Goal: Task Accomplishment & Management: Manage account settings

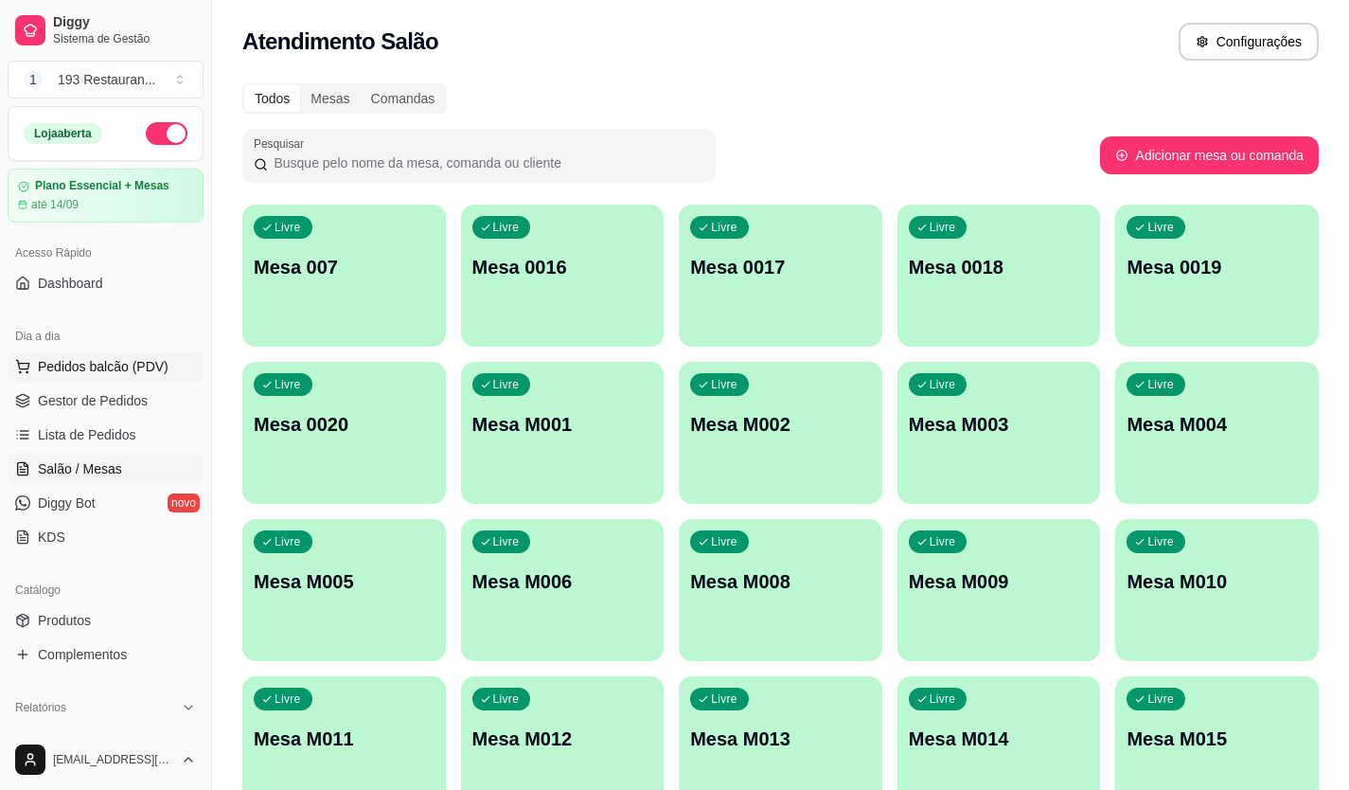
click at [92, 381] on button "Pedidos balcão (PDV)" at bounding box center [106, 366] width 196 height 30
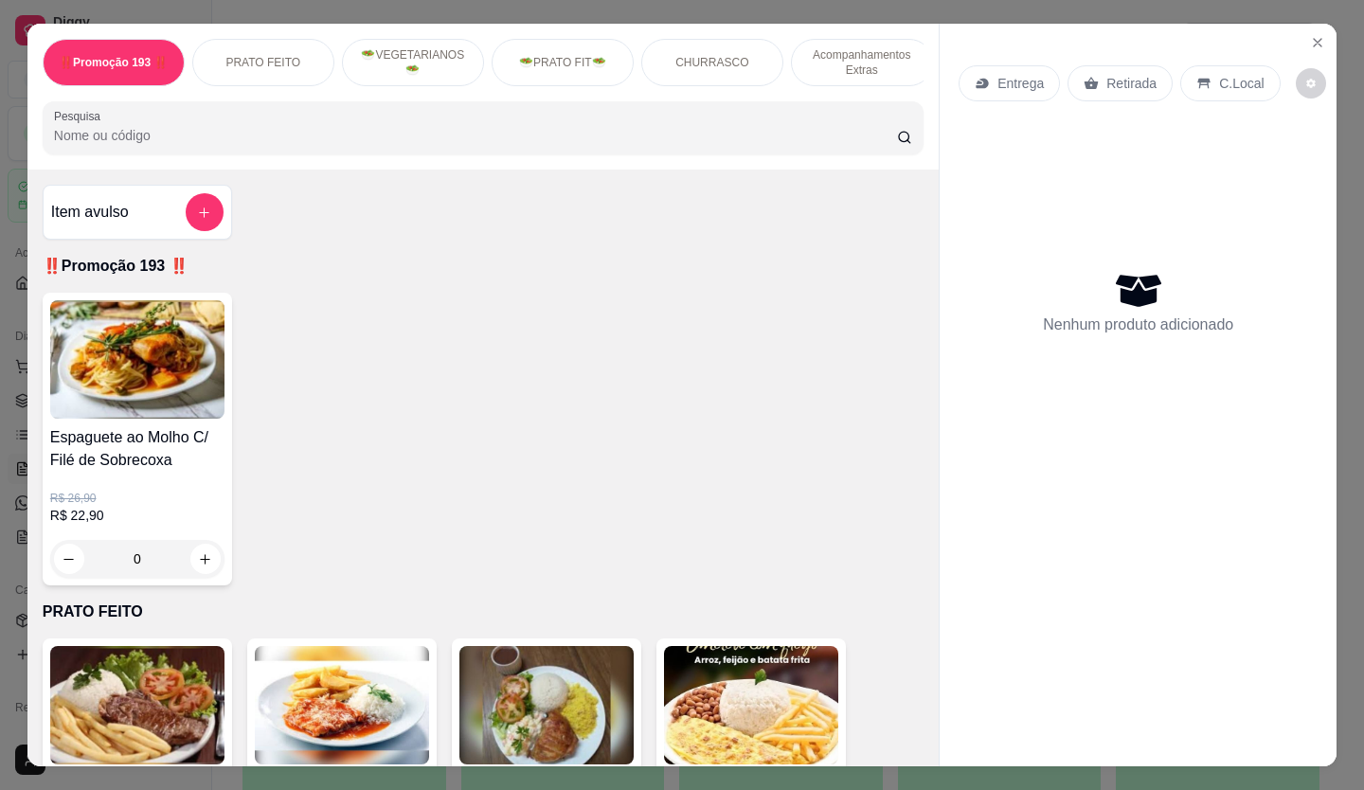
click at [1026, 74] on p "Entrega" at bounding box center [1020, 83] width 46 height 19
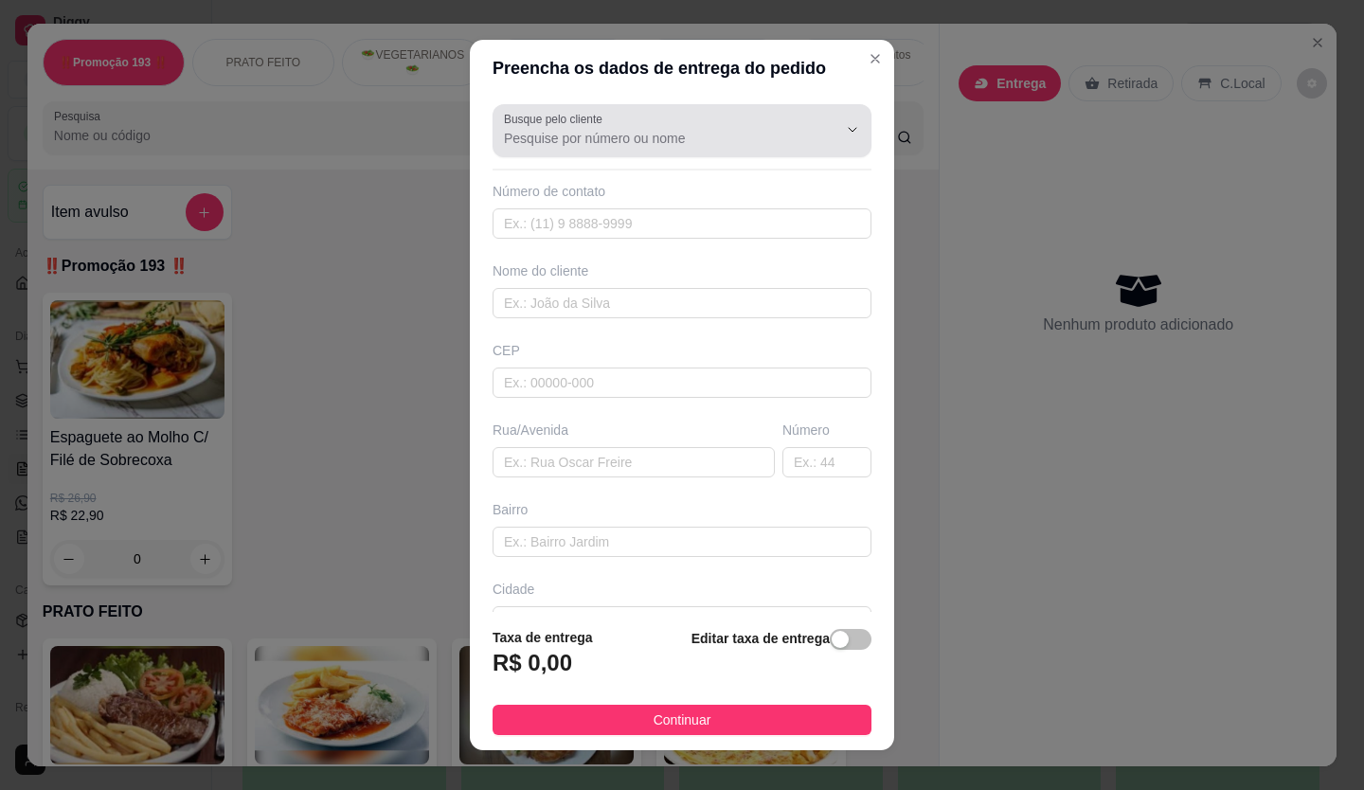
click at [719, 125] on div at bounding box center [682, 131] width 356 height 38
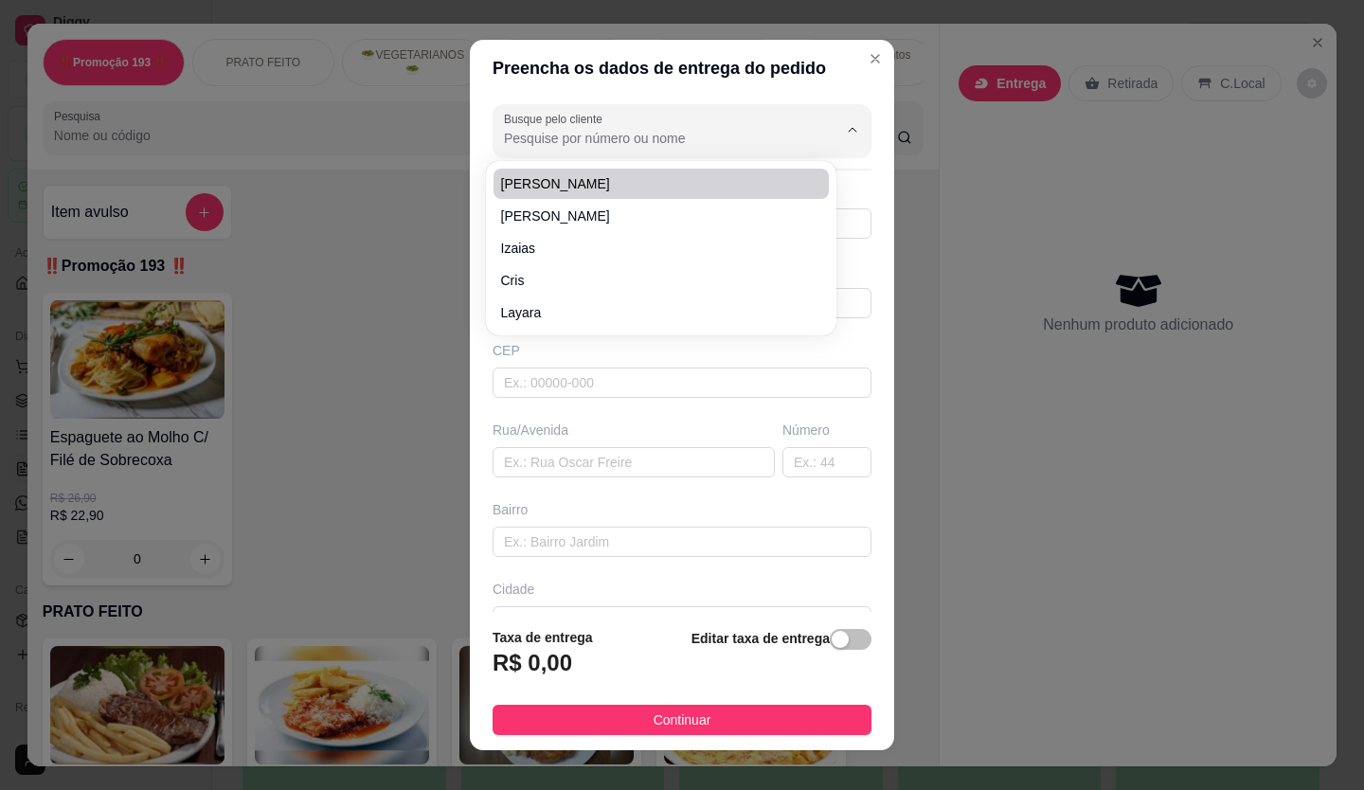
click at [611, 134] on input "Busque pelo cliente" at bounding box center [655, 138] width 303 height 19
click at [608, 187] on span "Cleoniza" at bounding box center [651, 183] width 301 height 19
type input "Cleoniza"
type input "5511972061975"
type input "Cleoniza"
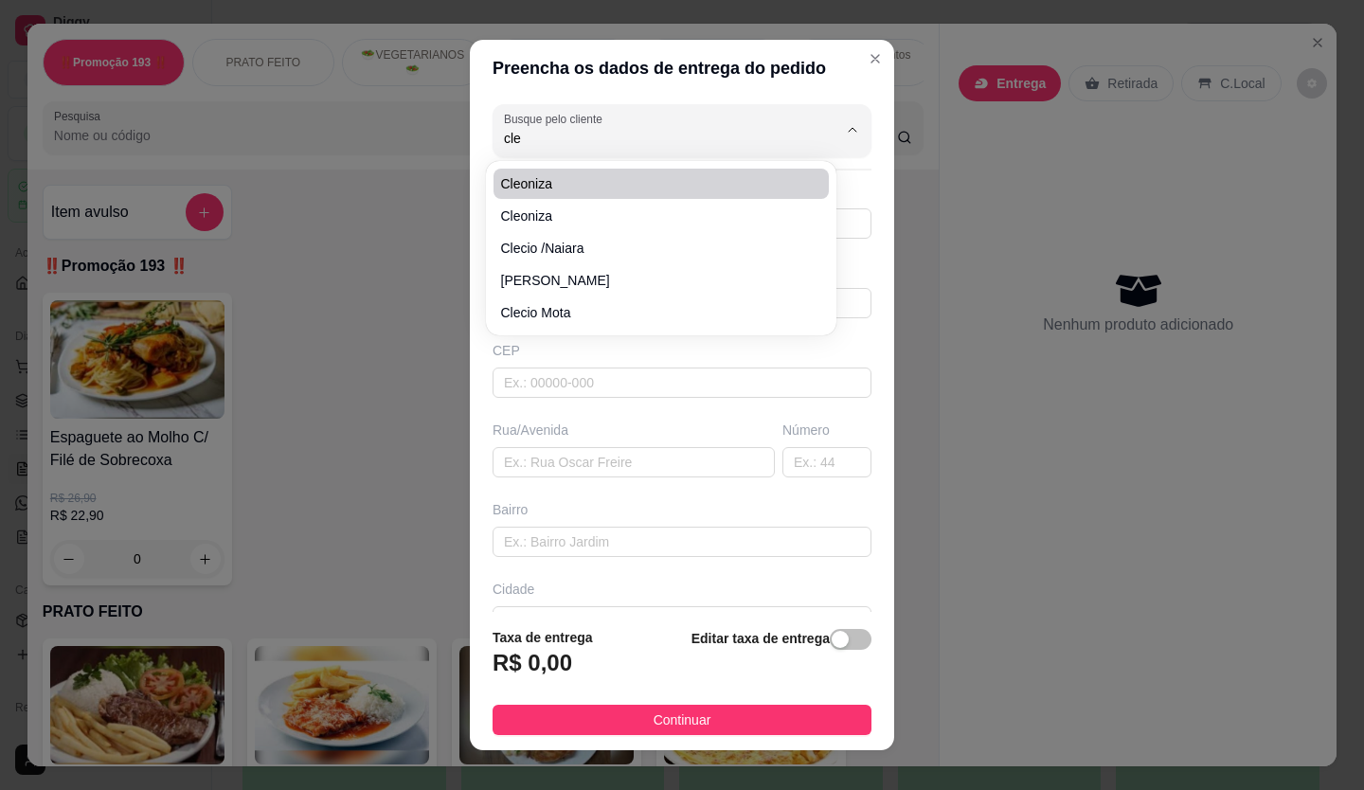
type input "av santo Antônio"
type input "885"
type input "Moretti contabilidade"
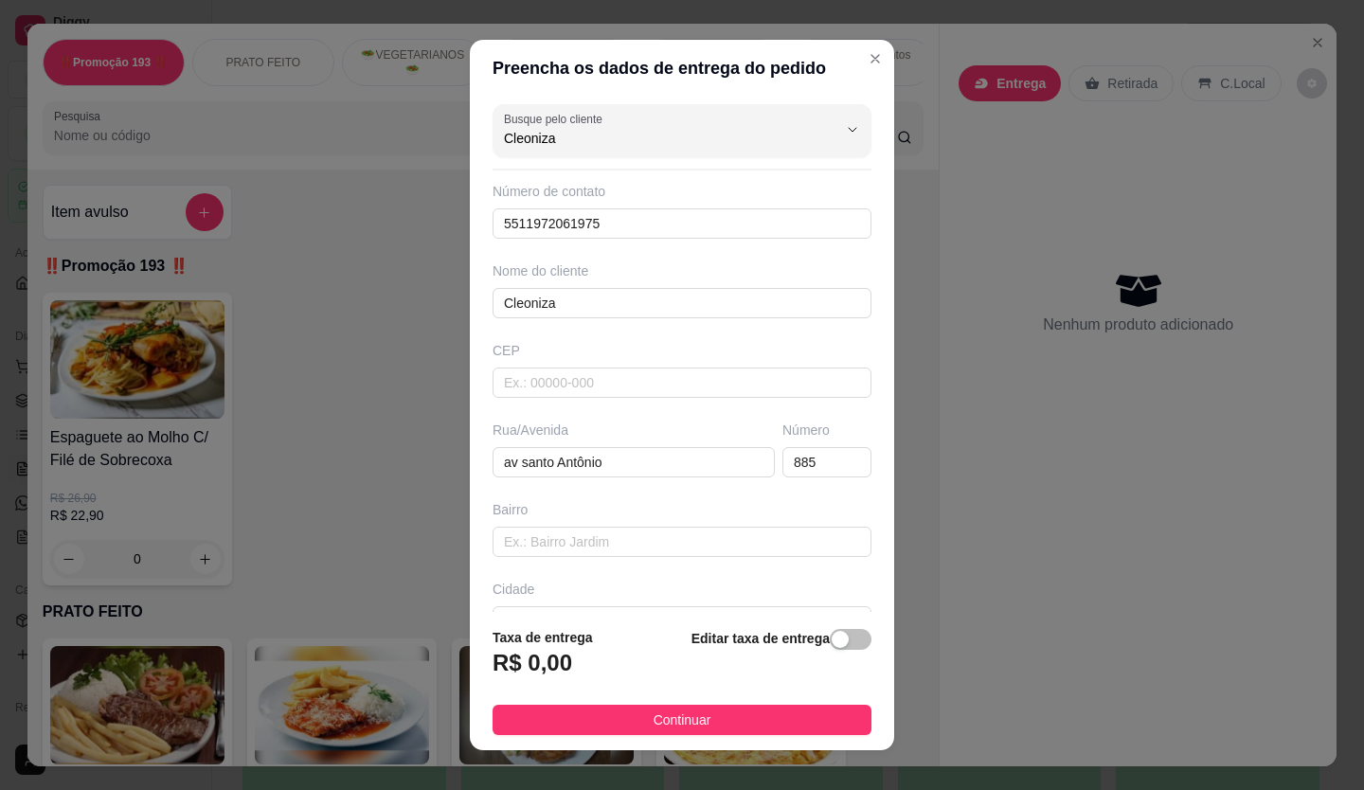
type input "Cleoniza"
click at [551, 652] on h3 "R$ 0,00" at bounding box center [532, 663] width 80 height 30
click at [512, 667] on h3 "R$ 0,00" at bounding box center [532, 663] width 80 height 30
click at [797, 614] on footer "Taxa de entrega R$ 0,00 Editar taxa de entrega Continuar" at bounding box center [682, 681] width 424 height 138
click at [835, 645] on span "button" at bounding box center [851, 639] width 42 height 21
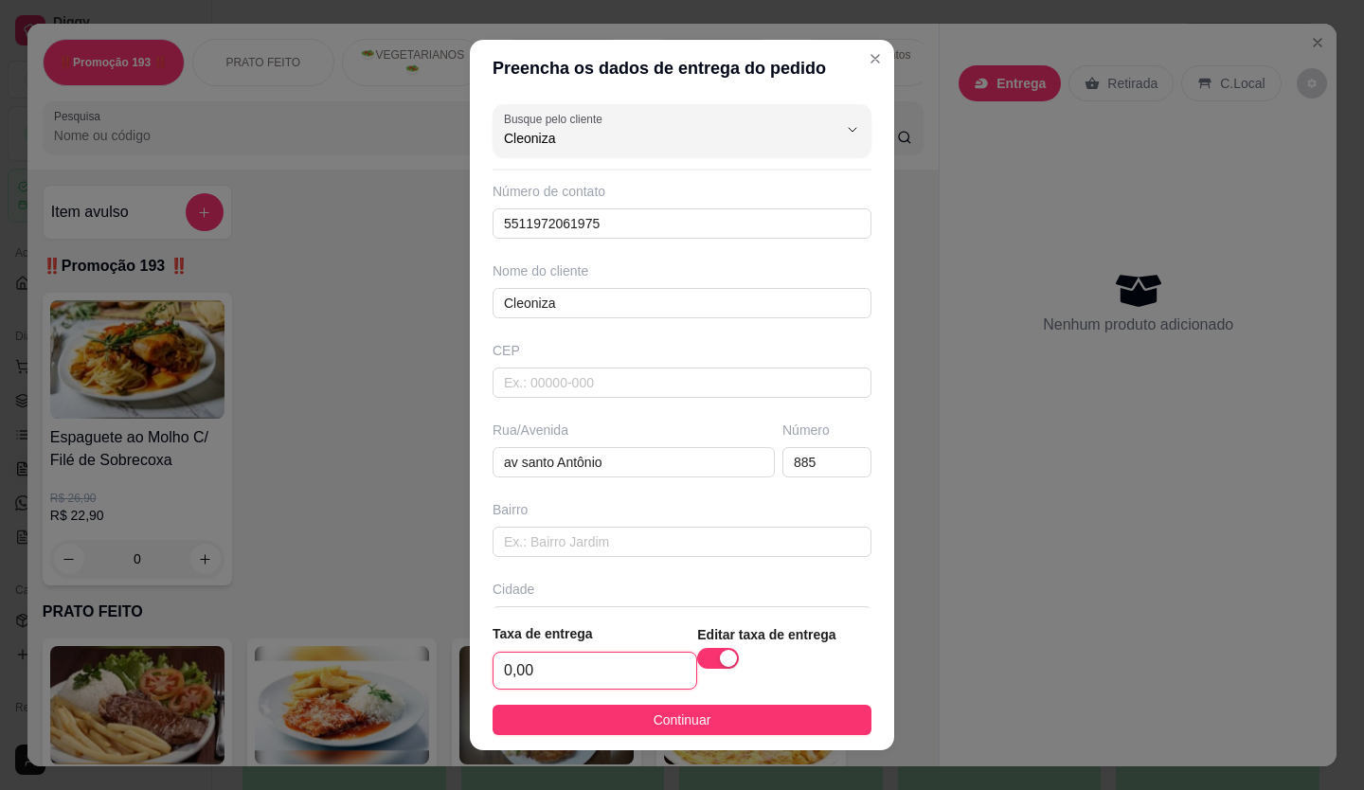
click at [546, 667] on input "0,00" at bounding box center [594, 670] width 203 height 36
type input "2,50"
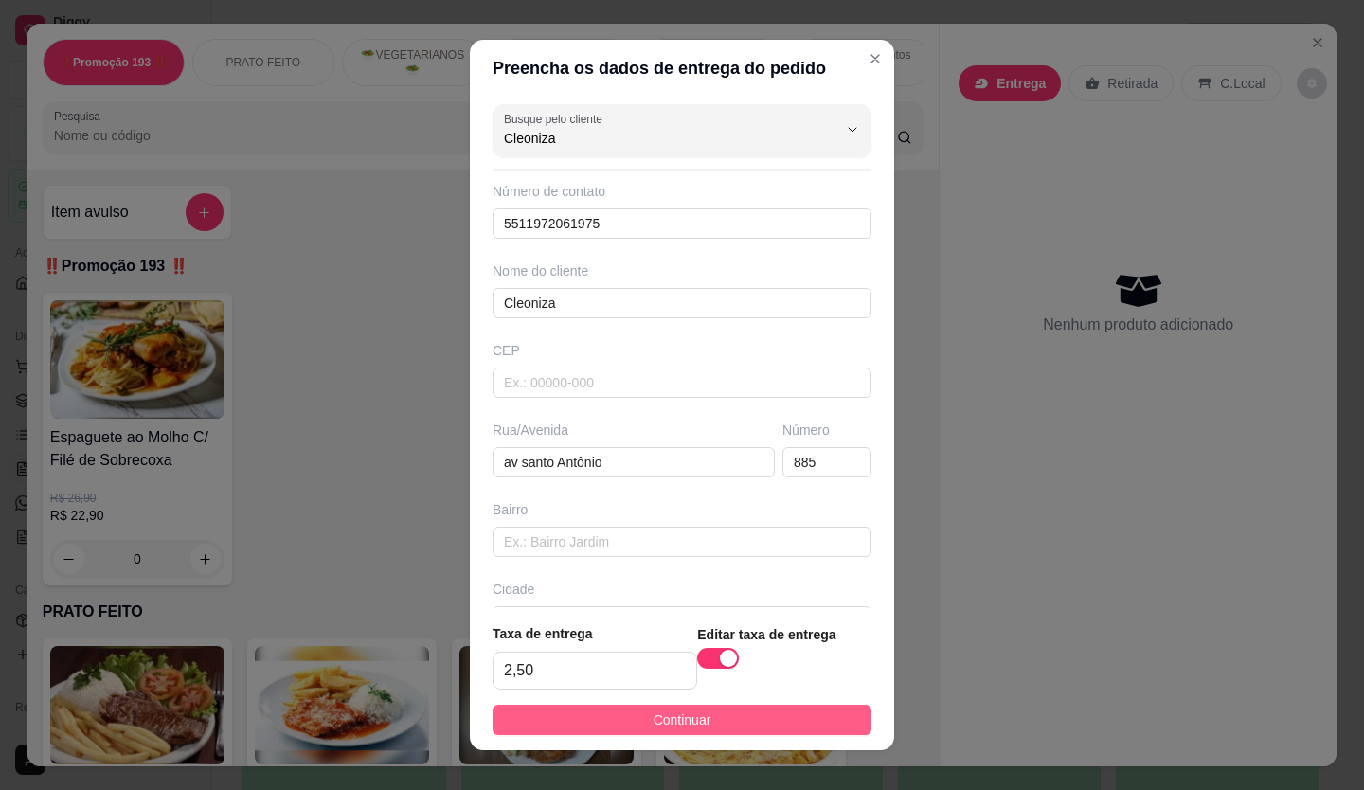
click at [797, 708] on button "Continuar" at bounding box center [681, 720] width 379 height 30
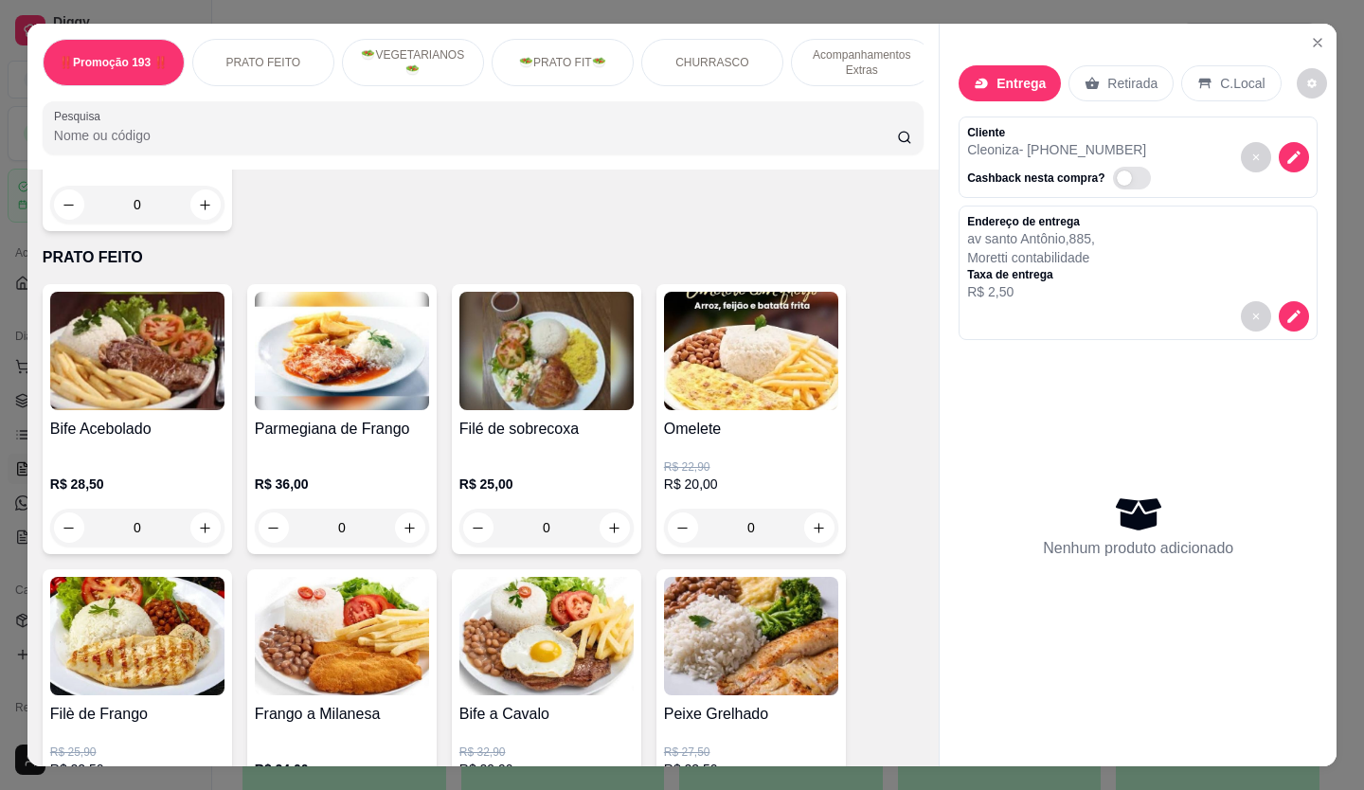
scroll to position [473, 0]
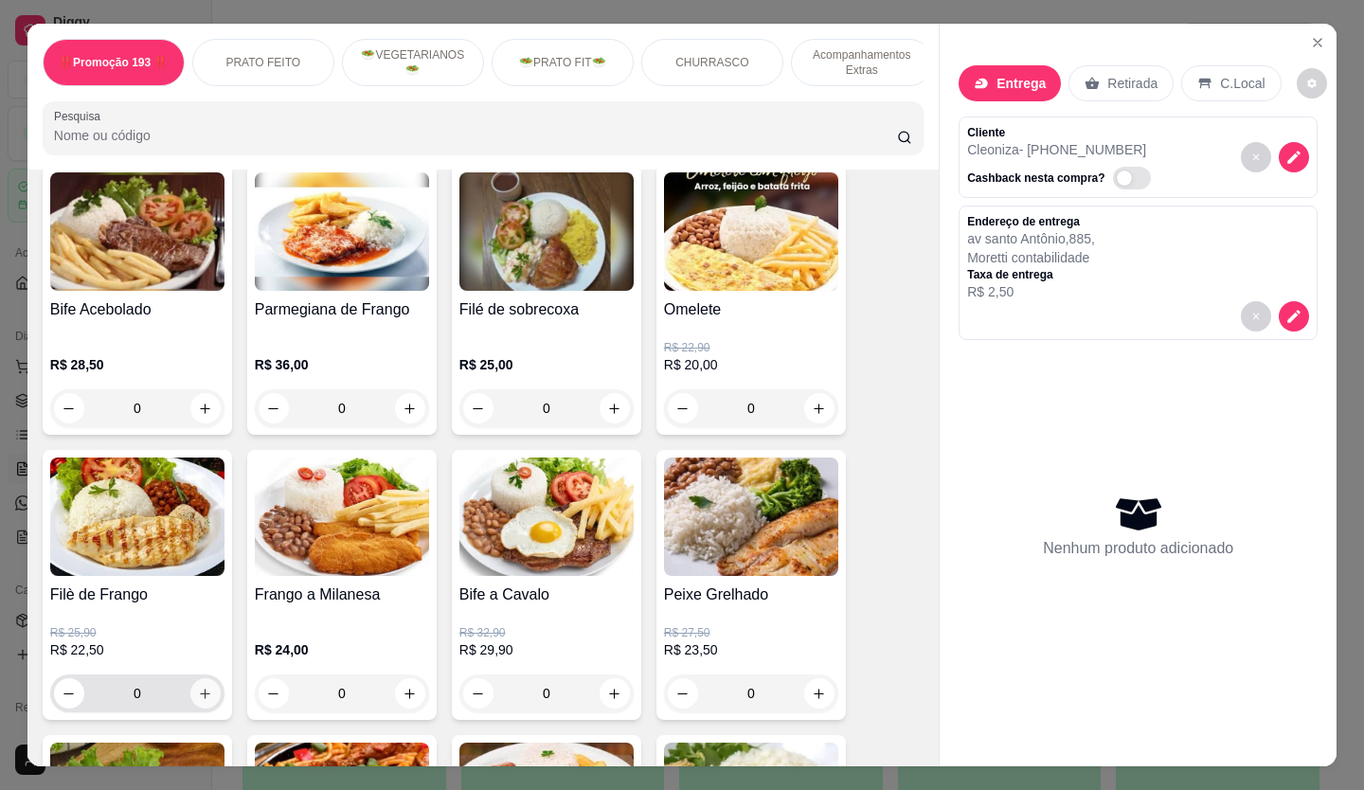
click at [194, 708] on button "increase-product-quantity" at bounding box center [205, 693] width 30 height 30
type input "1"
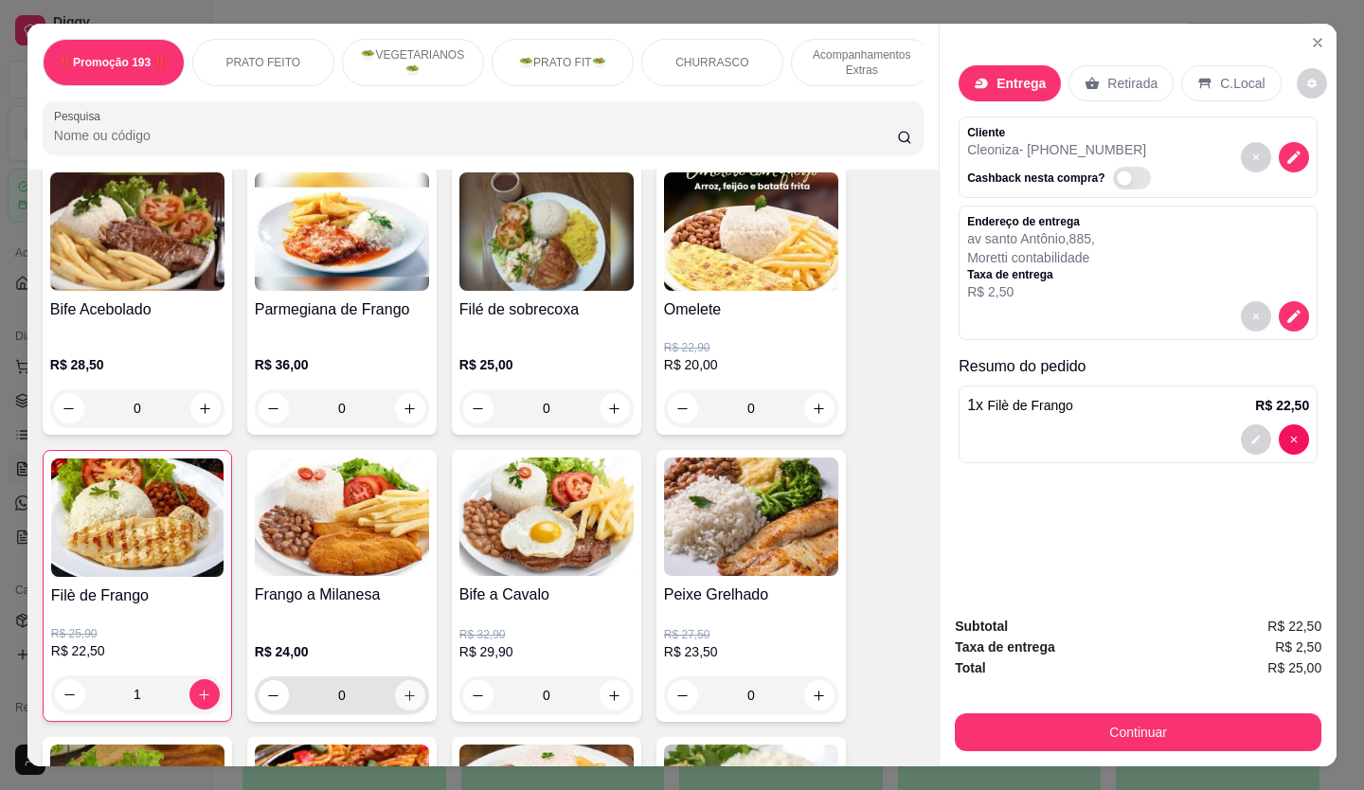
click at [411, 710] on button "increase-product-quantity" at bounding box center [410, 695] width 30 height 30
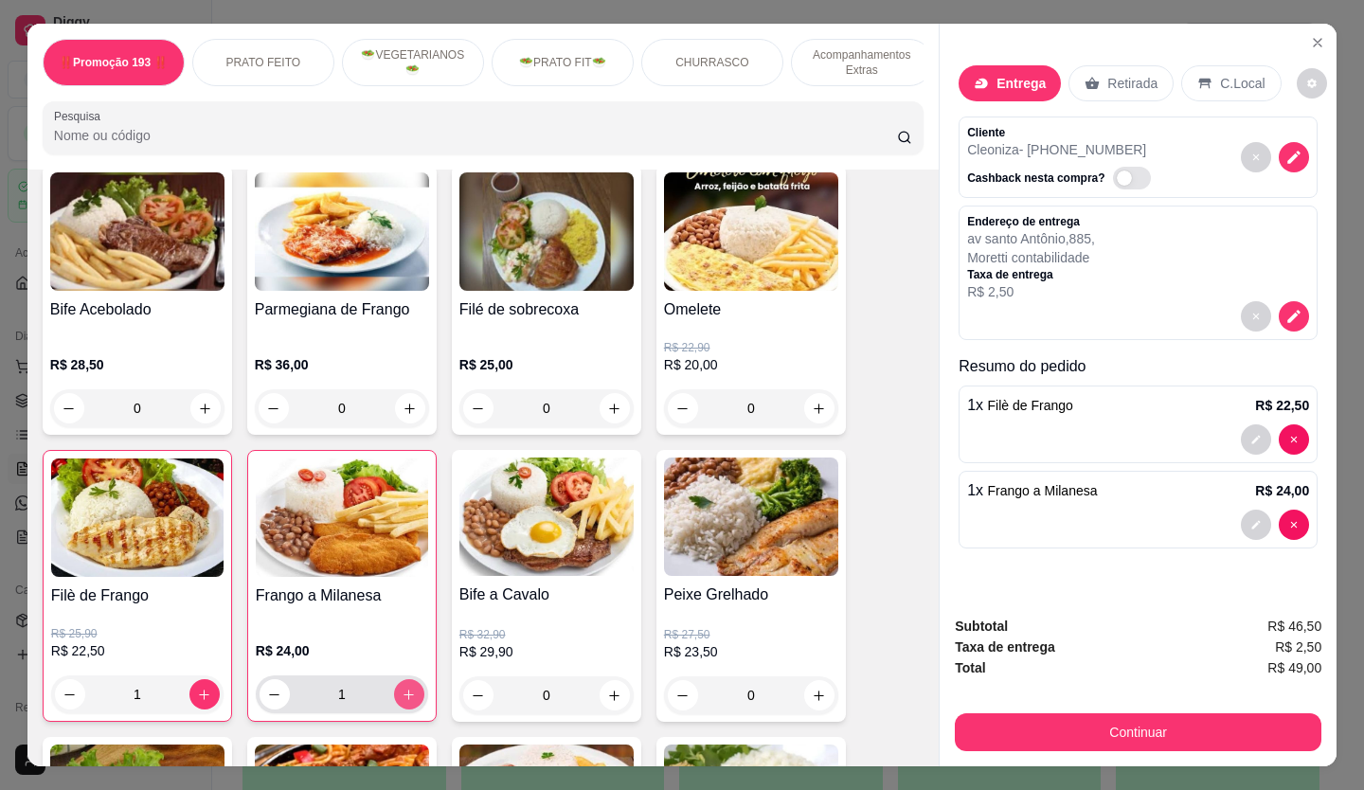
type input "1"
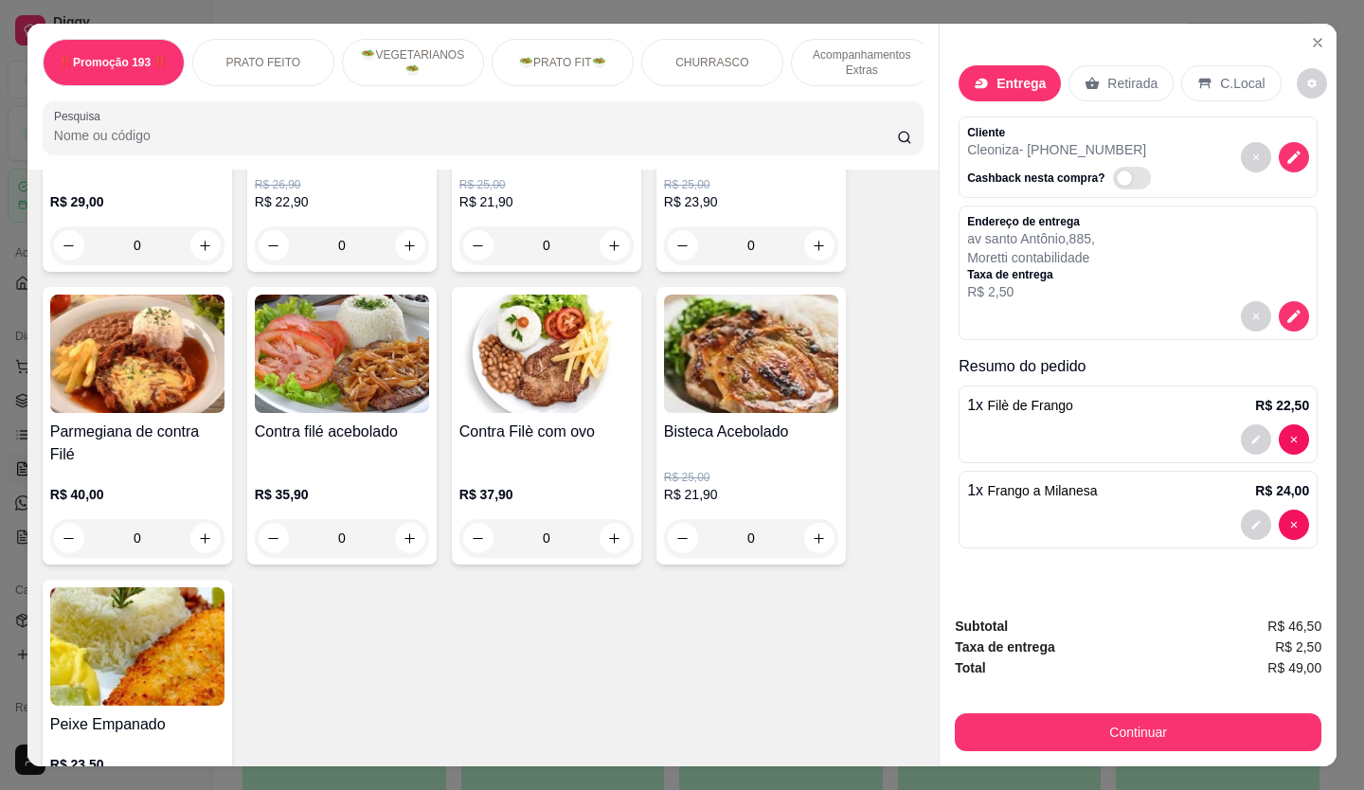
scroll to position [1610, 0]
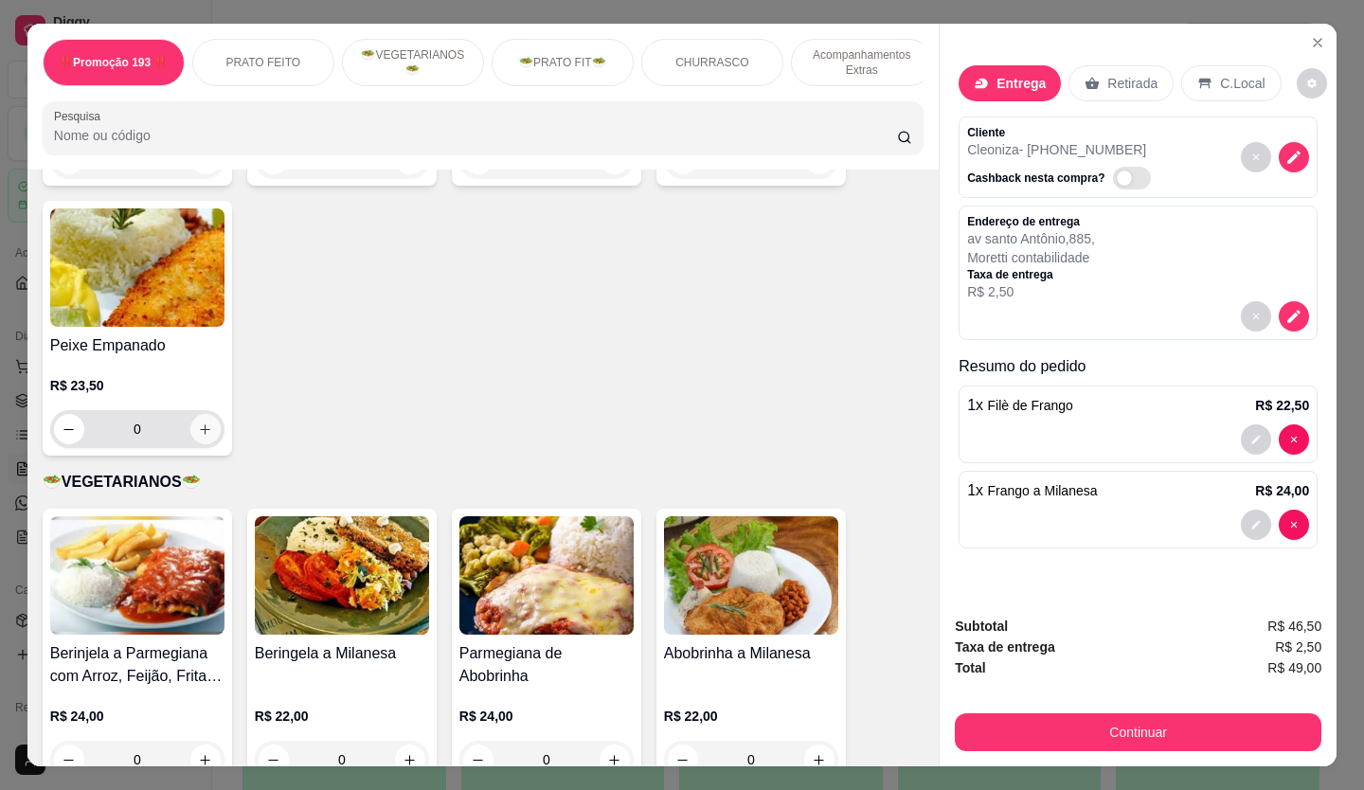
click at [205, 426] on button "increase-product-quantity" at bounding box center [205, 429] width 30 height 30
type input "1"
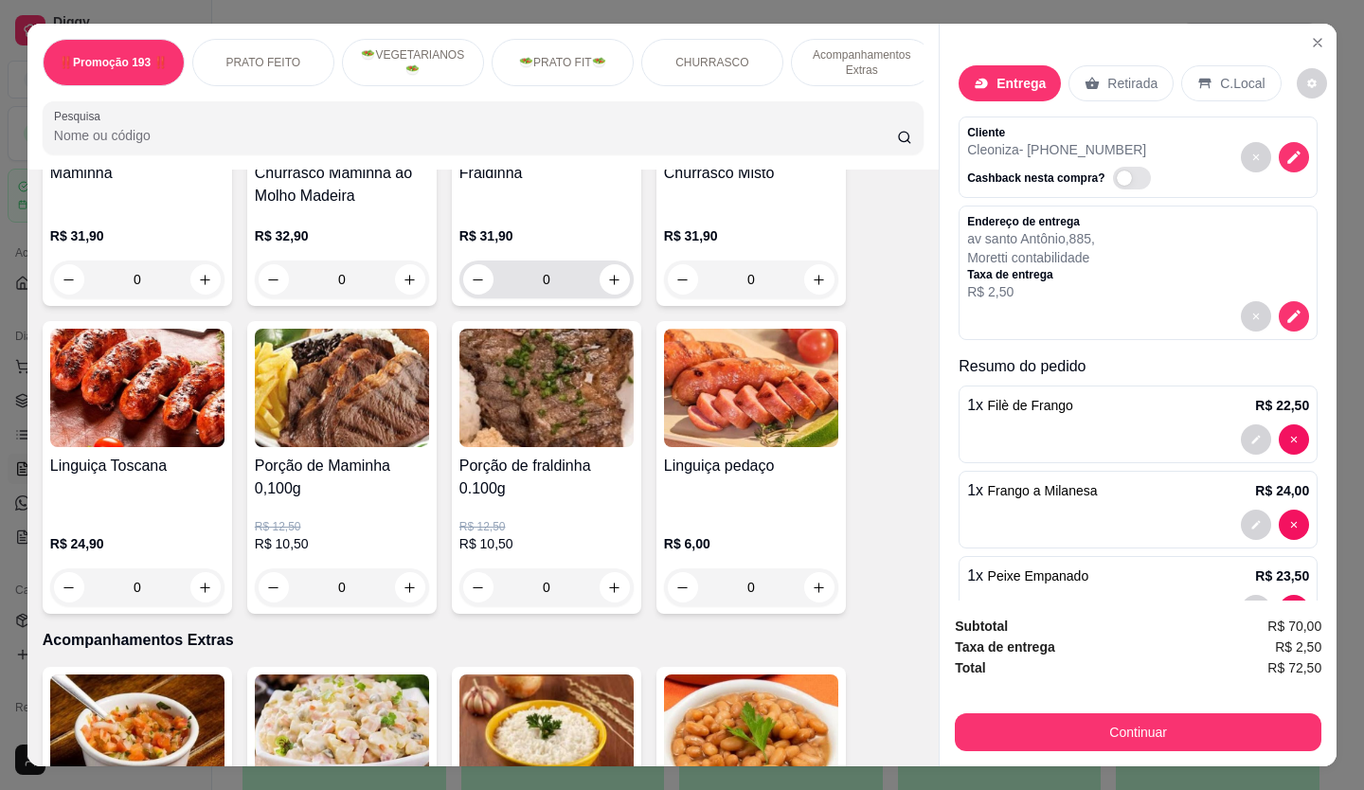
scroll to position [3125, 0]
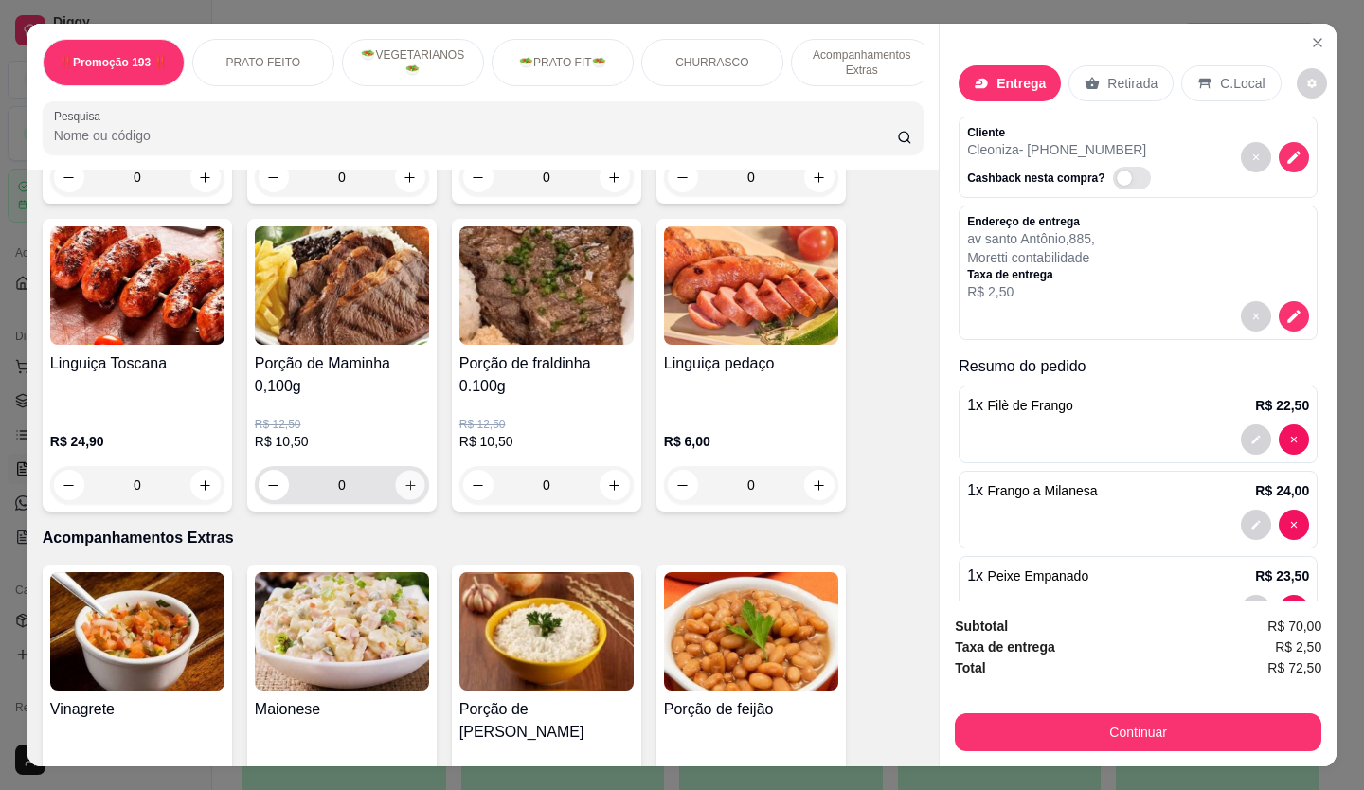
click at [411, 471] on button "increase-product-quantity" at bounding box center [409, 485] width 29 height 29
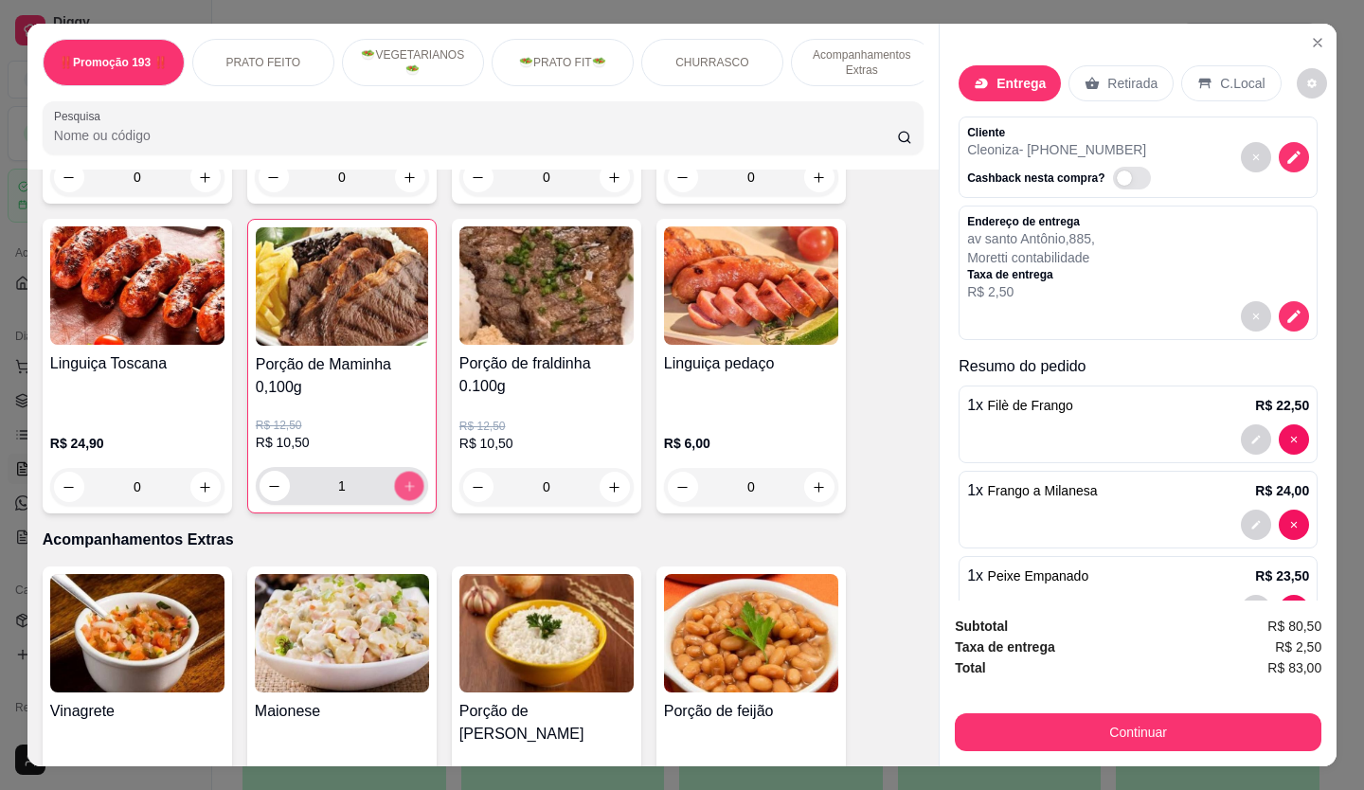
click at [411, 472] on button "increase-product-quantity" at bounding box center [408, 486] width 29 height 29
type input "2"
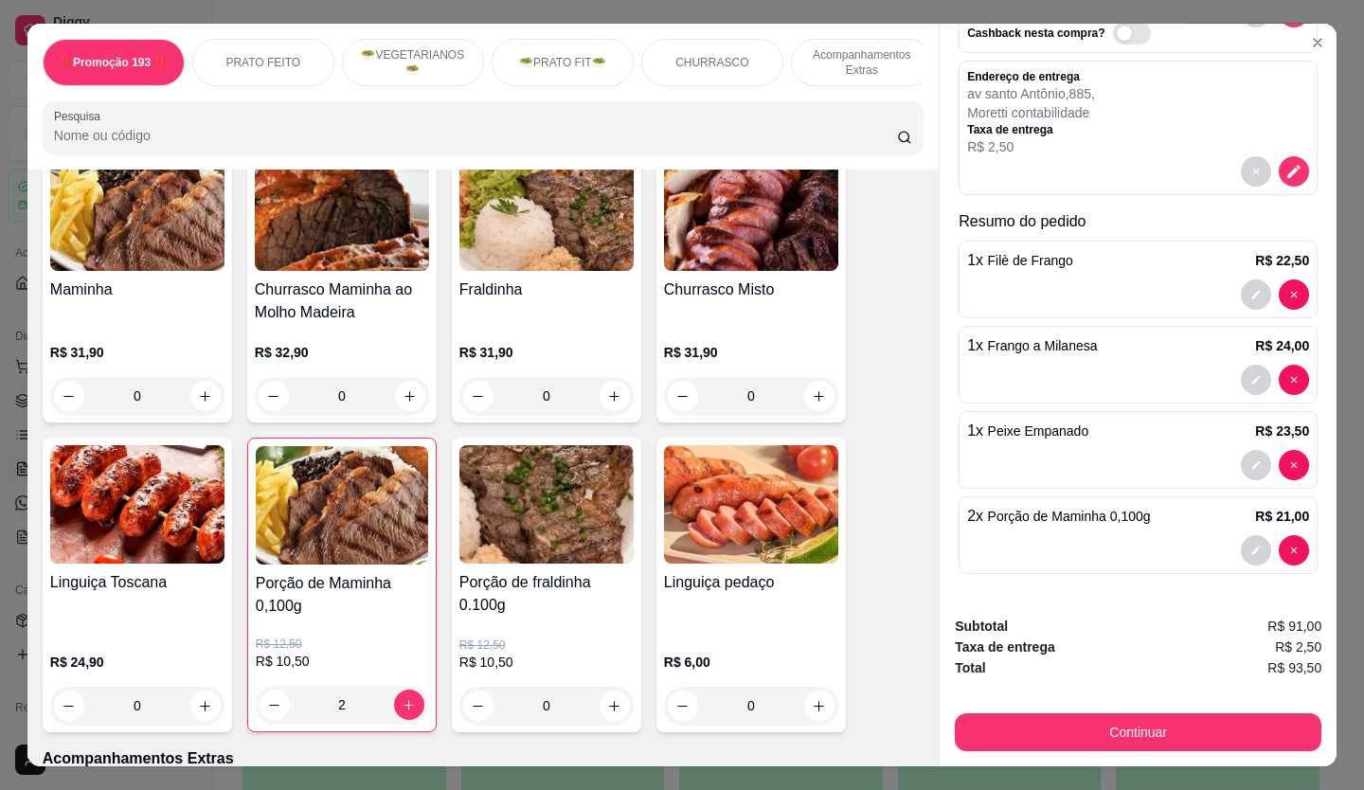
scroll to position [2927, 0]
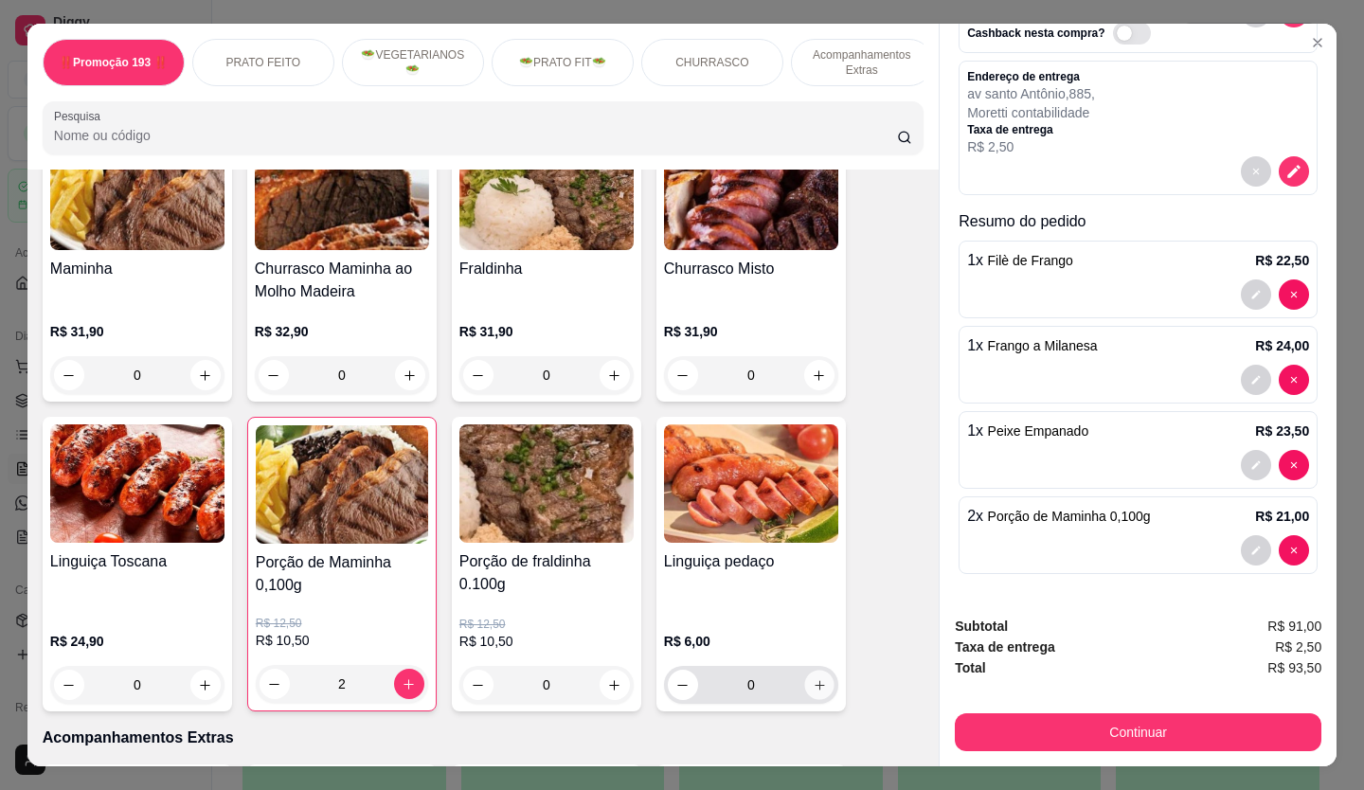
click at [804, 670] on button "increase-product-quantity" at bounding box center [818, 684] width 29 height 29
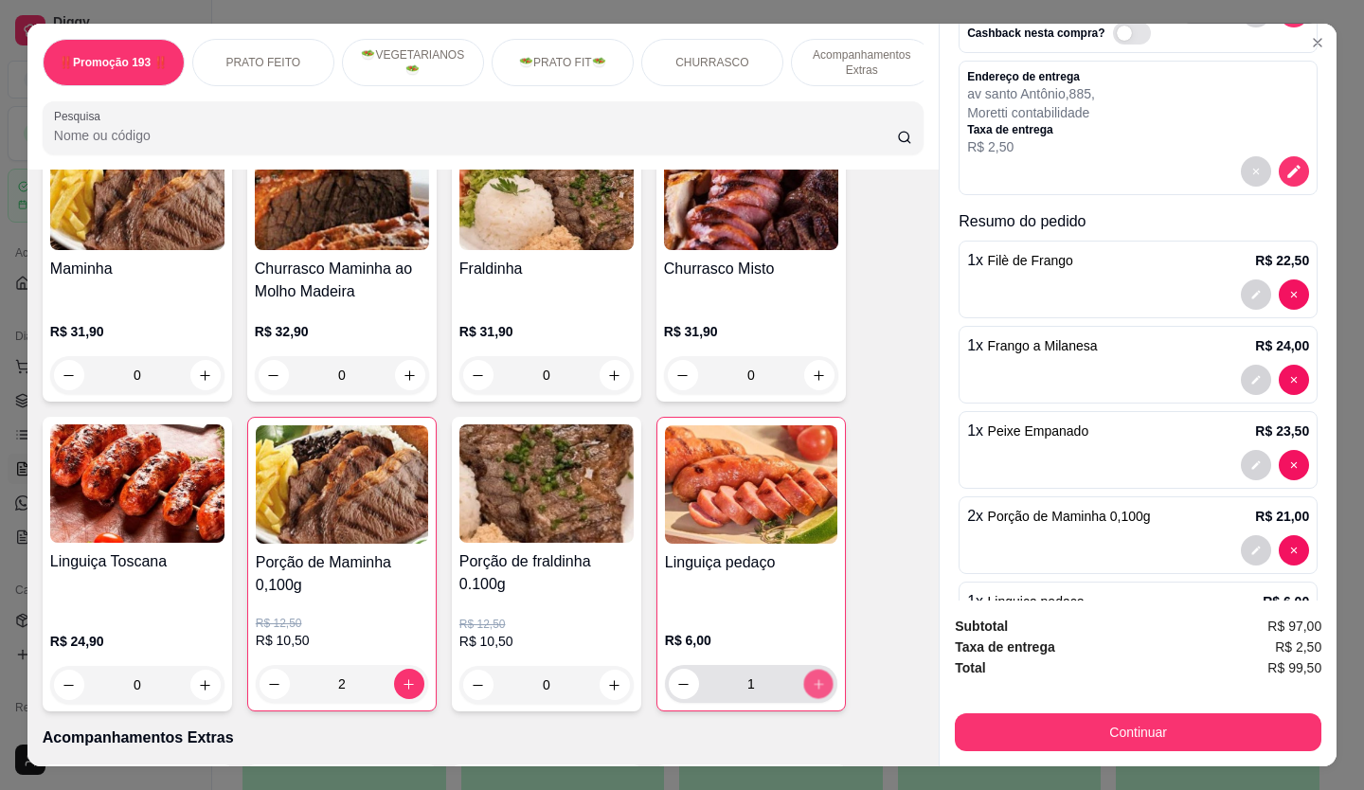
click at [812, 677] on icon "increase-product-quantity" at bounding box center [819, 684] width 14 height 14
type input "2"
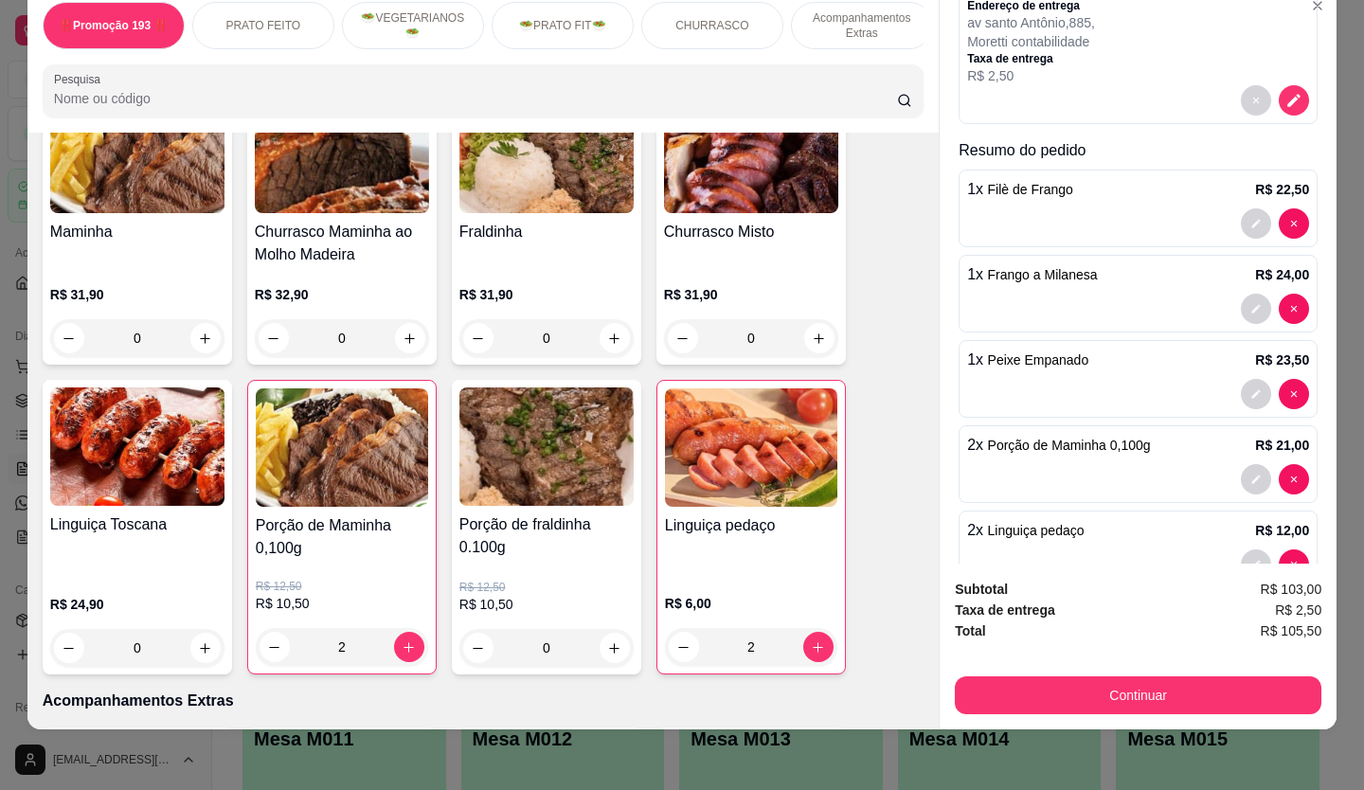
scroll to position [230, 0]
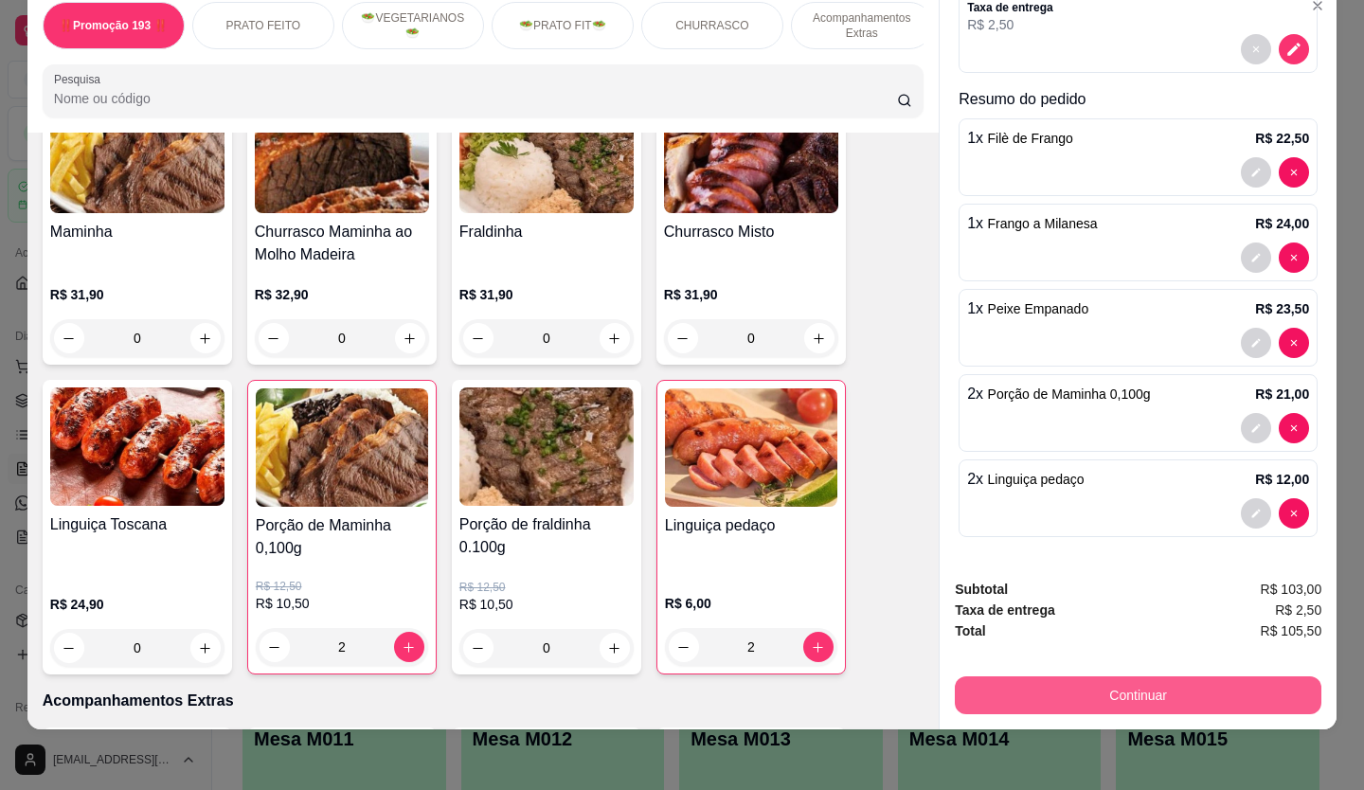
click at [1147, 684] on button "Continuar" at bounding box center [1138, 695] width 366 height 38
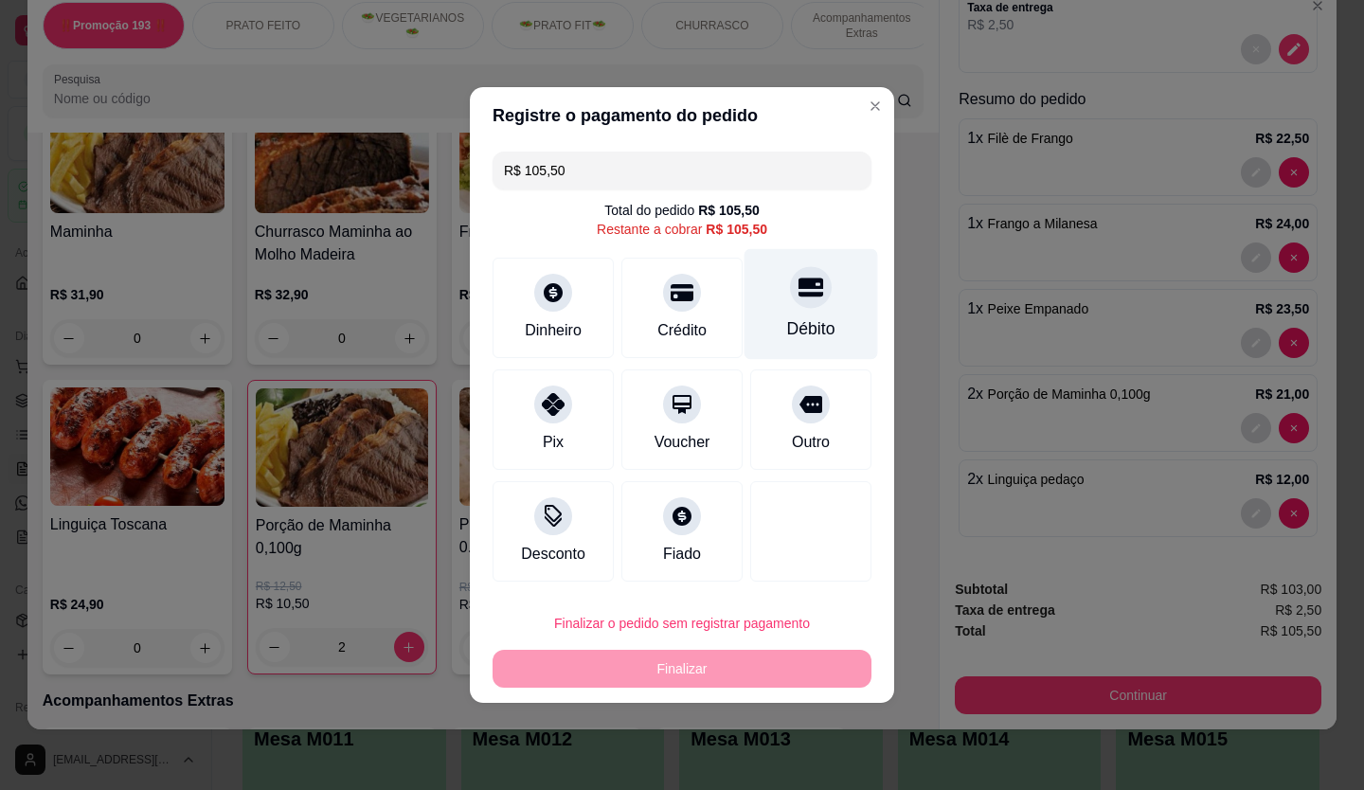
click at [792, 273] on div at bounding box center [811, 287] width 42 height 42
type input "R$ 0,00"
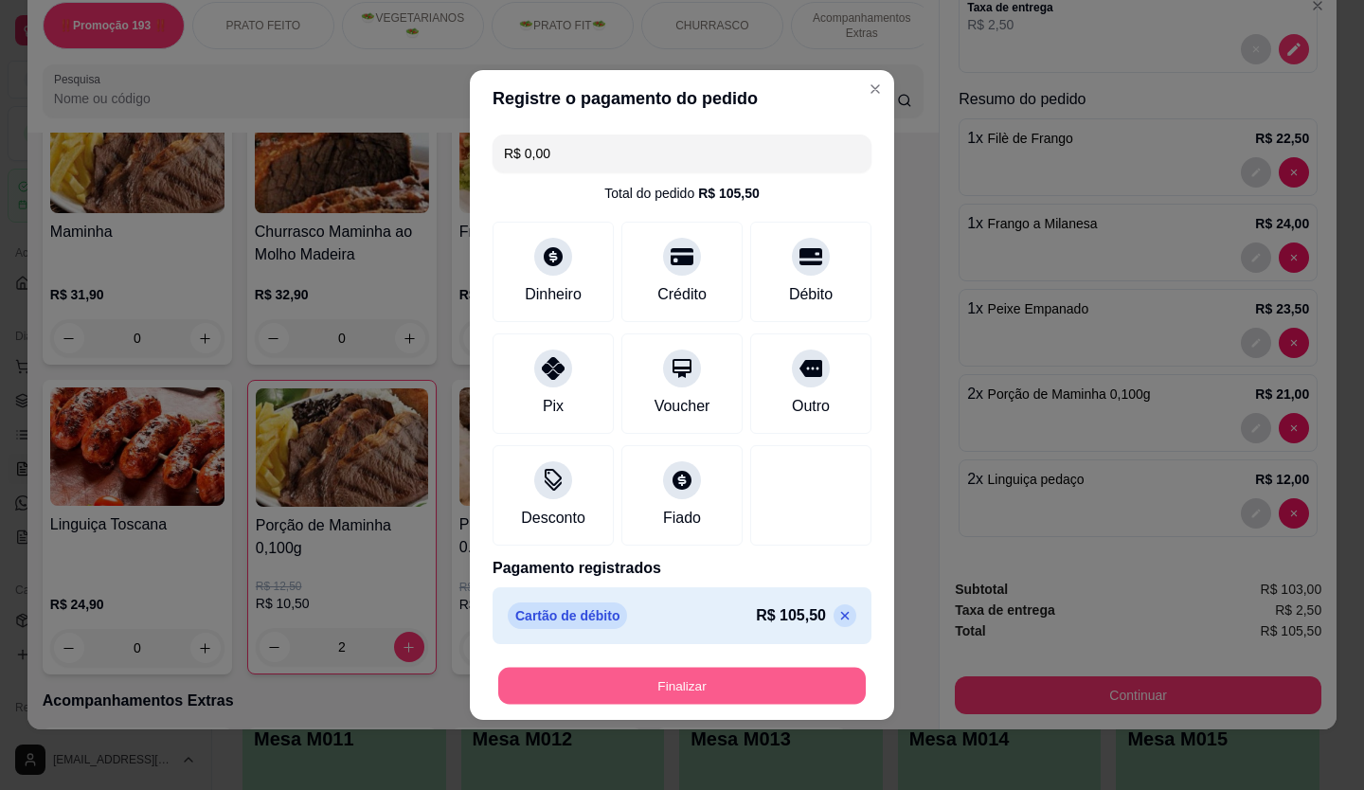
click at [750, 669] on button "Finalizar" at bounding box center [681, 686] width 367 height 37
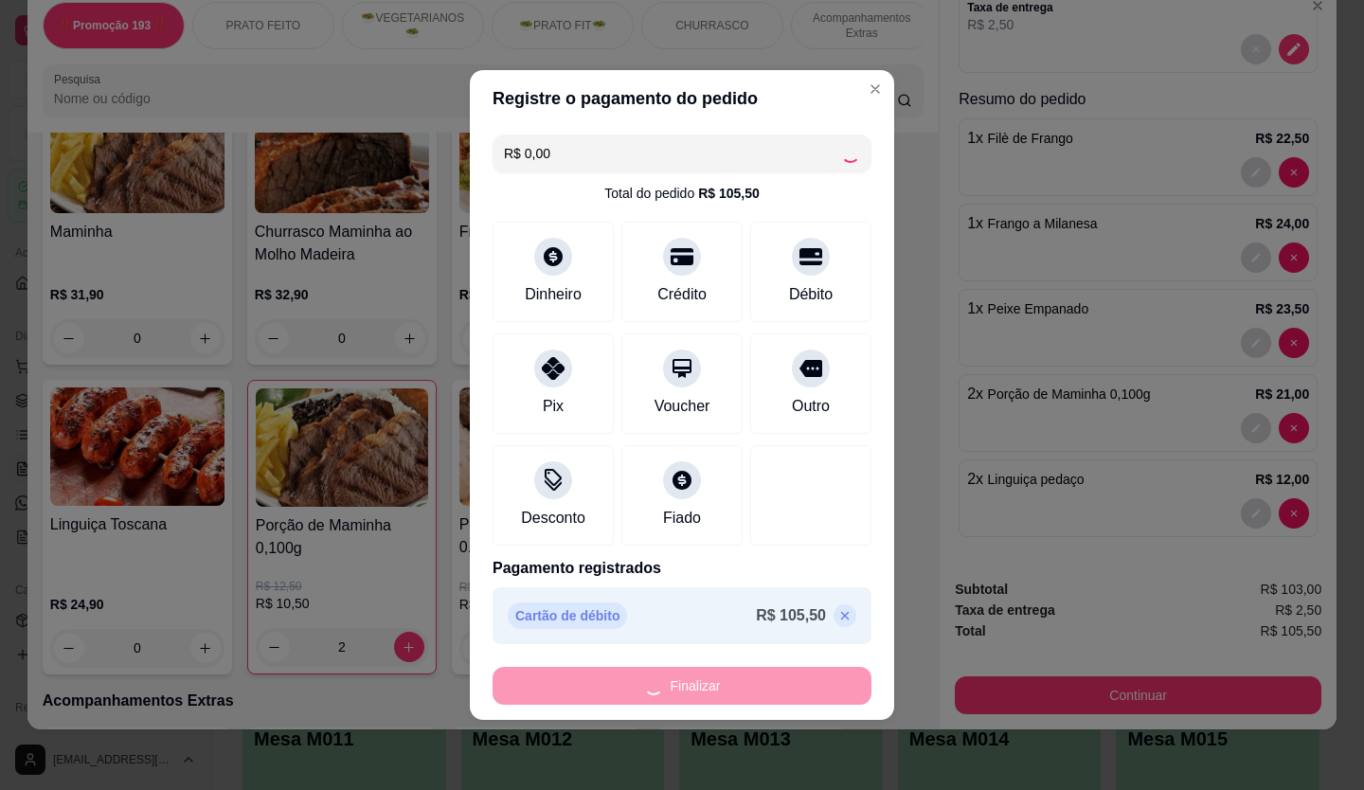
type input "0"
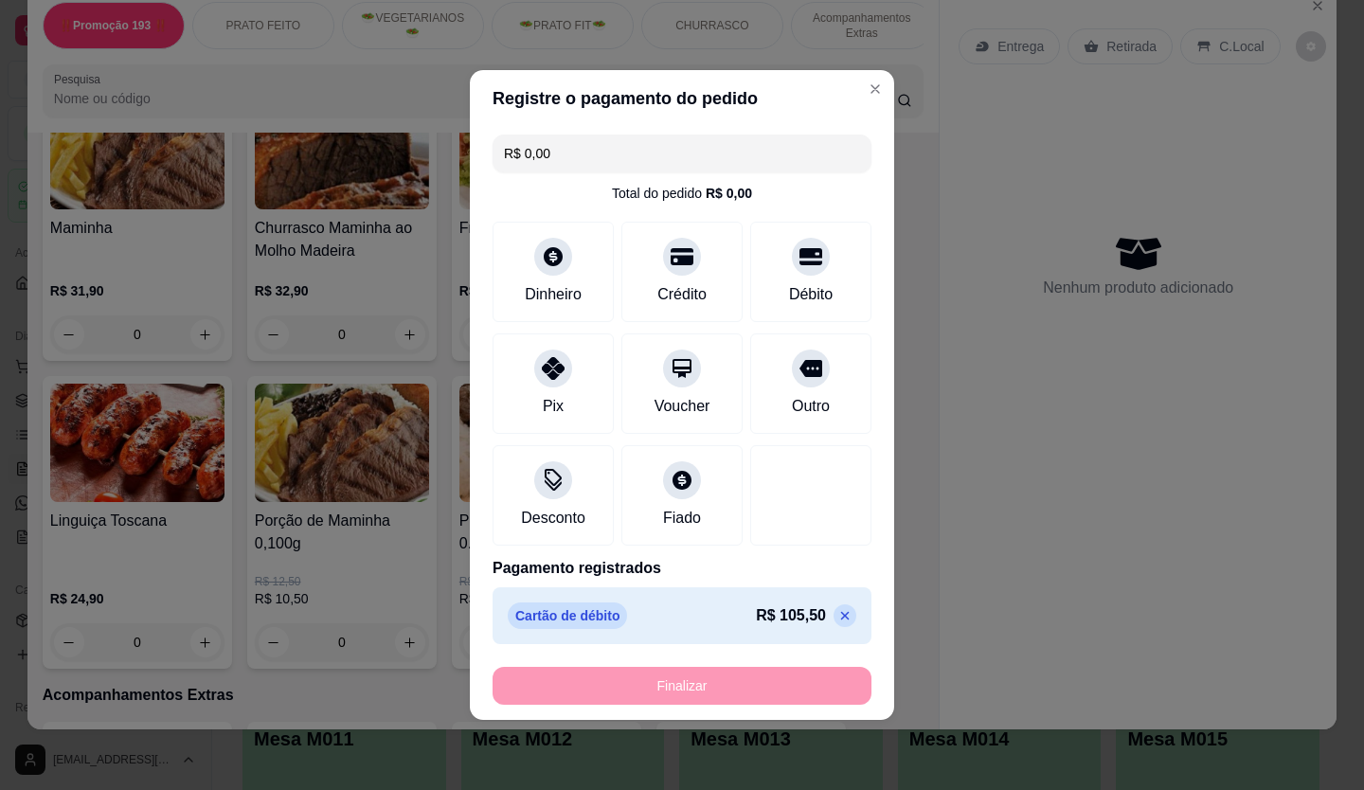
type input "-R$ 105,50"
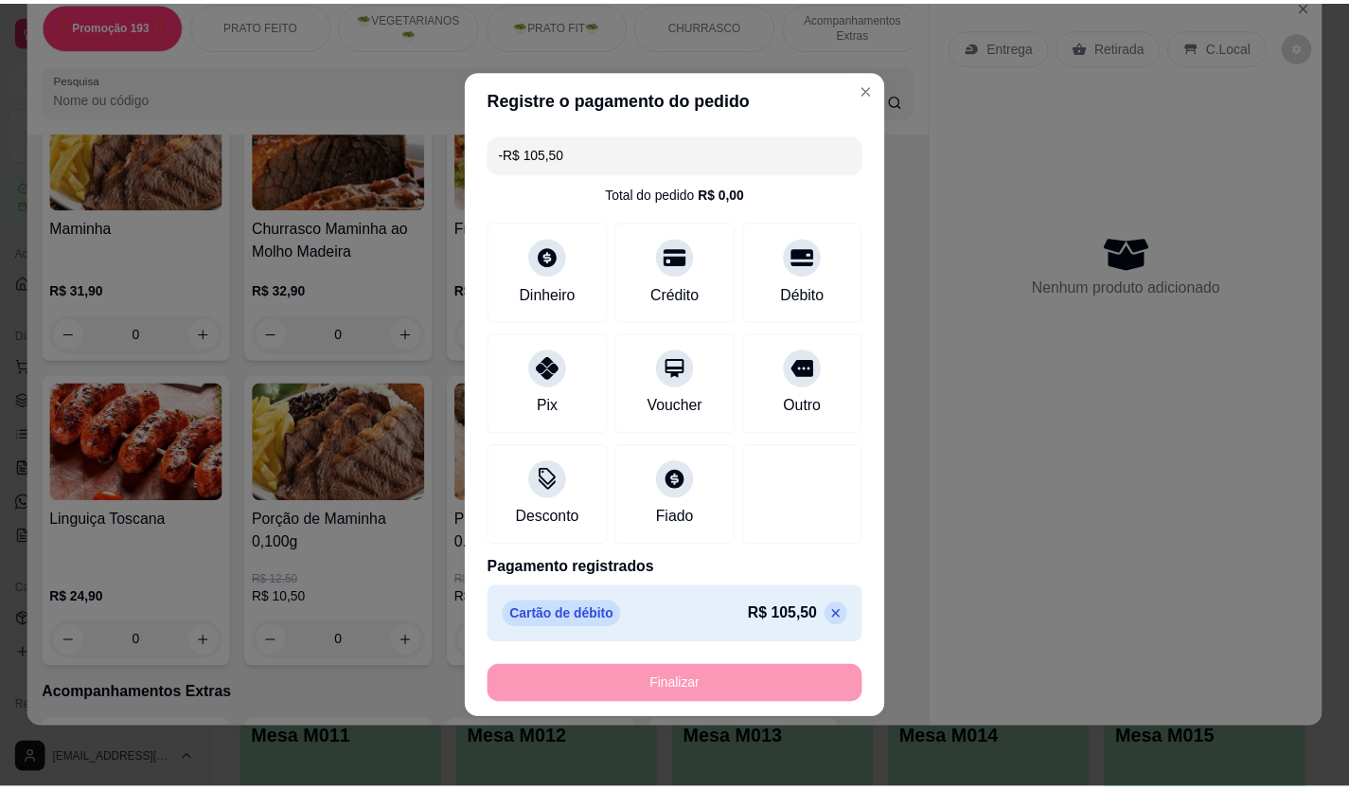
scroll to position [2923, 0]
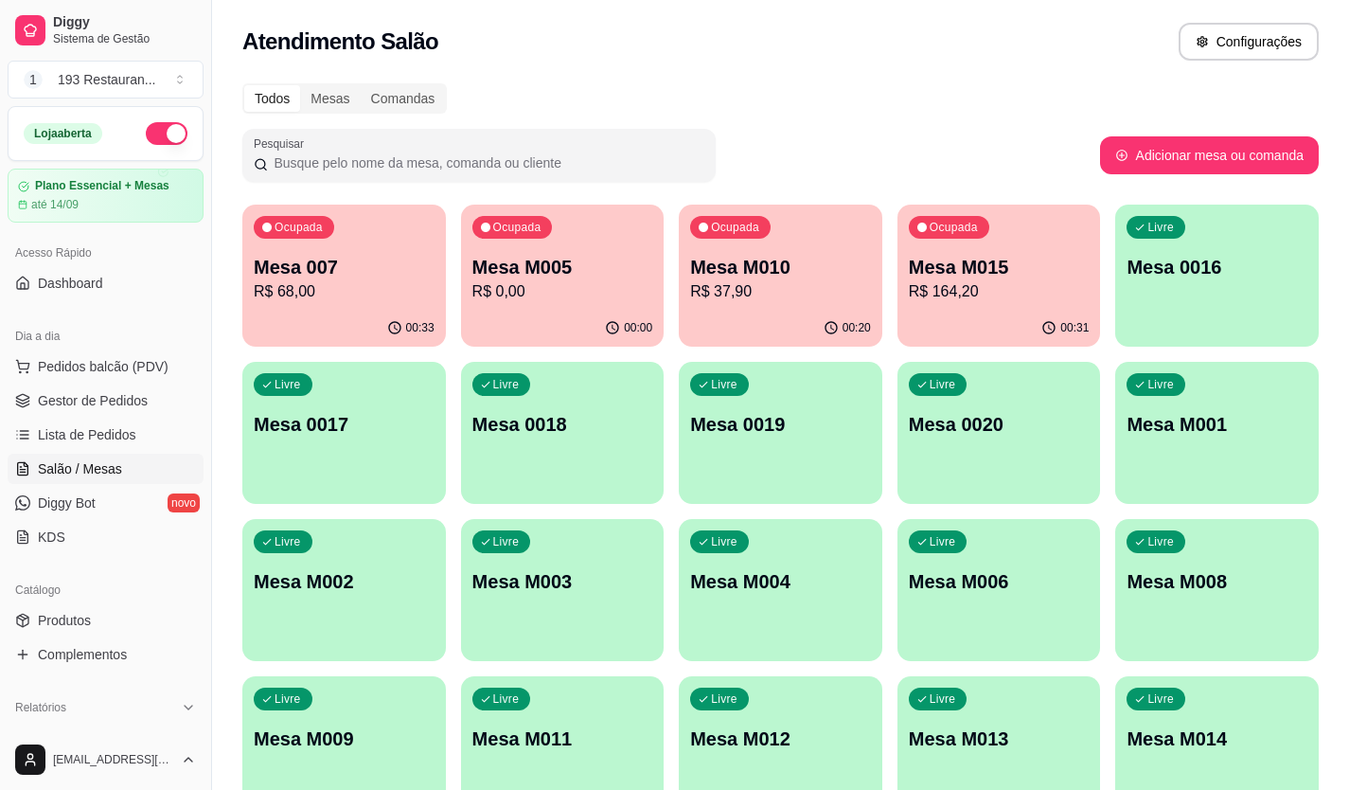
click at [302, 281] on p "R$ 68,00" at bounding box center [344, 291] width 181 height 23
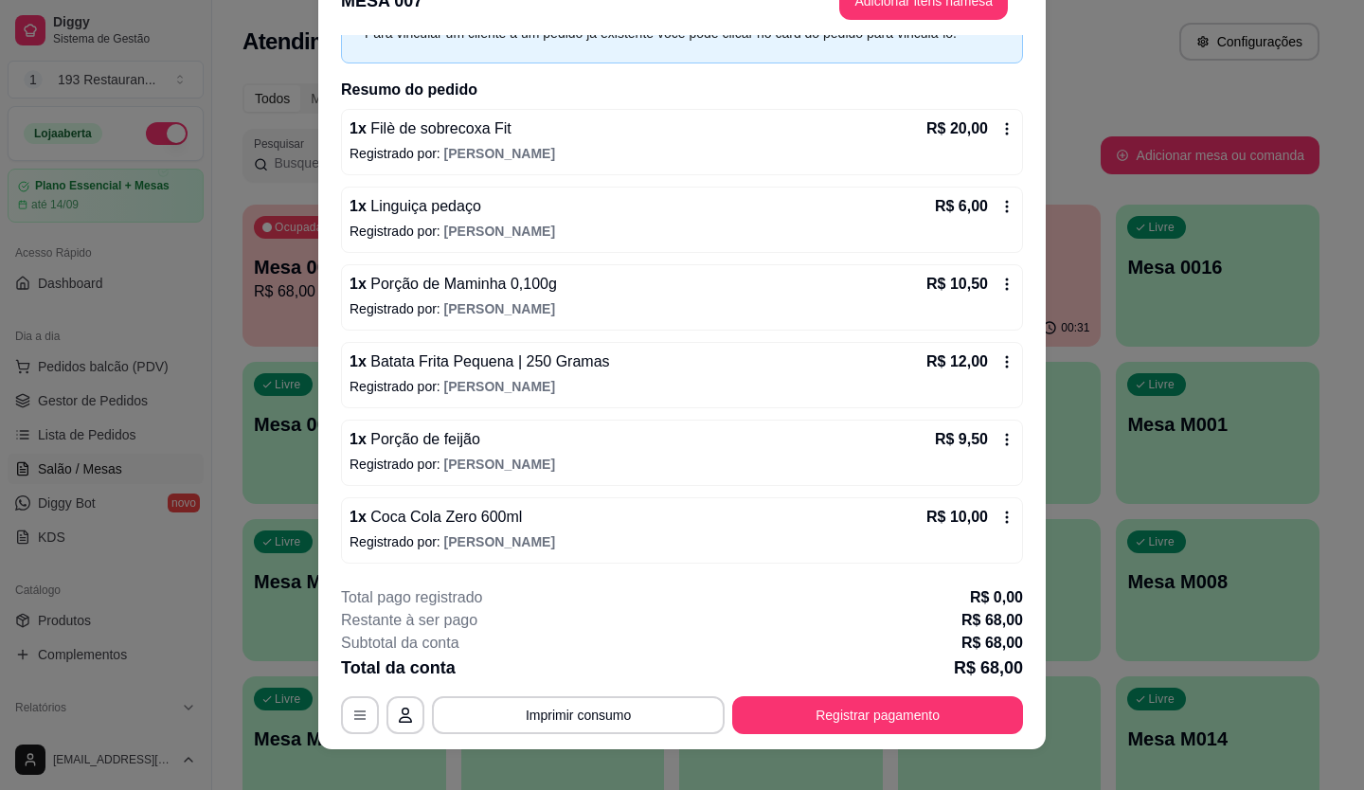
scroll to position [57, 0]
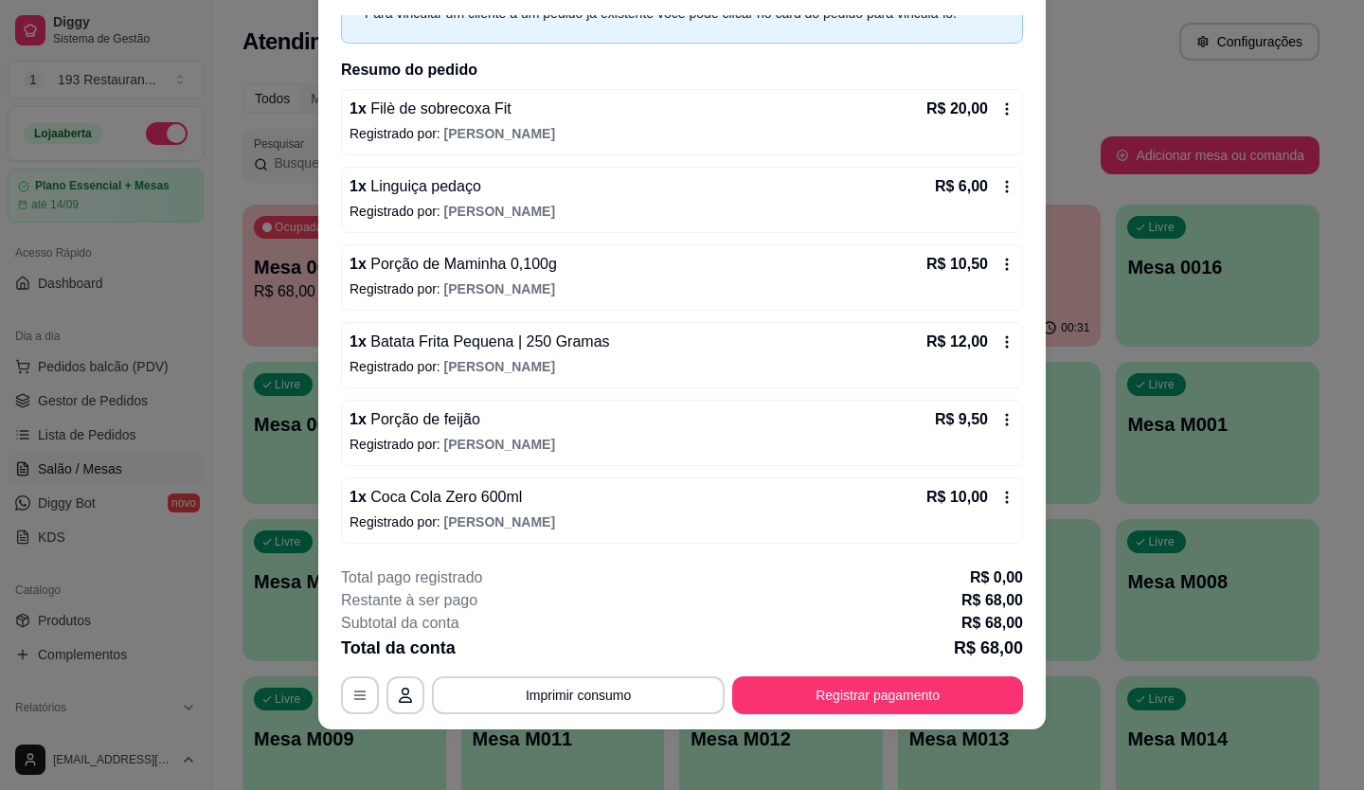
click at [999, 419] on icon at bounding box center [1006, 419] width 15 height 15
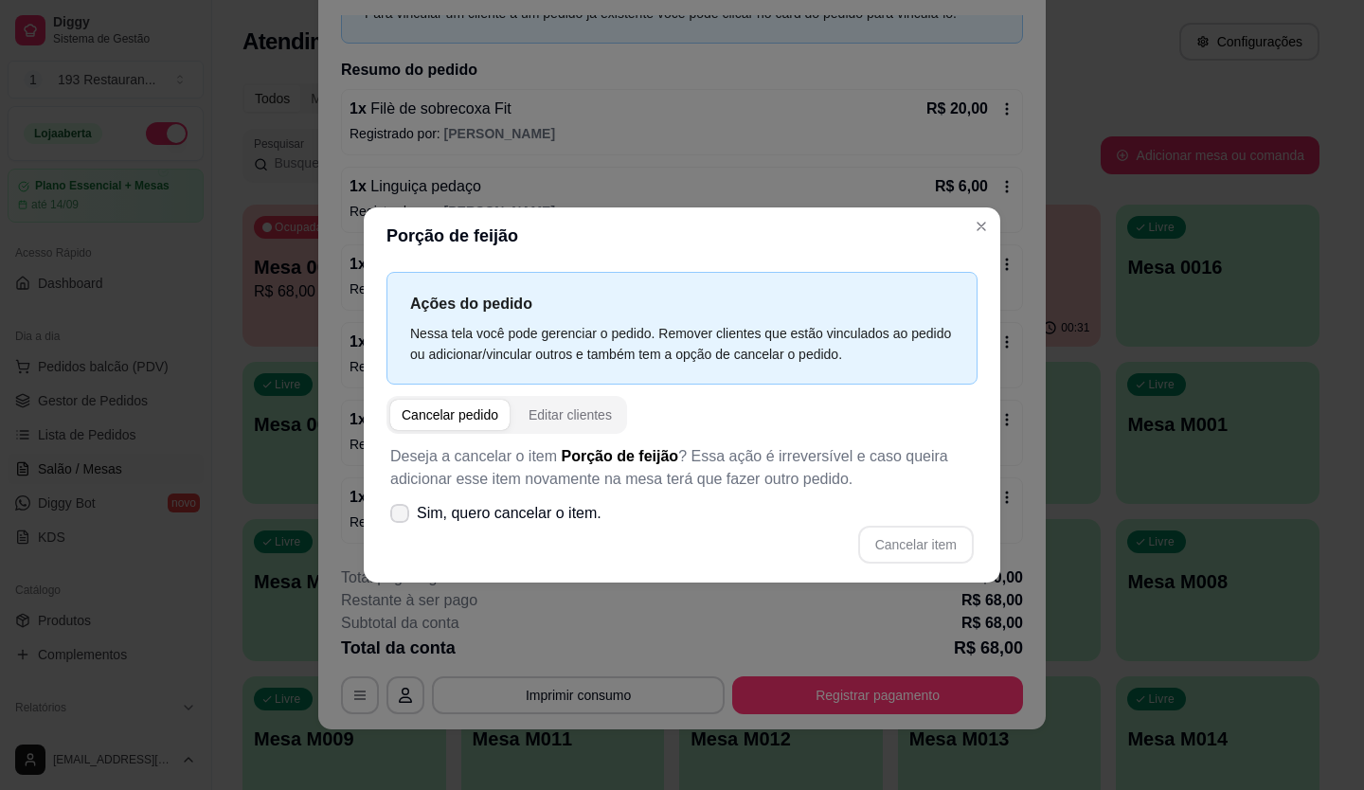
click at [393, 519] on span at bounding box center [399, 513] width 19 height 19
click at [393, 519] on input "Sim, quero cancelar o item." at bounding box center [395, 523] width 12 height 12
checkbox input "true"
click at [904, 547] on button "Cancelar item" at bounding box center [916, 545] width 116 height 38
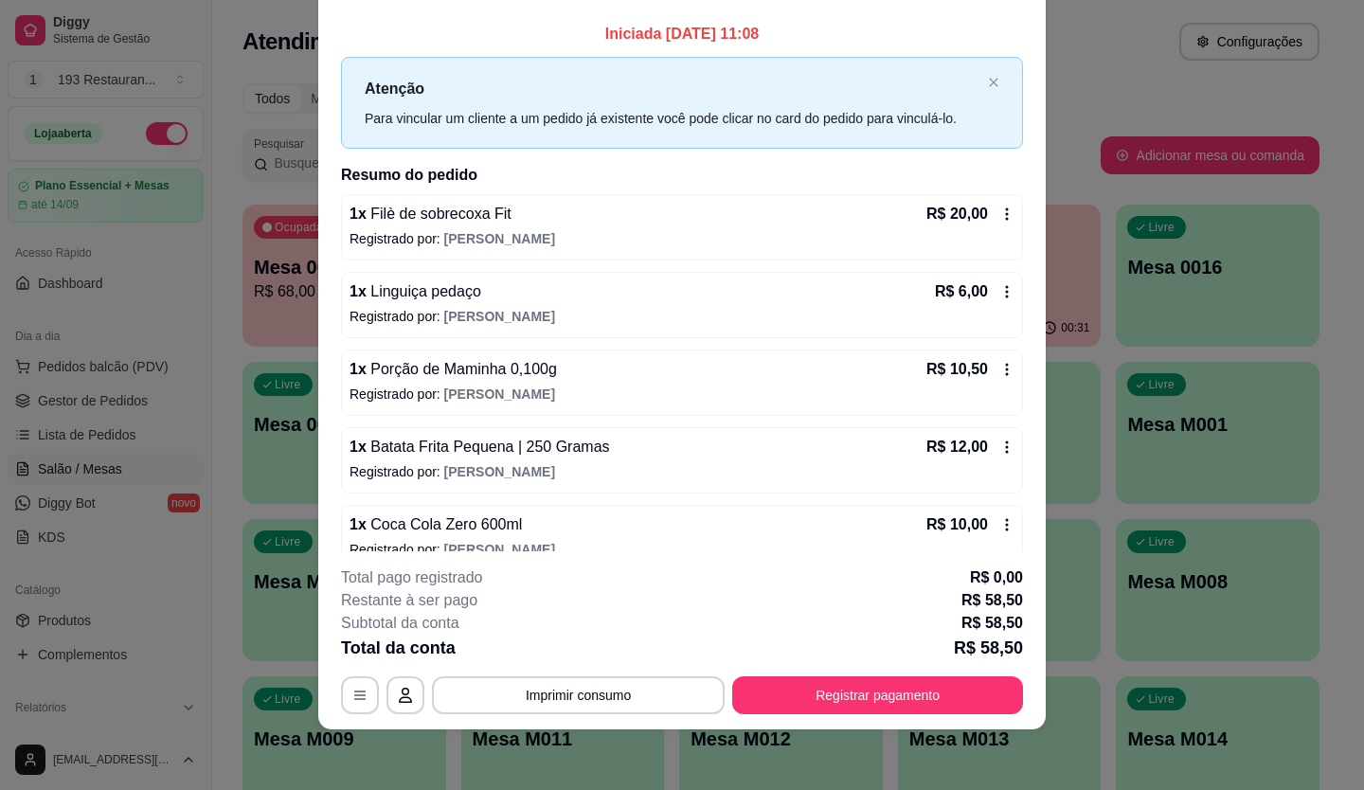
scroll to position [0, 0]
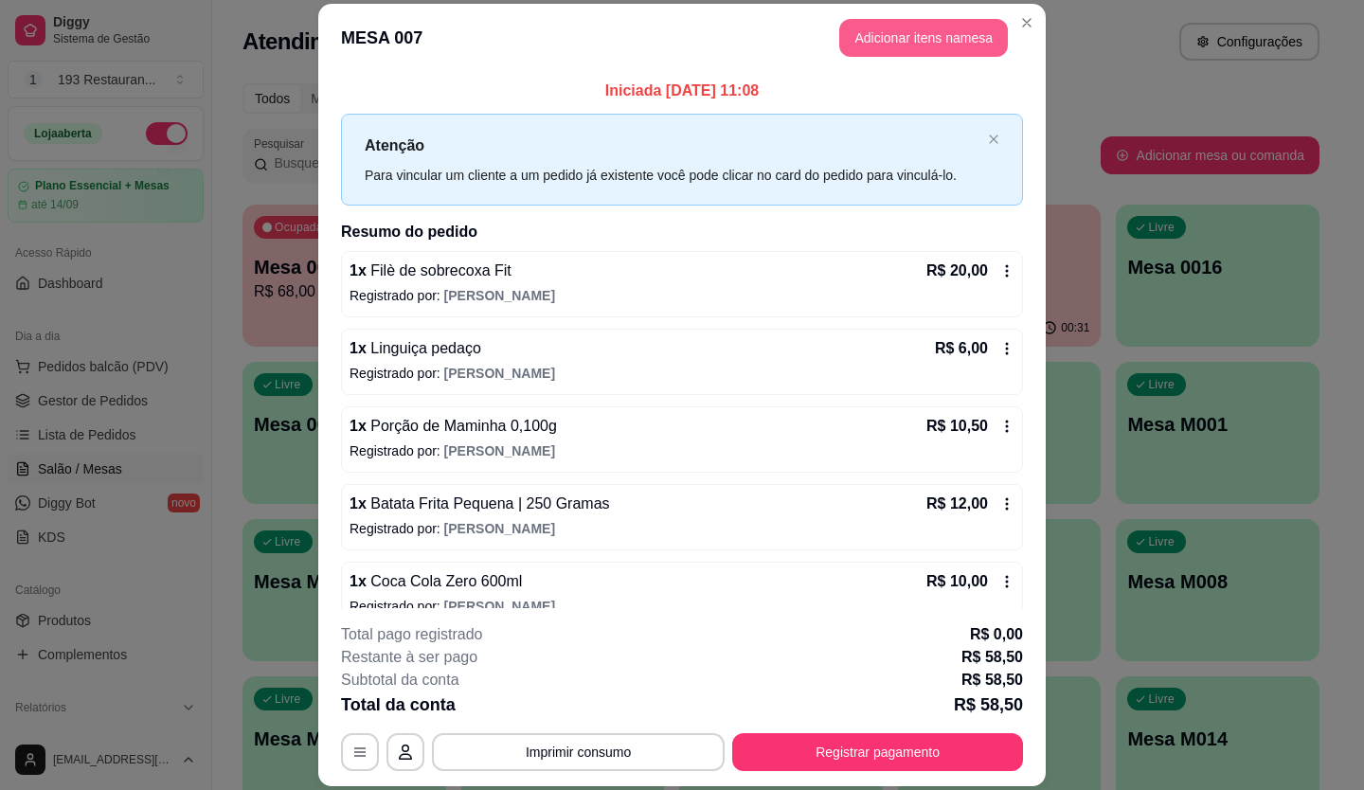
click at [903, 40] on button "Adicionar itens na mesa" at bounding box center [923, 38] width 169 height 38
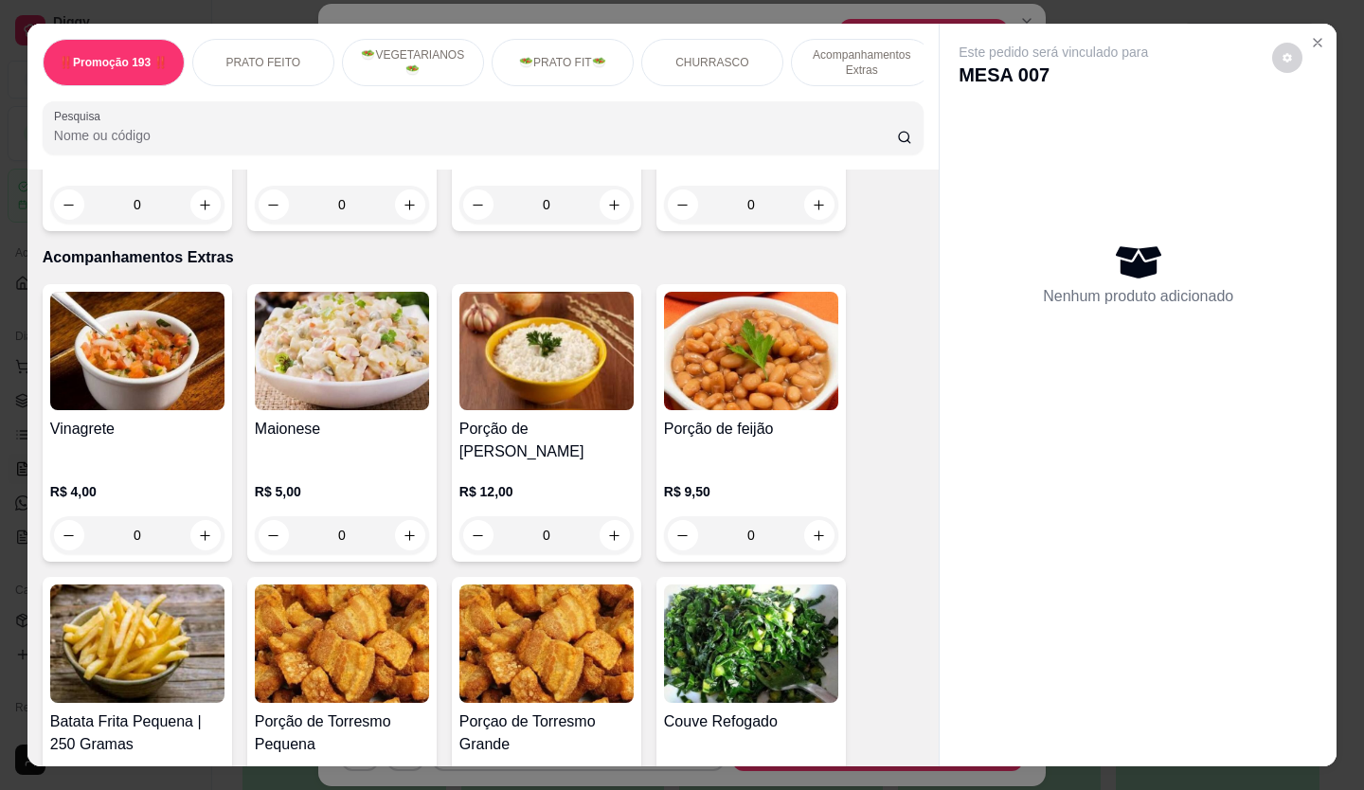
scroll to position [3409, 0]
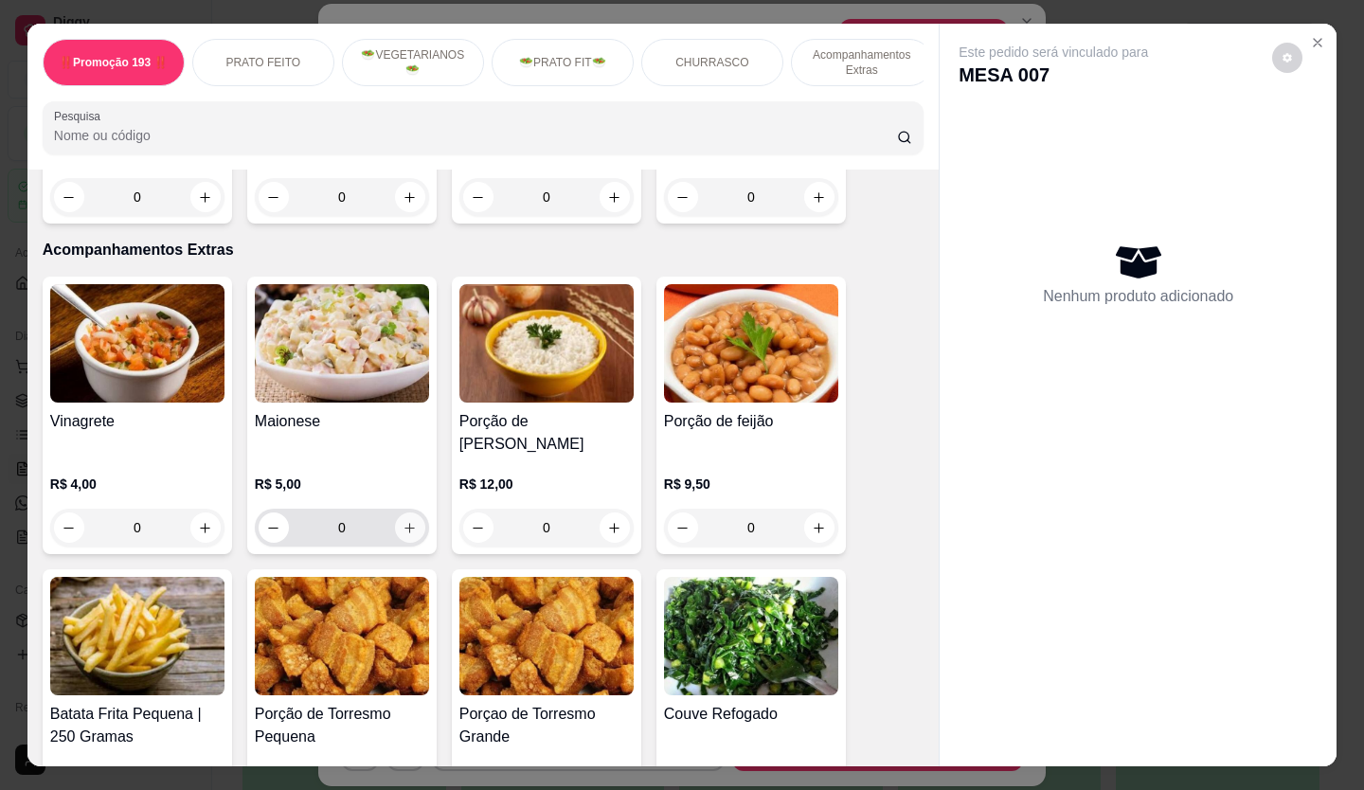
click at [405, 523] on icon "increase-product-quantity" at bounding box center [410, 528] width 10 height 10
type input "1"
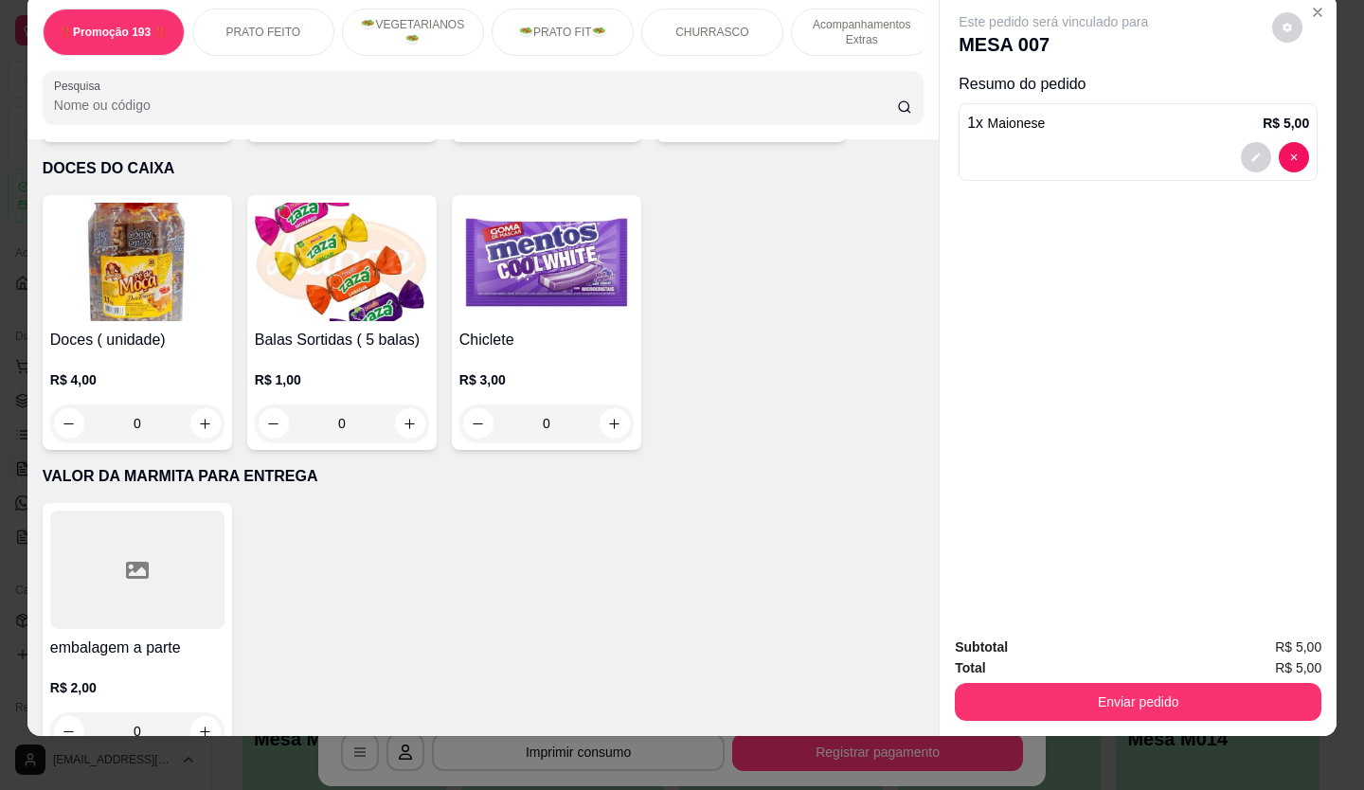
scroll to position [44, 0]
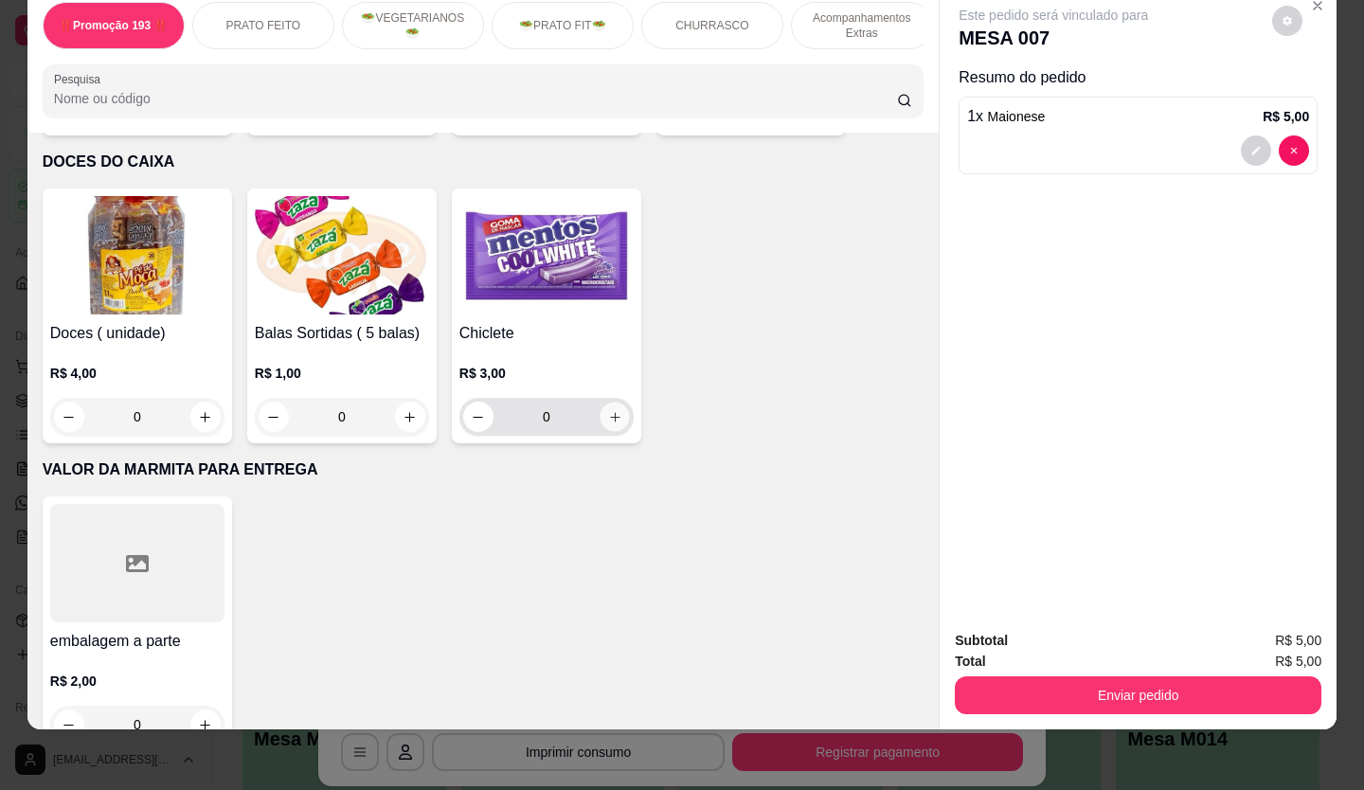
click at [599, 402] on button "increase-product-quantity" at bounding box center [613, 416] width 29 height 29
type input "1"
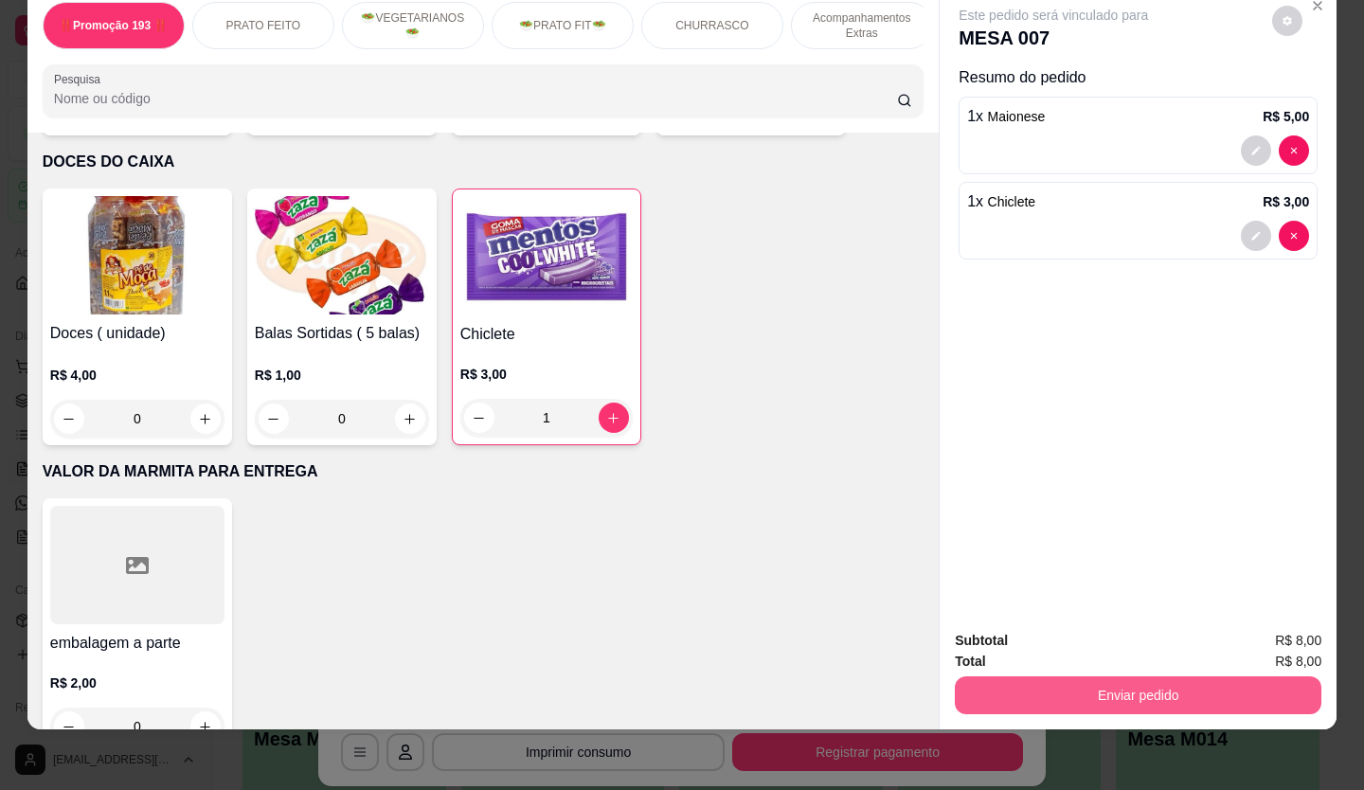
click at [1075, 695] on button "Enviar pedido" at bounding box center [1138, 695] width 366 height 38
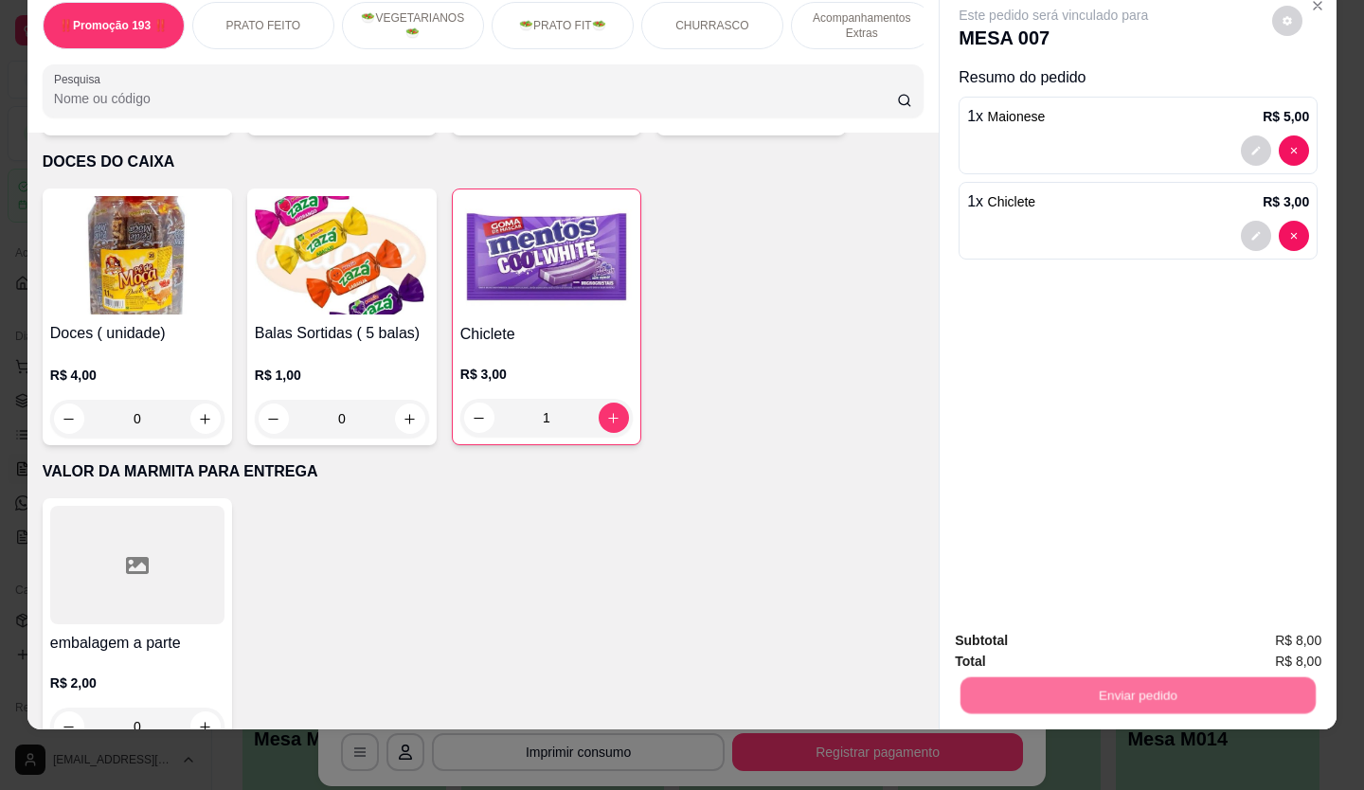
click at [1070, 643] on button "Não registrar e enviar pedido" at bounding box center [1074, 634] width 197 height 36
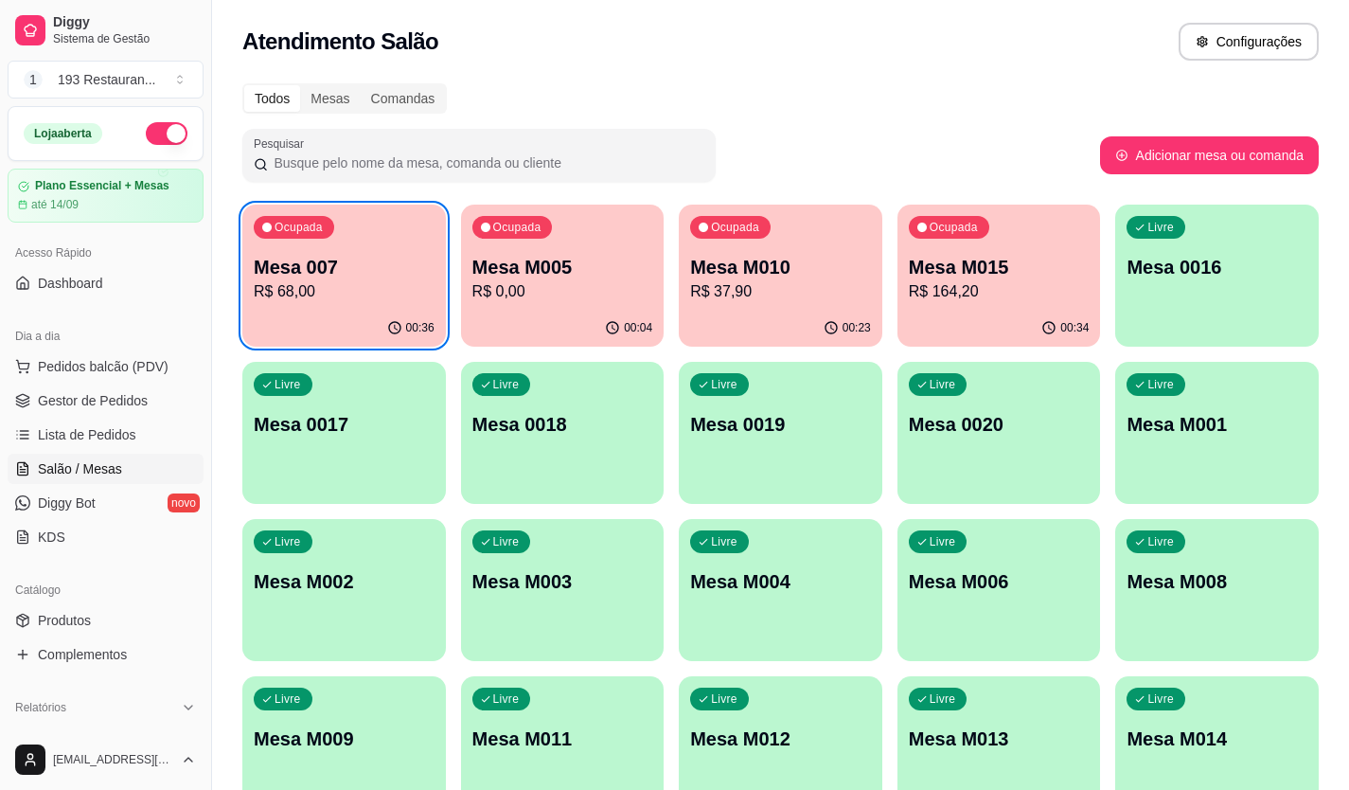
click at [378, 306] on div "Ocupada Mesa 007 R$ 68,00" at bounding box center [344, 257] width 204 height 105
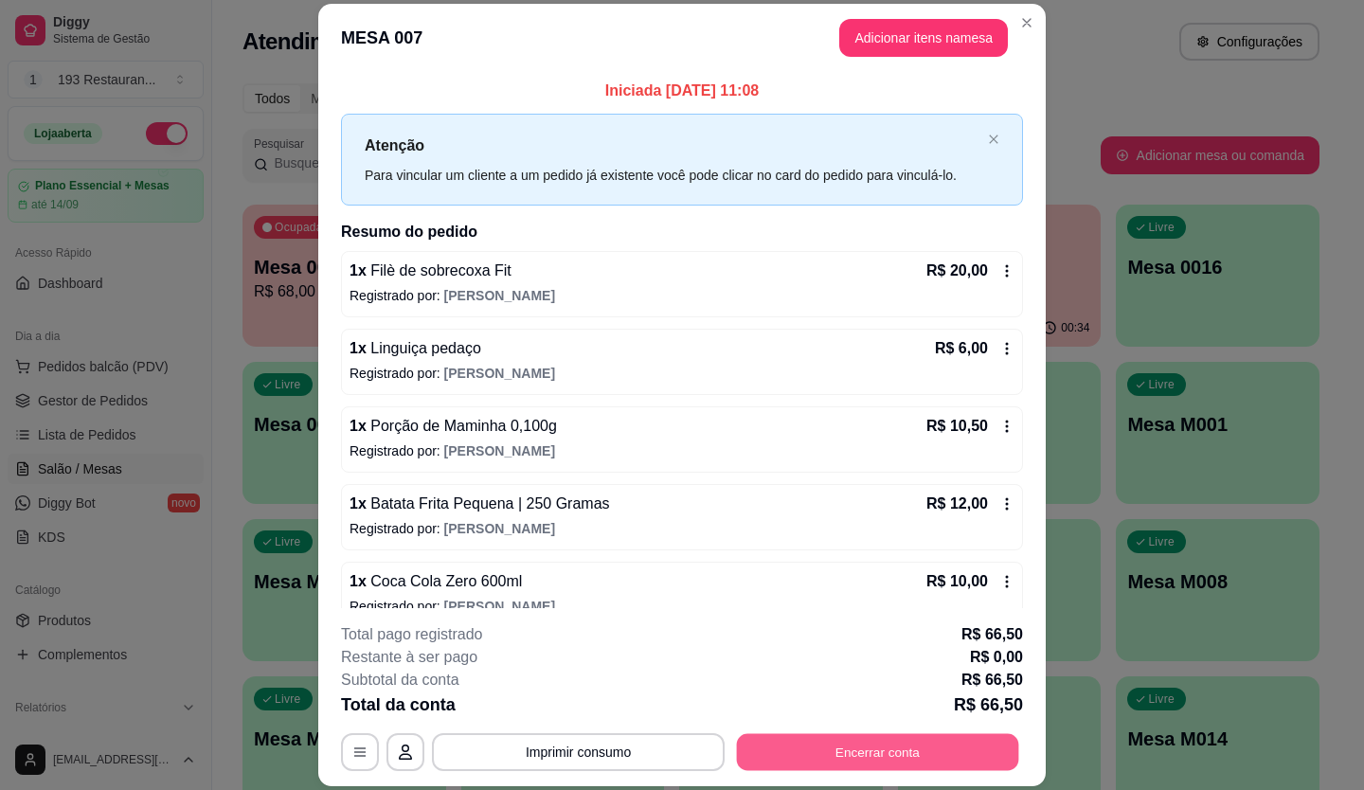
click at [836, 745] on button "Encerrar conta" at bounding box center [878, 751] width 282 height 37
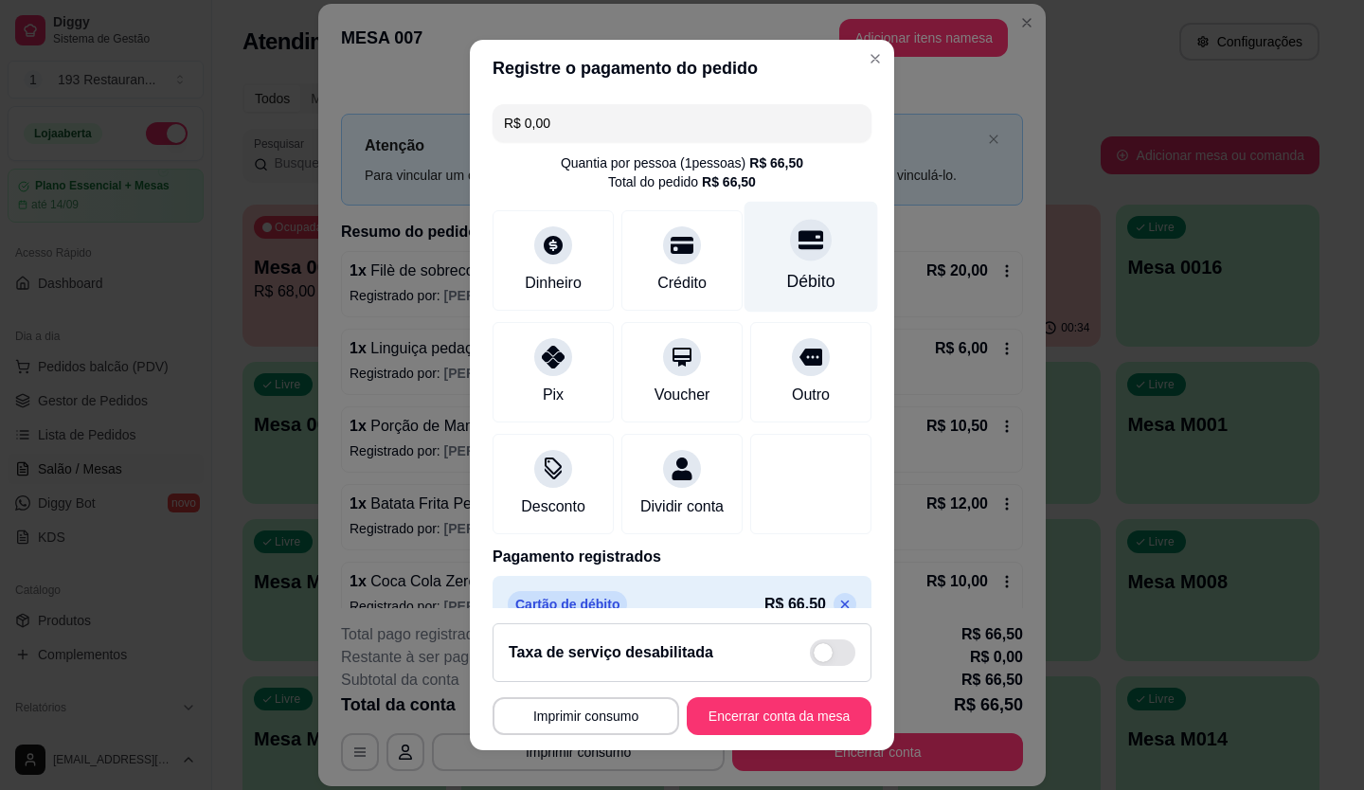
click at [798, 250] on icon at bounding box center [810, 239] width 25 height 25
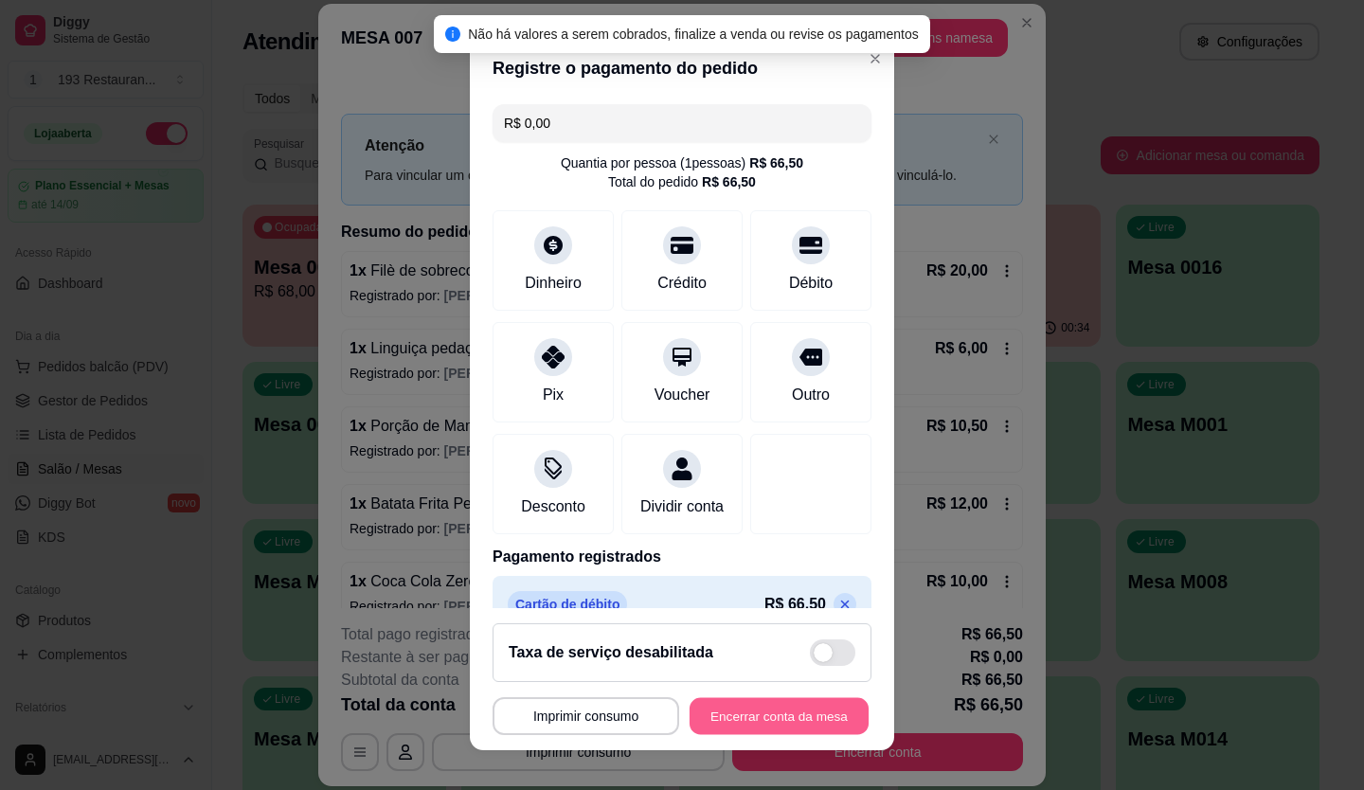
click at [780, 708] on button "Encerrar conta da mesa" at bounding box center [778, 716] width 179 height 37
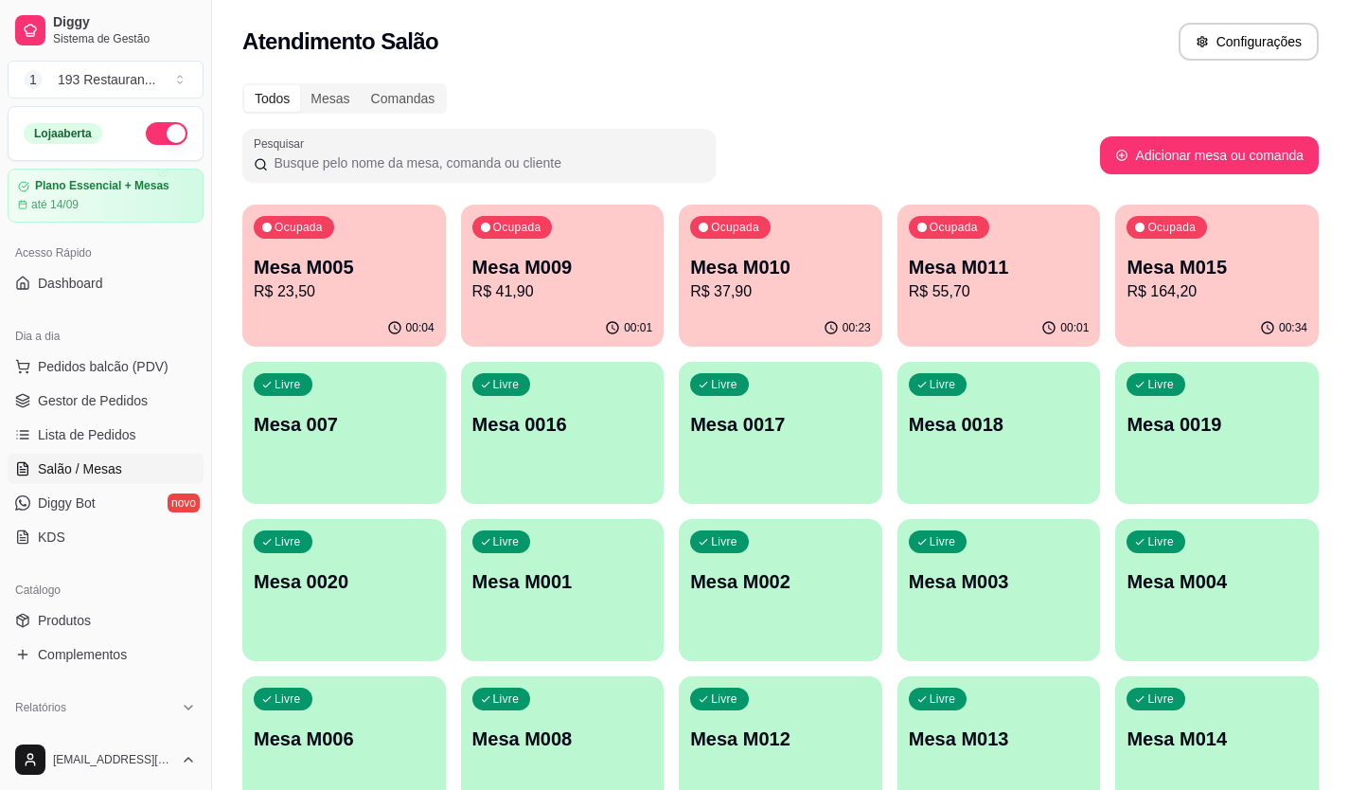
click at [745, 268] on p "Mesa M010" at bounding box center [780, 267] width 181 height 27
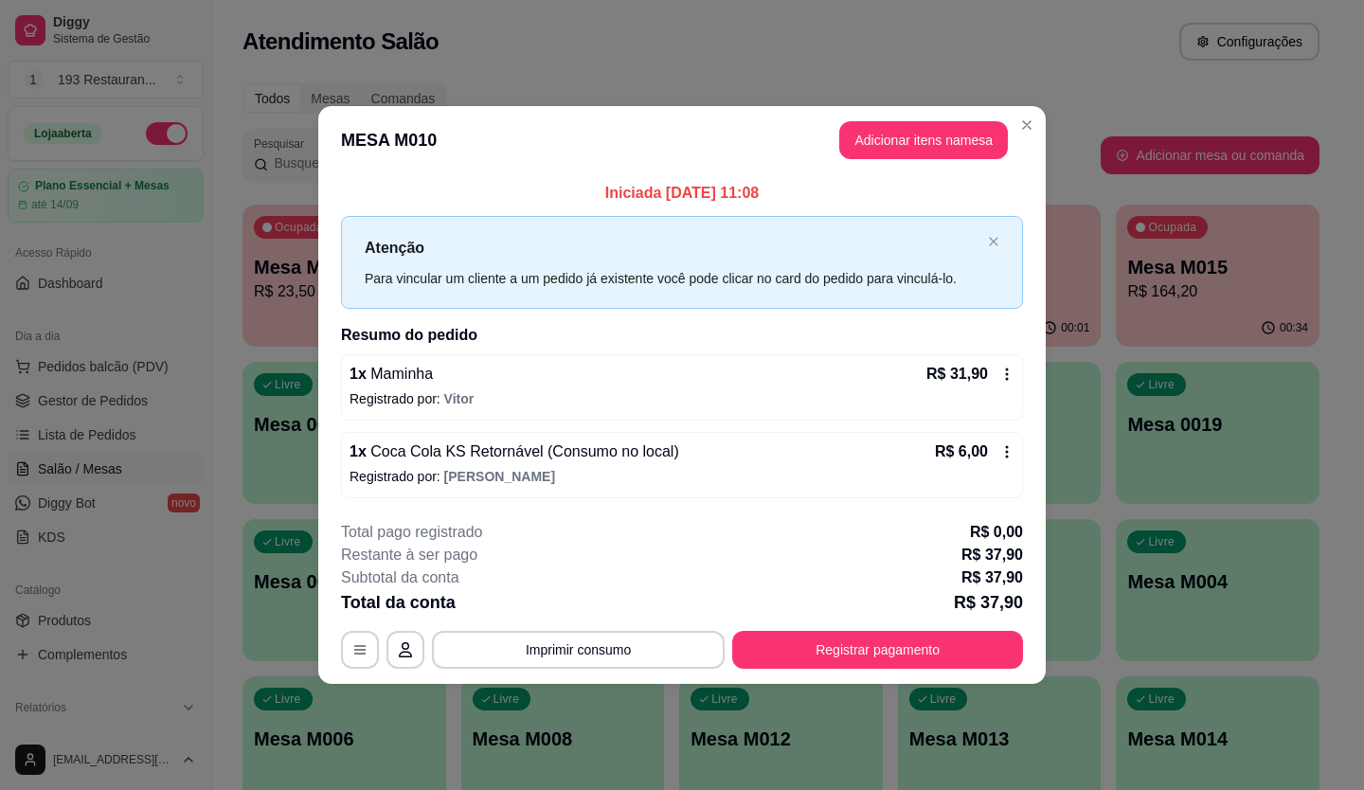
drag, startPoint x: 594, startPoint y: 681, endPoint x: 591, endPoint y: 654, distance: 26.7
click at [594, 680] on footer "**********" at bounding box center [681, 595] width 727 height 178
click at [590, 652] on button "Imprimir consumo" at bounding box center [578, 650] width 293 height 38
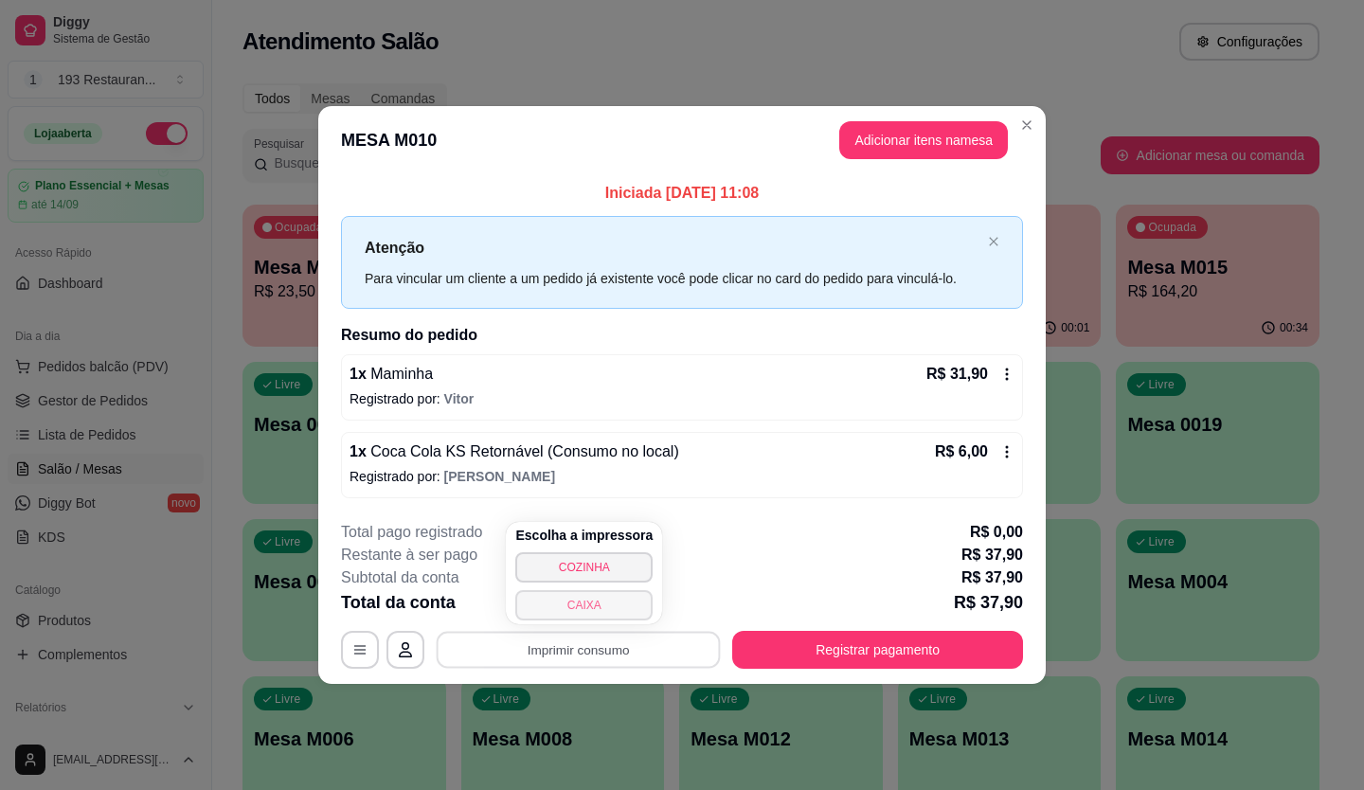
click at [582, 605] on button "CAIXA" at bounding box center [583, 605] width 137 height 30
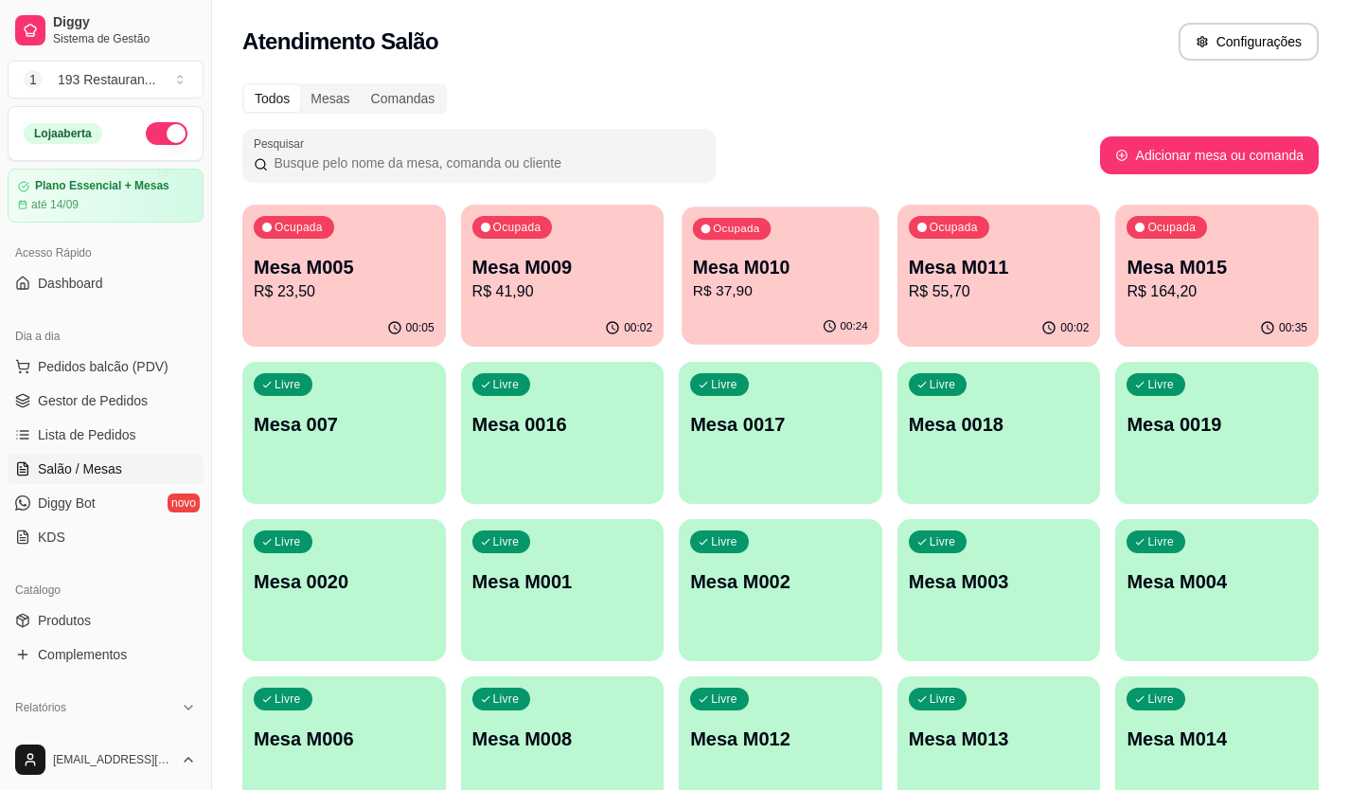
click at [693, 273] on p "Mesa M010" at bounding box center [780, 268] width 175 height 26
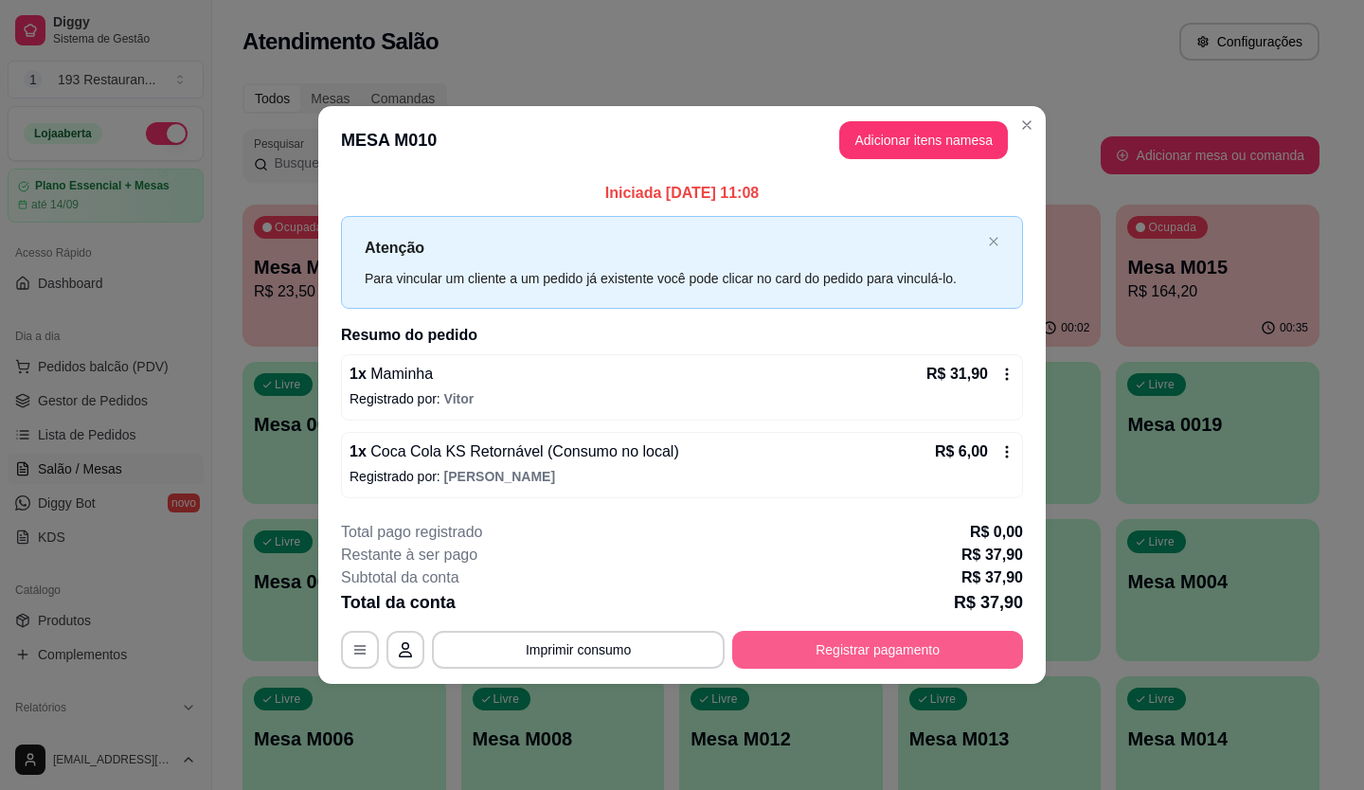
click at [890, 648] on button "Registrar pagamento" at bounding box center [877, 650] width 291 height 38
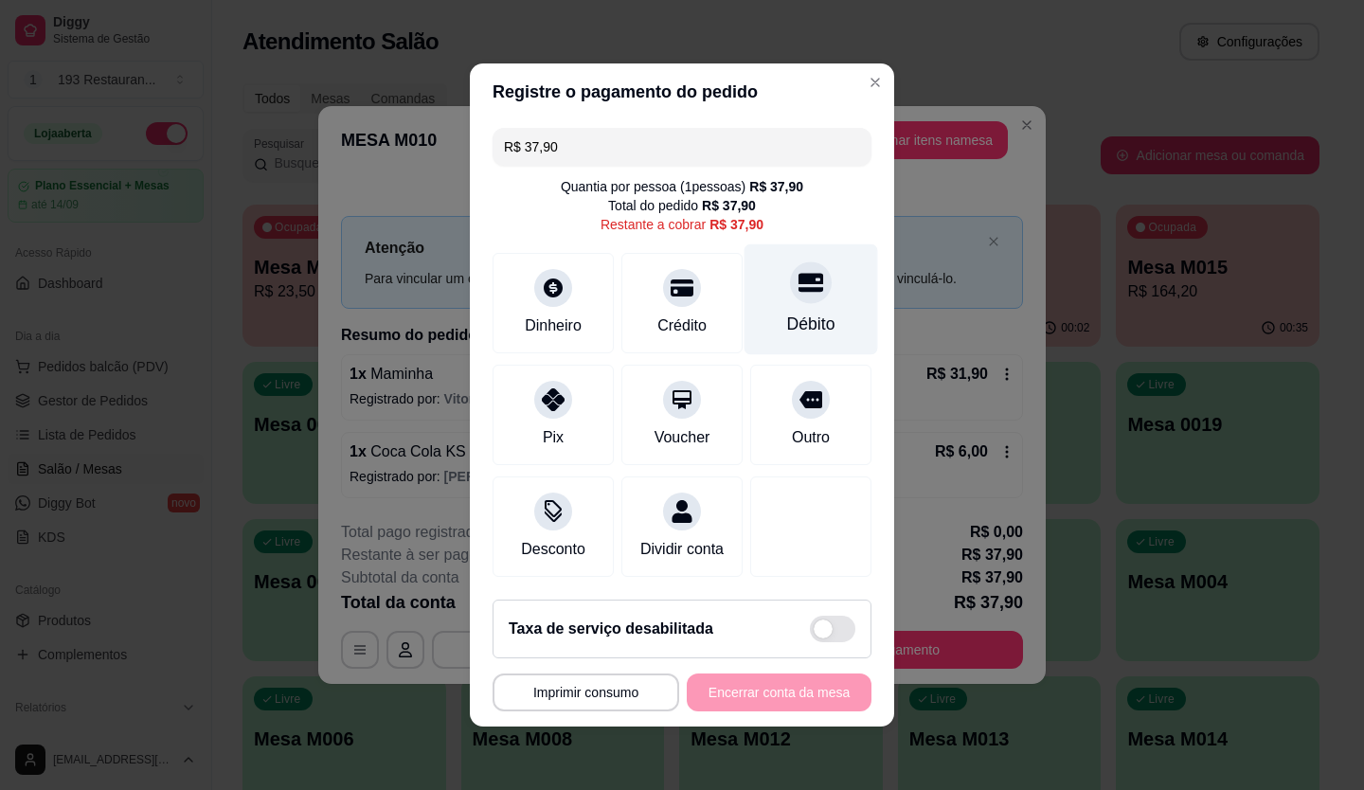
scroll to position [9, 0]
click at [832, 221] on div "R$ 37,90 Quantia por pessoa ( 1 pessoas) R$ 37,90 Total do pedido R$ 37,90 Rest…" at bounding box center [682, 352] width 424 height 464
click at [798, 274] on icon at bounding box center [810, 283] width 25 height 19
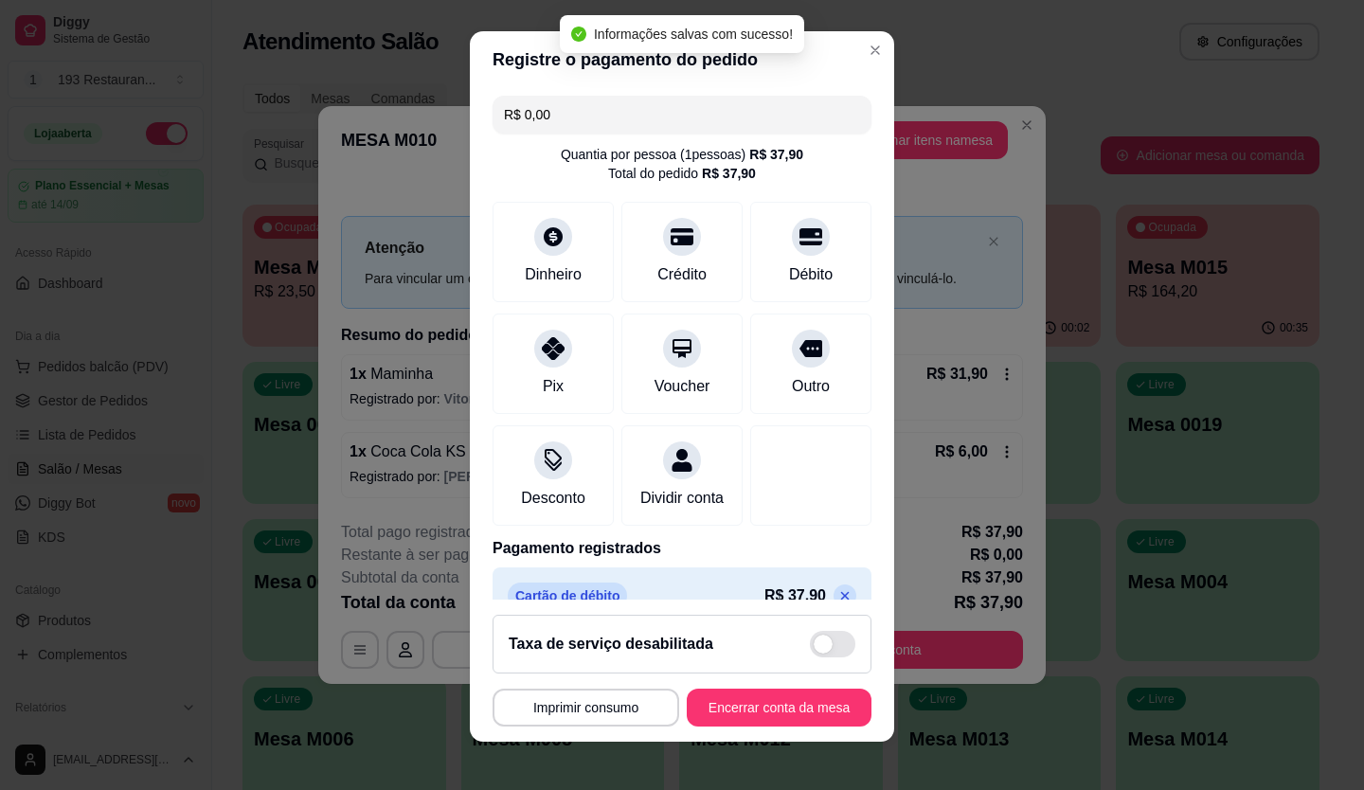
type input "R$ 0,00"
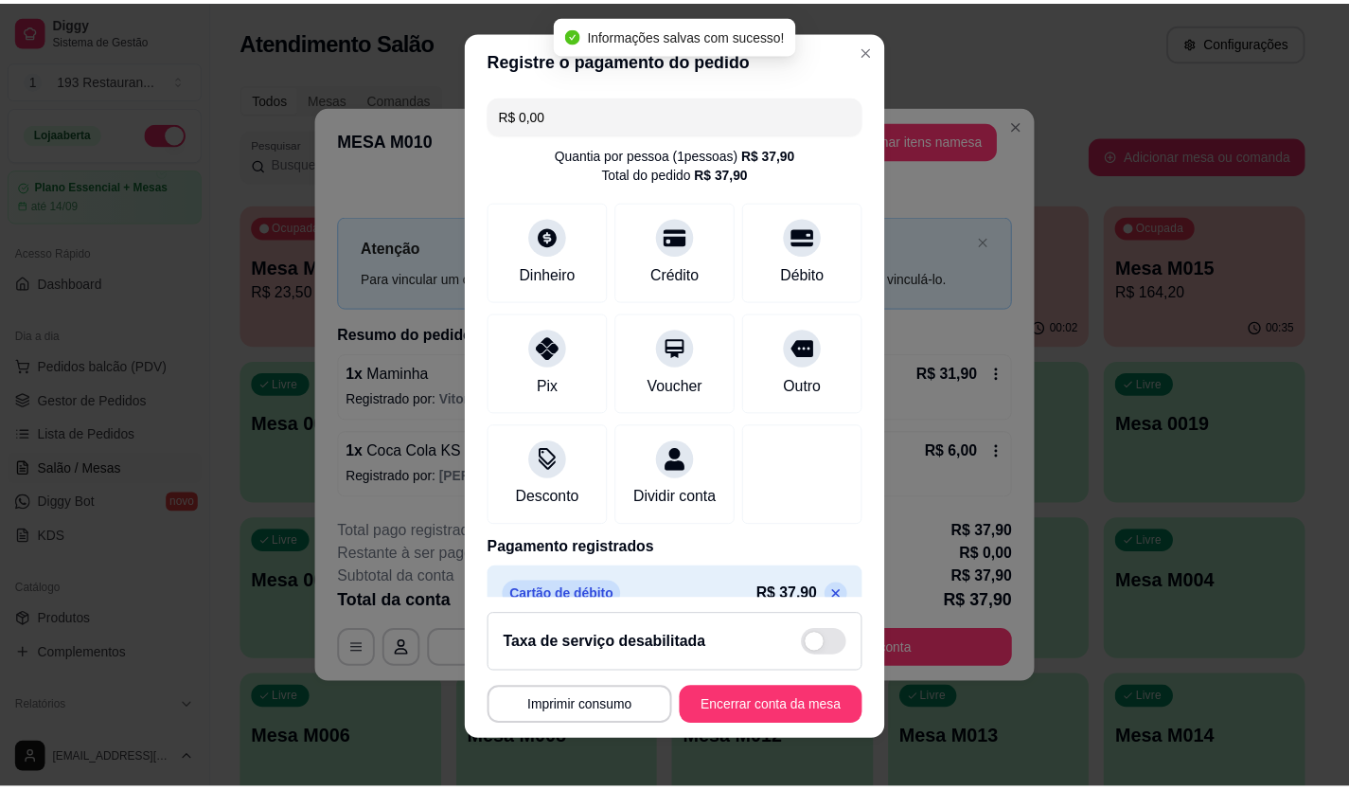
scroll to position [0, 0]
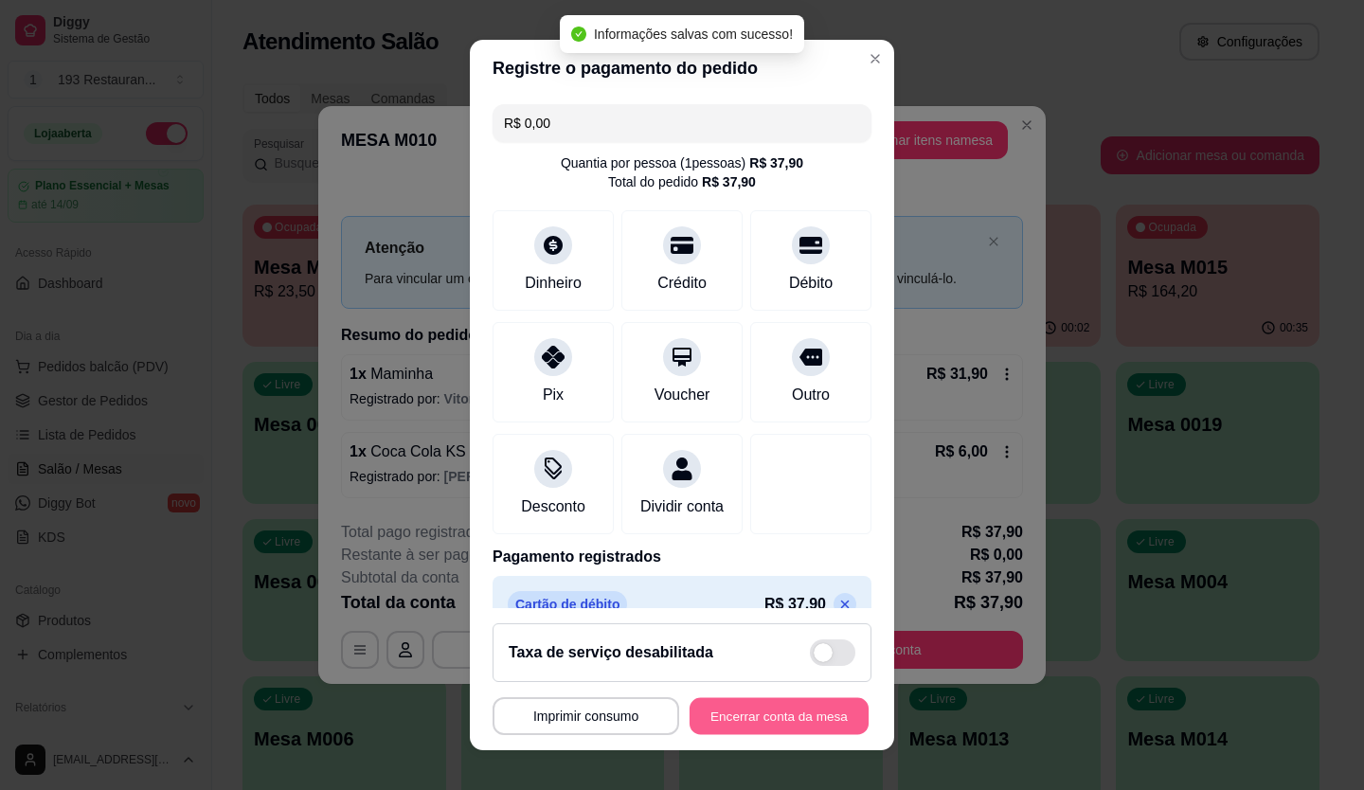
click at [814, 714] on button "Encerrar conta da mesa" at bounding box center [778, 716] width 179 height 37
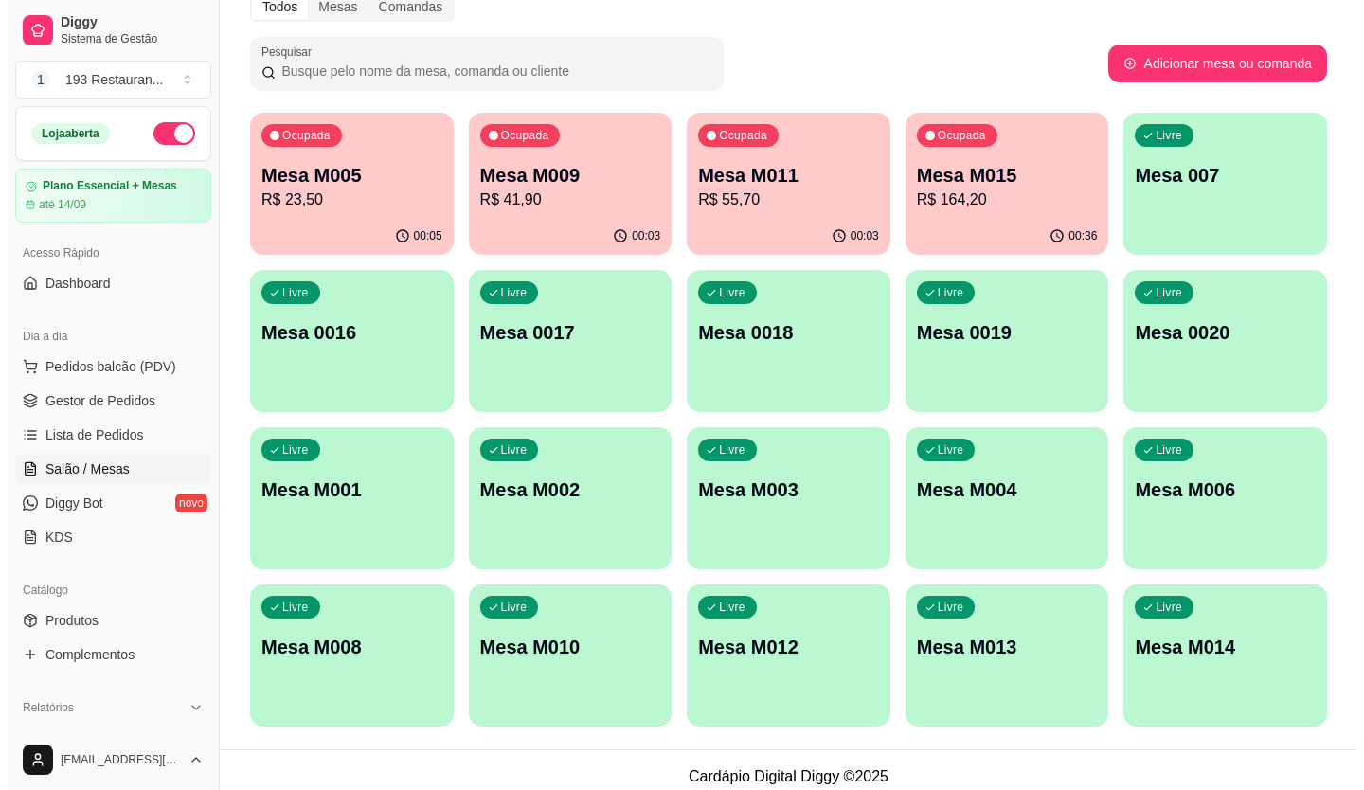
scroll to position [105, 0]
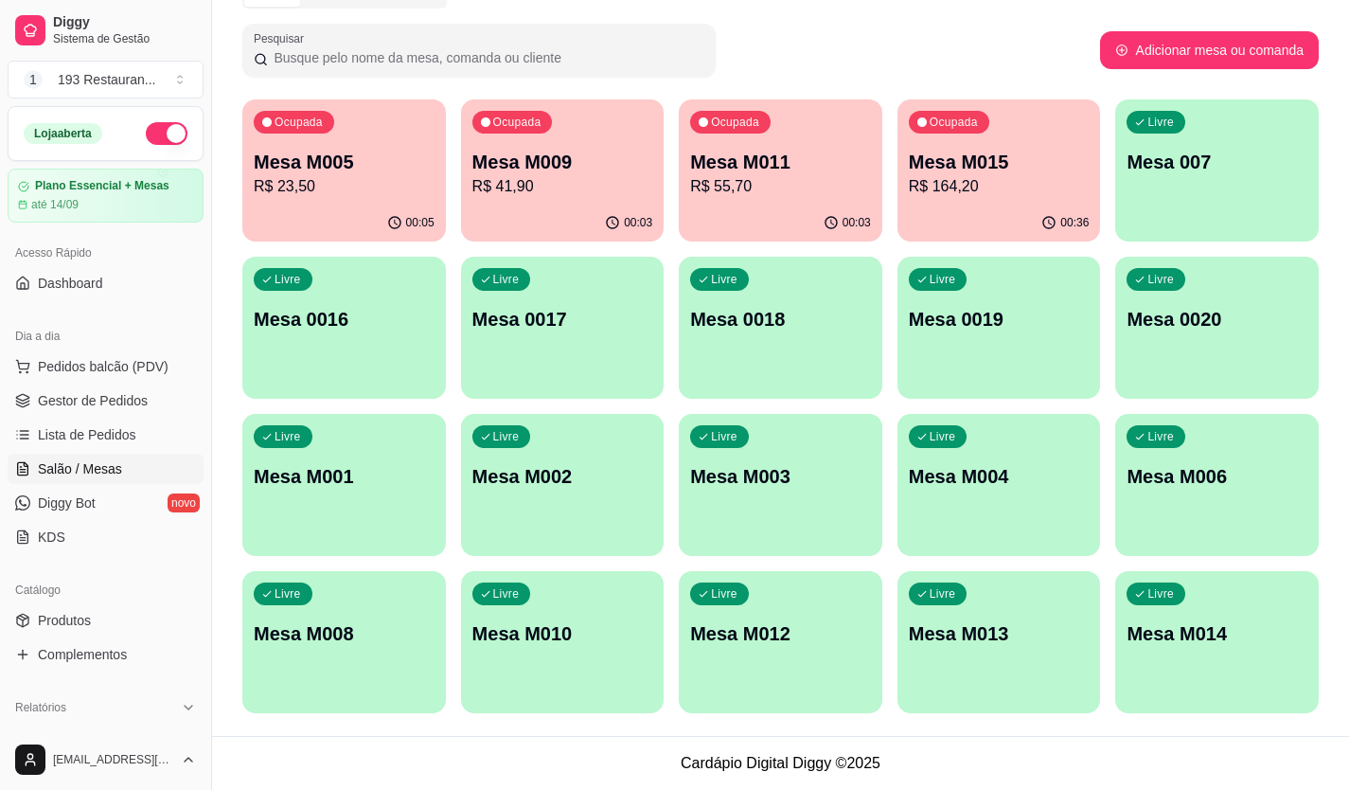
click at [1205, 445] on div "Livre Mesa M006" at bounding box center [1218, 473] width 204 height 119
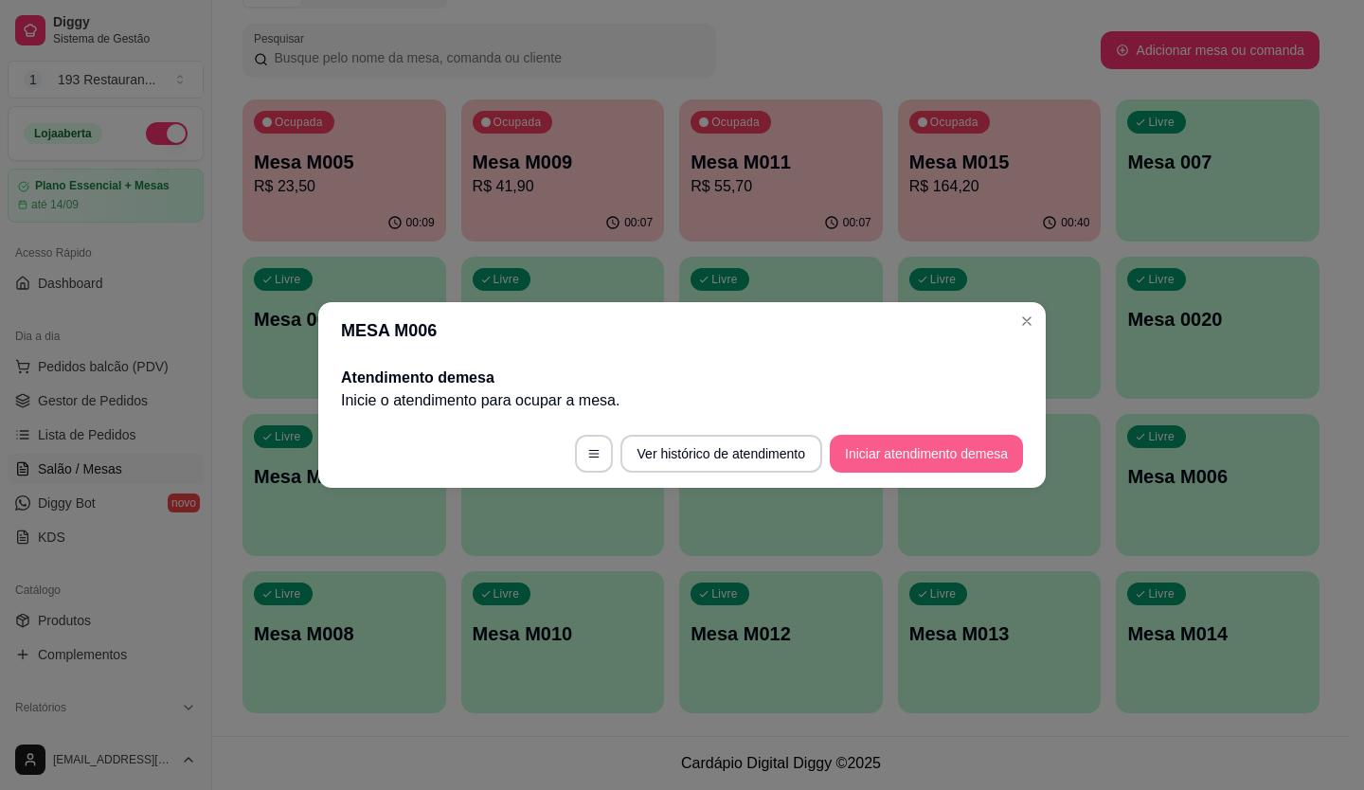
click at [972, 442] on button "Iniciar atendimento de mesa" at bounding box center [926, 454] width 193 height 38
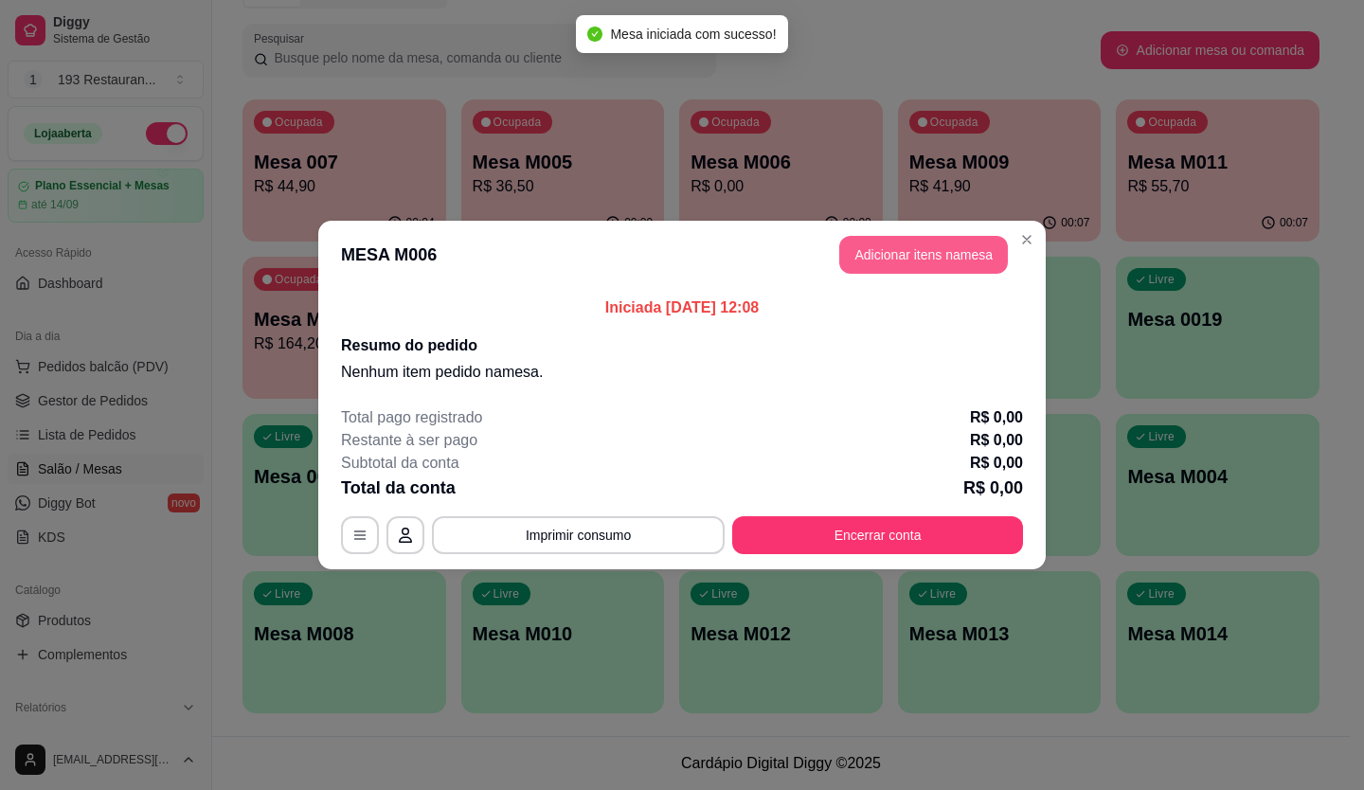
click at [919, 244] on button "Adicionar itens na mesa" at bounding box center [923, 255] width 169 height 38
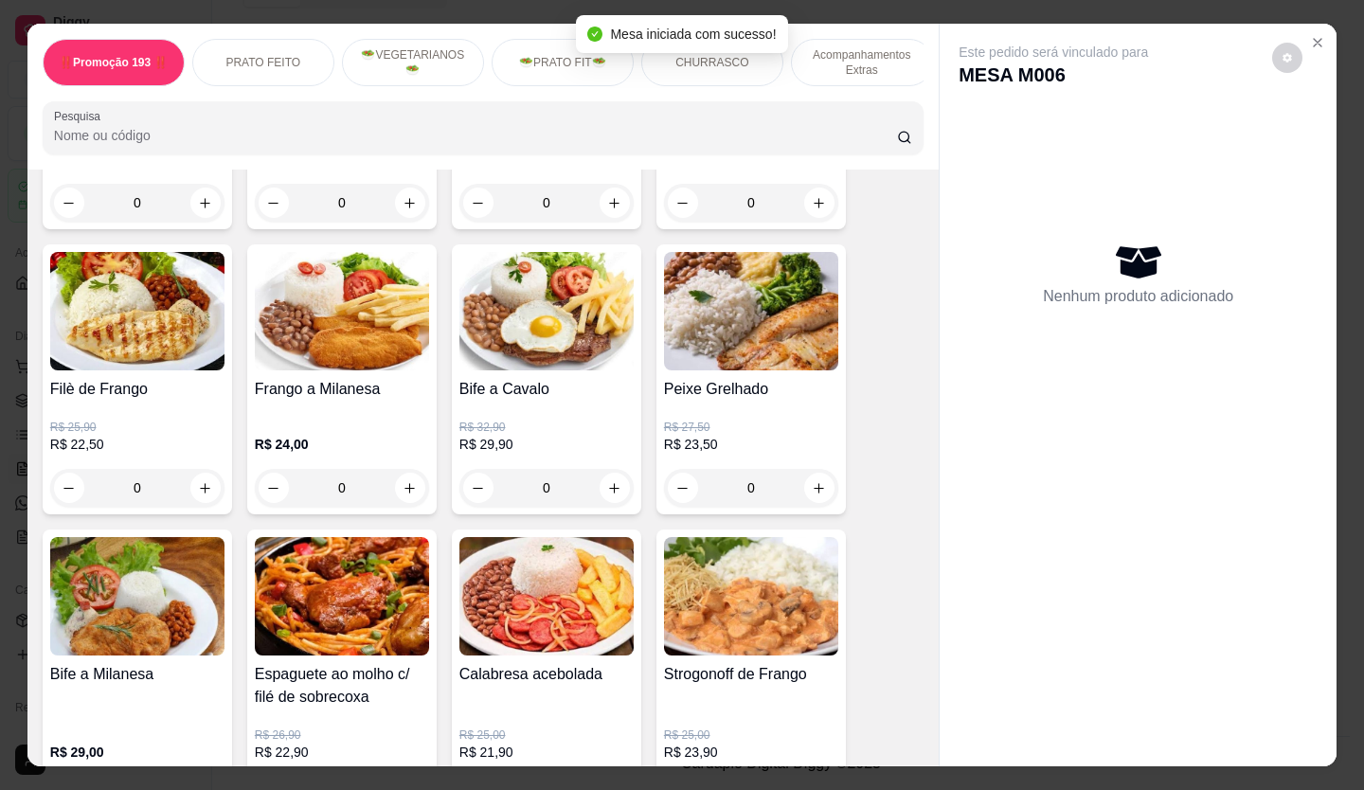
scroll to position [568, 0]
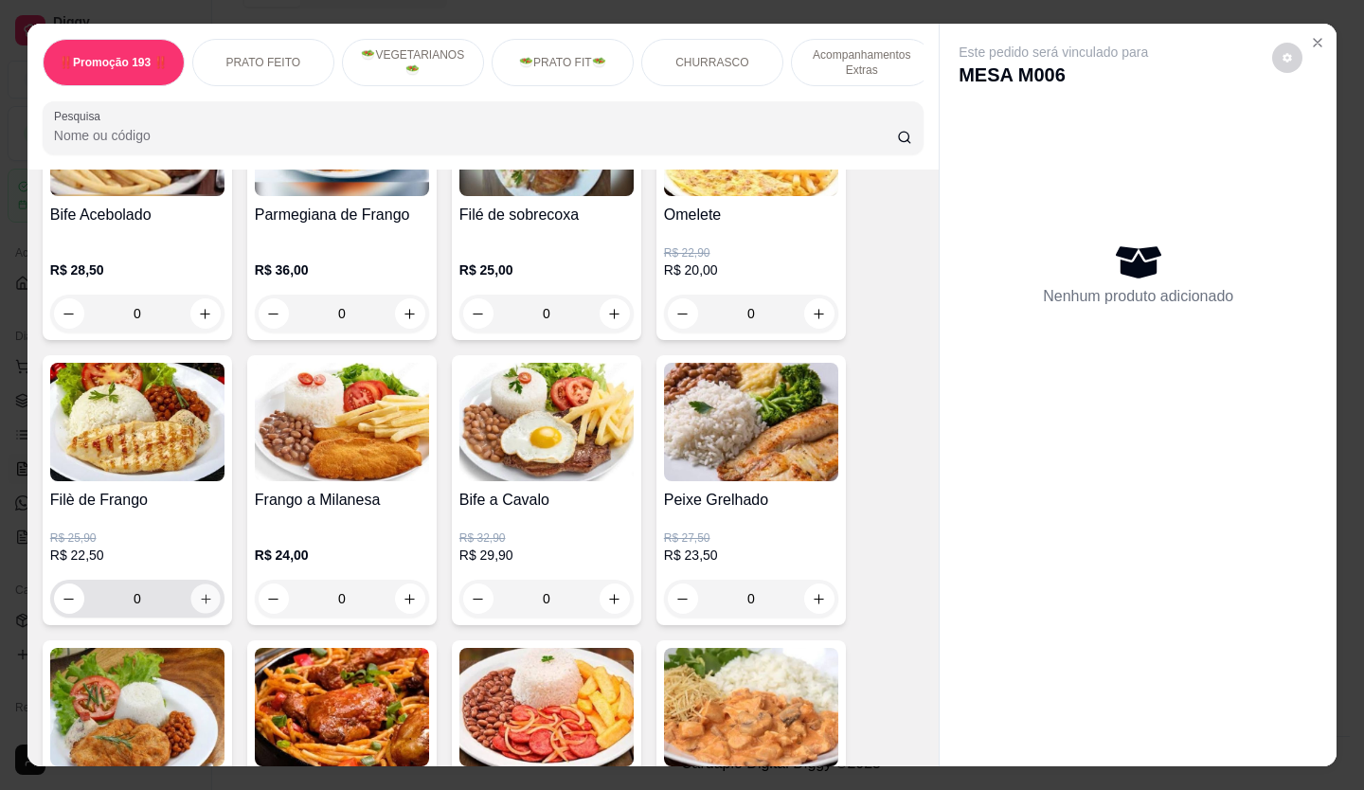
click at [199, 606] on icon "increase-product-quantity" at bounding box center [206, 599] width 14 height 14
type input "1"
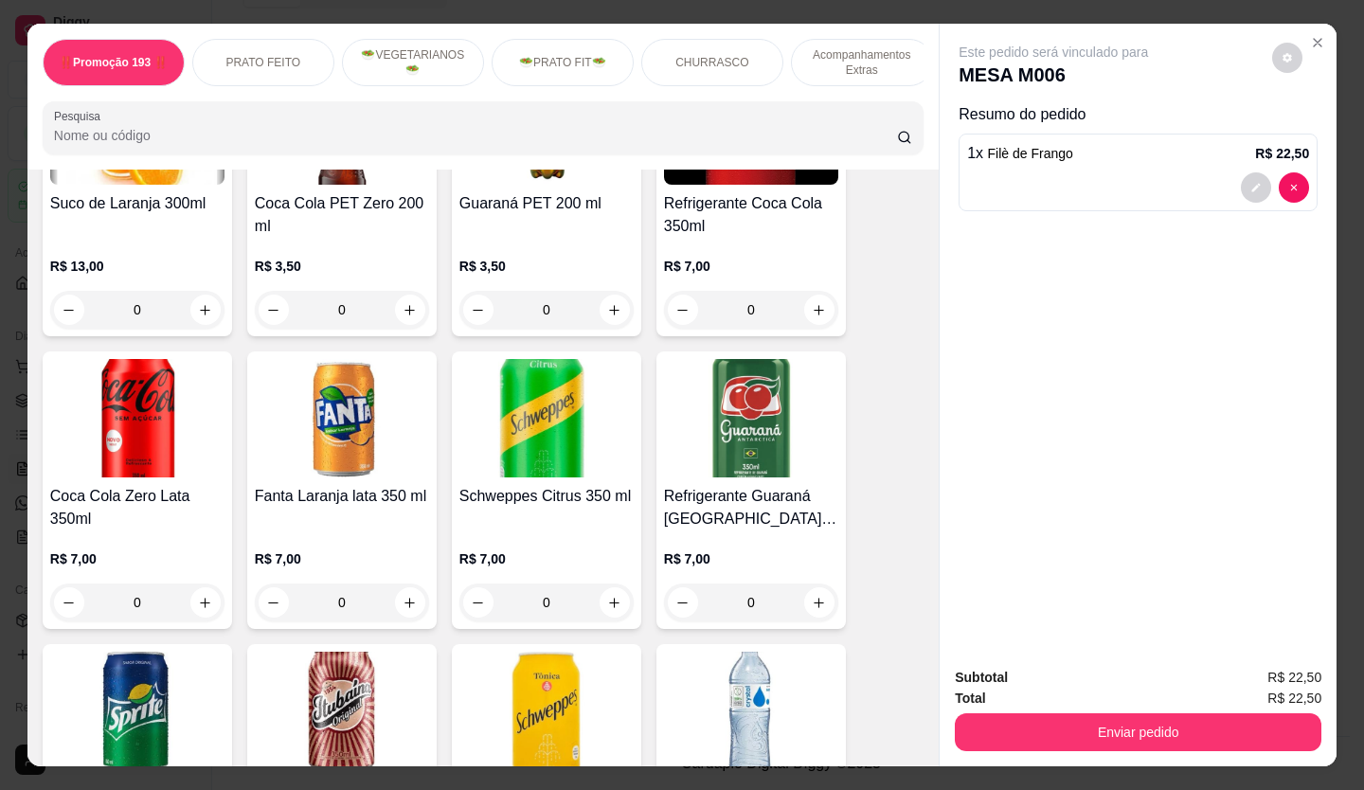
scroll to position [4545, 0]
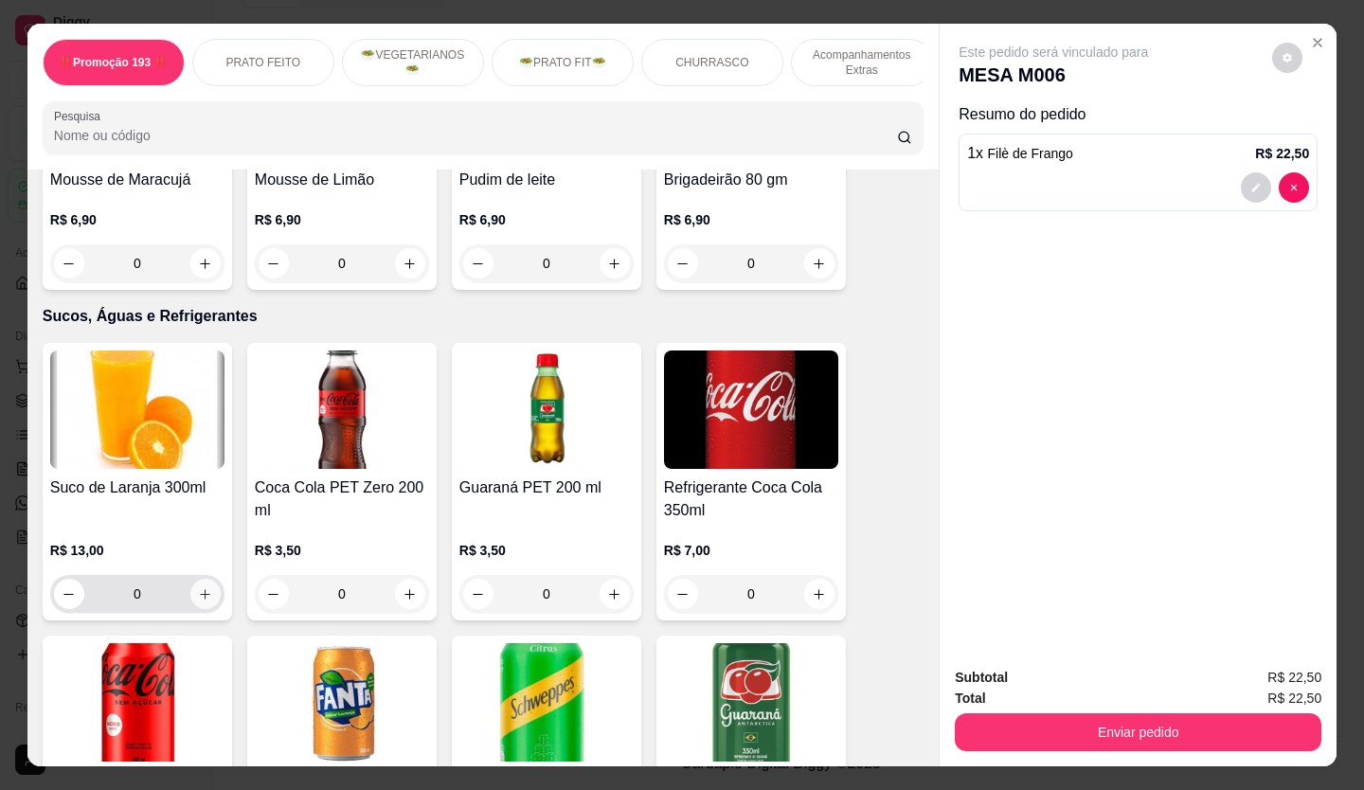
click at [197, 579] on button "increase-product-quantity" at bounding box center [205, 594] width 30 height 30
type input "1"
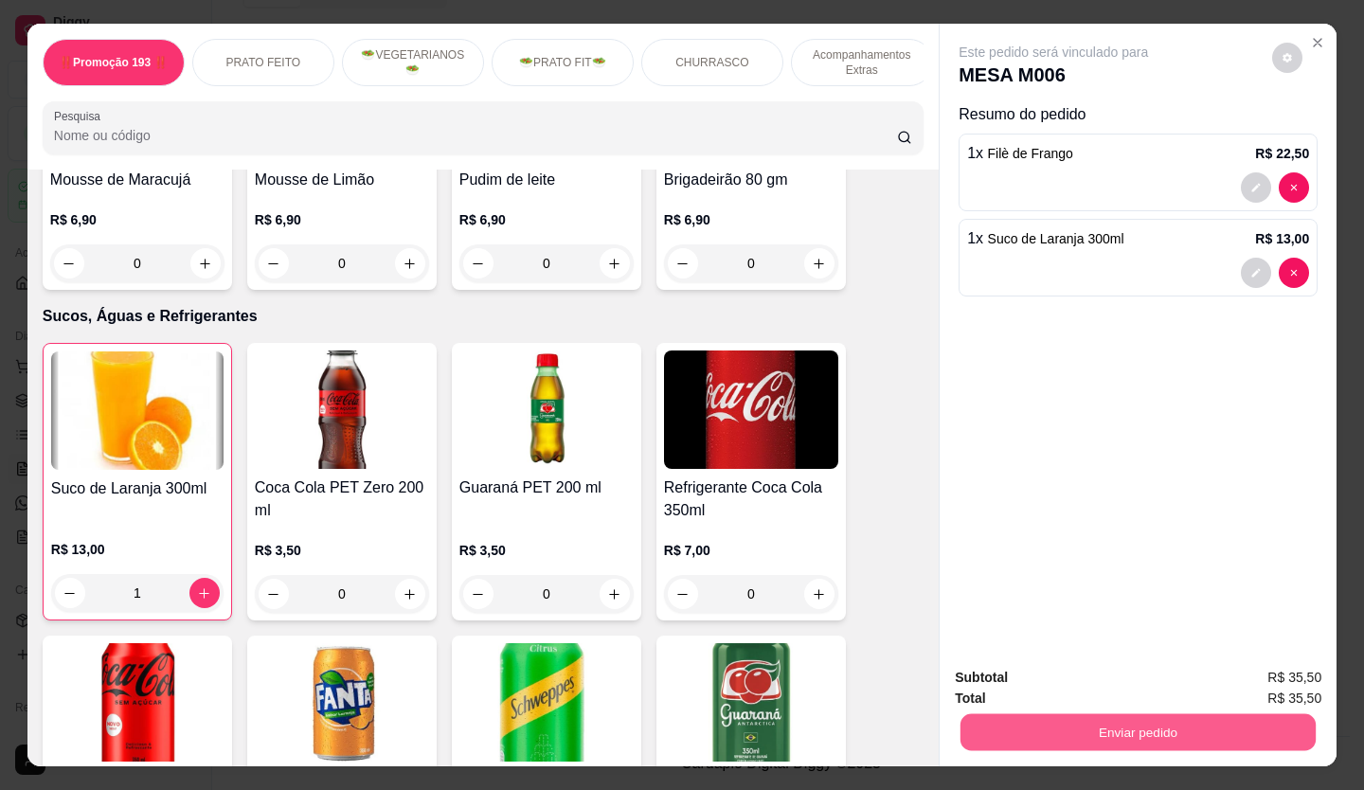
click at [1120, 727] on button "Enviar pedido" at bounding box center [1137, 732] width 355 height 37
click at [1098, 674] on button "Não registrar e enviar pedido" at bounding box center [1075, 678] width 191 height 35
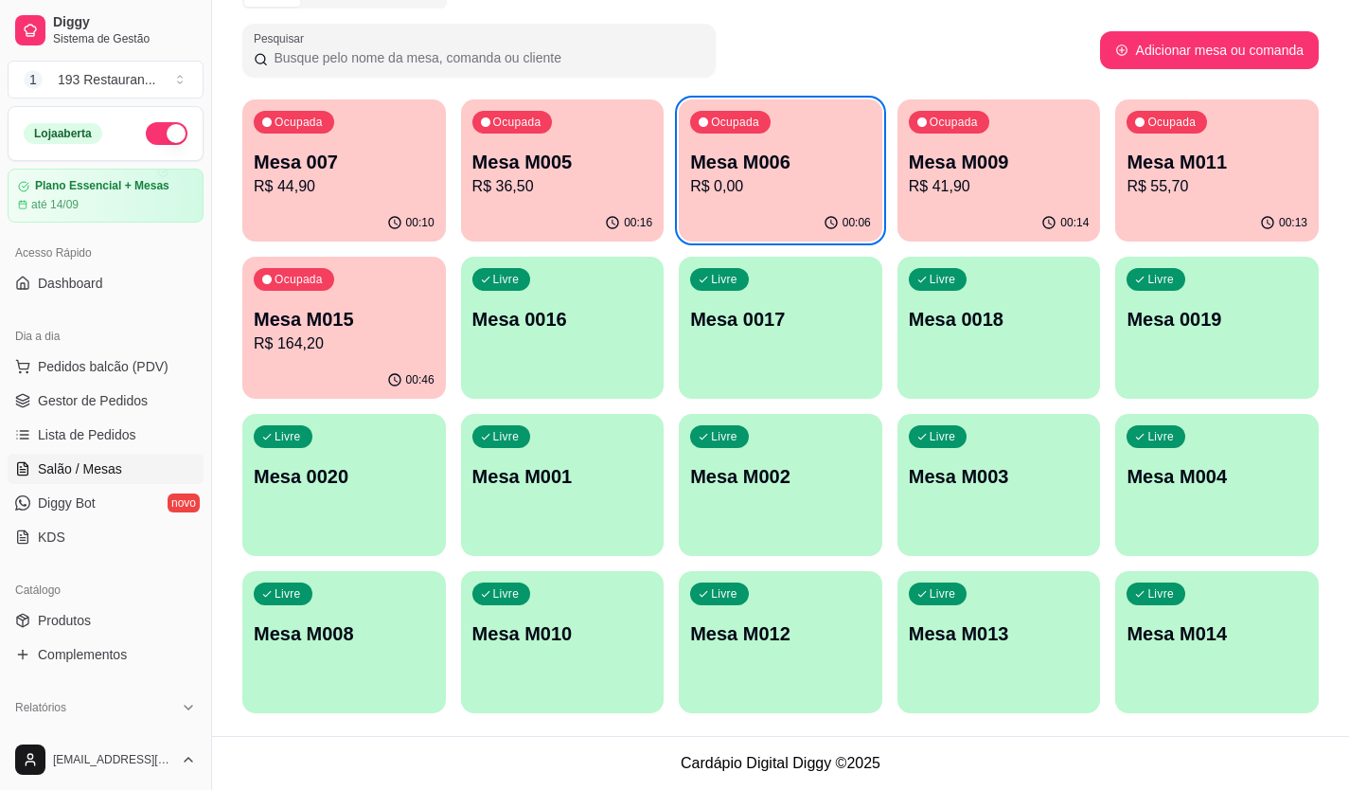
click at [335, 324] on p "Mesa M015" at bounding box center [344, 319] width 181 height 27
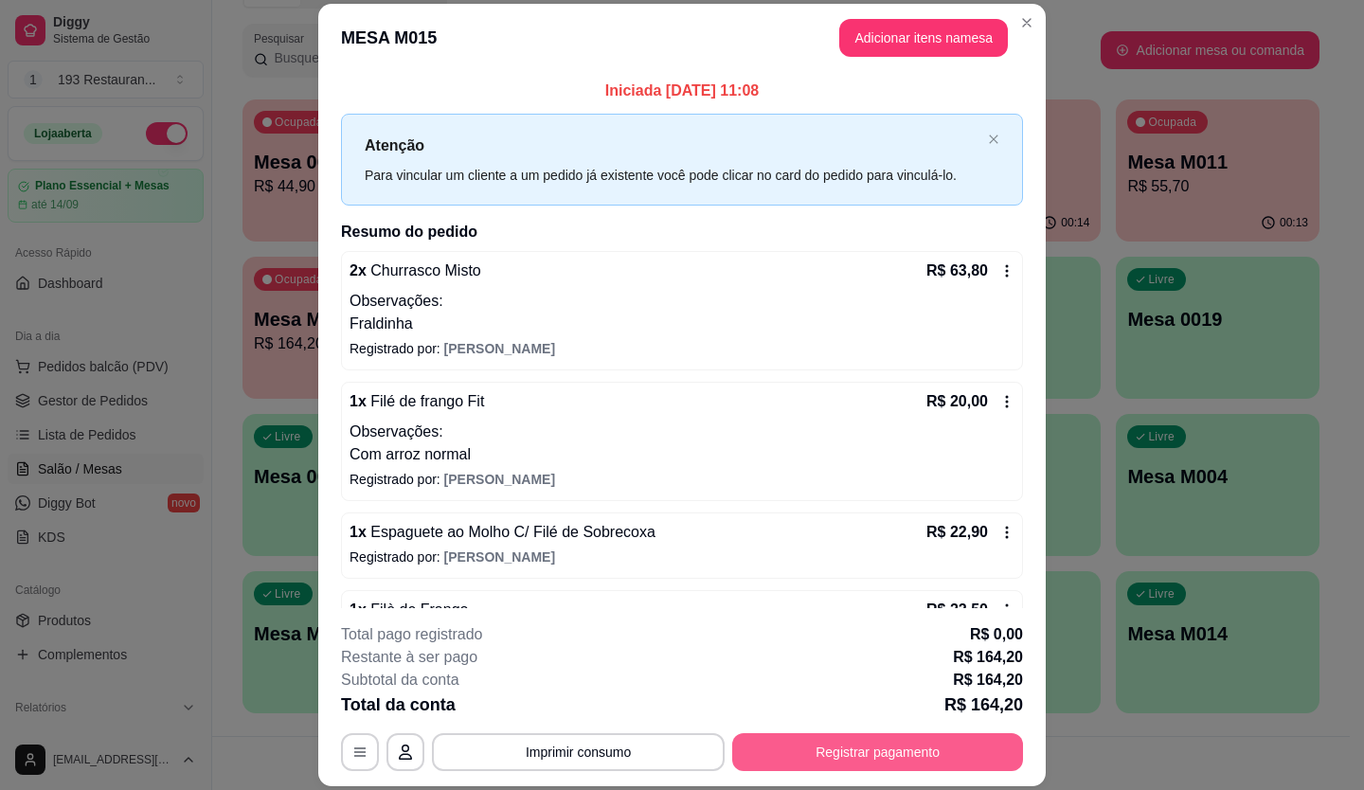
click at [884, 755] on button "Registrar pagamento" at bounding box center [877, 752] width 291 height 38
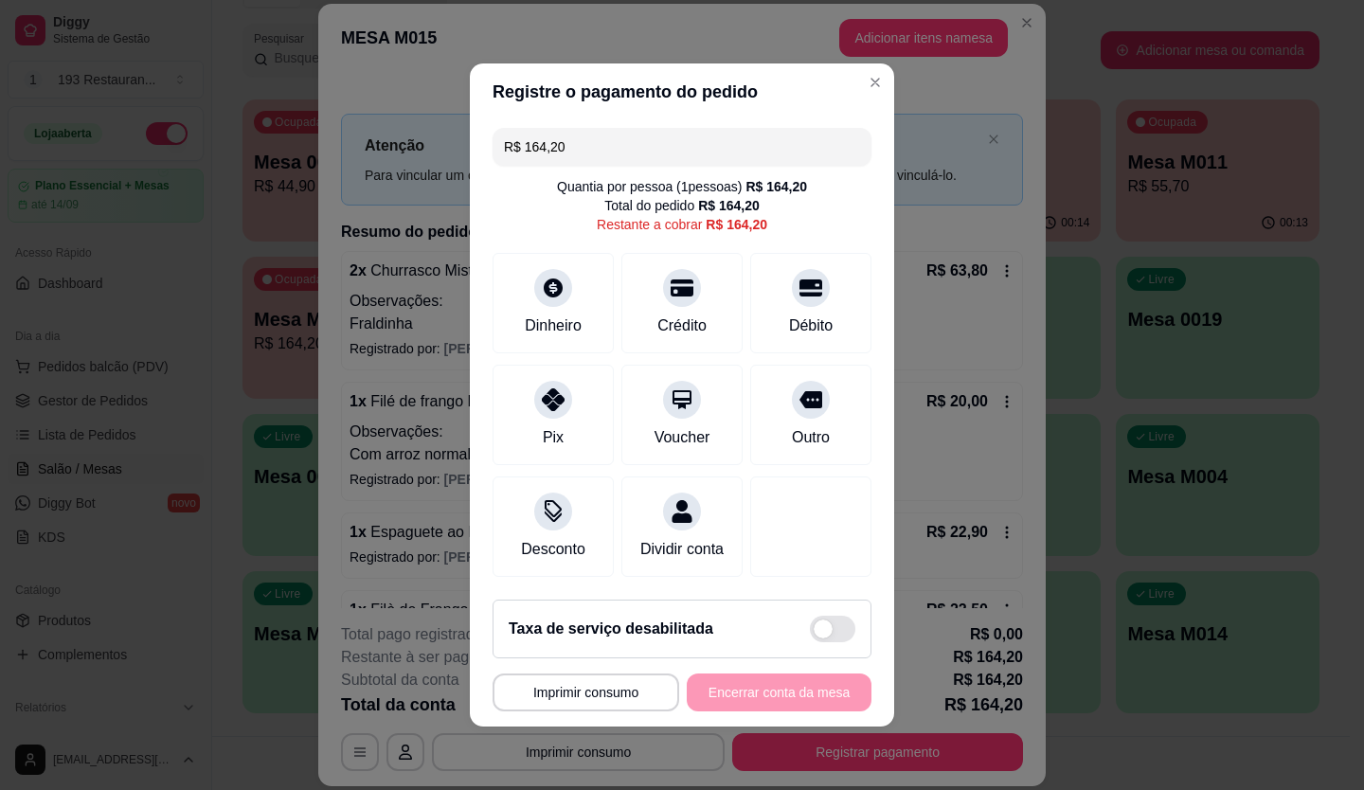
drag, startPoint x: 589, startPoint y: 141, endPoint x: 129, endPoint y: 209, distance: 465.2
click at [129, 209] on div "**********" at bounding box center [682, 395] width 1364 height 790
click at [685, 312] on div "Crédito" at bounding box center [682, 324] width 54 height 25
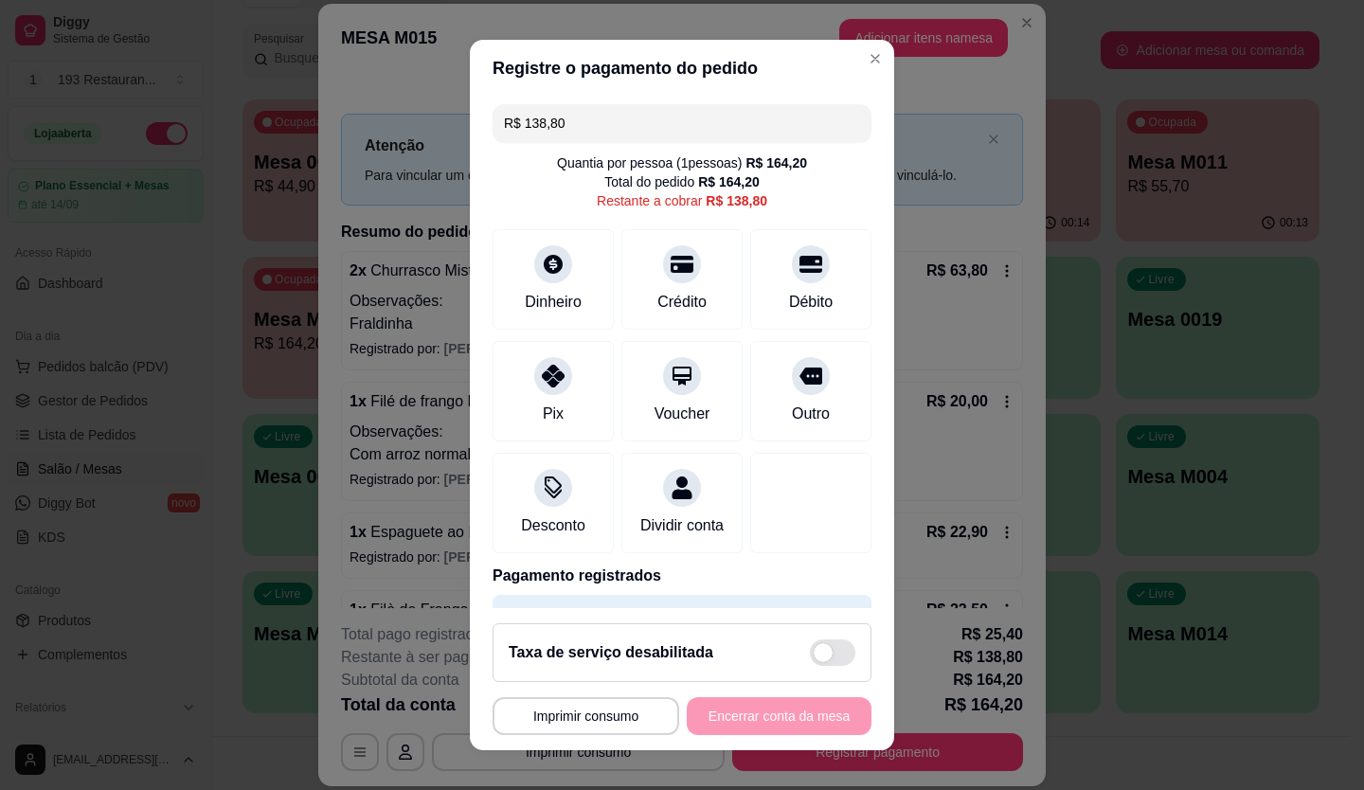
drag, startPoint x: 685, startPoint y: 310, endPoint x: 435, endPoint y: 158, distance: 292.3
click at [436, 158] on div "**********" at bounding box center [682, 395] width 1364 height 790
click at [794, 259] on div at bounding box center [811, 259] width 42 height 42
drag, startPoint x: 730, startPoint y: 52, endPoint x: 703, endPoint y: 62, distance: 29.4
drag, startPoint x: 703, startPoint y: 62, endPoint x: 340, endPoint y: 130, distance: 368.9
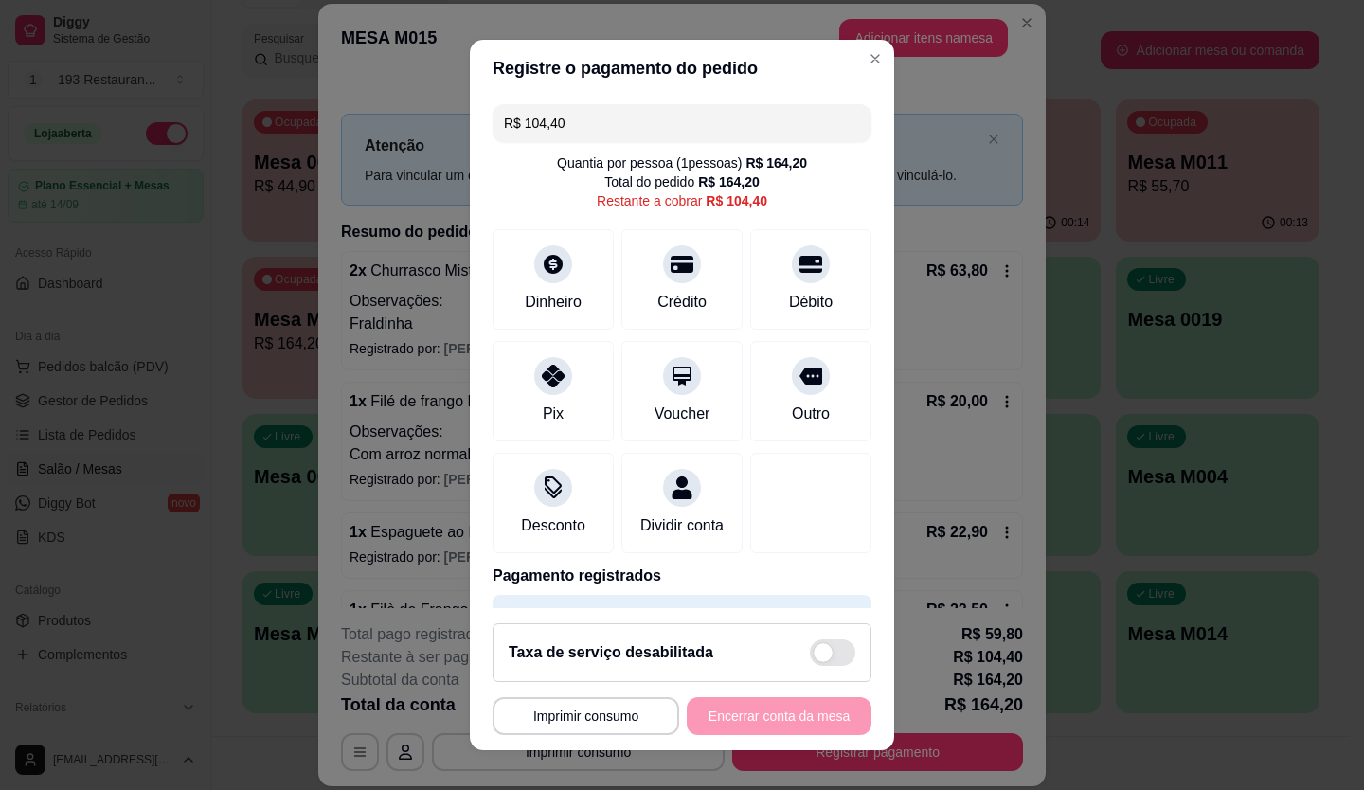
click at [340, 130] on div "**********" at bounding box center [682, 395] width 1364 height 790
click at [763, 277] on div "Débito" at bounding box center [811, 275] width 134 height 111
drag, startPoint x: 566, startPoint y: 127, endPoint x: 312, endPoint y: 165, distance: 256.6
drag, startPoint x: 312, startPoint y: 165, endPoint x: 298, endPoint y: 169, distance: 14.7
click at [551, 126] on input "R$ 70,00" at bounding box center [682, 123] width 356 height 38
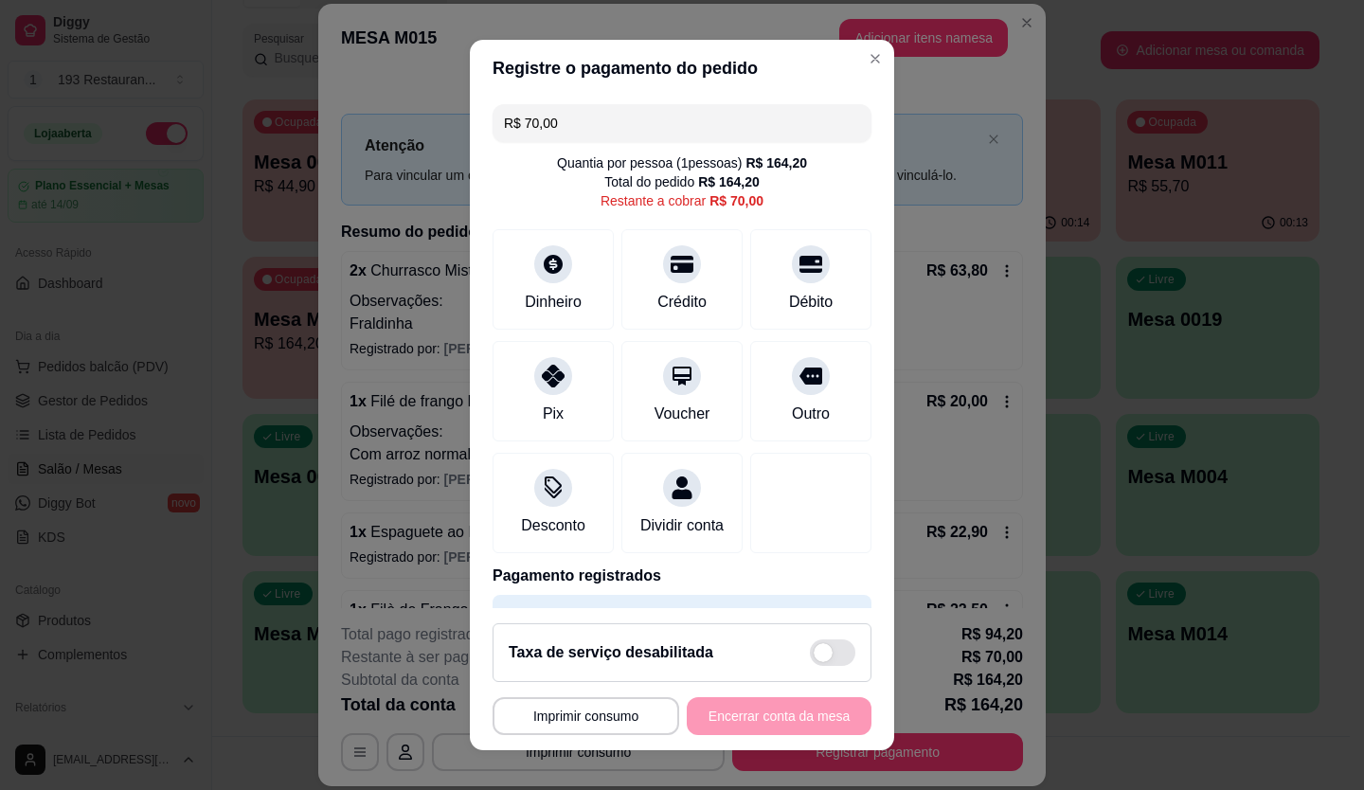
drag, startPoint x: 551, startPoint y: 127, endPoint x: 497, endPoint y: 113, distance: 55.8
click at [504, 113] on input "R$ 70,00" at bounding box center [682, 123] width 356 height 38
drag, startPoint x: 562, startPoint y: 121, endPoint x: 332, endPoint y: 121, distance: 230.1
click at [332, 121] on div "**********" at bounding box center [682, 395] width 1364 height 790
click at [638, 270] on div "Crédito" at bounding box center [683, 275] width 134 height 111
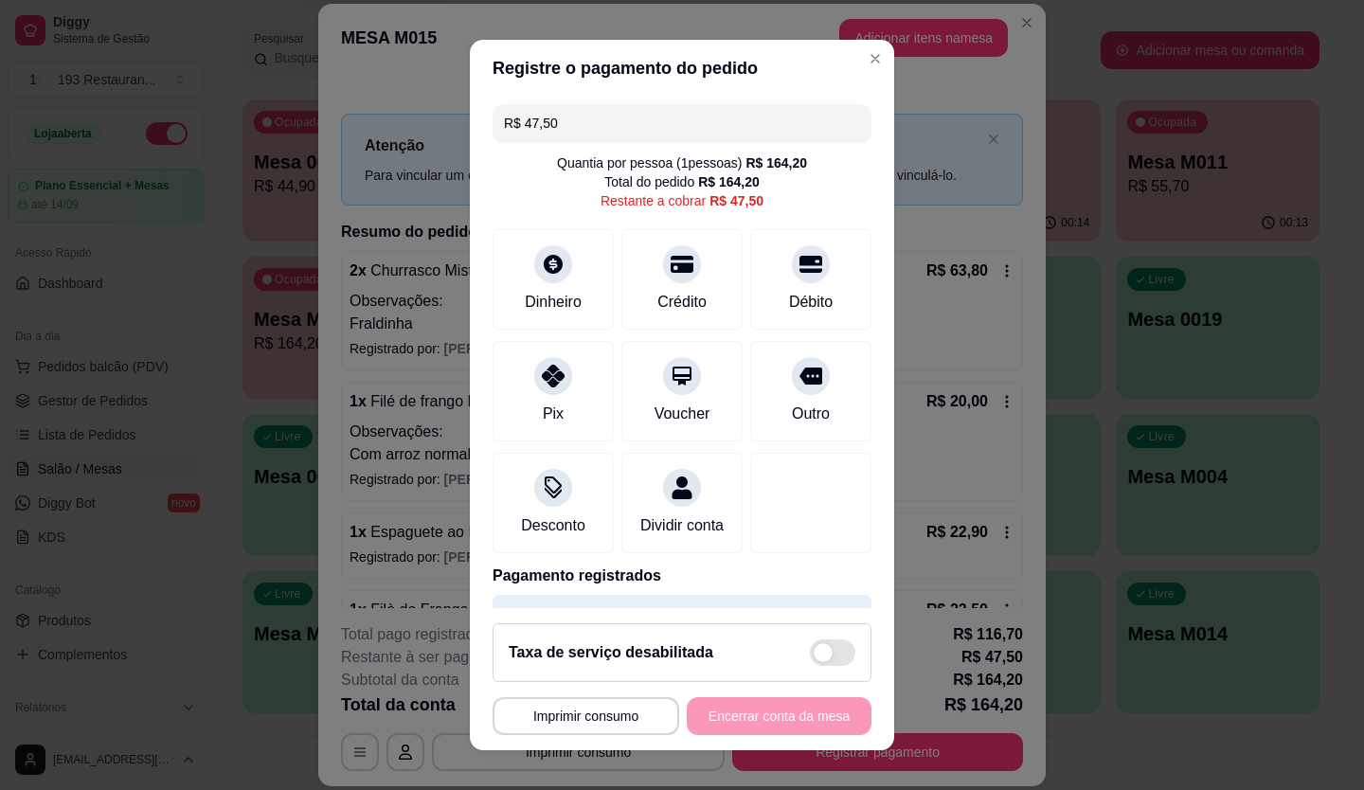
drag, startPoint x: 567, startPoint y: 127, endPoint x: 530, endPoint y: 135, distance: 37.9
drag, startPoint x: 530, startPoint y: 135, endPoint x: 549, endPoint y: 176, distance: 44.9
drag, startPoint x: 549, startPoint y: 176, endPoint x: 562, endPoint y: 116, distance: 60.9
click at [562, 116] on input "R$ 47,50" at bounding box center [682, 123] width 356 height 38
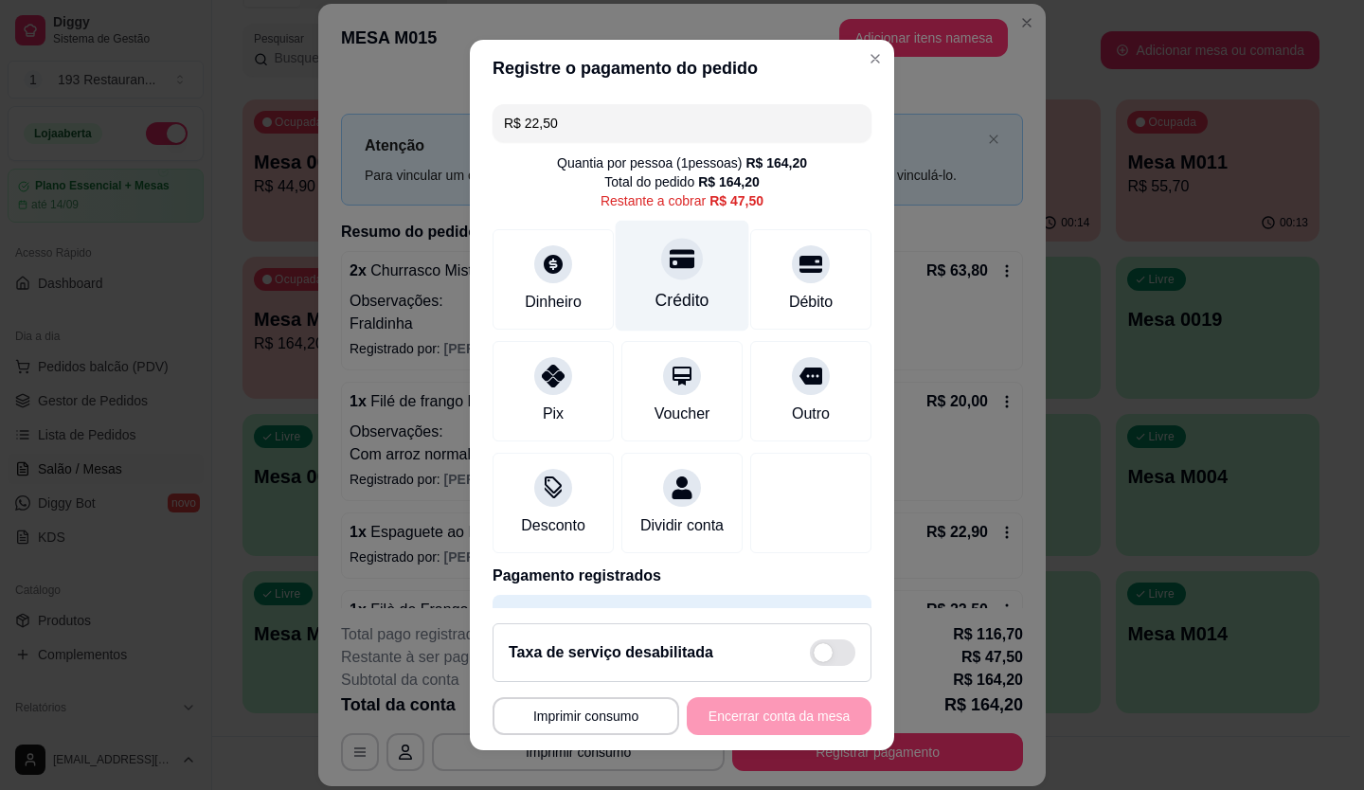
click at [666, 287] on div "Crédito" at bounding box center [683, 275] width 134 height 111
click at [556, 126] on input "R$ 25,00" at bounding box center [682, 123] width 356 height 38
drag, startPoint x: 556, startPoint y: 126, endPoint x: 444, endPoint y: 143, distance: 113.0
click at [444, 142] on div "**********" at bounding box center [682, 395] width 1364 height 790
click at [661, 260] on div at bounding box center [682, 259] width 42 height 42
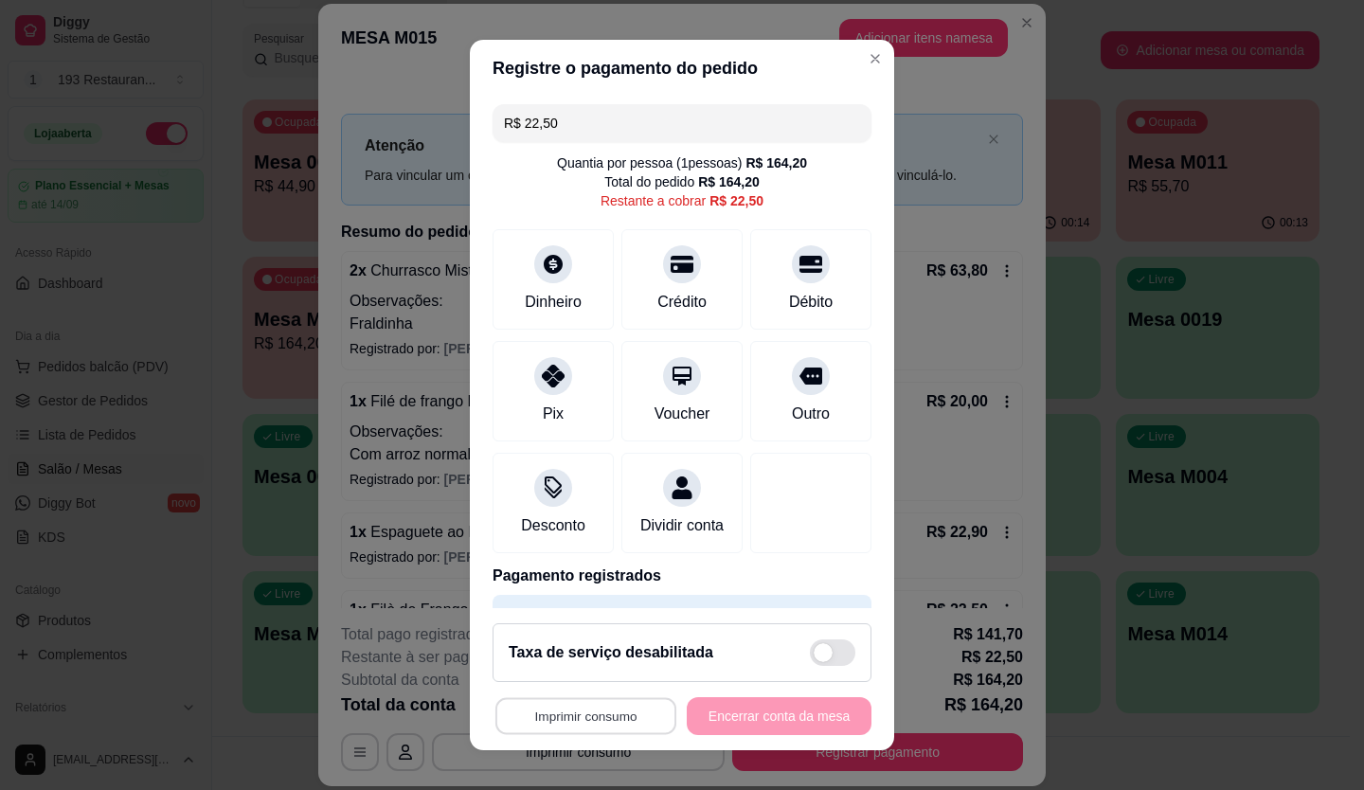
click at [583, 732] on button "Imprimir consumo" at bounding box center [585, 716] width 181 height 37
click at [583, 679] on button "CAIXA" at bounding box center [580, 672] width 137 height 30
click at [655, 301] on div "Crédito" at bounding box center [682, 300] width 54 height 25
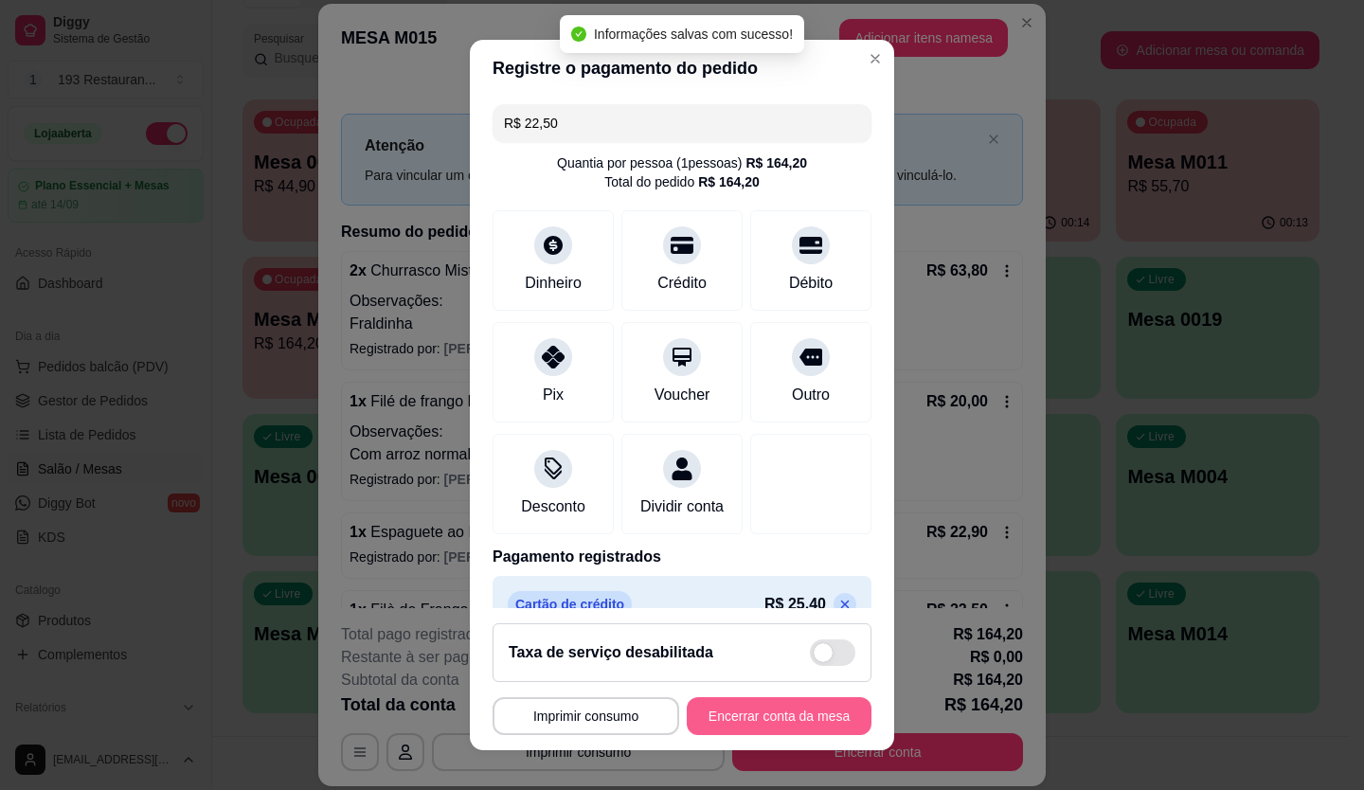
type input "R$ 0,00"
click at [715, 722] on button "Encerrar conta da mesa" at bounding box center [779, 716] width 185 height 38
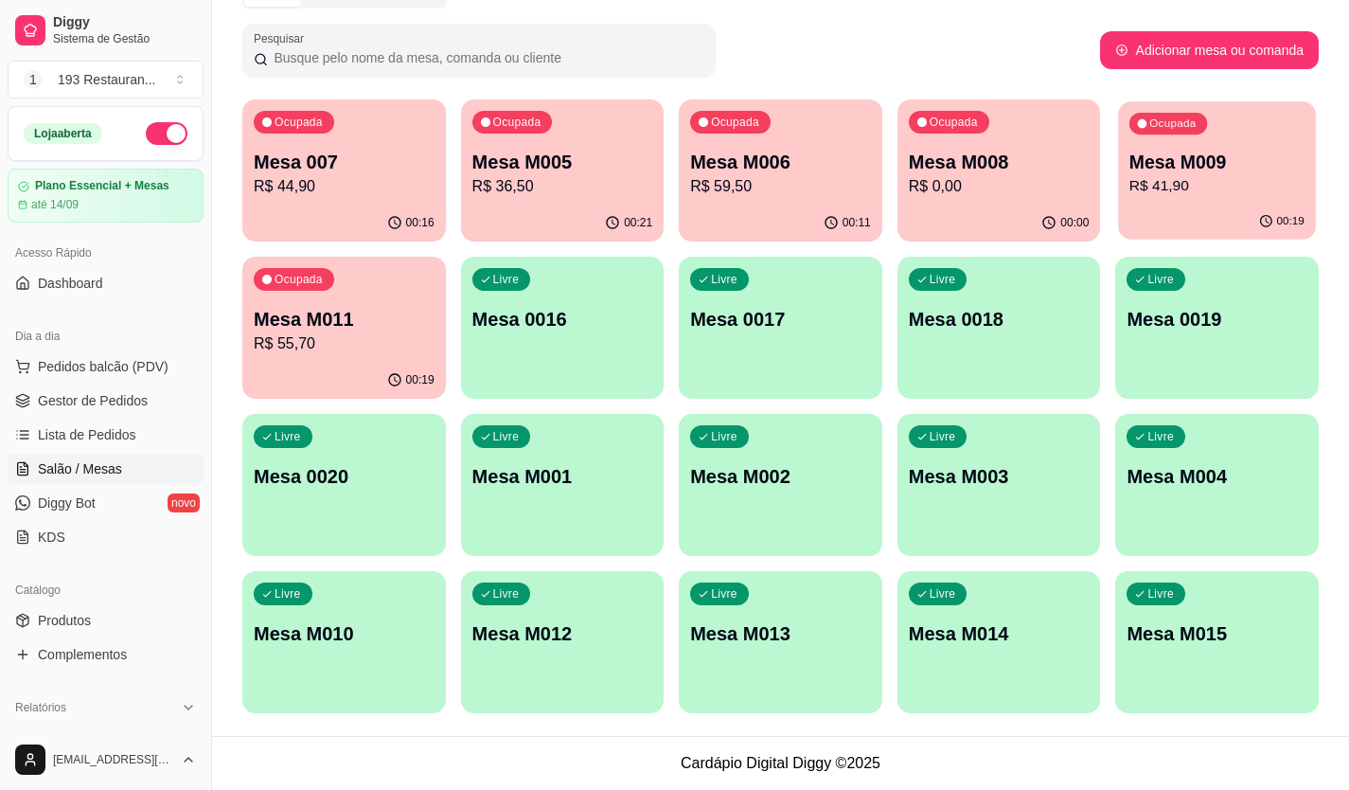
click at [1172, 200] on div "Ocupada Mesa M009 R$ 41,90" at bounding box center [1217, 152] width 197 height 102
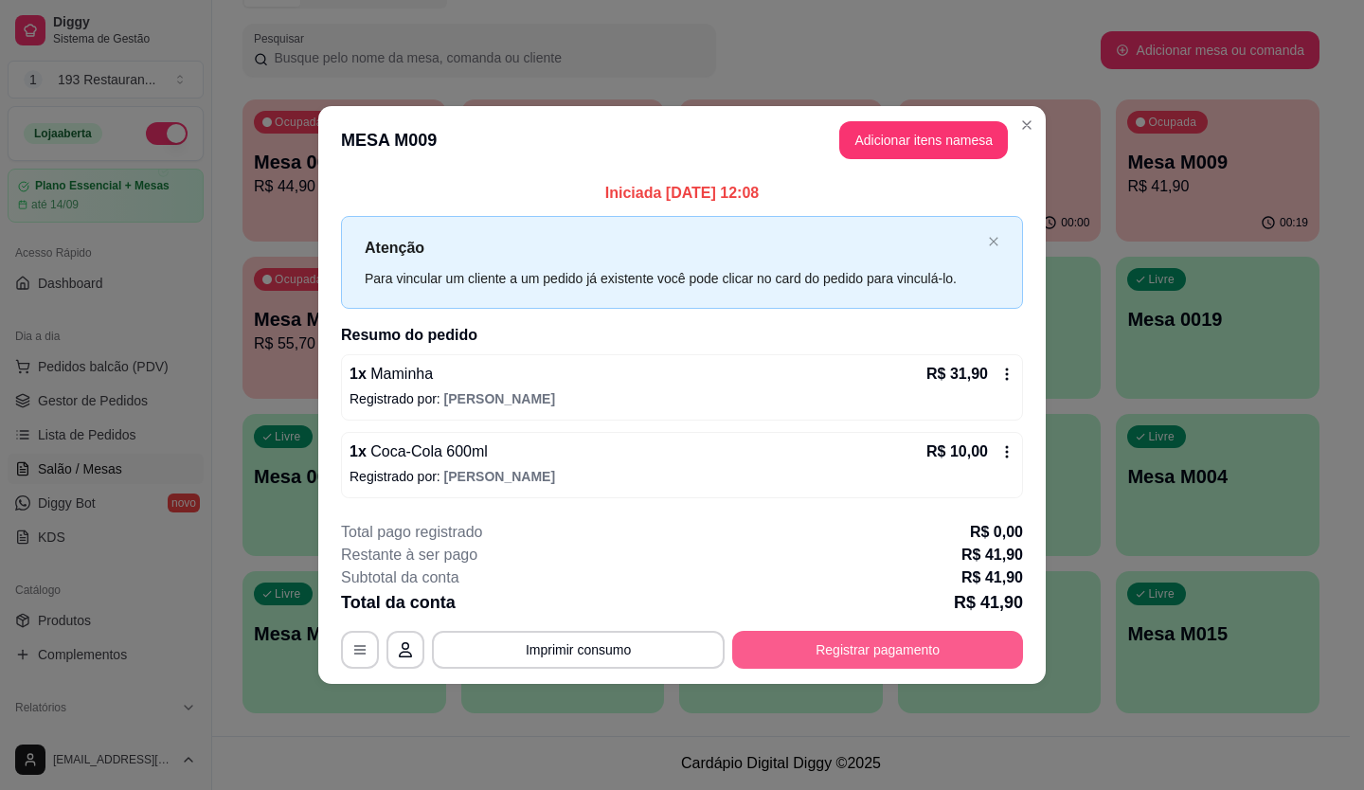
click at [866, 656] on button "Registrar pagamento" at bounding box center [877, 650] width 291 height 38
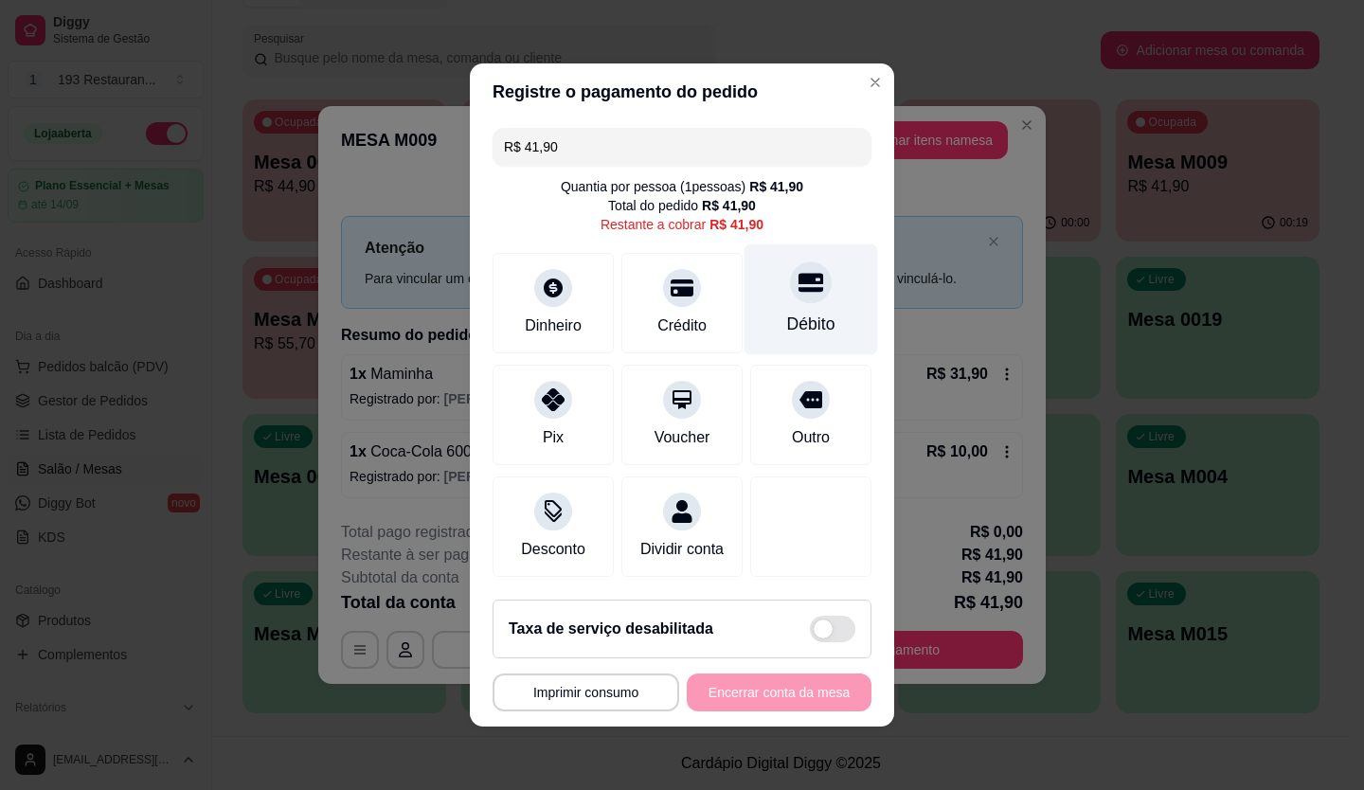
click at [798, 277] on icon at bounding box center [810, 283] width 25 height 19
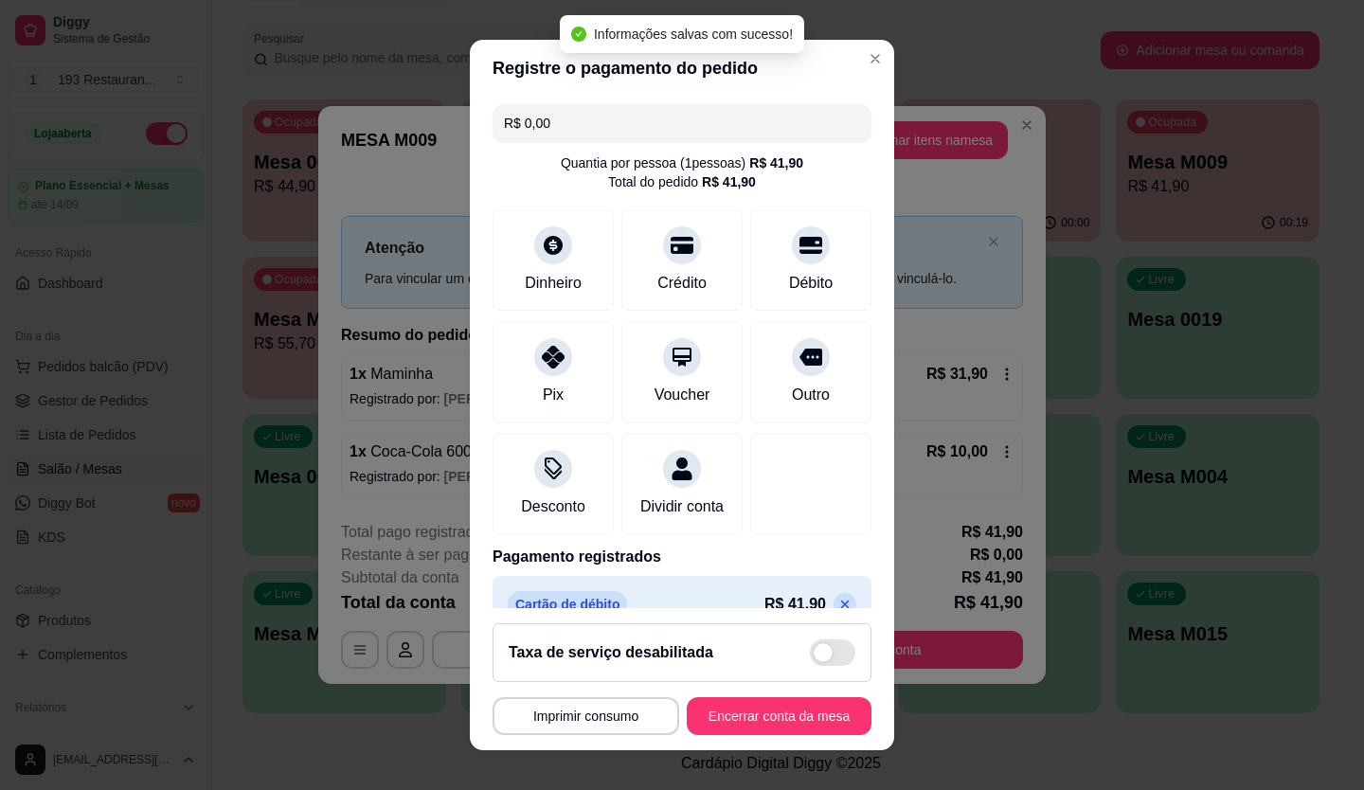
type input "R$ 0,00"
click at [635, 708] on button "Imprimir consumo" at bounding box center [585, 716] width 181 height 37
click at [611, 671] on button "CAIXA" at bounding box center [580, 671] width 133 height 29
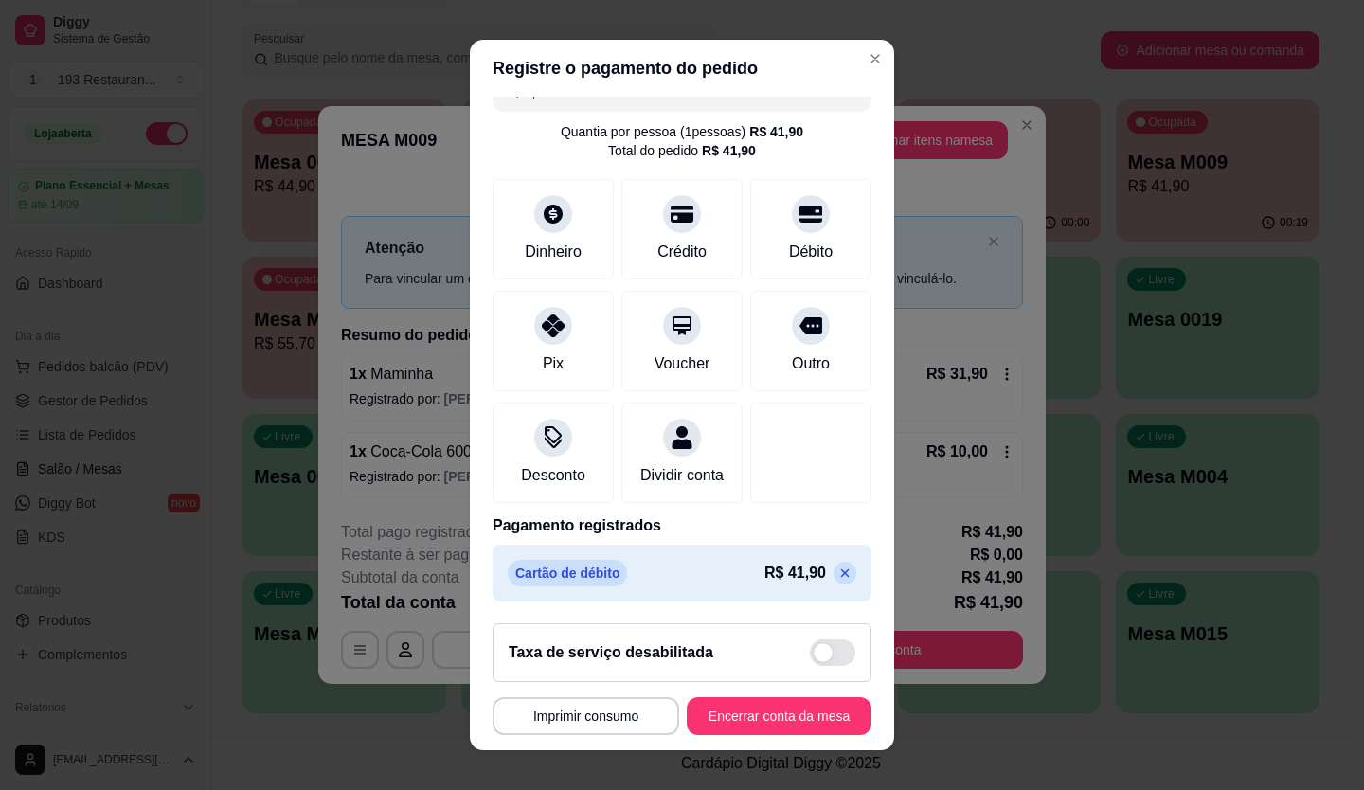
scroll to position [54, 0]
click at [755, 713] on button "Encerrar conta da mesa" at bounding box center [779, 716] width 185 height 38
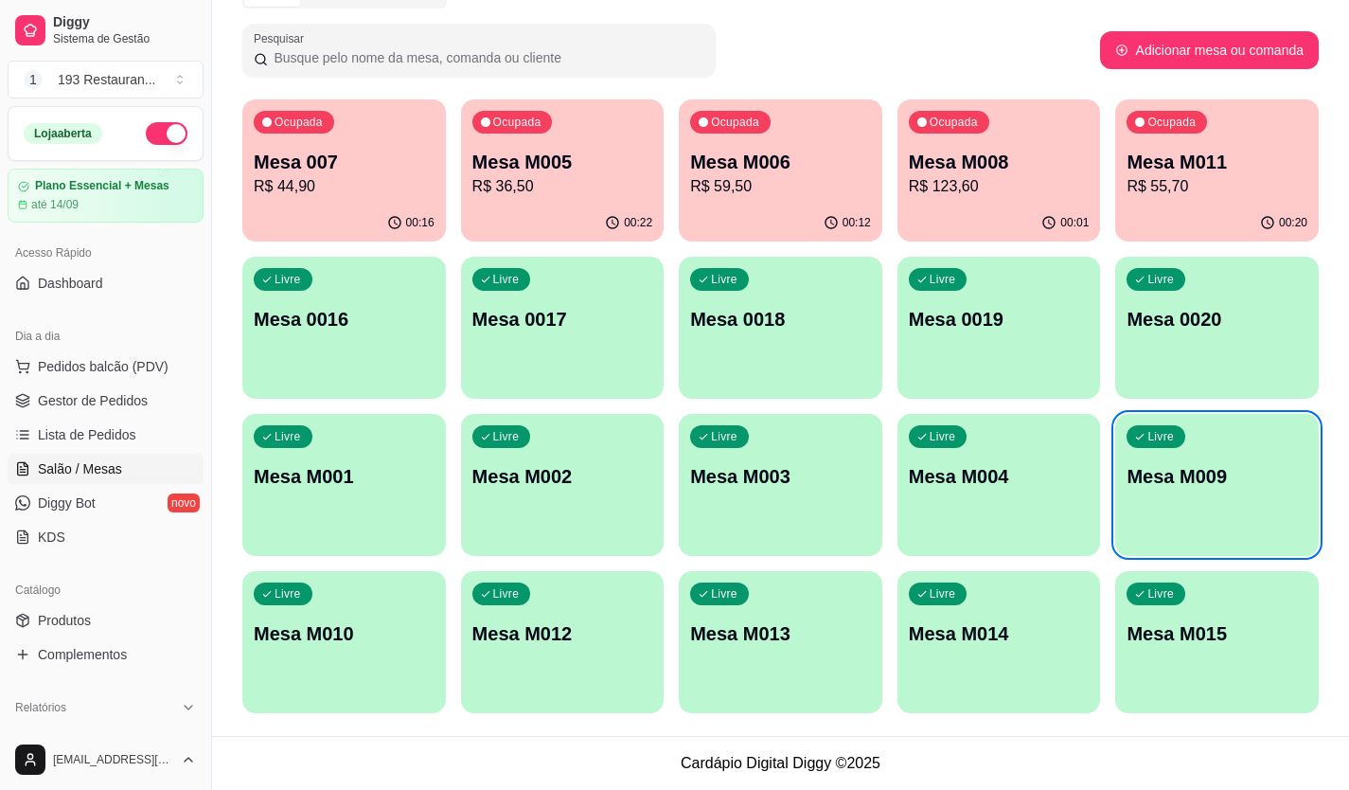
click at [570, 205] on div "00:22" at bounding box center [563, 223] width 204 height 37
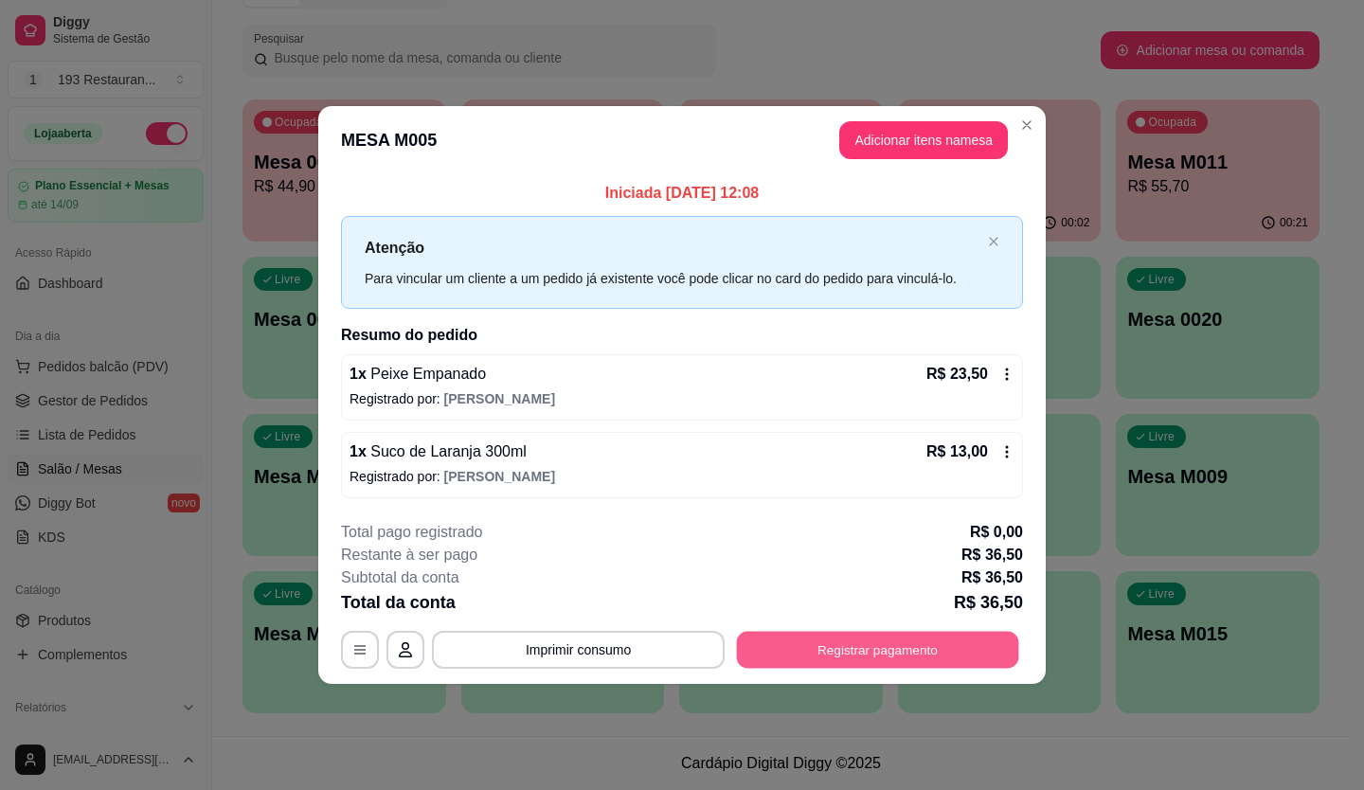
click at [809, 634] on button "Registrar pagamento" at bounding box center [878, 649] width 282 height 37
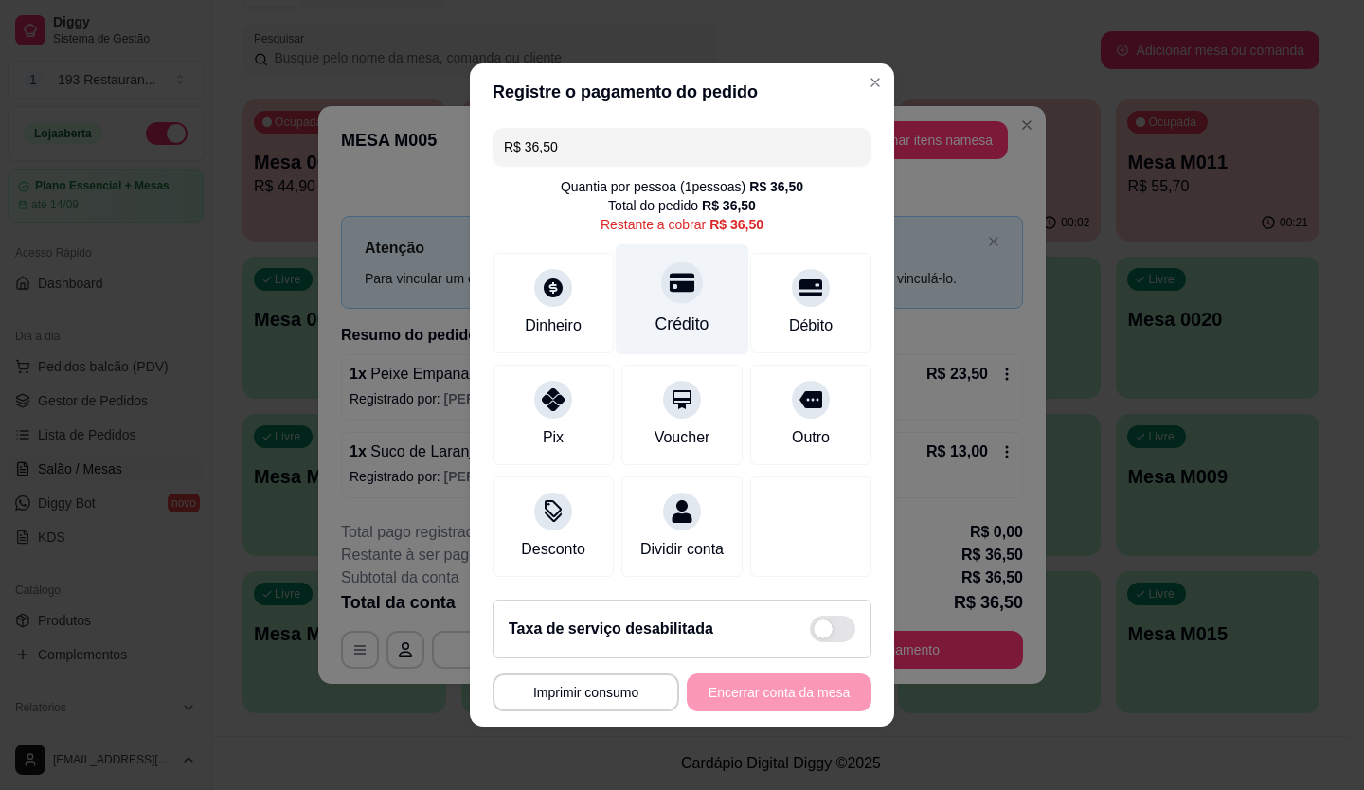
click at [658, 296] on div "Crédito" at bounding box center [683, 299] width 134 height 111
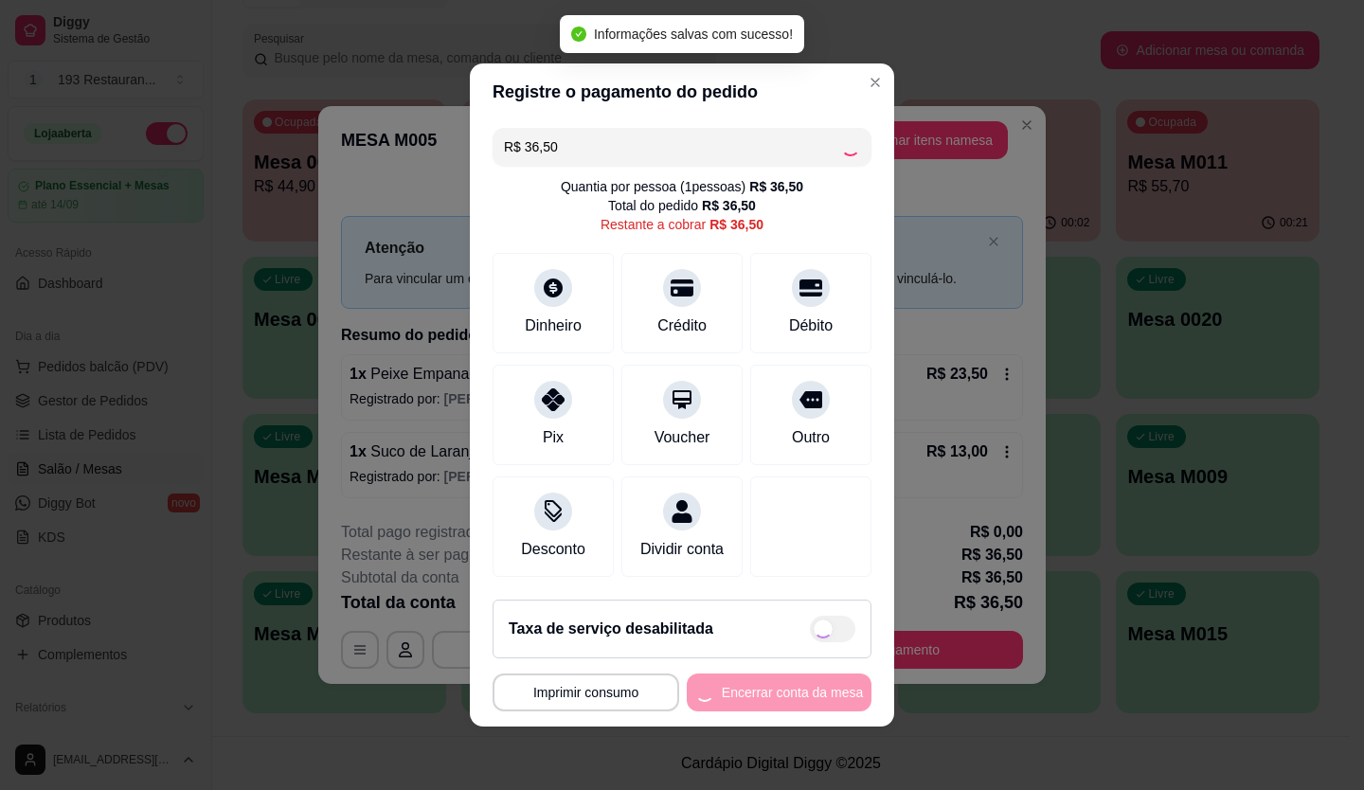
type input "R$ 0,00"
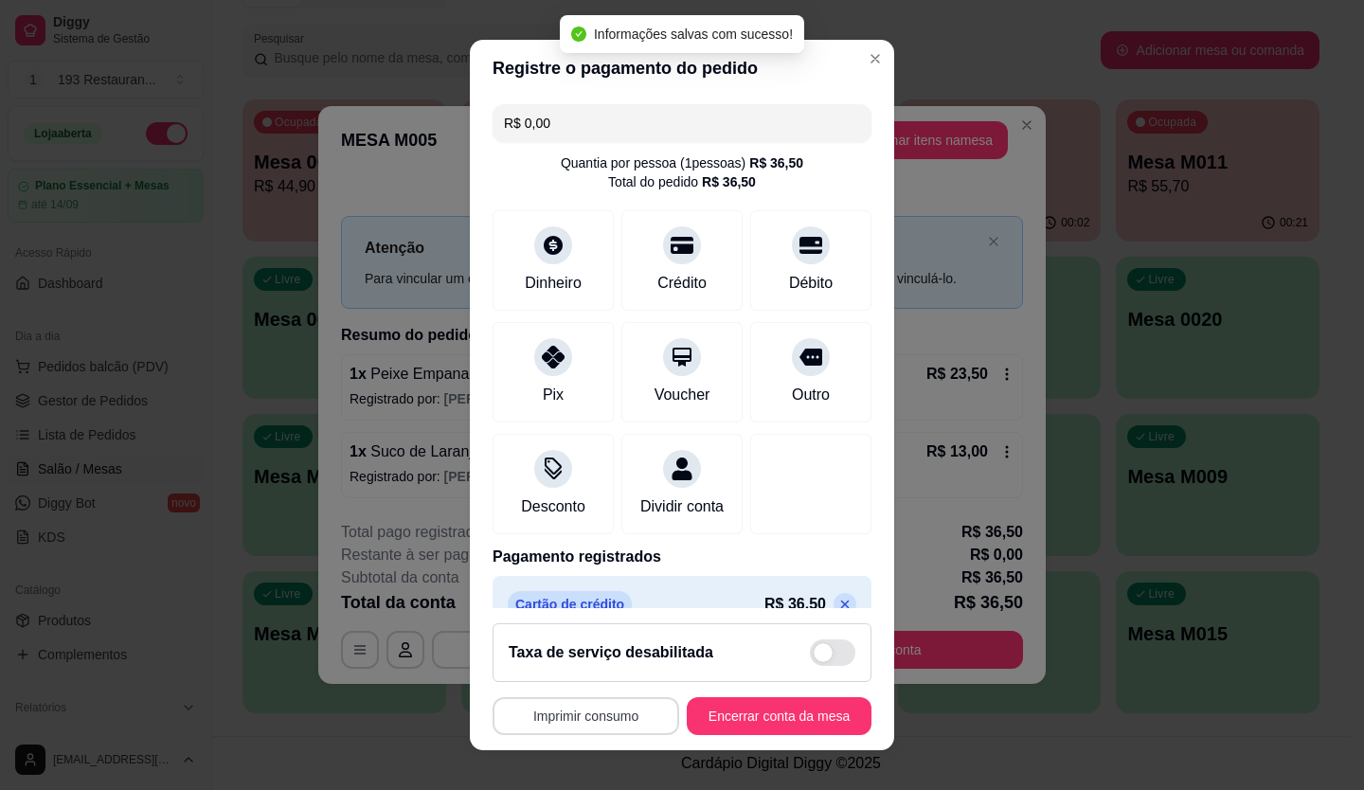
click at [593, 711] on button "Imprimir consumo" at bounding box center [585, 716] width 187 height 38
click at [579, 665] on button "CAIXA" at bounding box center [580, 671] width 133 height 29
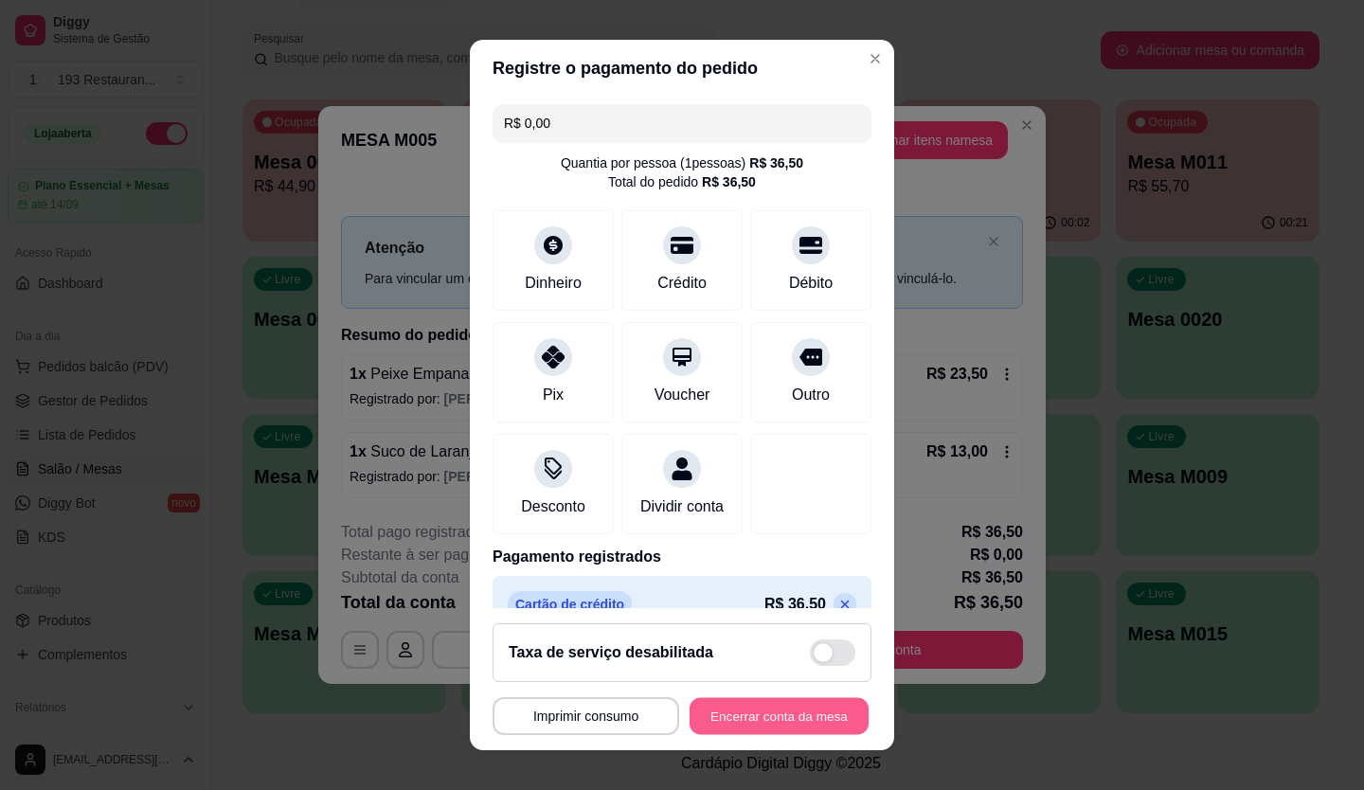
click at [774, 714] on button "Encerrar conta da mesa" at bounding box center [778, 716] width 179 height 37
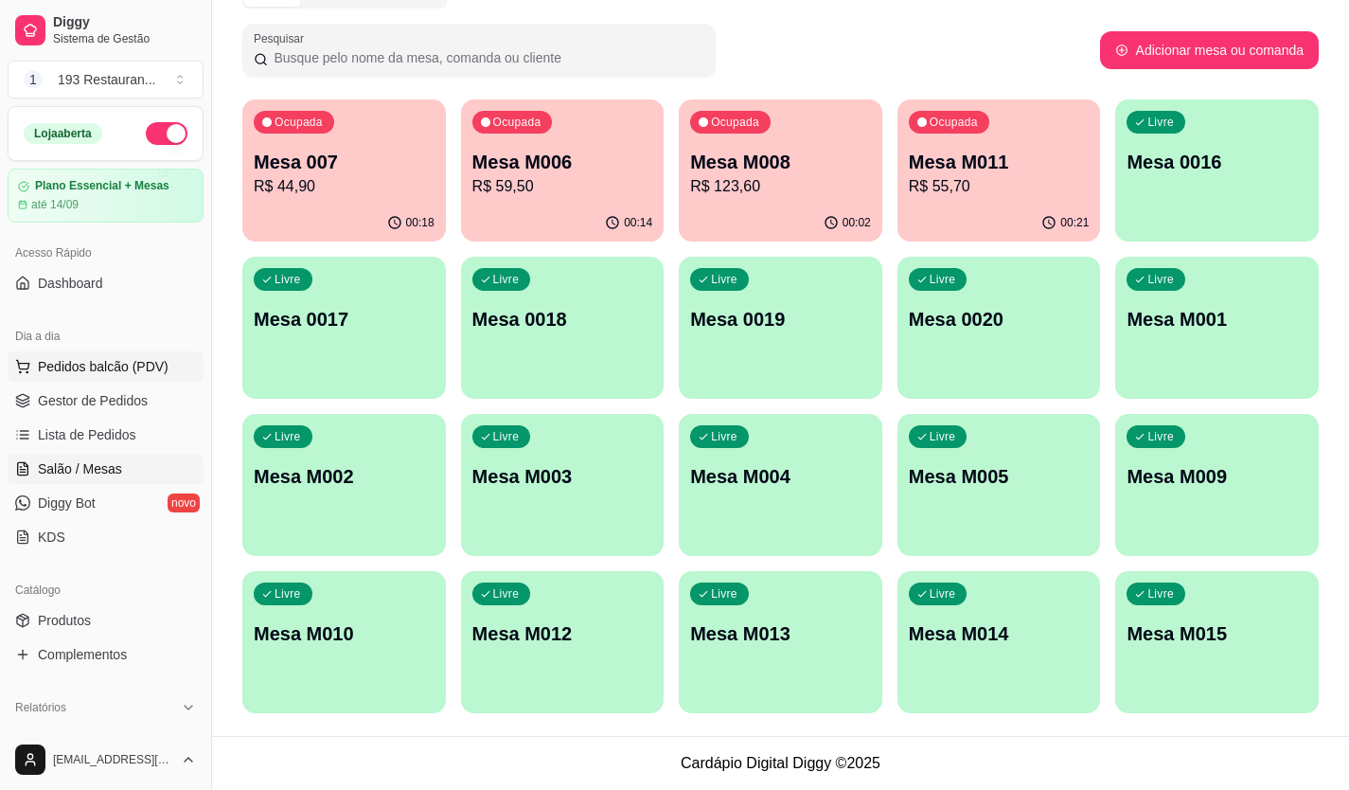
click at [133, 364] on span "Pedidos balcão (PDV)" at bounding box center [103, 366] width 131 height 19
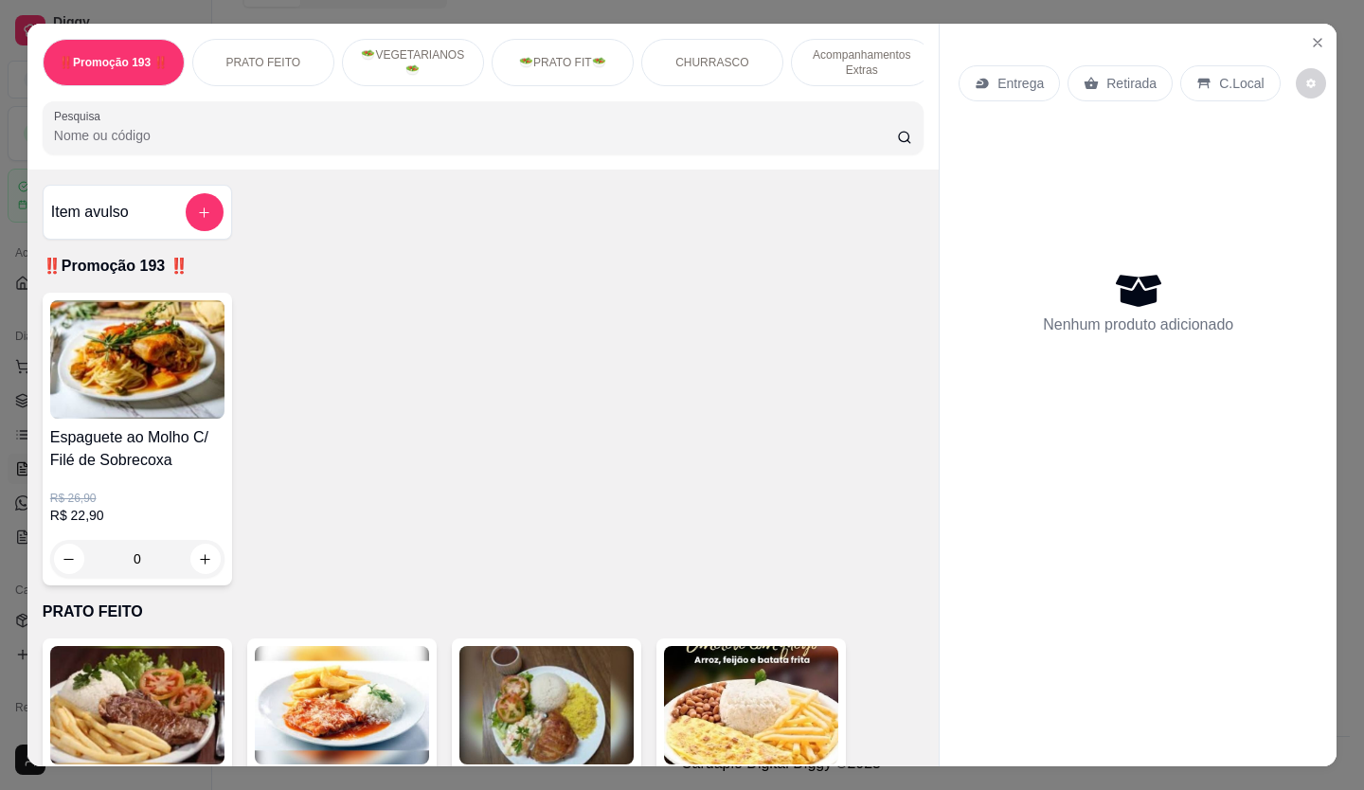
click at [1122, 74] on p "Retirada" at bounding box center [1131, 83] width 50 height 19
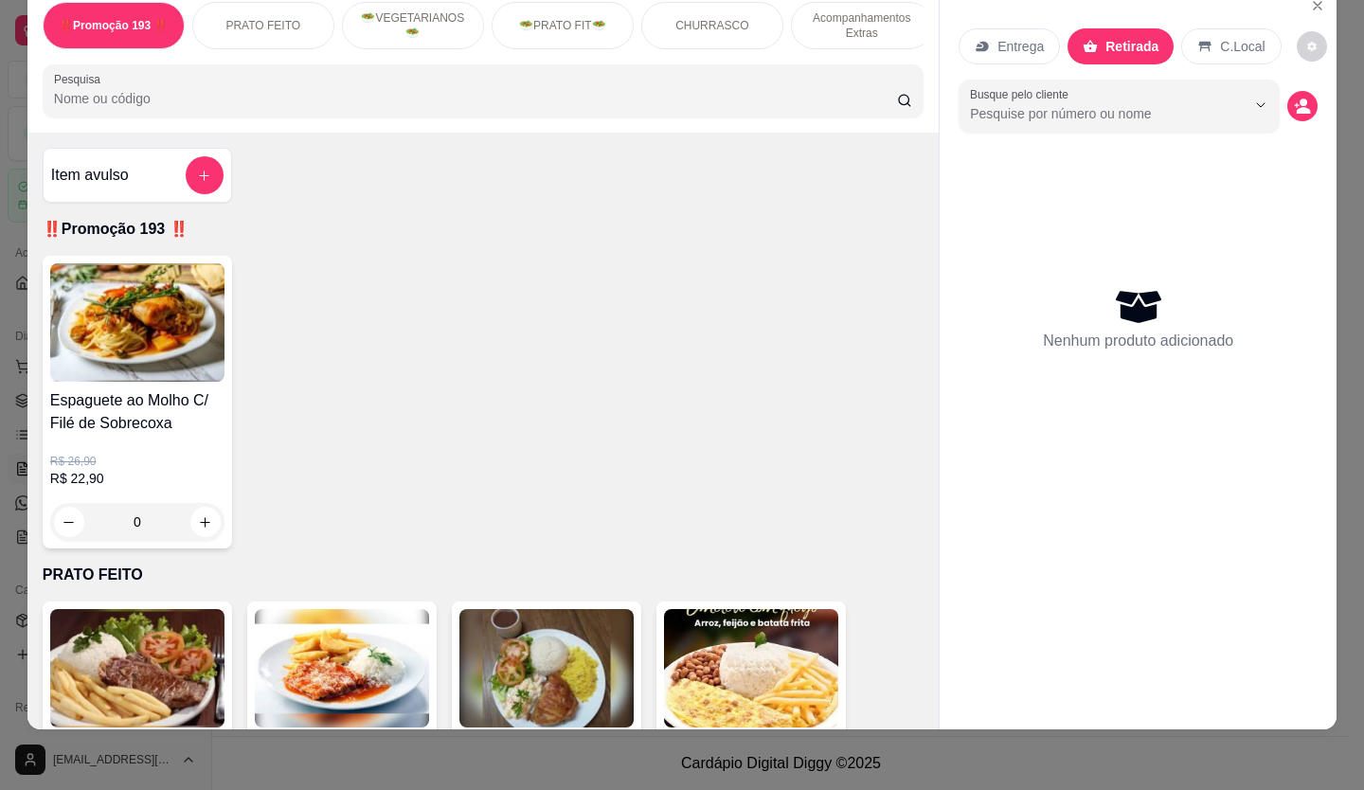
scroll to position [473, 0]
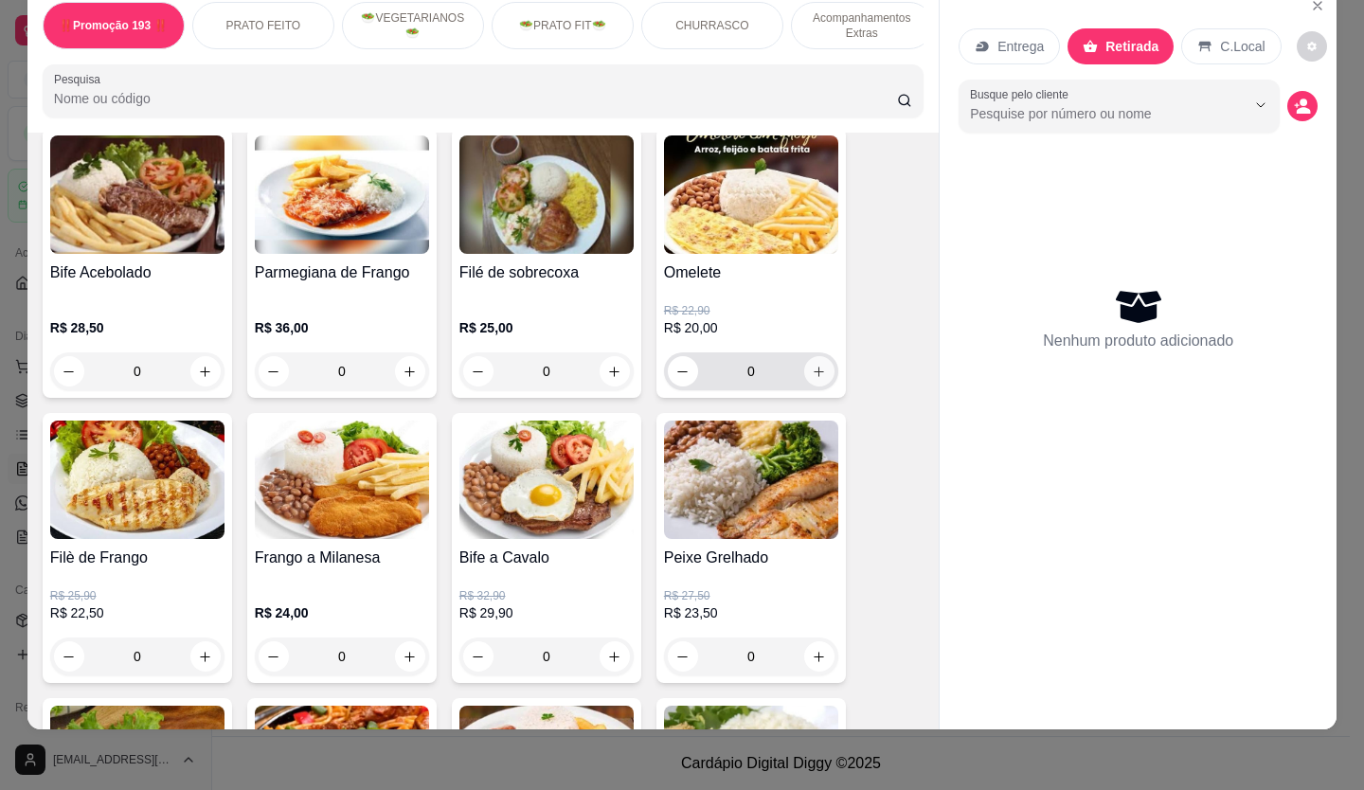
click at [815, 365] on icon "increase-product-quantity" at bounding box center [819, 372] width 14 height 14
type input "1"
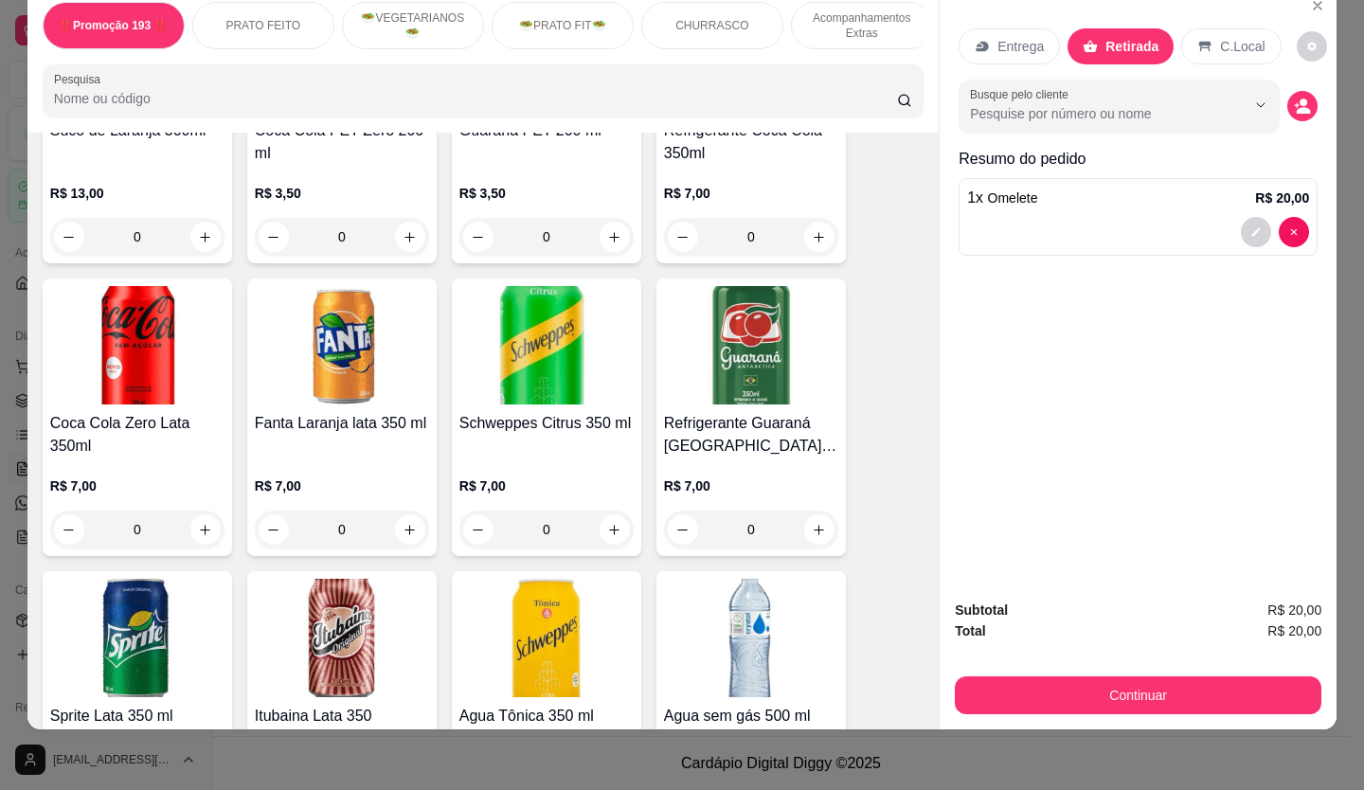
scroll to position [5150, 0]
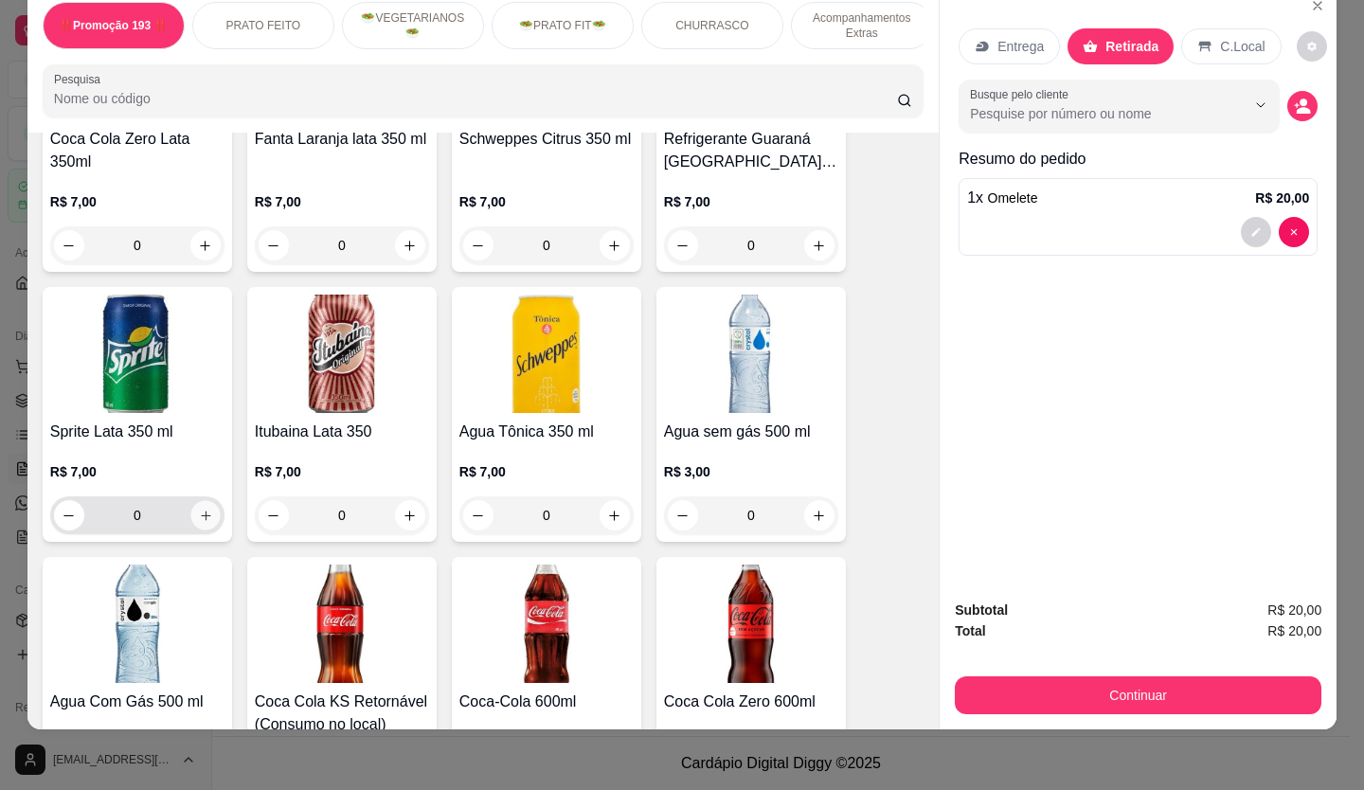
click at [203, 509] on icon "increase-product-quantity" at bounding box center [206, 516] width 14 height 14
type input "1"
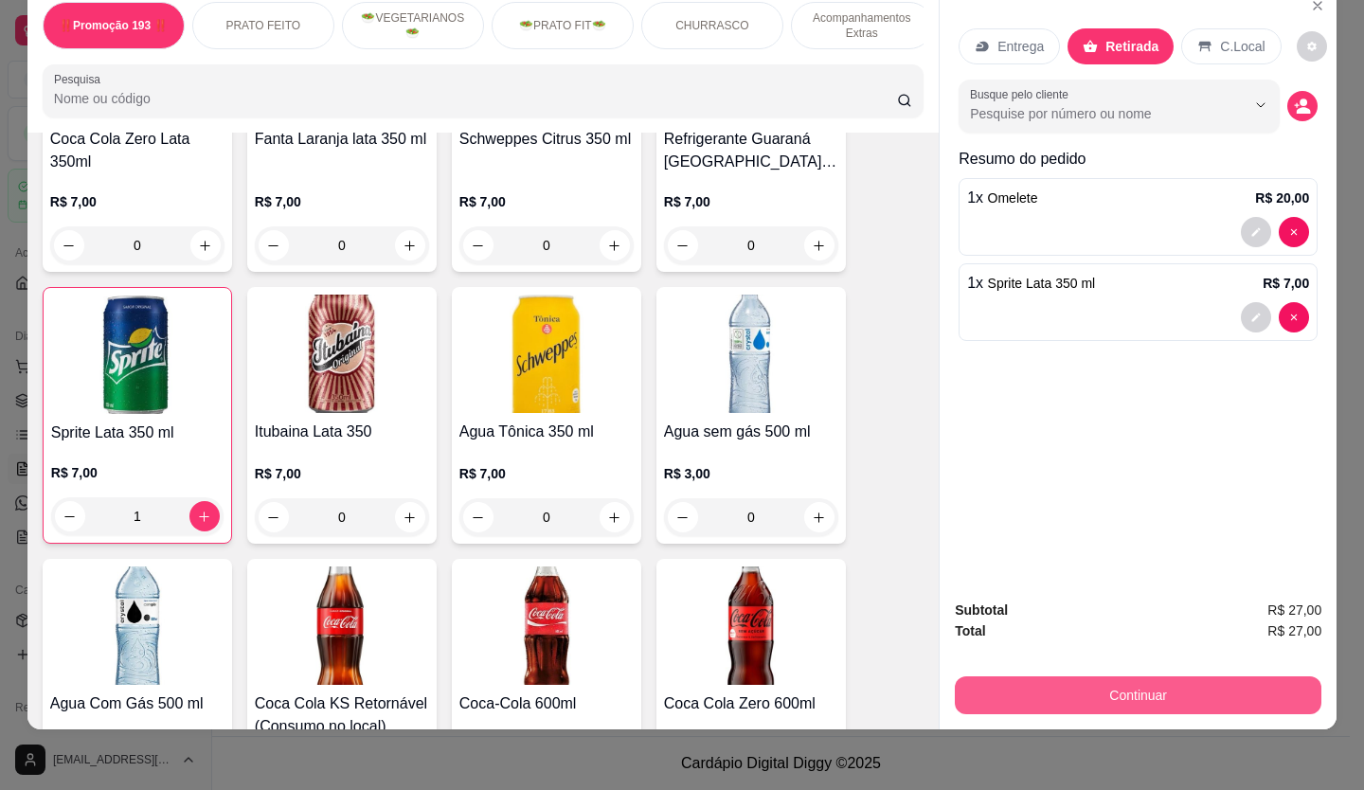
click at [1122, 677] on button "Continuar" at bounding box center [1138, 695] width 366 height 38
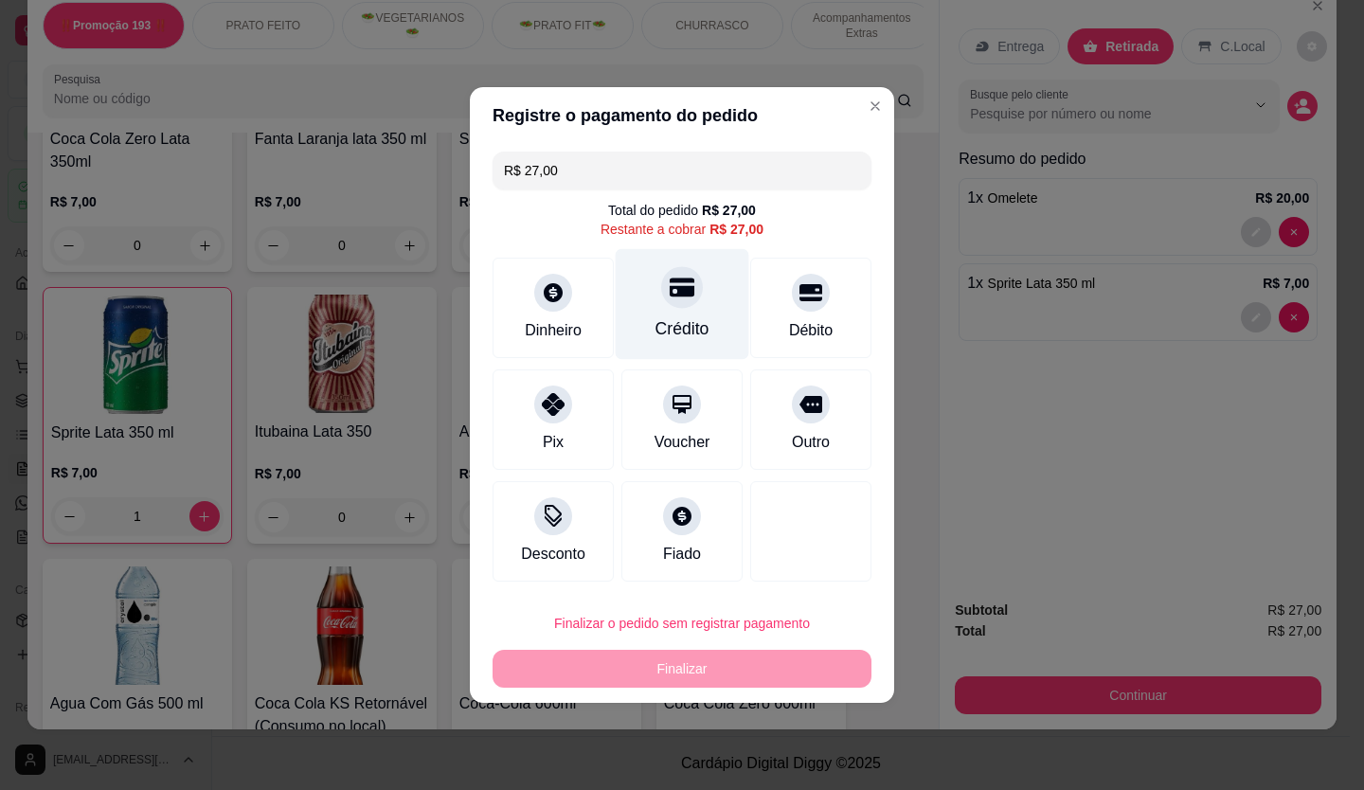
click at [687, 313] on div "Crédito" at bounding box center [683, 304] width 134 height 111
type input "R$ 0,00"
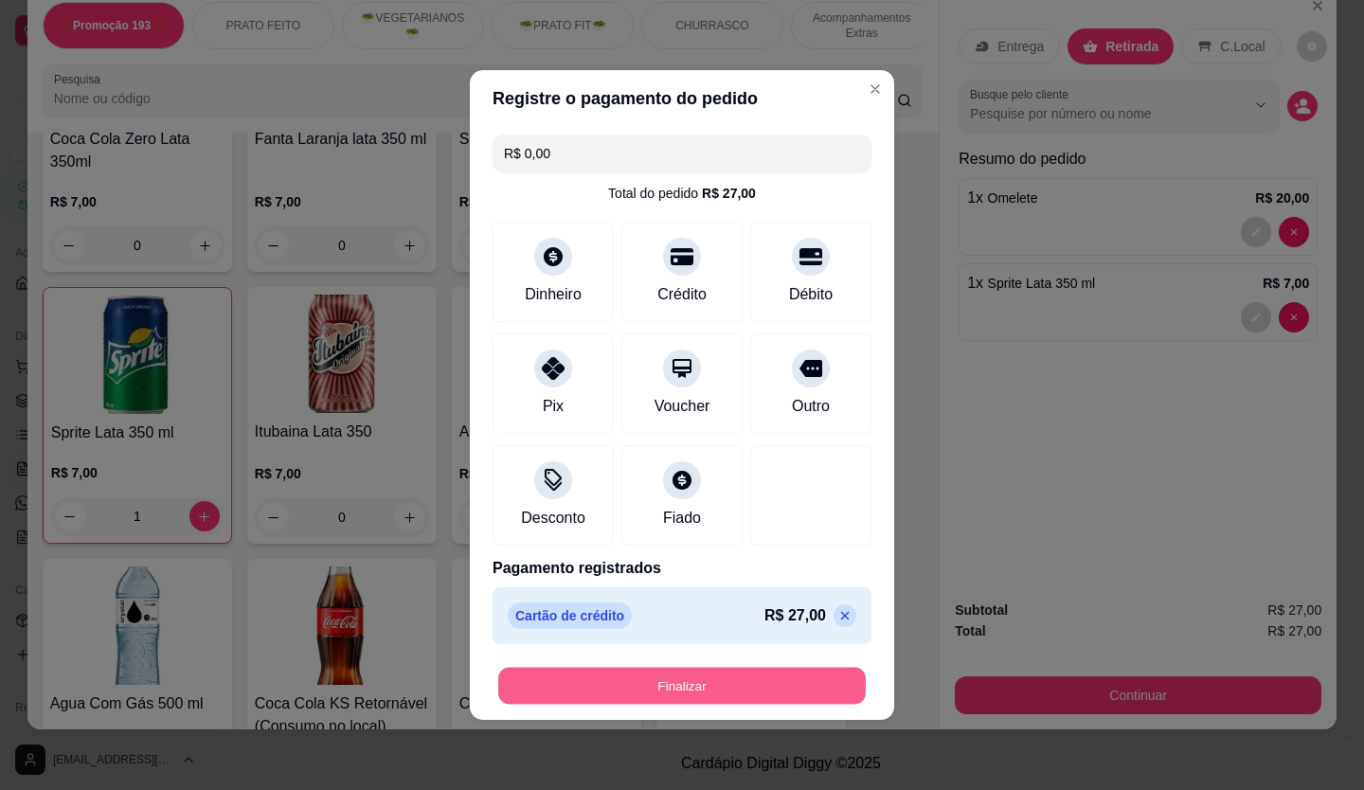
click at [738, 683] on button "Finalizar" at bounding box center [681, 686] width 367 height 37
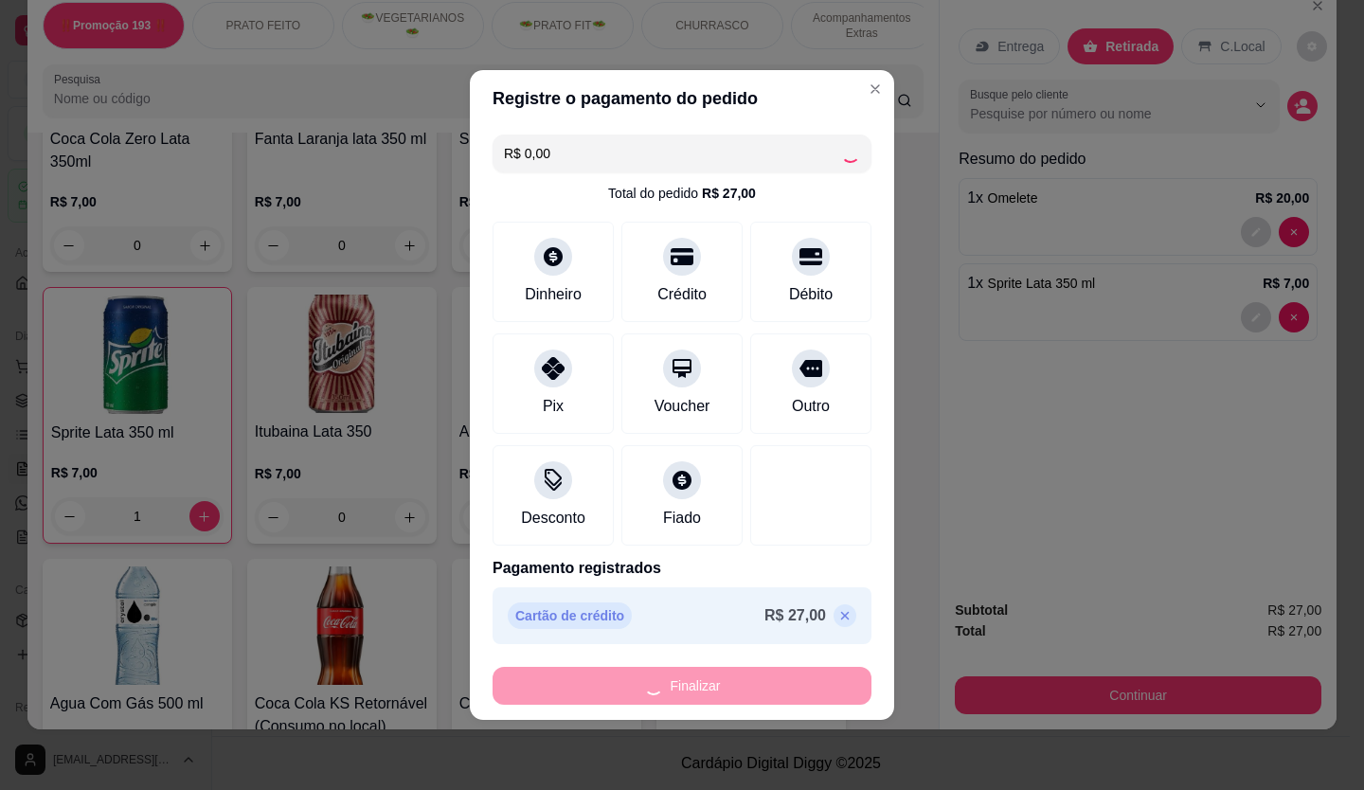
type input "0"
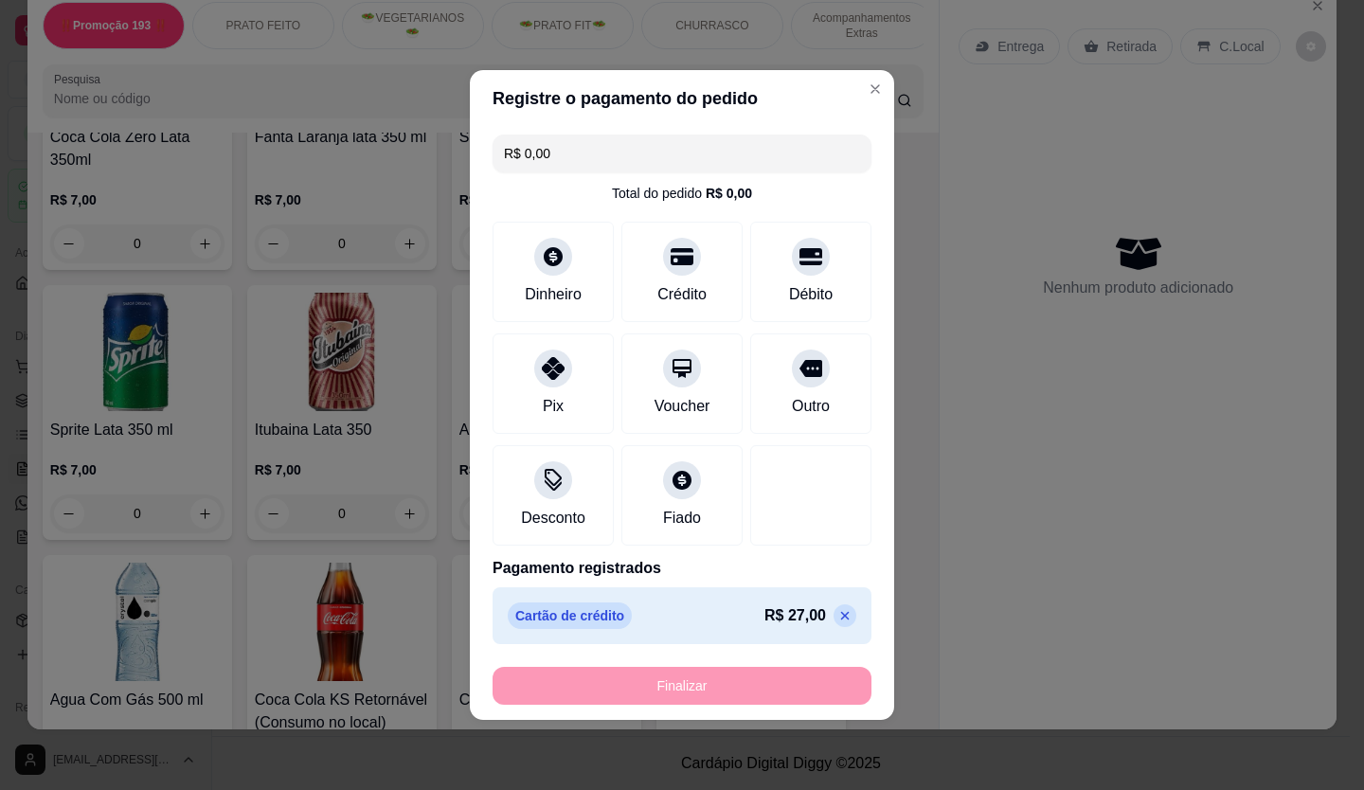
type input "-R$ 27,00"
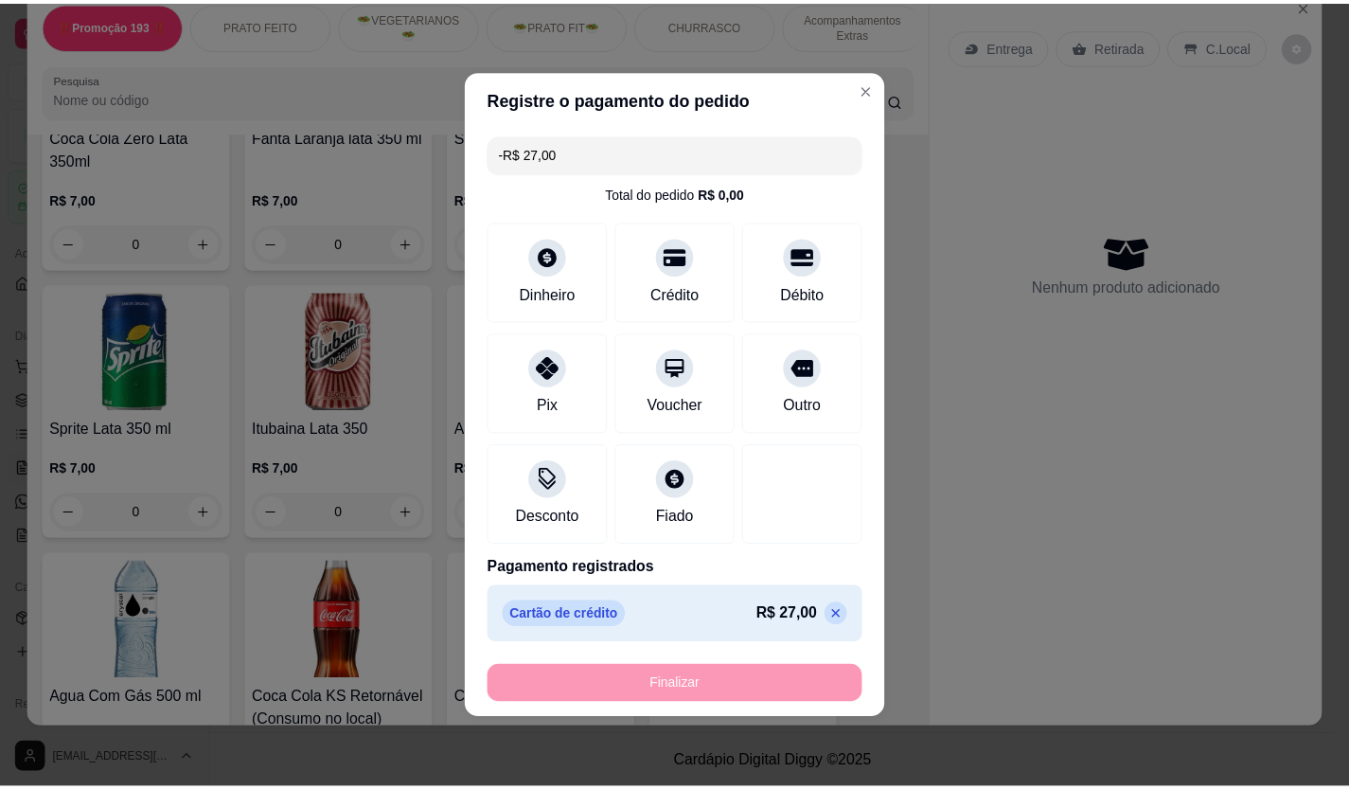
scroll to position [5148, 0]
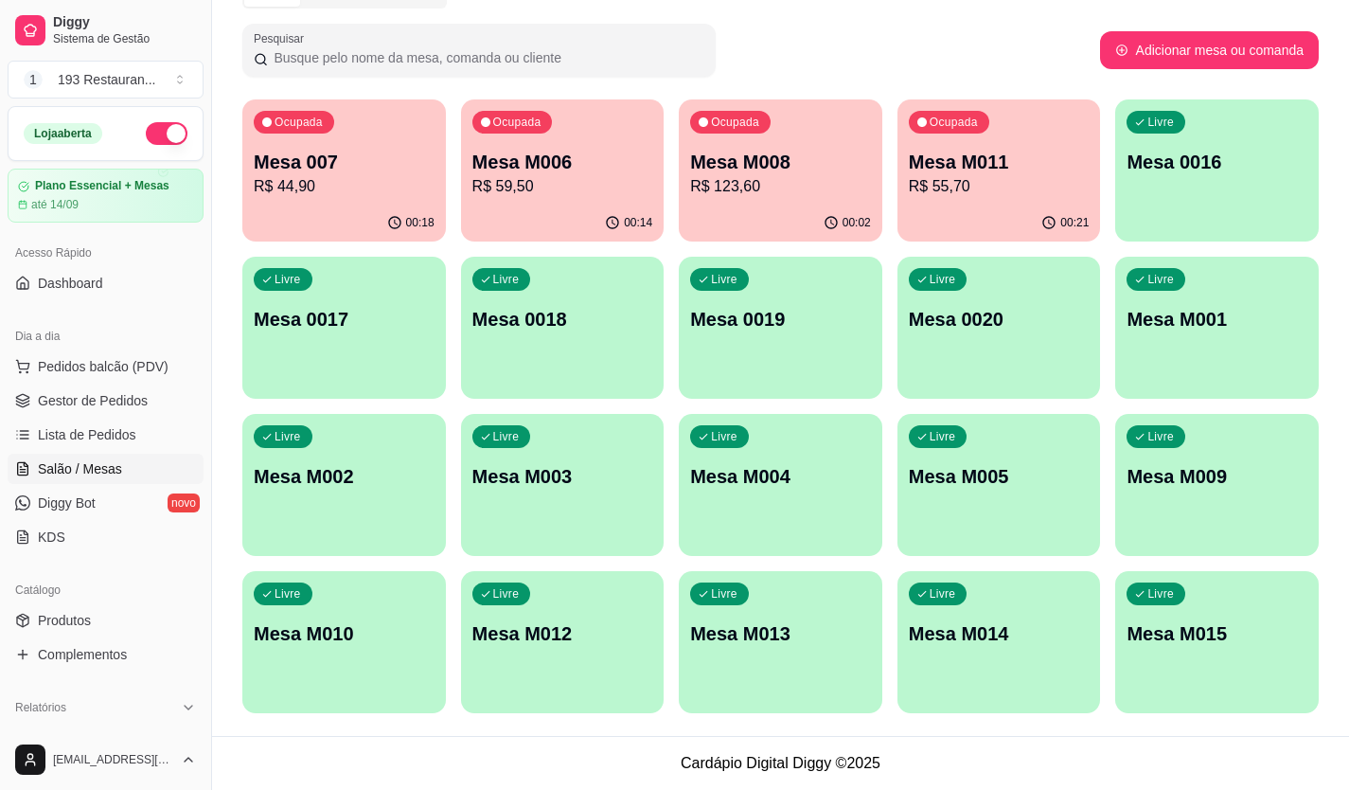
click at [525, 154] on p "Mesa M006" at bounding box center [563, 162] width 181 height 27
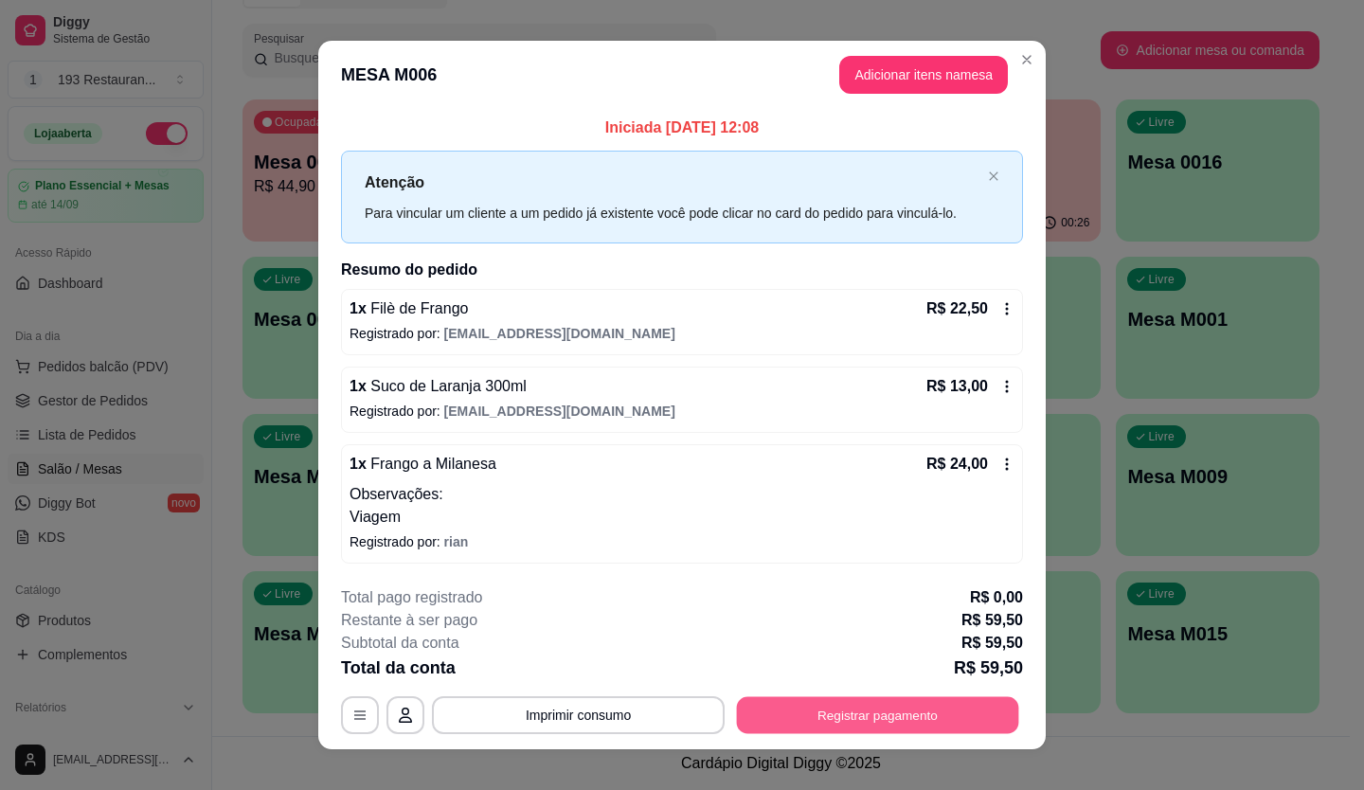
click at [819, 710] on button "Registrar pagamento" at bounding box center [878, 714] width 282 height 37
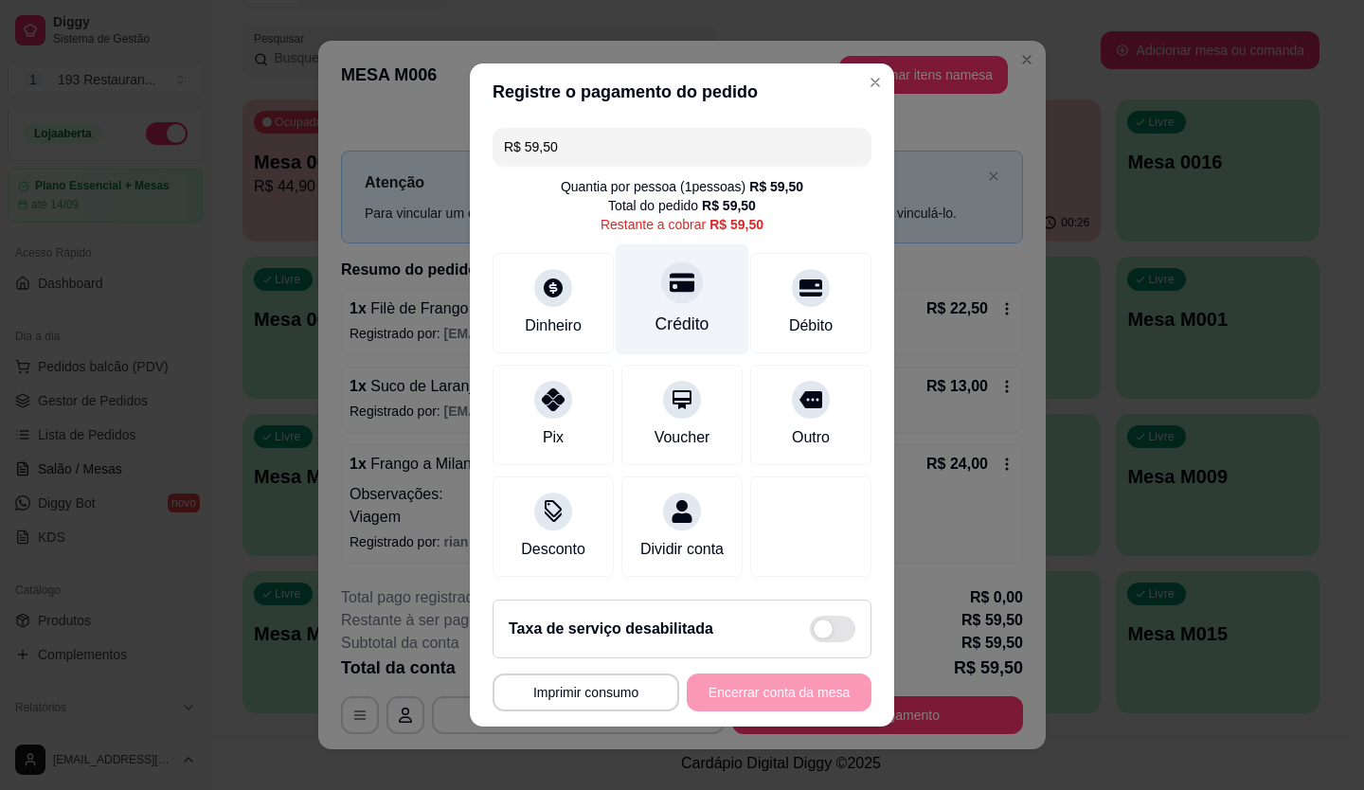
click at [686, 295] on div "Crédito" at bounding box center [683, 299] width 134 height 111
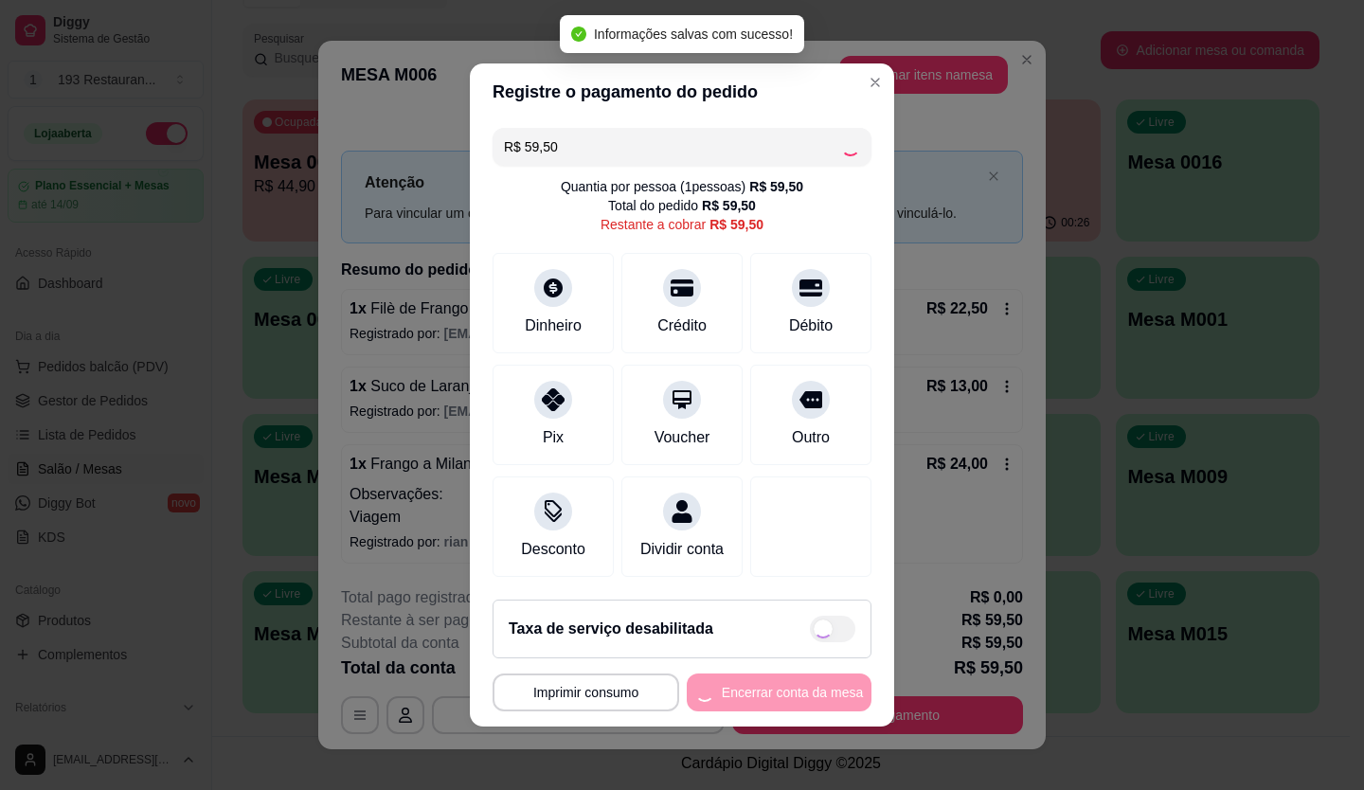
type input "R$ 0,00"
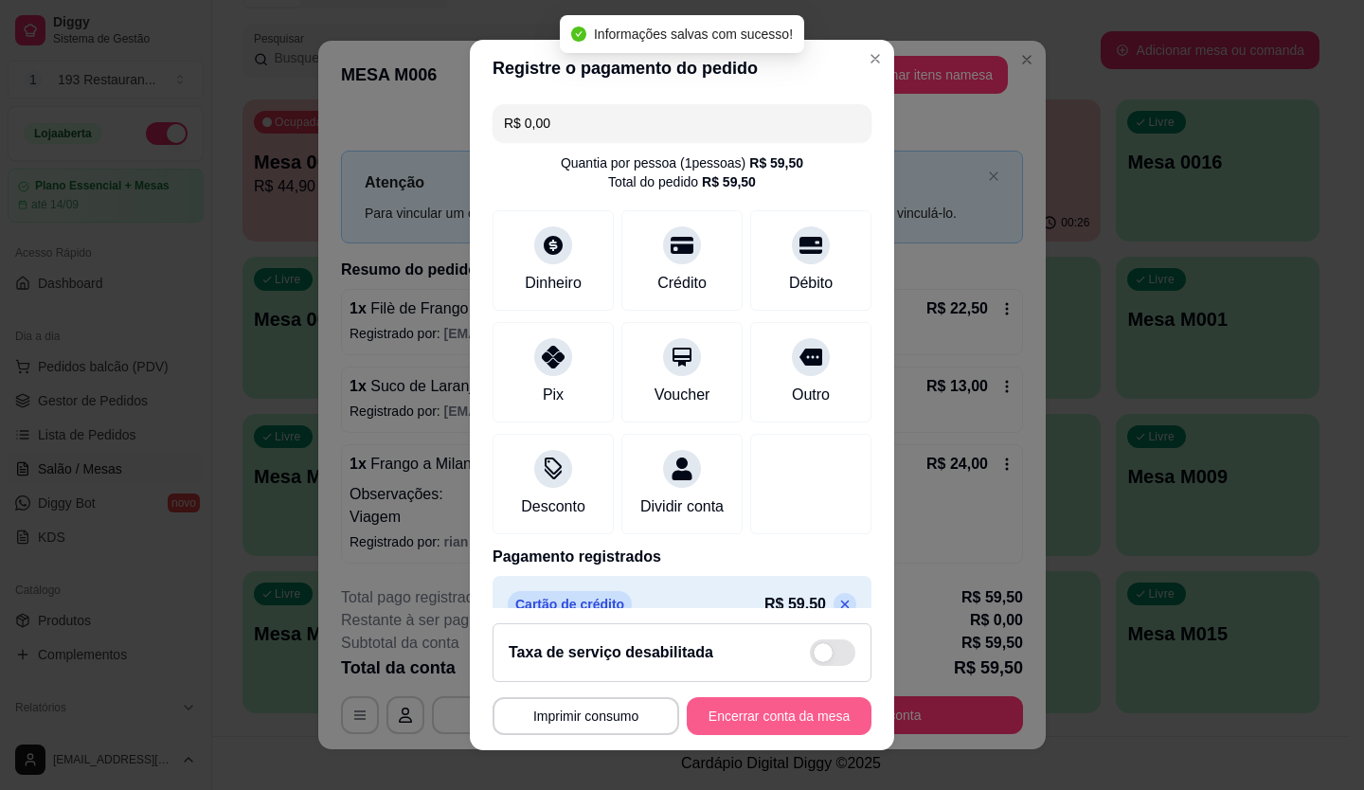
click at [745, 708] on button "Encerrar conta da mesa" at bounding box center [779, 716] width 185 height 38
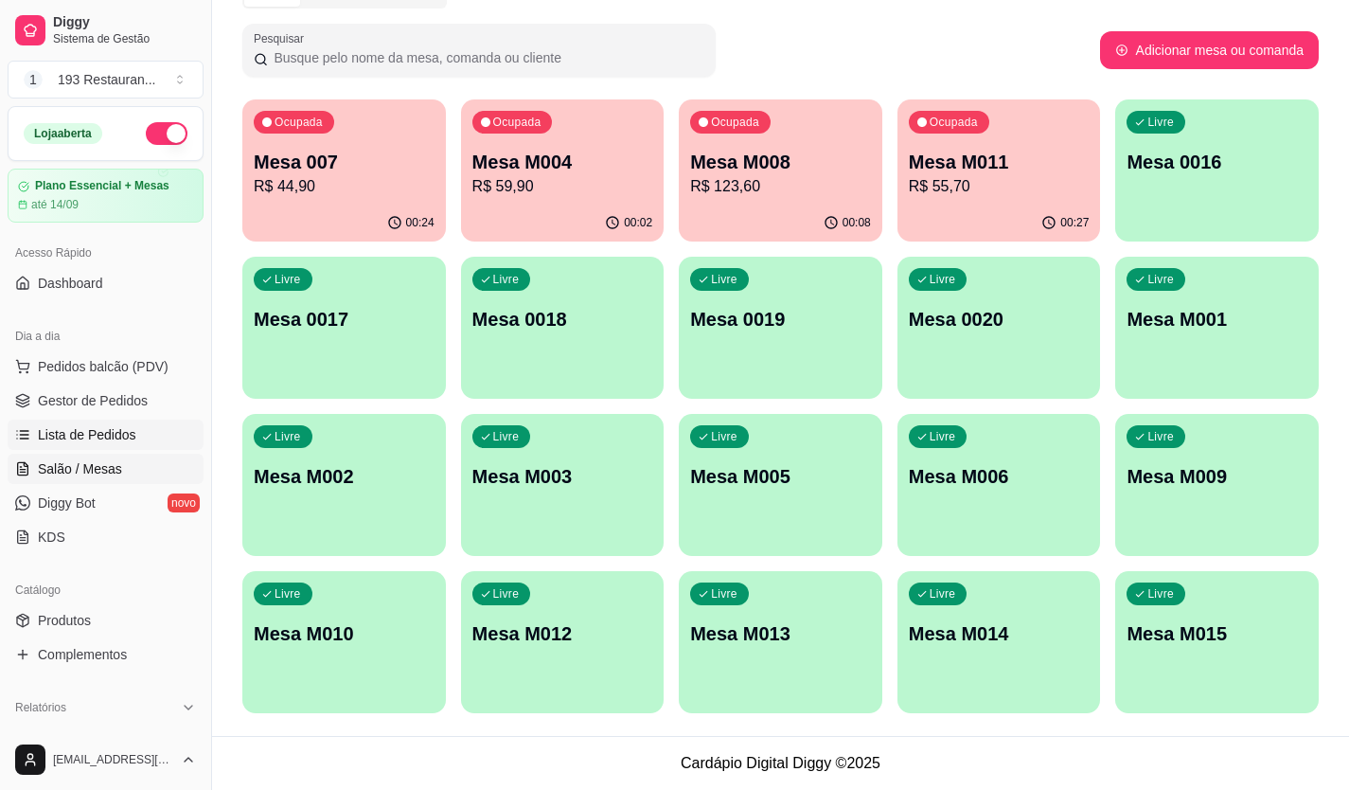
click at [95, 436] on span "Lista de Pedidos" at bounding box center [87, 434] width 98 height 19
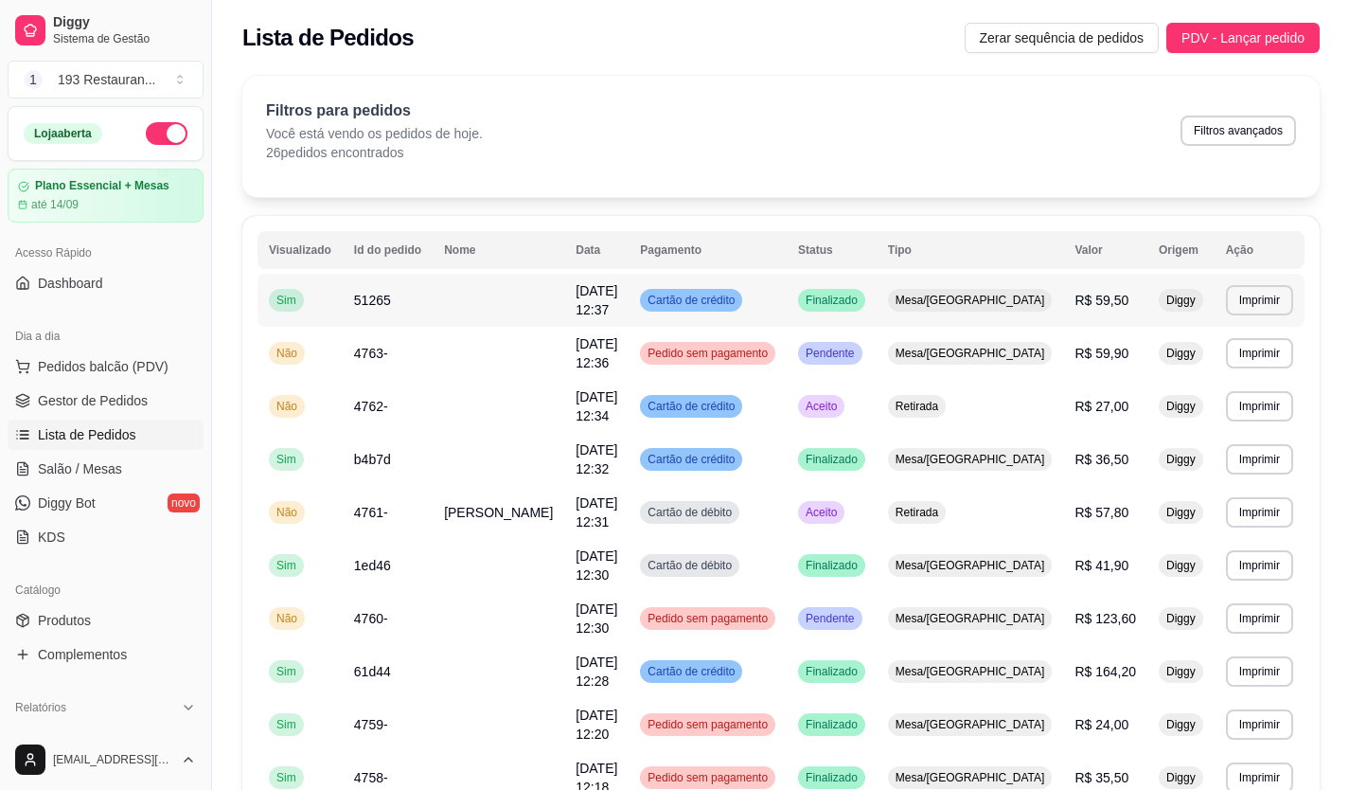
click at [739, 306] on div "Cartão de crédito" at bounding box center [691, 300] width 102 height 23
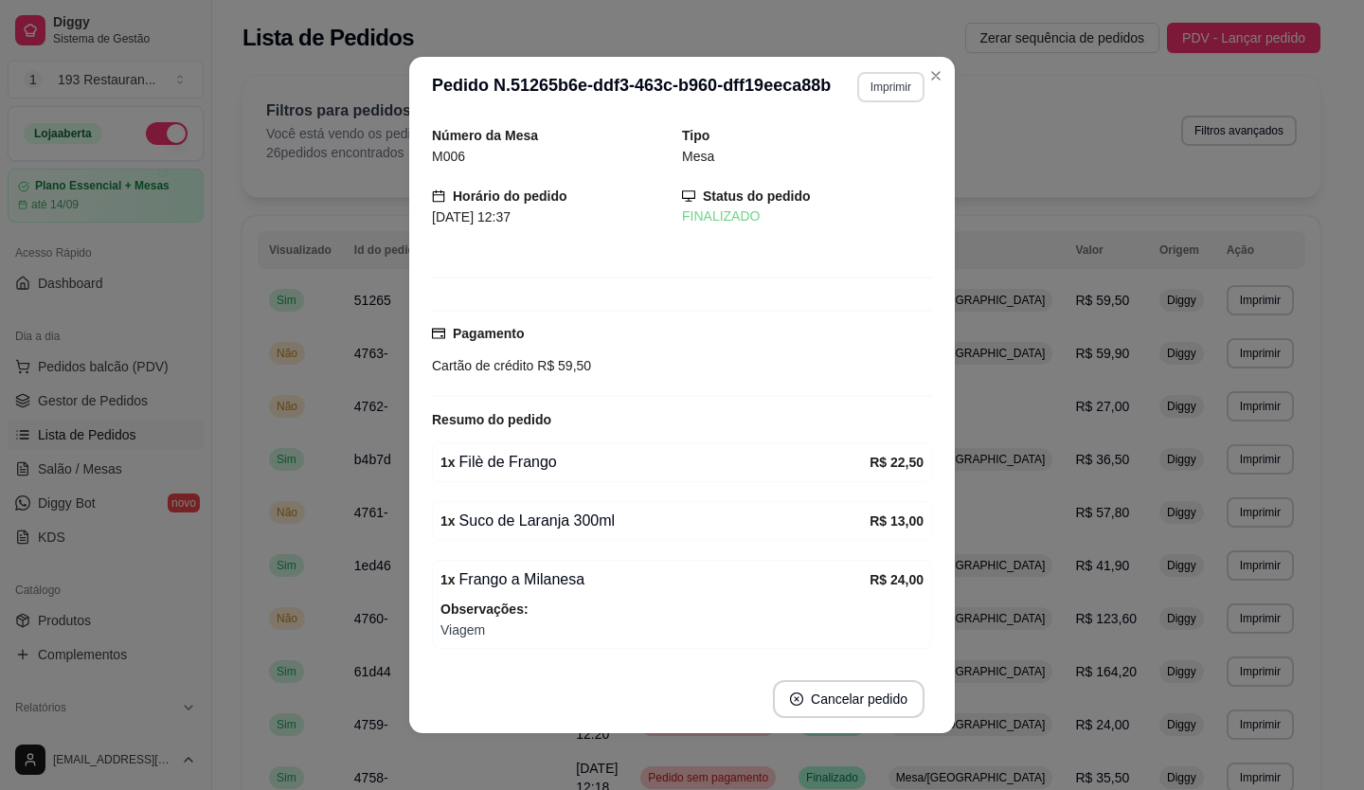
click at [870, 91] on button "Imprimir" at bounding box center [890, 87] width 67 height 30
click at [827, 192] on button "CAIXA" at bounding box center [850, 191] width 137 height 30
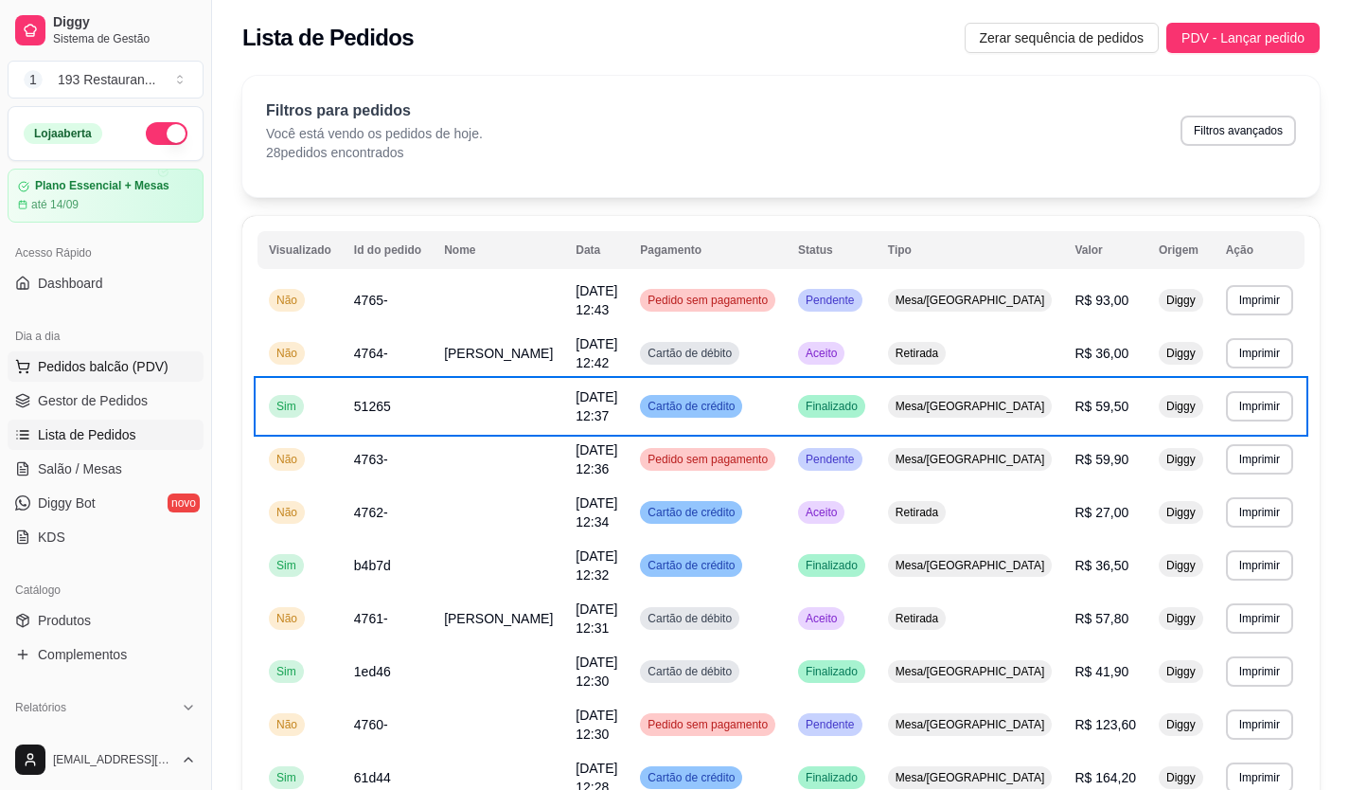
click at [59, 362] on span "Pedidos balcão (PDV)" at bounding box center [103, 366] width 131 height 19
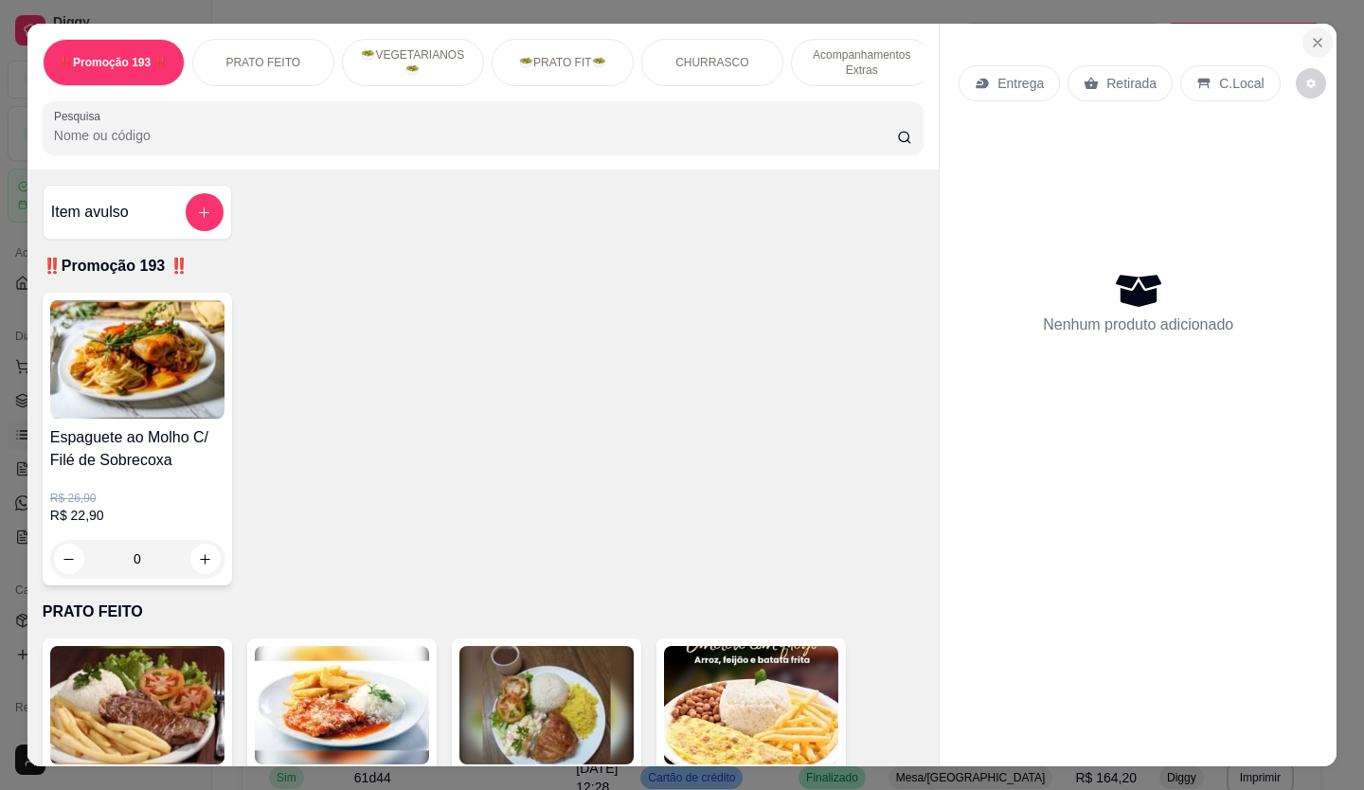
click at [1302, 34] on button "Close" at bounding box center [1317, 42] width 30 height 30
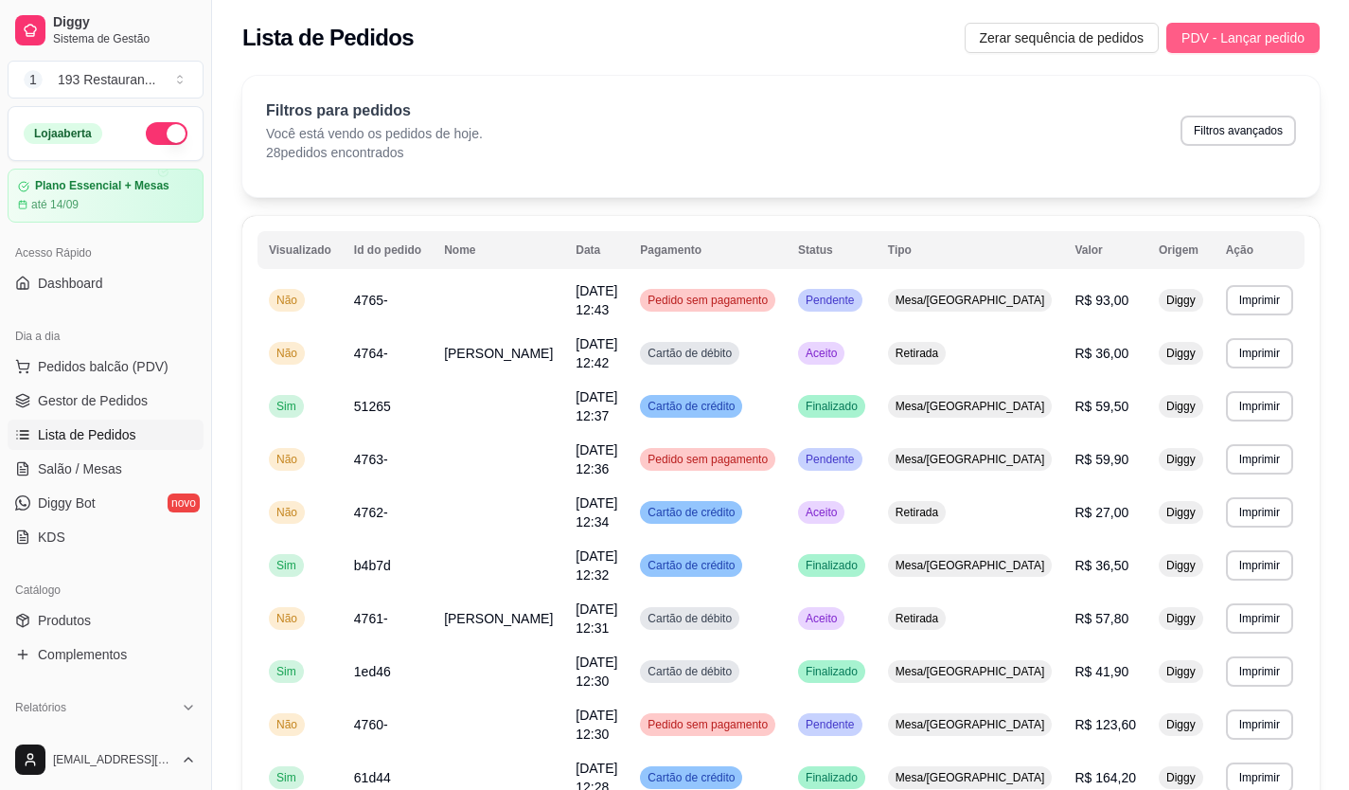
click at [1308, 34] on button "PDV - Lançar pedido" at bounding box center [1243, 38] width 153 height 30
click at [77, 462] on span "Salão / Mesas" at bounding box center [80, 468] width 84 height 19
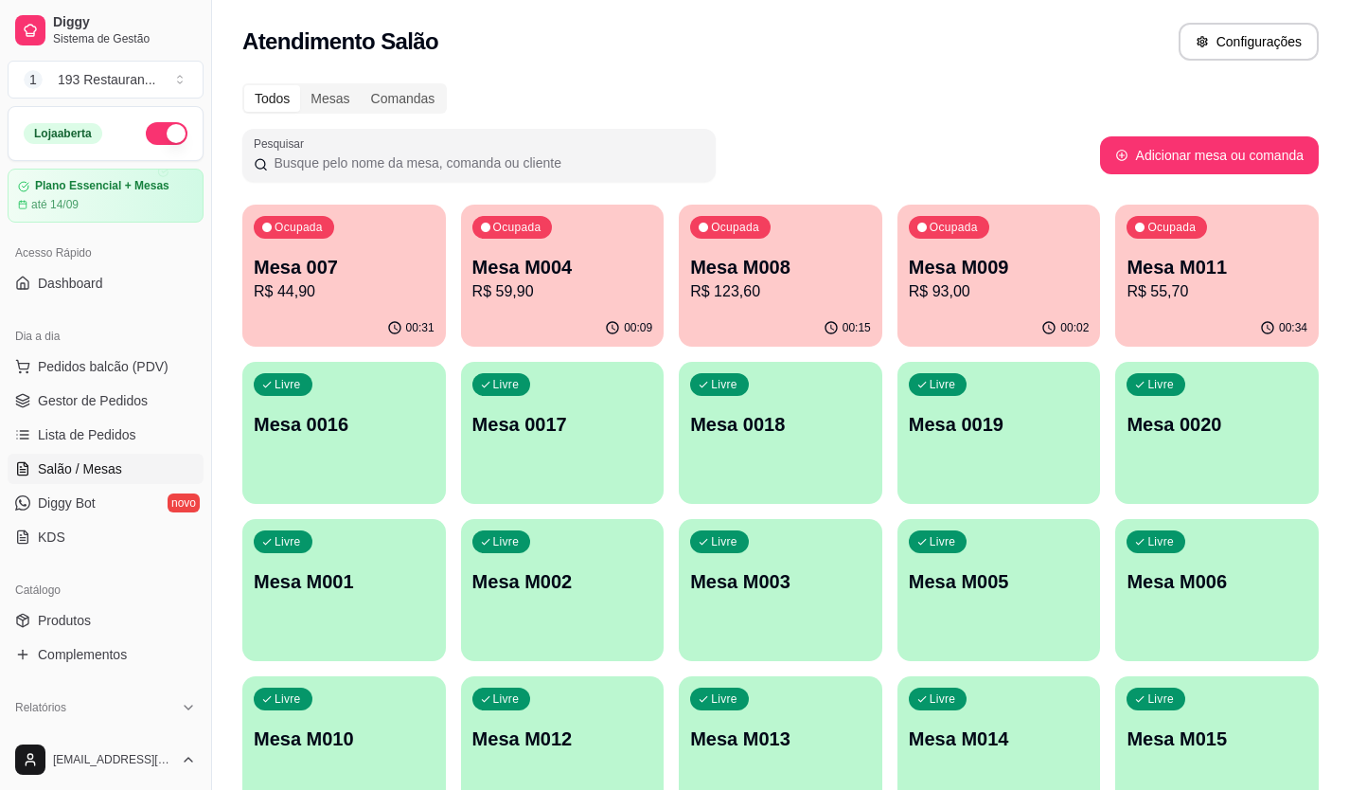
click at [1207, 268] on p "Mesa M011" at bounding box center [1217, 267] width 181 height 27
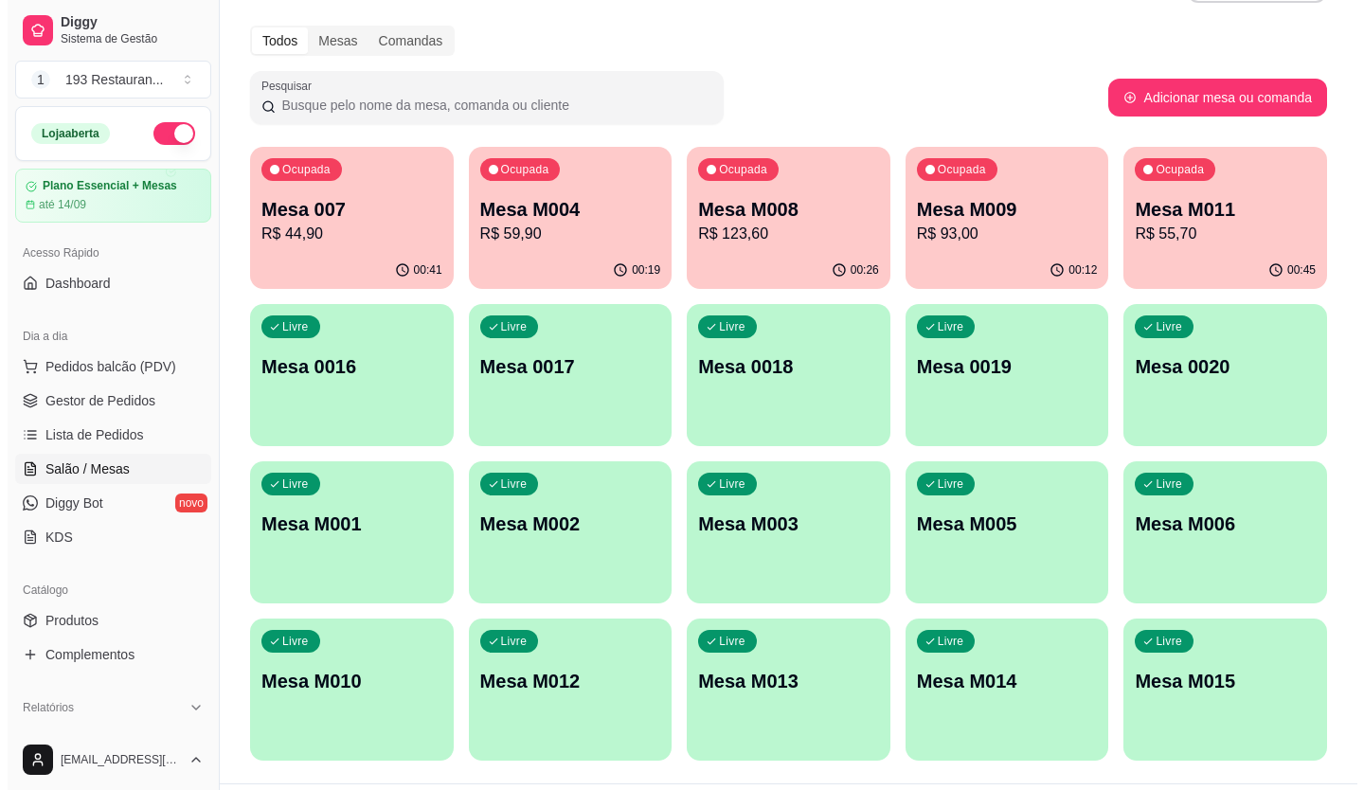
scroll to position [105, 0]
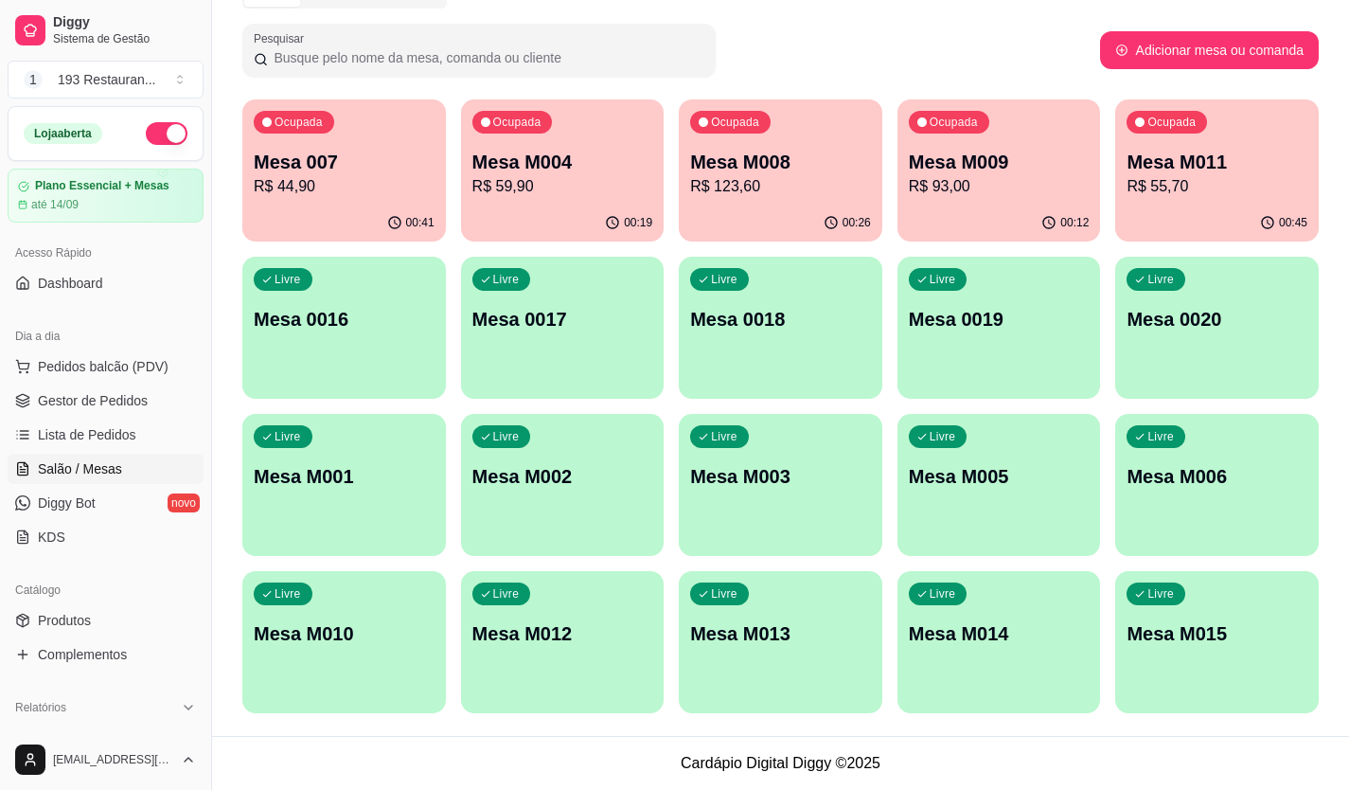
click at [882, 520] on div "Ocupada Mesa 007 R$ 44,90 00:41 Ocupada Mesa M004 R$ 59,90 00:19 Ocupada Mesa M…" at bounding box center [780, 406] width 1077 height 614
click at [810, 504] on div "Livre Mesa M003" at bounding box center [781, 473] width 204 height 119
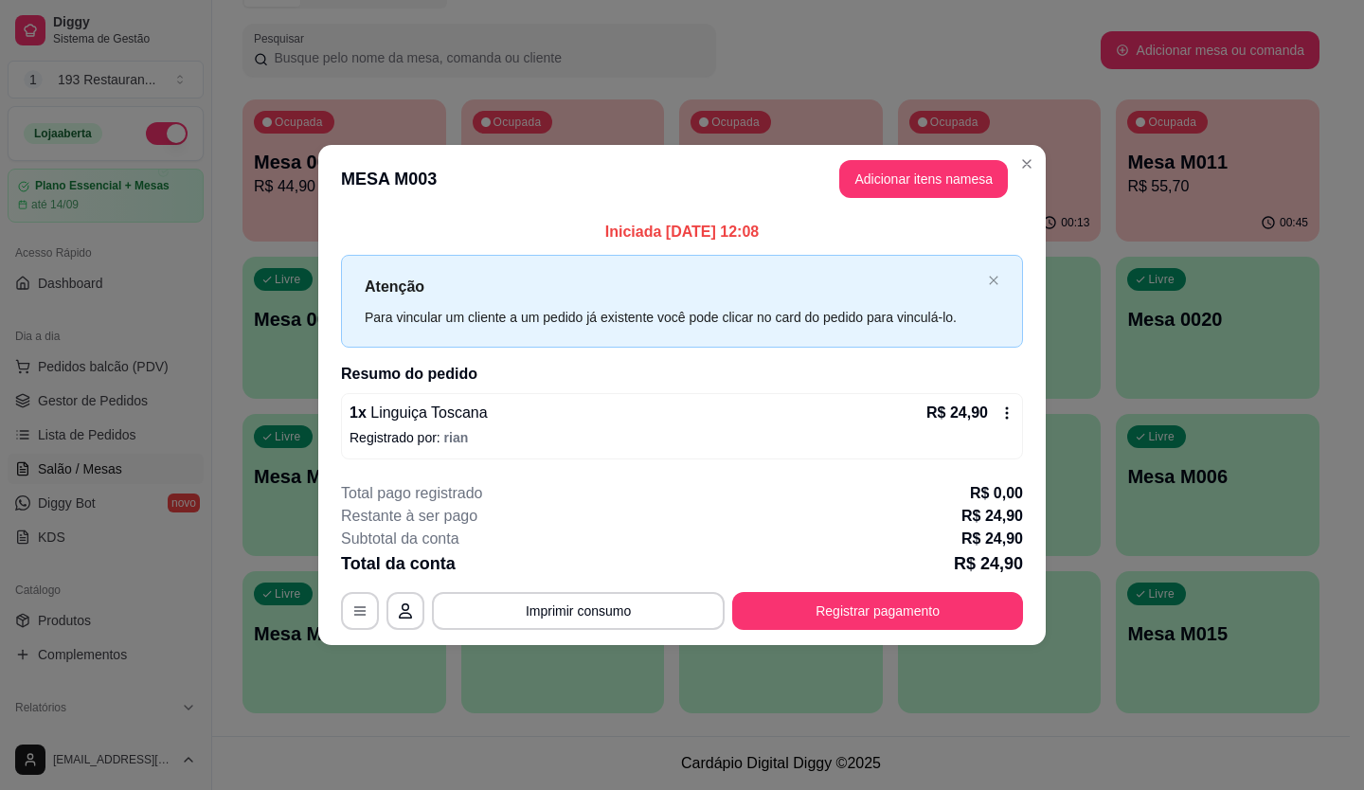
click at [629, 406] on div "1 x Linguiça Toscana R$ 24,90" at bounding box center [681, 413] width 665 height 23
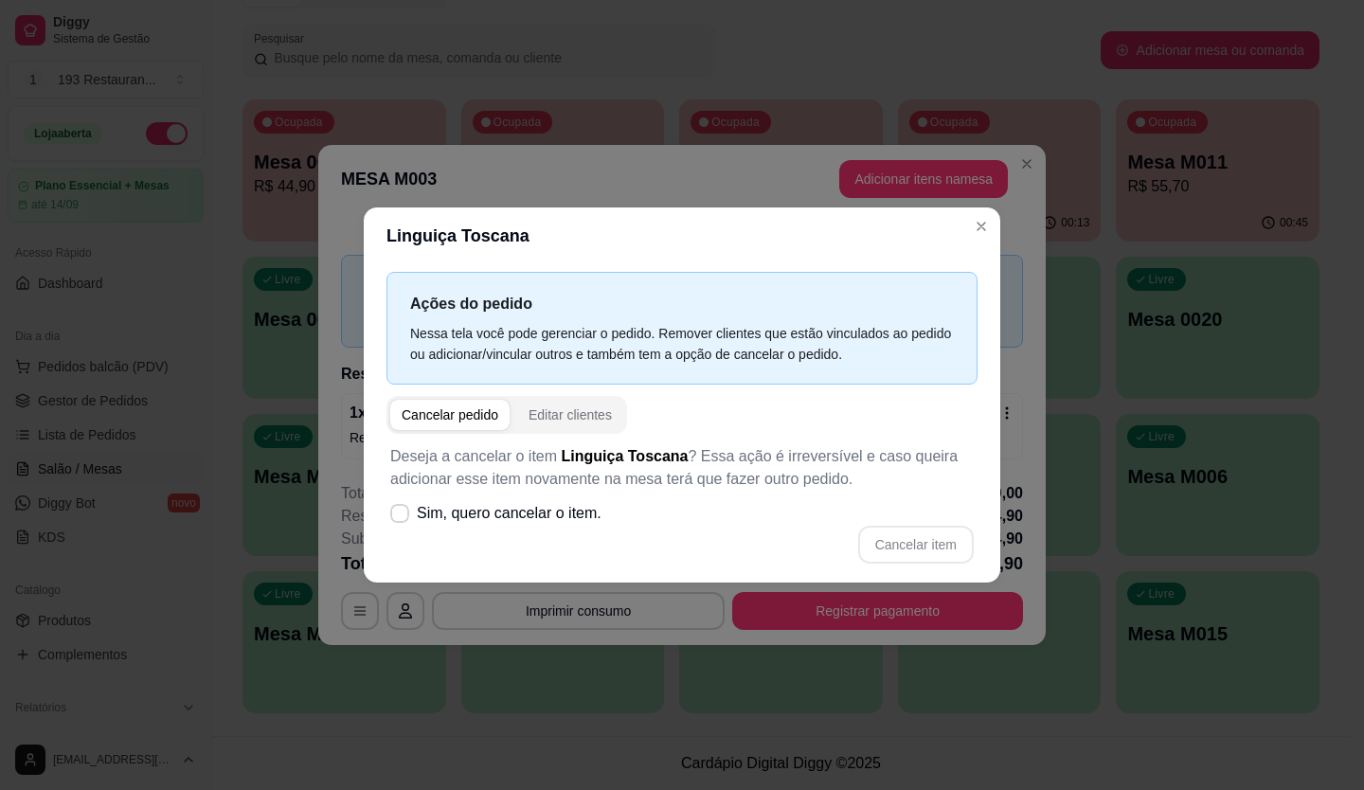
click at [384, 531] on label "Sim, quero cancelar o item." at bounding box center [496, 513] width 226 height 38
click at [389, 529] on input "Sim, quero cancelar o item." at bounding box center [395, 523] width 12 height 12
checkbox input "true"
click at [901, 545] on button "Cancelar item" at bounding box center [915, 545] width 113 height 37
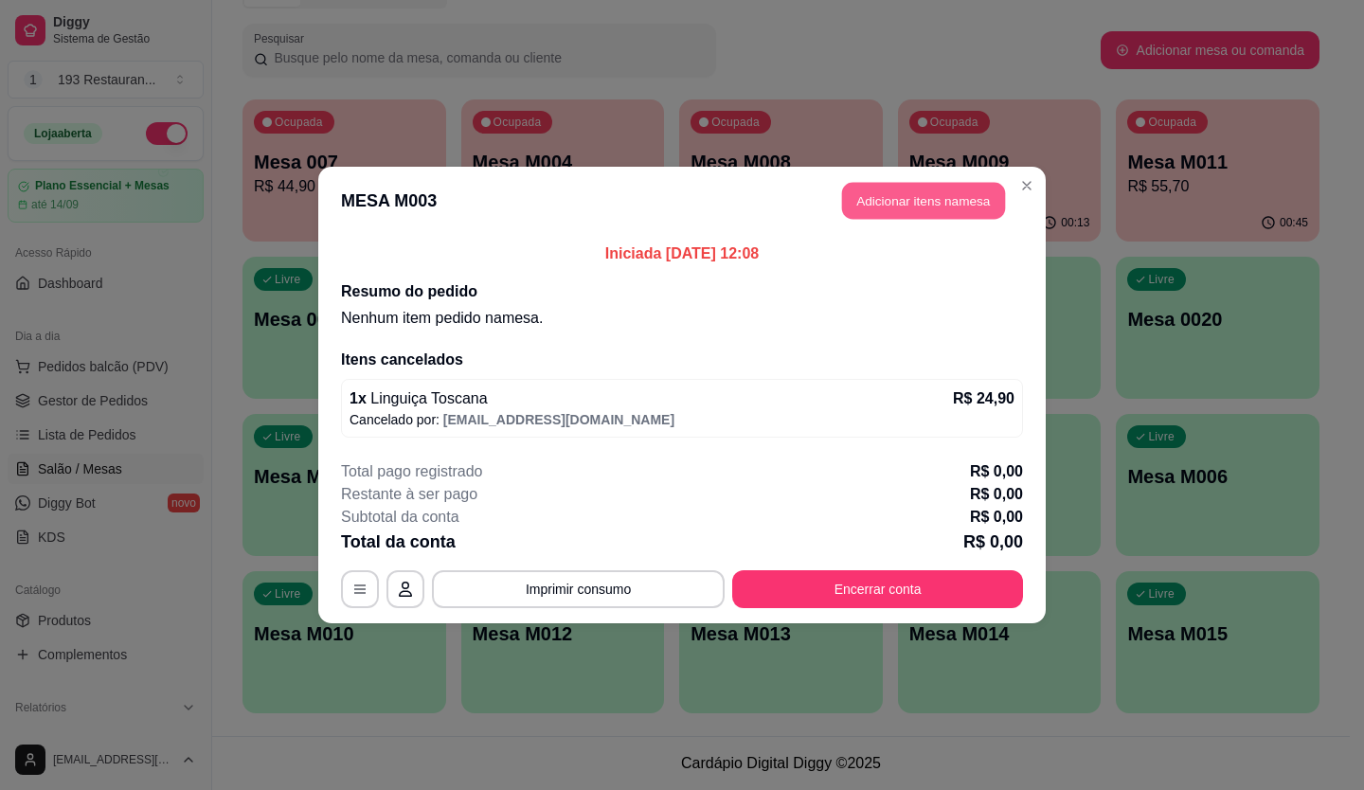
click at [961, 205] on button "Adicionar itens na mesa" at bounding box center [923, 201] width 163 height 37
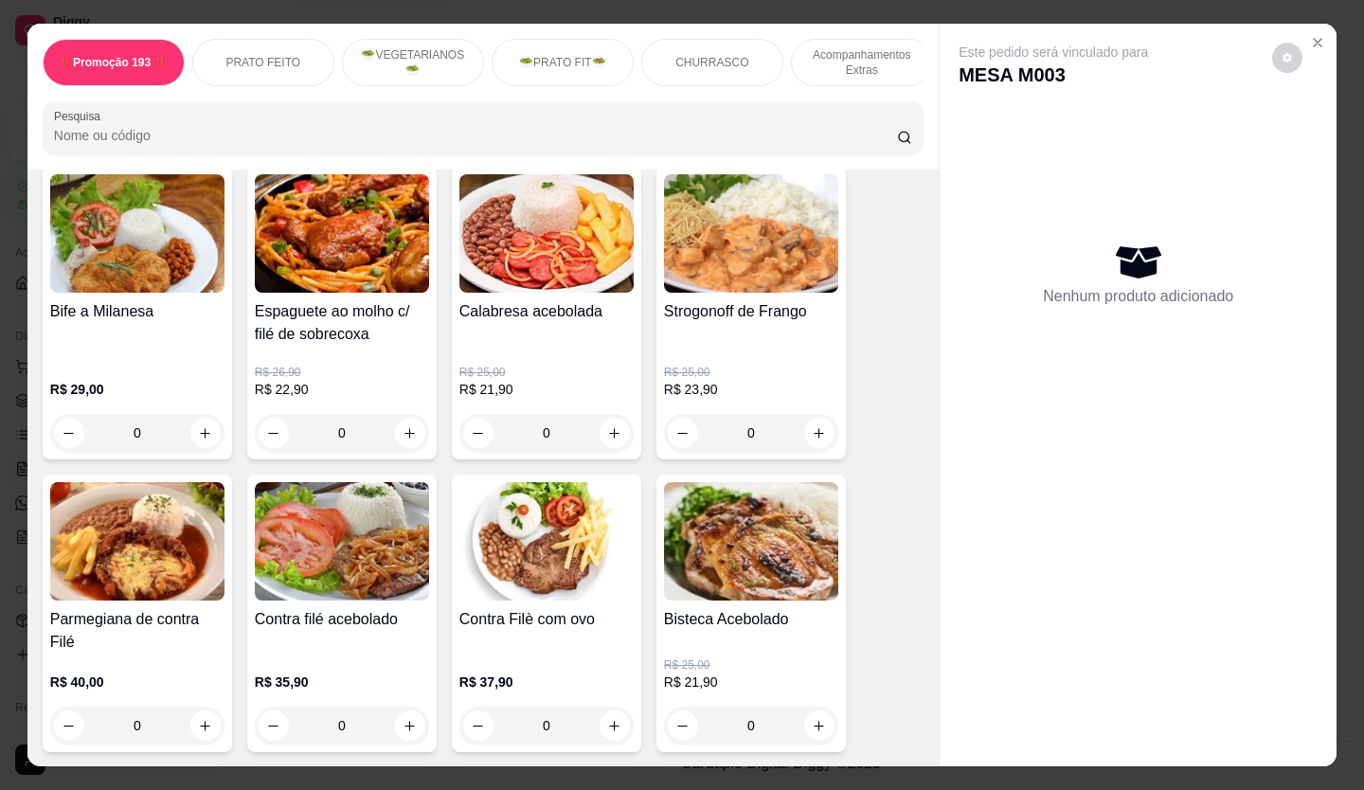
scroll to position [852, 0]
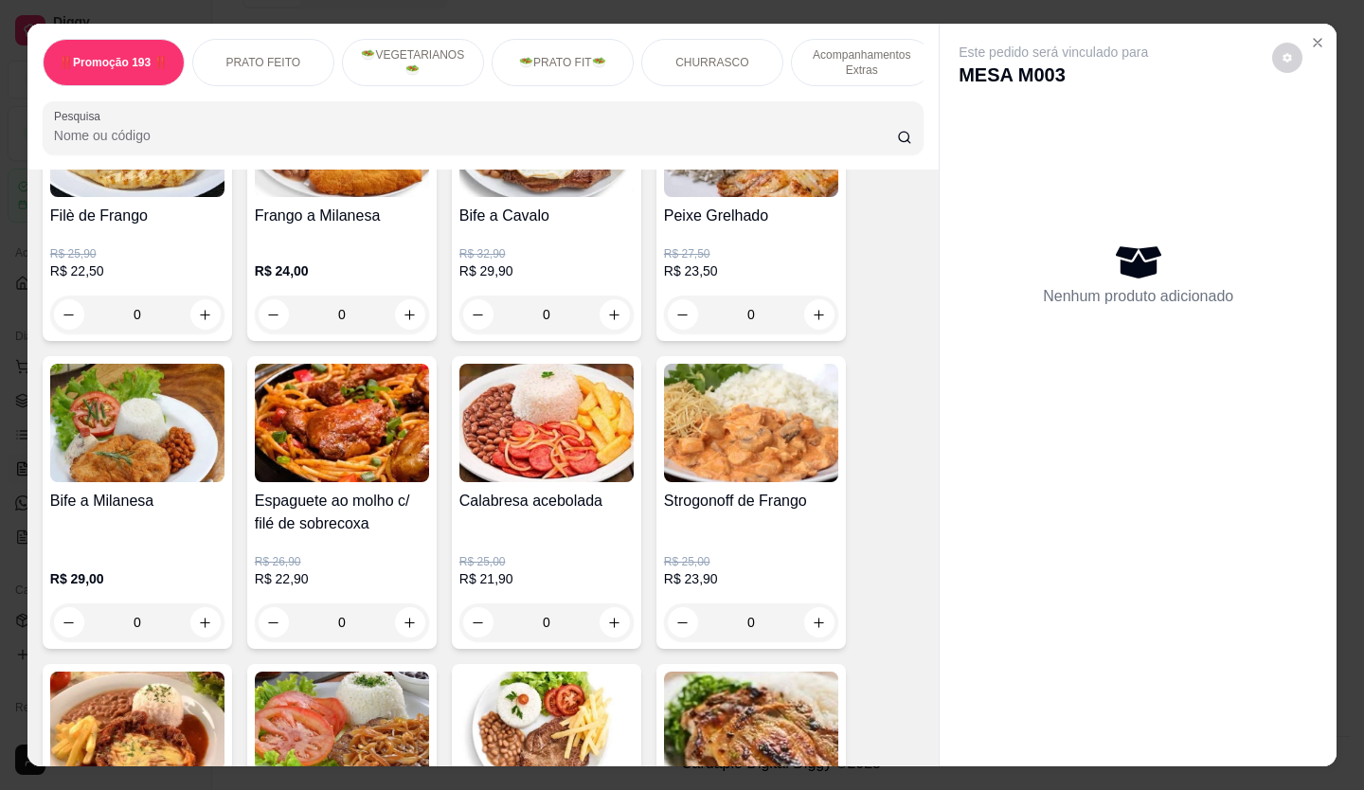
click at [618, 608] on div "R$ 25,00 R$ 21,90 0" at bounding box center [546, 597] width 174 height 87
click at [609, 628] on icon "increase-product-quantity" at bounding box center [614, 623] width 14 height 14
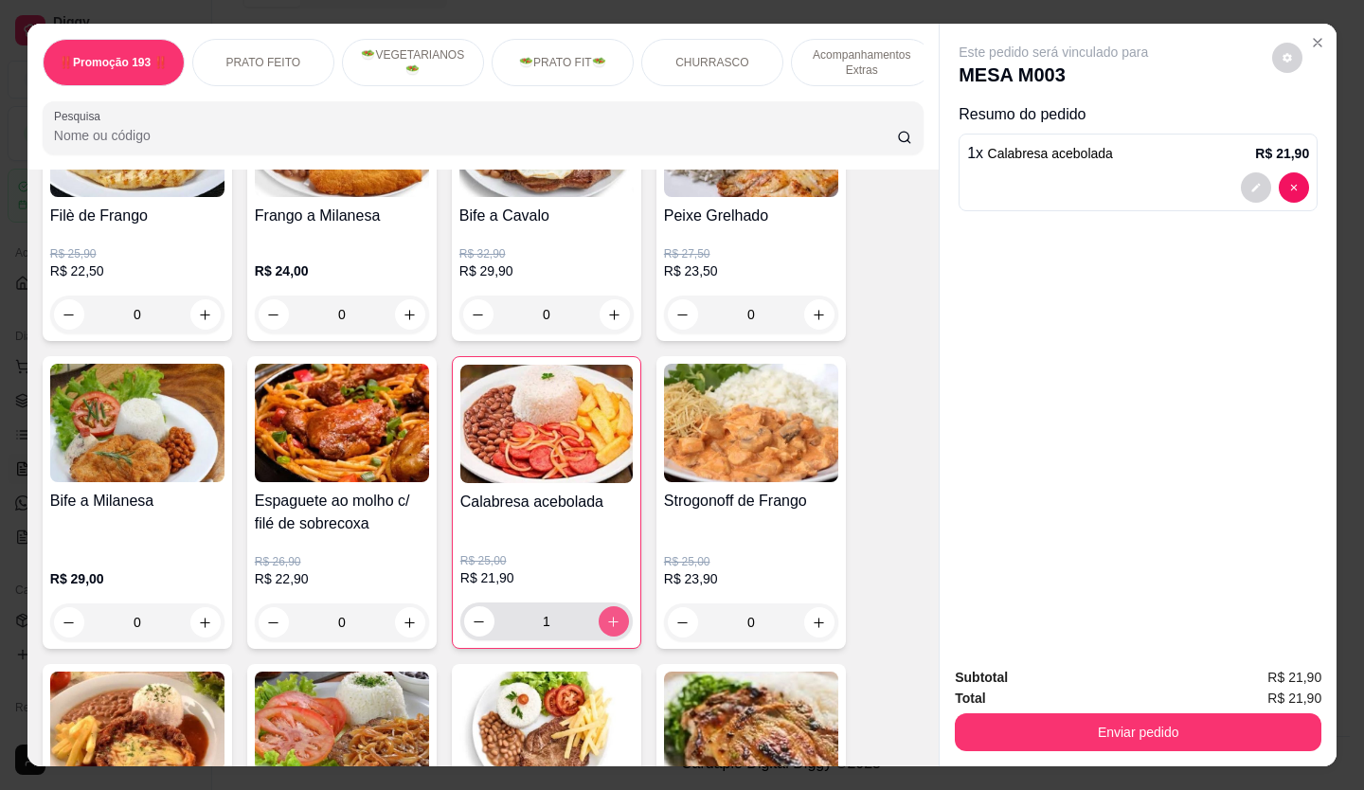
type input "1"
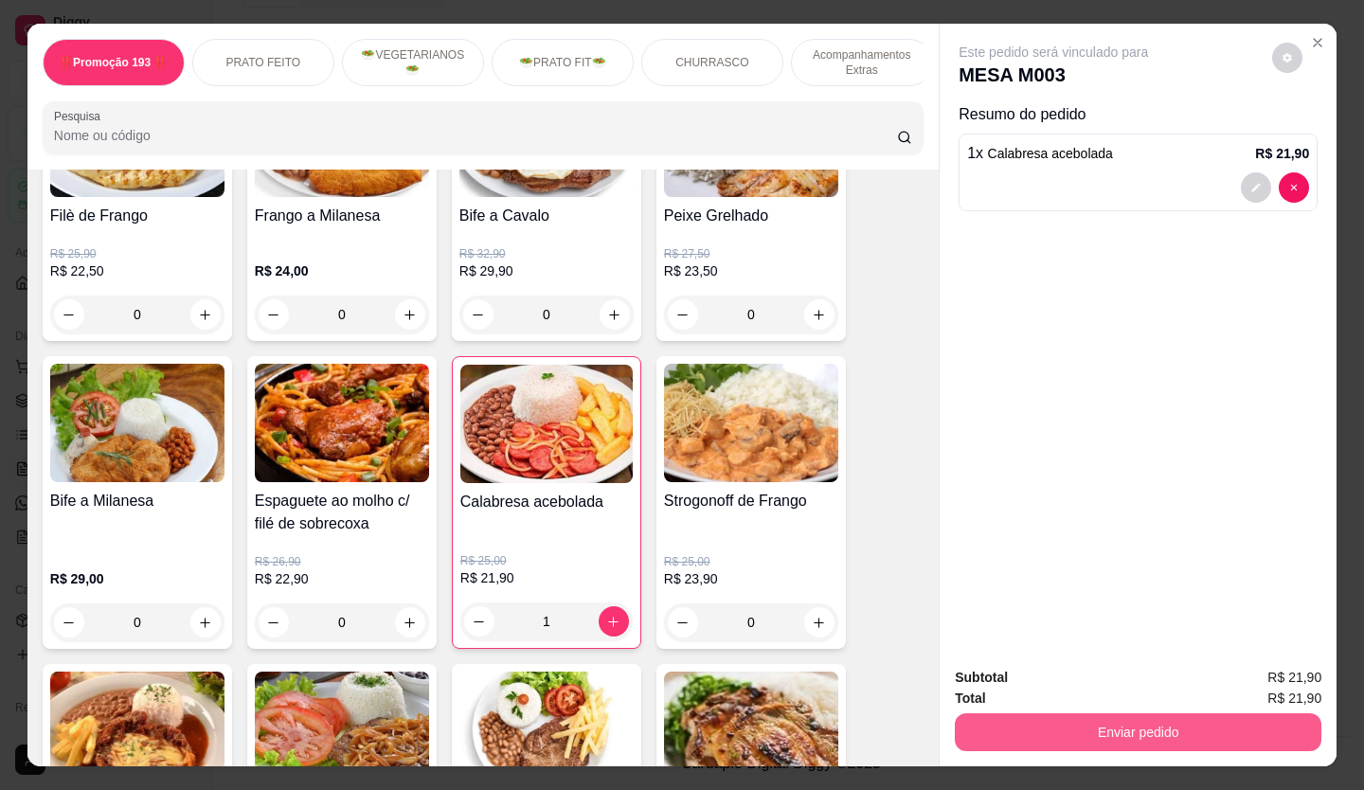
click at [1050, 713] on button "Enviar pedido" at bounding box center [1138, 732] width 366 height 38
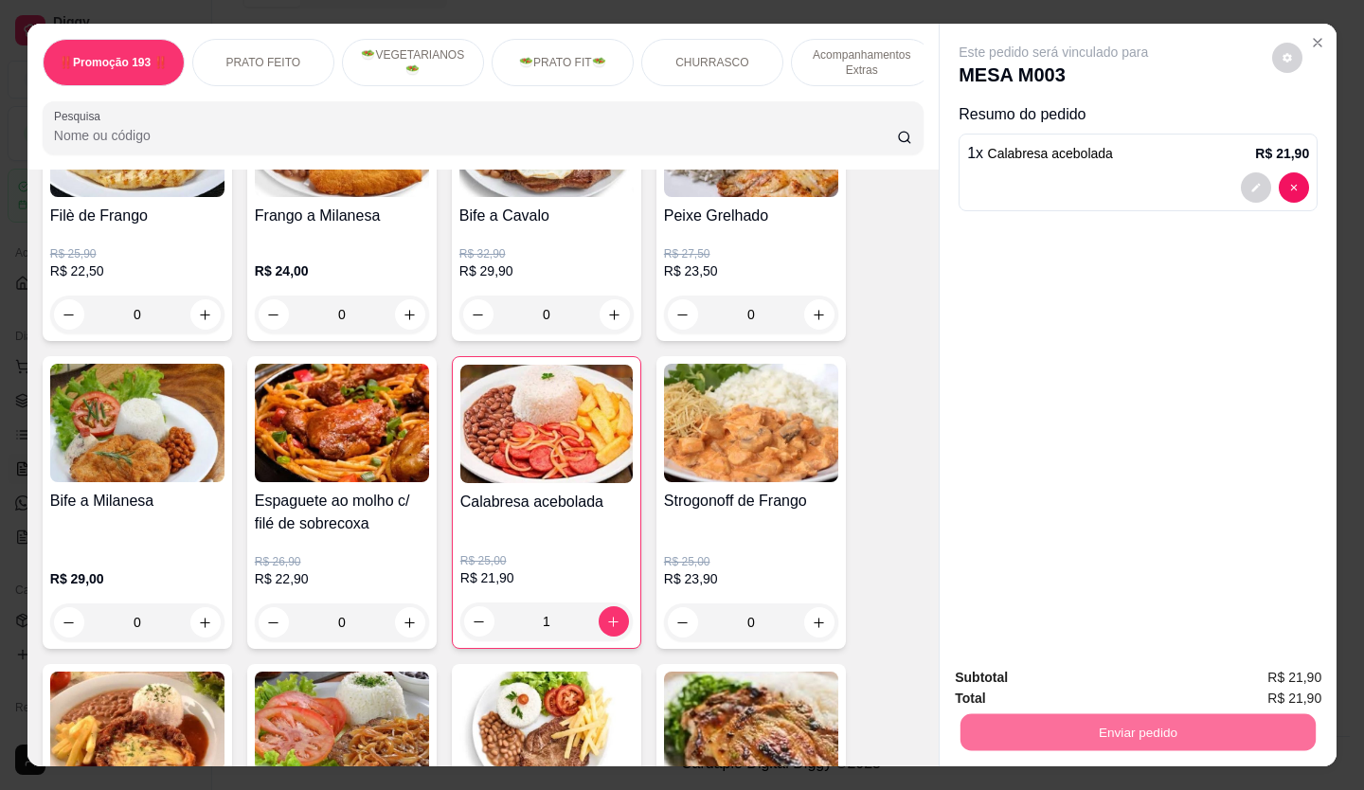
click at [1032, 674] on button "Não registrar e enviar pedido" at bounding box center [1075, 678] width 191 height 35
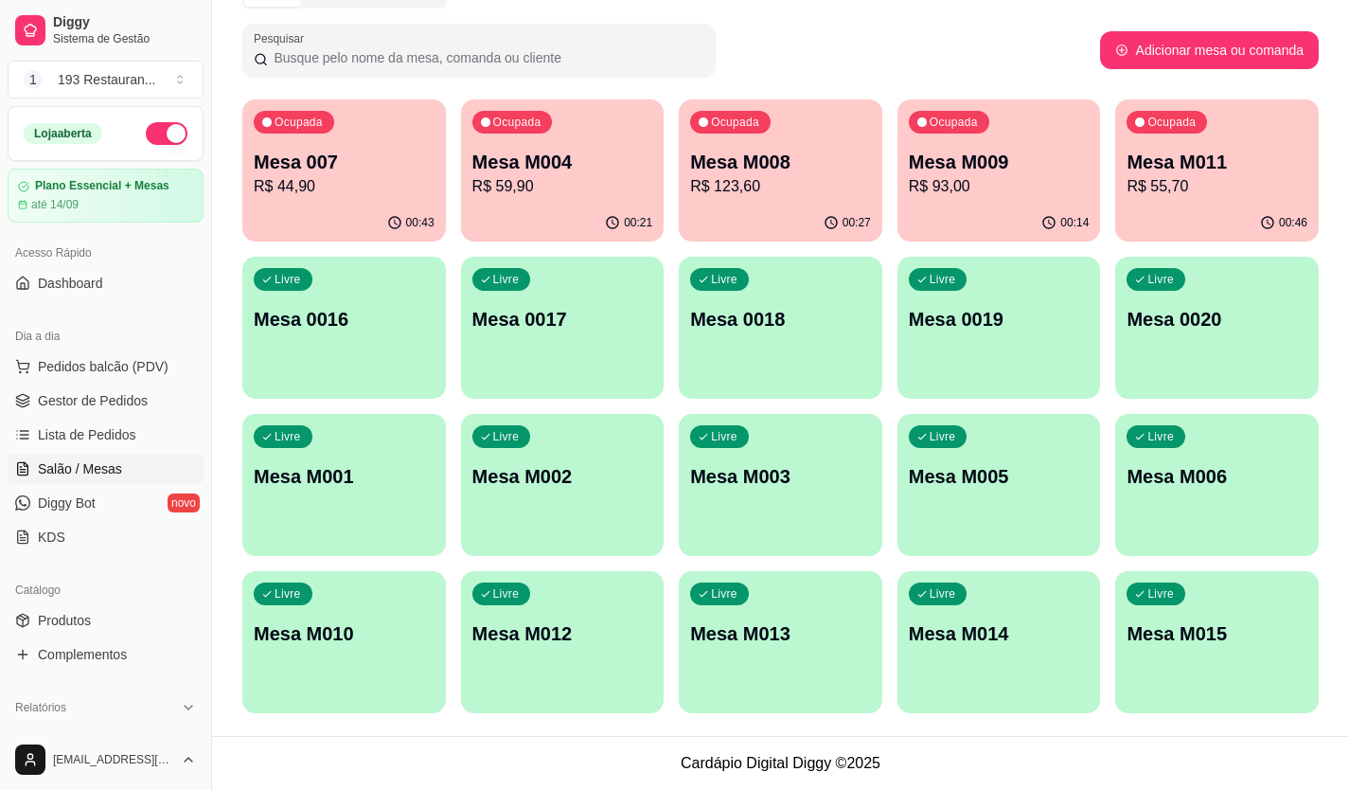
click at [551, 202] on div "Ocupada Mesa M004 R$ 59,90" at bounding box center [563, 151] width 204 height 105
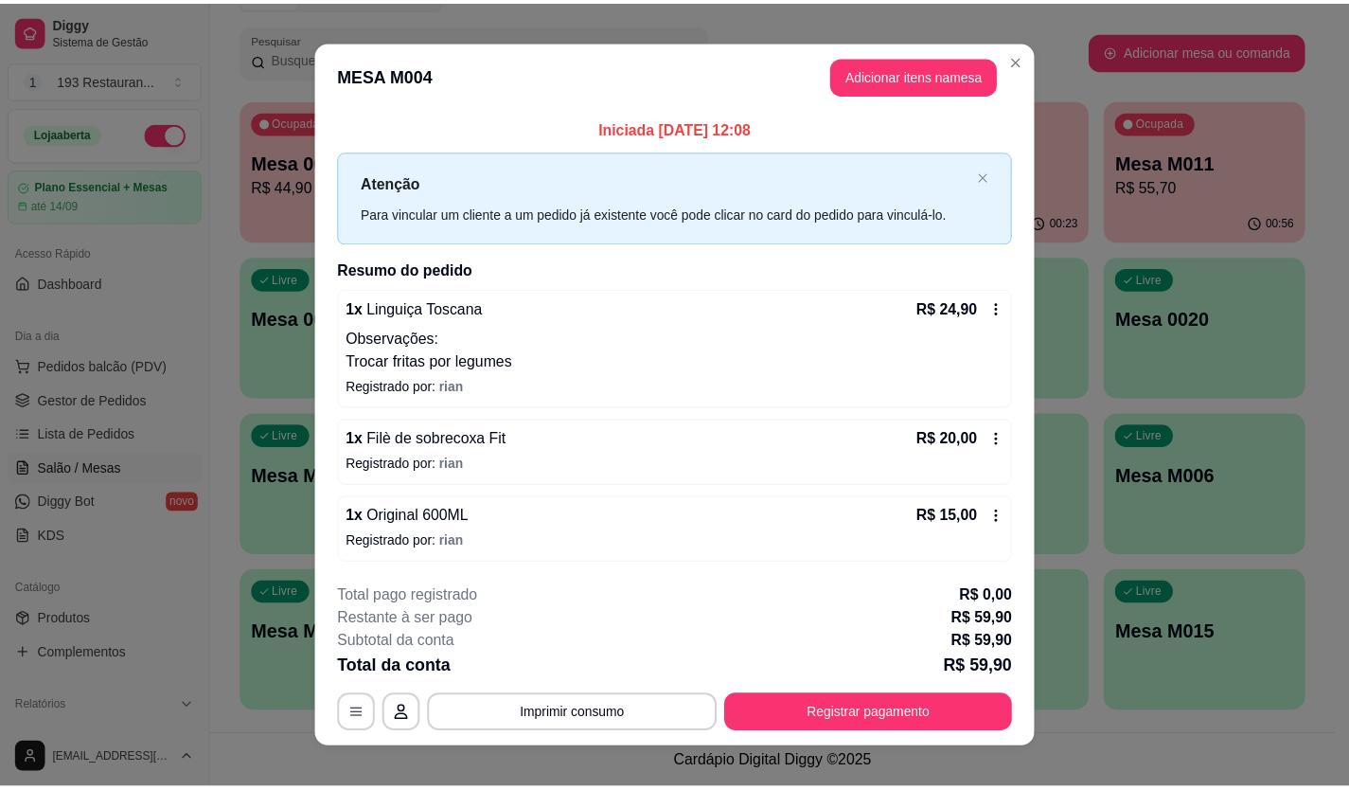
scroll to position [20, 0]
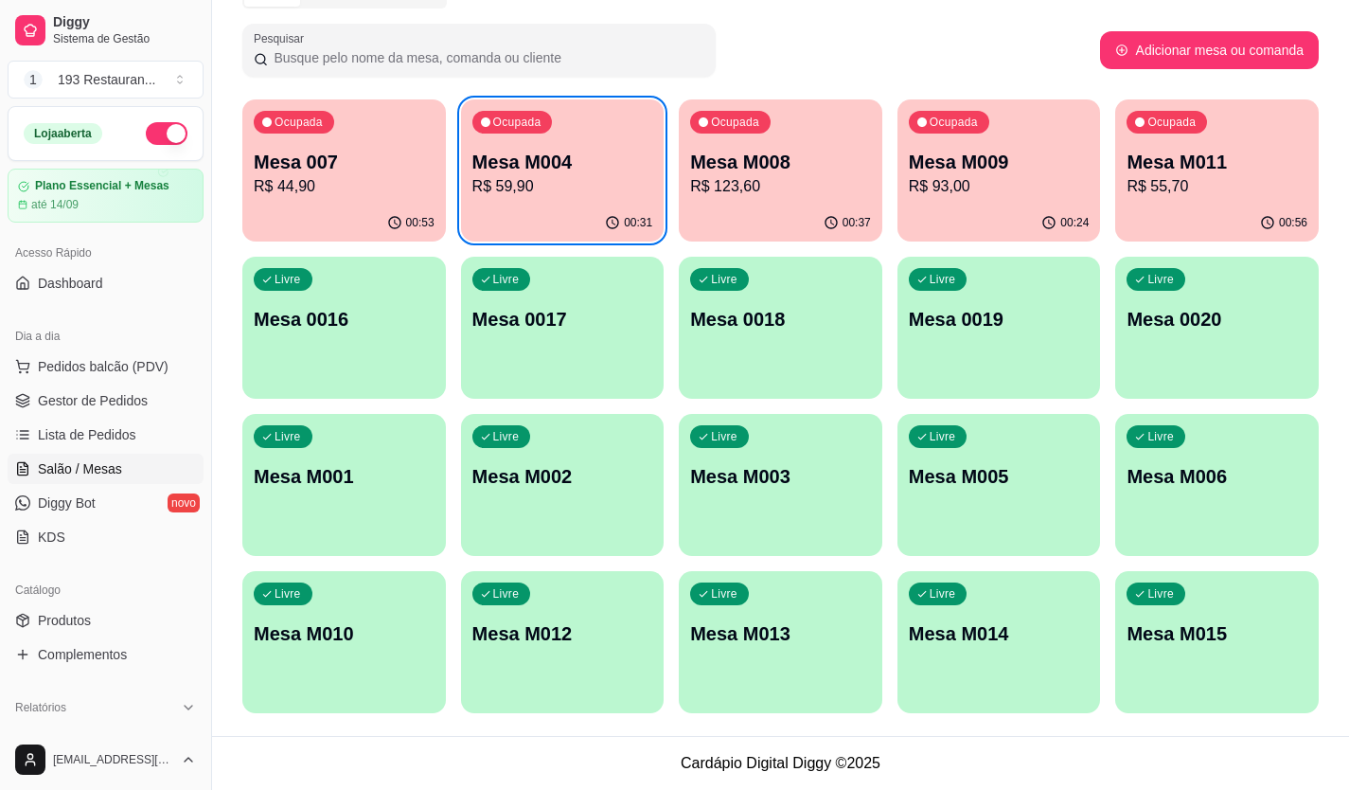
click at [794, 205] on div "00:37" at bounding box center [781, 223] width 204 height 37
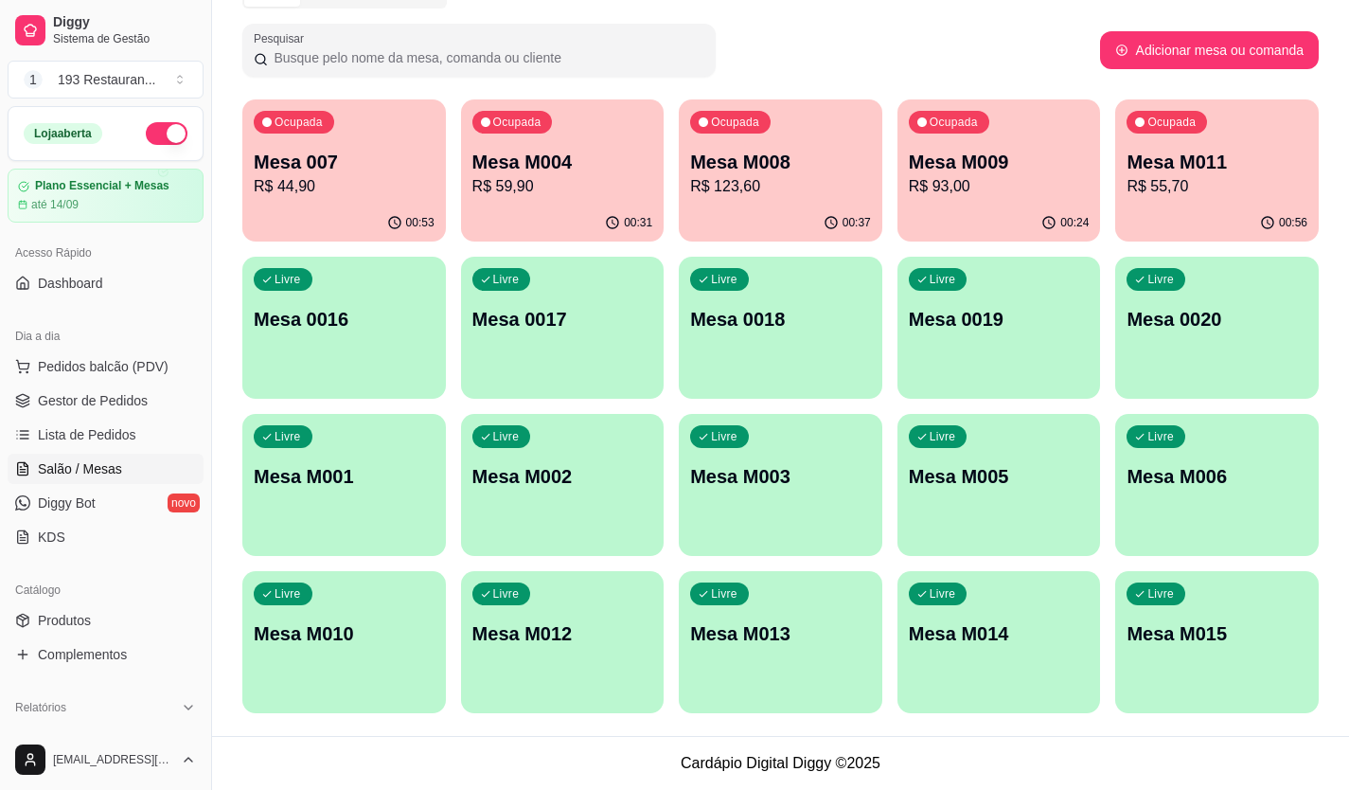
click at [419, 373] on div "Livre Mesa 0016" at bounding box center [344, 316] width 204 height 119
click at [89, 365] on span "Pedidos balcão (PDV)" at bounding box center [103, 366] width 131 height 19
click at [88, 434] on span "Lista de Pedidos" at bounding box center [87, 434] width 98 height 19
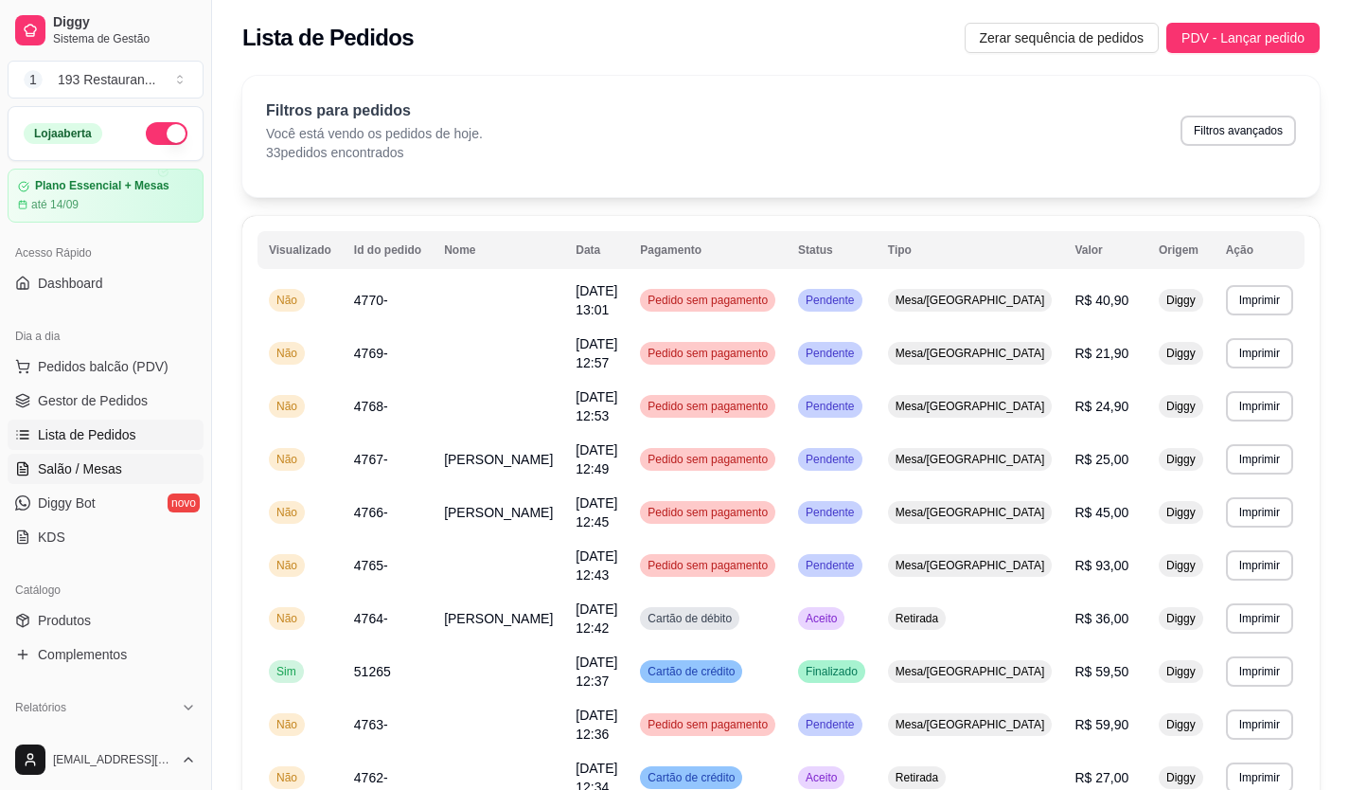
click at [100, 471] on span "Salão / Mesas" at bounding box center [80, 468] width 84 height 19
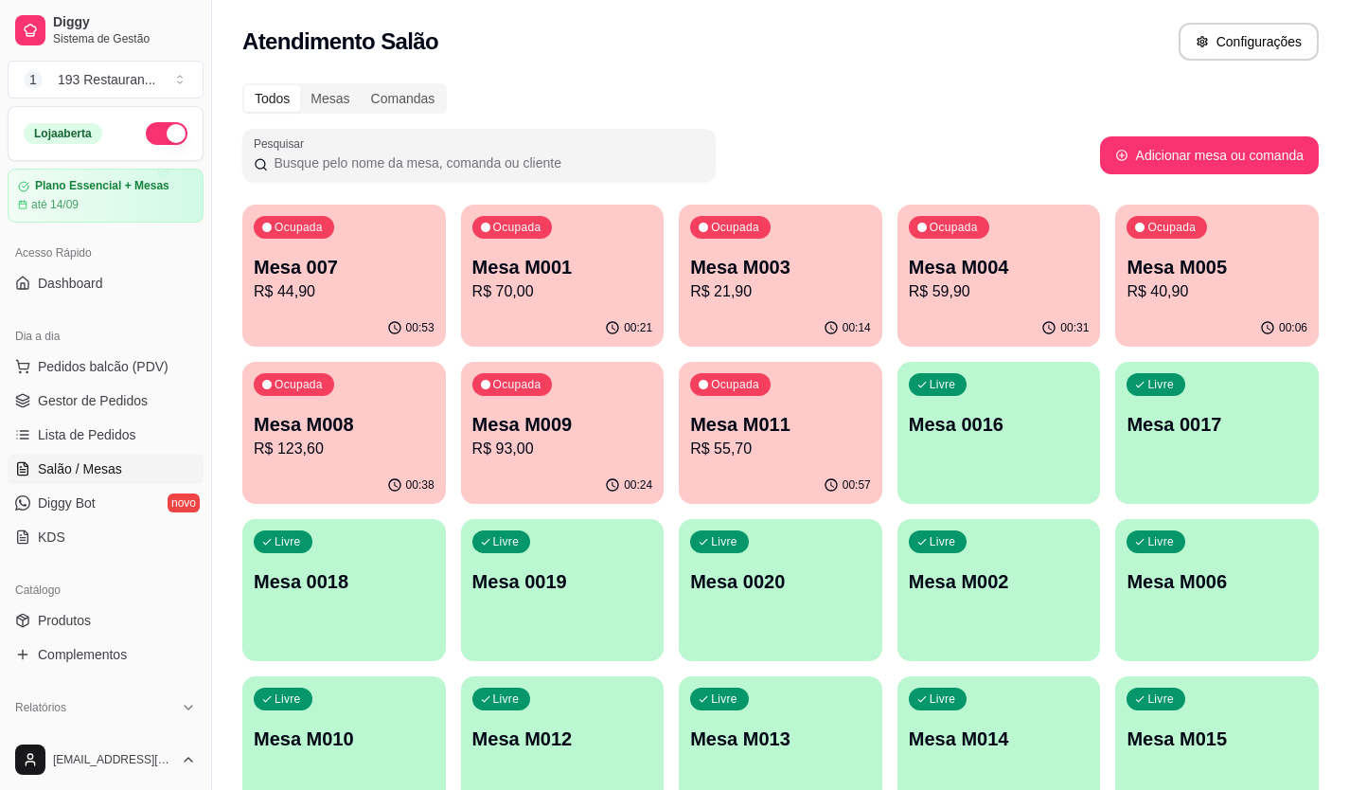
click at [1244, 275] on p "Mesa M005" at bounding box center [1217, 267] width 181 height 27
click at [960, 255] on p "Mesa M004" at bounding box center [999, 267] width 181 height 27
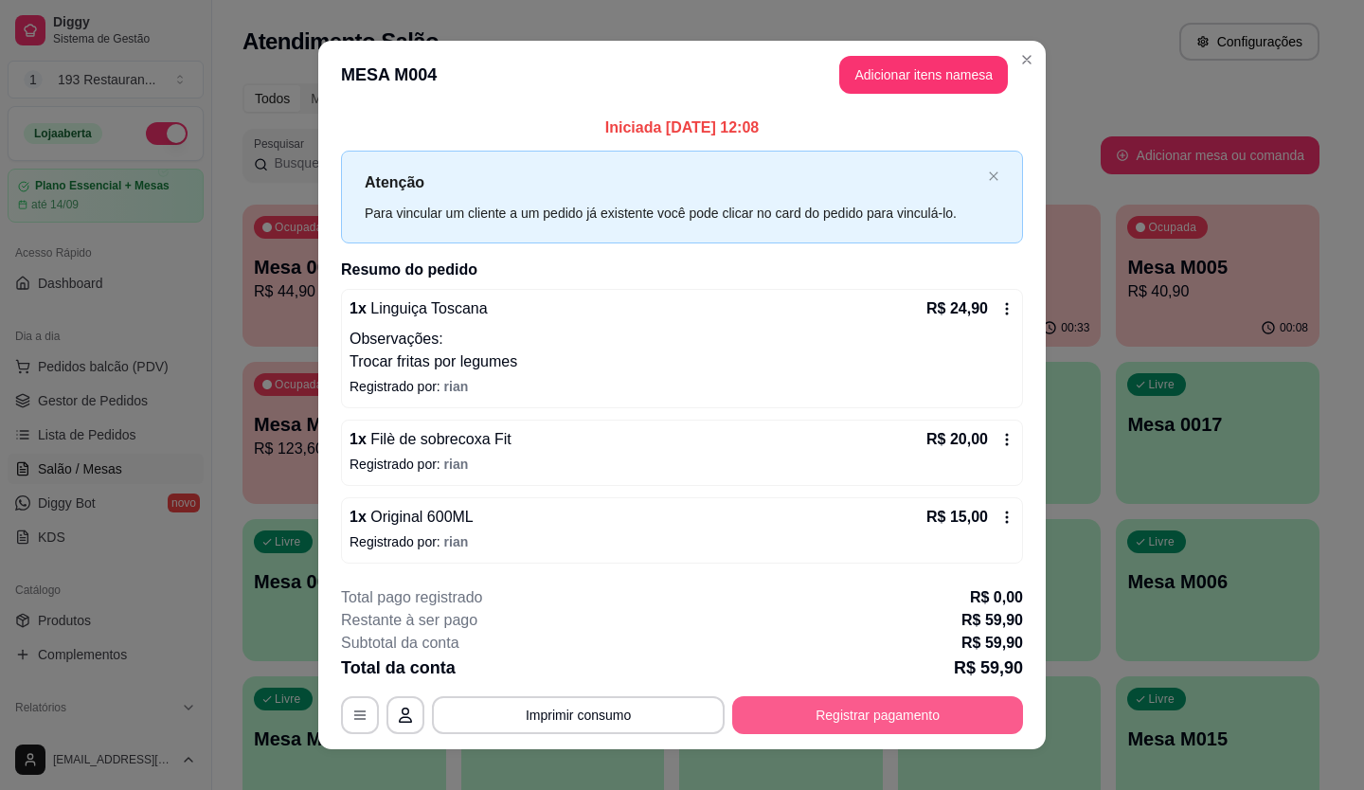
click at [905, 698] on button "Registrar pagamento" at bounding box center [877, 715] width 291 height 38
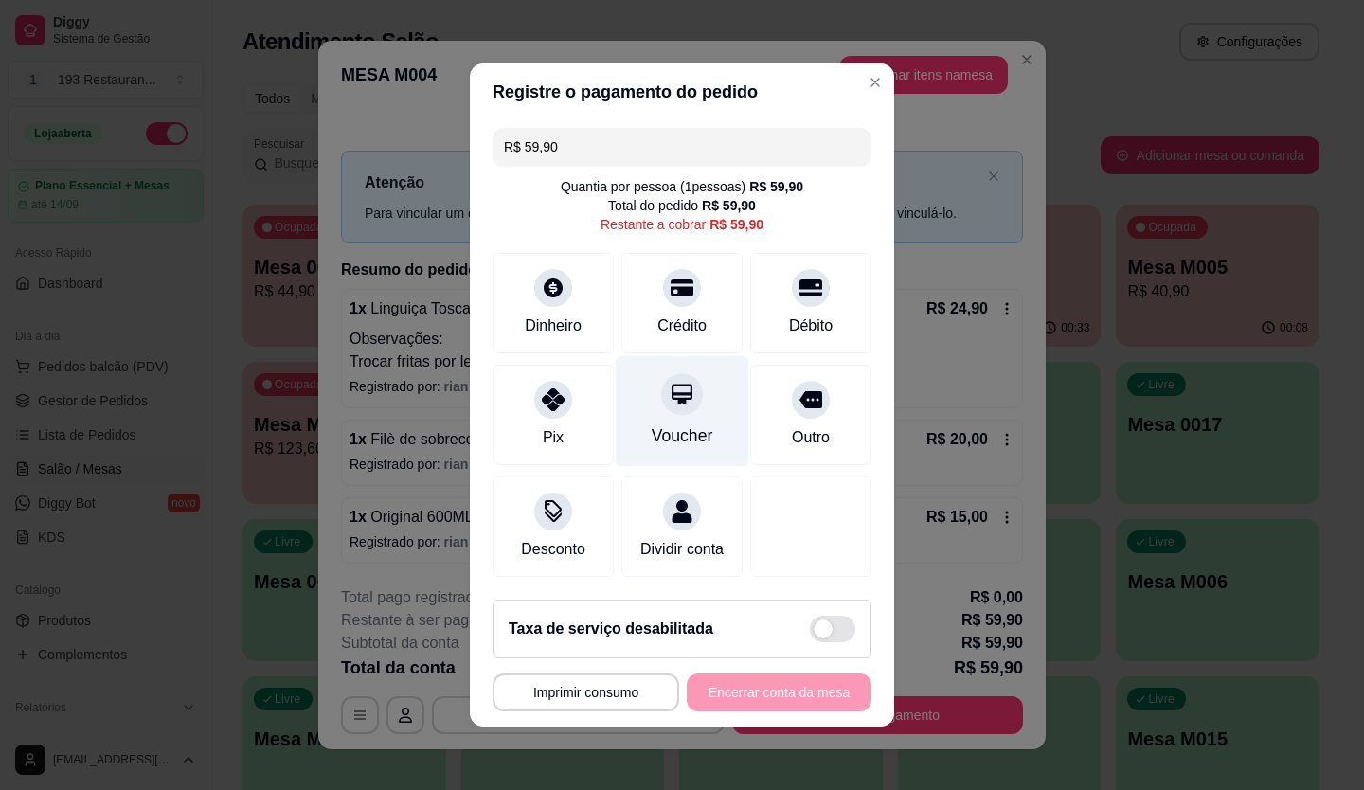
click at [661, 373] on div at bounding box center [682, 394] width 42 height 42
type input "R$ 0,00"
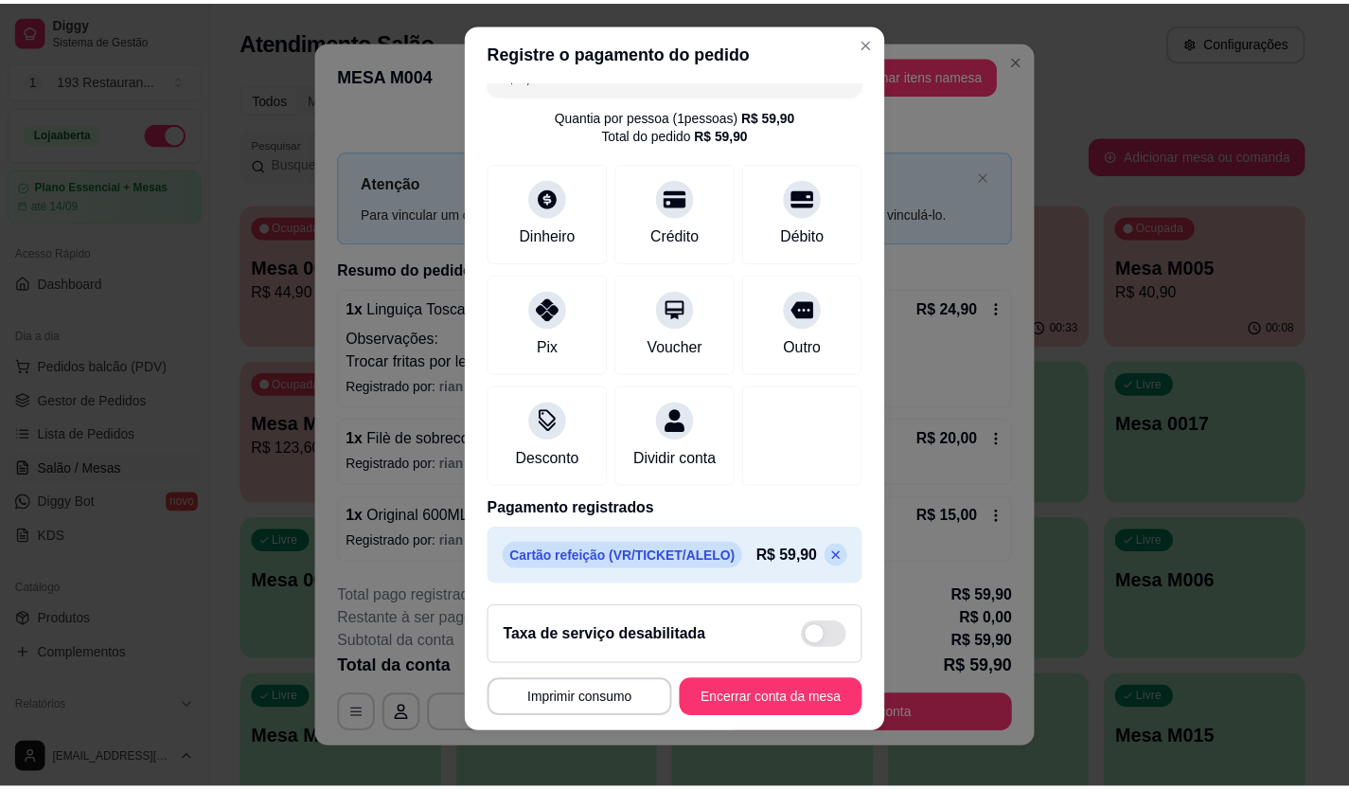
scroll to position [21, 0]
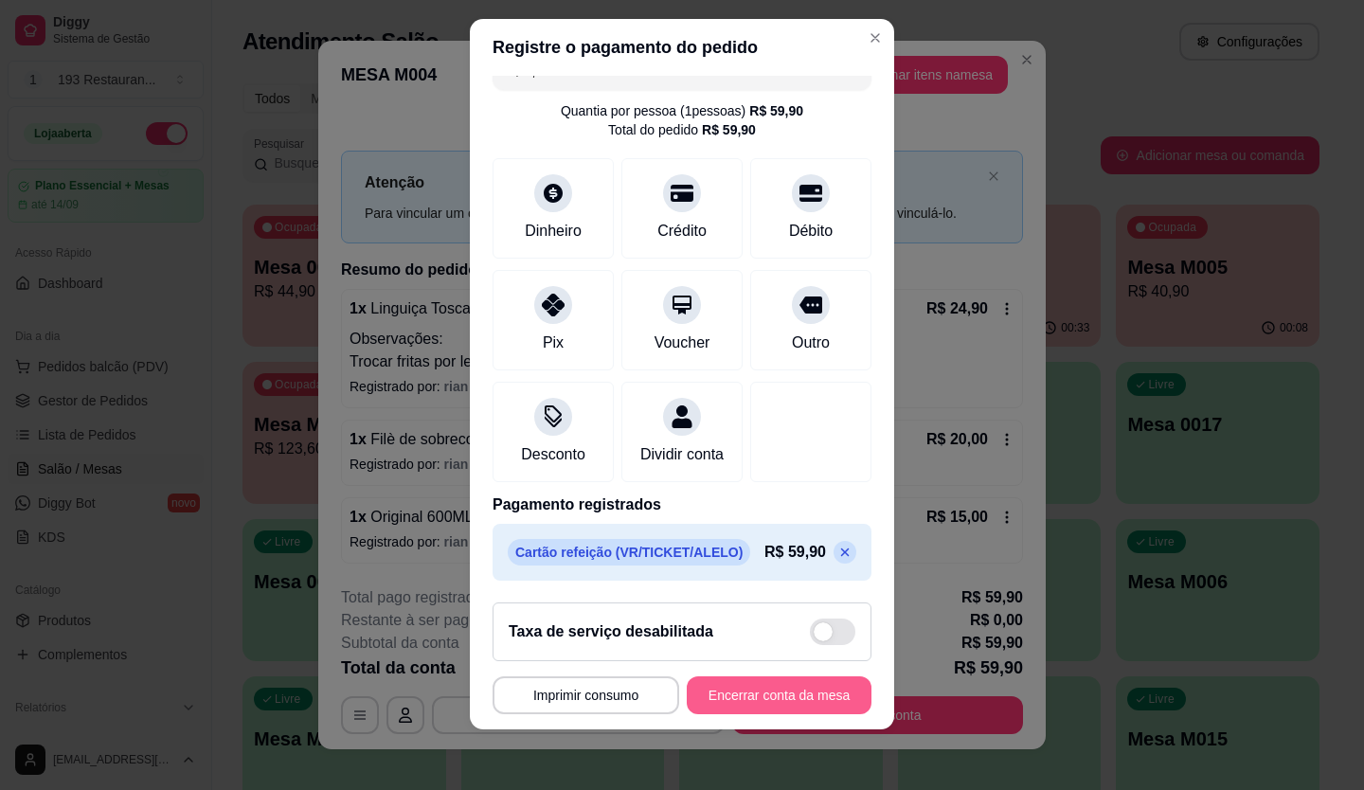
click at [788, 690] on button "Encerrar conta da mesa" at bounding box center [779, 695] width 185 height 38
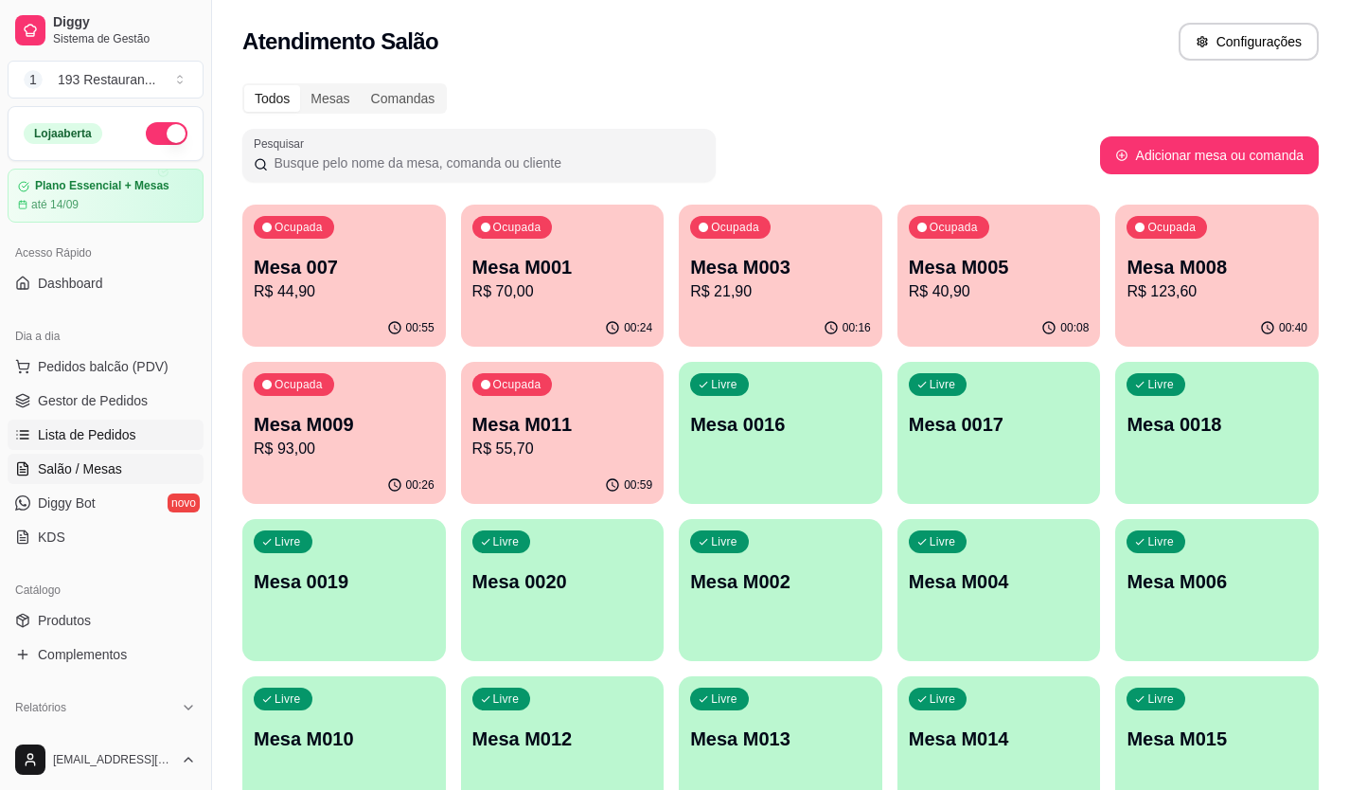
click at [107, 436] on span "Lista de Pedidos" at bounding box center [87, 434] width 98 height 19
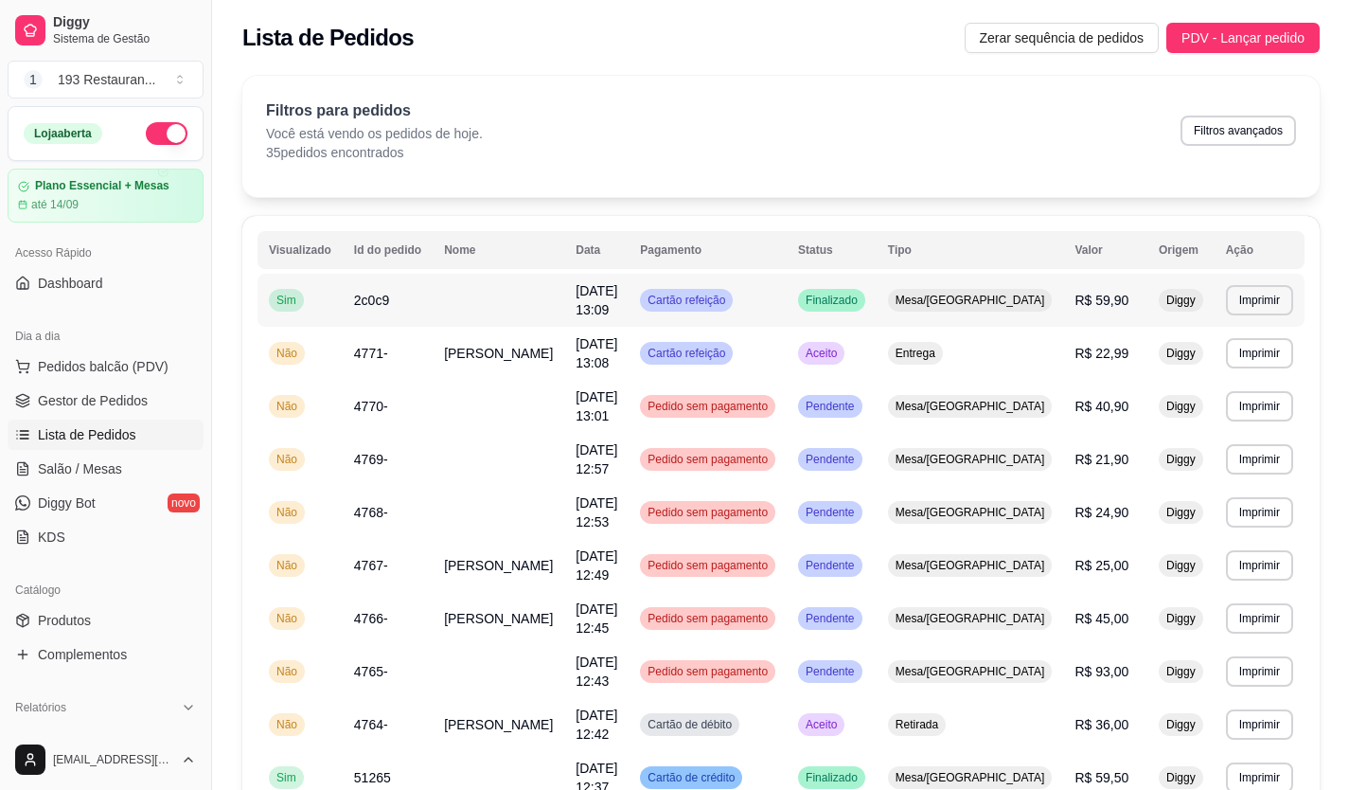
click at [729, 297] on span "Cartão refeição" at bounding box center [686, 300] width 85 height 15
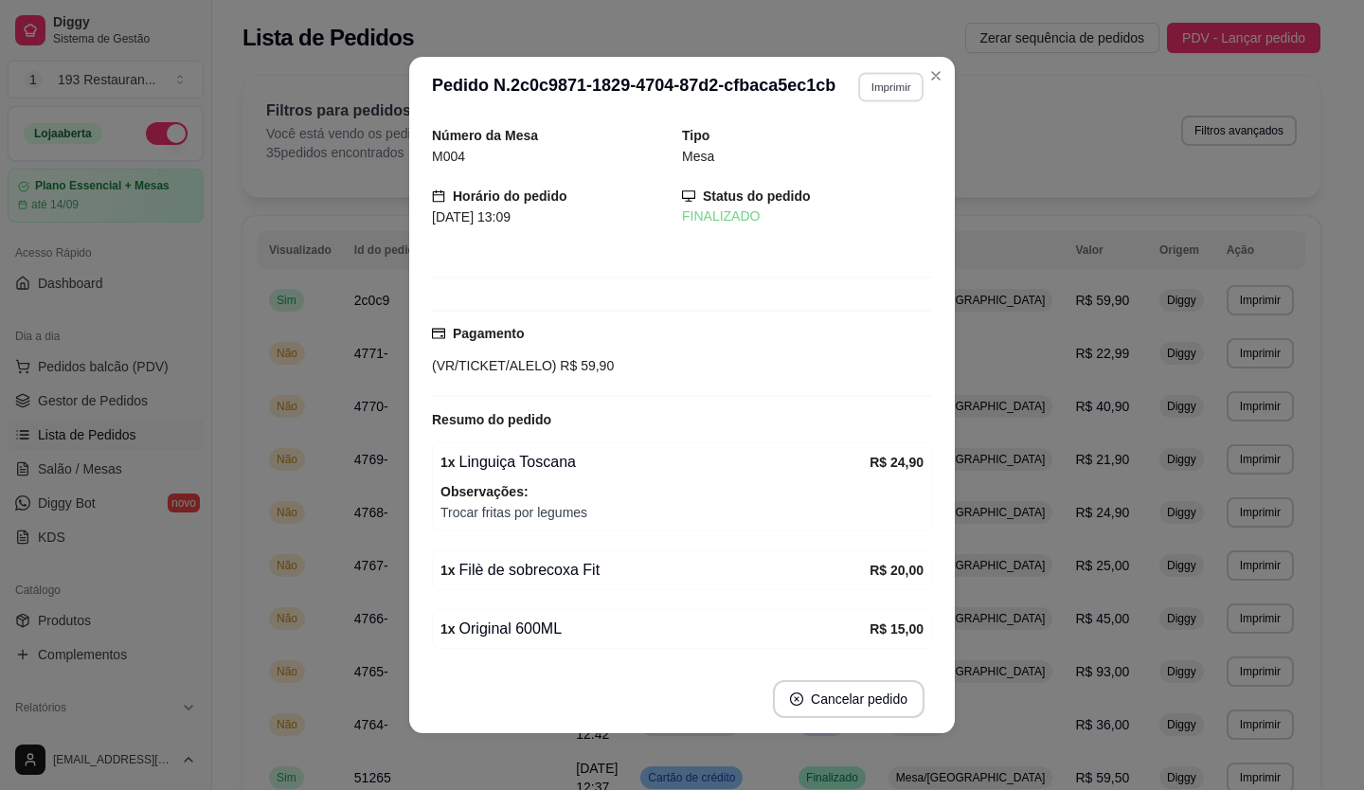
click at [877, 91] on button "Imprimir" at bounding box center [890, 86] width 65 height 29
click at [834, 183] on button "CAIXA" at bounding box center [850, 191] width 137 height 30
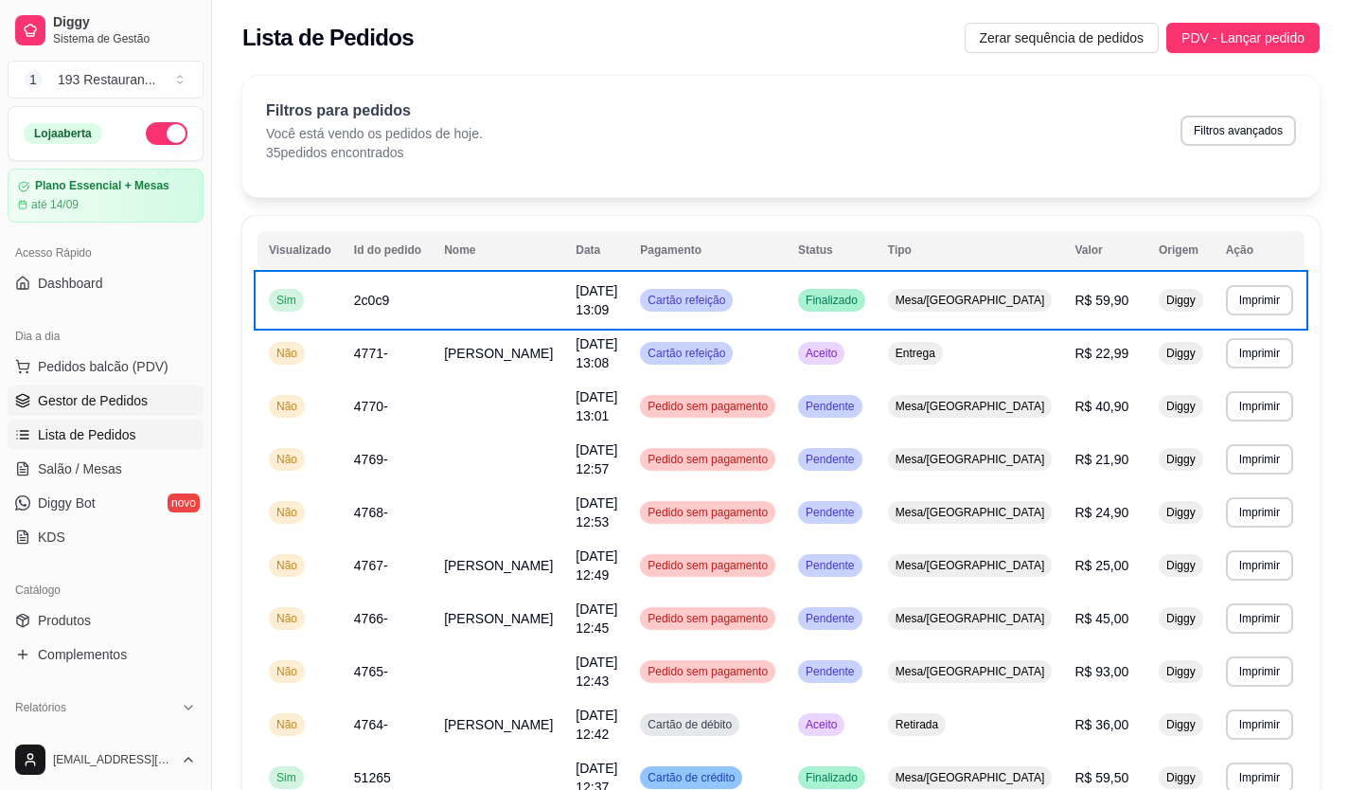
click at [108, 412] on link "Gestor de Pedidos" at bounding box center [106, 400] width 196 height 30
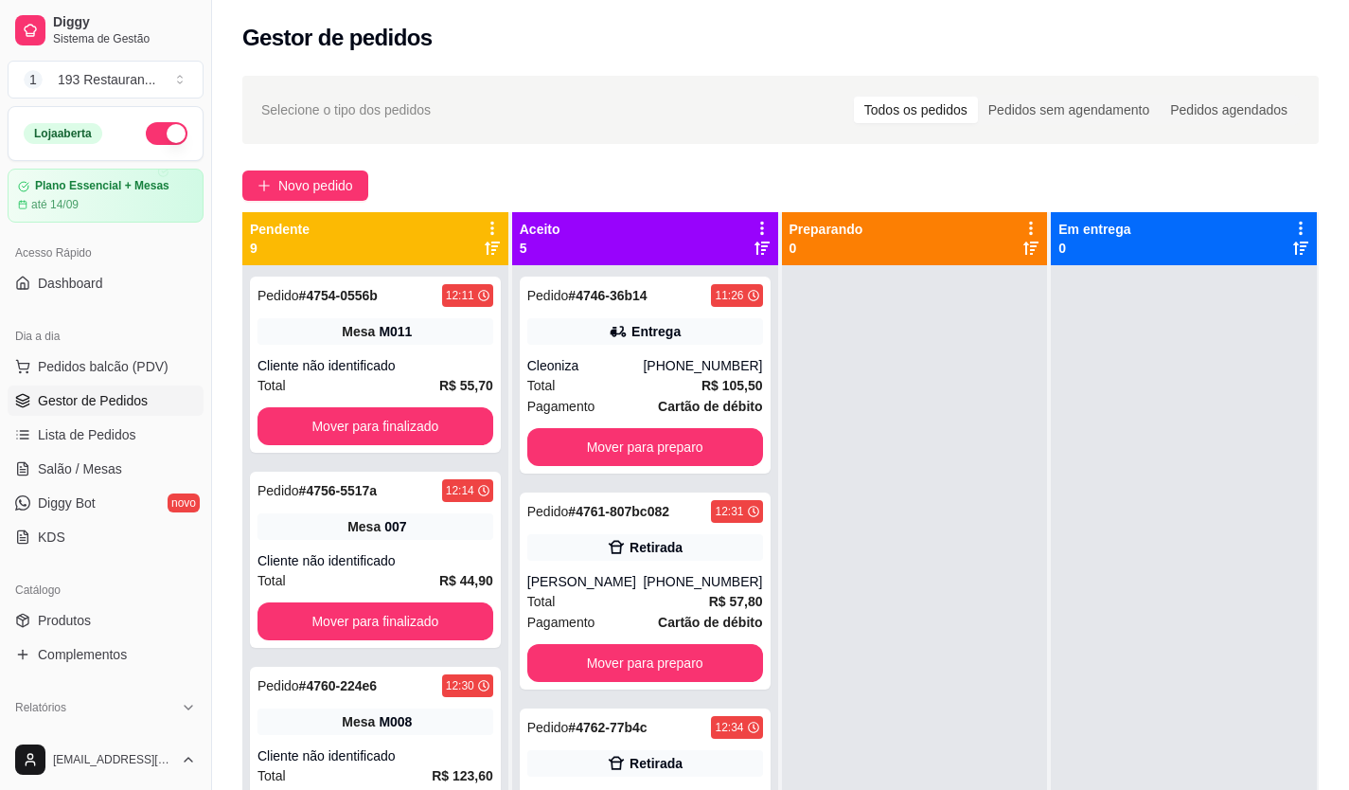
click at [108, 453] on ul "Pedidos balcão (PDV) Gestor de Pedidos Lista de Pedidos Salão / Mesas Diggy Bot…" at bounding box center [106, 451] width 196 height 201
click at [109, 452] on ul "Pedidos balcão (PDV) Gestor de Pedidos Lista de Pedidos Salão / Mesas Diggy Bot…" at bounding box center [106, 451] width 196 height 201
click at [98, 479] on link "Salão / Mesas" at bounding box center [106, 469] width 196 height 30
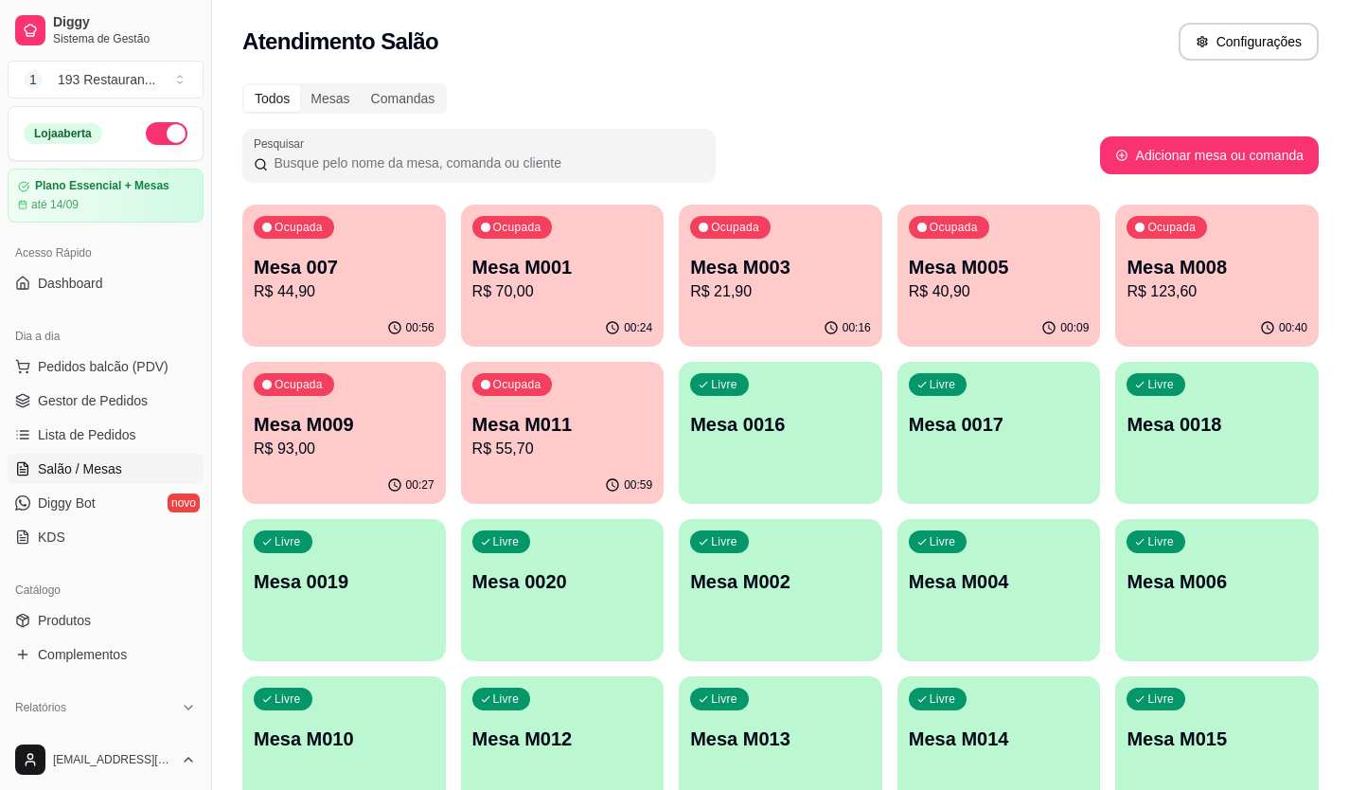
click at [306, 297] on p "R$ 44,90" at bounding box center [344, 291] width 181 height 23
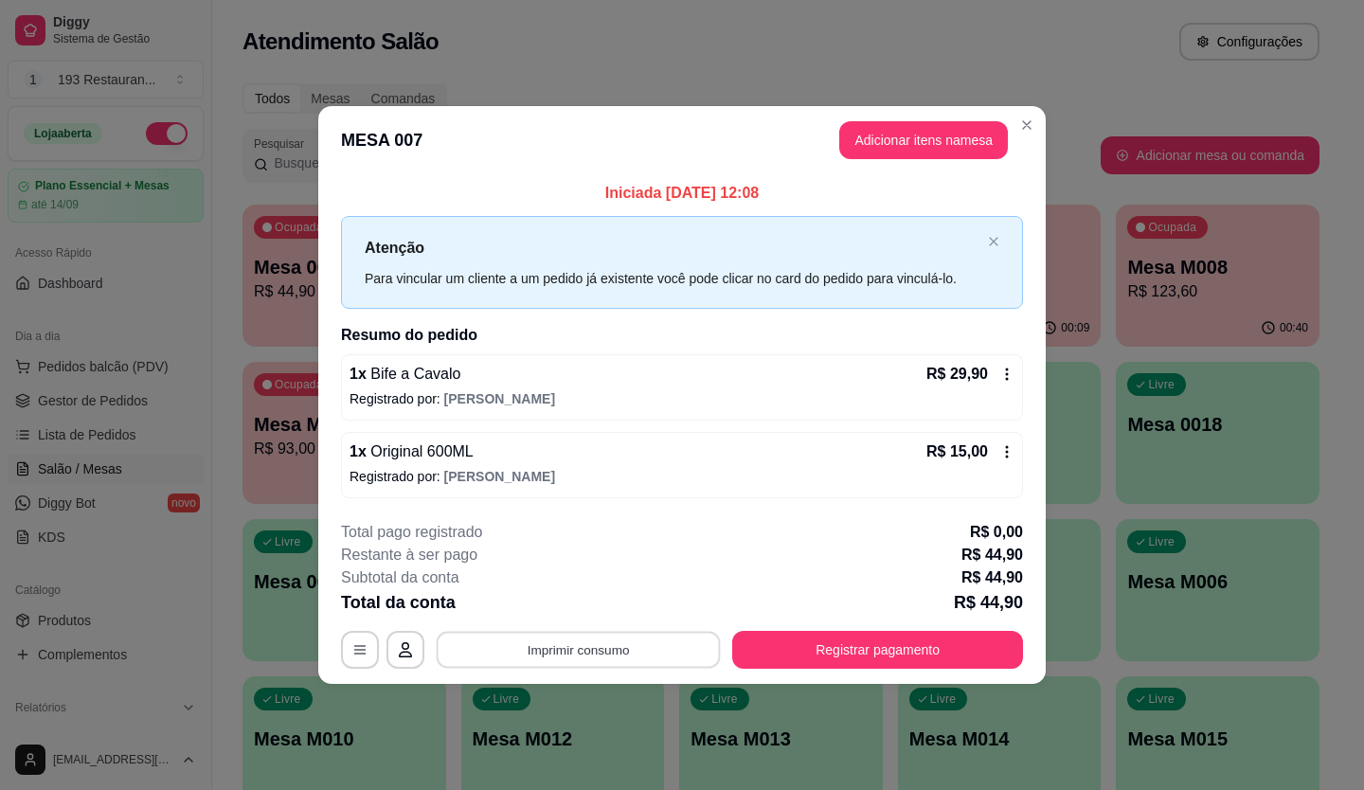
click at [632, 632] on button "Imprimir consumo" at bounding box center [579, 649] width 284 height 37
click at [592, 606] on button "CAIXA" at bounding box center [584, 604] width 133 height 29
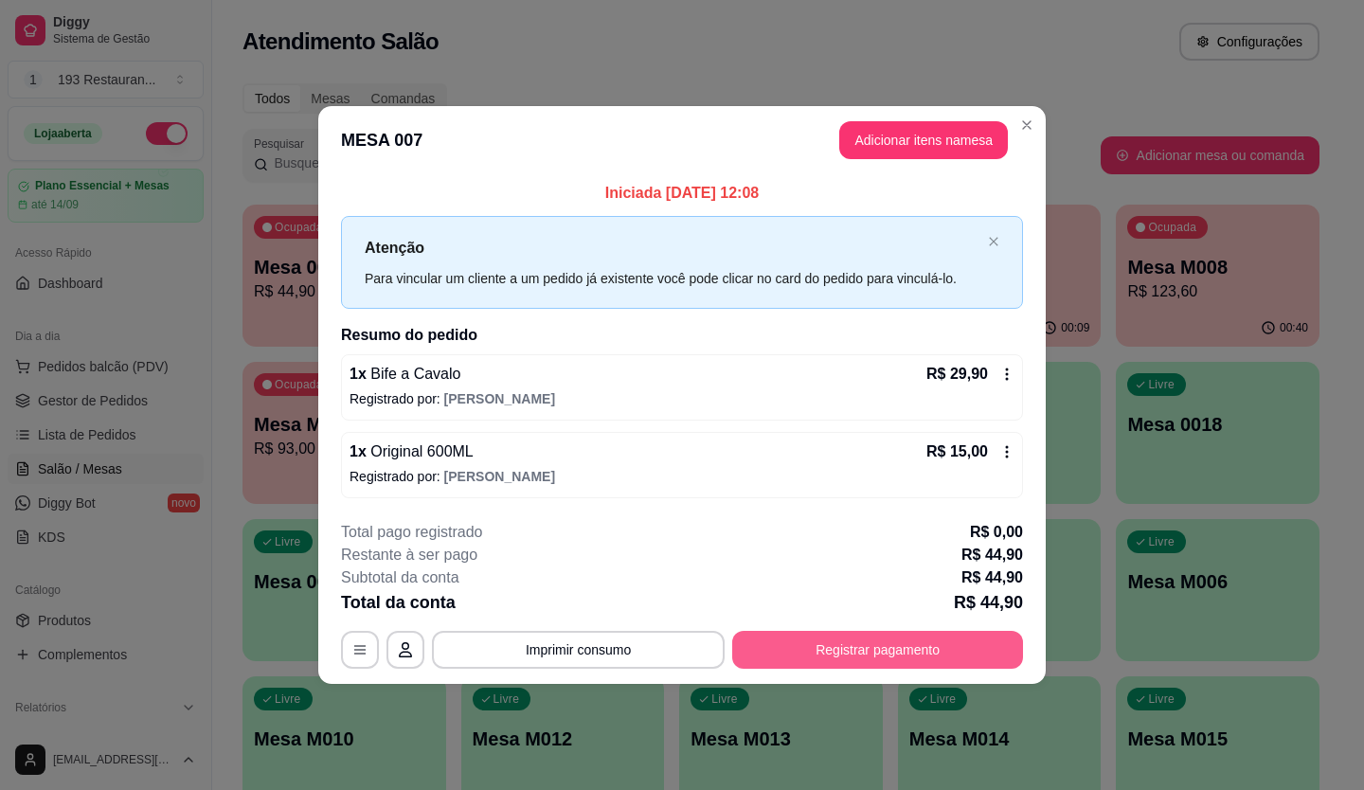
click at [834, 652] on button "Registrar pagamento" at bounding box center [877, 650] width 291 height 38
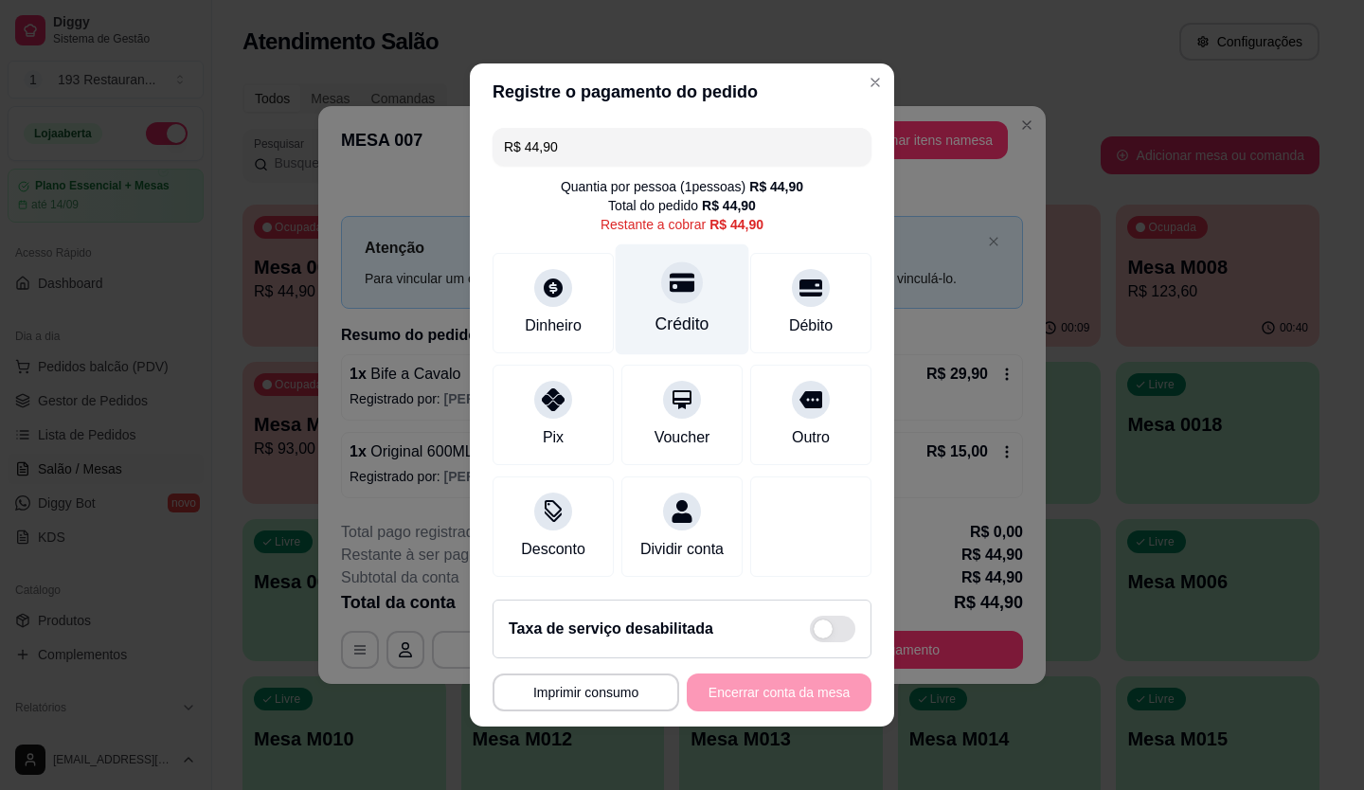
click at [666, 302] on div "Crédito" at bounding box center [683, 299] width 134 height 111
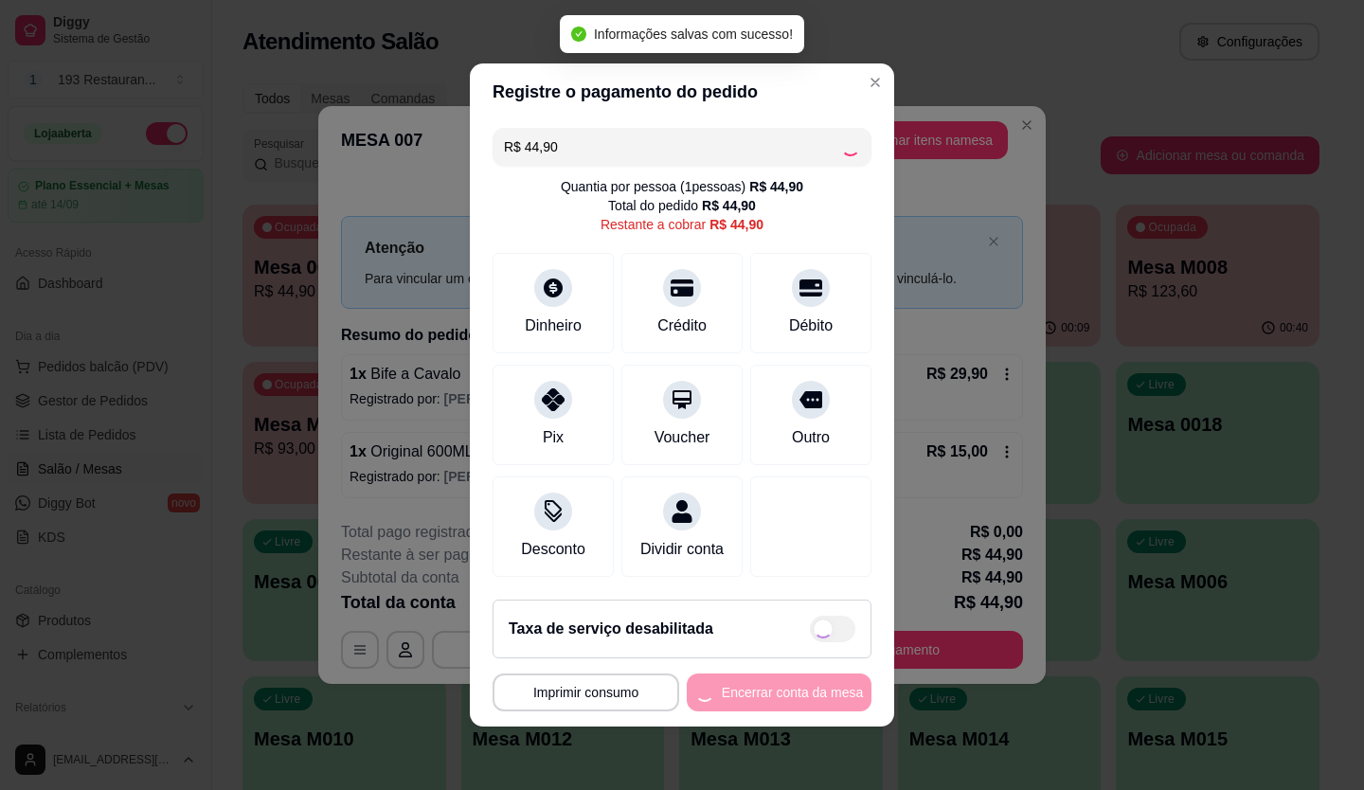
type input "R$ 0,00"
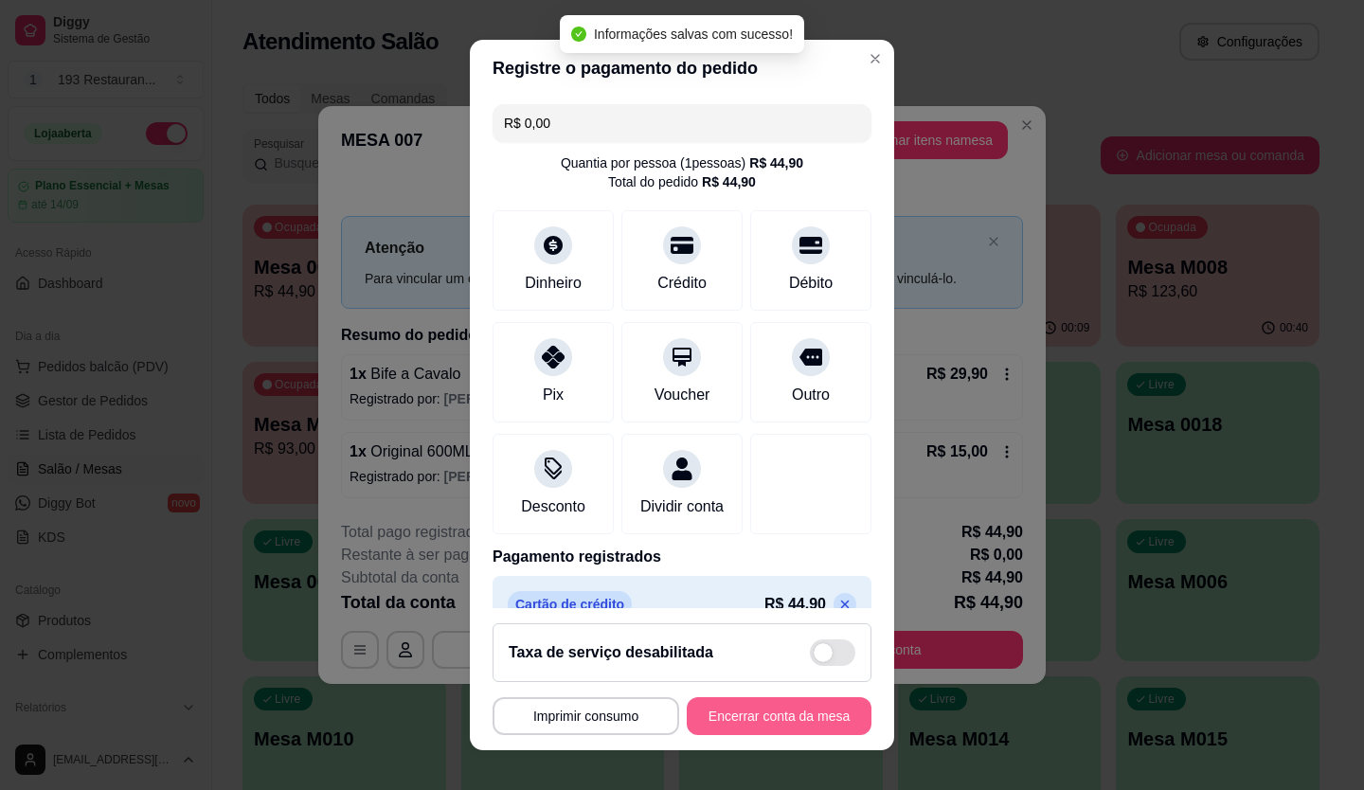
click at [794, 703] on button "Encerrar conta da mesa" at bounding box center [779, 716] width 185 height 38
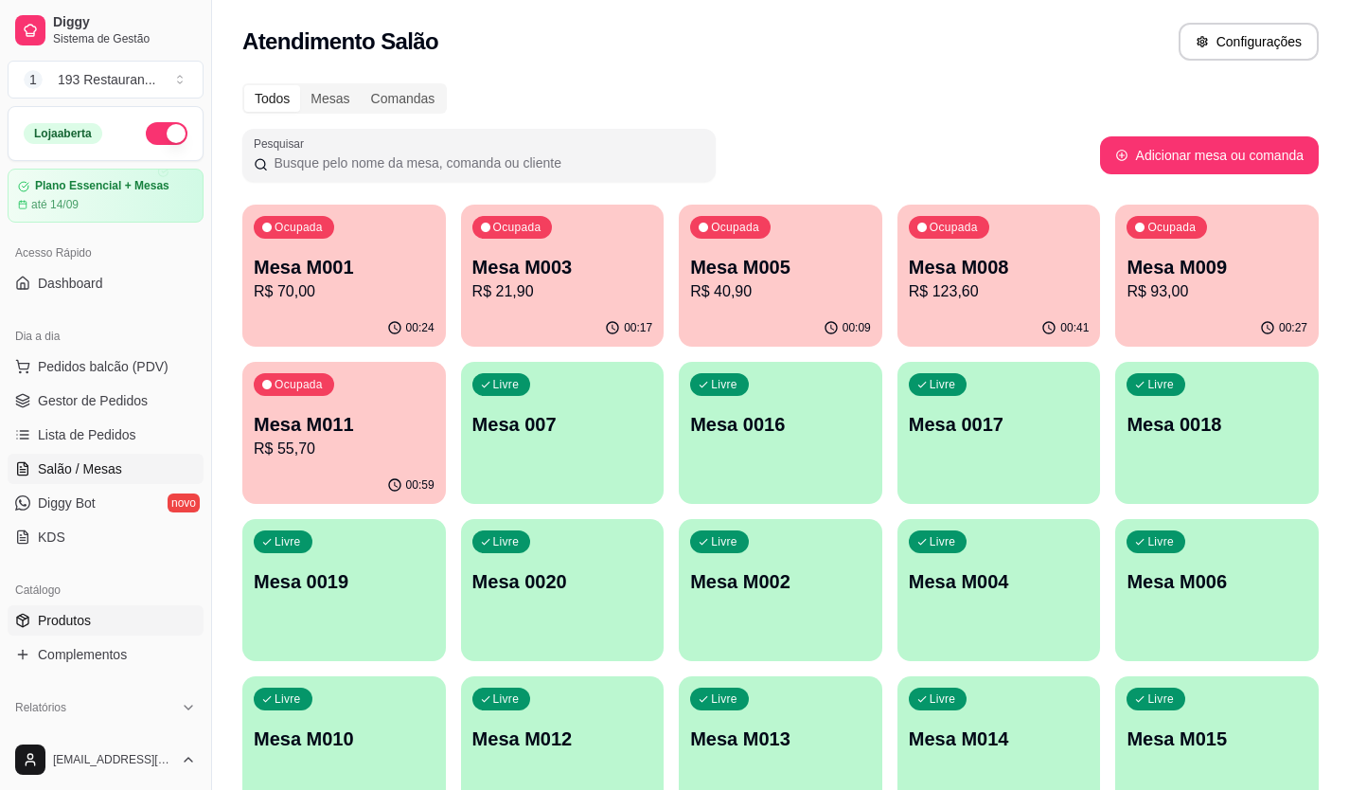
click at [93, 616] on link "Produtos" at bounding box center [106, 620] width 196 height 30
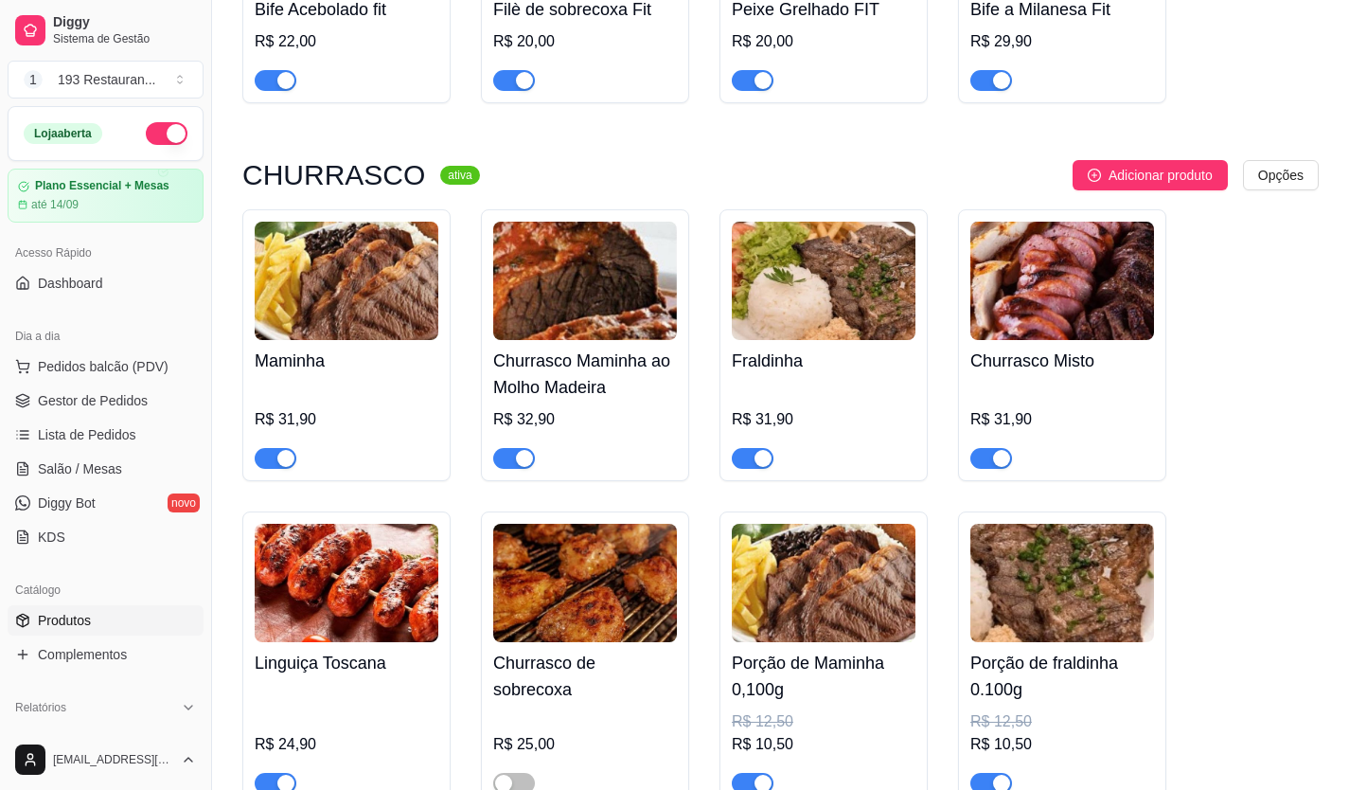
scroll to position [4167, 0]
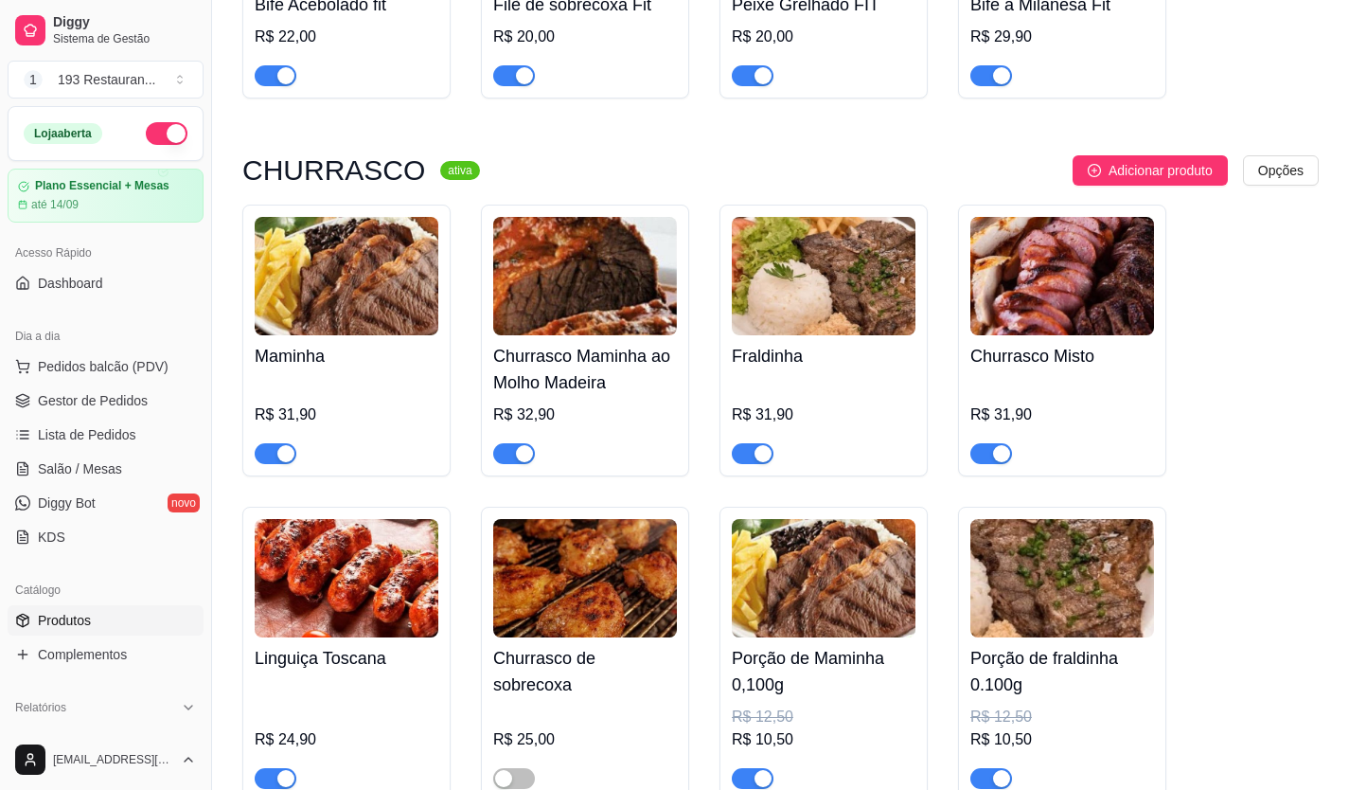
click at [269, 443] on span "button" at bounding box center [276, 453] width 42 height 21
click at [519, 445] on div "button" at bounding box center [524, 453] width 17 height 17
click at [756, 445] on div "button" at bounding box center [763, 453] width 17 height 17
click at [1006, 445] on div "button" at bounding box center [1001, 453] width 17 height 17
click at [749, 445] on div "button" at bounding box center [742, 453] width 17 height 17
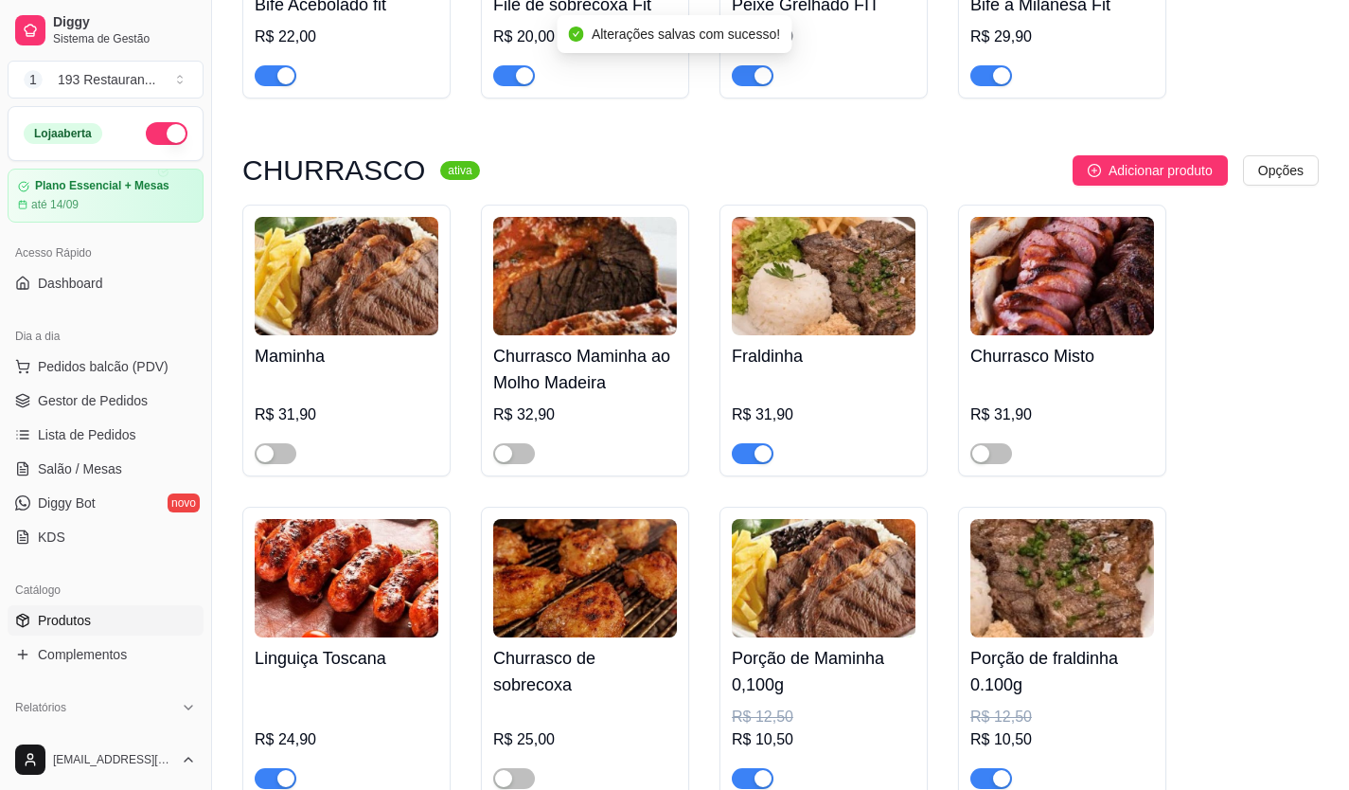
scroll to position [4451, 0]
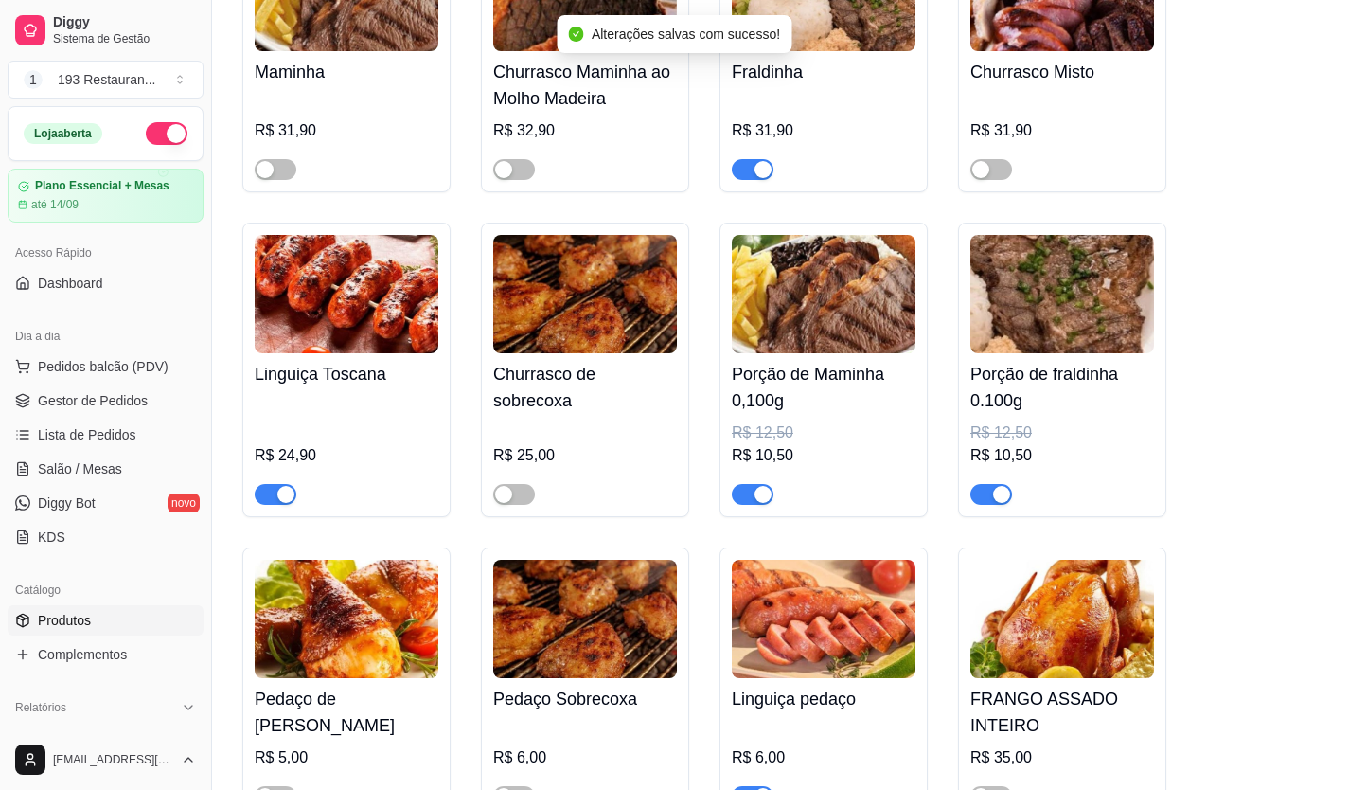
click at [277, 486] on div "button" at bounding box center [285, 494] width 17 height 17
click at [754, 484] on button "button" at bounding box center [753, 494] width 42 height 21
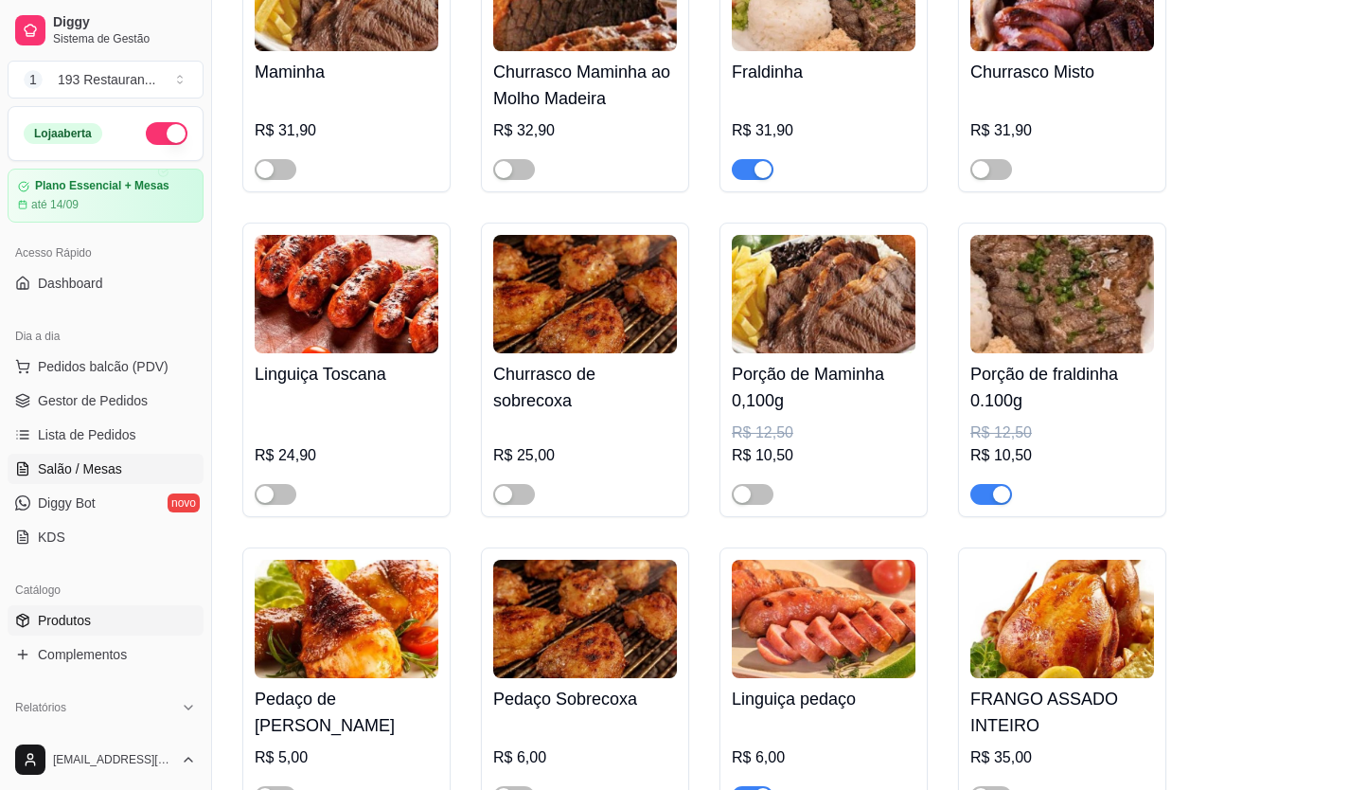
click at [58, 474] on span "Salão / Mesas" at bounding box center [80, 468] width 84 height 19
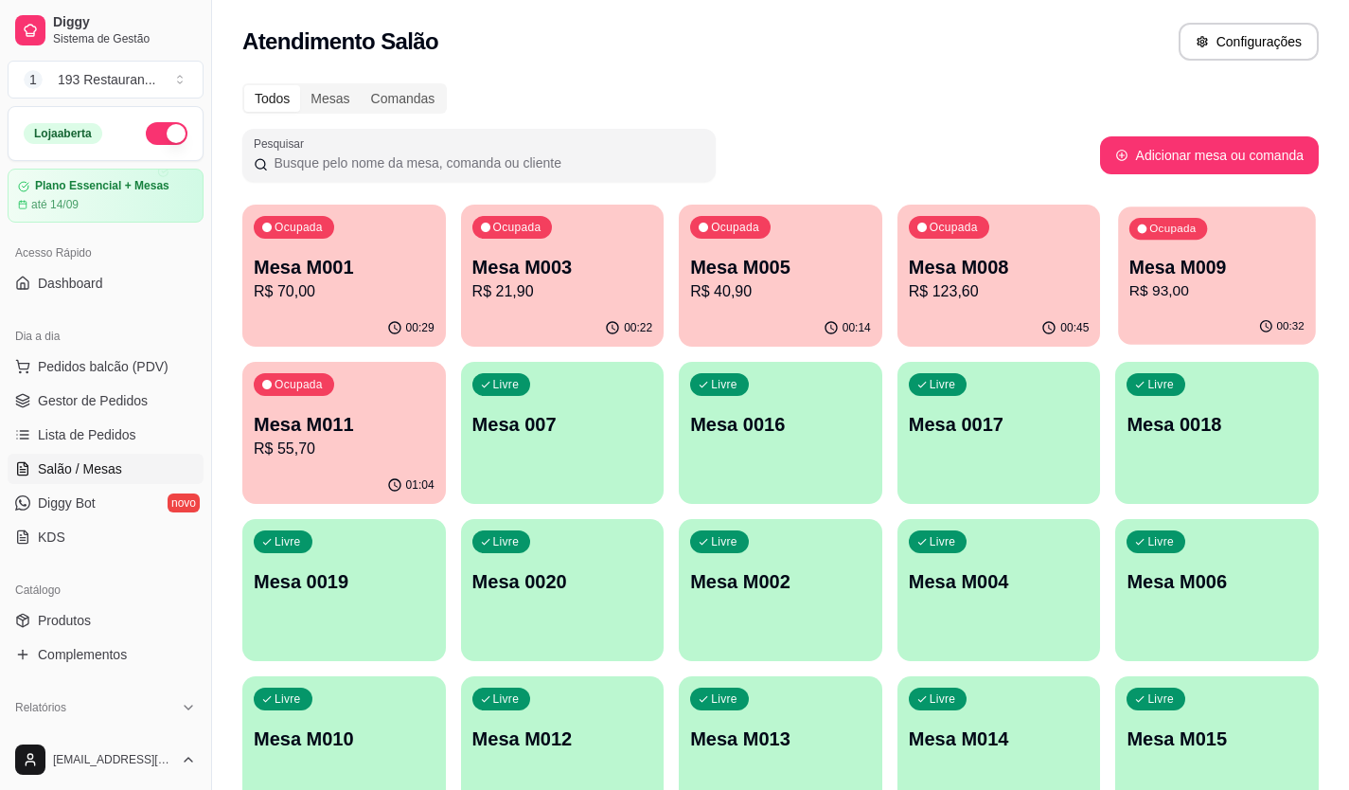
click at [1200, 308] on div "Ocupada Mesa M009 R$ 93,00" at bounding box center [1217, 257] width 197 height 102
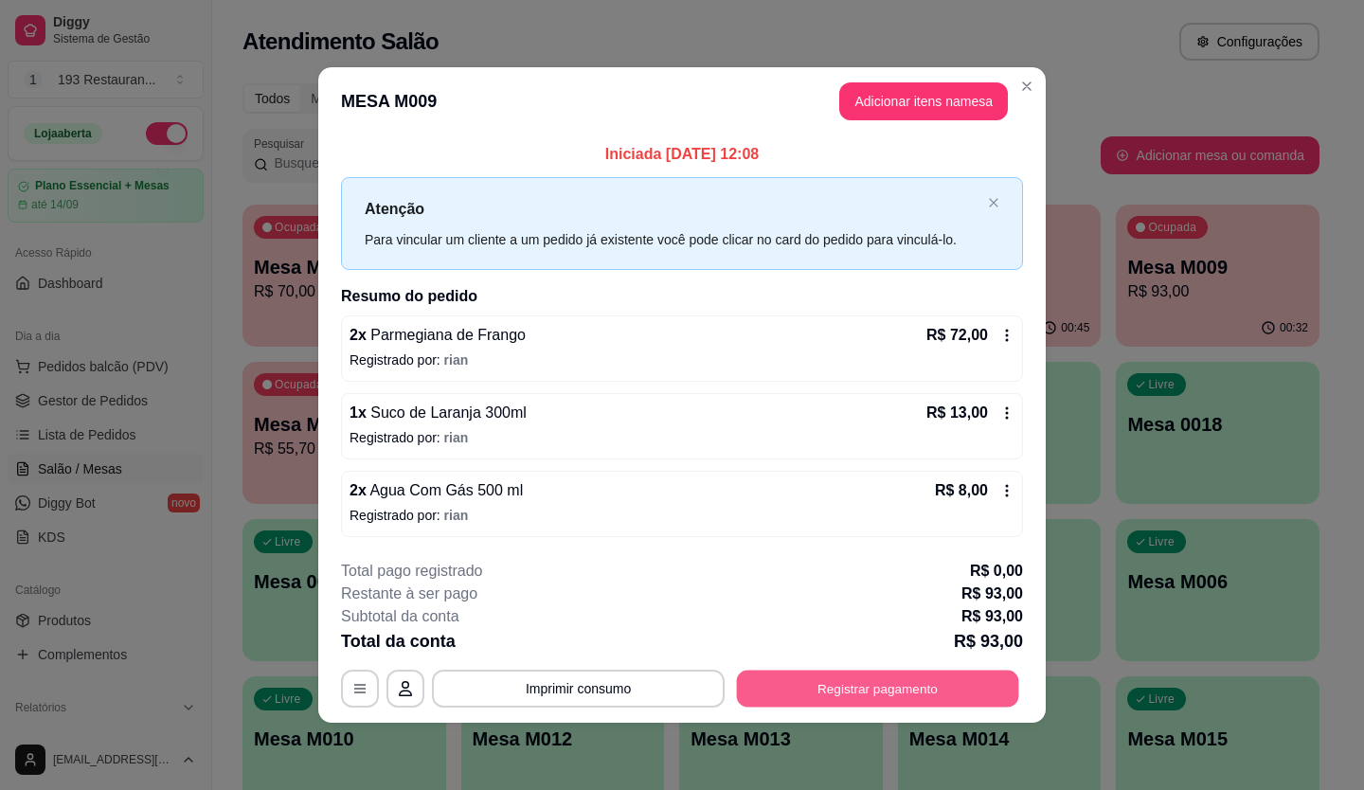
click at [924, 684] on button "Registrar pagamento" at bounding box center [878, 687] width 282 height 37
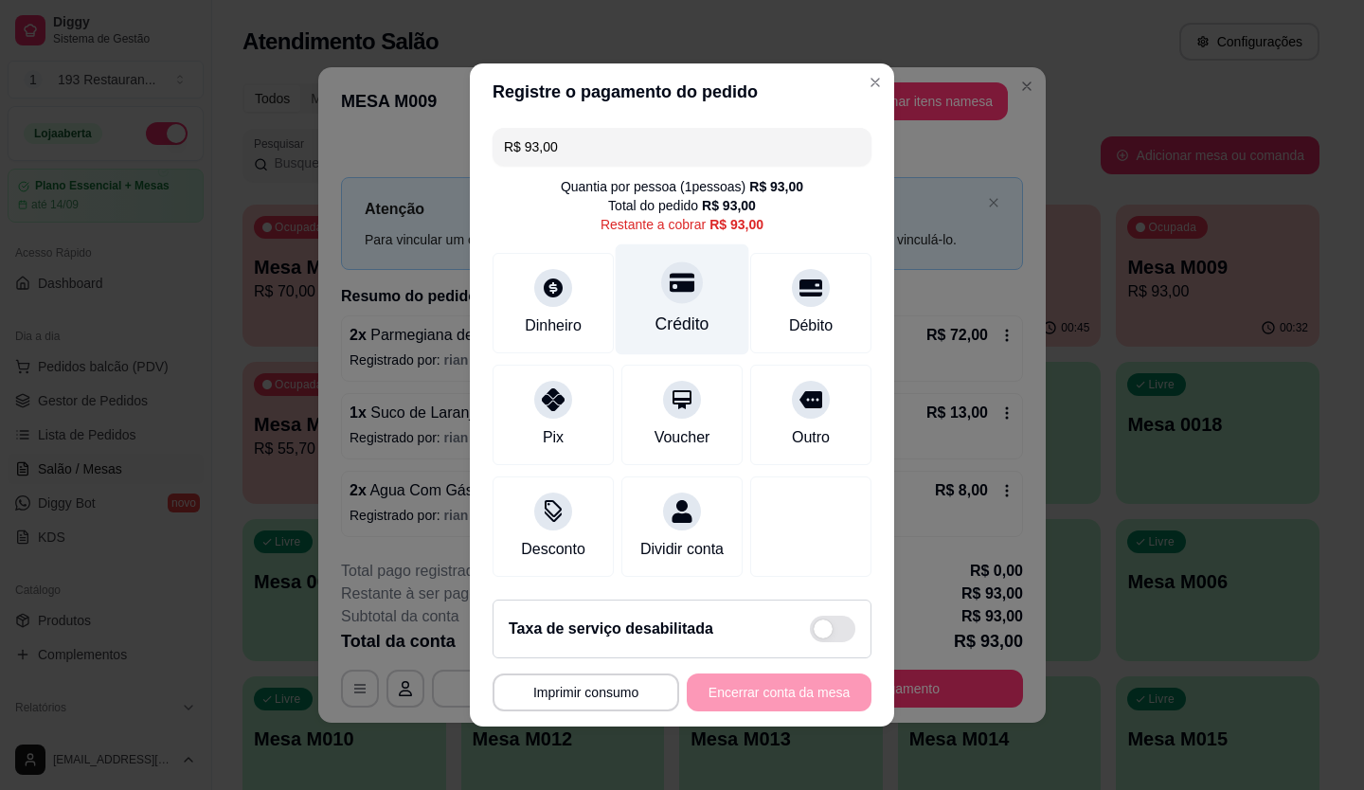
click at [669, 282] on icon at bounding box center [681, 282] width 25 height 25
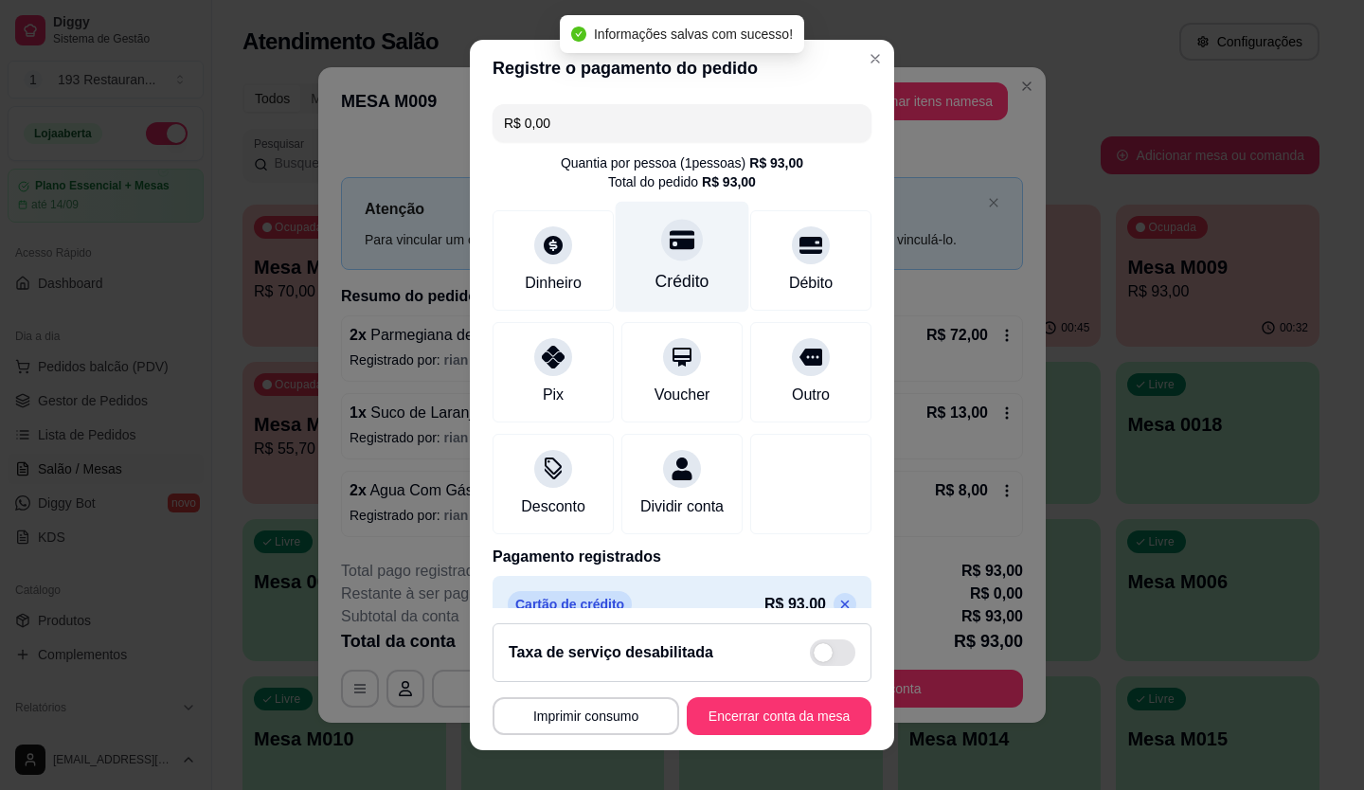
type input "R$ 0,00"
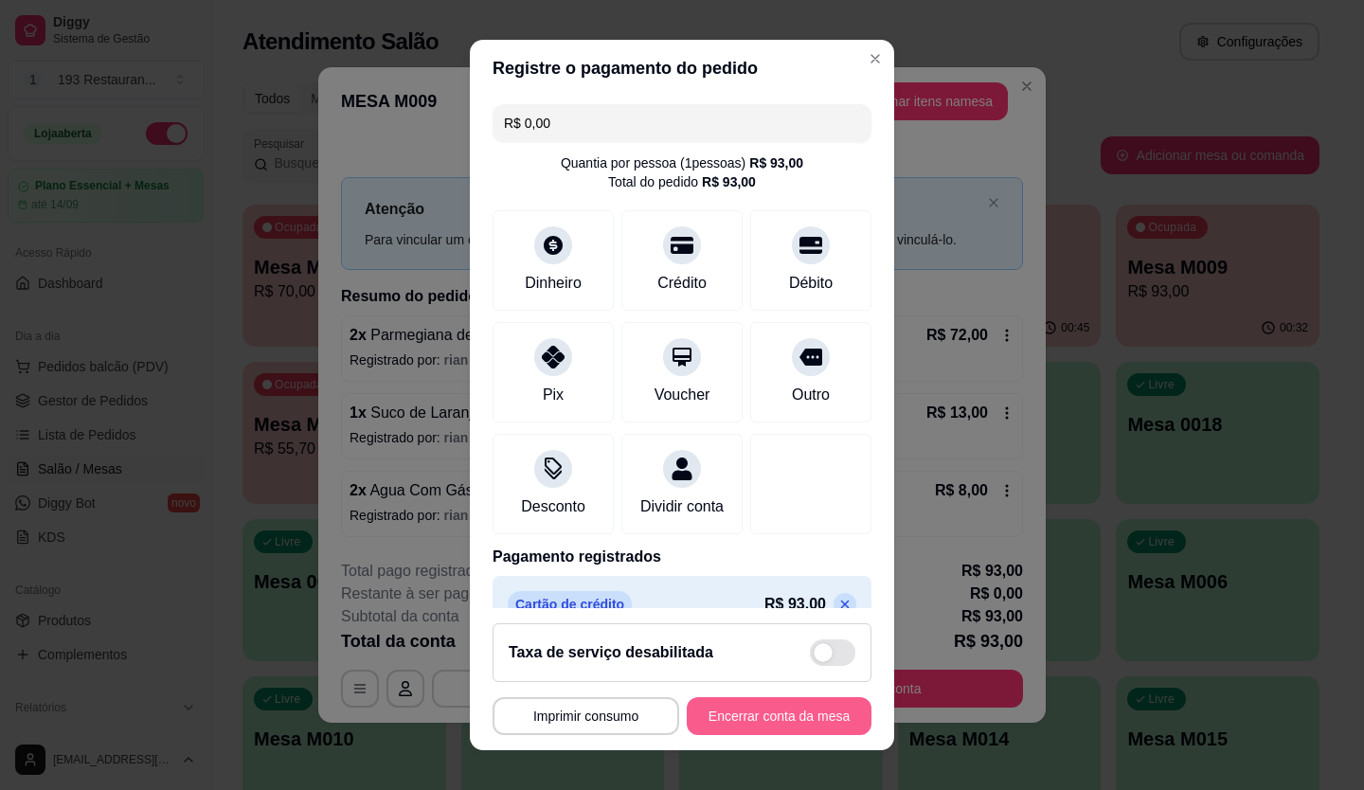
click at [742, 713] on button "Encerrar conta da mesa" at bounding box center [779, 716] width 185 height 38
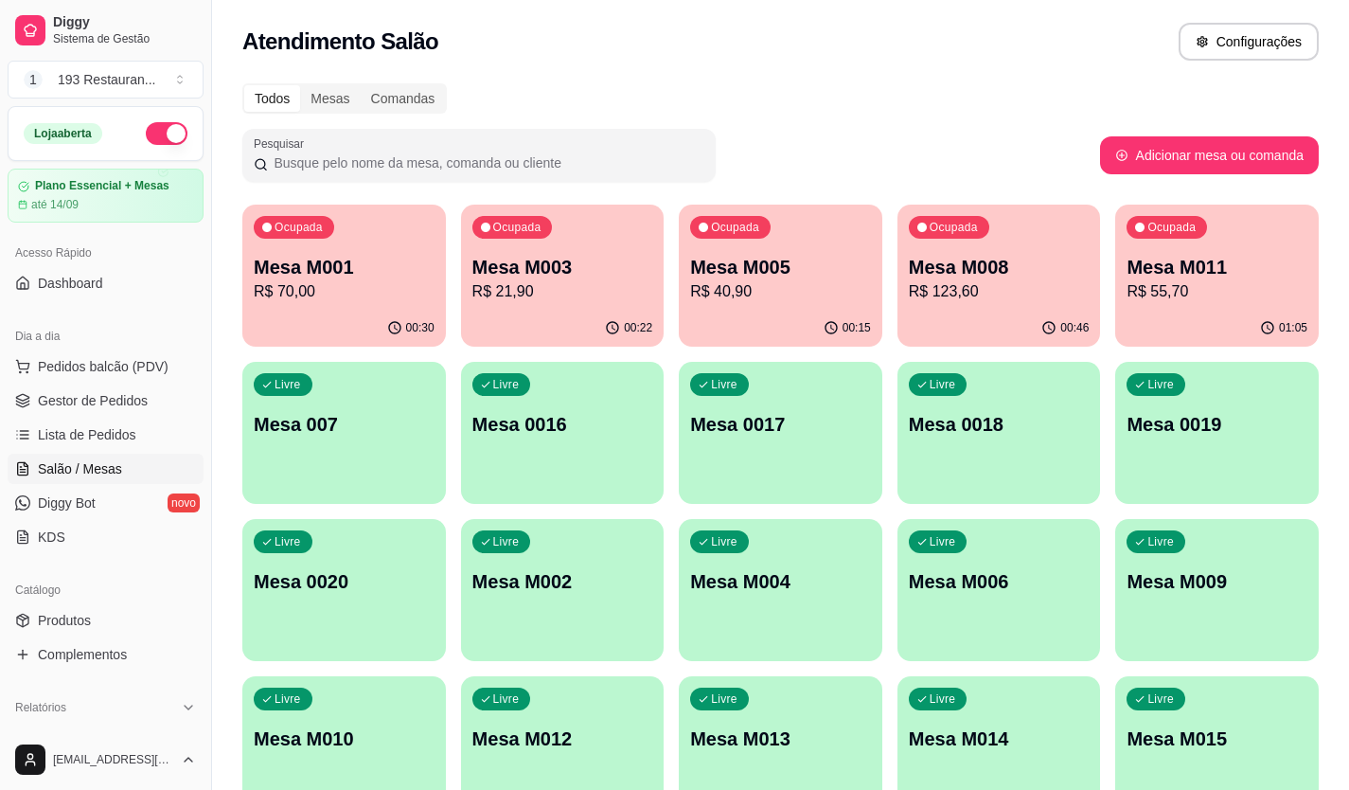
drag, startPoint x: 1295, startPoint y: 620, endPoint x: 1253, endPoint y: 594, distance: 50.2
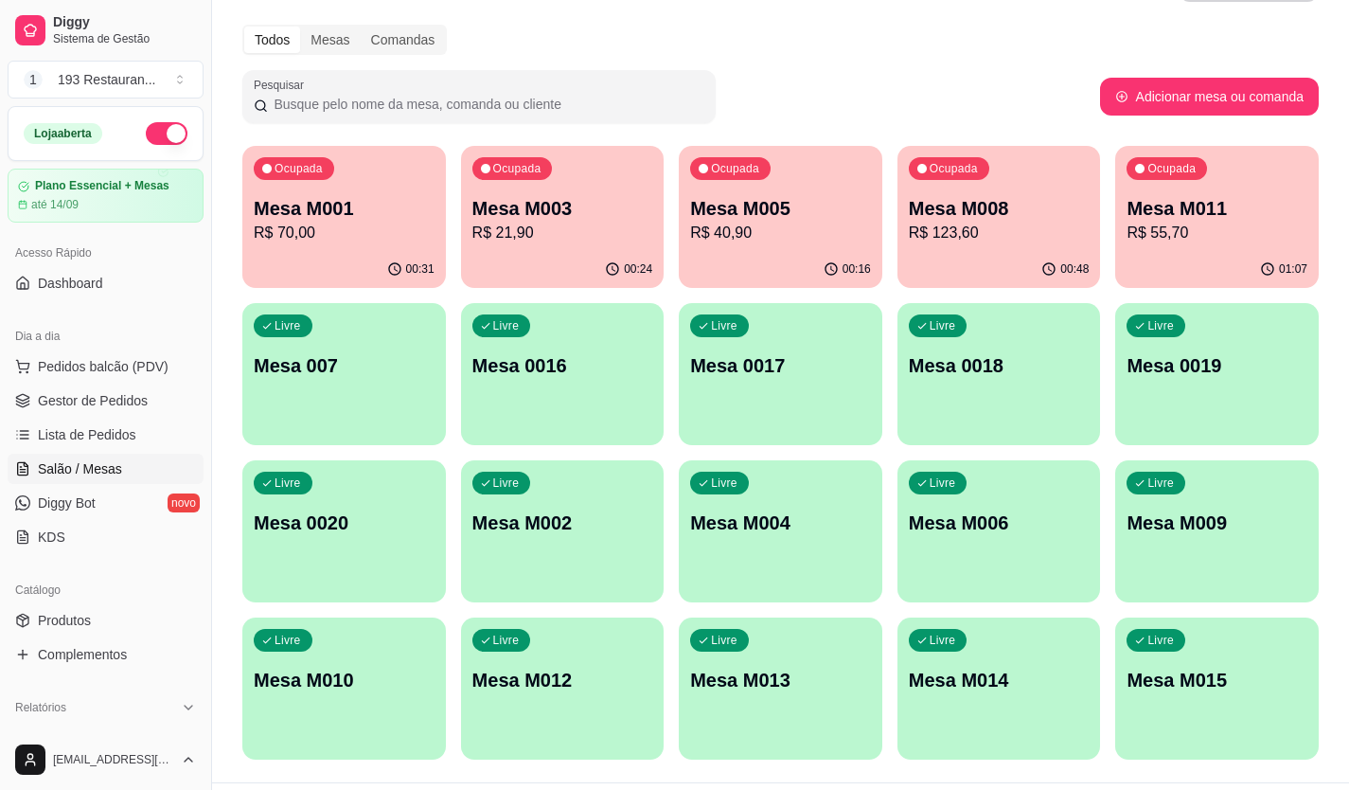
scroll to position [105, 0]
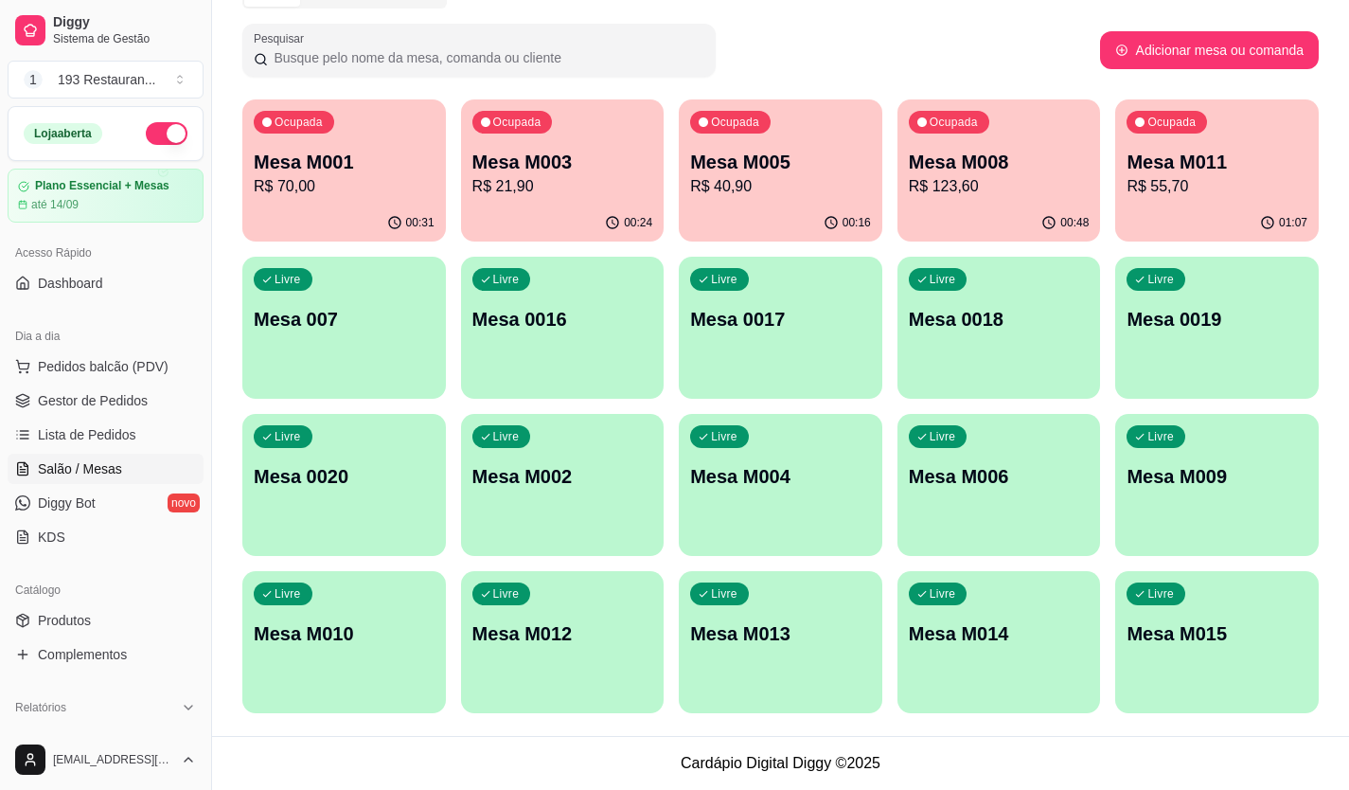
click at [171, 302] on div "Acesso Rápido Dashboard" at bounding box center [105, 268] width 211 height 76
click at [107, 420] on link "Lista de Pedidos" at bounding box center [106, 434] width 196 height 30
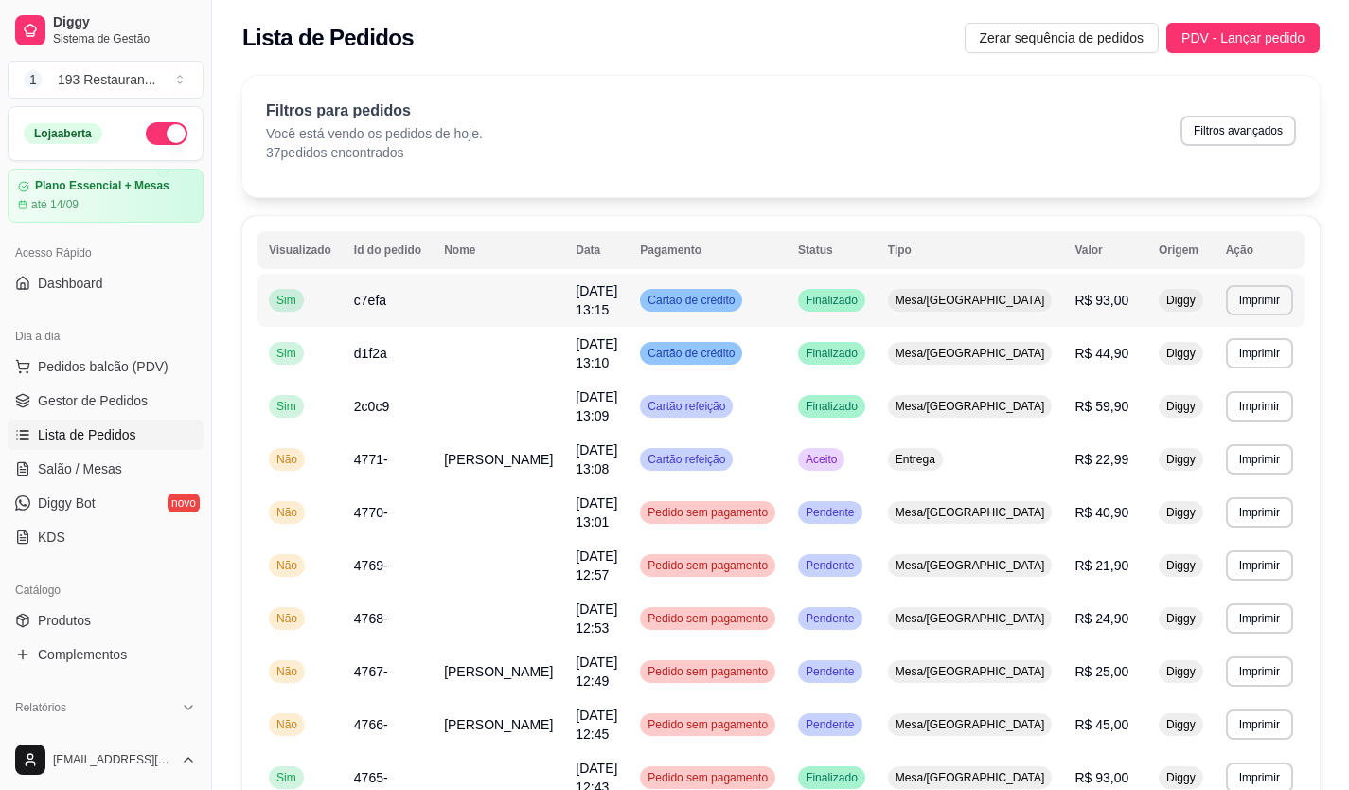
click at [699, 300] on td "Cartão de crédito" at bounding box center [708, 300] width 158 height 53
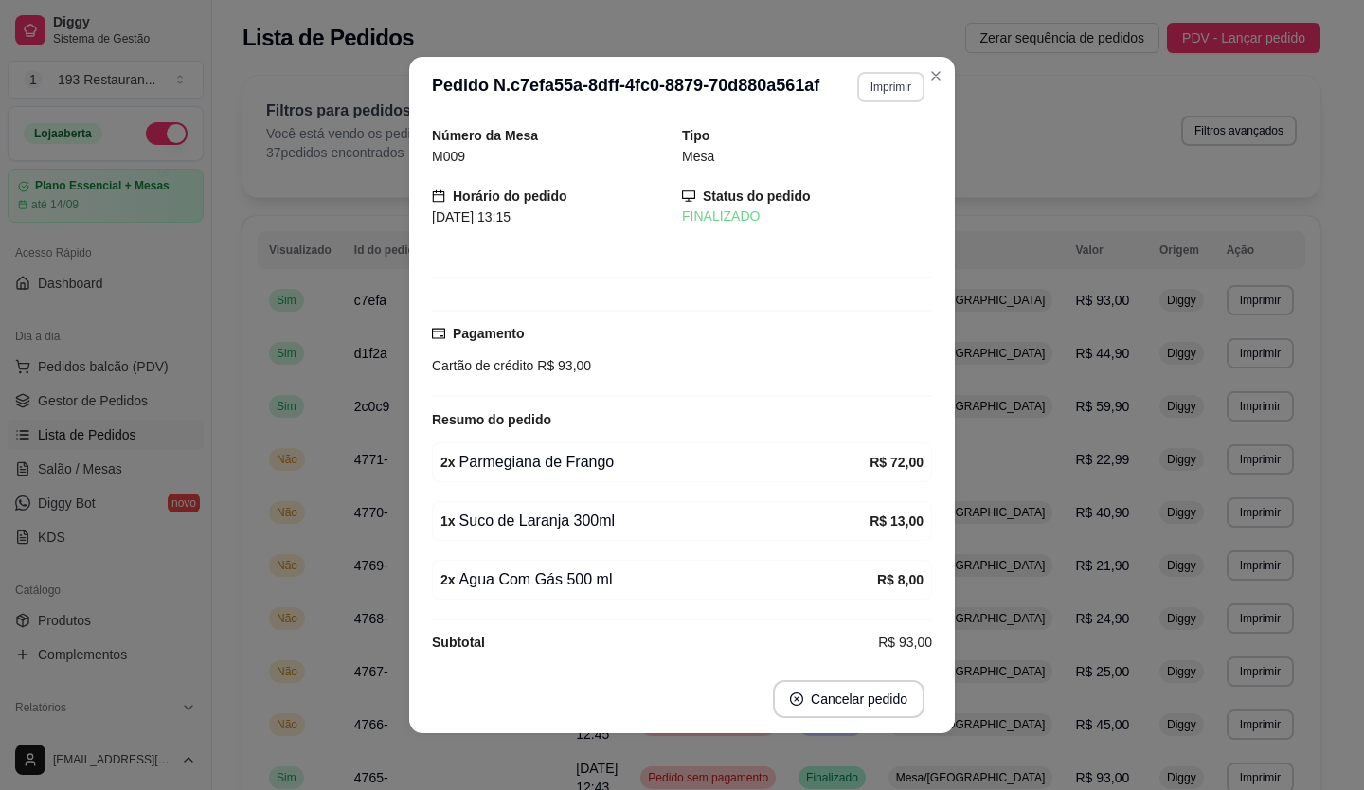
click at [870, 86] on button "Imprimir" at bounding box center [890, 87] width 67 height 30
click at [795, 187] on button "CAIXA" at bounding box center [850, 191] width 137 height 30
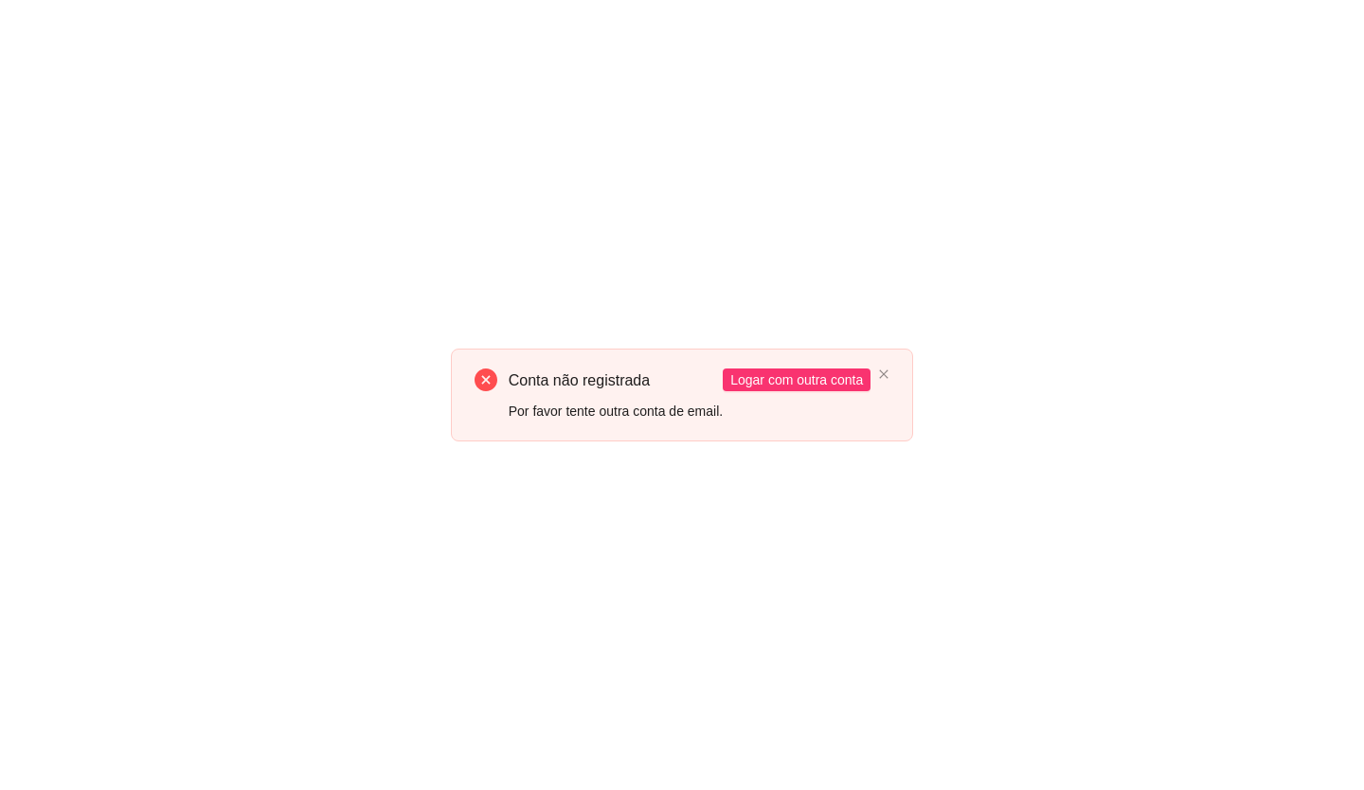
click at [883, 382] on div "Conta não registrada Por favor tente outra conta de email. Logar com outra conta" at bounding box center [682, 394] width 463 height 92
click at [881, 374] on icon "close" at bounding box center [883, 373] width 11 height 11
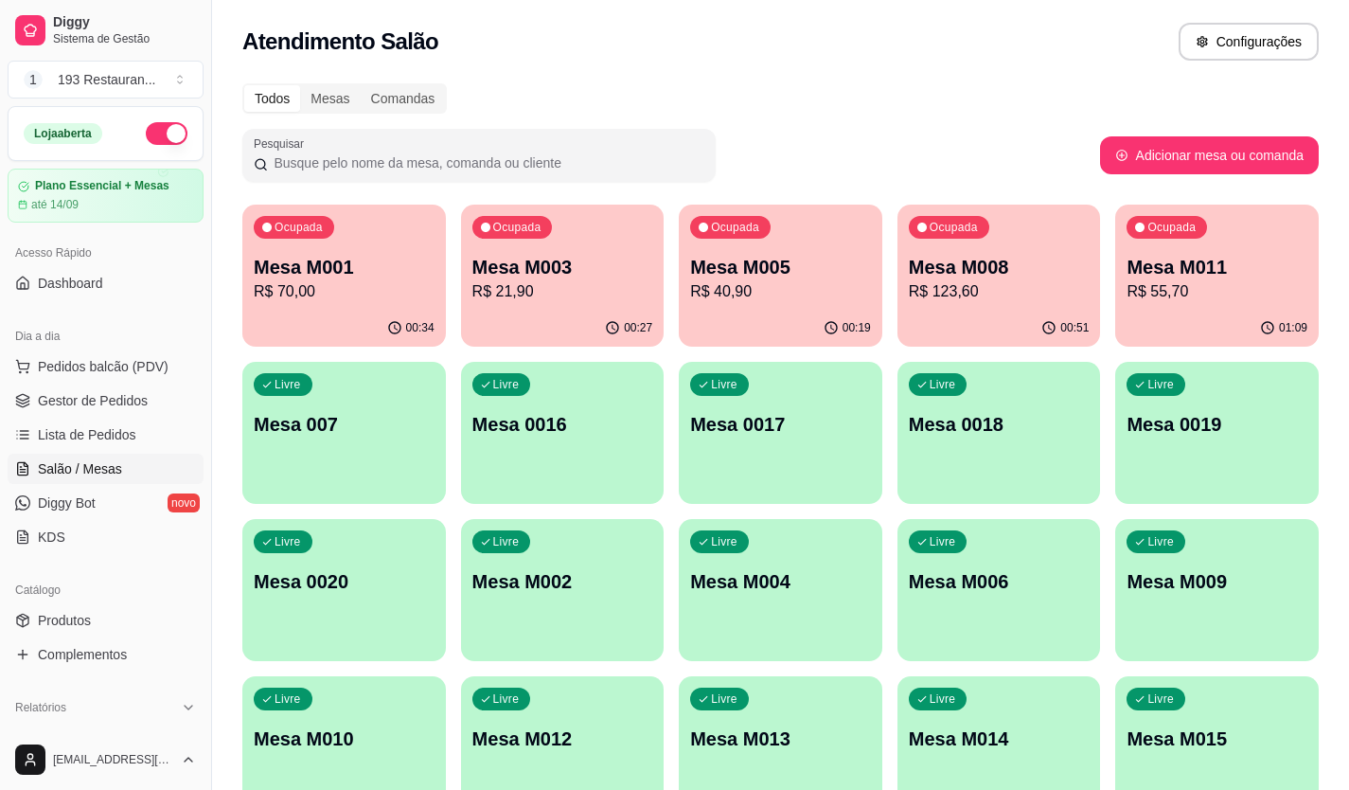
click at [985, 282] on p "R$ 123,60" at bounding box center [999, 291] width 181 height 23
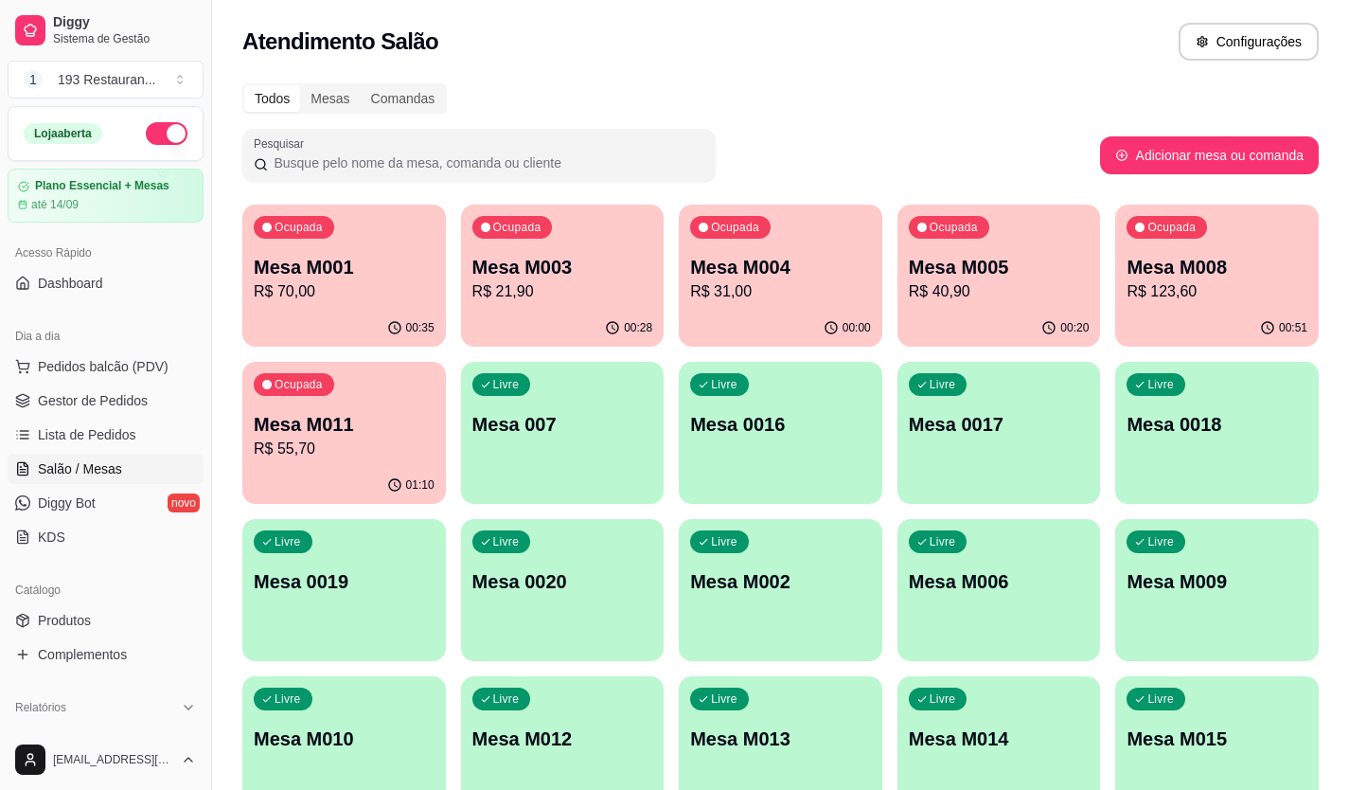
click at [1324, 293] on div "Todos Mesas Comandas Pesquisar Adicionar mesa ou comanda Ocupada Mesa M001 R$ 7…" at bounding box center [780, 456] width 1137 height 769
click at [1220, 291] on p "R$ 123,60" at bounding box center [1217, 291] width 181 height 23
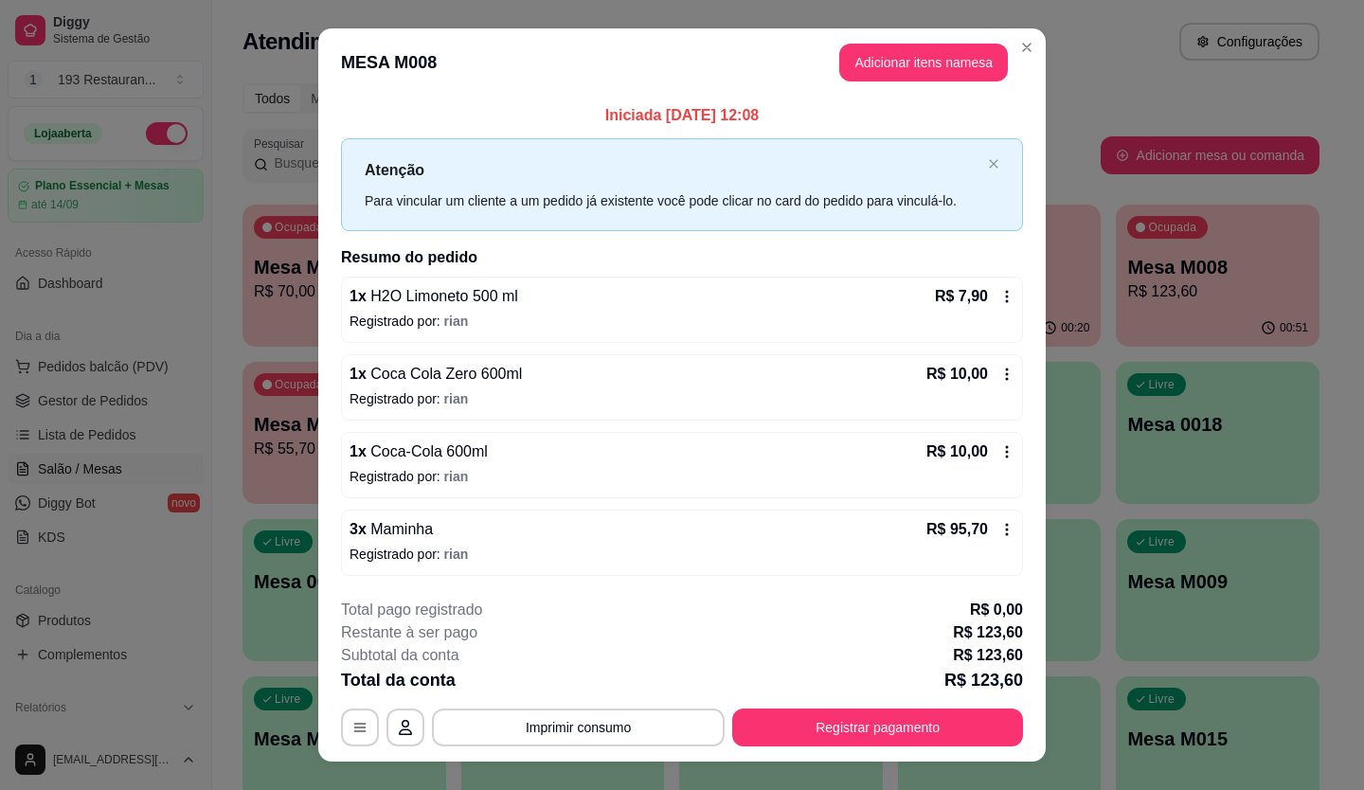
click at [963, 730] on button "Registrar pagamento" at bounding box center [877, 727] width 291 height 38
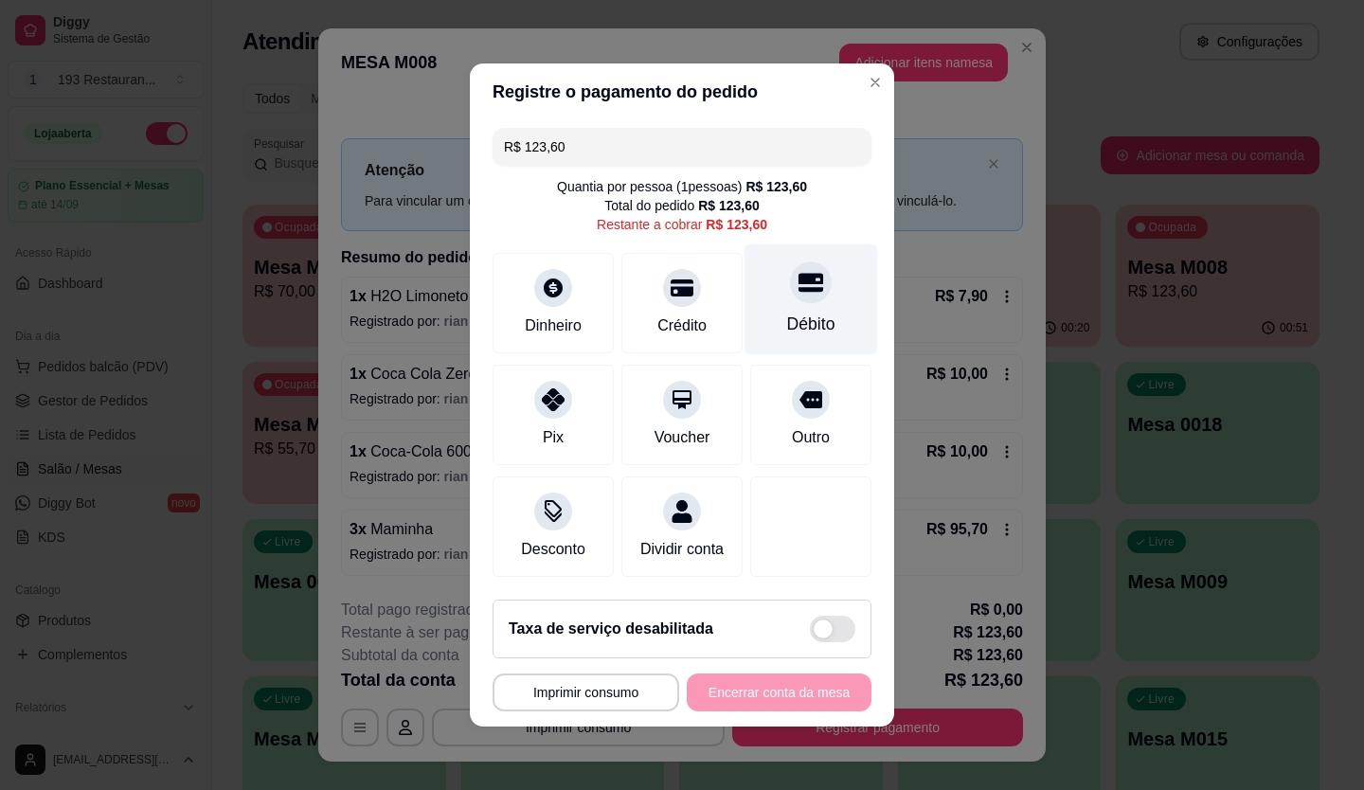
click at [790, 292] on div at bounding box center [811, 282] width 42 height 42
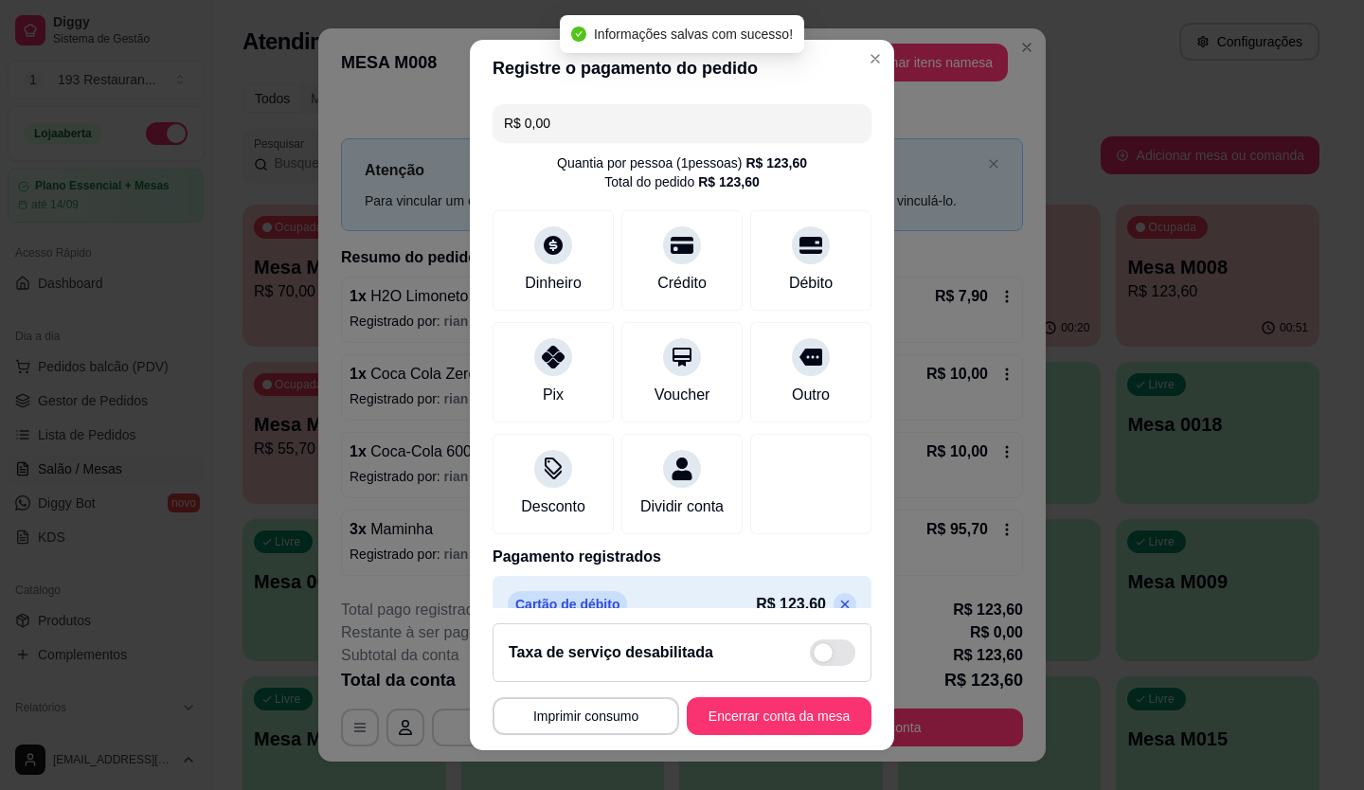
type input "R$ 0,00"
click at [757, 729] on button "Encerrar conta da mesa" at bounding box center [778, 716] width 179 height 37
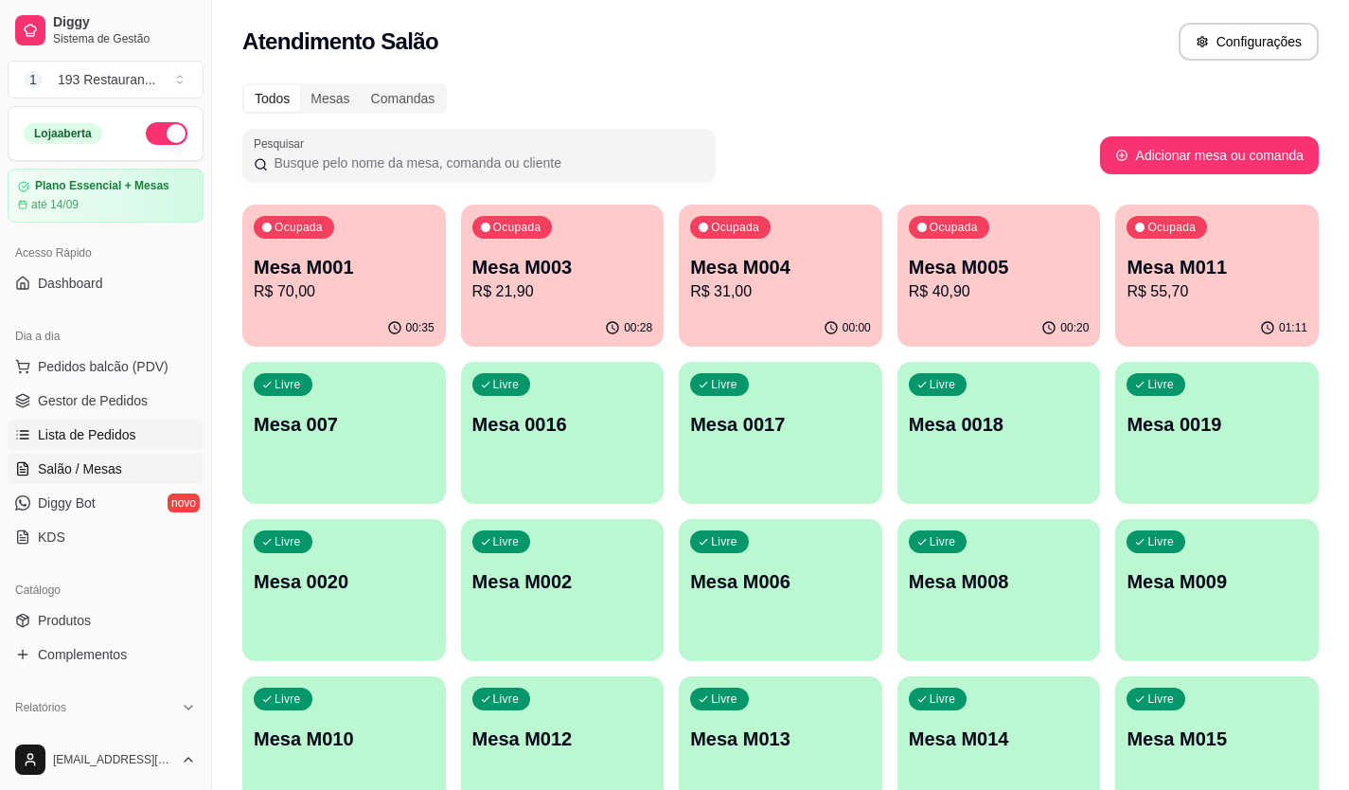
click at [102, 435] on span "Lista de Pedidos" at bounding box center [87, 434] width 98 height 19
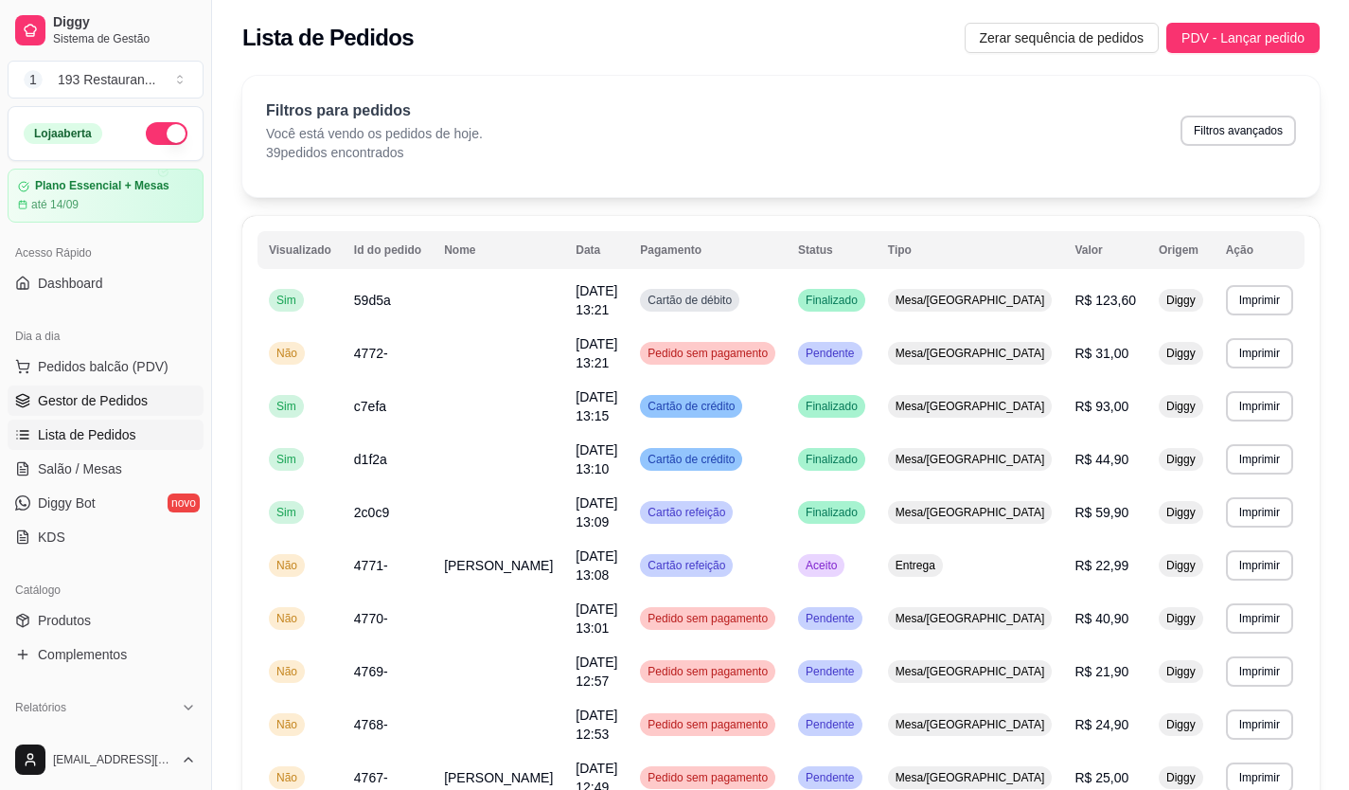
click at [105, 407] on span "Gestor de Pedidos" at bounding box center [93, 400] width 110 height 19
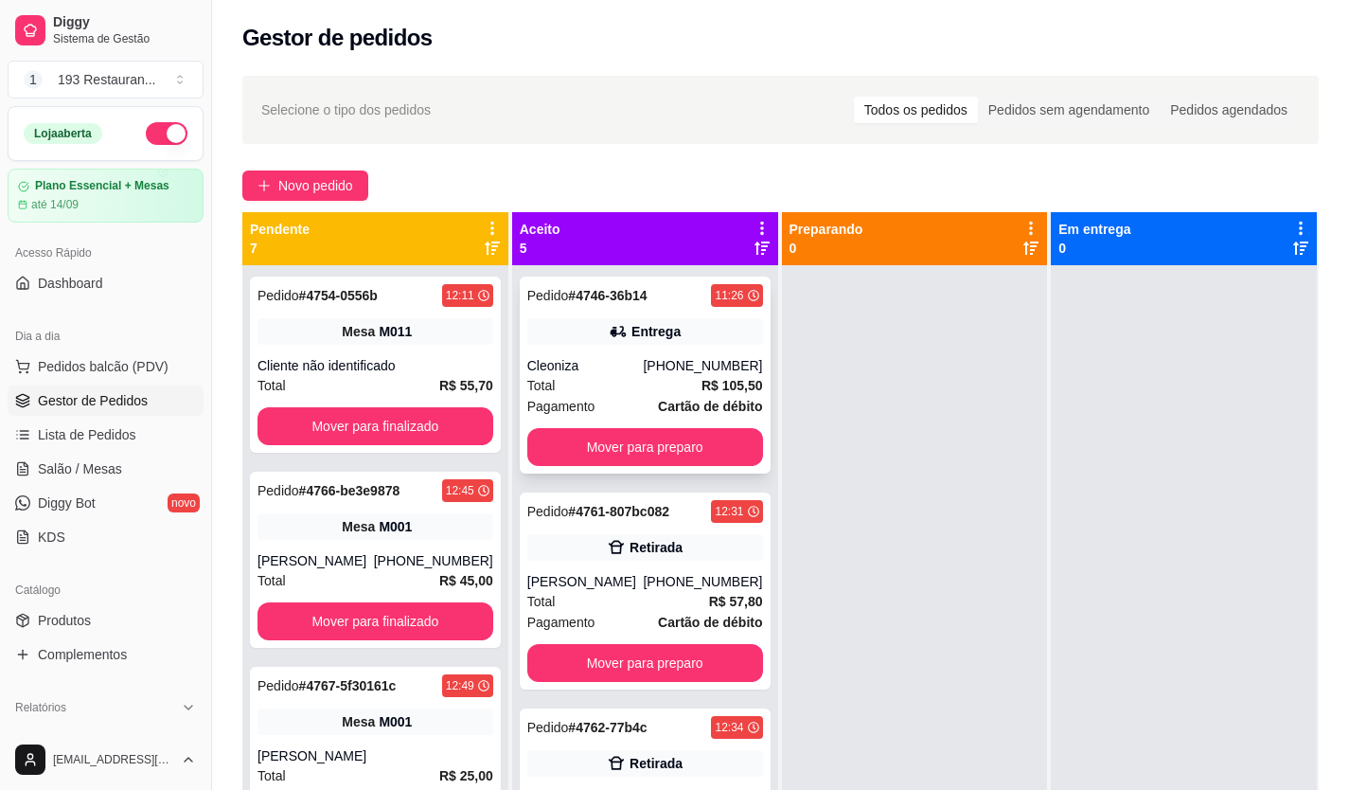
click at [570, 410] on span "Pagamento" at bounding box center [561, 406] width 68 height 21
click at [661, 477] on div "Pedido # 4746-36b14 11:26 Entrega Cleoniza [PHONE_NUMBER] Total R$ 105,50 Pagam…" at bounding box center [645, 660] width 266 height 790
click at [661, 451] on button "Mover para preparo" at bounding box center [644, 447] width 228 height 37
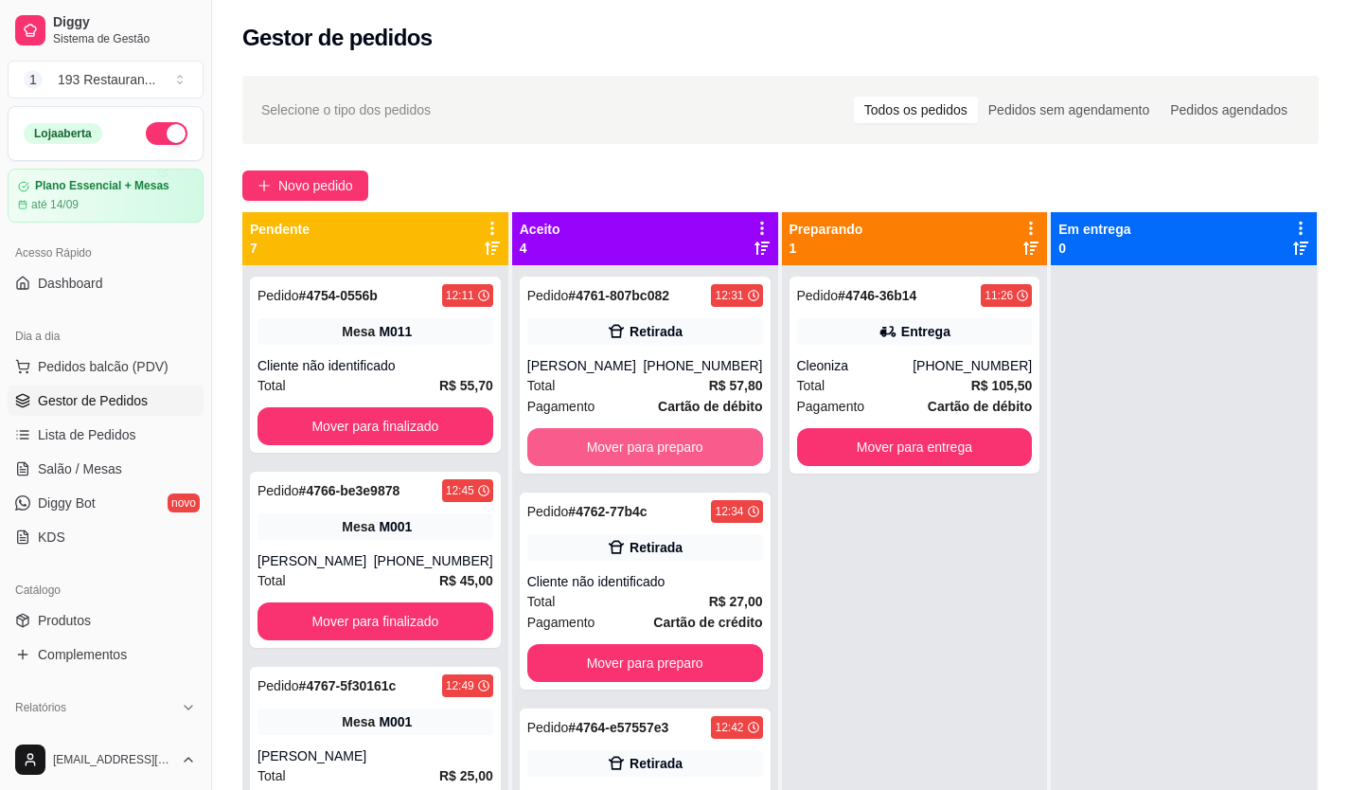
click at [661, 451] on button "Mover para preparo" at bounding box center [645, 447] width 236 height 38
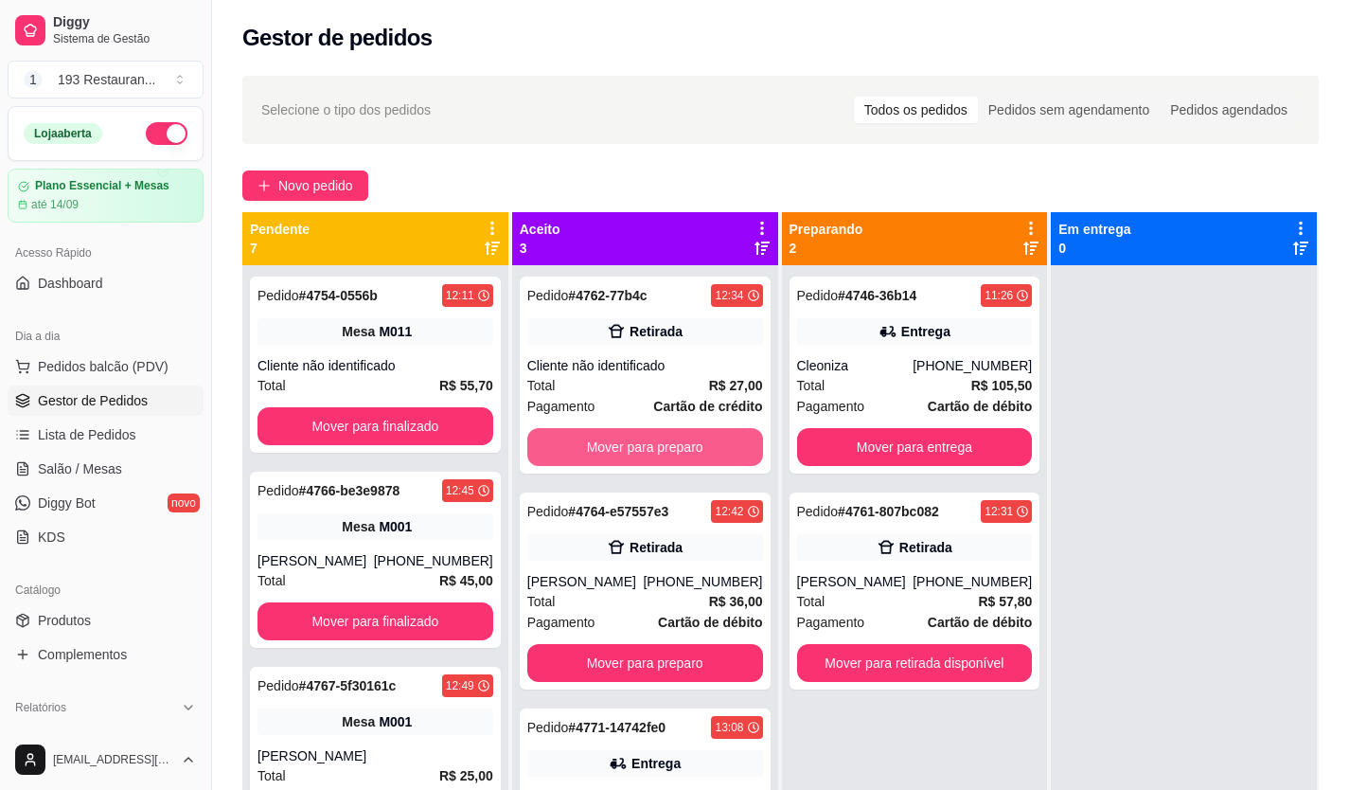
click at [661, 451] on button "Mover para preparo" at bounding box center [645, 447] width 236 height 38
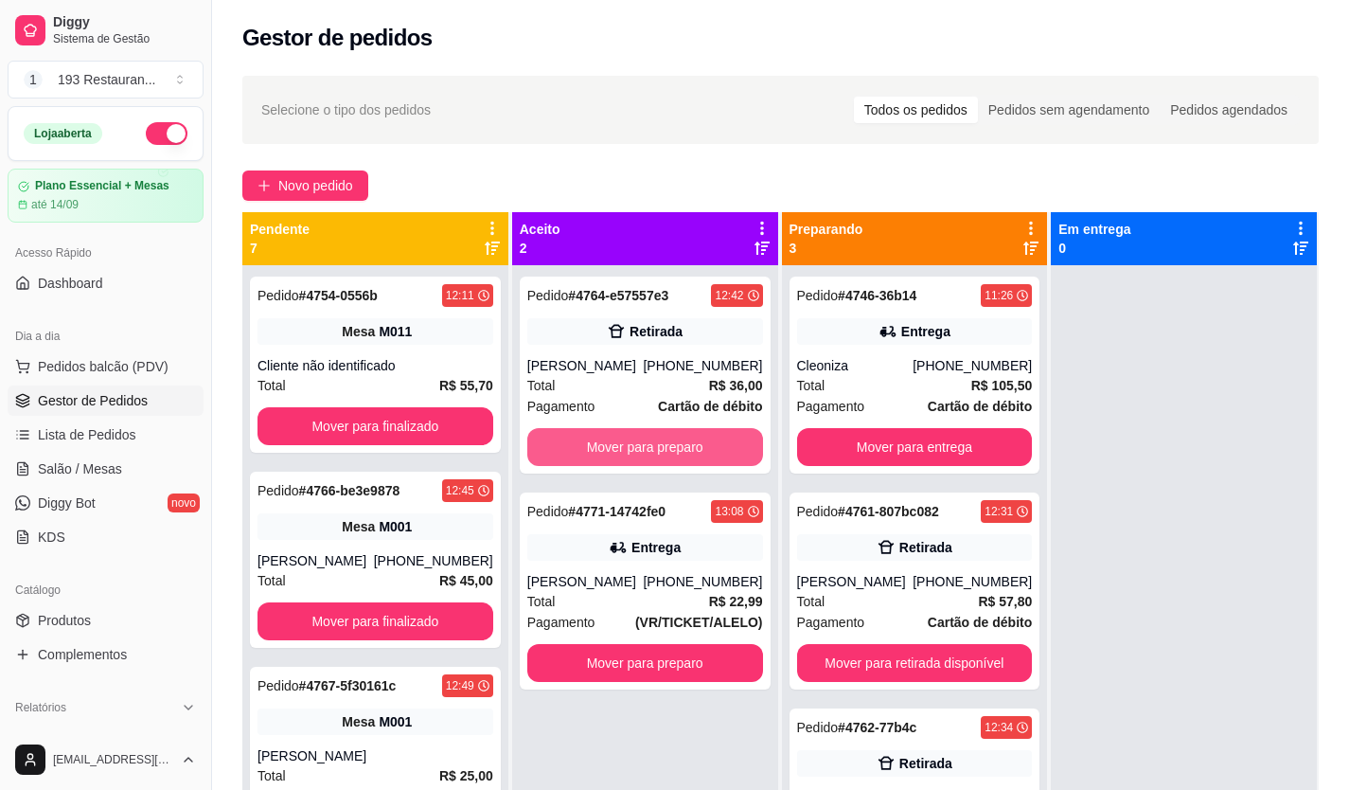
click at [661, 451] on button "Mover para preparo" at bounding box center [645, 447] width 236 height 38
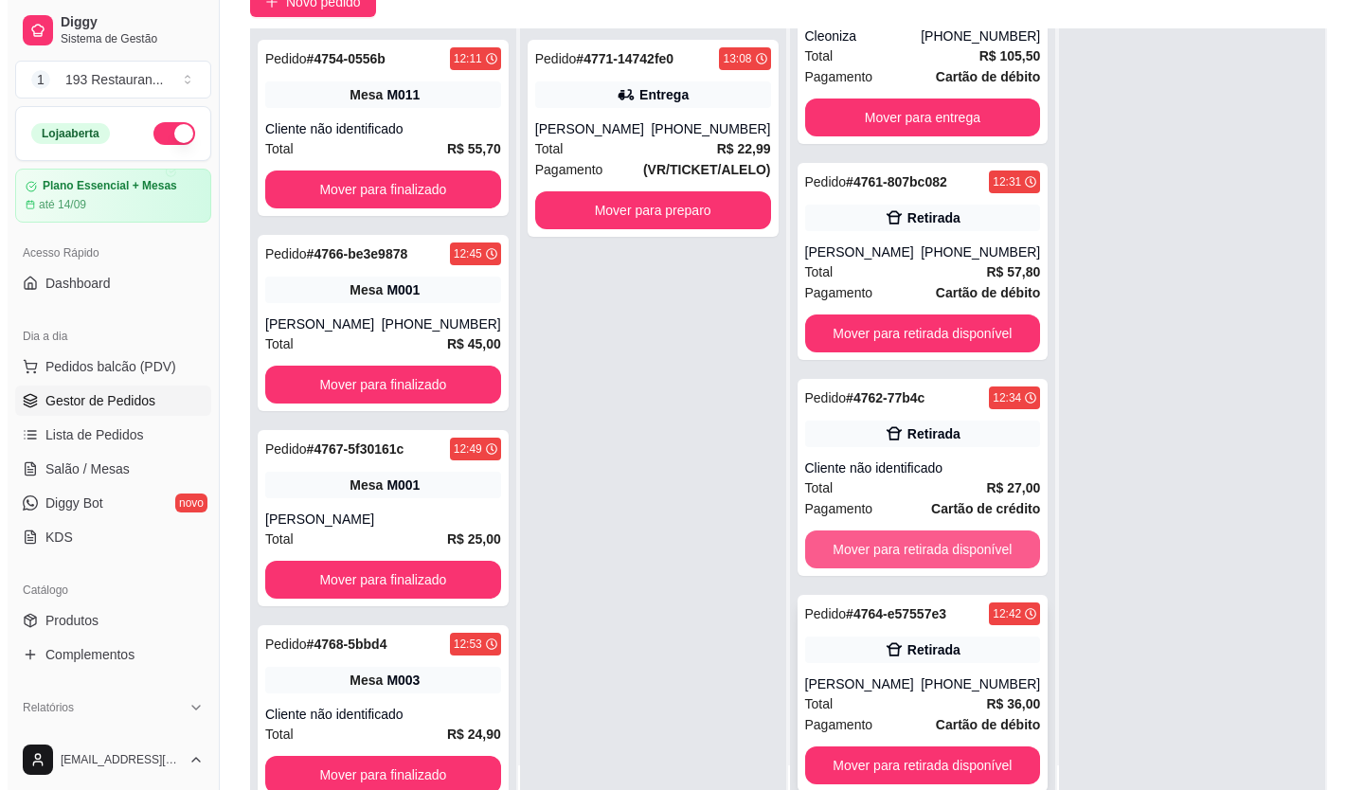
scroll to position [289, 0]
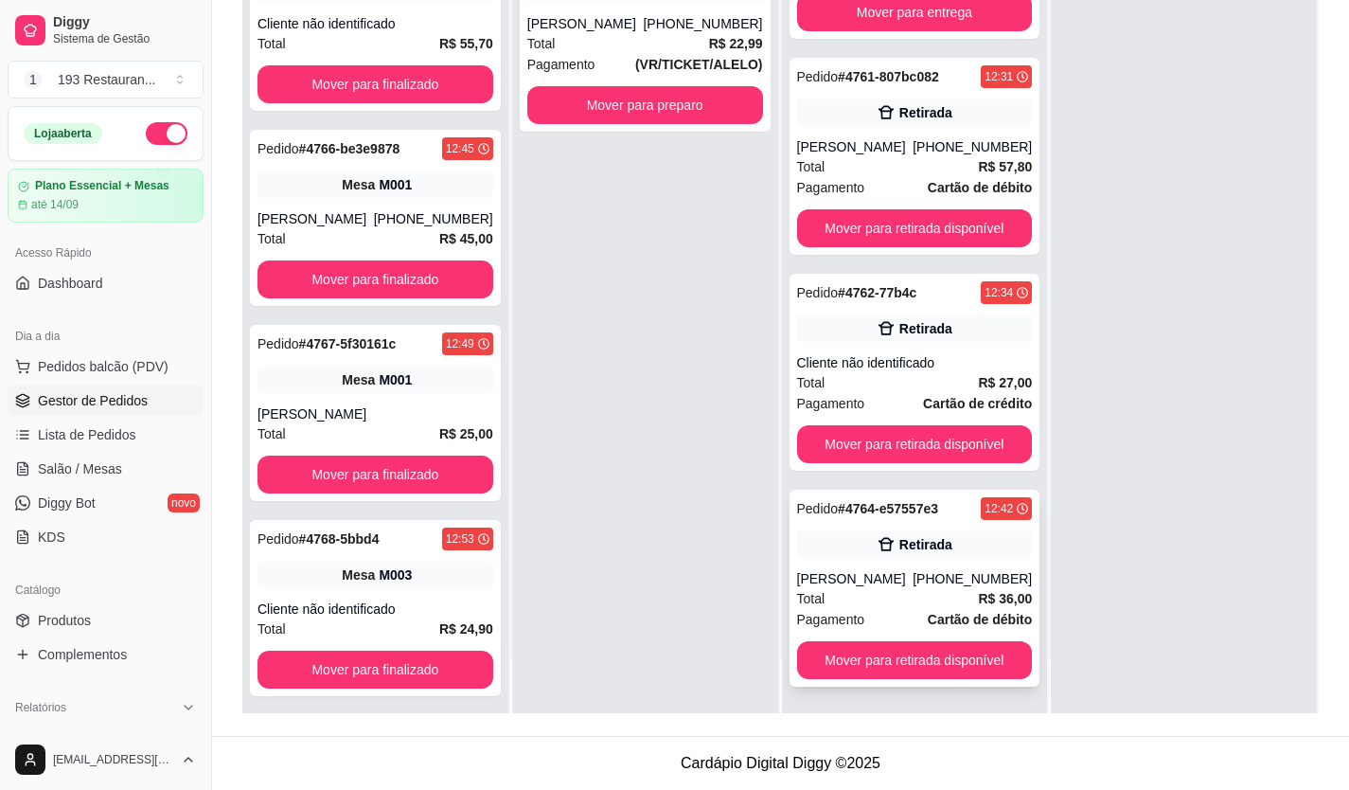
click at [900, 544] on div "Retirada" at bounding box center [926, 544] width 53 height 19
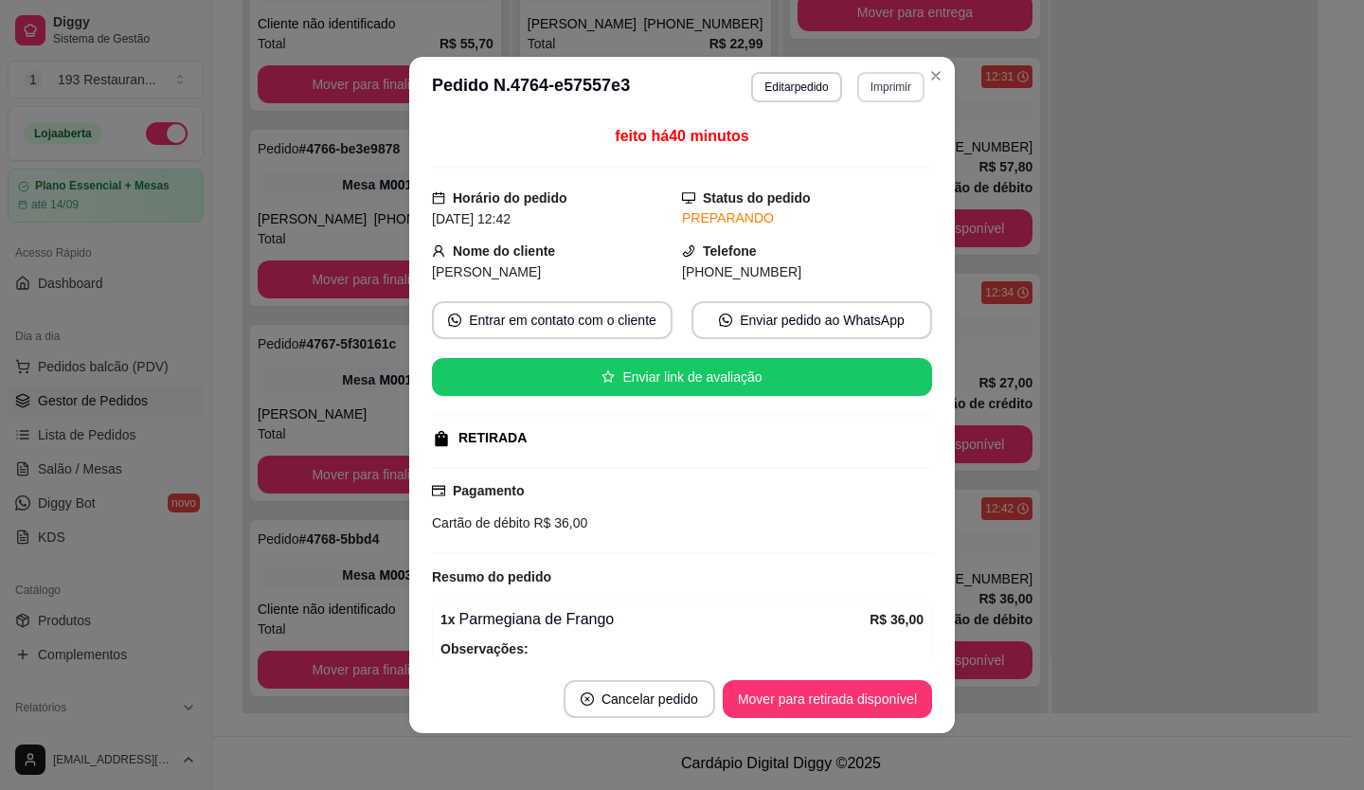
click at [866, 86] on button "Imprimir" at bounding box center [890, 87] width 67 height 30
click at [774, 72] on button "Editar pedido" at bounding box center [796, 87] width 90 height 30
click at [794, 86] on button "Editar pedido" at bounding box center [796, 87] width 90 height 30
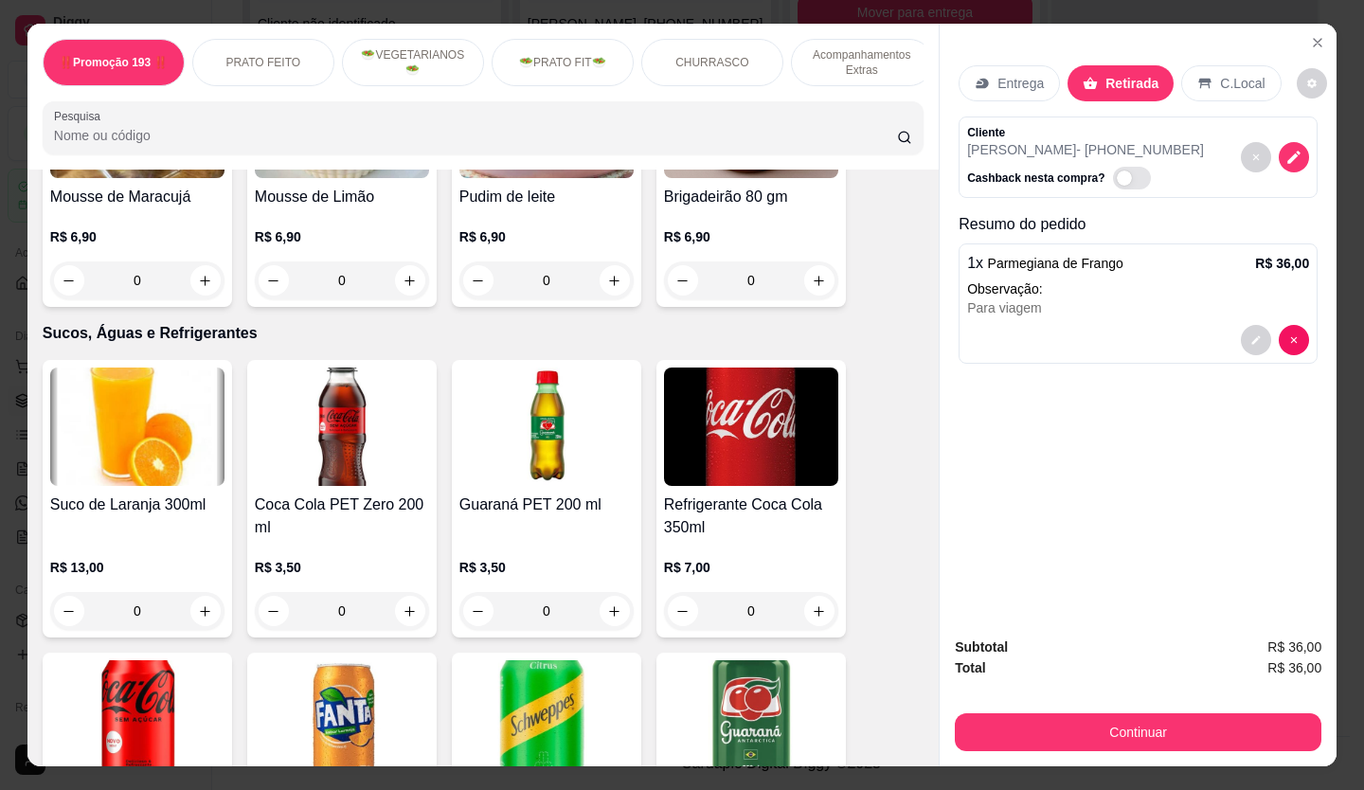
scroll to position [4261, 0]
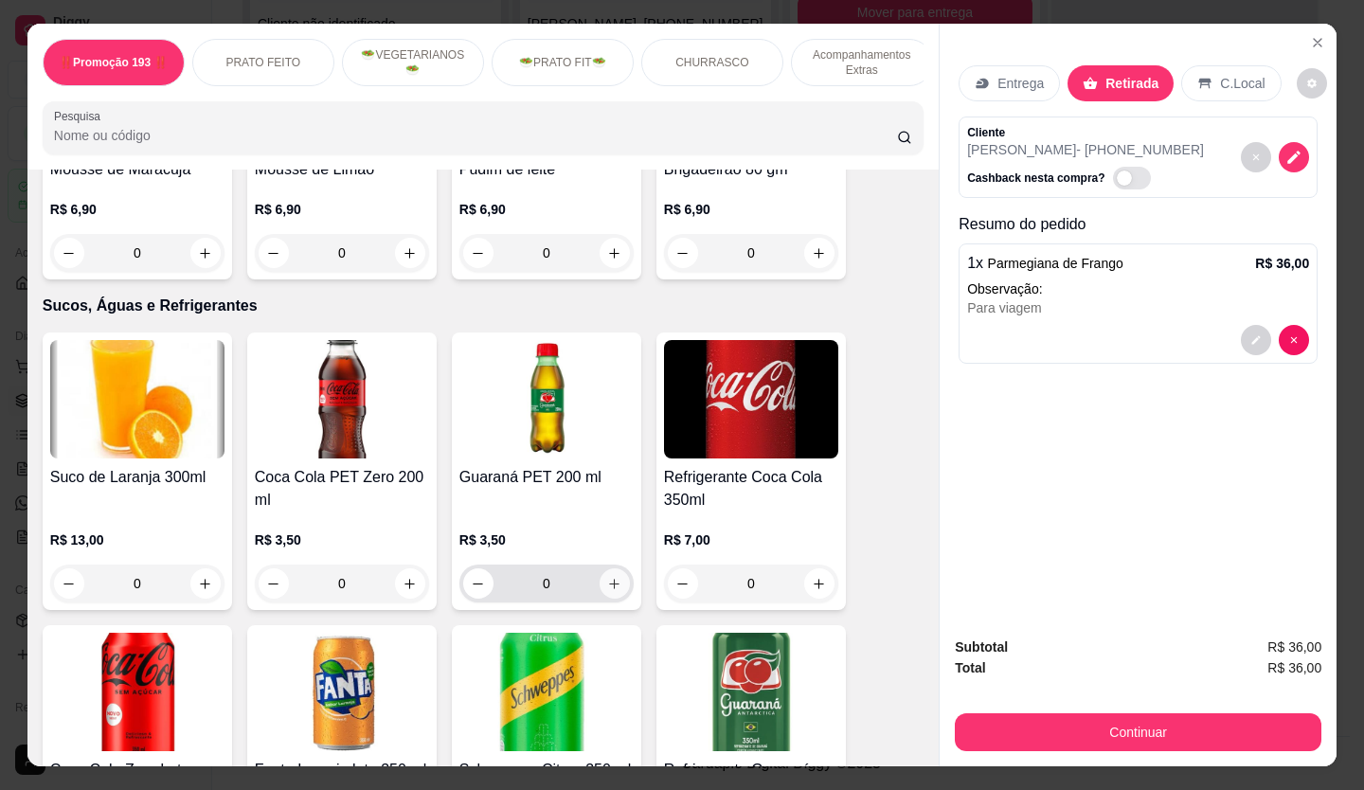
click at [604, 568] on button "increase-product-quantity" at bounding box center [614, 583] width 30 height 30
type input "1"
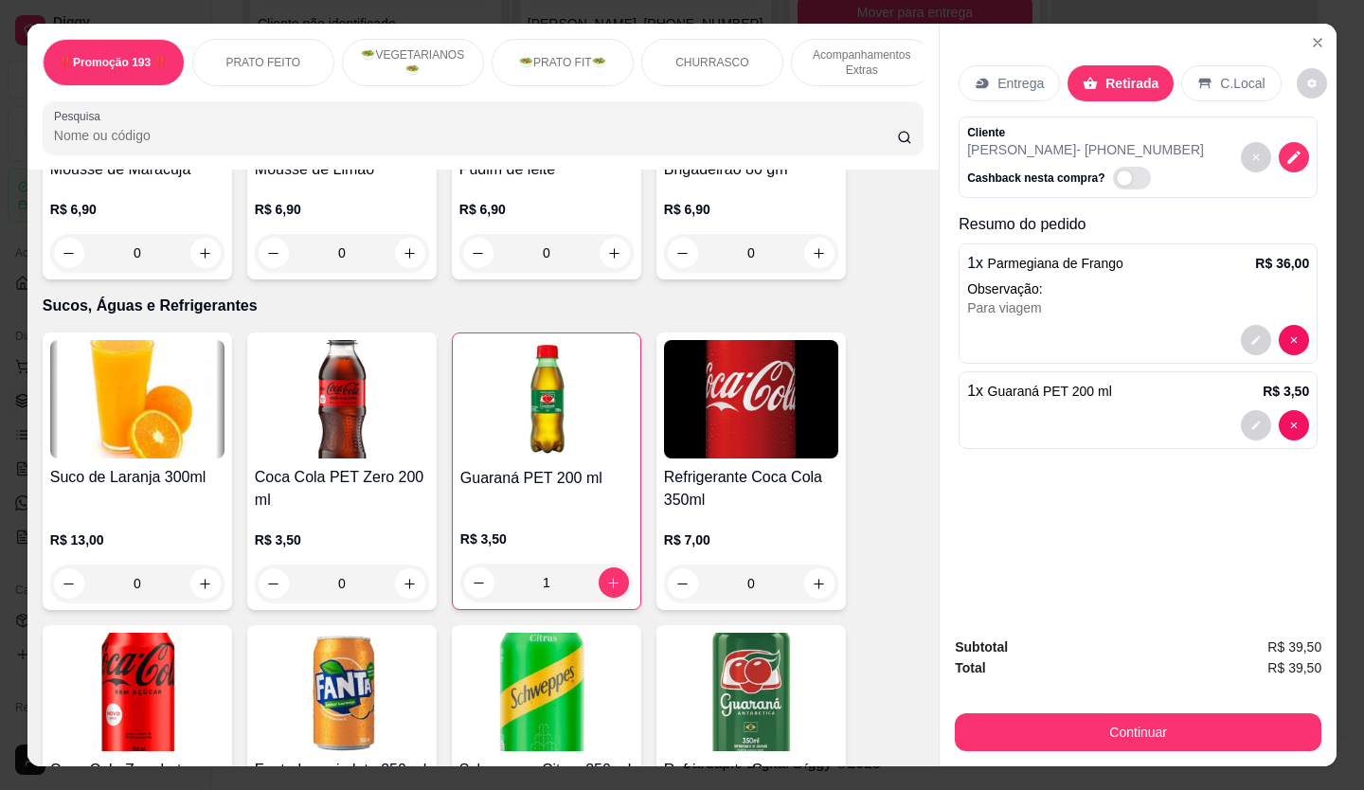
click at [1115, 716] on button "Continuar" at bounding box center [1138, 732] width 366 height 38
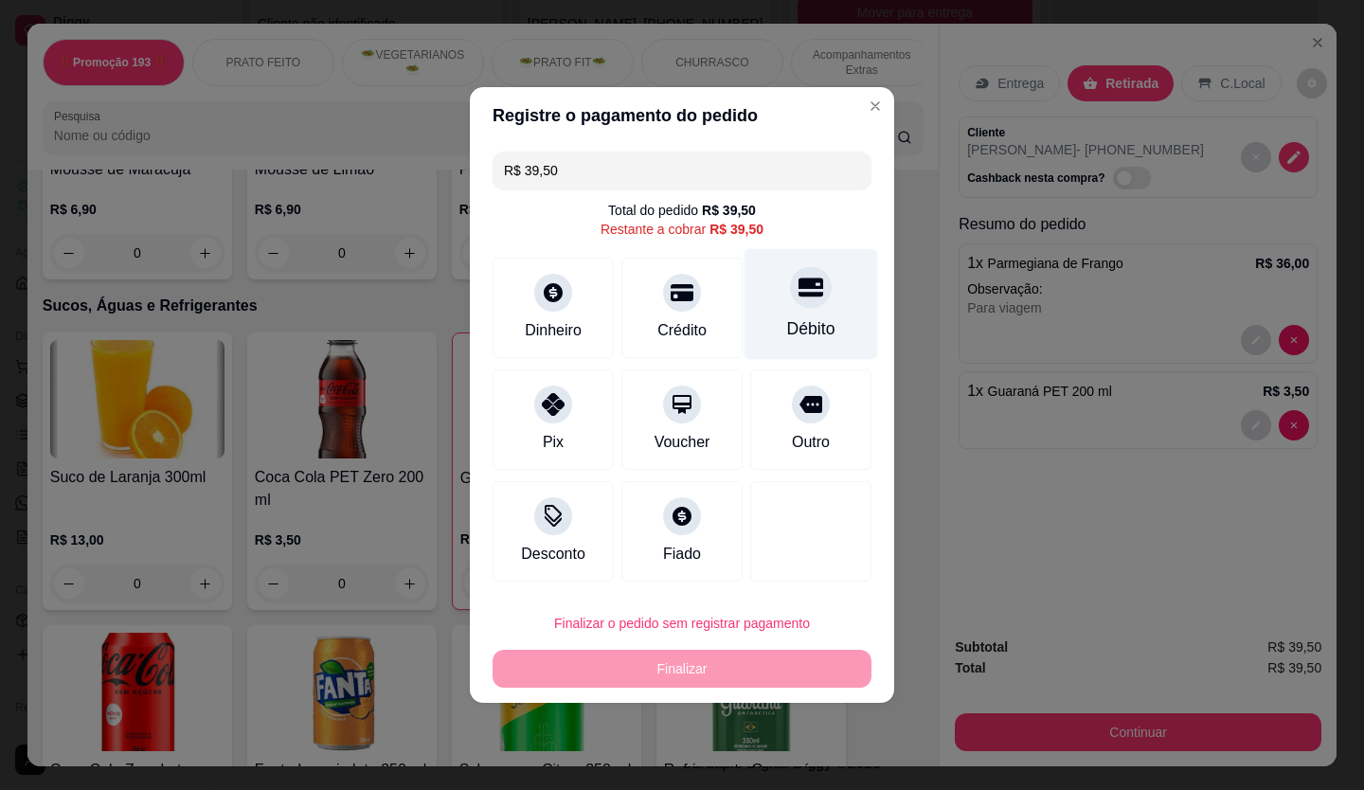
click at [802, 291] on icon at bounding box center [810, 287] width 25 height 25
type input "R$ 0,00"
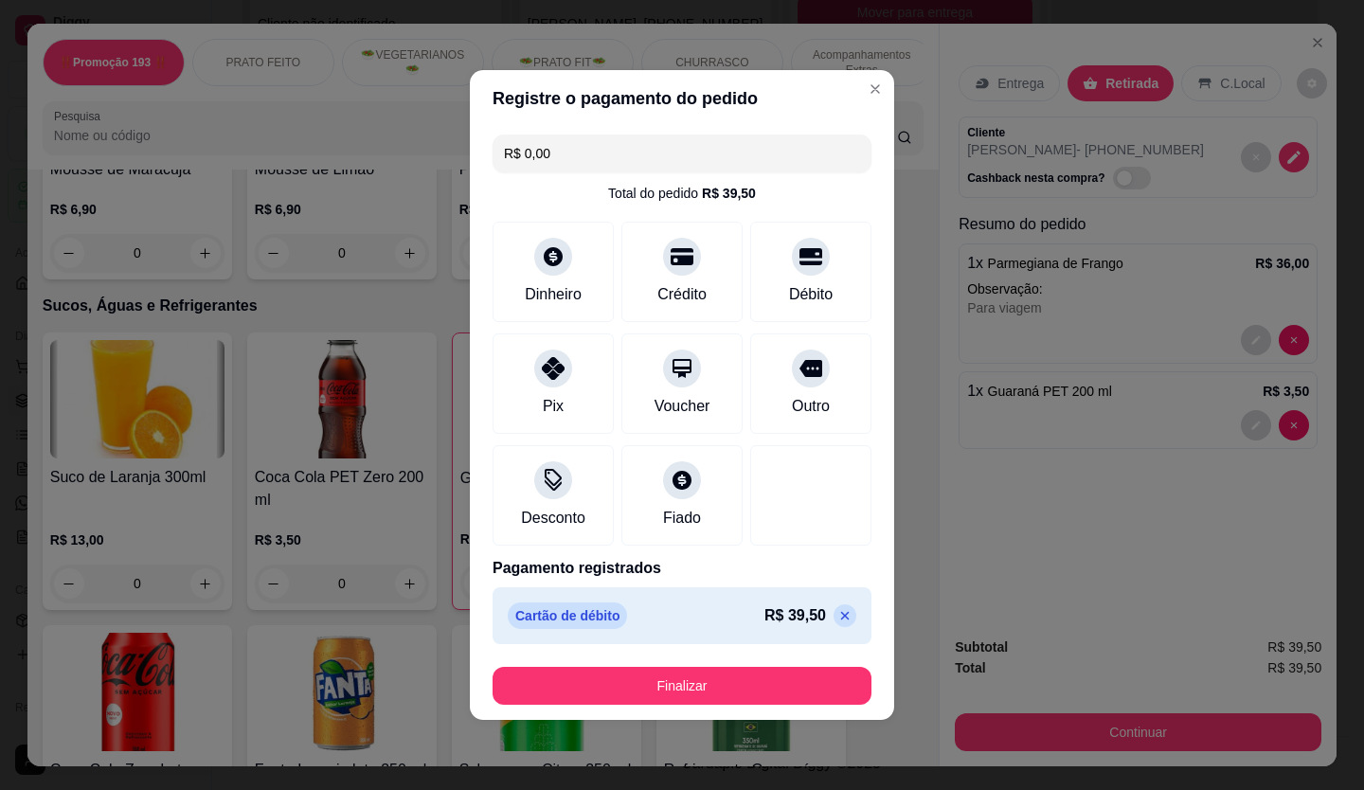
click at [785, 668] on button "Finalizar" at bounding box center [681, 686] width 379 height 38
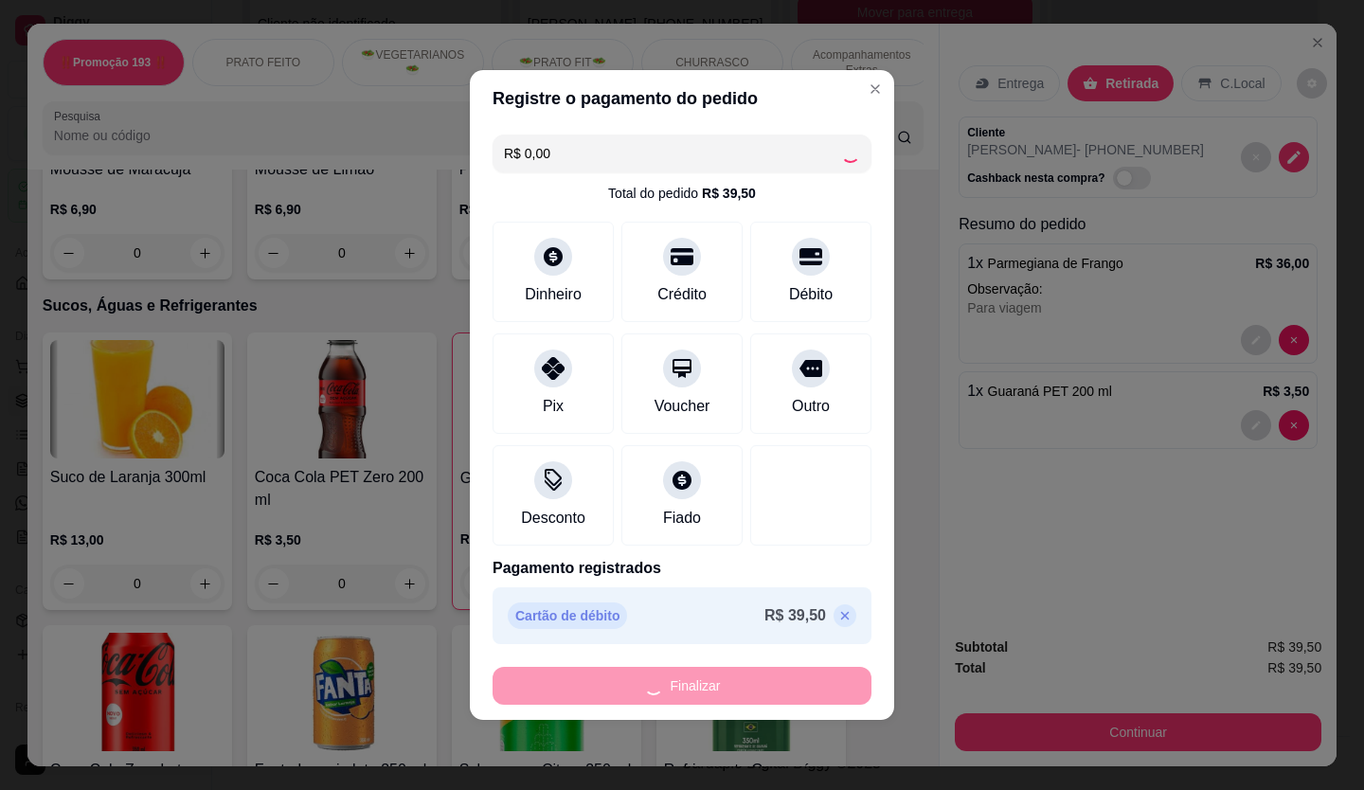
type input "0"
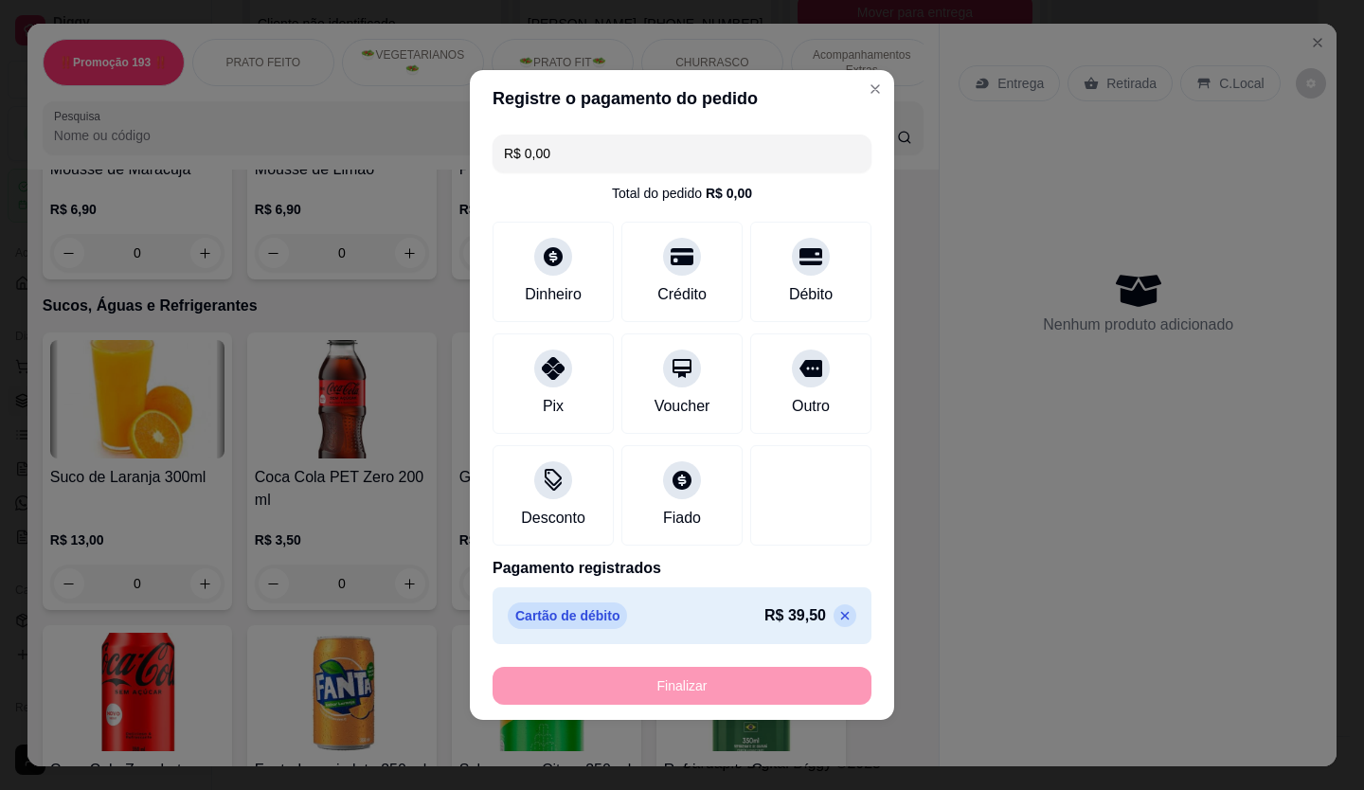
type input "-R$ 39,50"
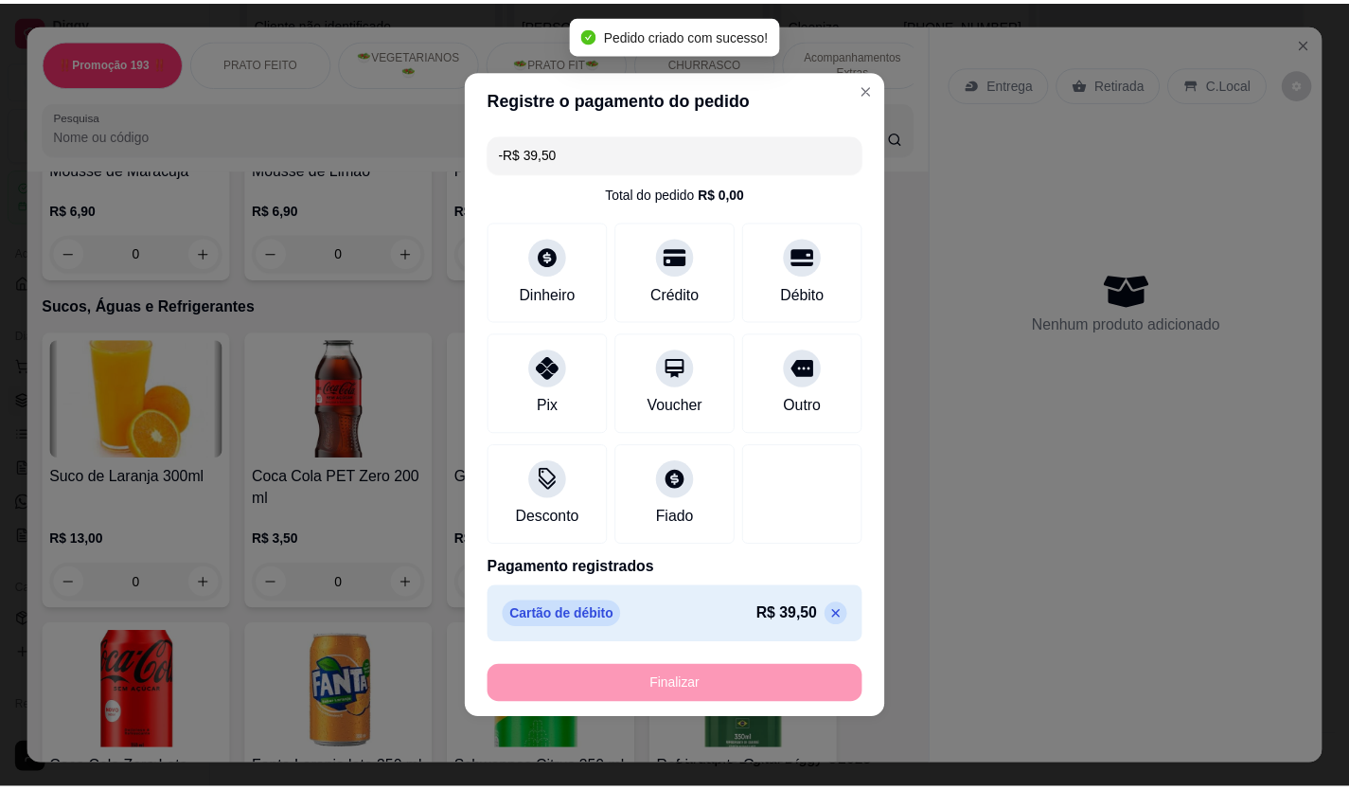
scroll to position [0, 0]
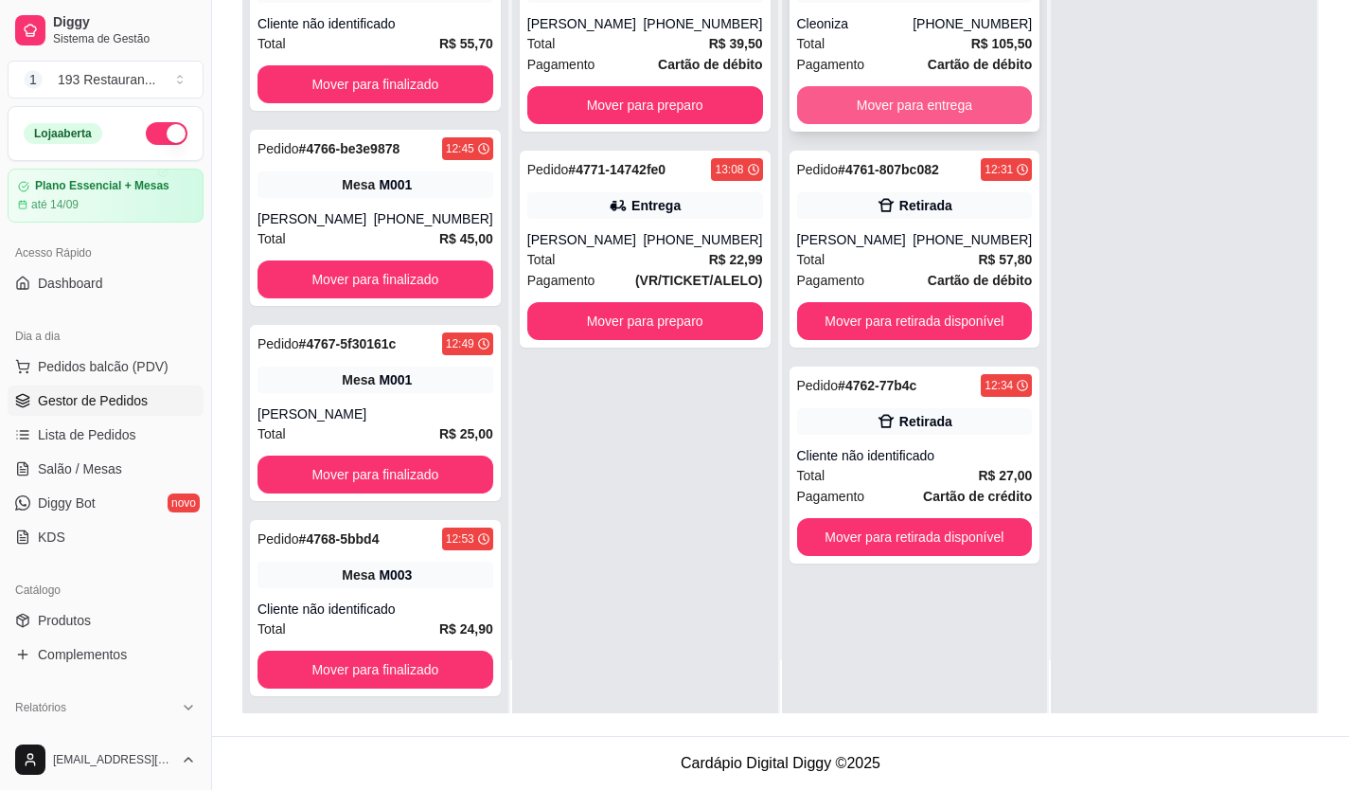
click at [931, 110] on button "Mover para entrega" at bounding box center [915, 105] width 236 height 38
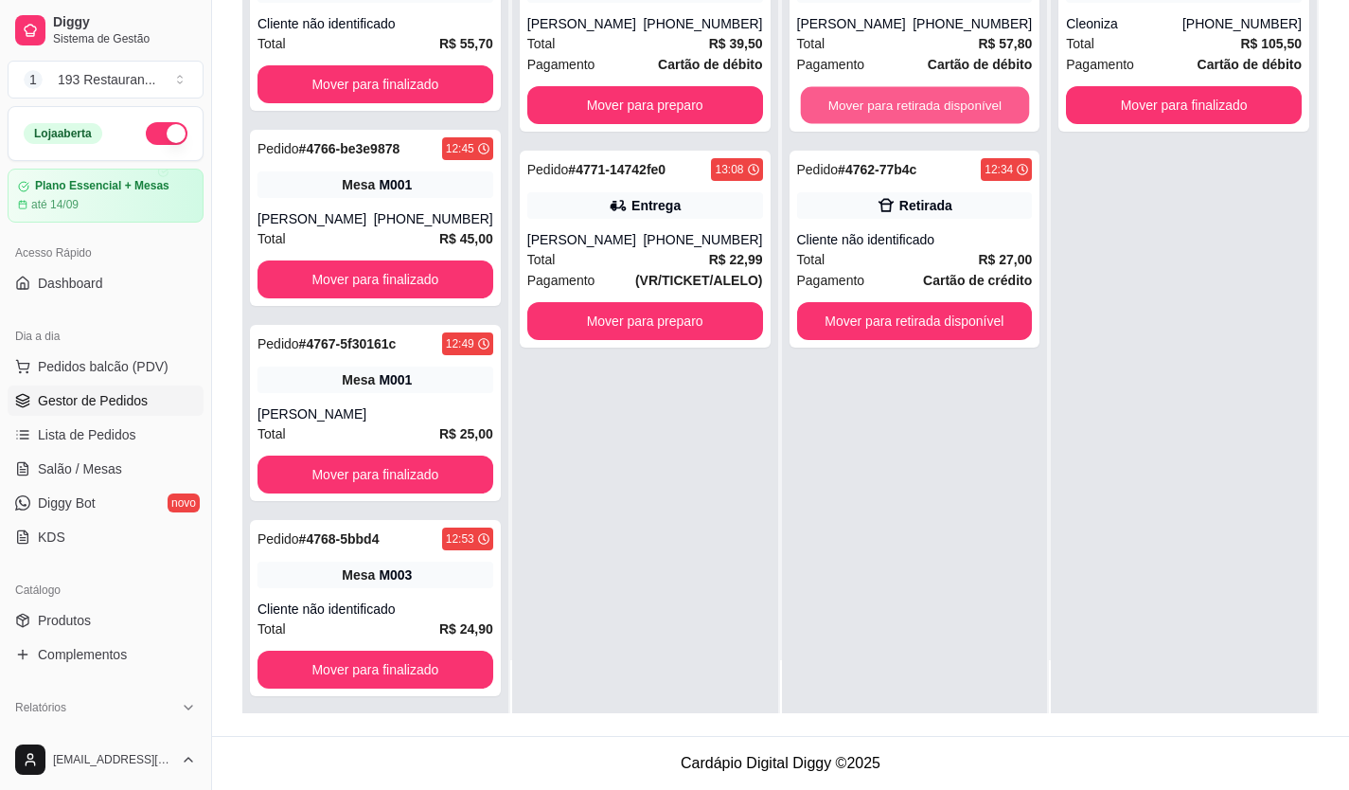
click at [903, 106] on button "Mover para retirada disponível" at bounding box center [914, 105] width 228 height 37
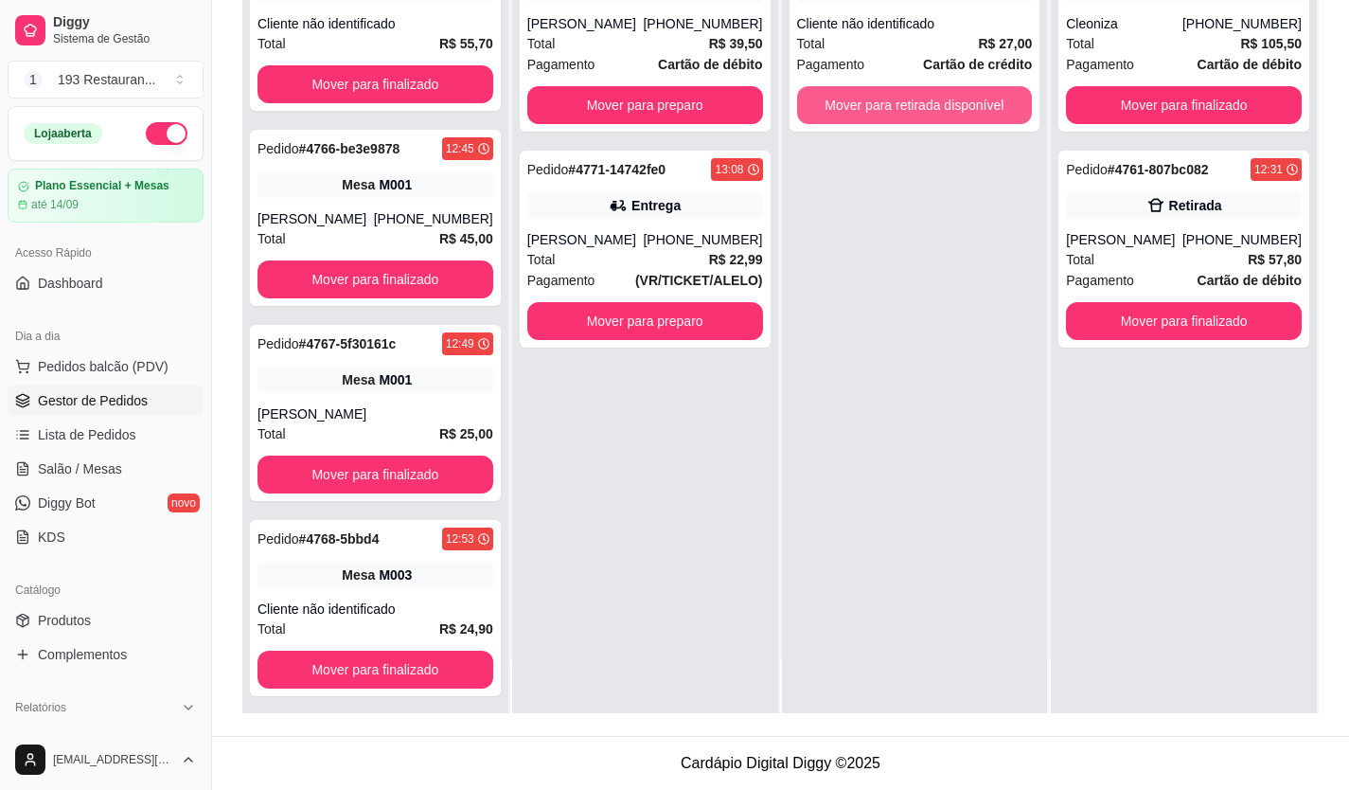
click at [903, 106] on button "Mover para retirada disponível" at bounding box center [915, 105] width 236 height 38
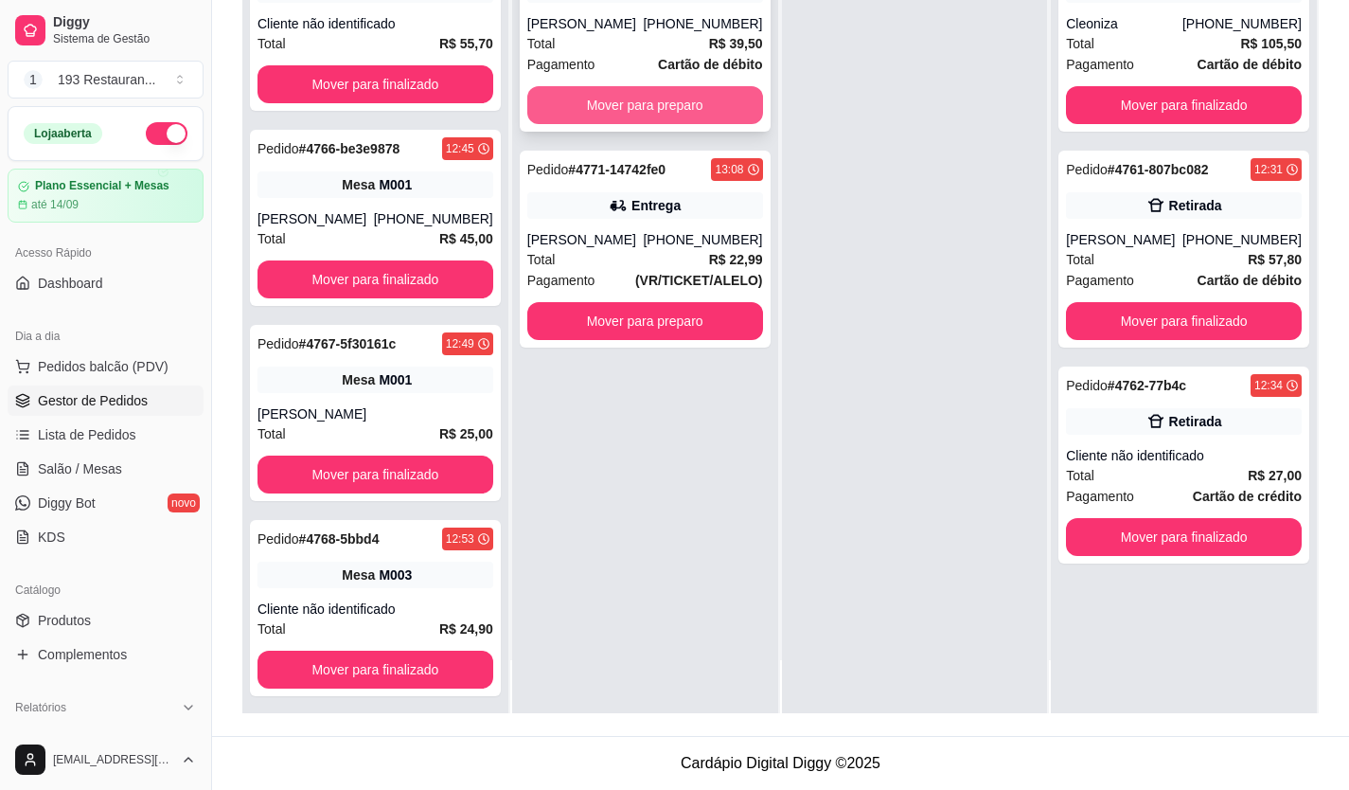
click at [639, 103] on button "Mover para preparo" at bounding box center [645, 105] width 236 height 38
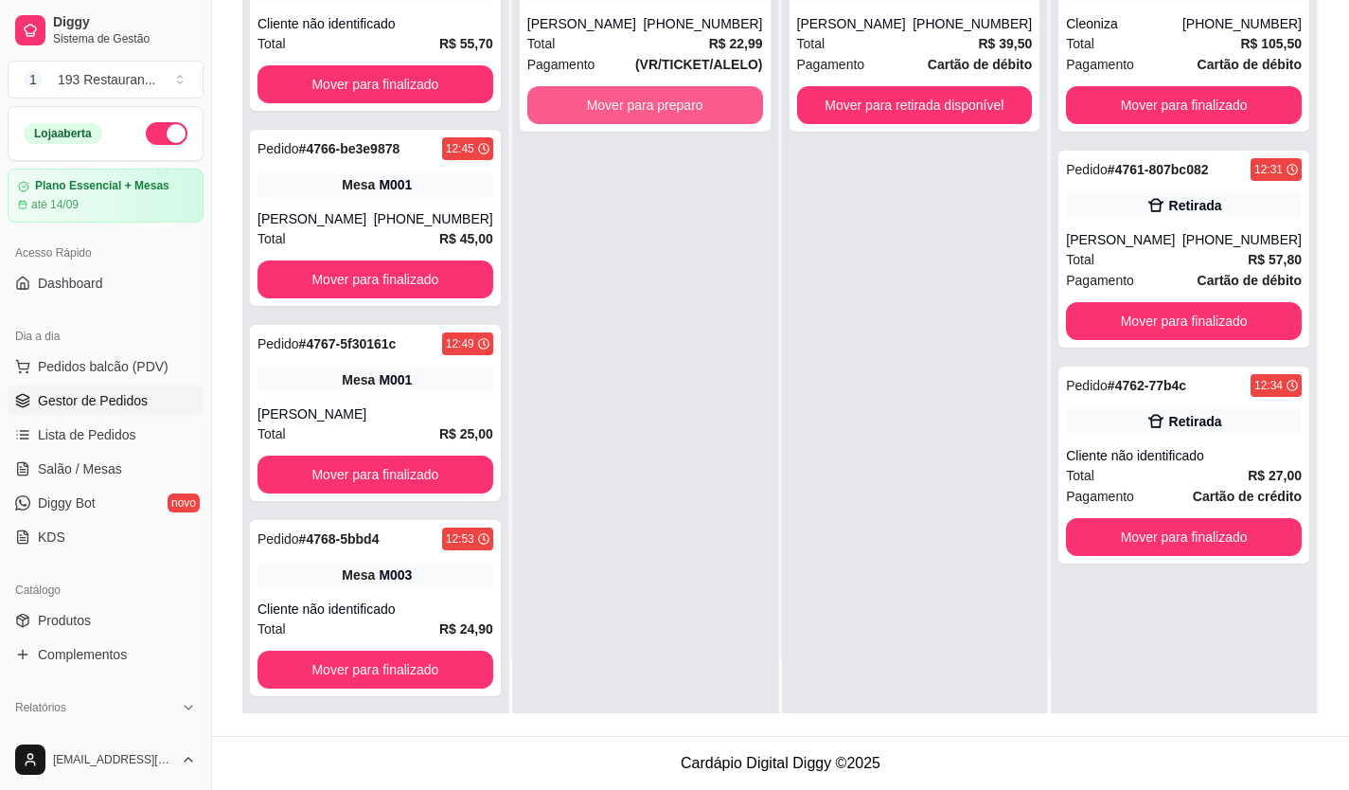
click at [639, 103] on button "Mover para preparo" at bounding box center [645, 105] width 236 height 38
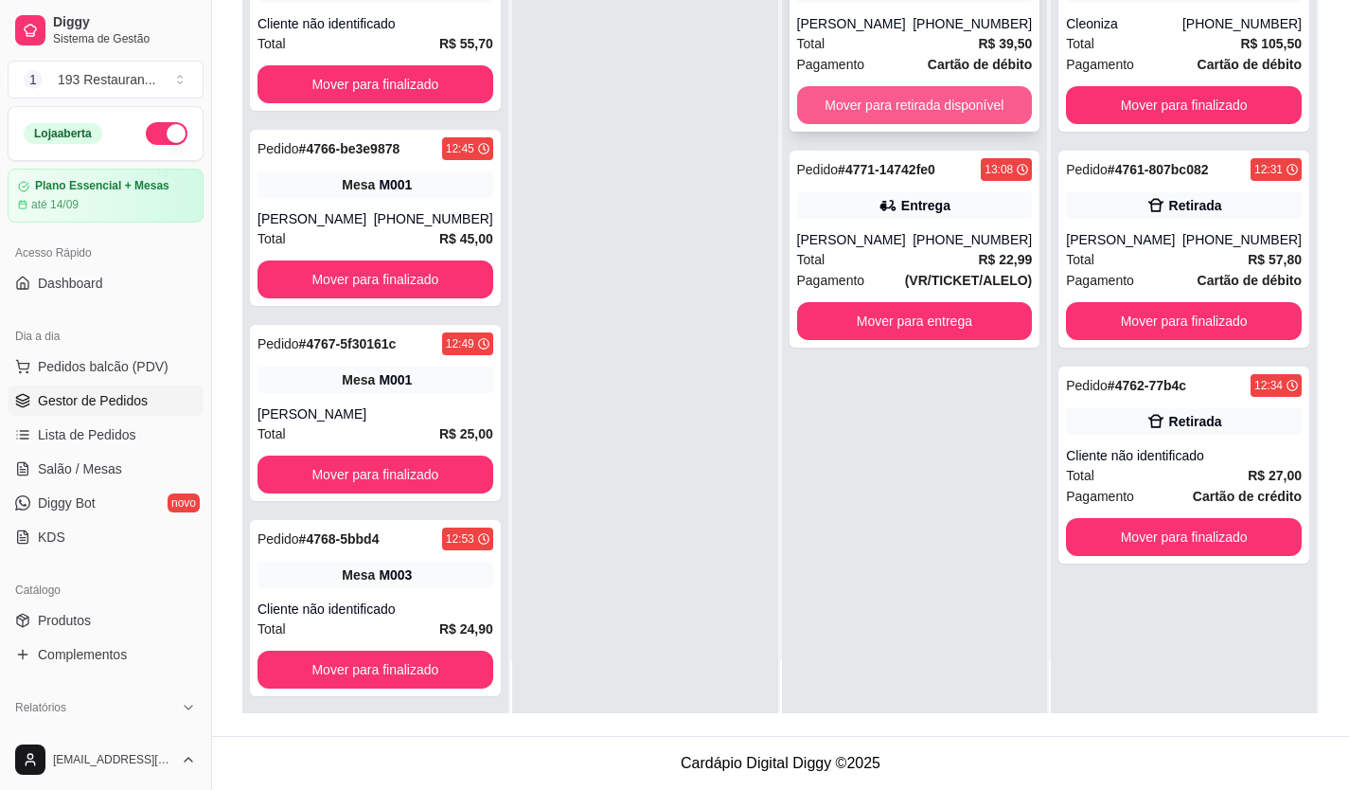
click at [857, 115] on button "Mover para retirada disponível" at bounding box center [915, 105] width 236 height 38
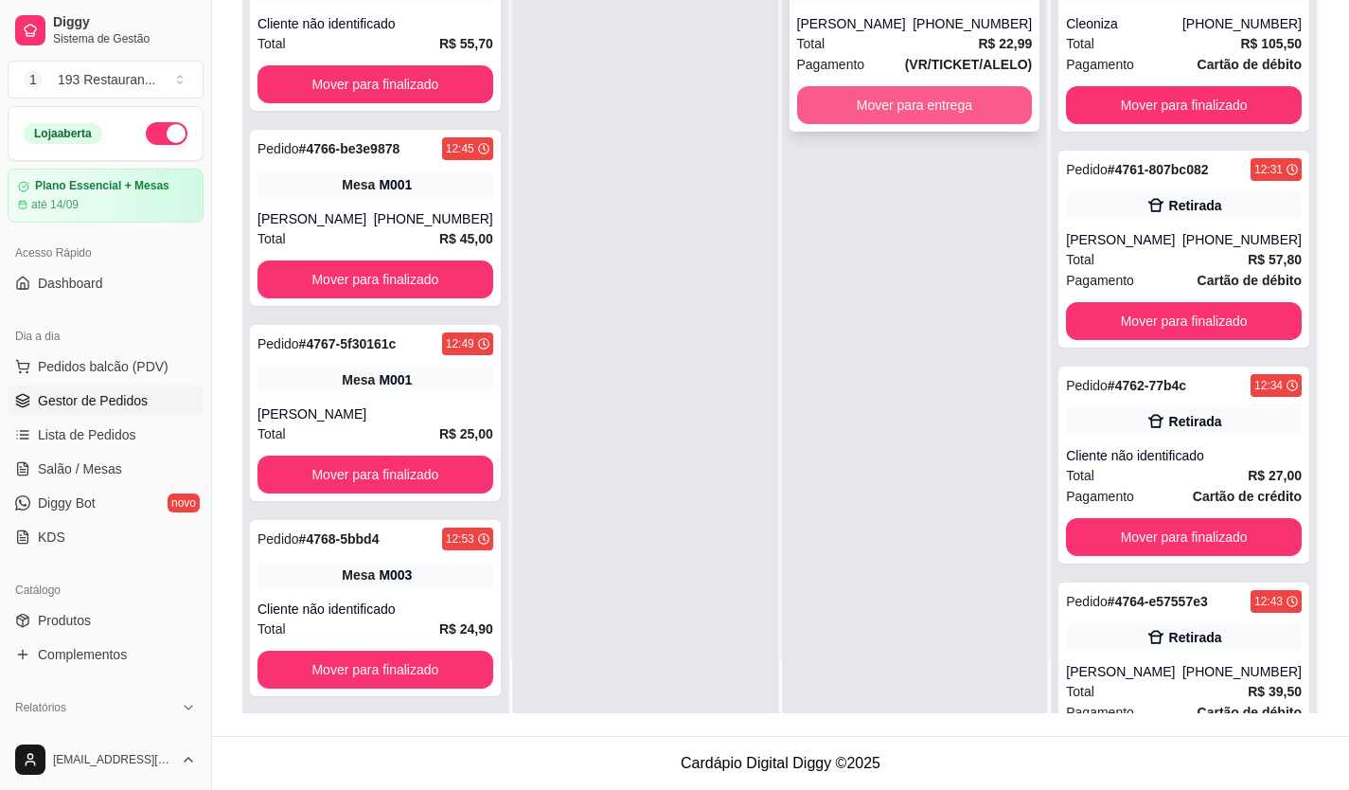
click at [915, 107] on button "Mover para entrega" at bounding box center [915, 105] width 236 height 38
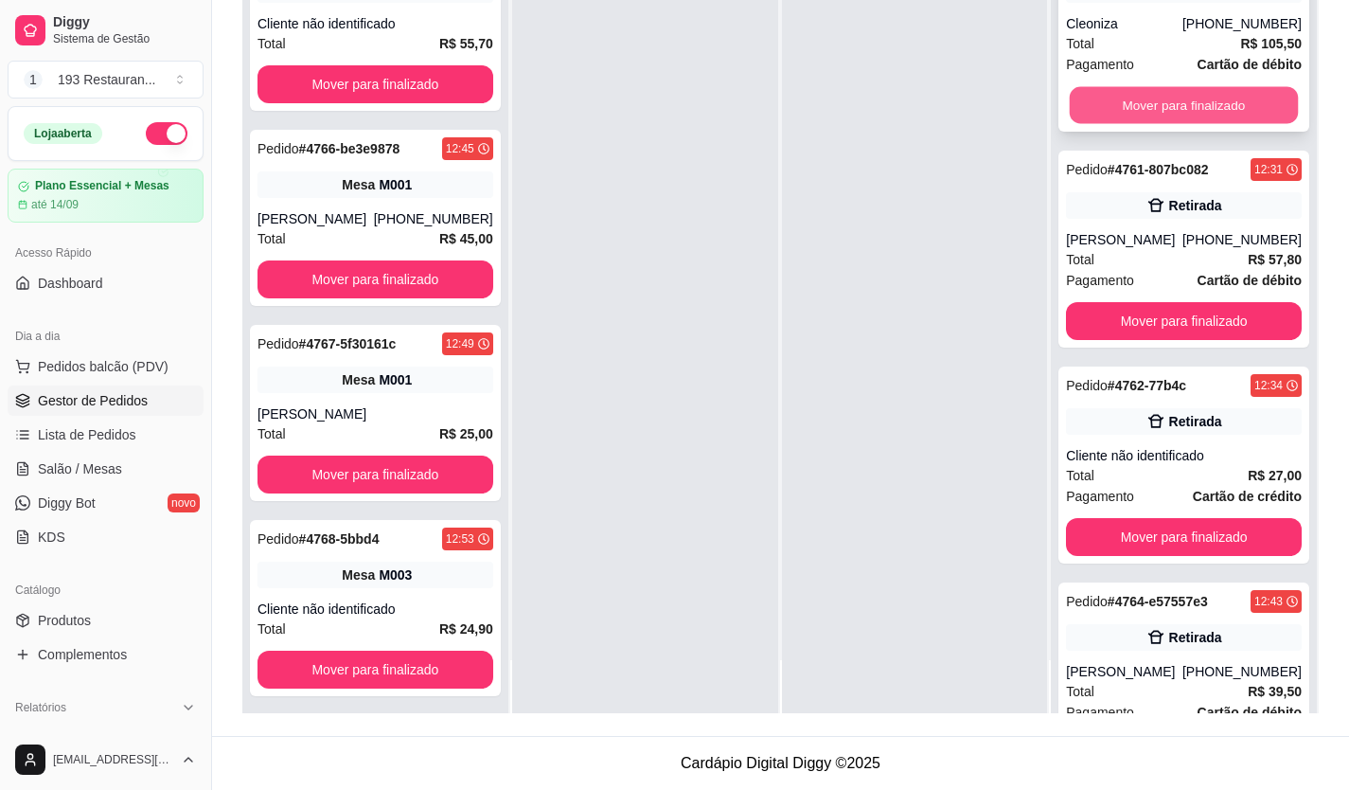
click at [1237, 115] on button "Mover para finalizado" at bounding box center [1184, 105] width 228 height 37
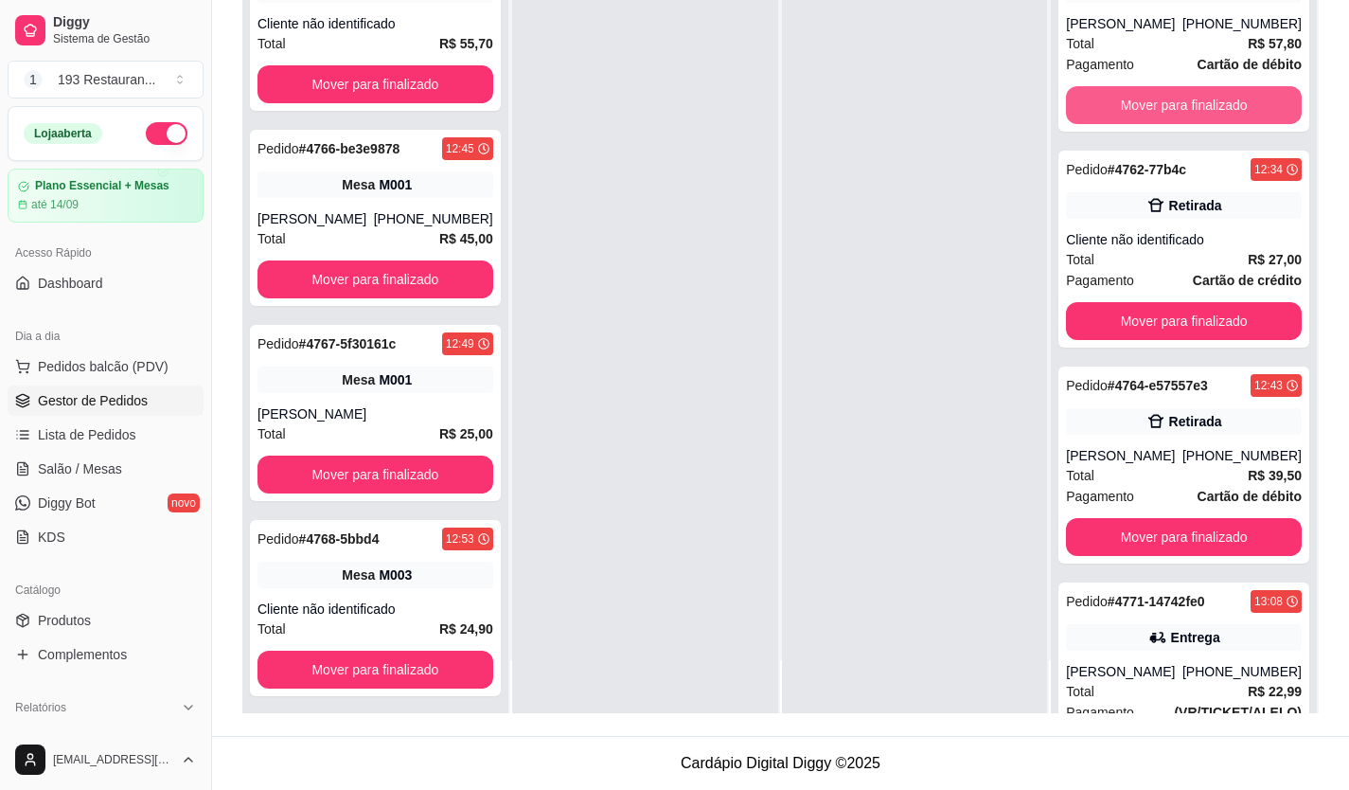
click at [1237, 106] on button "Mover para finalizado" at bounding box center [1184, 105] width 236 height 38
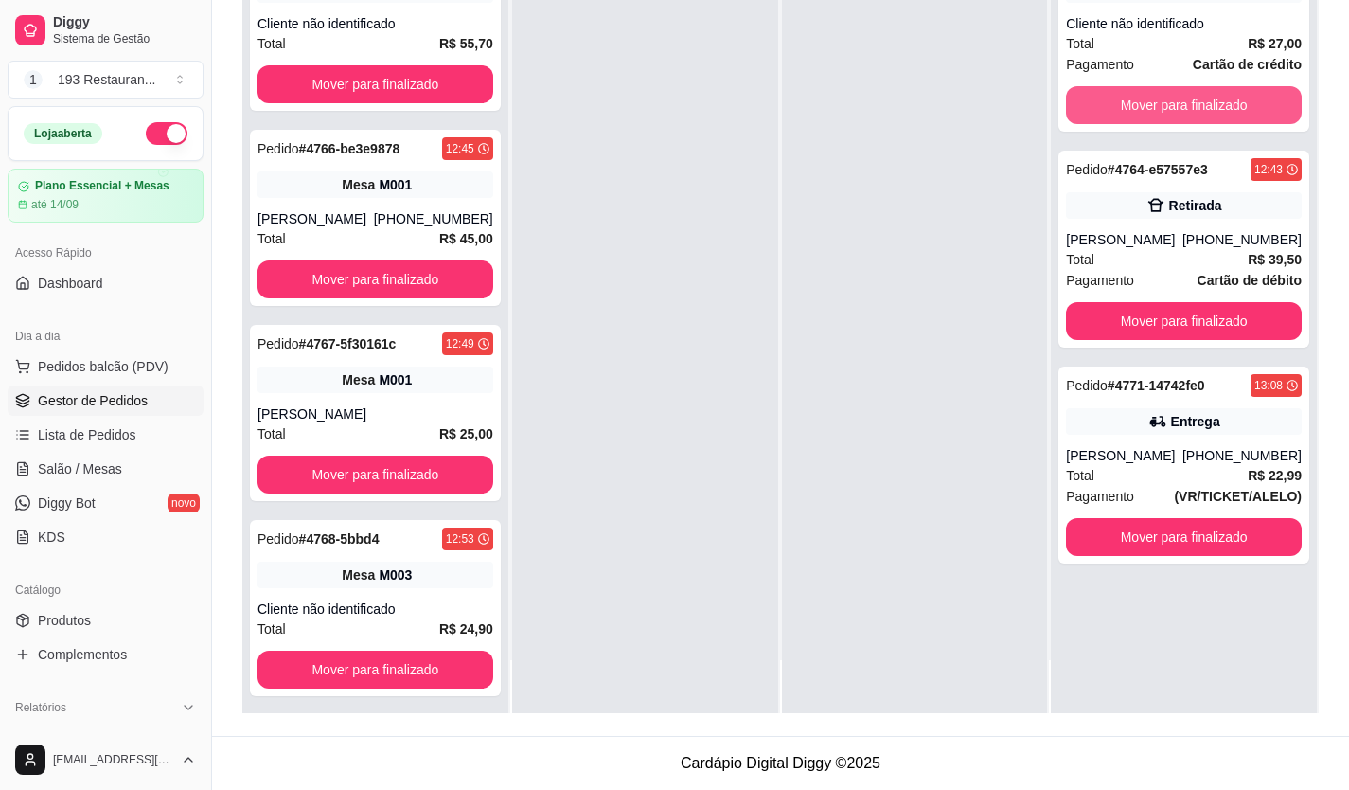
click at [1237, 106] on button "Mover para finalizado" at bounding box center [1184, 105] width 236 height 38
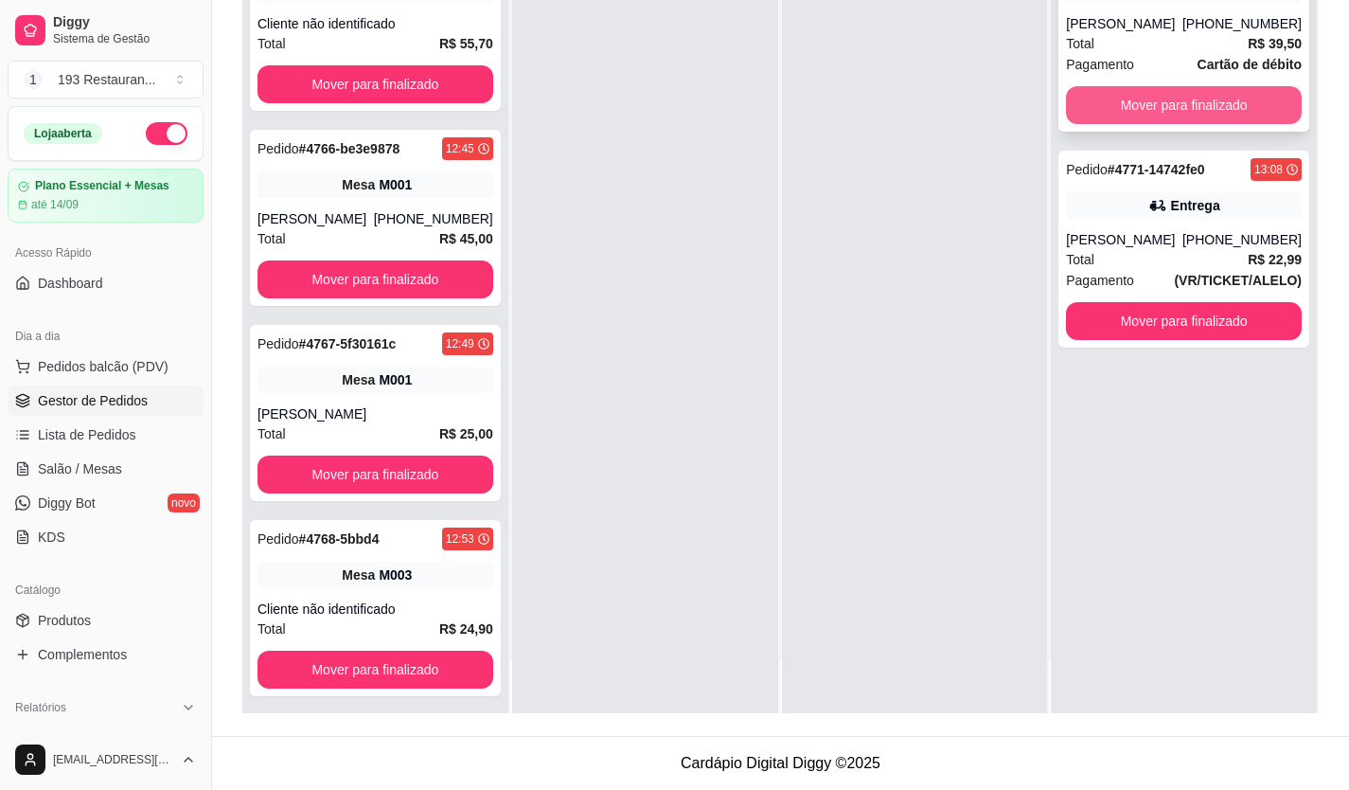
click at [1237, 106] on button "Mover para finalizado" at bounding box center [1184, 105] width 236 height 38
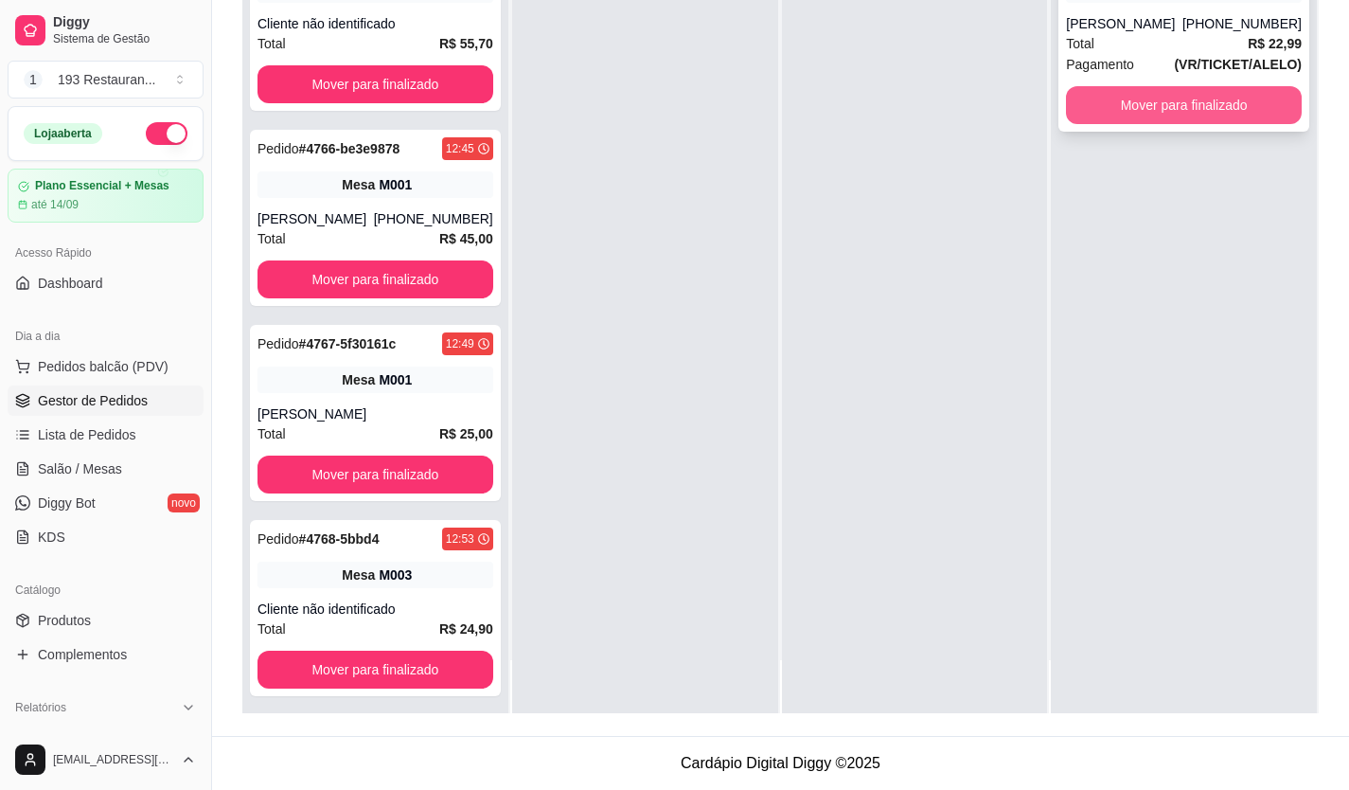
click at [1232, 104] on button "Mover para finalizado" at bounding box center [1184, 105] width 236 height 38
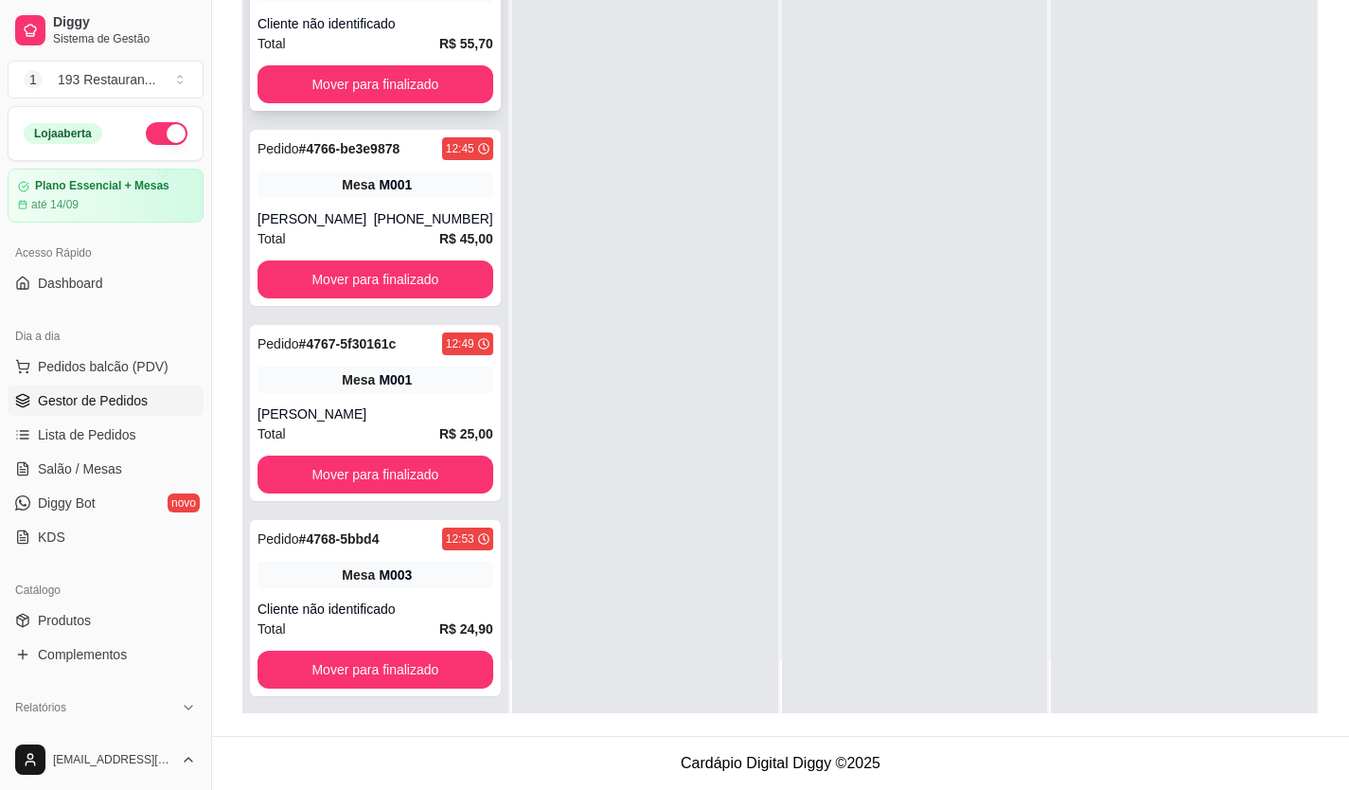
click at [451, 66] on button "Mover para finalizado" at bounding box center [376, 84] width 236 height 38
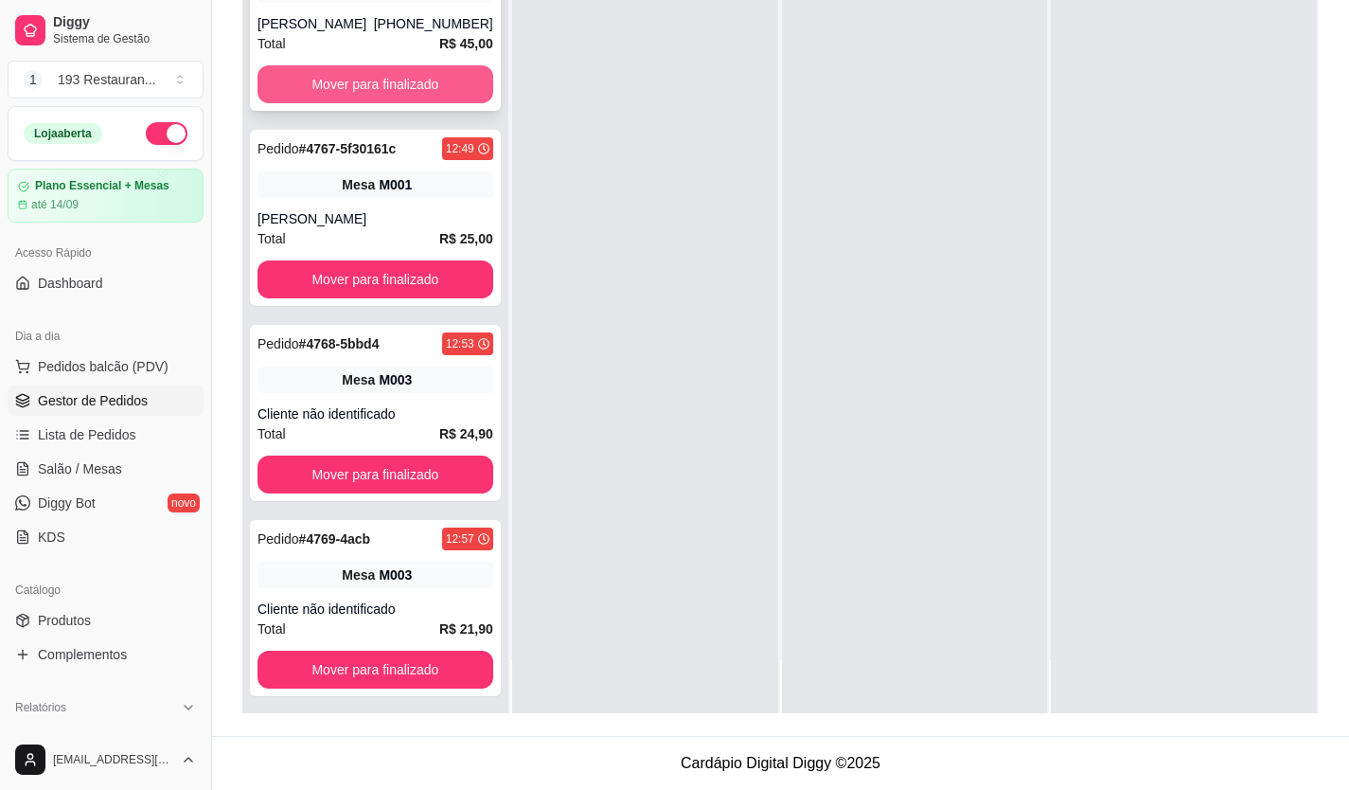
click at [439, 76] on button "Mover para finalizado" at bounding box center [376, 84] width 236 height 38
click at [439, 76] on button "Mover para finalizado" at bounding box center [375, 84] width 228 height 37
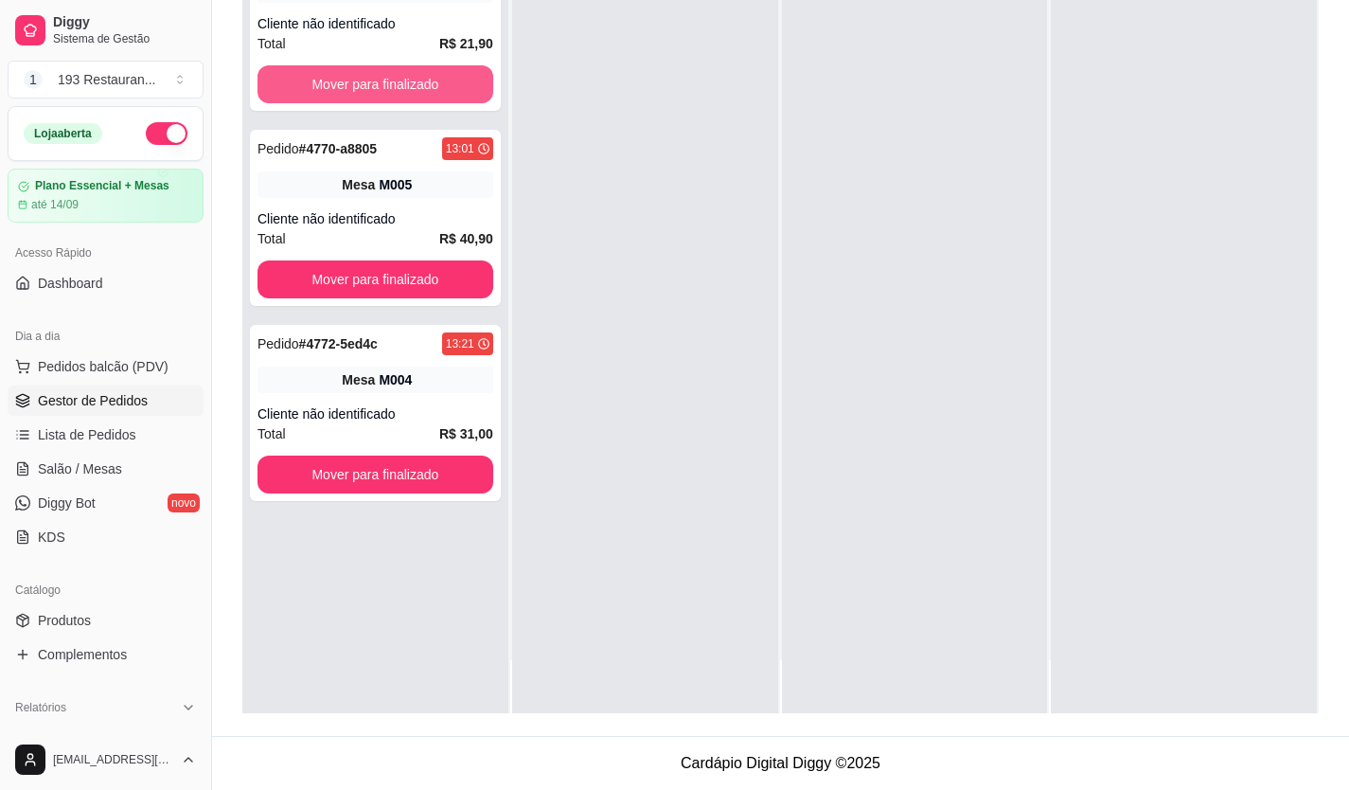
click at [439, 76] on button "Mover para finalizado" at bounding box center [376, 84] width 236 height 38
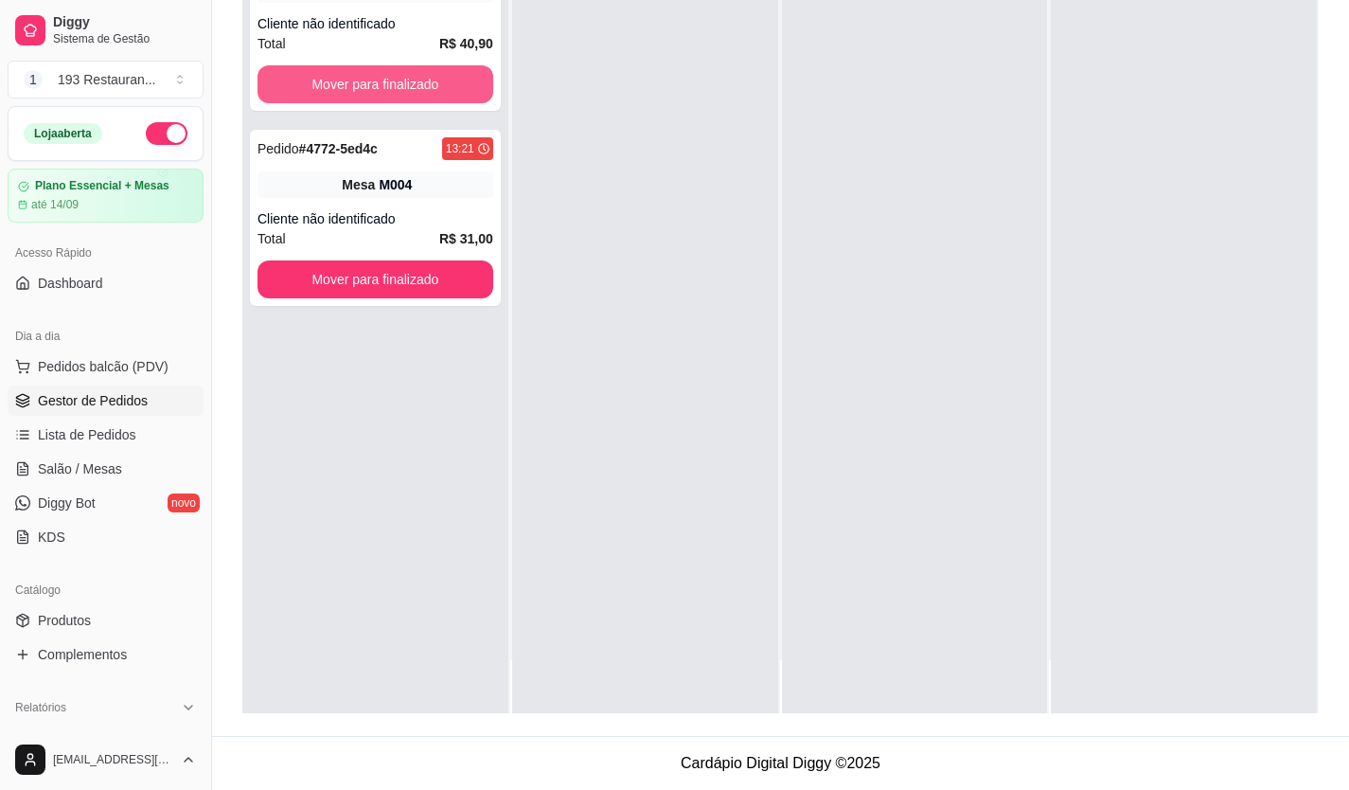
click at [439, 76] on button "Mover para finalizado" at bounding box center [376, 84] width 236 height 38
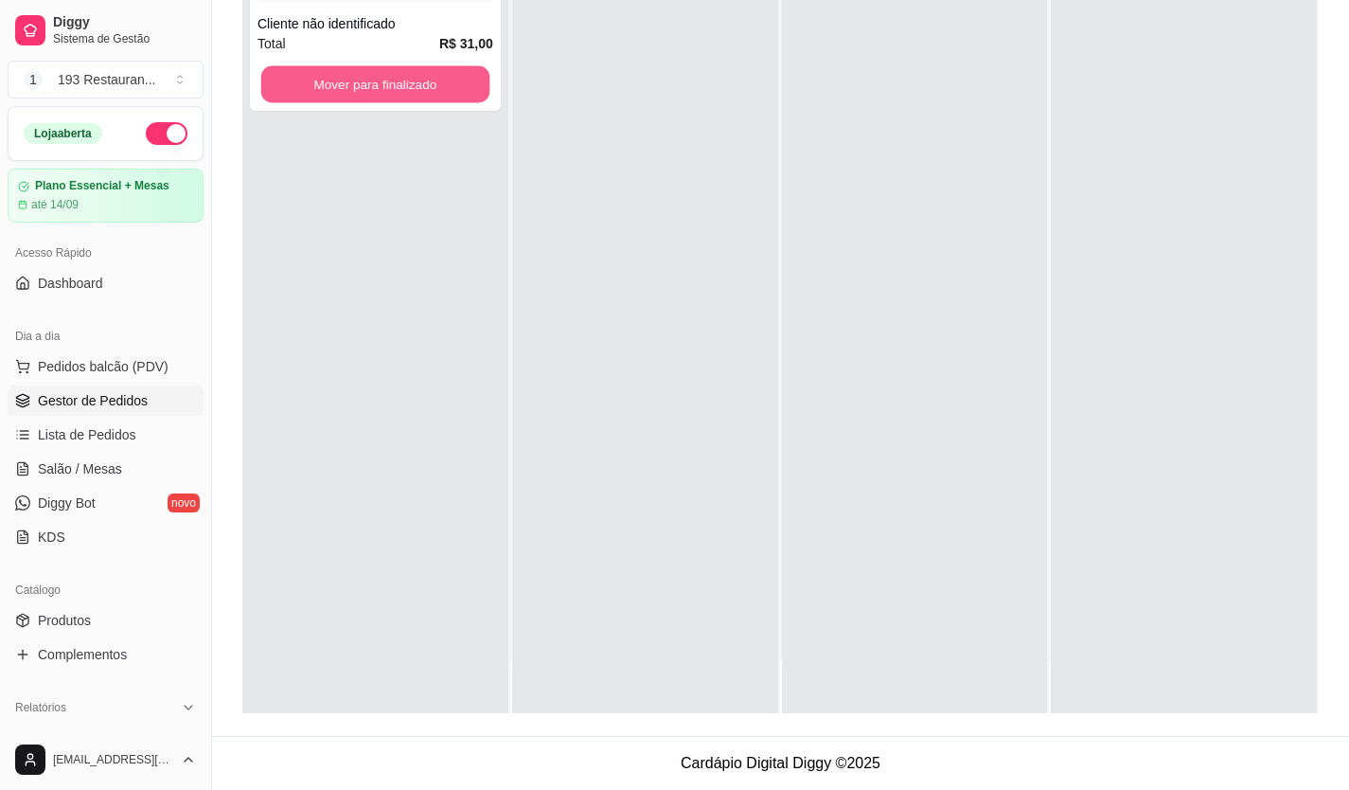
click at [439, 76] on button "Mover para finalizado" at bounding box center [375, 84] width 228 height 37
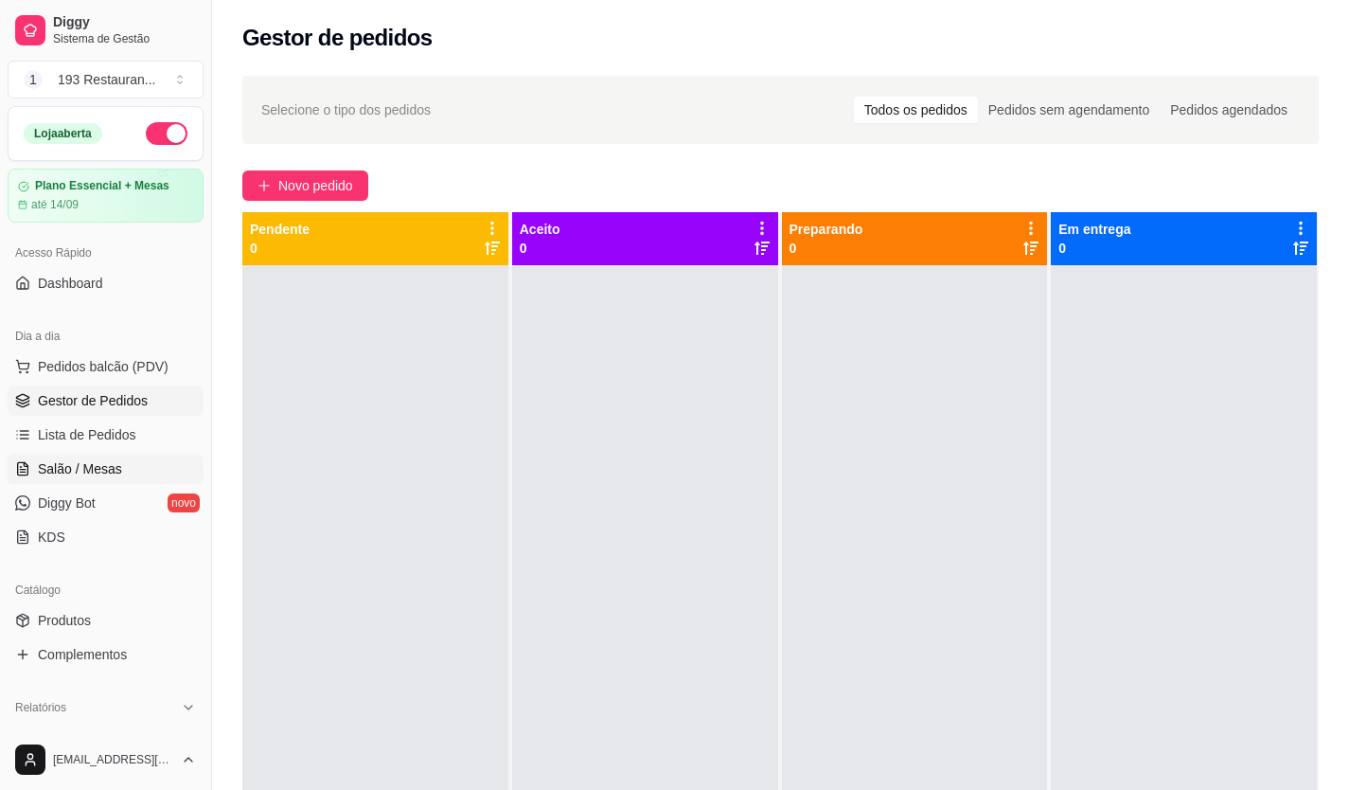
click at [79, 464] on span "Salão / Mesas" at bounding box center [80, 468] width 84 height 19
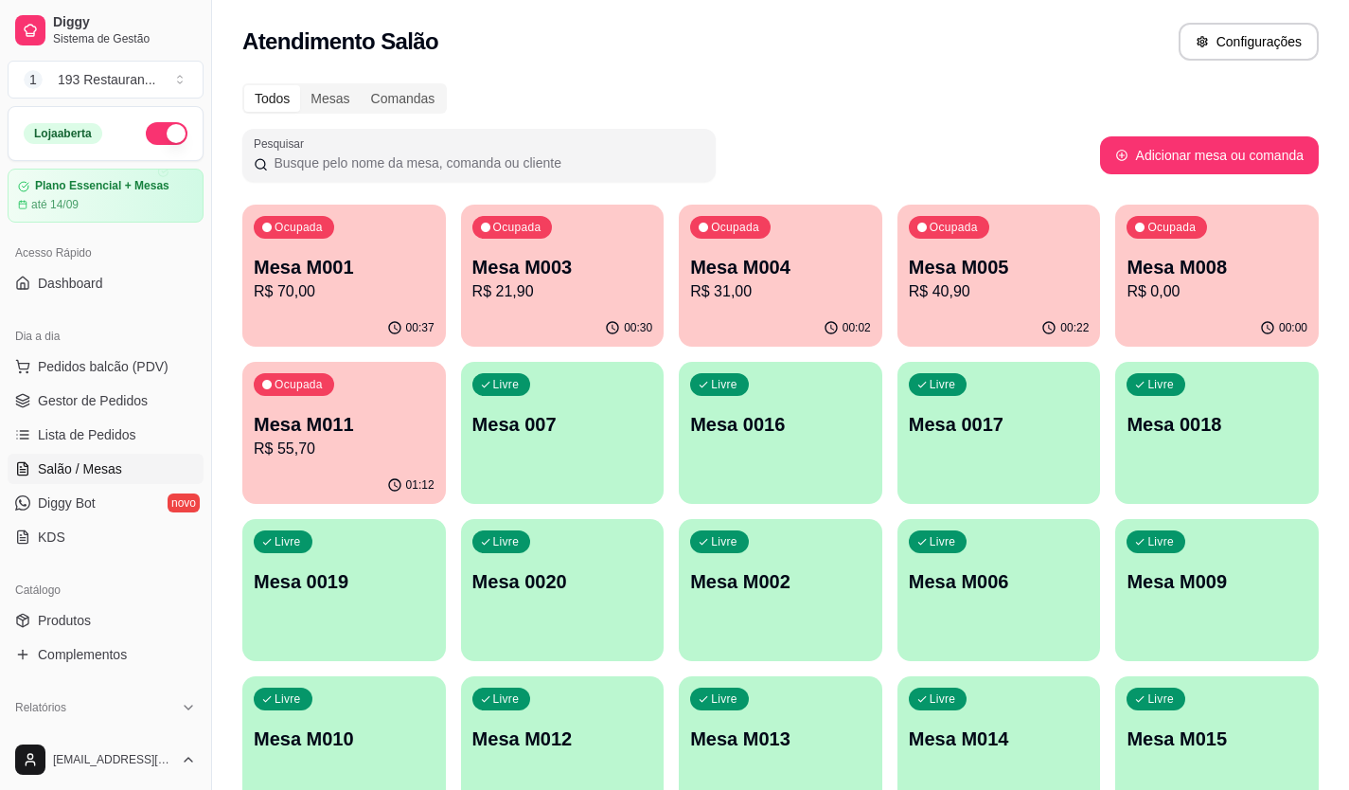
click at [575, 273] on p "Mesa M003" at bounding box center [563, 267] width 181 height 27
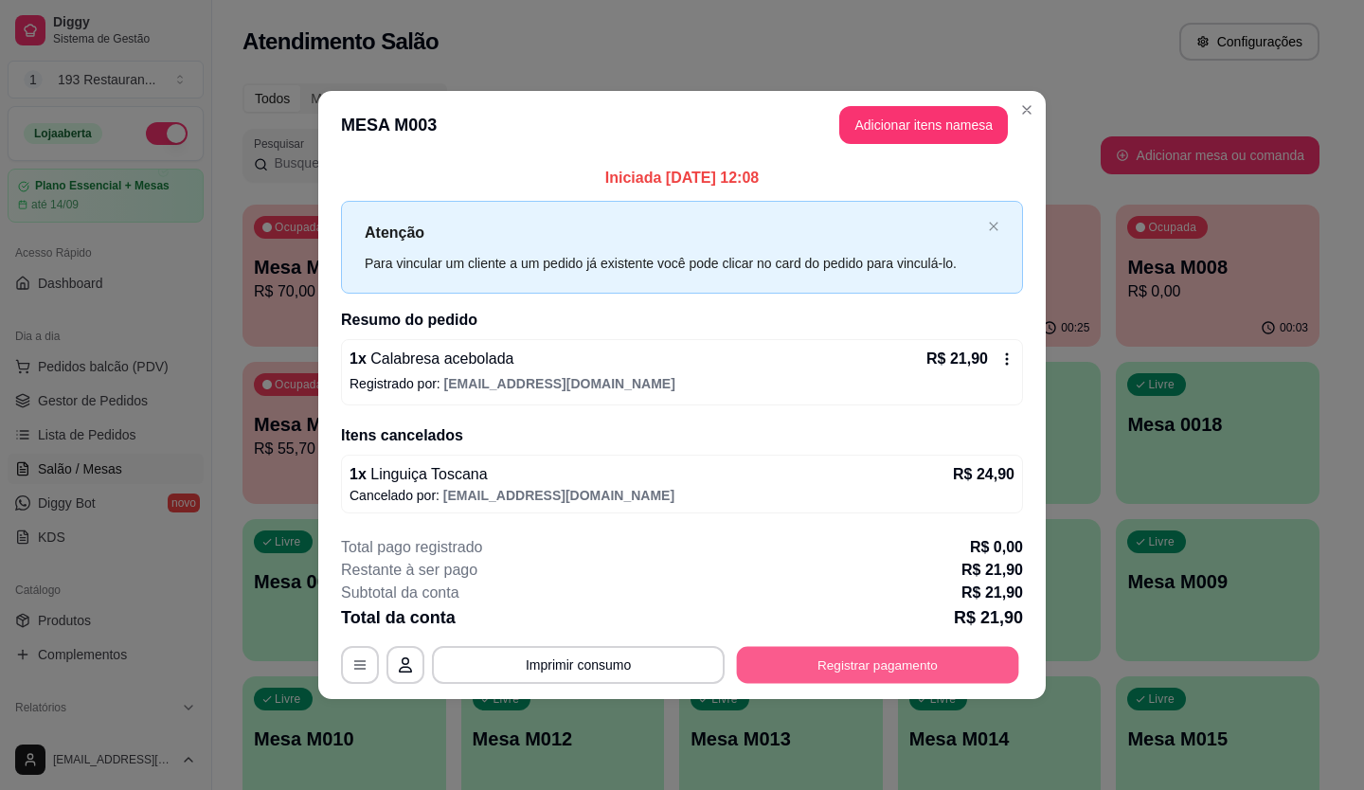
click at [926, 678] on button "Registrar pagamento" at bounding box center [878, 664] width 282 height 37
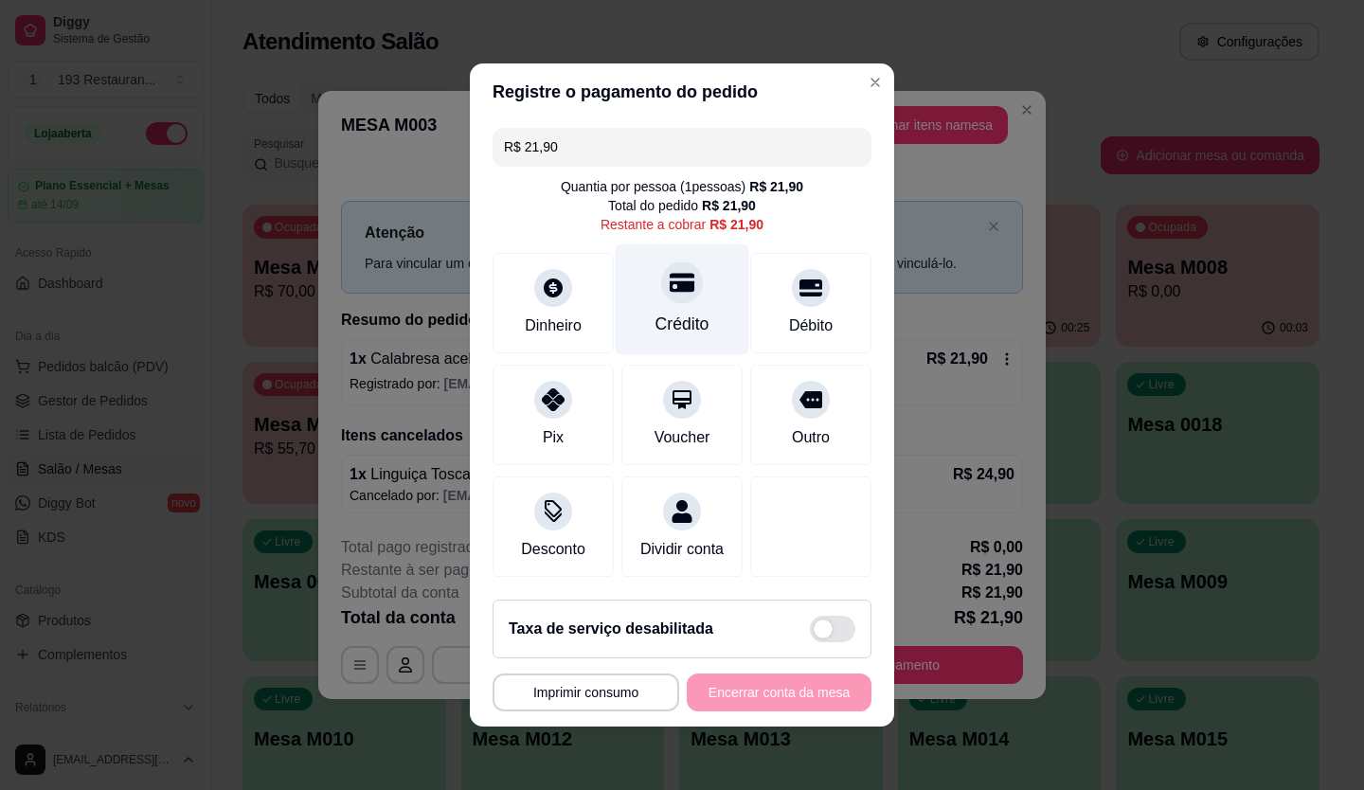
click at [674, 295] on div "Crédito" at bounding box center [683, 299] width 134 height 111
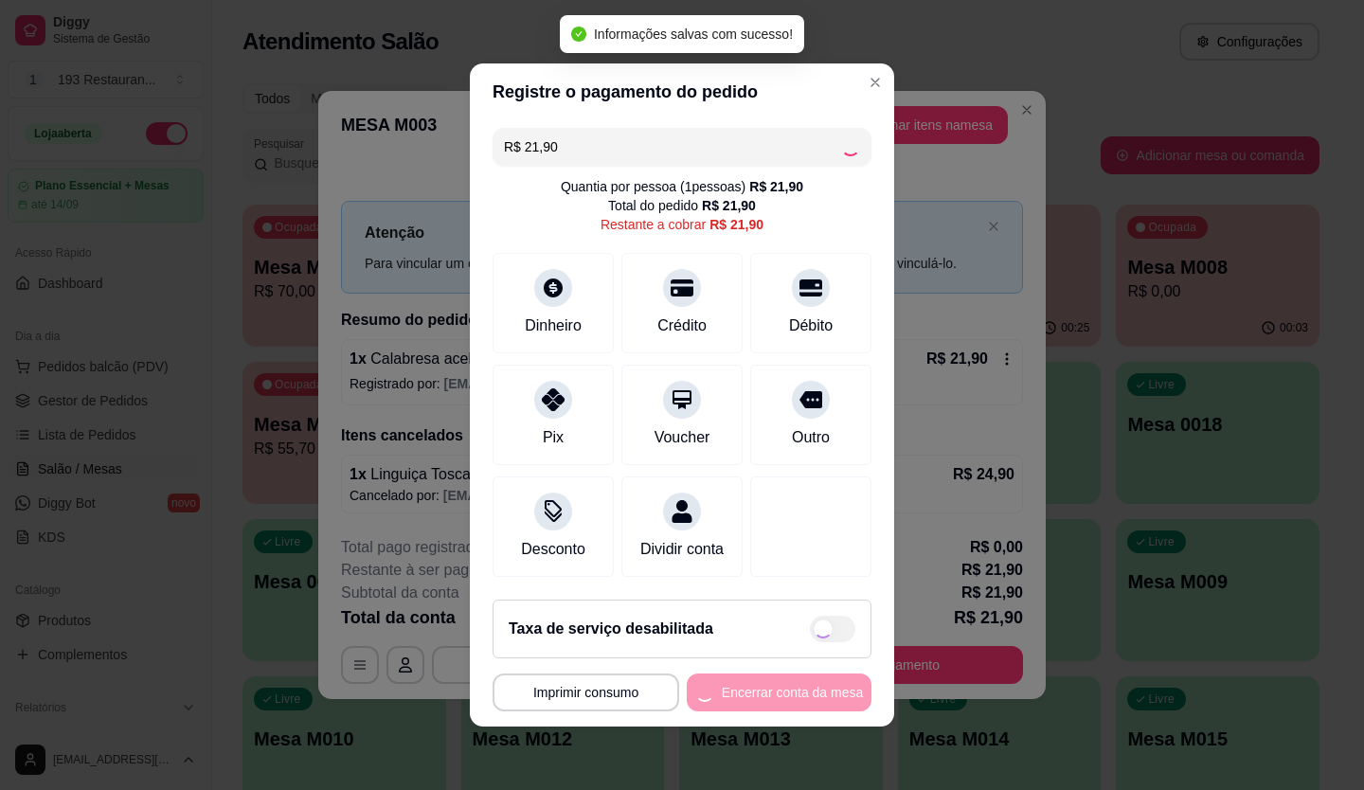
type input "R$ 0,00"
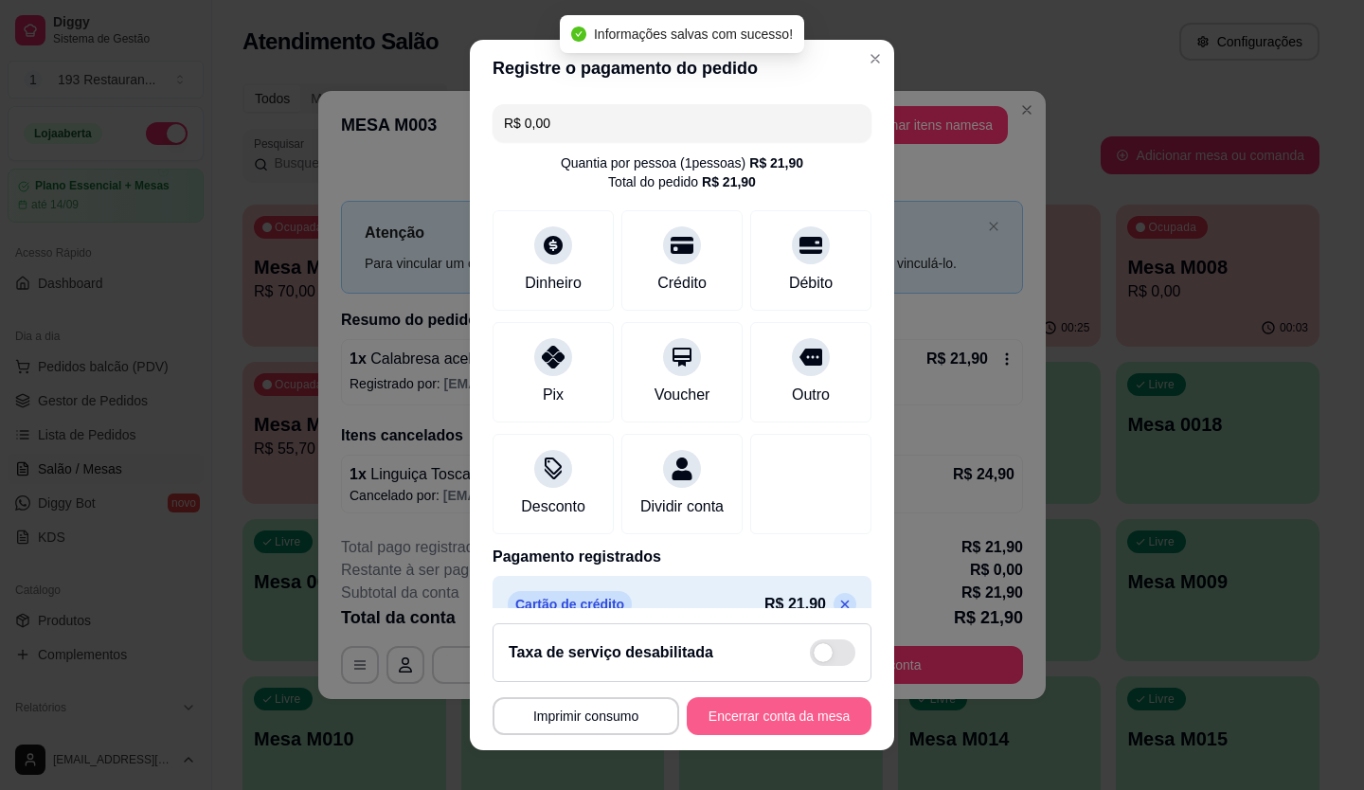
click at [808, 715] on button "Encerrar conta da mesa" at bounding box center [779, 716] width 185 height 38
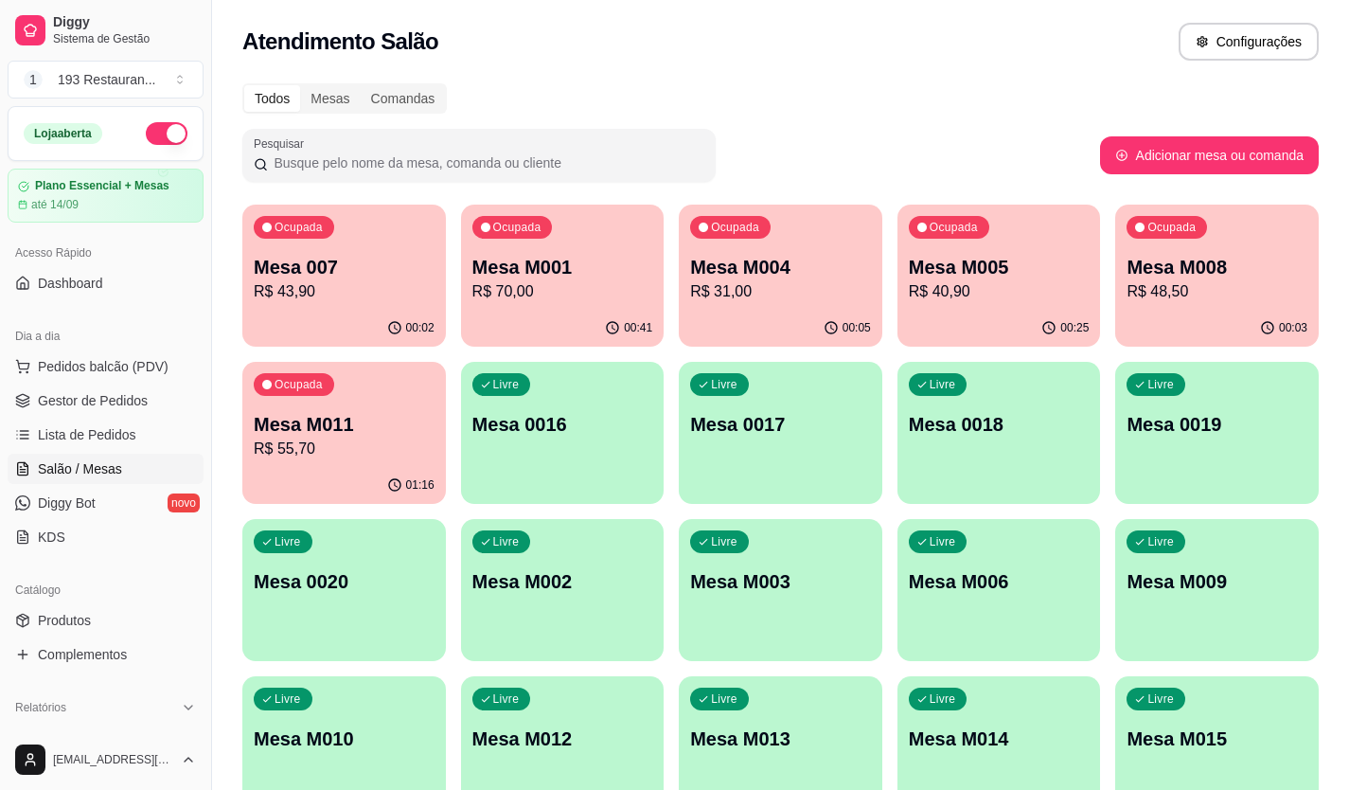
click at [1008, 282] on p "R$ 40,90" at bounding box center [999, 291] width 181 height 23
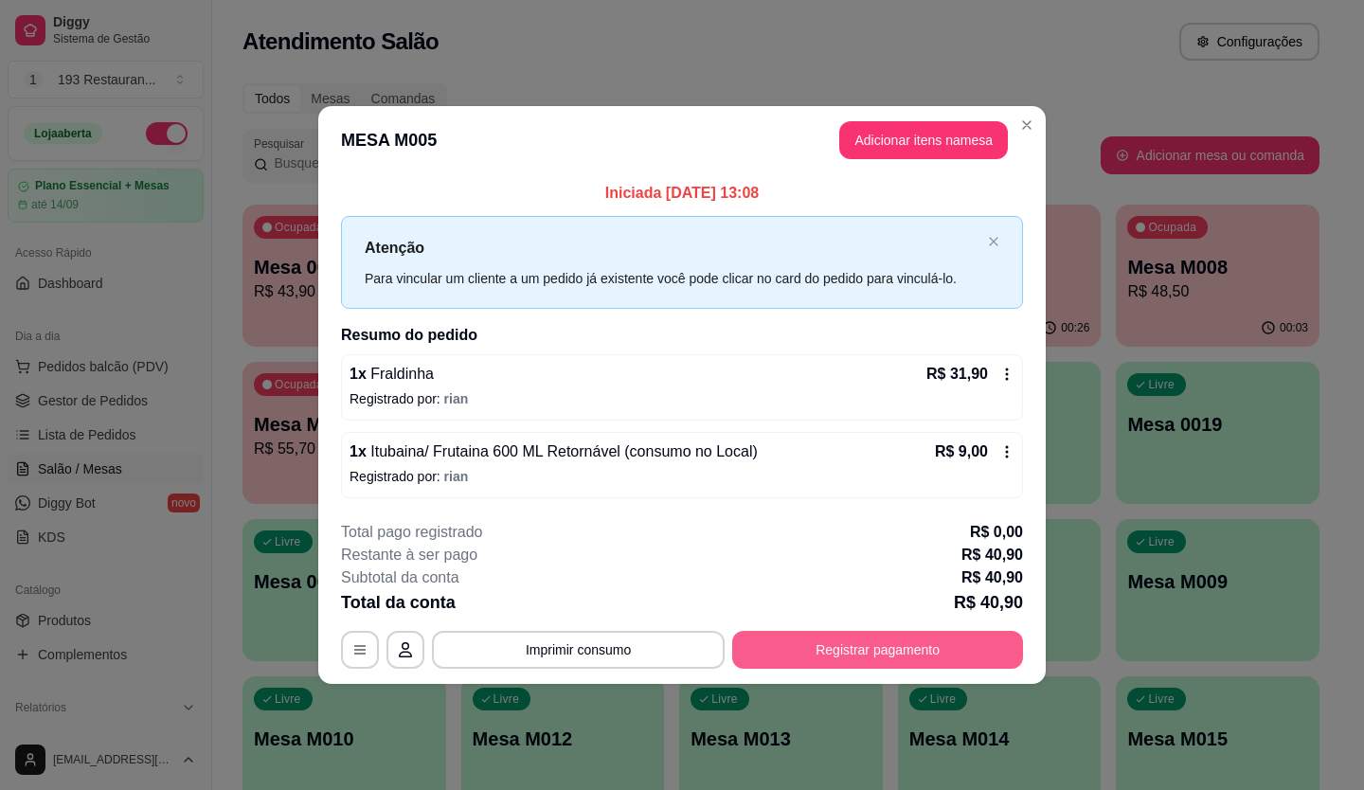
click at [890, 653] on button "Registrar pagamento" at bounding box center [877, 650] width 291 height 38
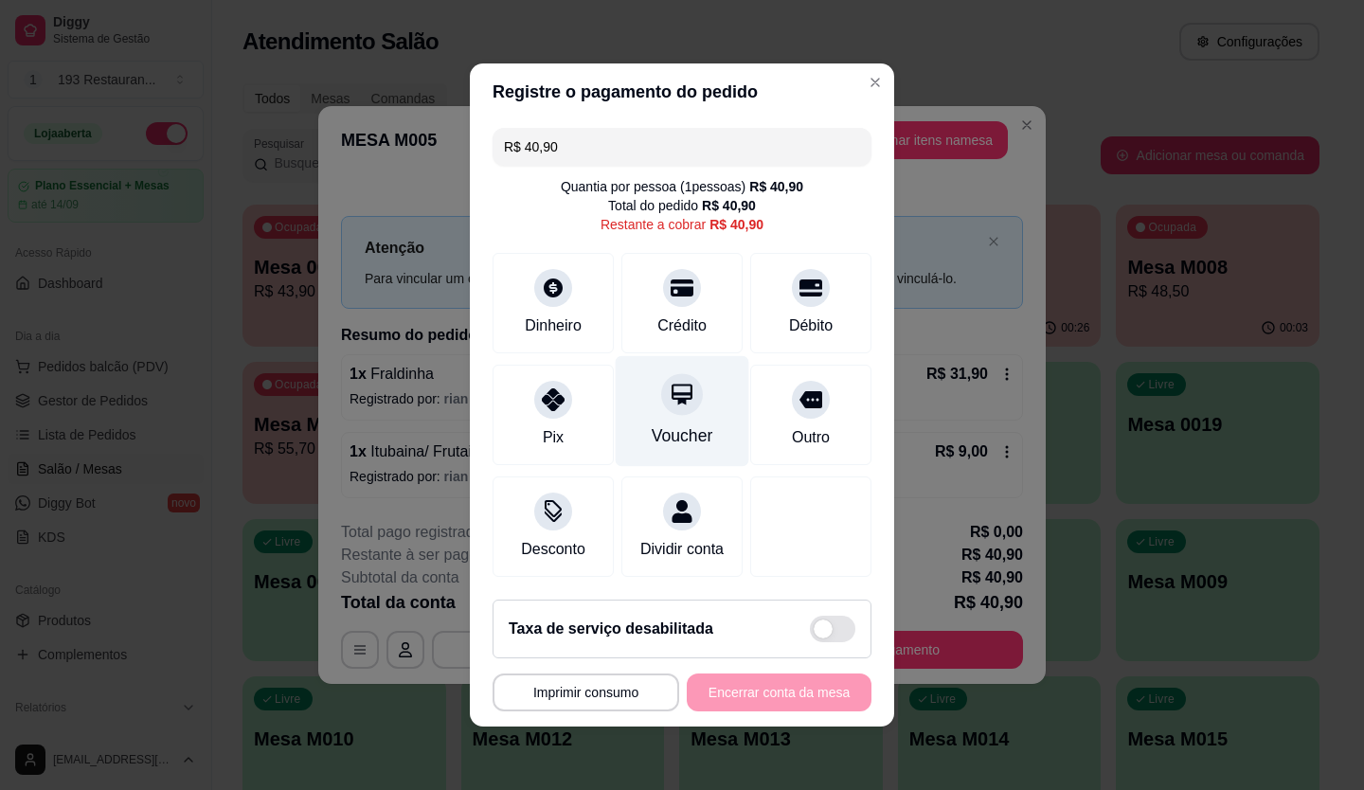
click at [659, 410] on div "Voucher" at bounding box center [683, 411] width 134 height 111
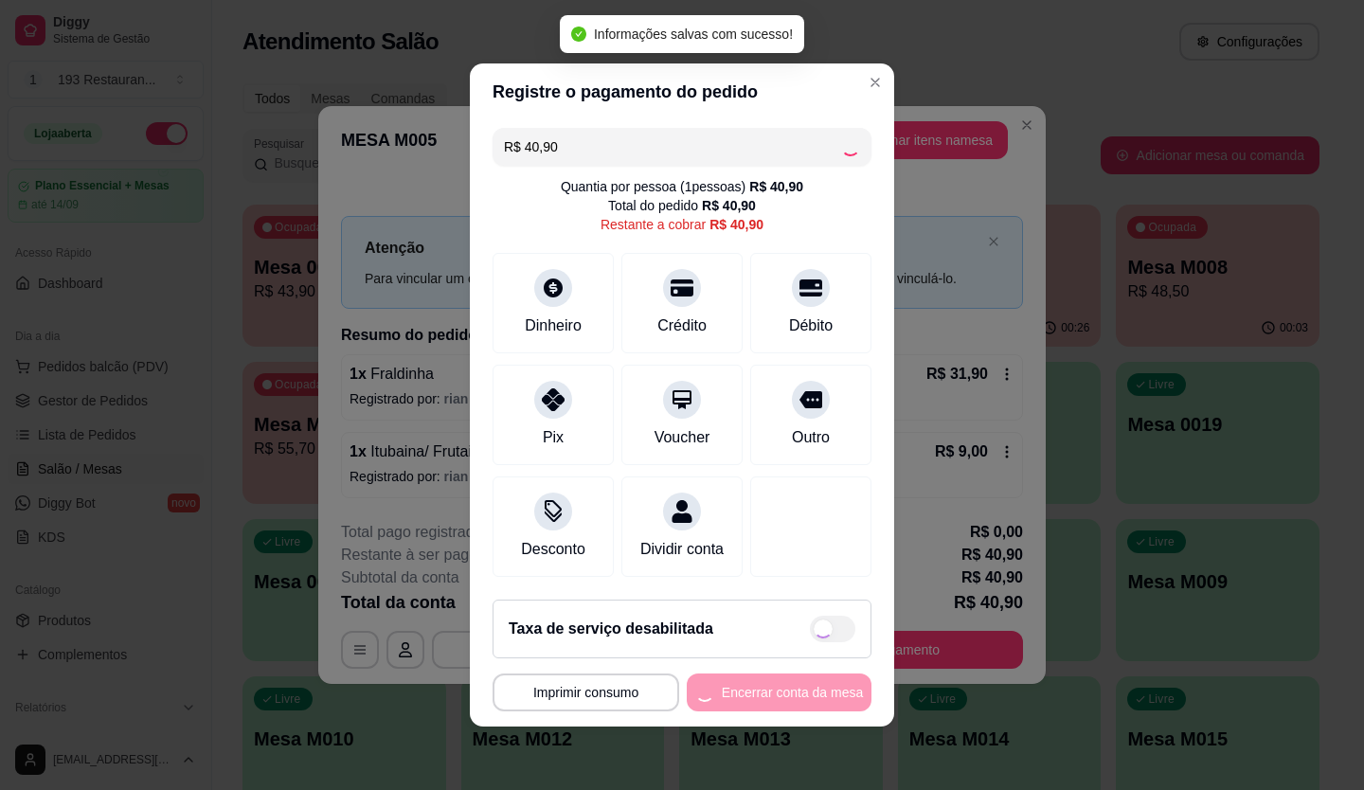
type input "R$ 0,00"
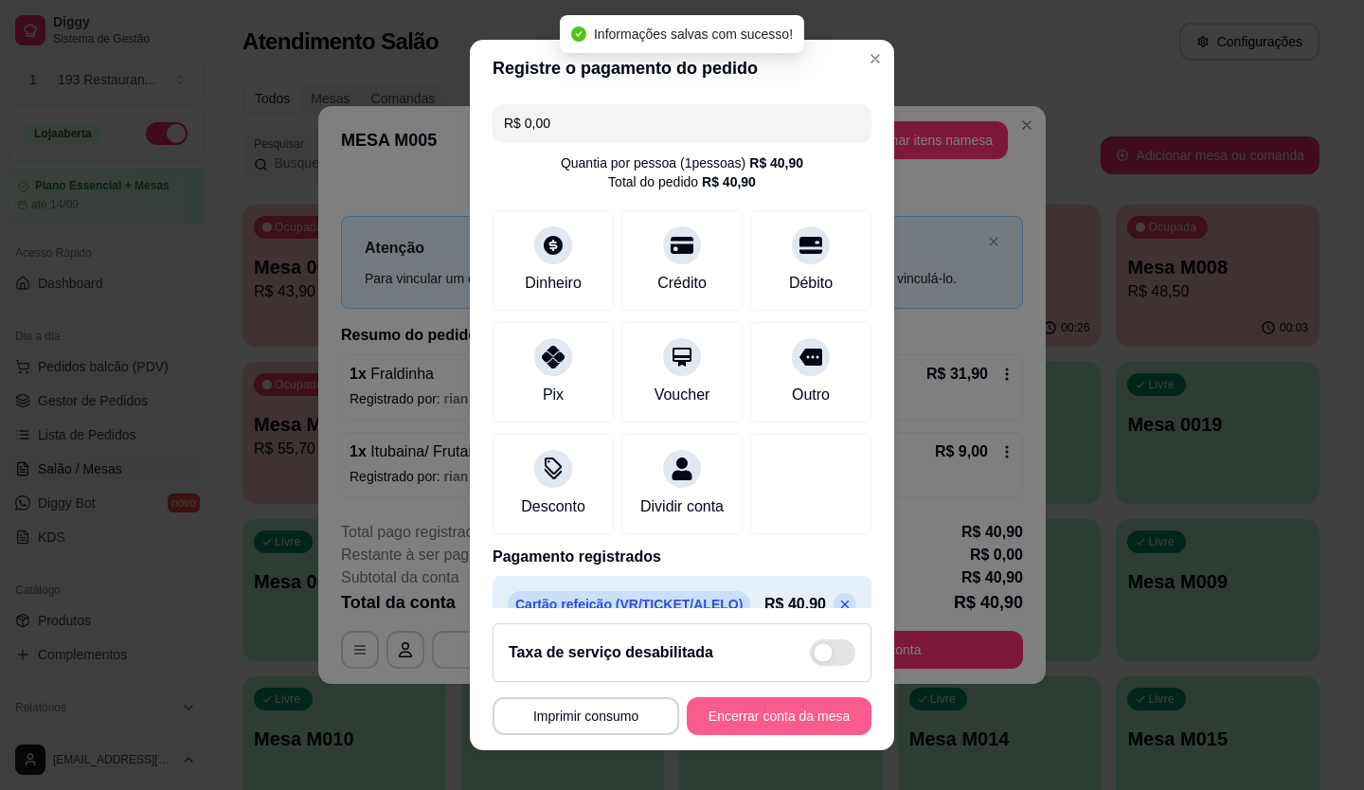
click at [783, 714] on button "Encerrar conta da mesa" at bounding box center [779, 716] width 185 height 38
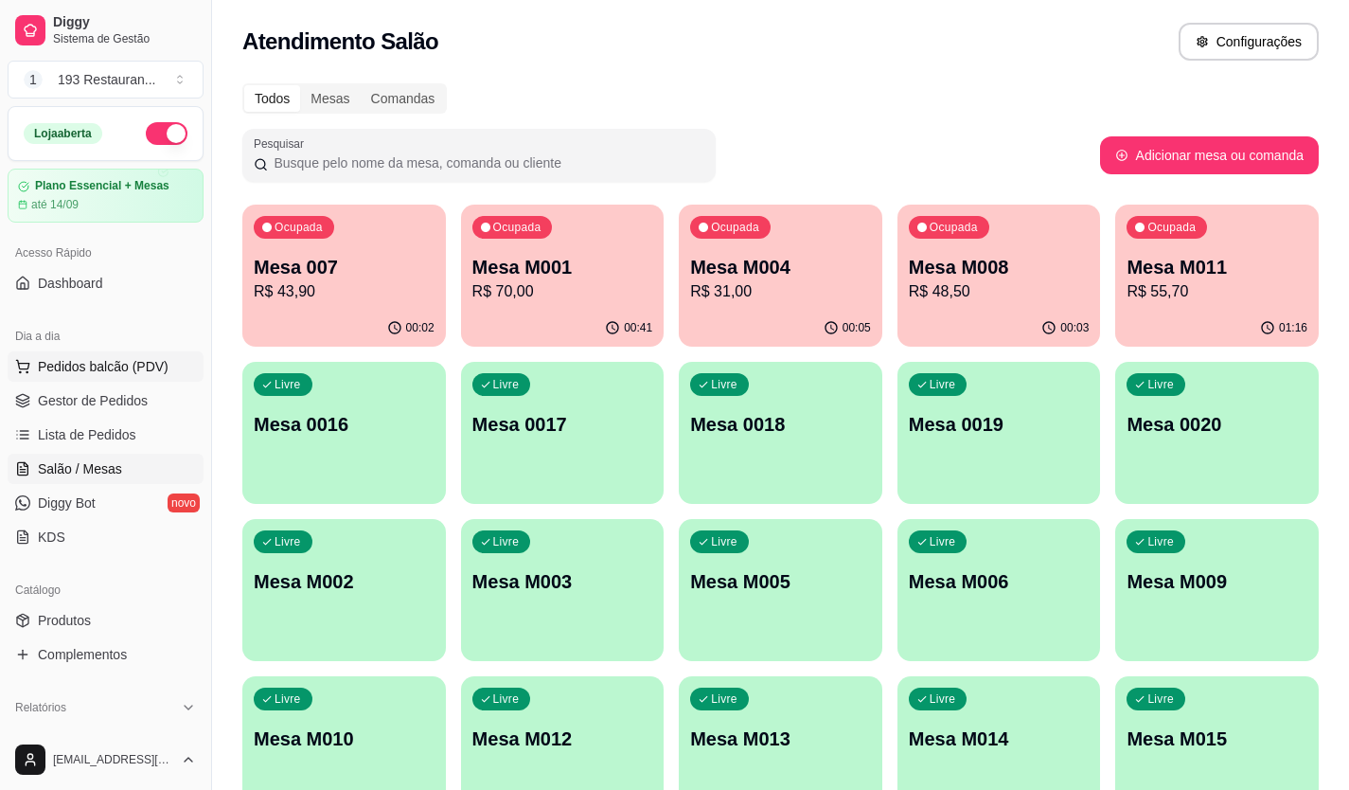
click at [82, 363] on span "Pedidos balcão (PDV)" at bounding box center [103, 366] width 131 height 19
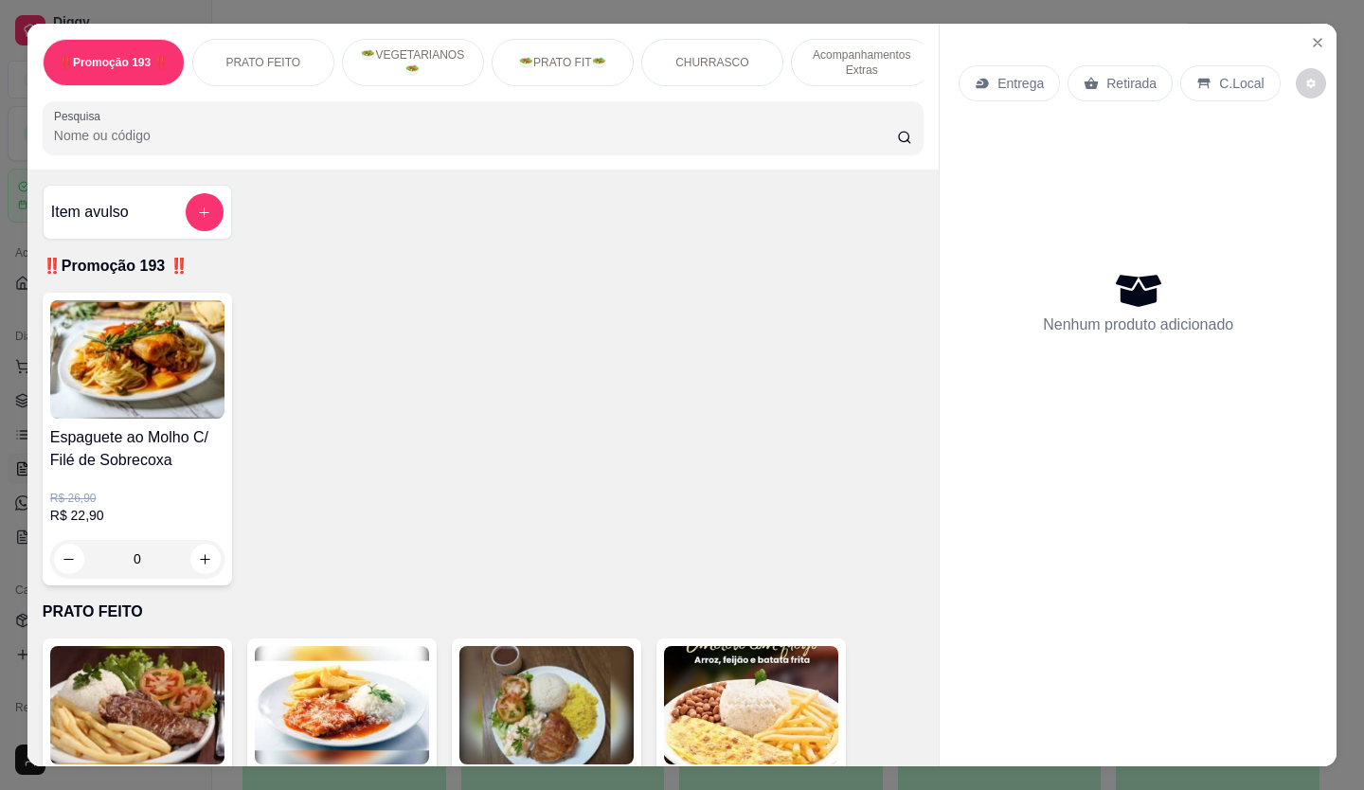
click at [1125, 74] on p "Retirada" at bounding box center [1131, 83] width 50 height 19
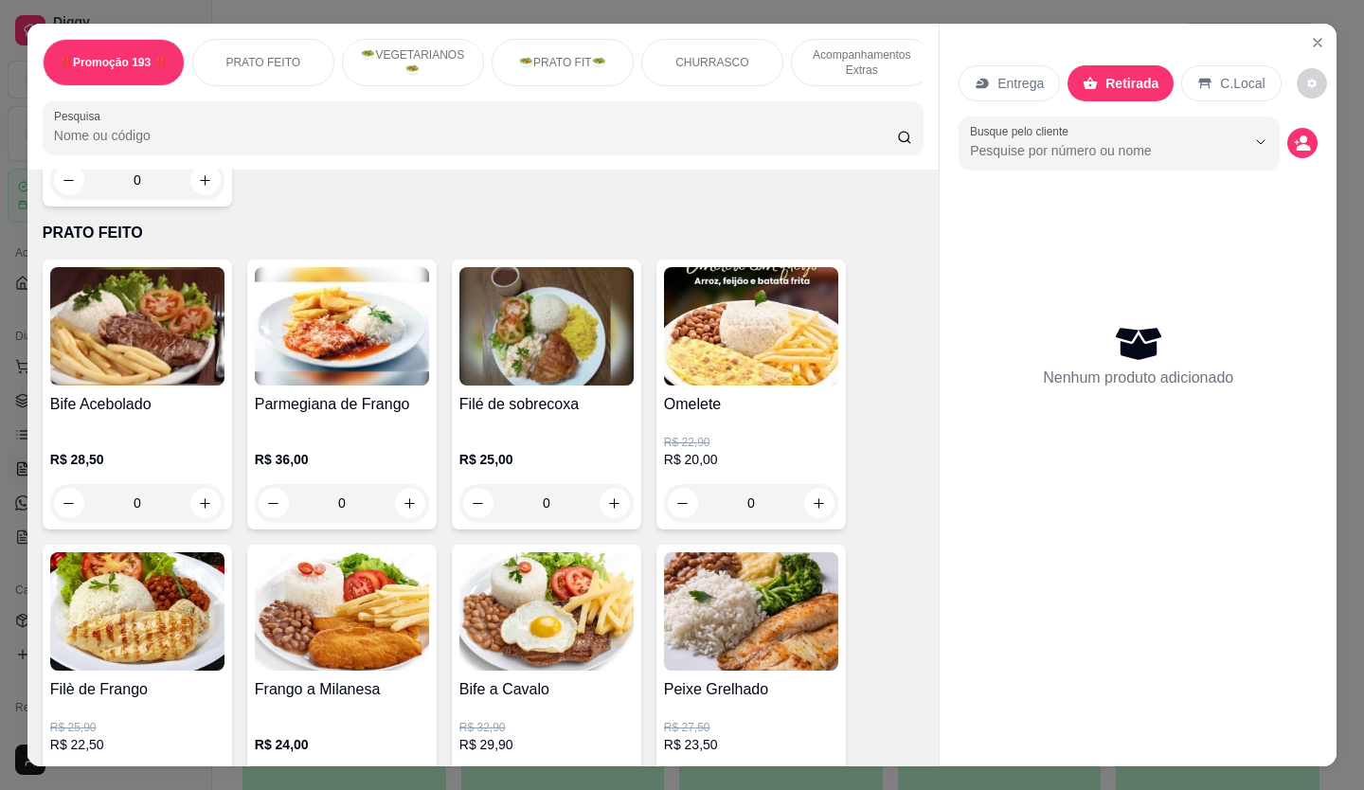
scroll to position [758, 0]
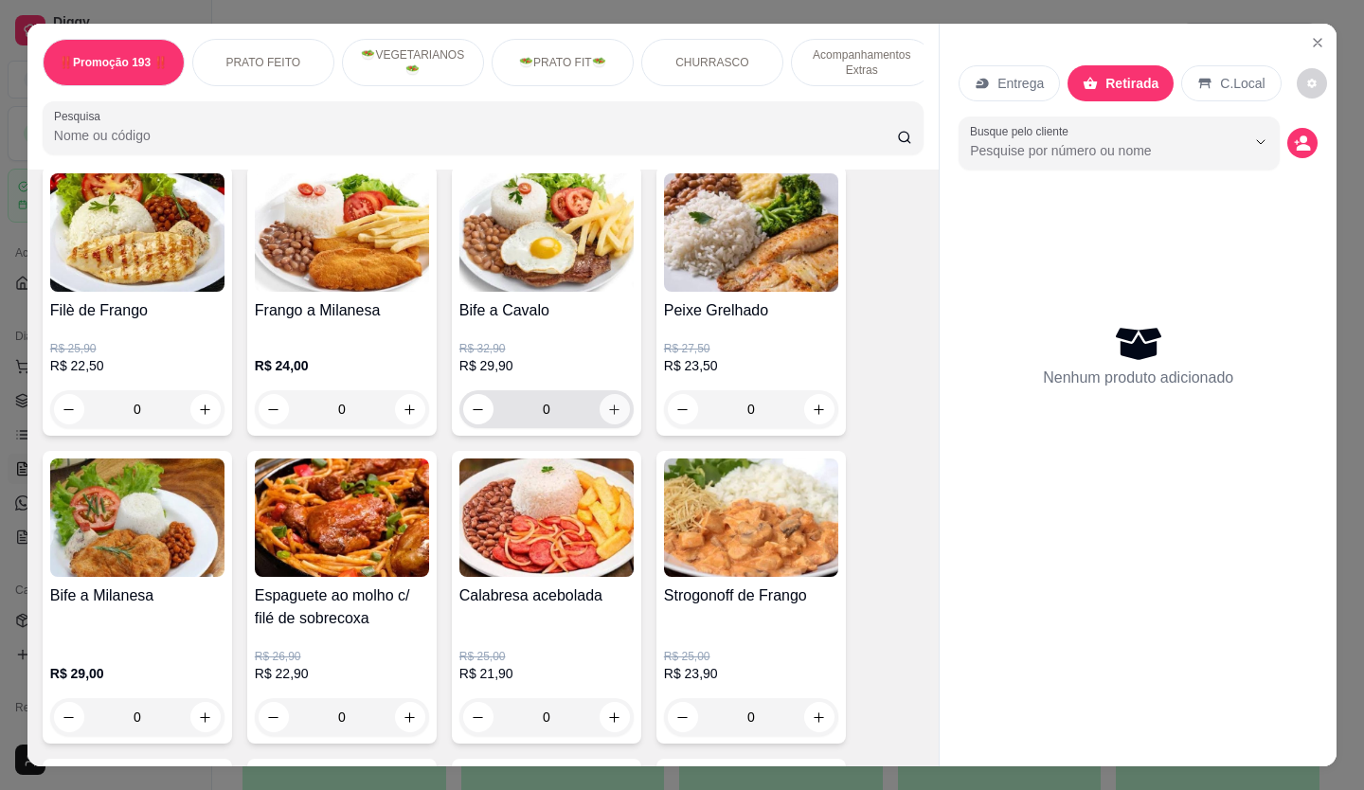
click at [607, 409] on icon "increase-product-quantity" at bounding box center [614, 409] width 14 height 14
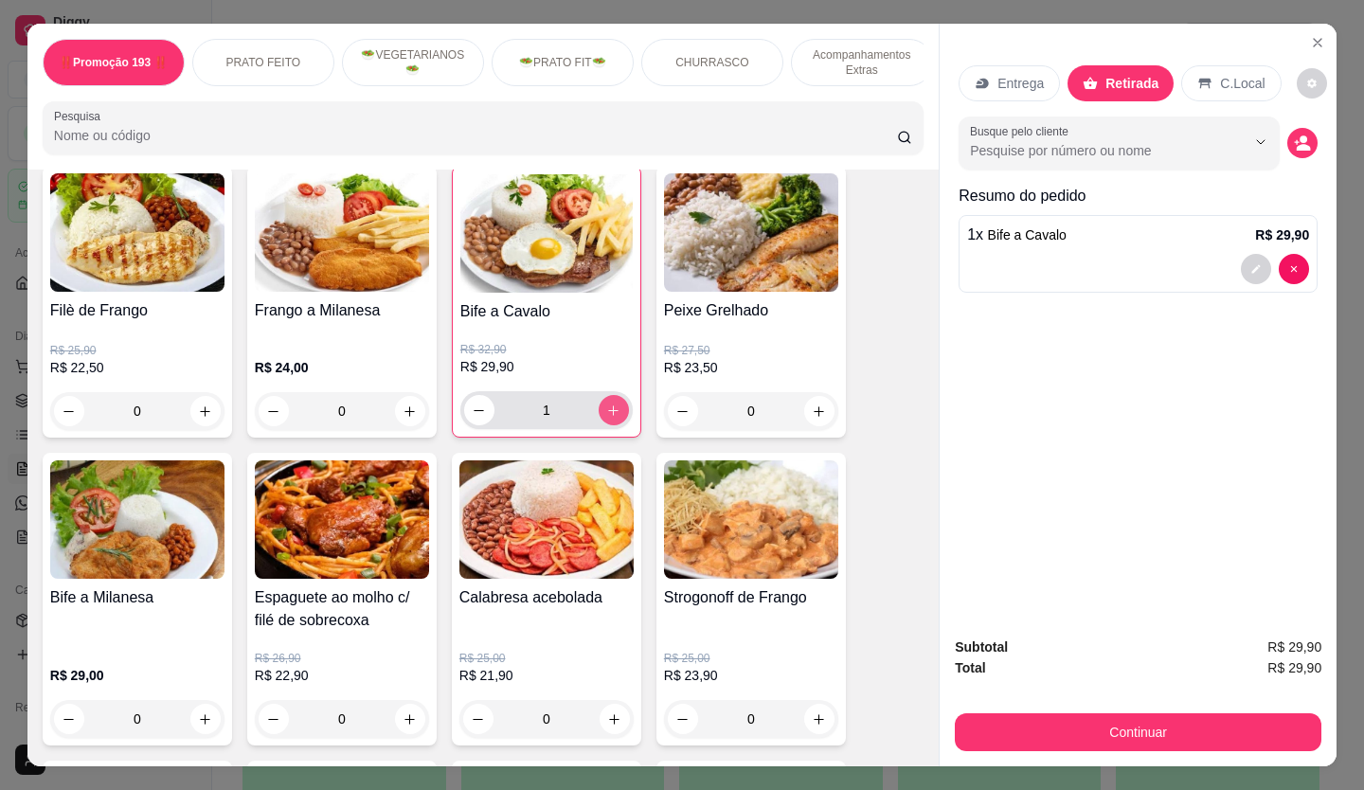
type input "1"
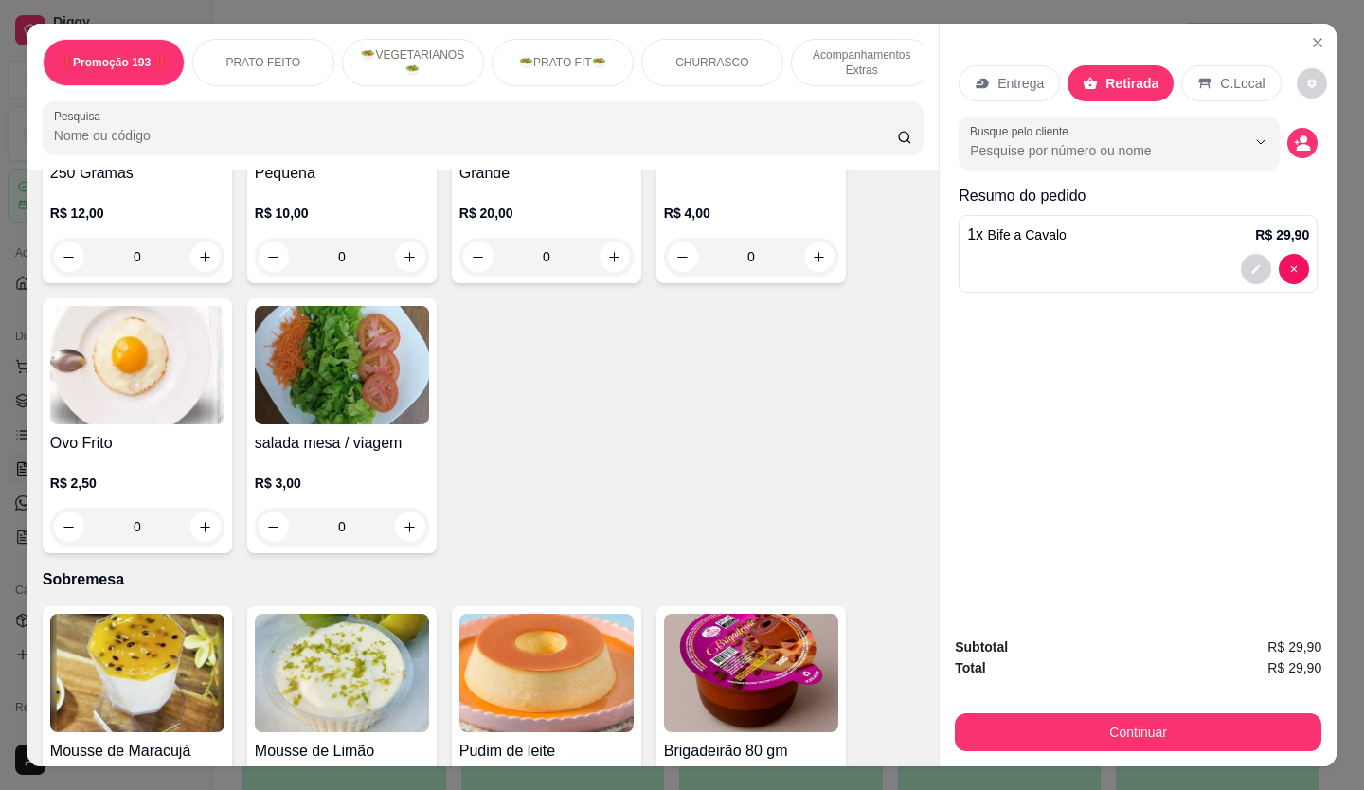
scroll to position [3598, 0]
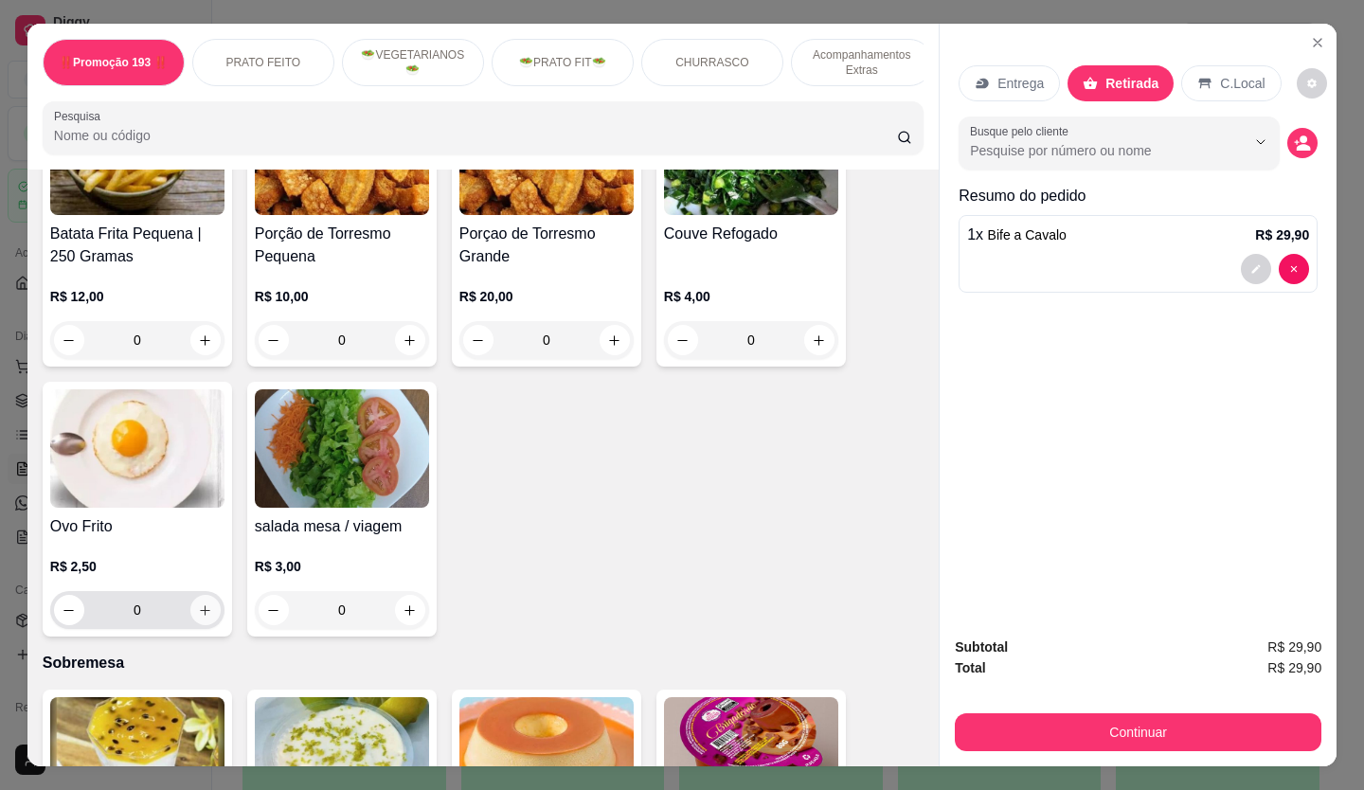
click at [201, 603] on icon "increase-product-quantity" at bounding box center [205, 610] width 14 height 14
type input "1"
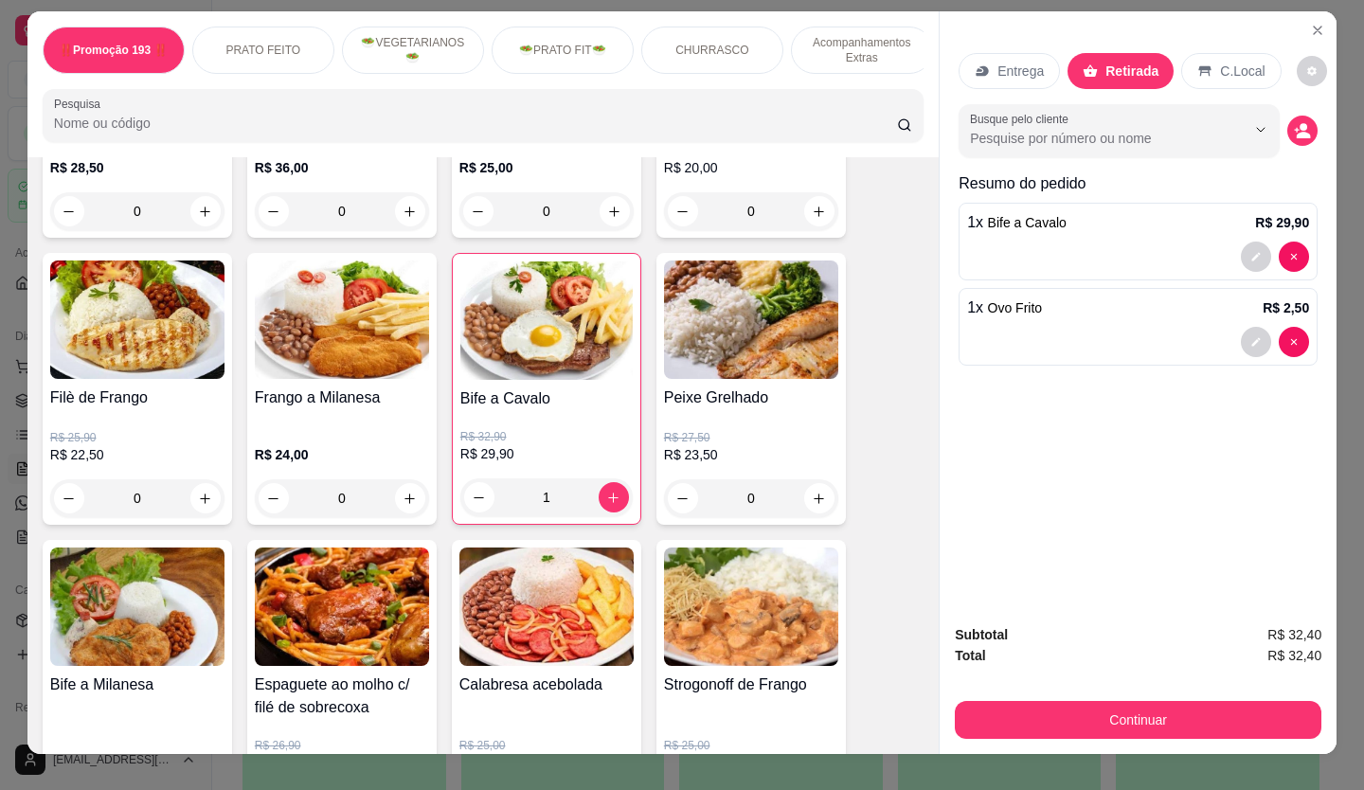
scroll to position [568, 0]
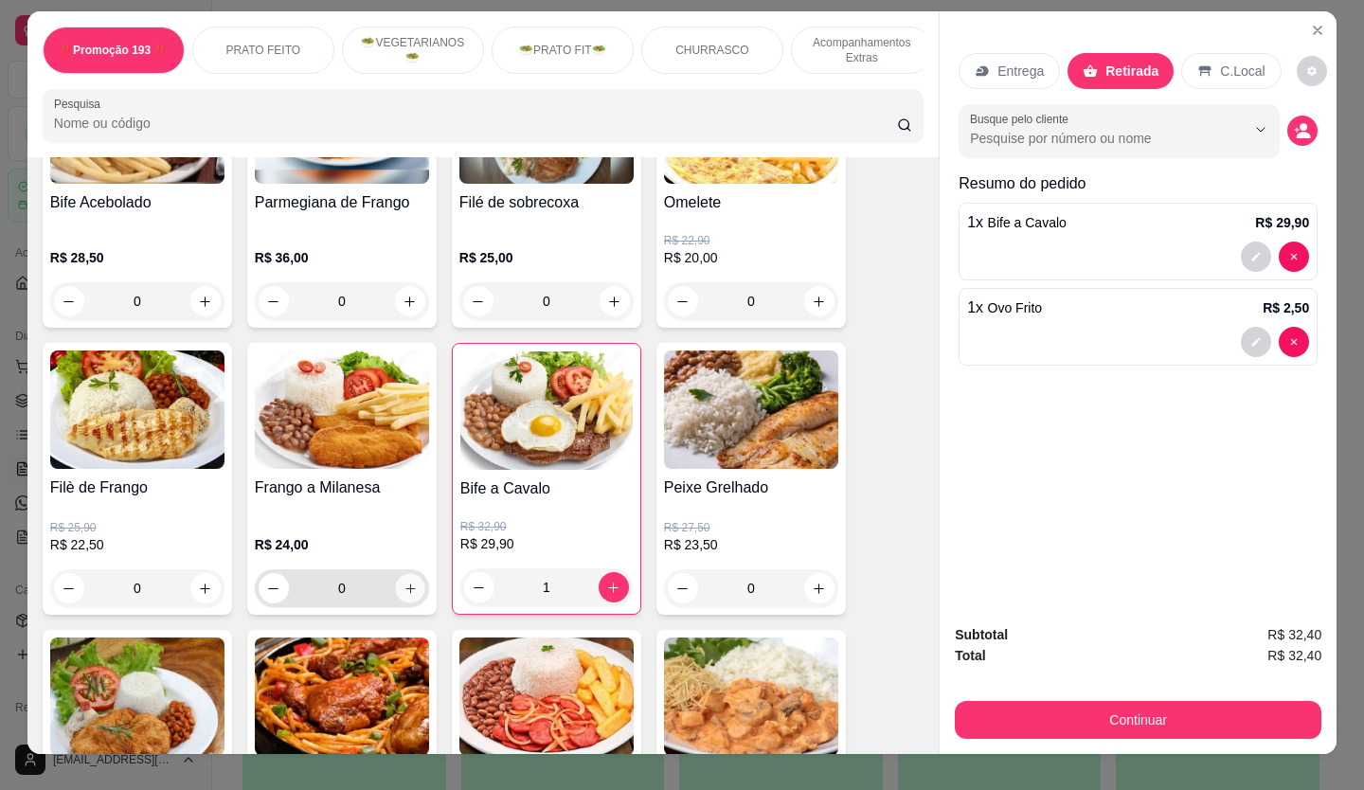
click at [403, 595] on icon "increase-product-quantity" at bounding box center [410, 588] width 14 height 14
click at [405, 593] on icon "increase-product-quantity" at bounding box center [409, 587] width 9 height 9
type input "2"
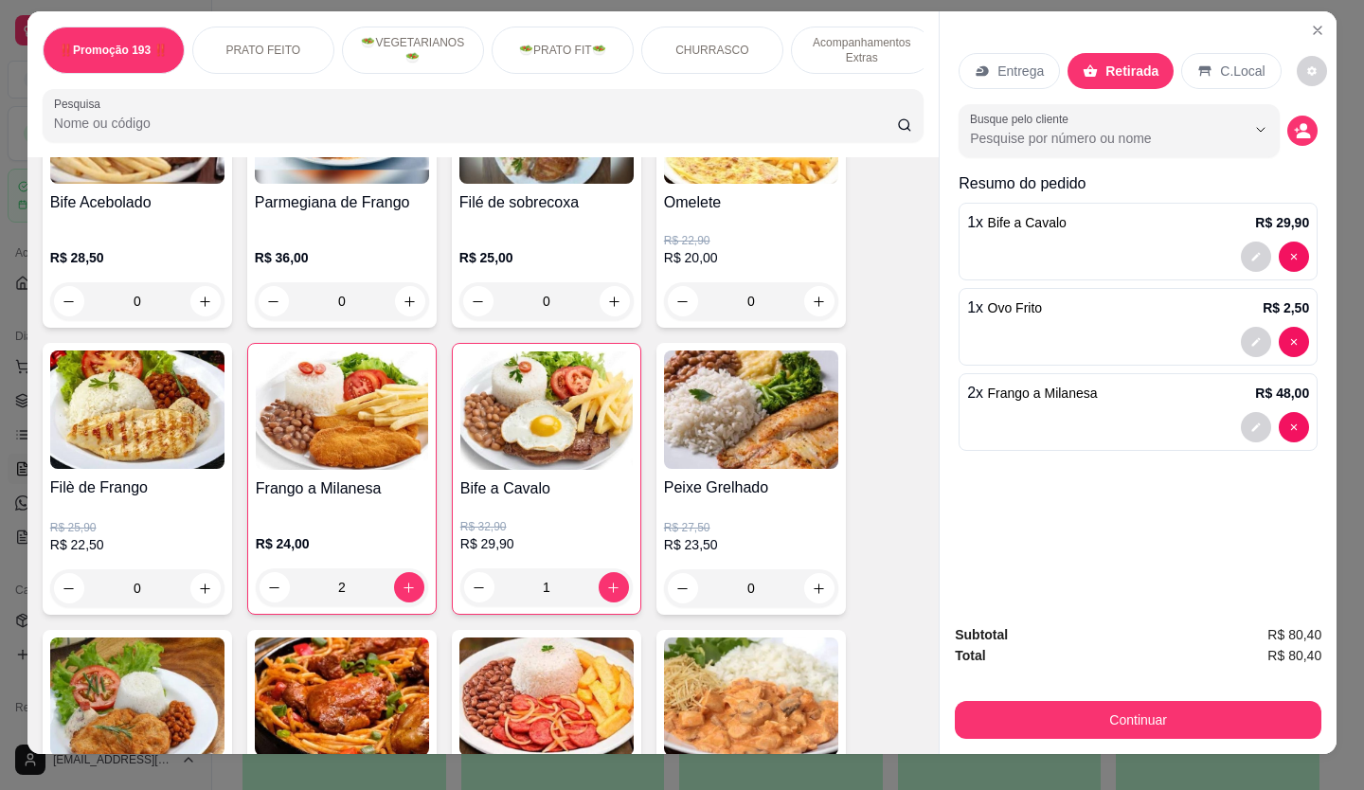
click at [1104, 735] on div "Subtotal R$ 80,40 Total R$ 80,40 Continuar" at bounding box center [1137, 681] width 397 height 145
click at [1098, 719] on button "Continuar" at bounding box center [1138, 720] width 366 height 38
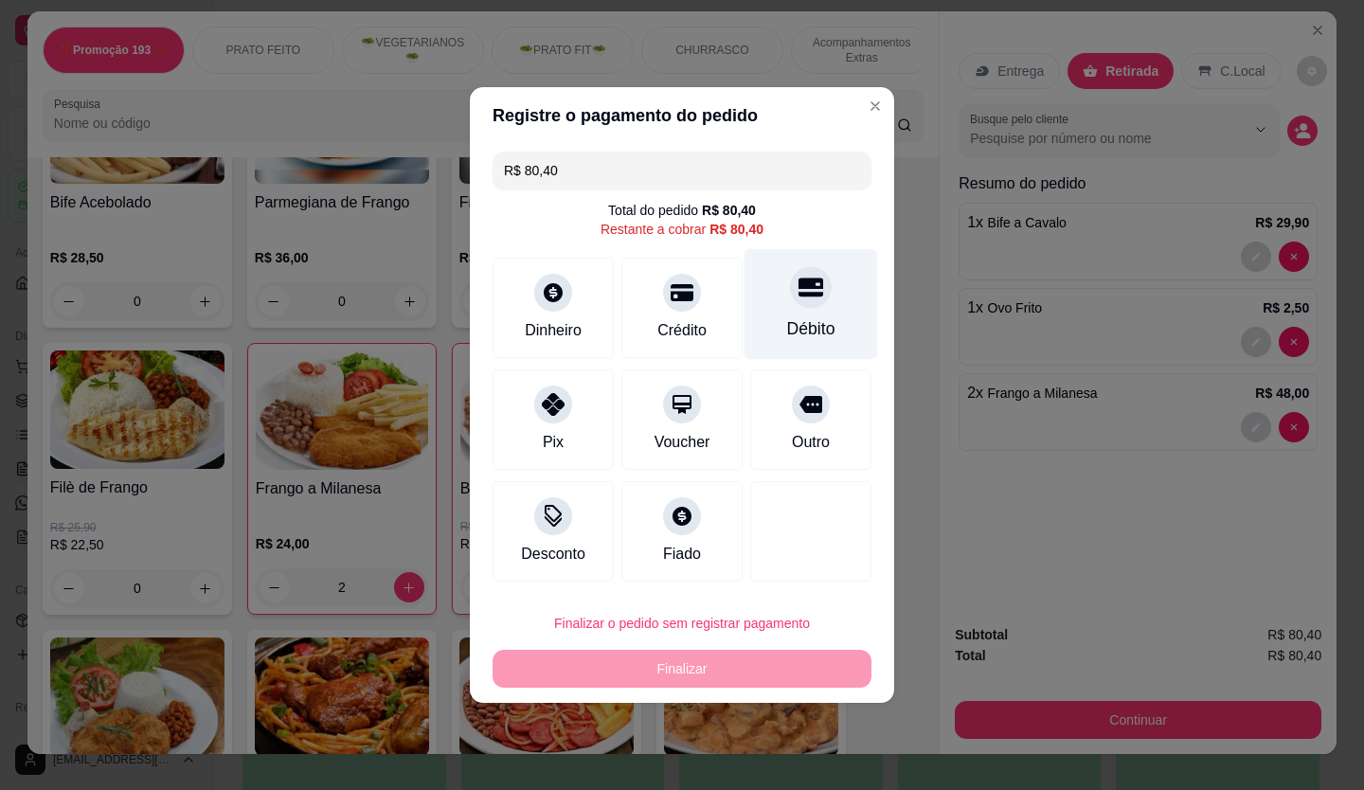
click at [798, 295] on icon at bounding box center [810, 287] width 25 height 19
type input "R$ 0,00"
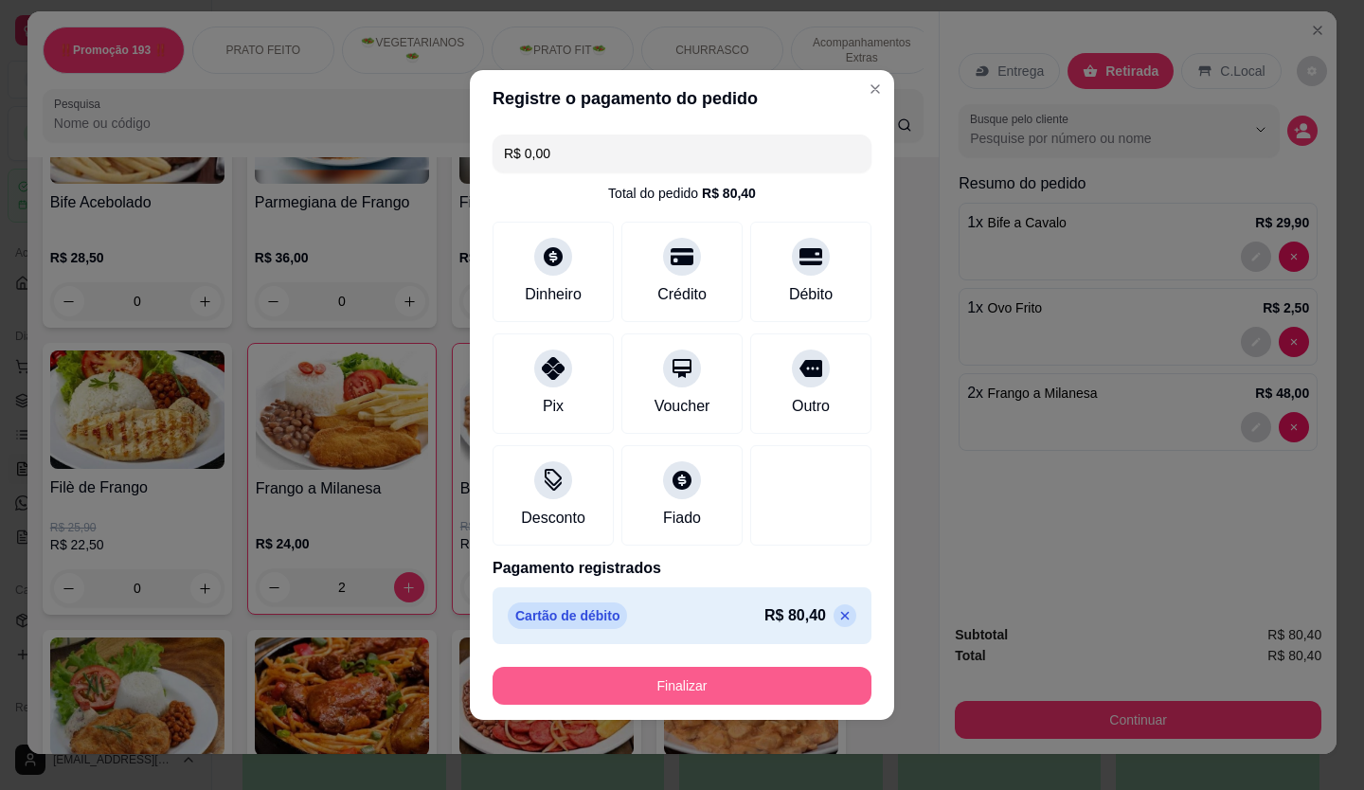
click at [741, 694] on button "Finalizar" at bounding box center [681, 686] width 379 height 38
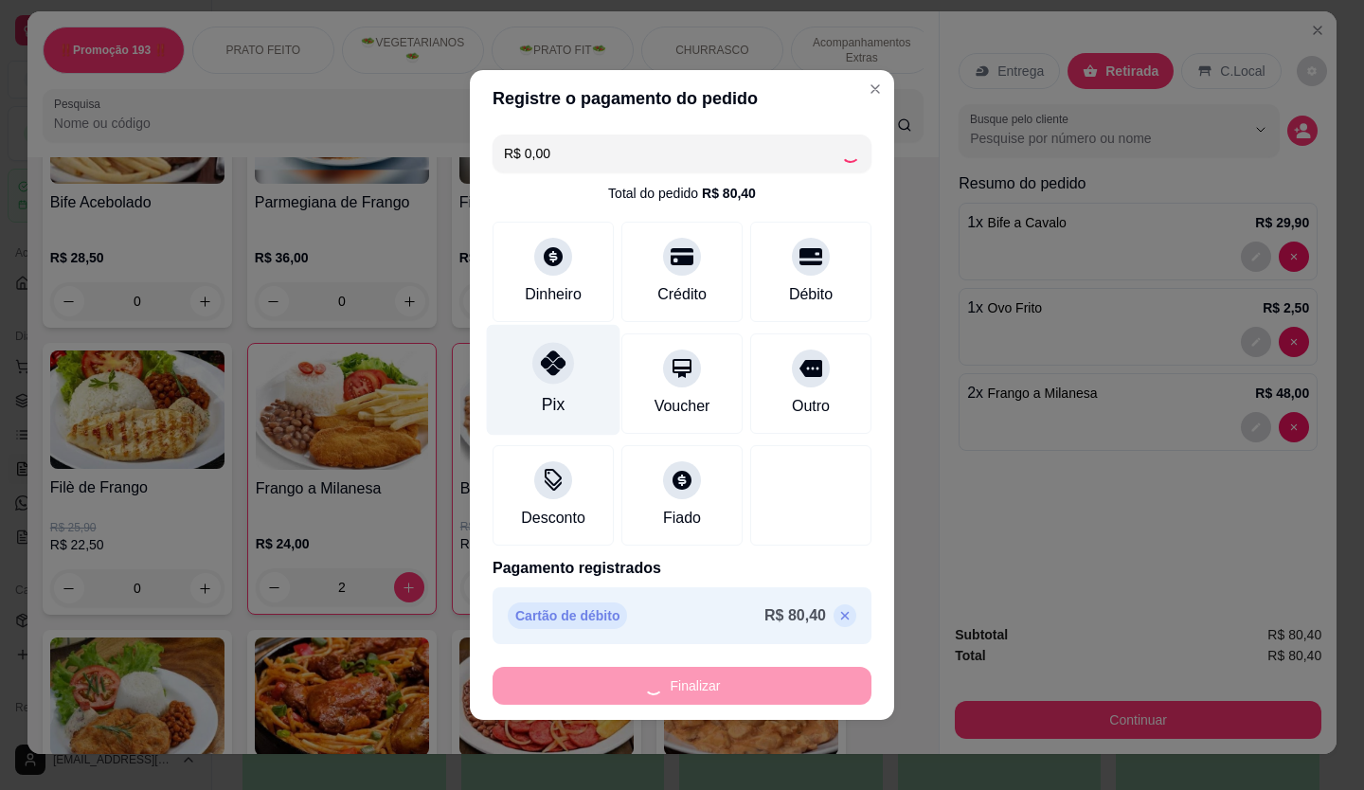
type input "0"
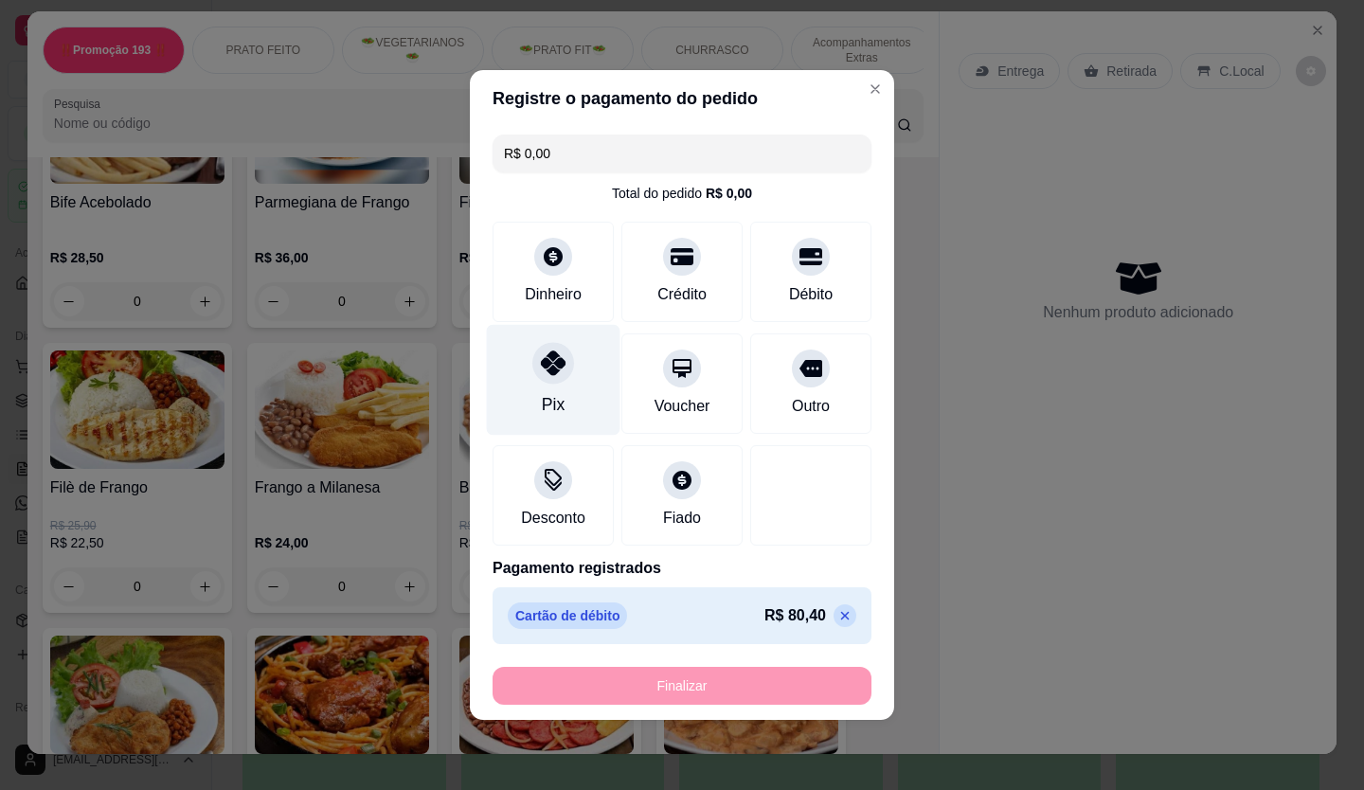
type input "-R$ 80,40"
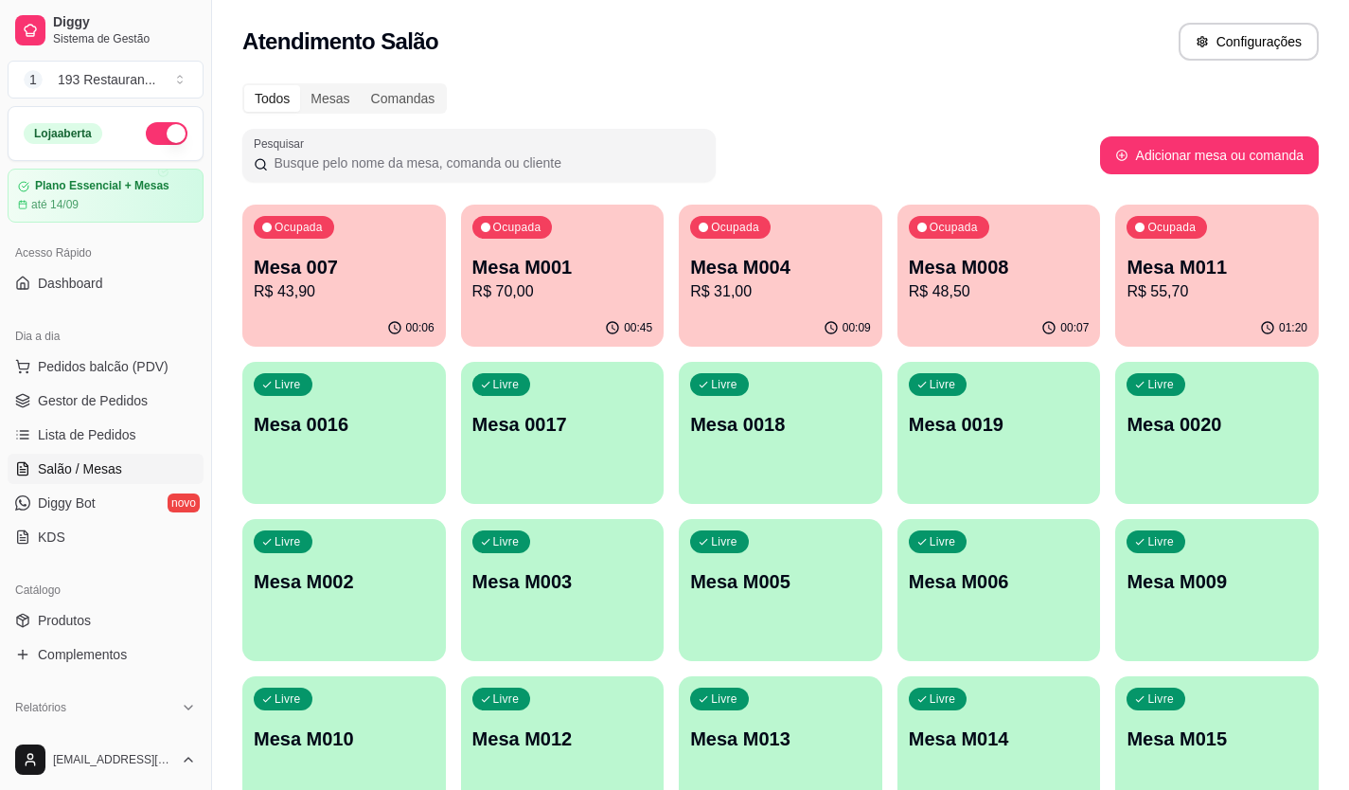
click at [571, 280] on p "R$ 70,00" at bounding box center [563, 291] width 181 height 23
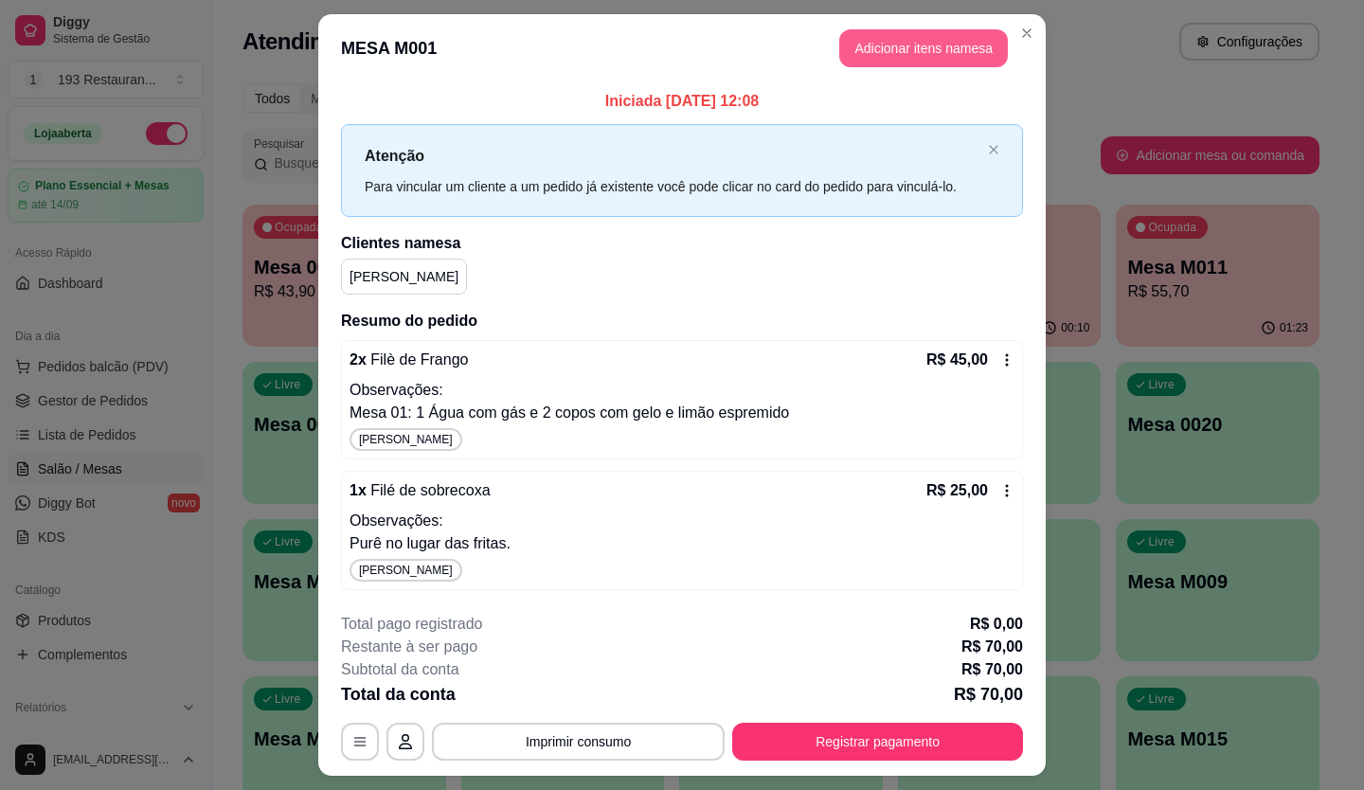
click at [855, 49] on button "Adicionar itens na mesa" at bounding box center [923, 48] width 169 height 38
click at [946, 50] on button "Adicionar itens na mesa" at bounding box center [923, 48] width 163 height 37
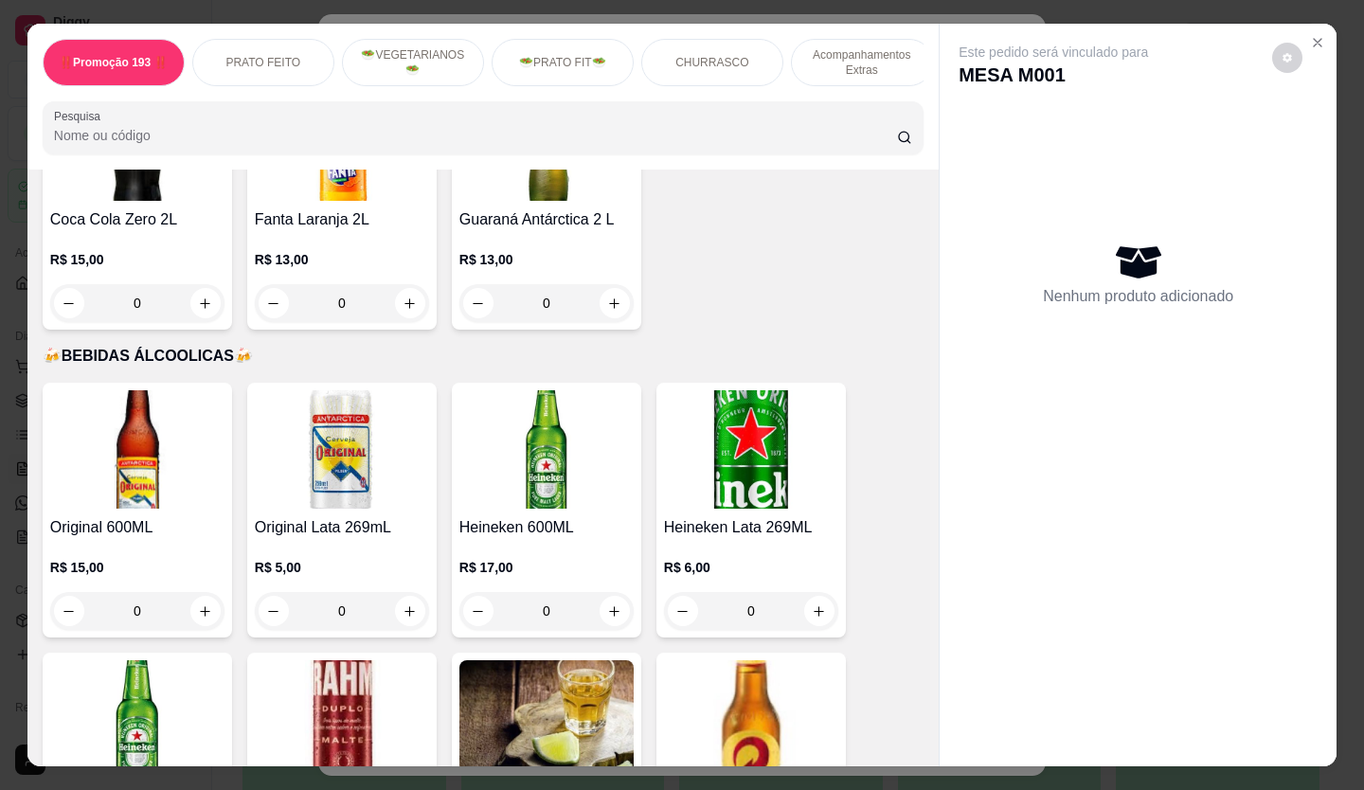
scroll to position [6345, 0]
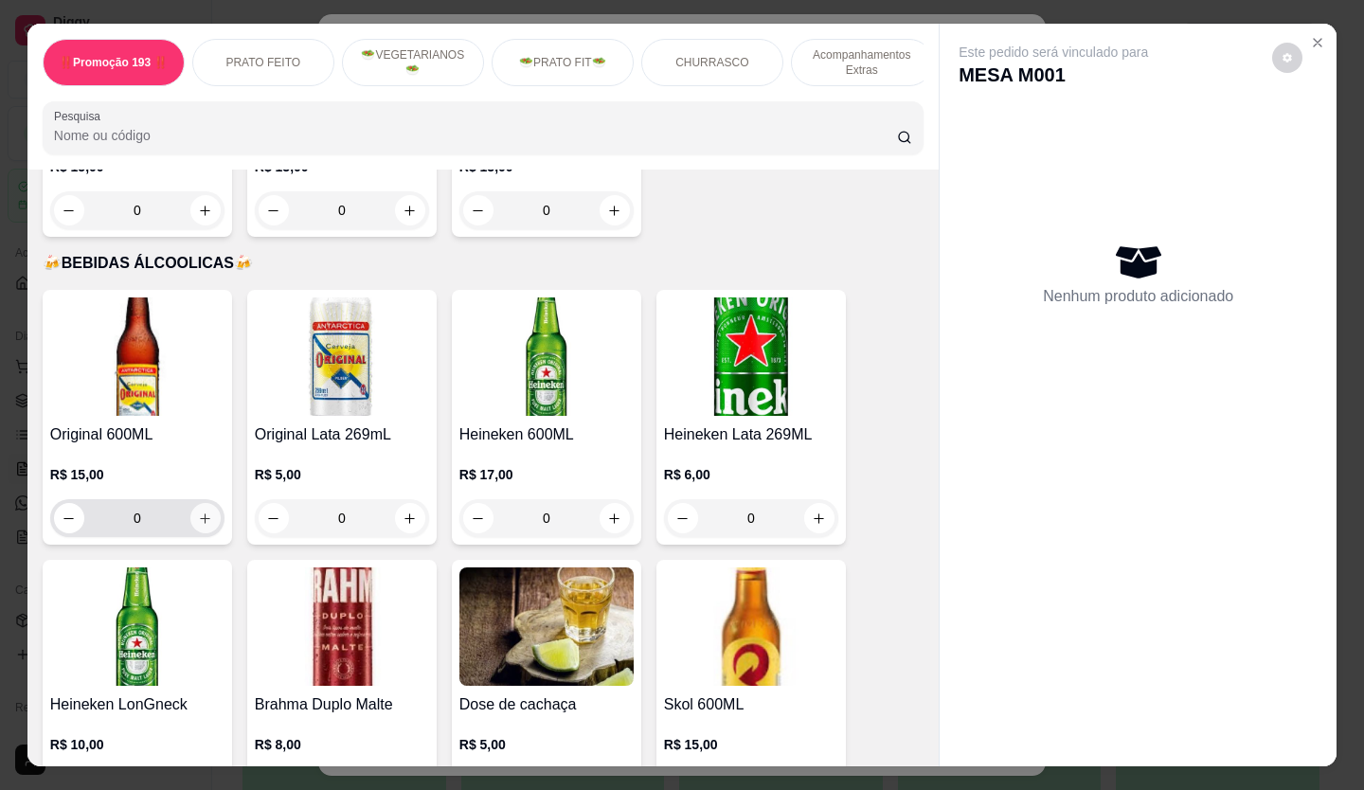
click at [201, 513] on icon "increase-product-quantity" at bounding box center [206, 518] width 10 height 10
type input "1"
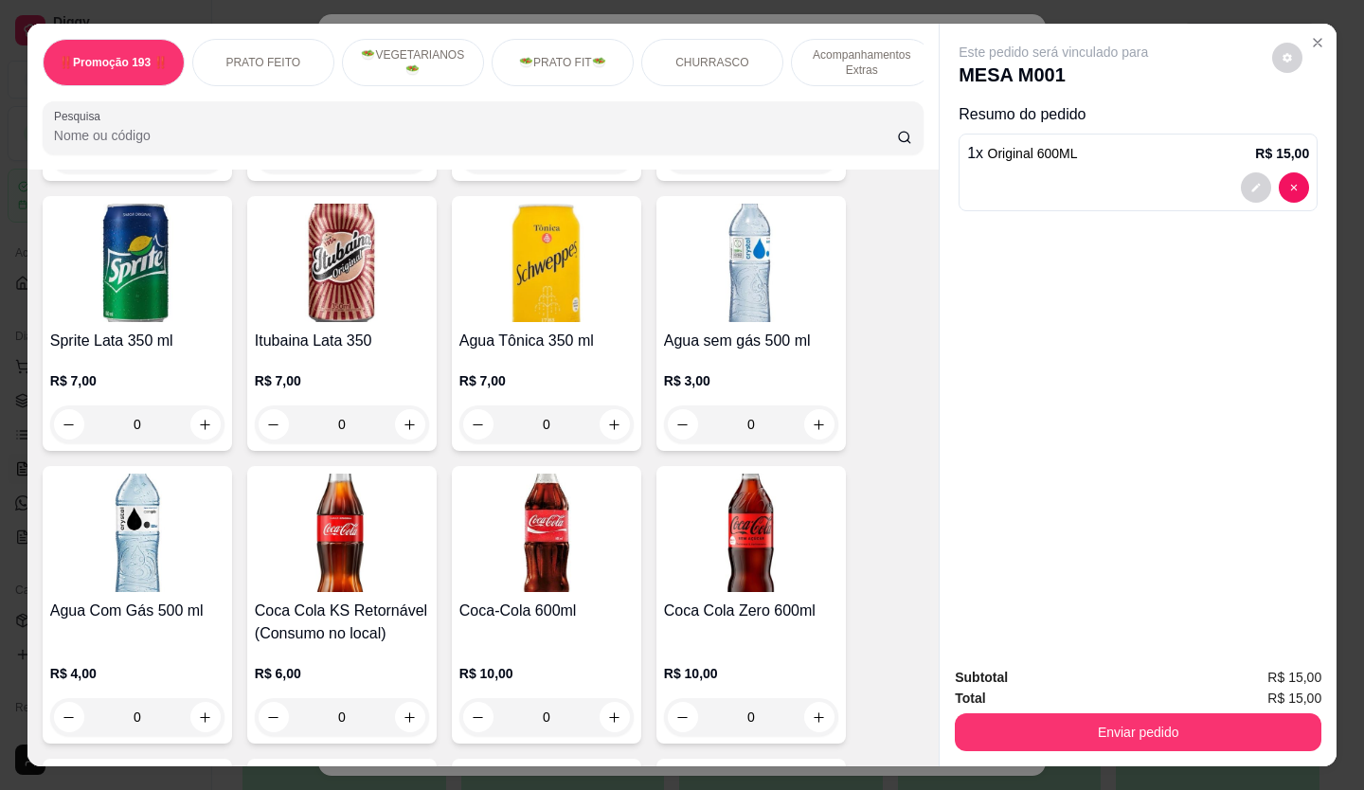
scroll to position [4999, 0]
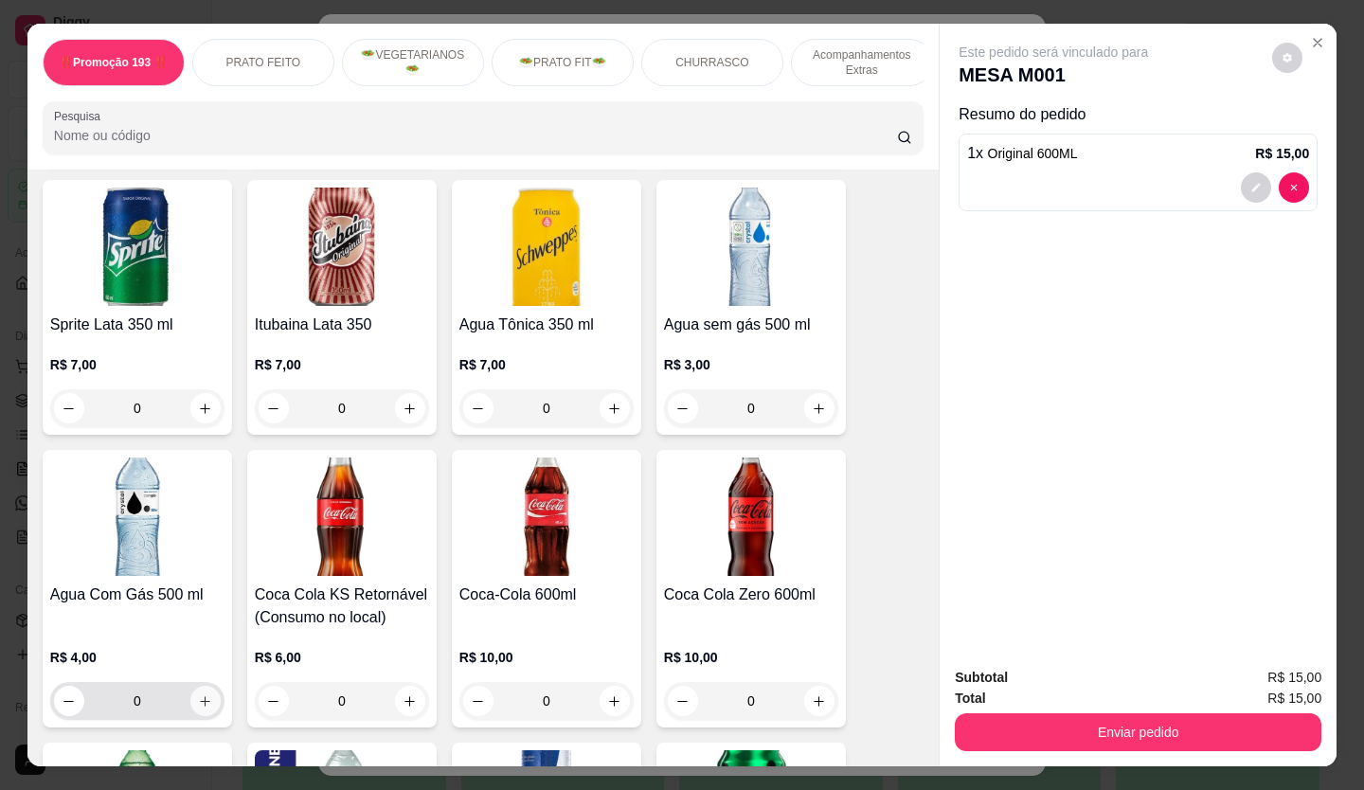
click at [200, 694] on icon "increase-product-quantity" at bounding box center [205, 701] width 14 height 14
type input "1"
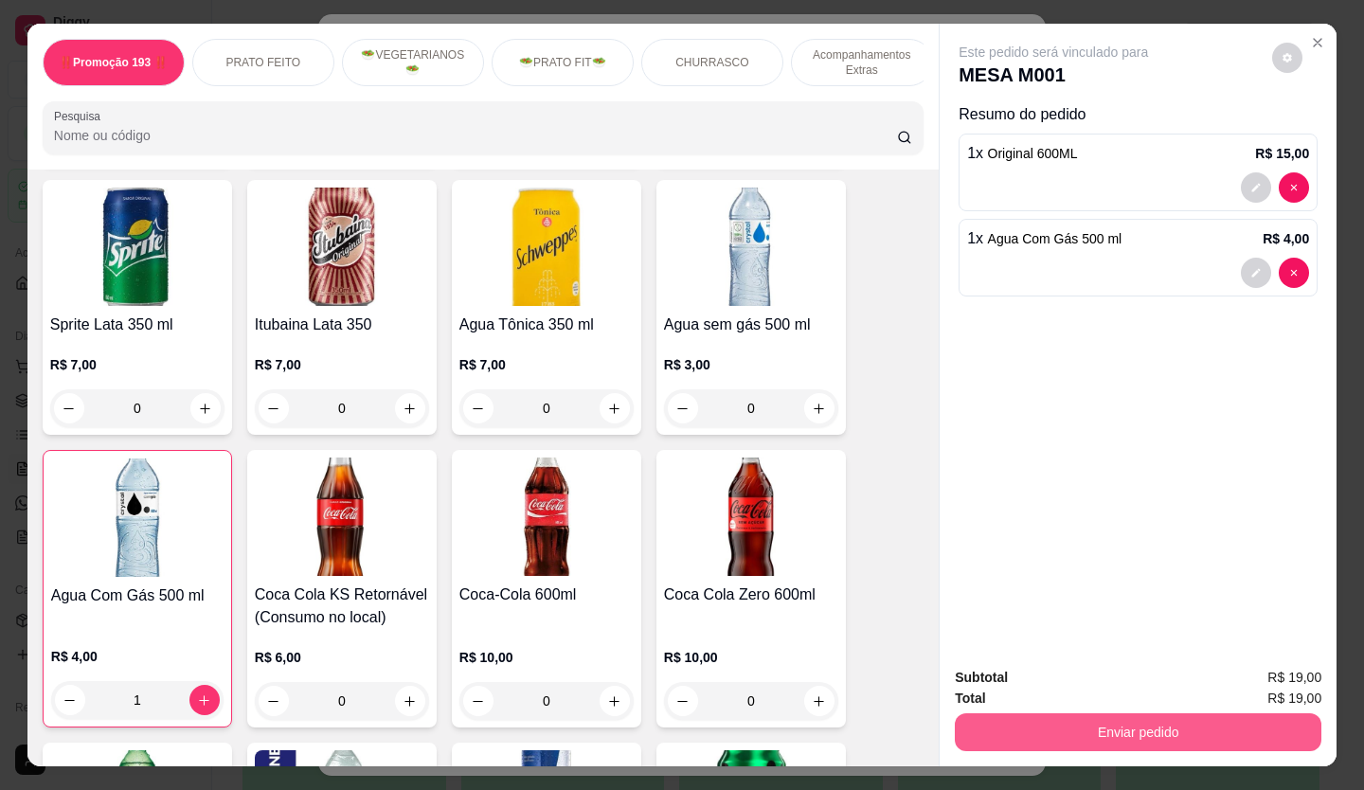
click at [1201, 713] on button "Enviar pedido" at bounding box center [1138, 732] width 366 height 38
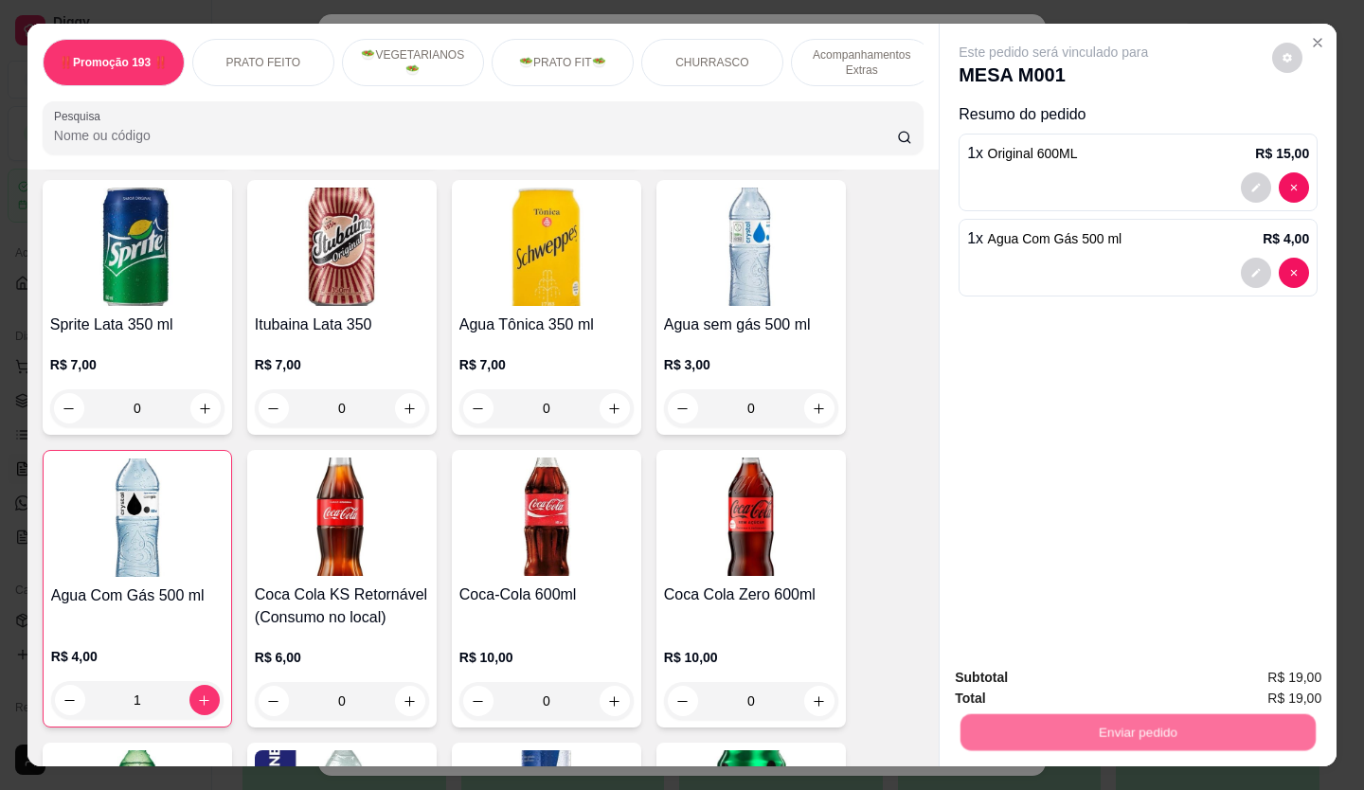
click at [1081, 673] on button "Não registrar e enviar pedido" at bounding box center [1075, 677] width 191 height 35
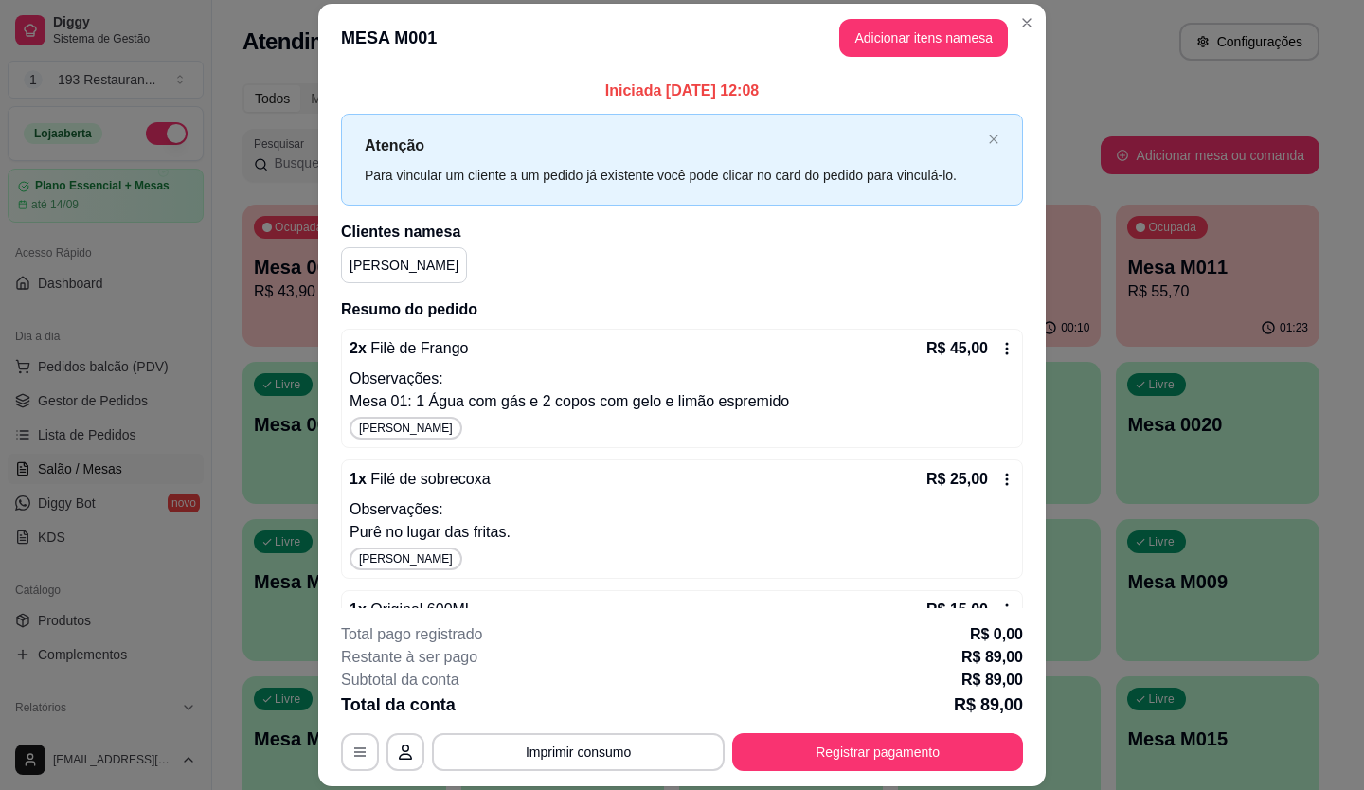
drag, startPoint x: 1081, startPoint y: 673, endPoint x: 1051, endPoint y: 688, distance: 33.9
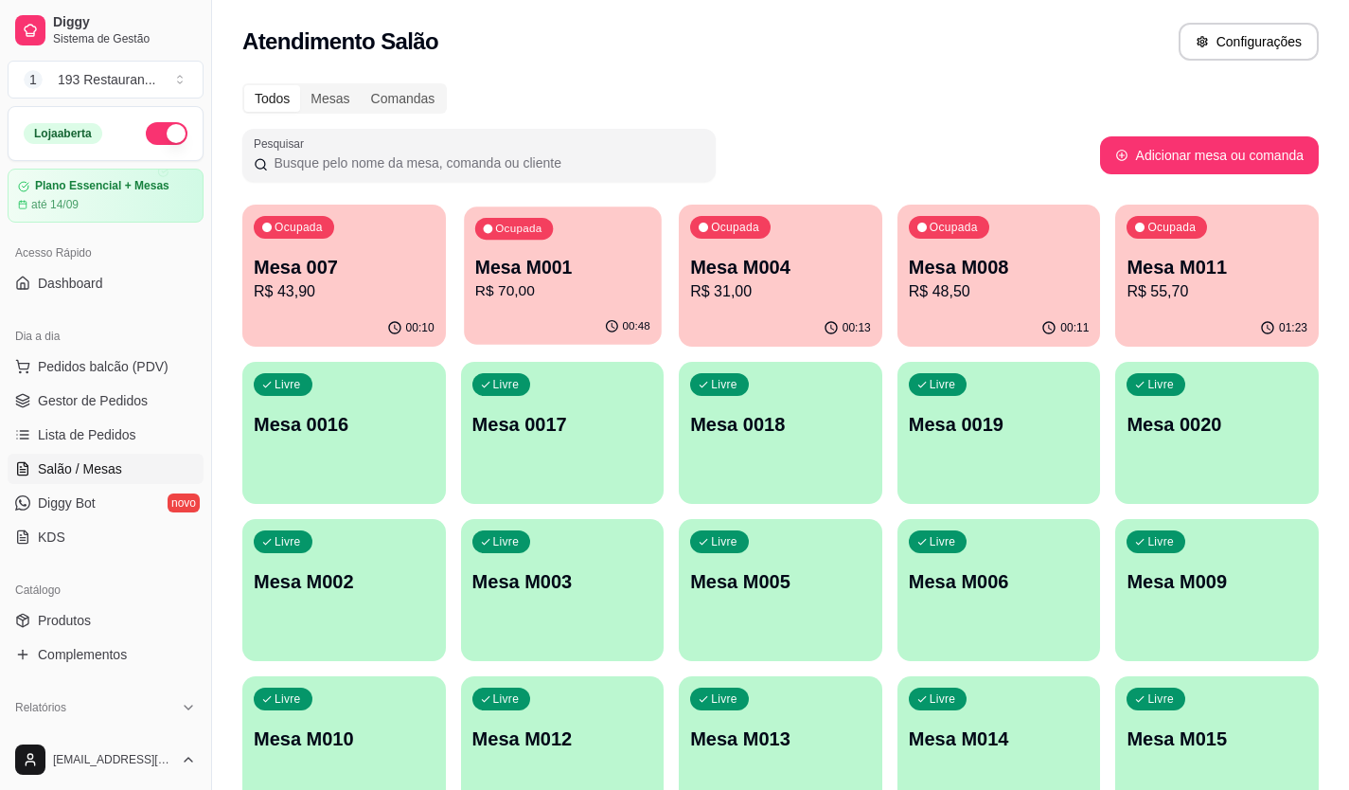
click at [508, 290] on p "R$ 70,00" at bounding box center [561, 291] width 175 height 22
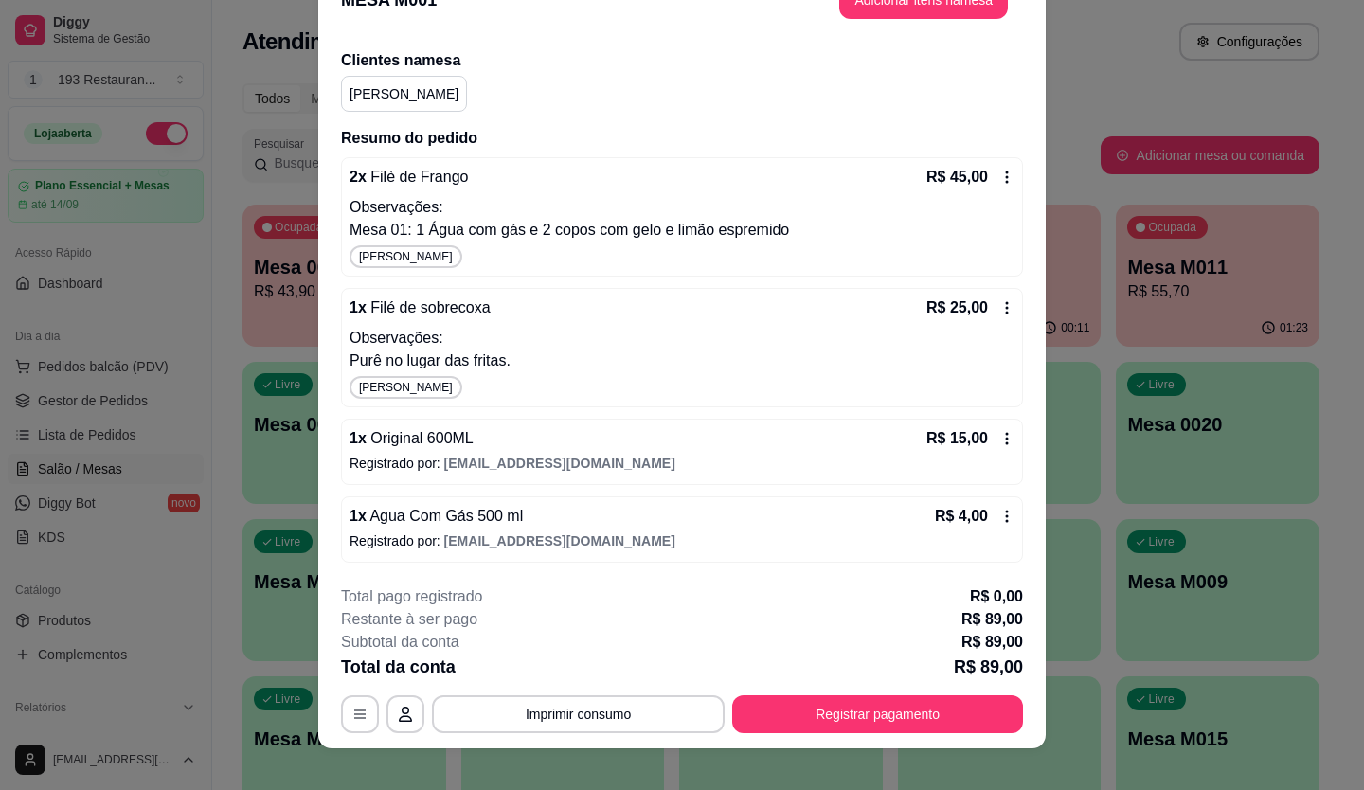
scroll to position [57, 0]
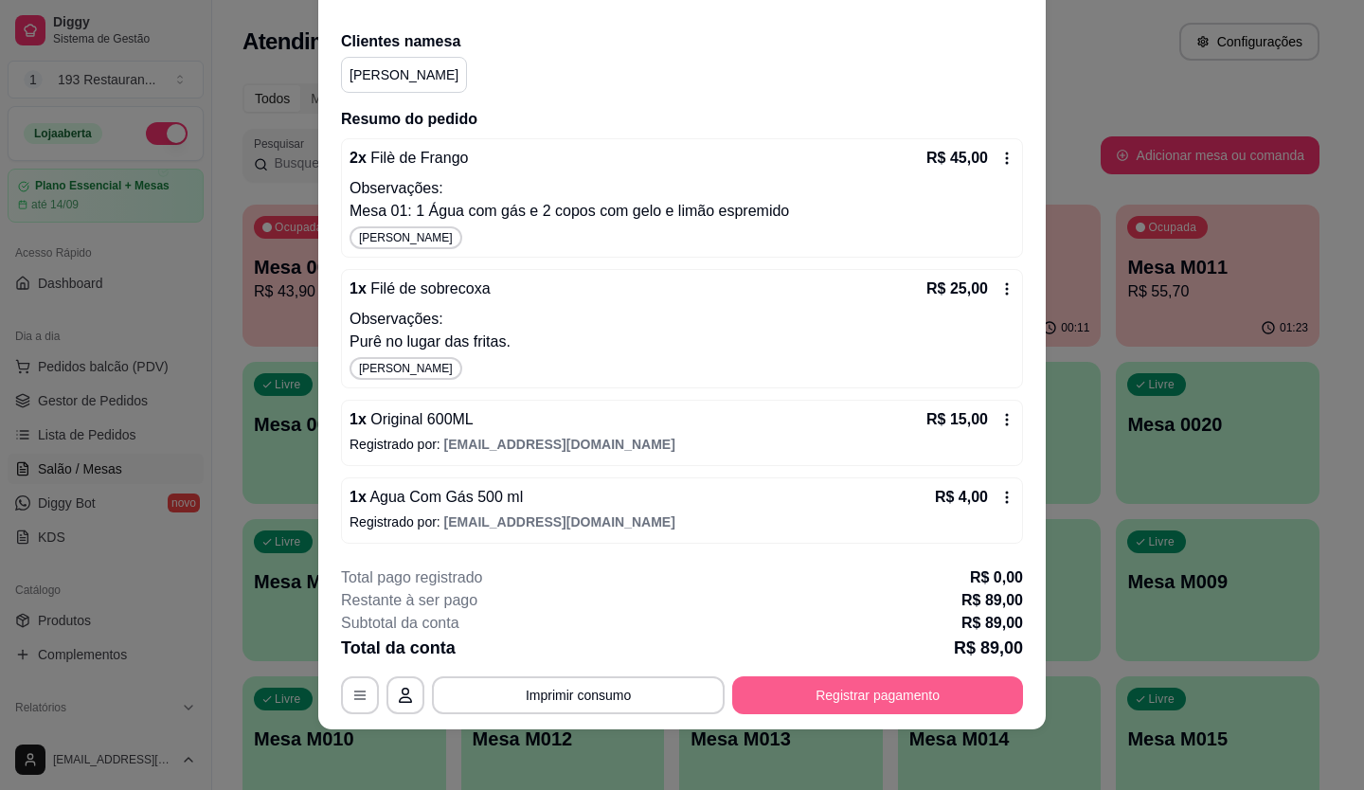
click at [815, 690] on button "Registrar pagamento" at bounding box center [877, 695] width 291 height 38
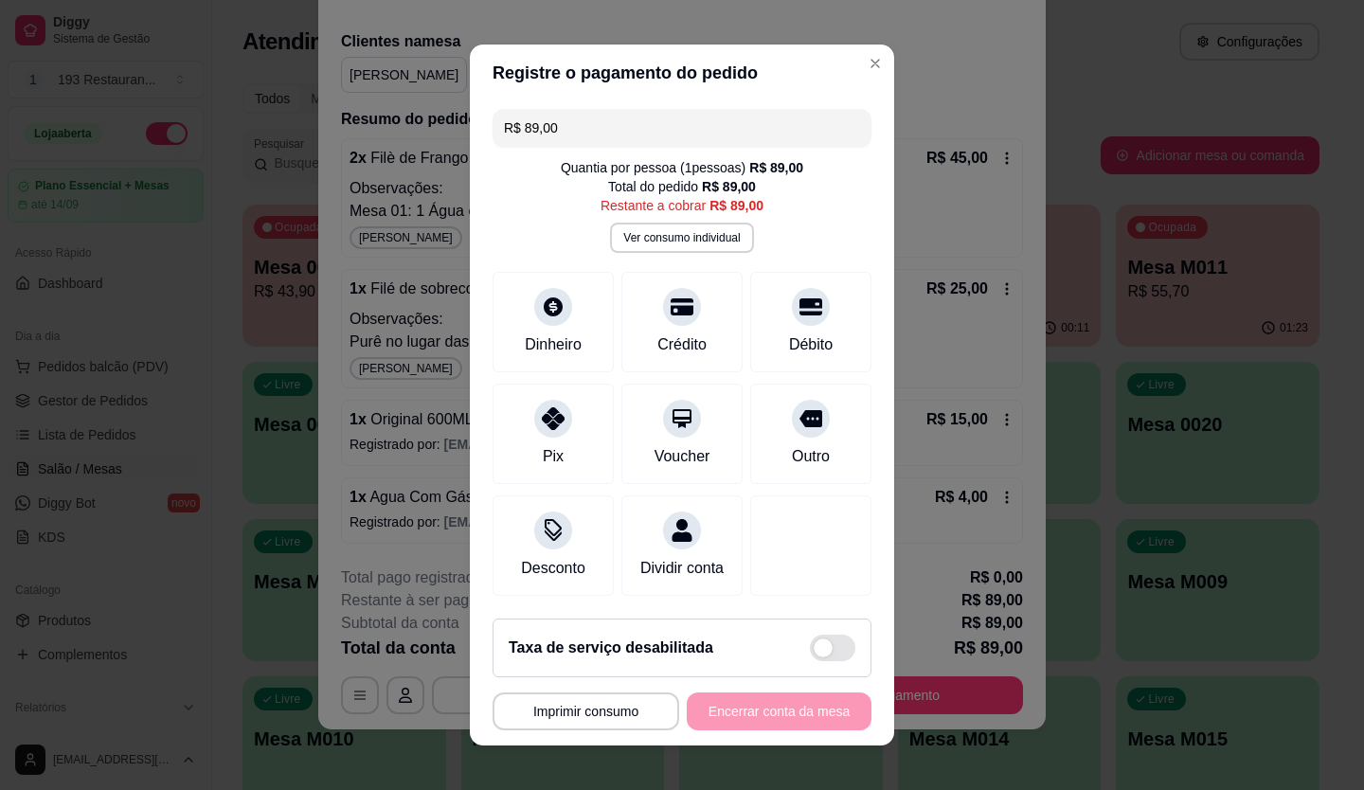
drag, startPoint x: 590, startPoint y: 125, endPoint x: 329, endPoint y: 196, distance: 270.8
click at [329, 196] on div "**********" at bounding box center [682, 395] width 1364 height 790
click at [661, 311] on div at bounding box center [682, 301] width 42 height 42
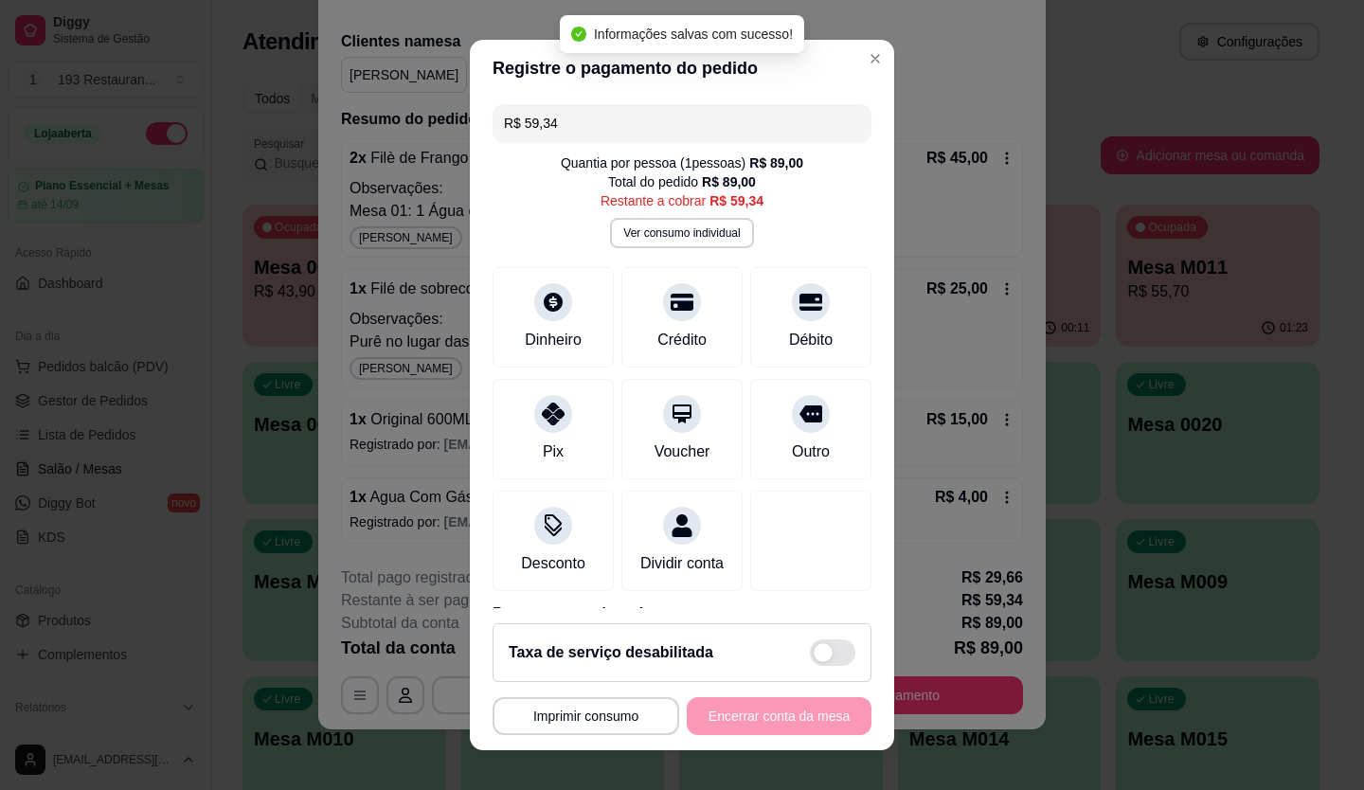
drag, startPoint x: 599, startPoint y: 129, endPoint x: 256, endPoint y: 131, distance: 343.7
click at [305, 141] on div "**********" at bounding box center [682, 395] width 1364 height 790
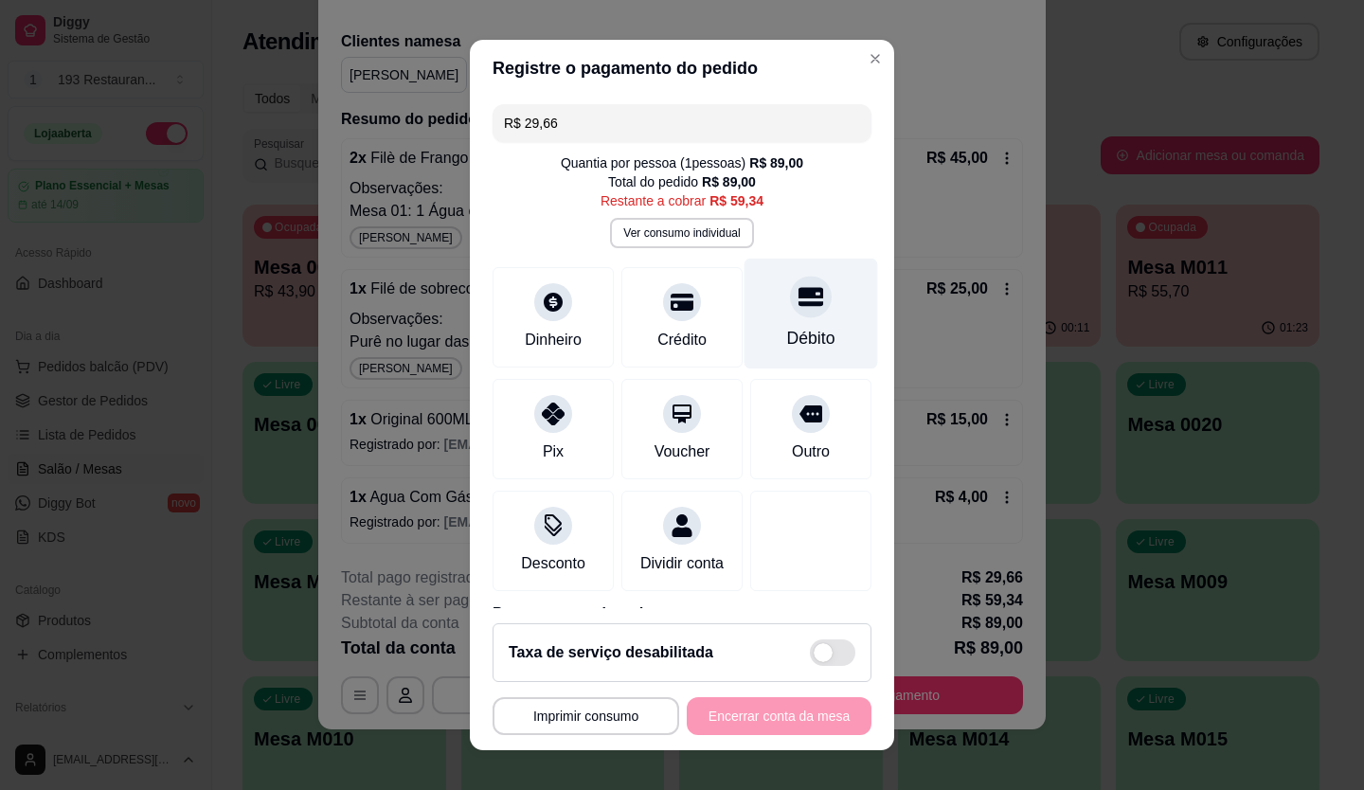
click at [801, 295] on div "Débito" at bounding box center [811, 313] width 134 height 111
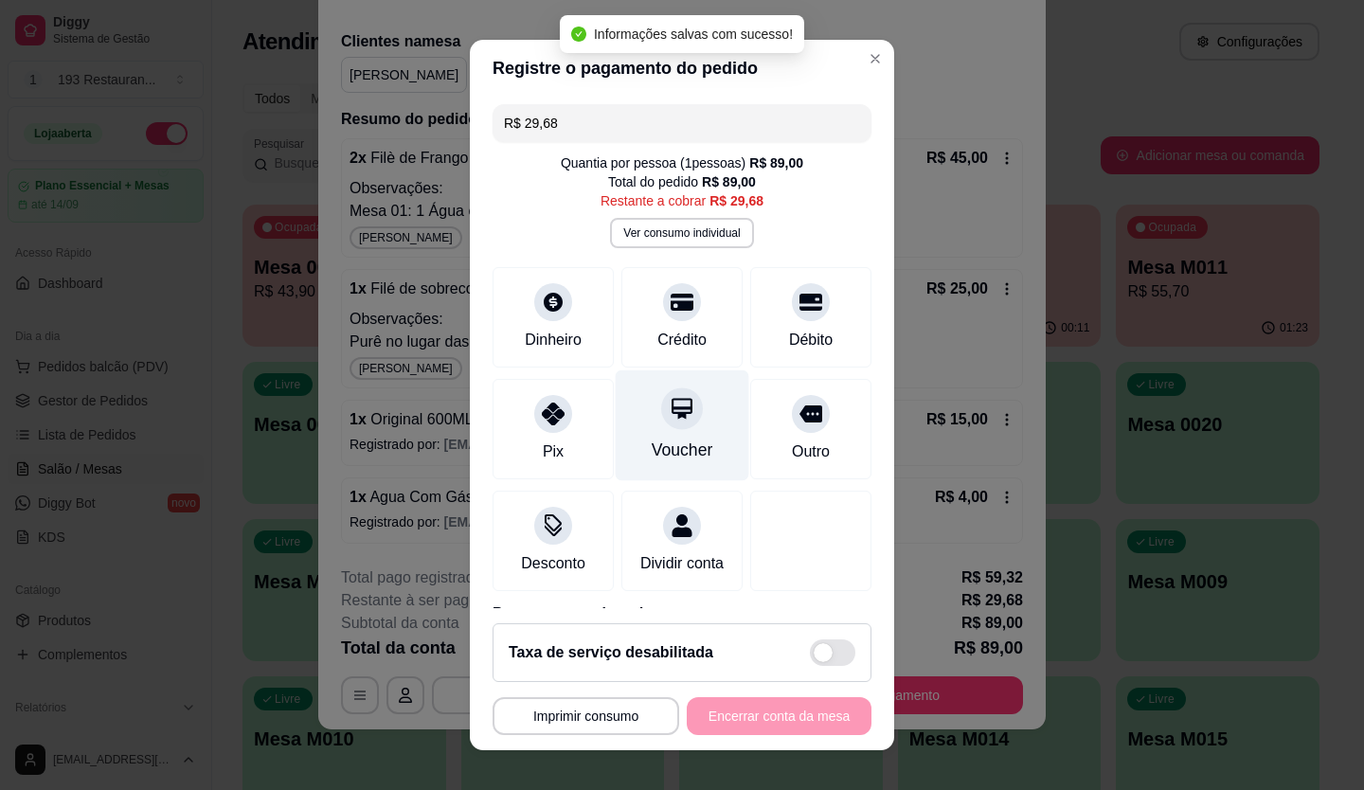
click at [671, 414] on icon at bounding box center [681, 408] width 21 height 21
type input "R$ 0,00"
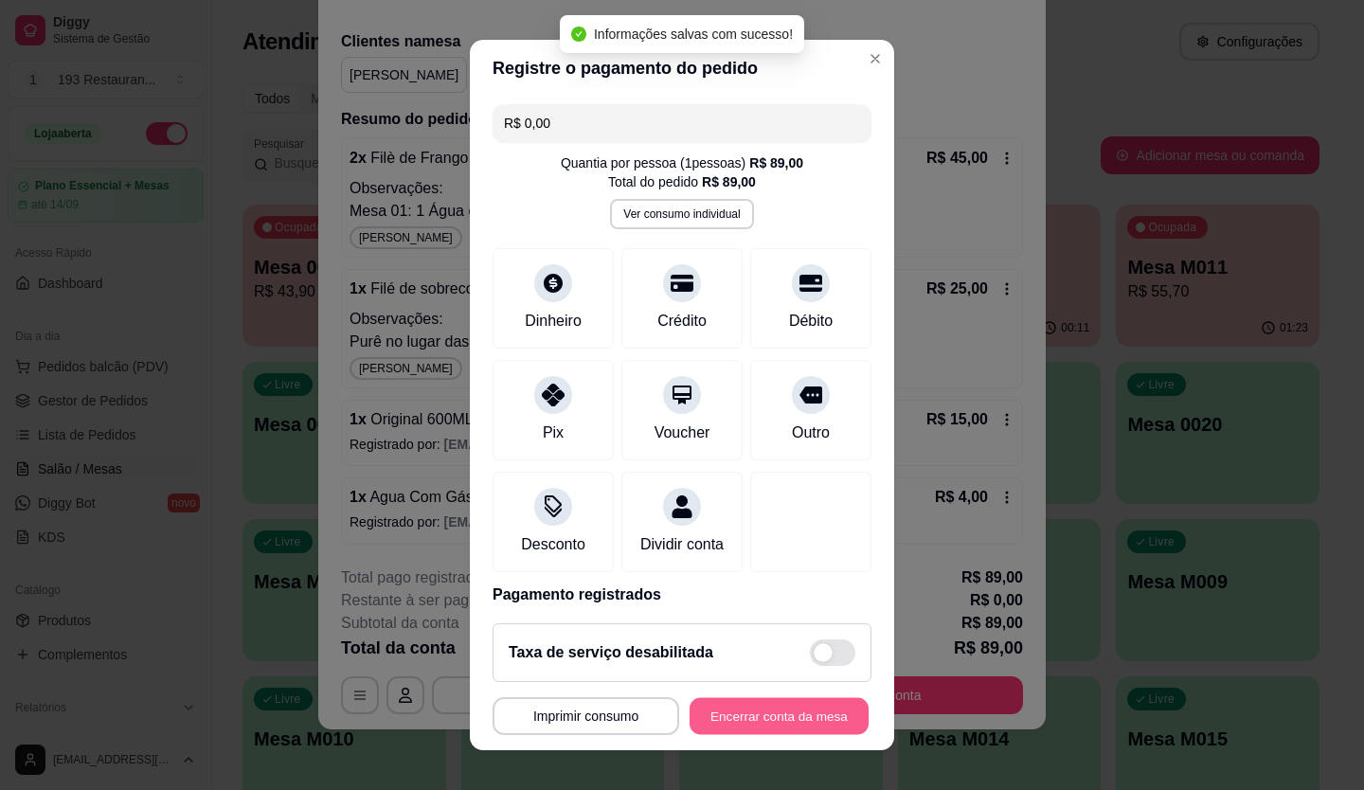
click at [810, 711] on button "Encerrar conta da mesa" at bounding box center [778, 716] width 179 height 37
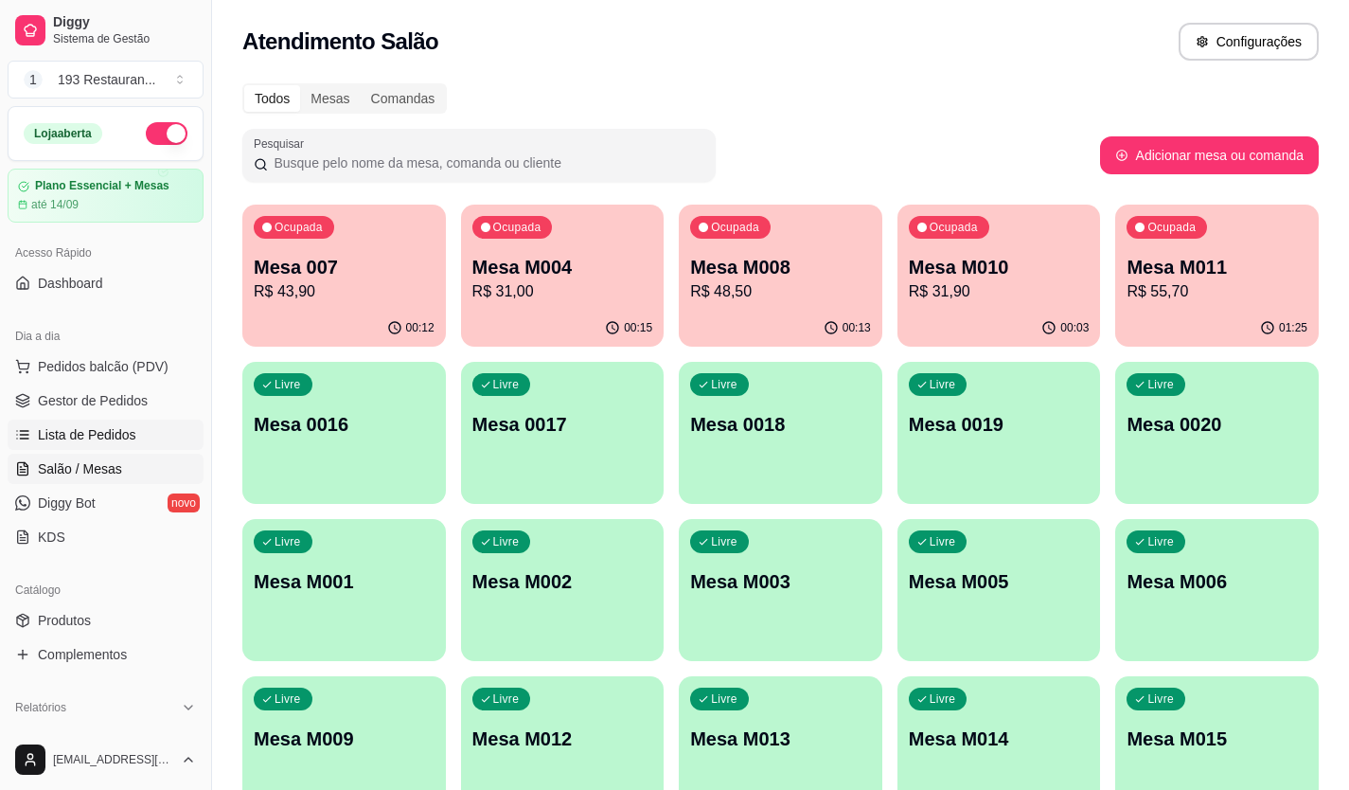
click at [134, 438] on link "Lista de Pedidos" at bounding box center [106, 434] width 196 height 30
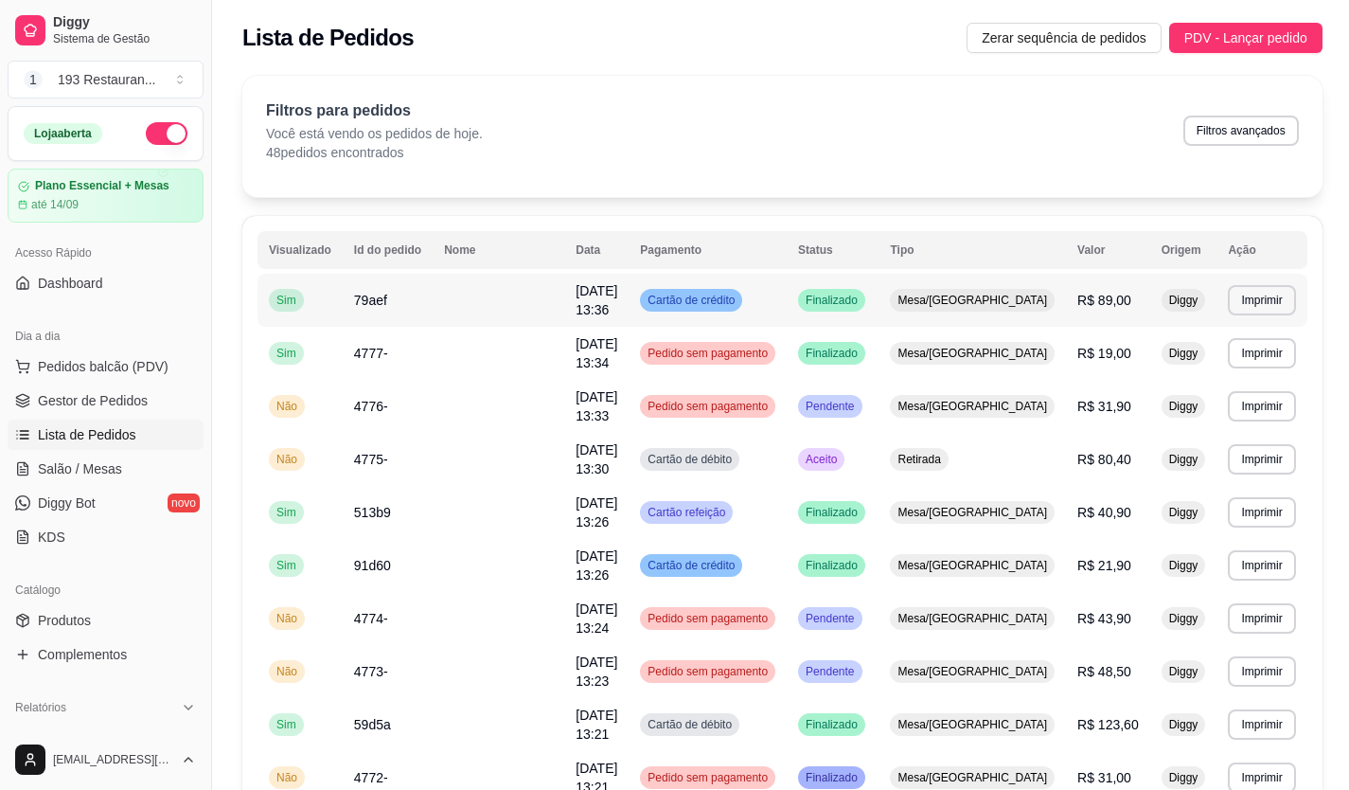
click at [862, 300] on span "Finalizado" at bounding box center [832, 300] width 60 height 15
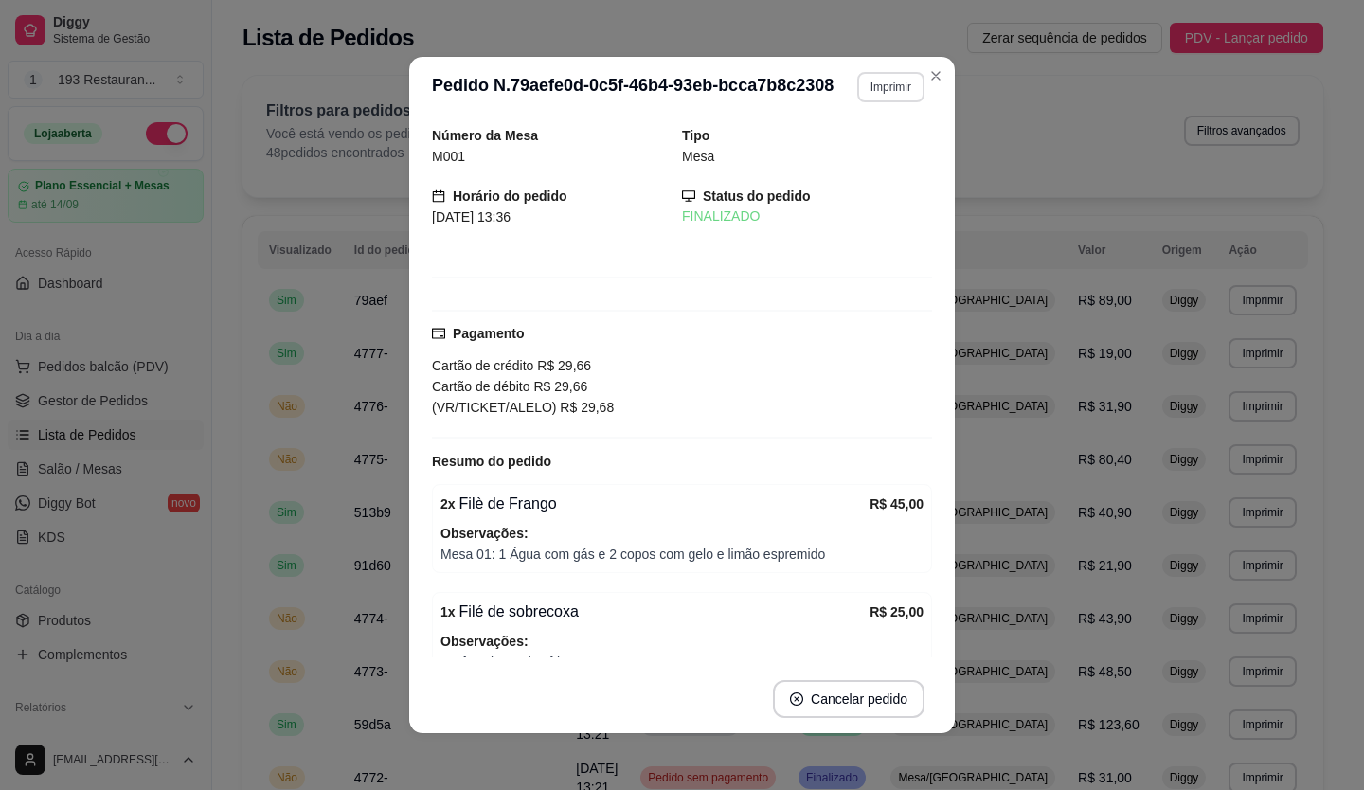
click at [878, 92] on button "Imprimir" at bounding box center [890, 87] width 67 height 30
click at [837, 193] on button "CAIXA" at bounding box center [850, 191] width 137 height 30
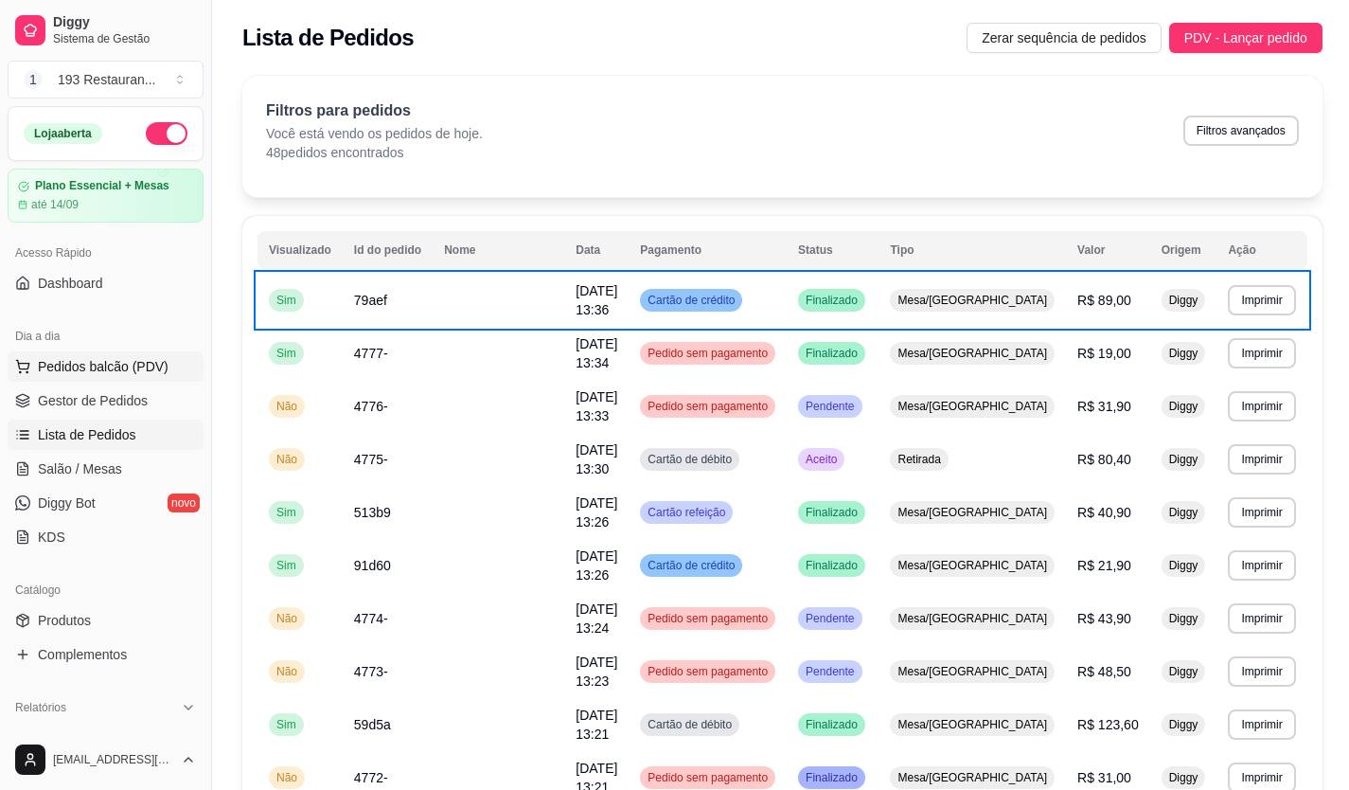
click at [133, 376] on button "Pedidos balcão (PDV)" at bounding box center [106, 366] width 196 height 30
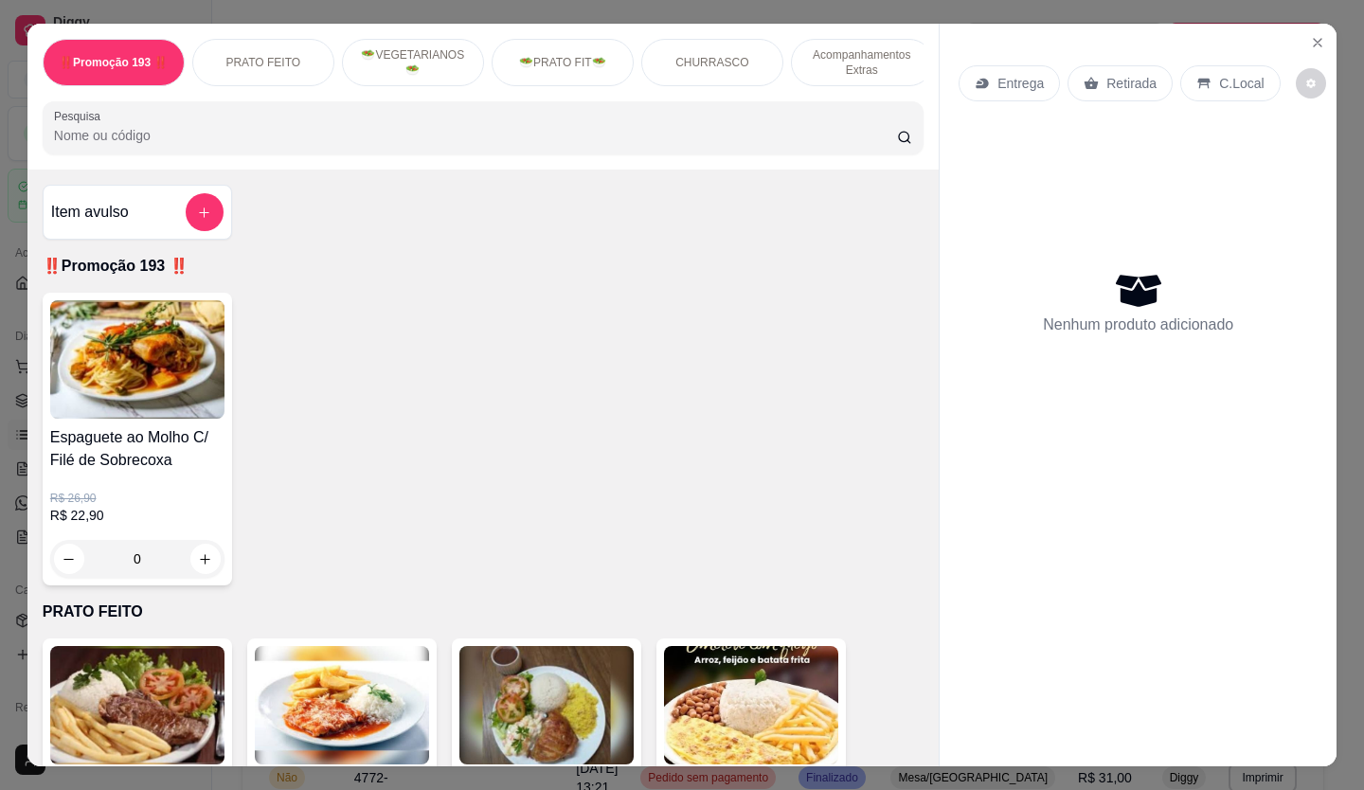
click at [1144, 80] on p "Retirada" at bounding box center [1131, 83] width 50 height 19
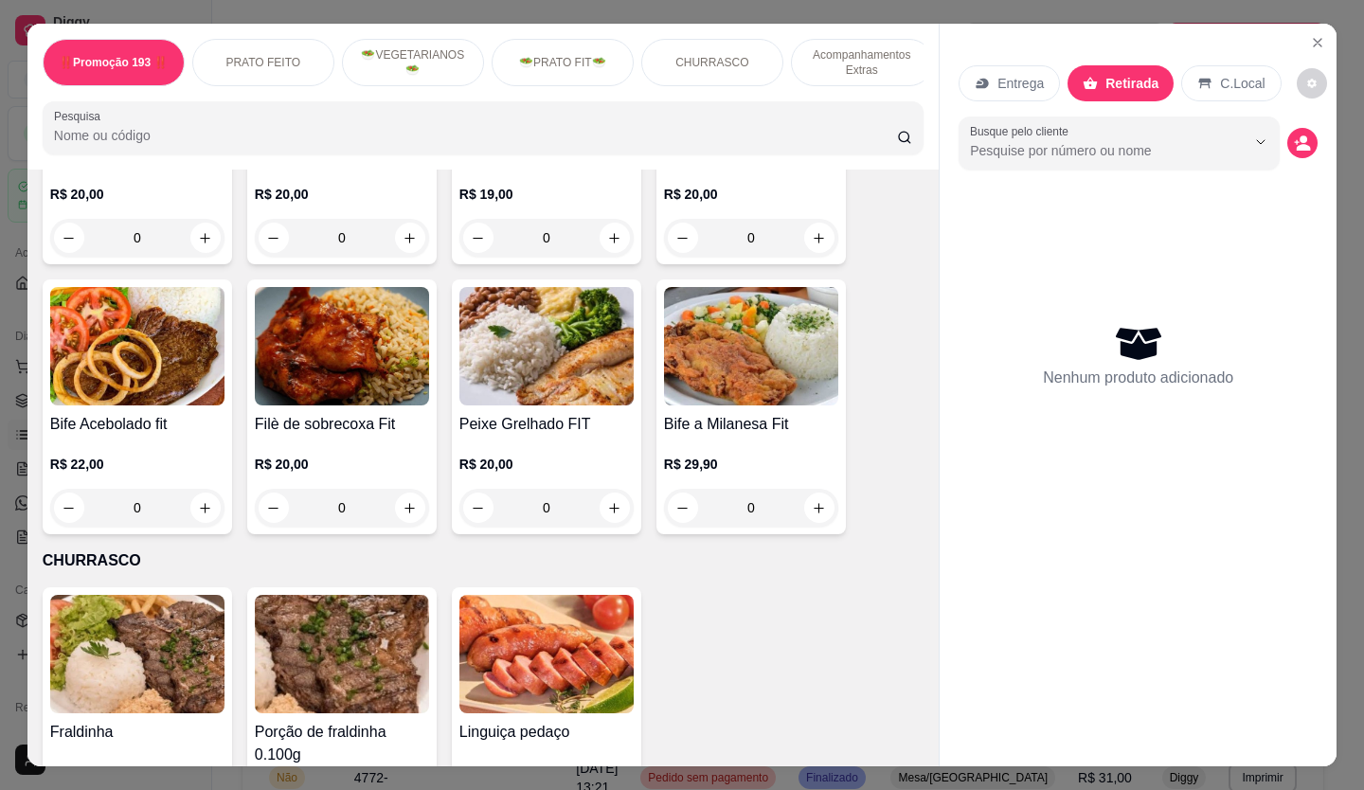
scroll to position [2462, 0]
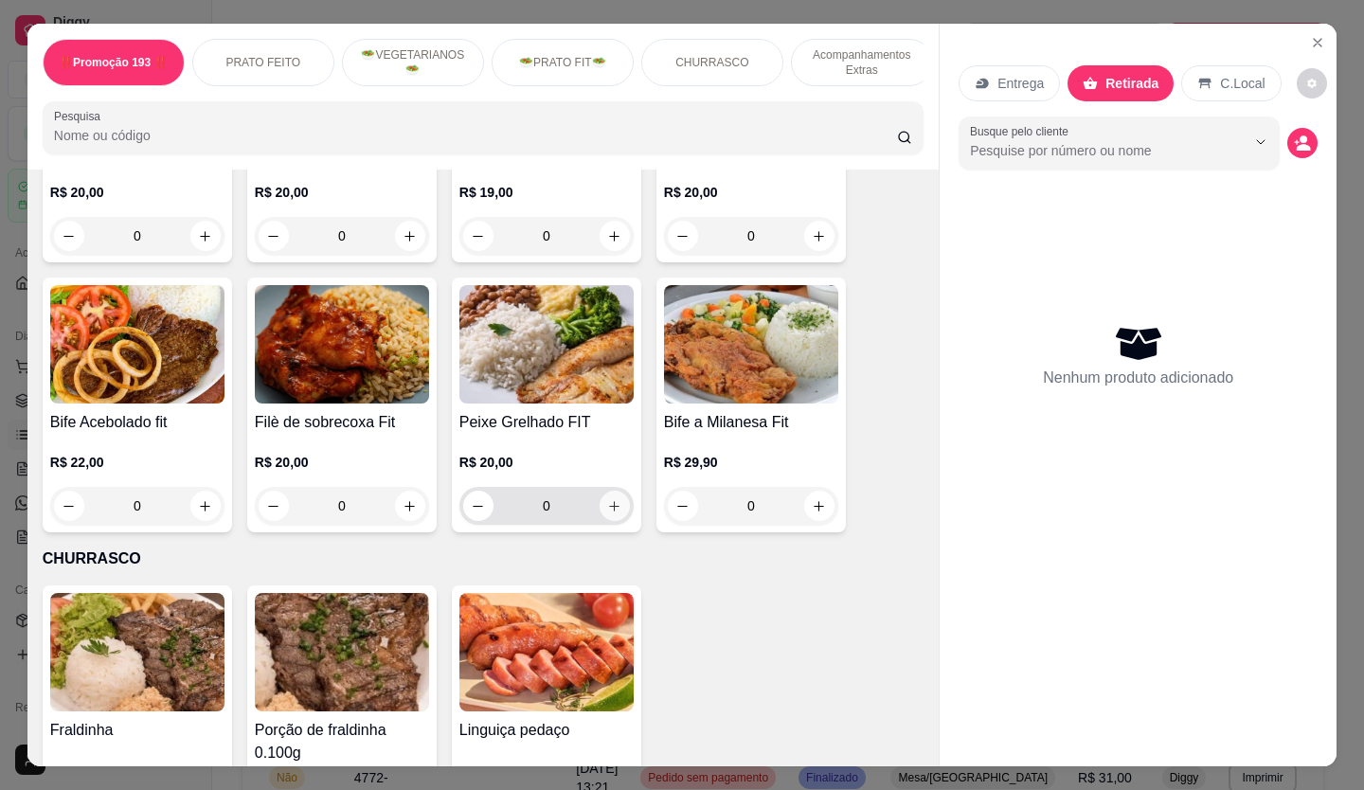
click at [610, 499] on icon "increase-product-quantity" at bounding box center [614, 506] width 14 height 14
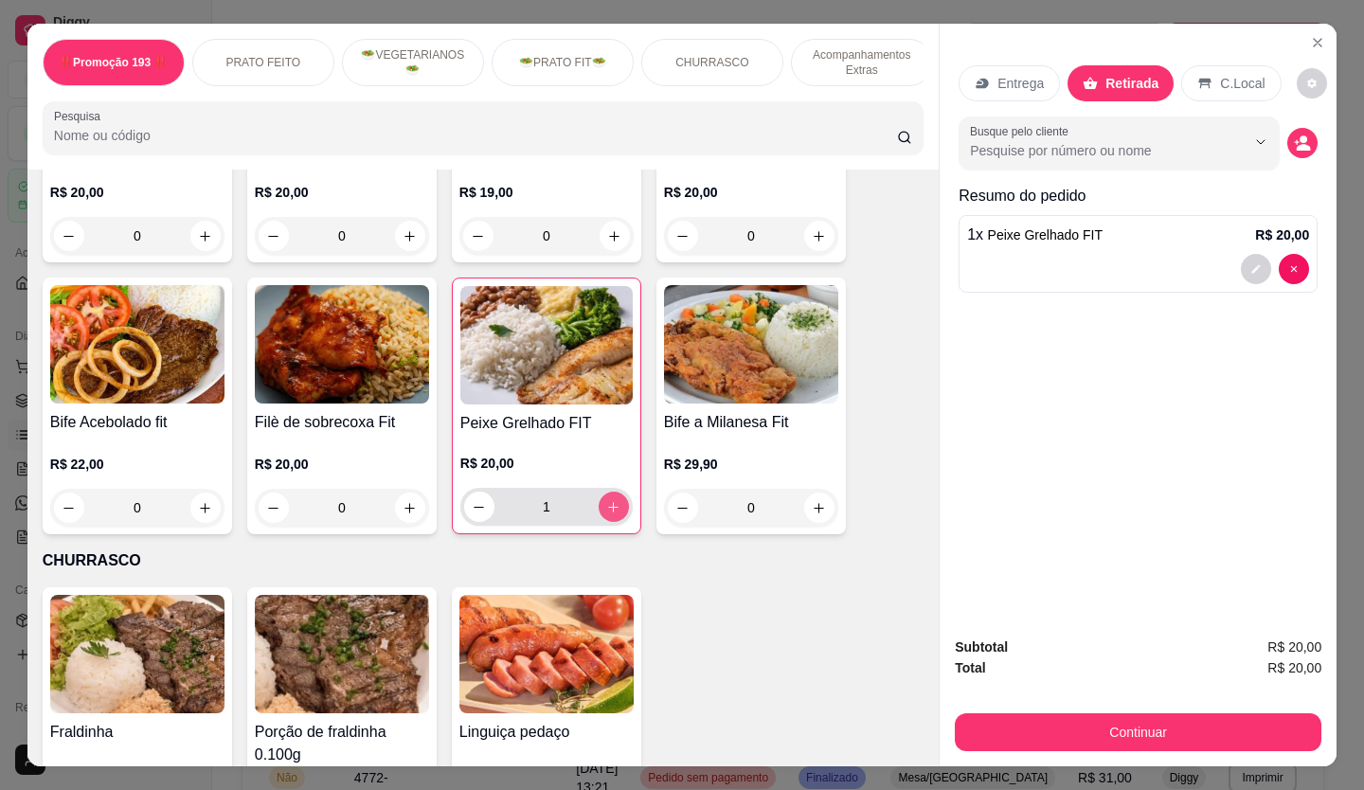
type input "1"
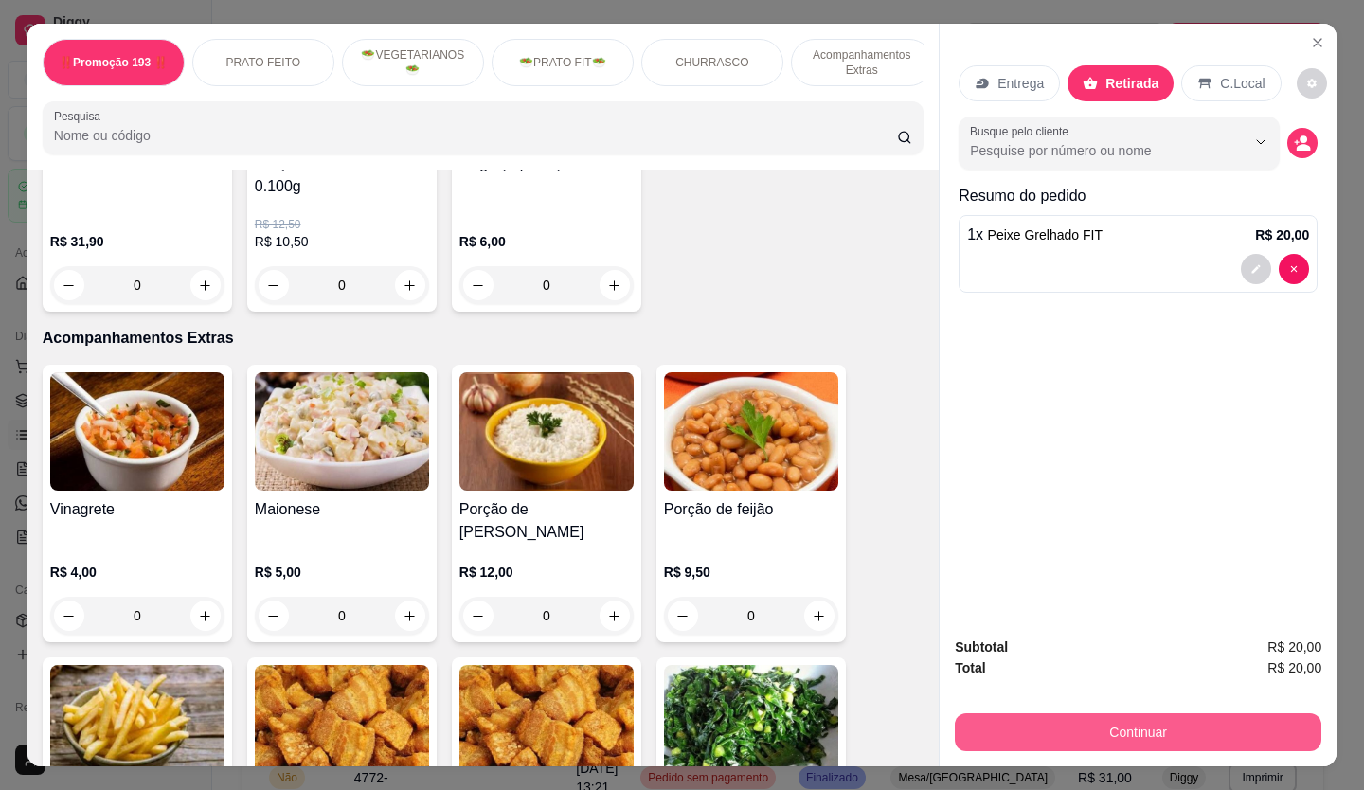
click at [1155, 713] on button "Continuar" at bounding box center [1138, 732] width 366 height 38
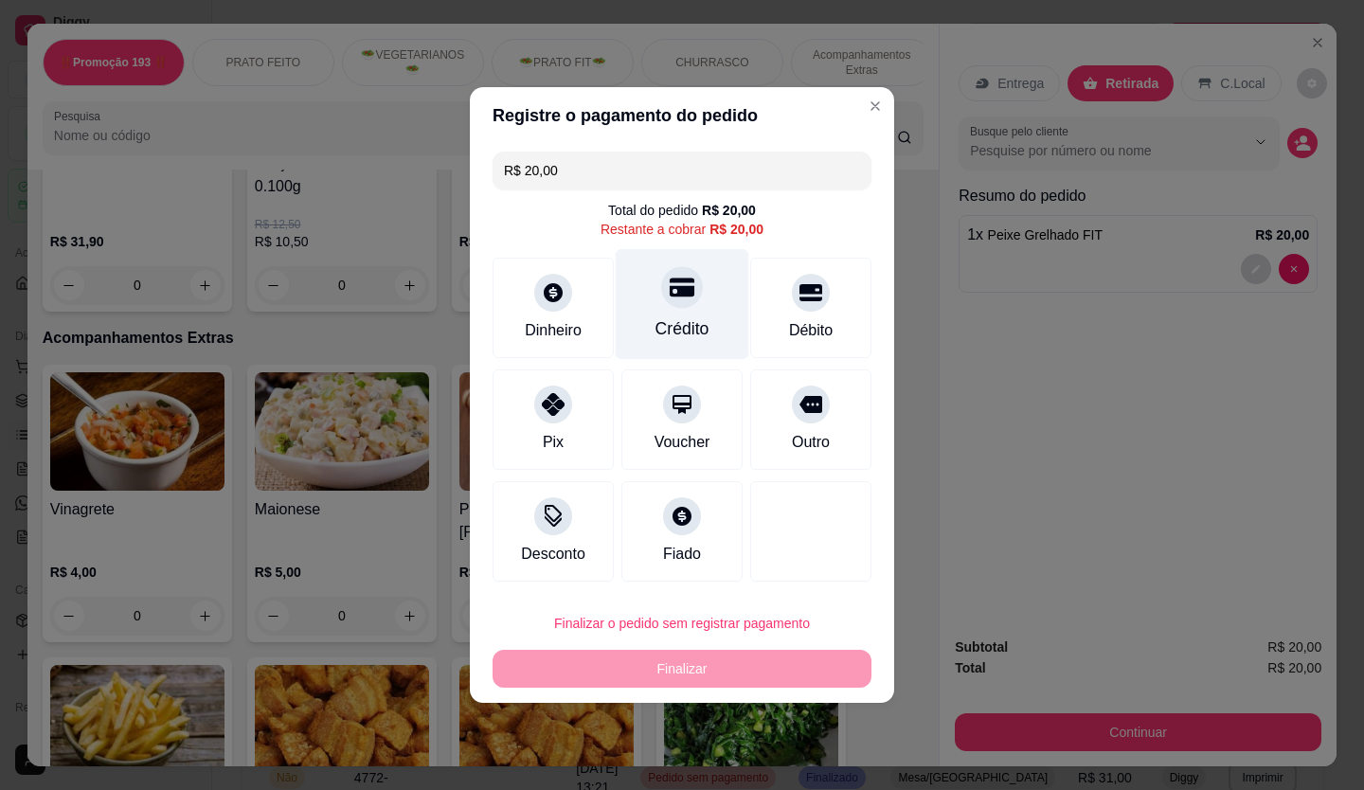
drag, startPoint x: 1155, startPoint y: 712, endPoint x: 636, endPoint y: 292, distance: 667.9
click at [636, 292] on div "Crédito" at bounding box center [683, 304] width 134 height 111
type input "R$ 0,00"
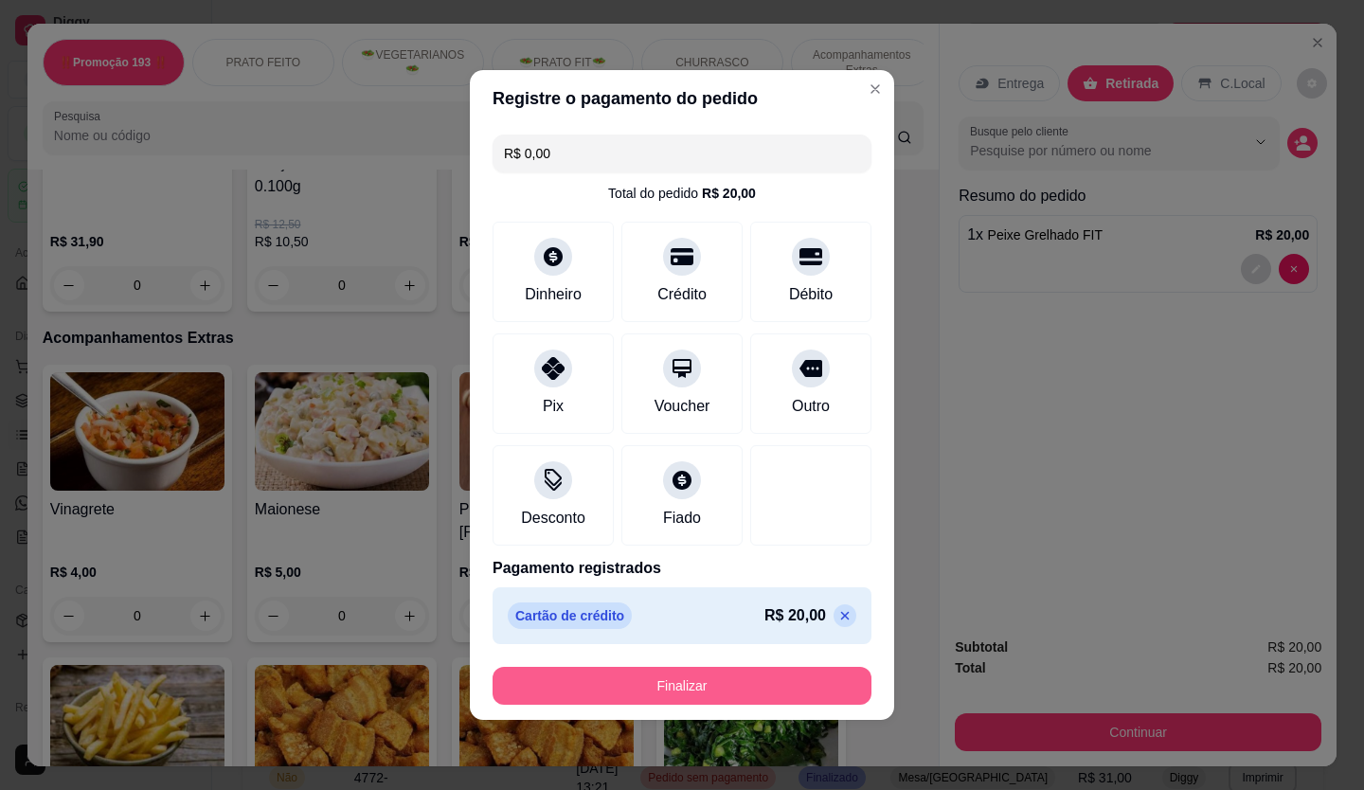
click at [673, 677] on button "Finalizar" at bounding box center [681, 686] width 379 height 38
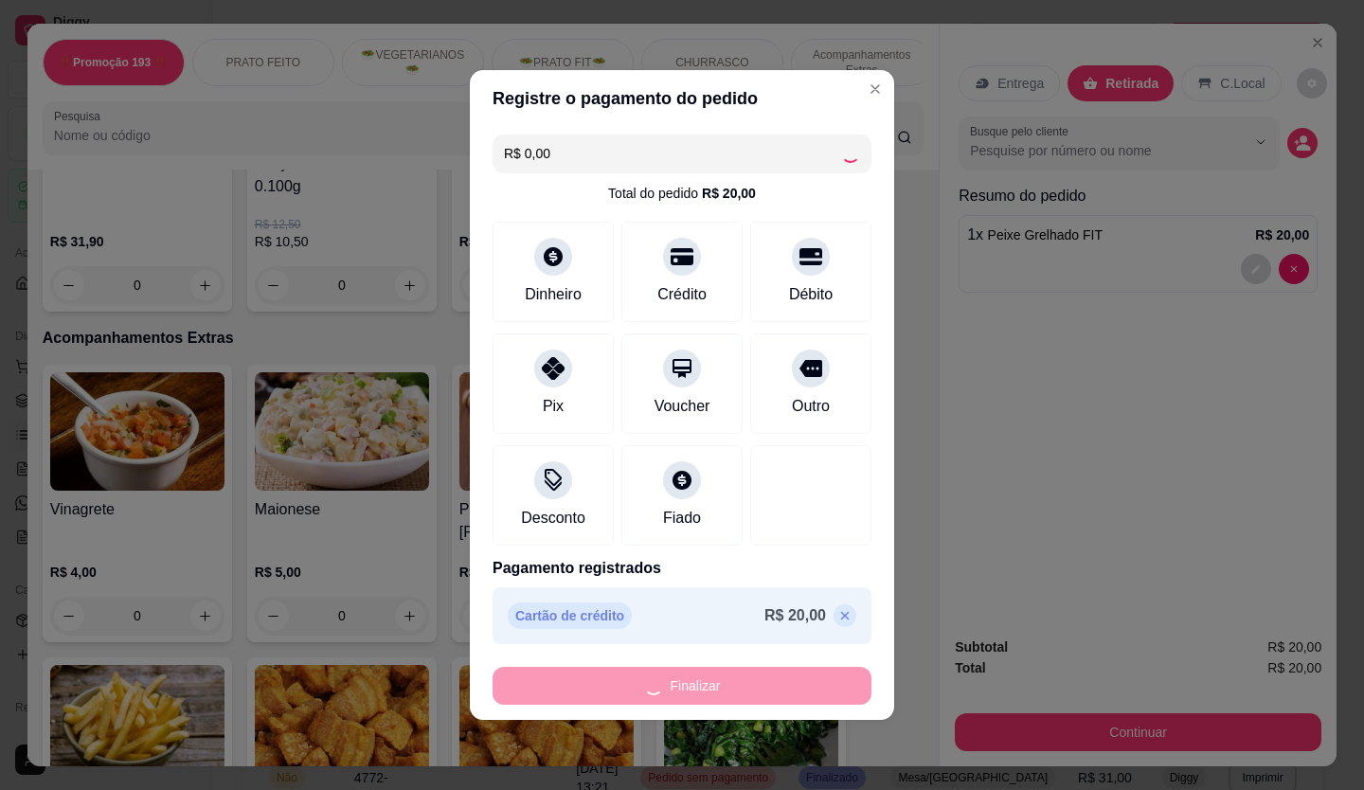
type input "0"
type input "-R$ 20,00"
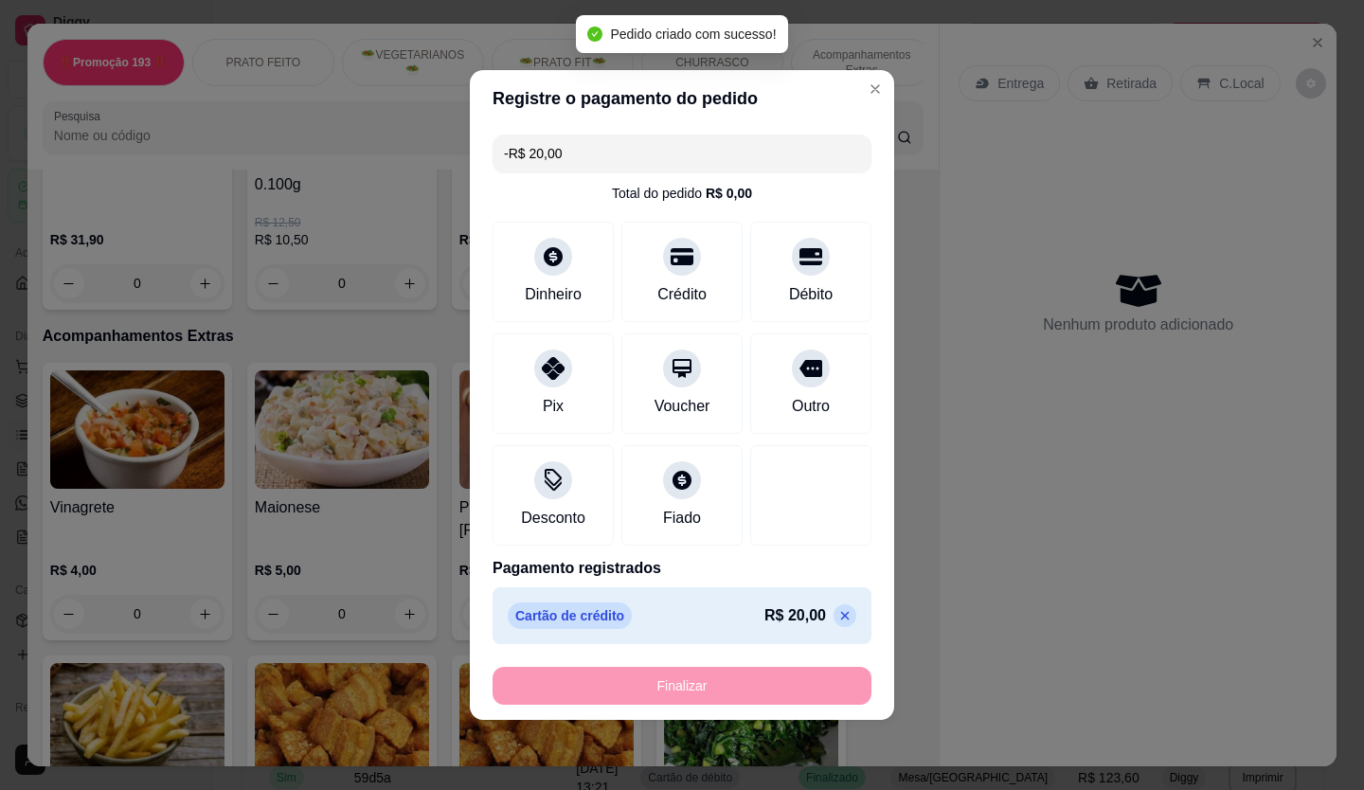
scroll to position [3028, 0]
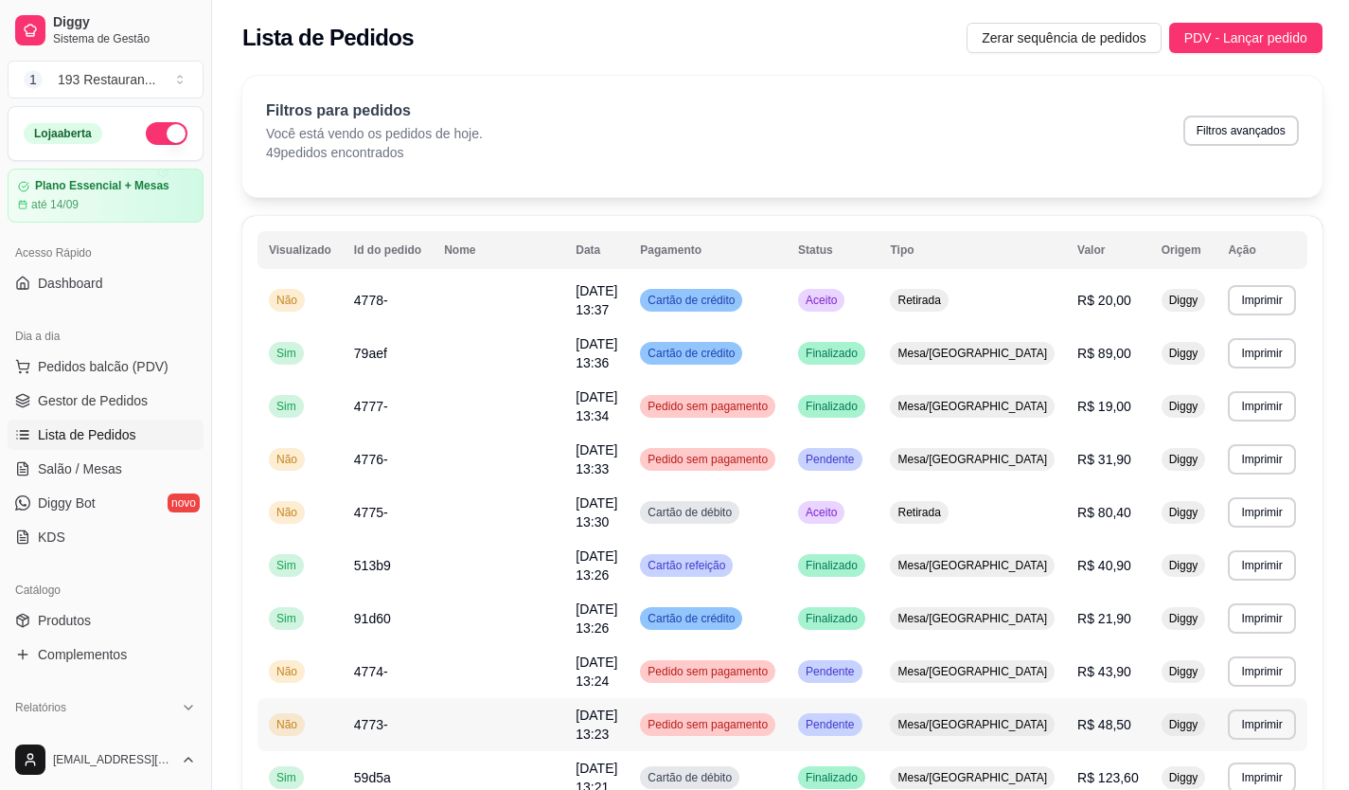
drag, startPoint x: 315, startPoint y: 613, endPoint x: 87, endPoint y: 479, distance: 264.4
click at [87, 479] on link "Salão / Mesas" at bounding box center [106, 469] width 196 height 30
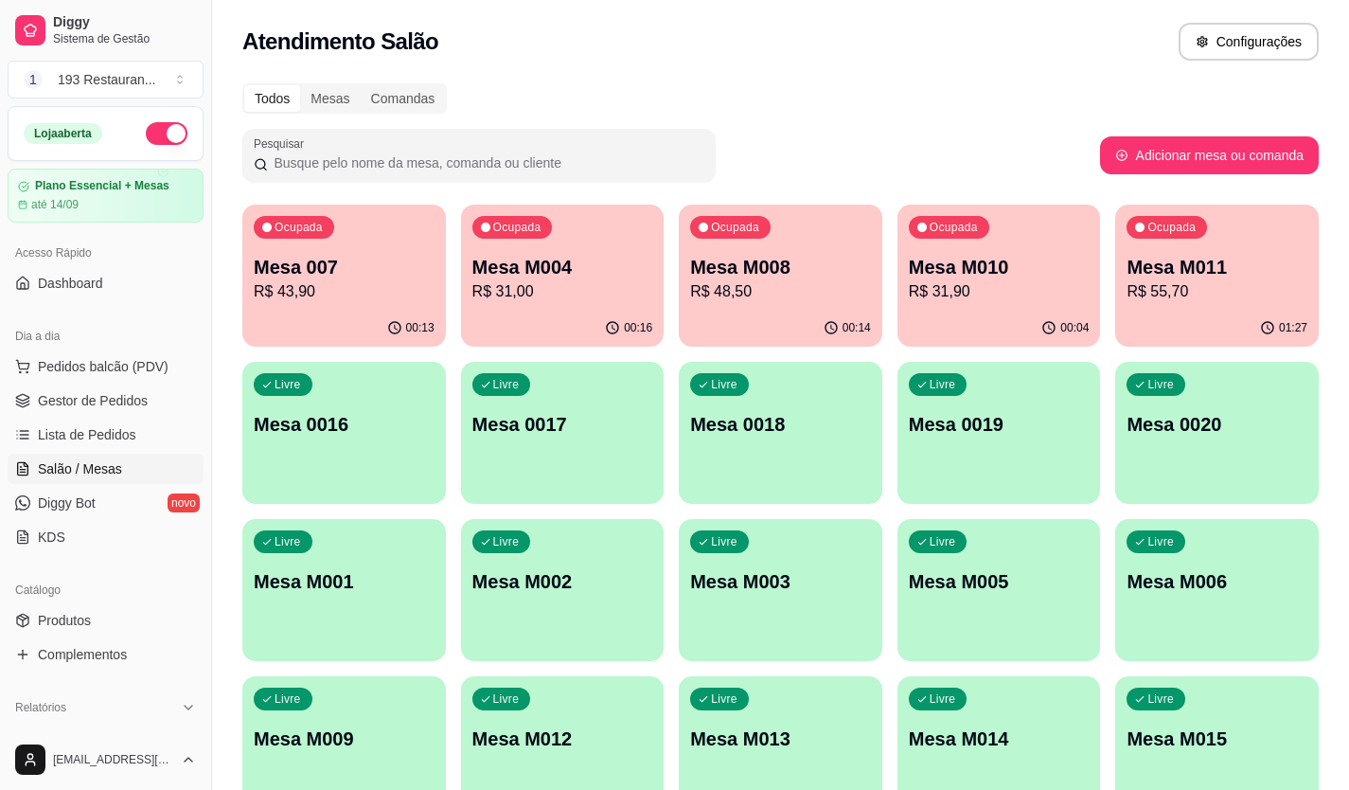
click at [549, 285] on p "R$ 31,00" at bounding box center [563, 291] width 181 height 23
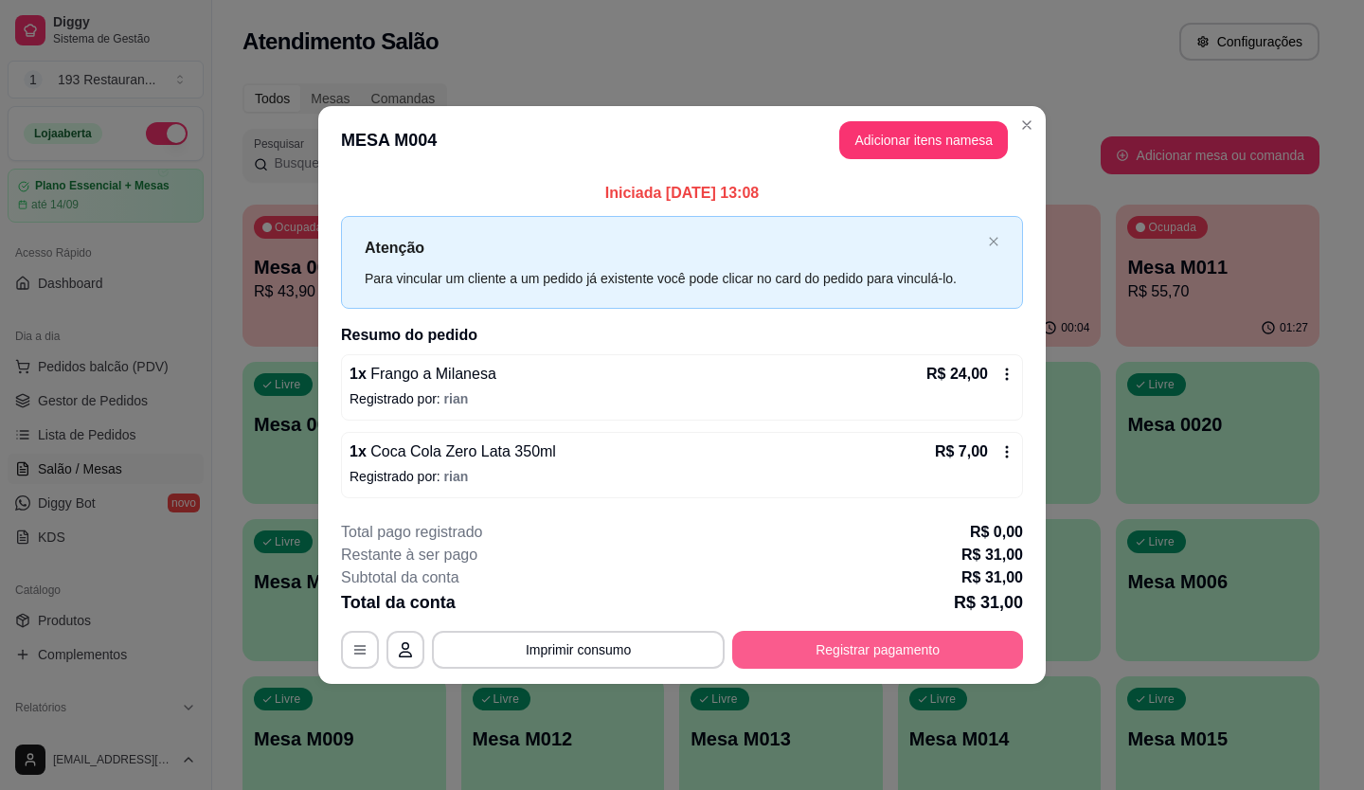
click at [833, 652] on button "Registrar pagamento" at bounding box center [877, 650] width 291 height 38
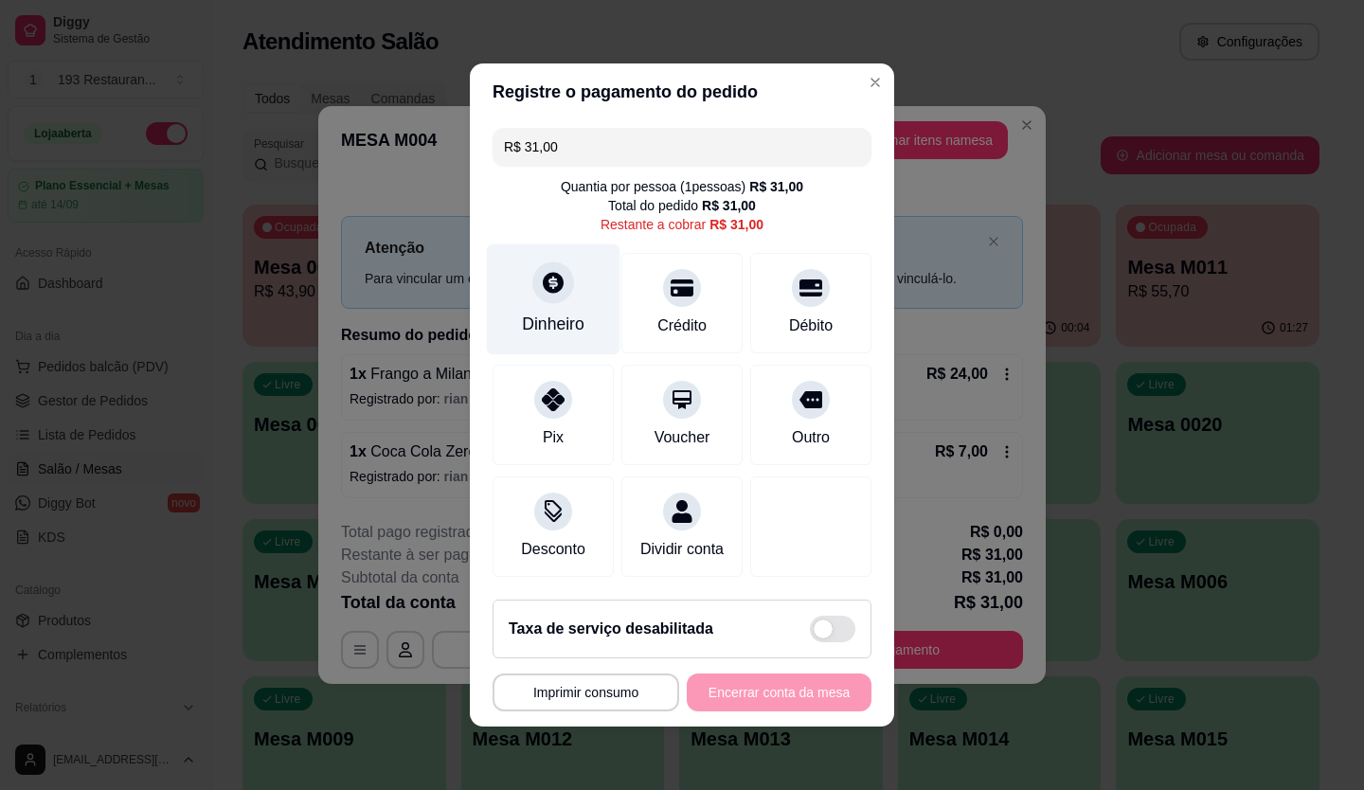
click at [543, 276] on icon at bounding box center [553, 282] width 21 height 21
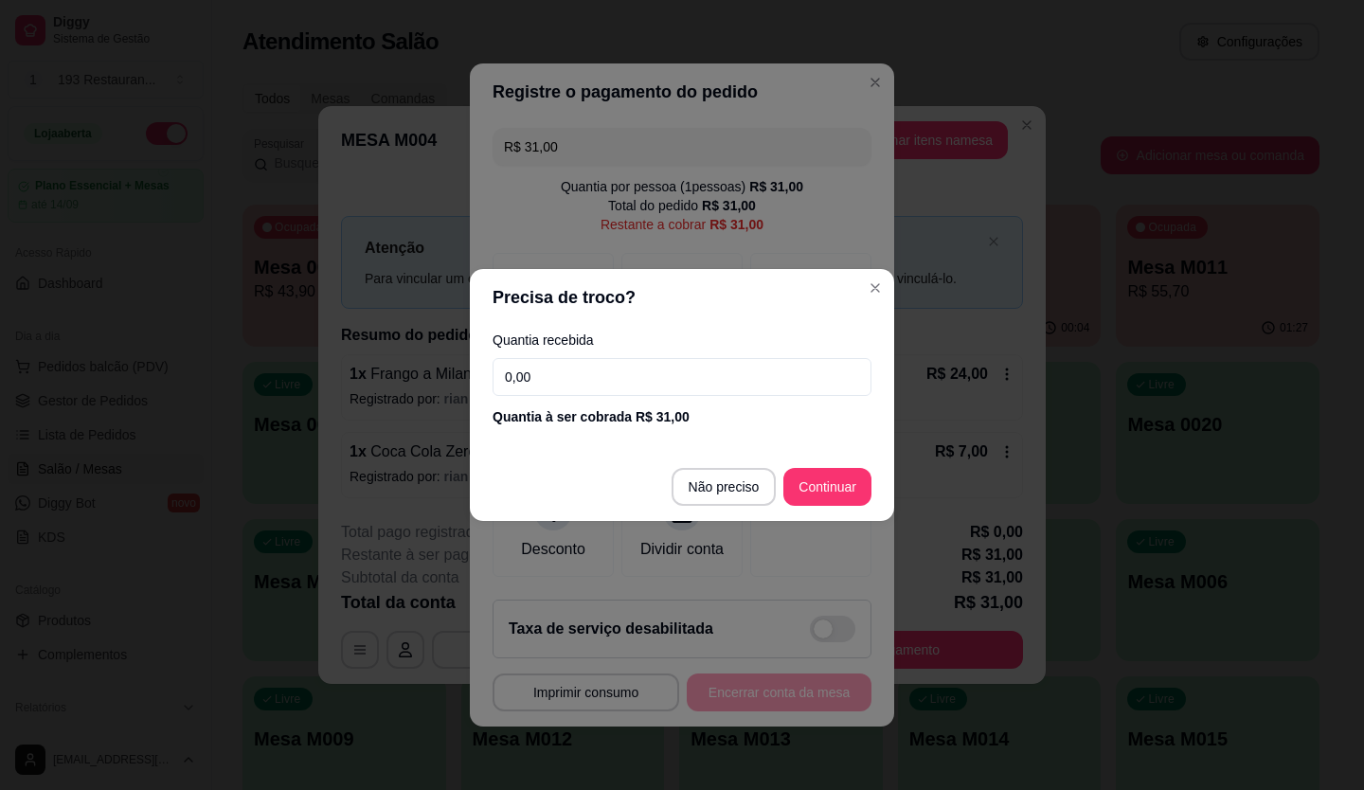
drag, startPoint x: 607, startPoint y: 380, endPoint x: 196, endPoint y: 407, distance: 411.9
click at [196, 407] on div "Precisa de troco? Quantia recebida 0,00 Quantia à ser cobrada R$ 31,00 Não prec…" at bounding box center [682, 395] width 1364 height 790
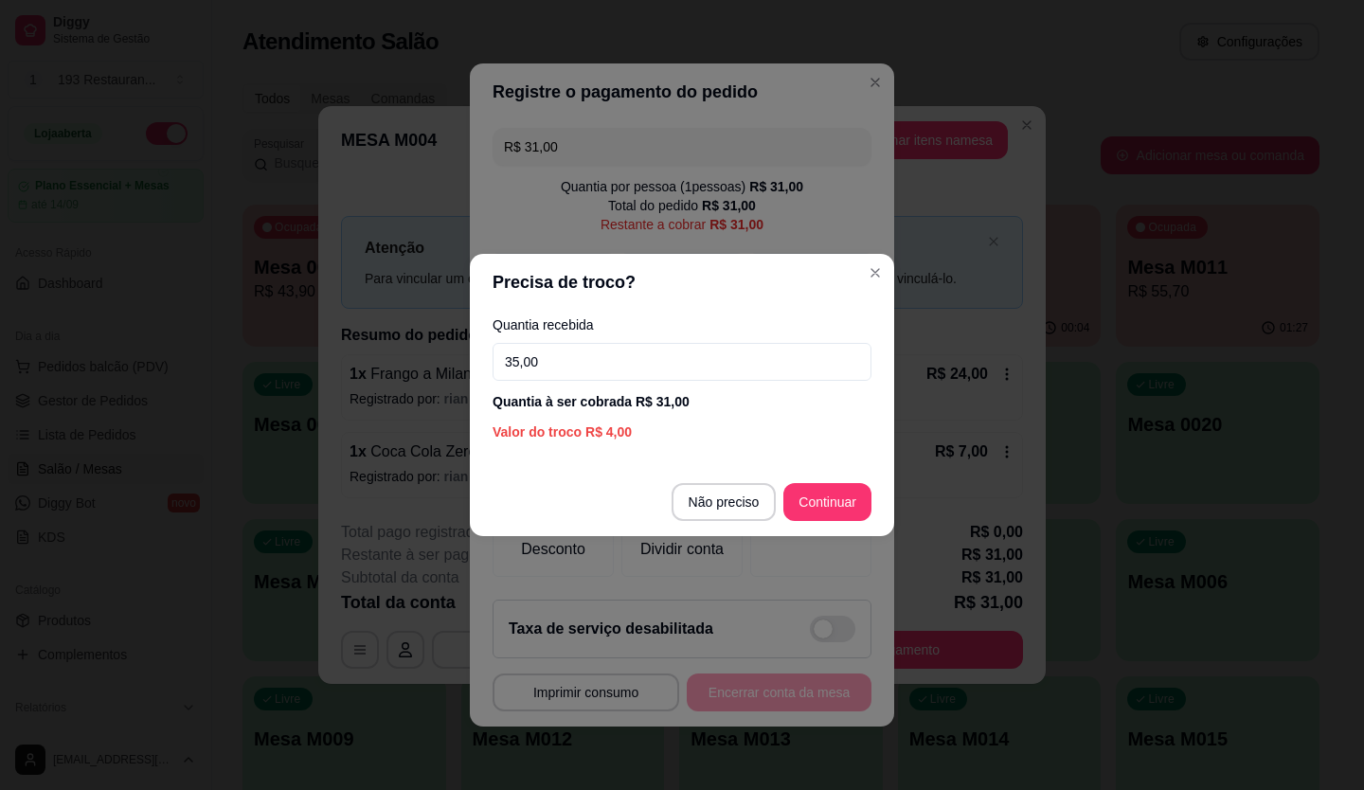
type input "35,00"
click at [869, 484] on footer "Não preciso Continuar" at bounding box center [682, 502] width 424 height 68
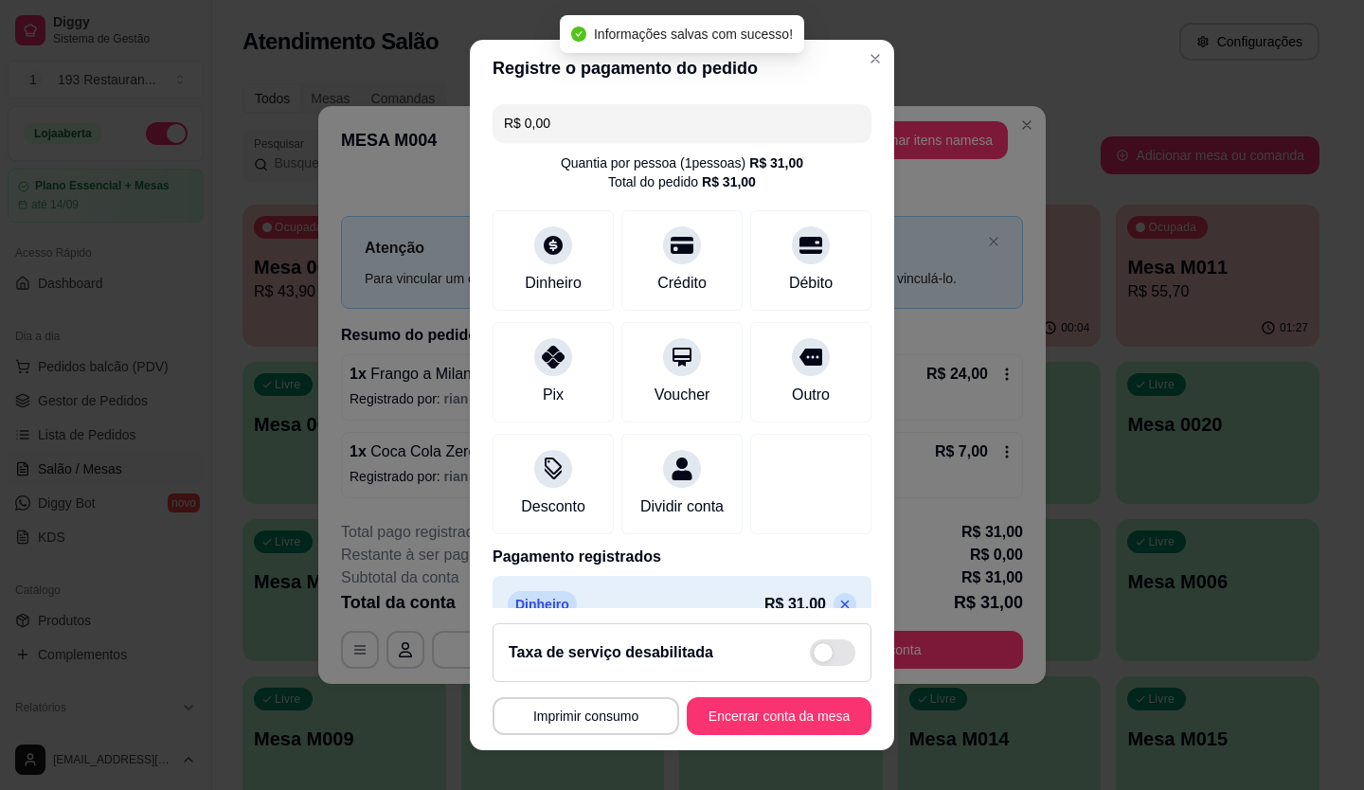
type input "R$ 0,00"
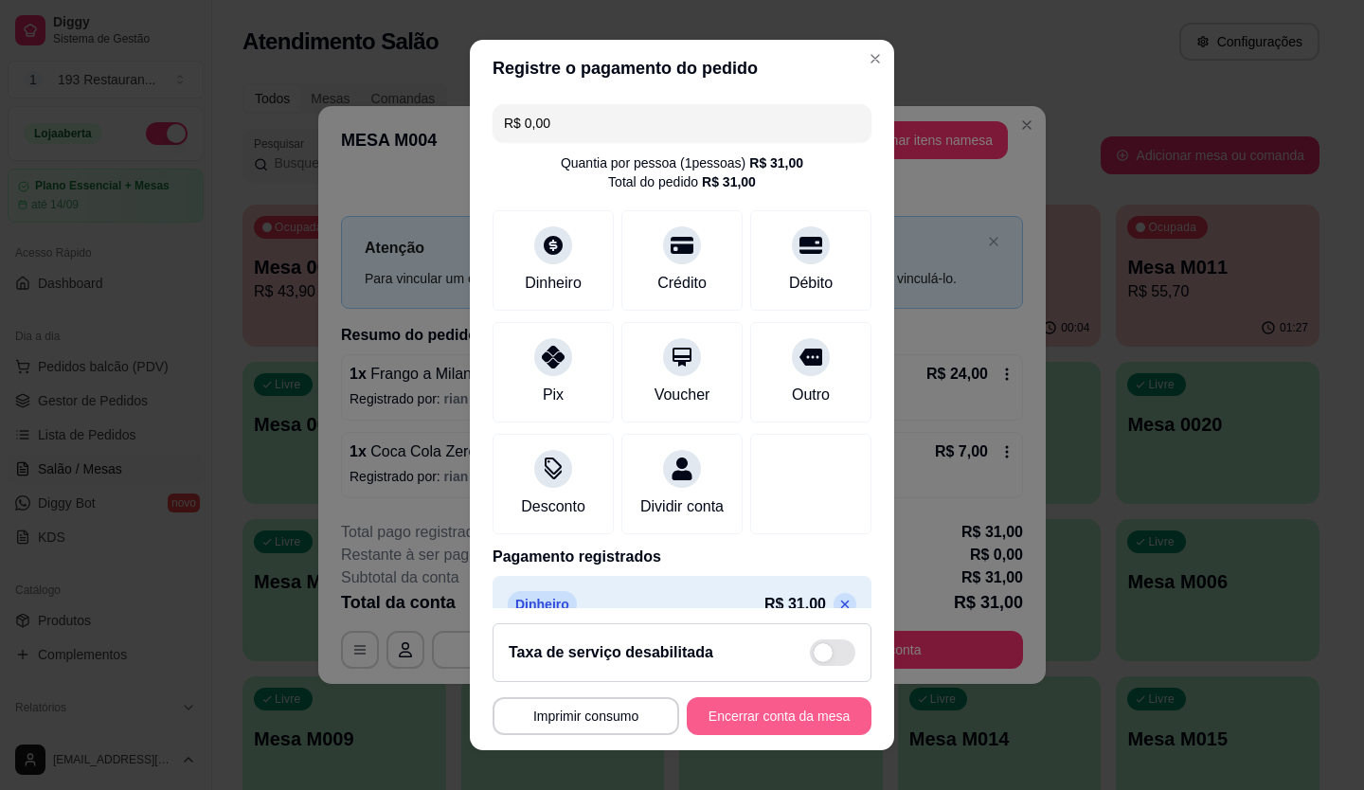
click at [784, 727] on button "Encerrar conta da mesa" at bounding box center [779, 716] width 185 height 38
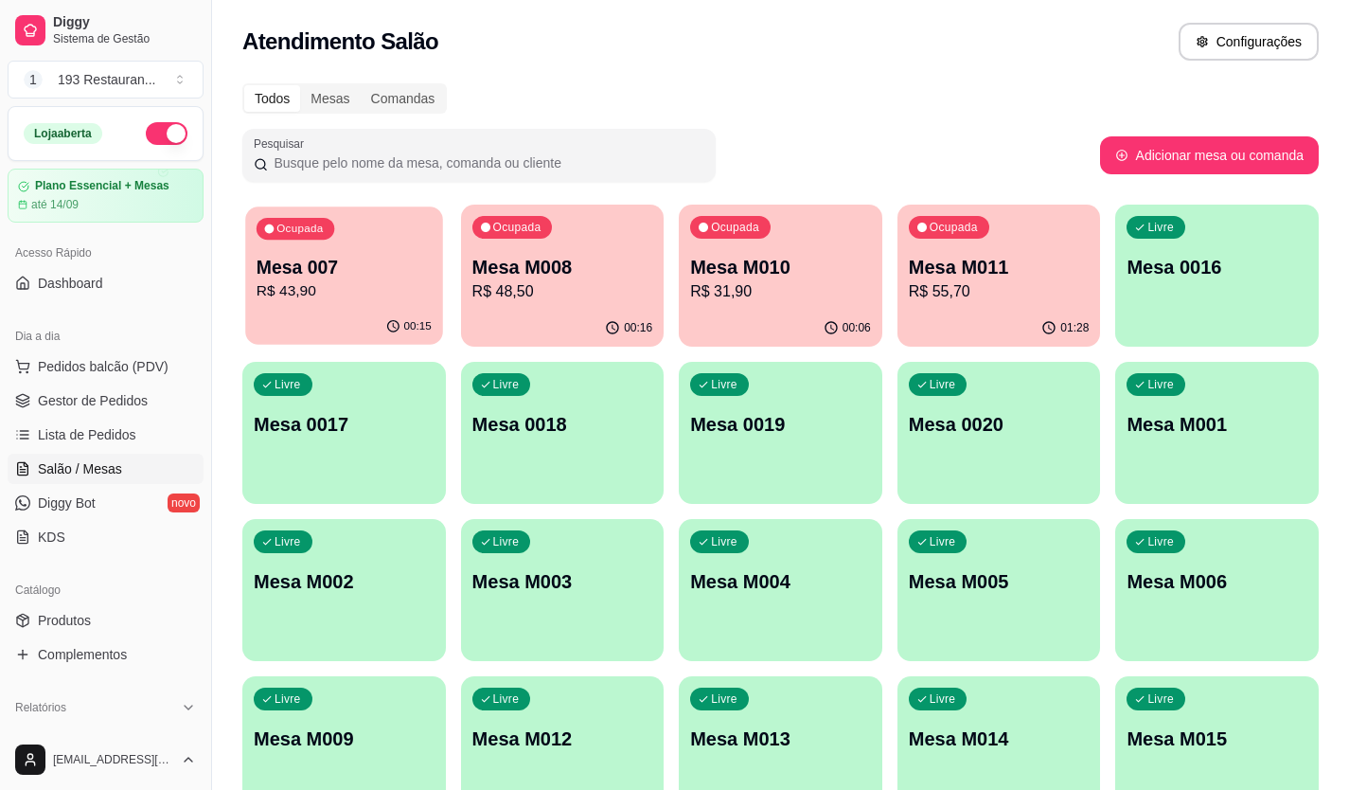
click at [297, 316] on div "00:15" at bounding box center [343, 327] width 197 height 36
click at [529, 304] on div "Ocupada Mesa M008 R$ 48,50" at bounding box center [562, 257] width 197 height 102
click at [558, 285] on p "R$ 48,50" at bounding box center [561, 291] width 175 height 22
click at [701, 308] on div "Ocupada Mesa M010 R$ 31,90" at bounding box center [780, 257] width 197 height 102
click at [312, 233] on p "Ocupada" at bounding box center [300, 229] width 46 height 15
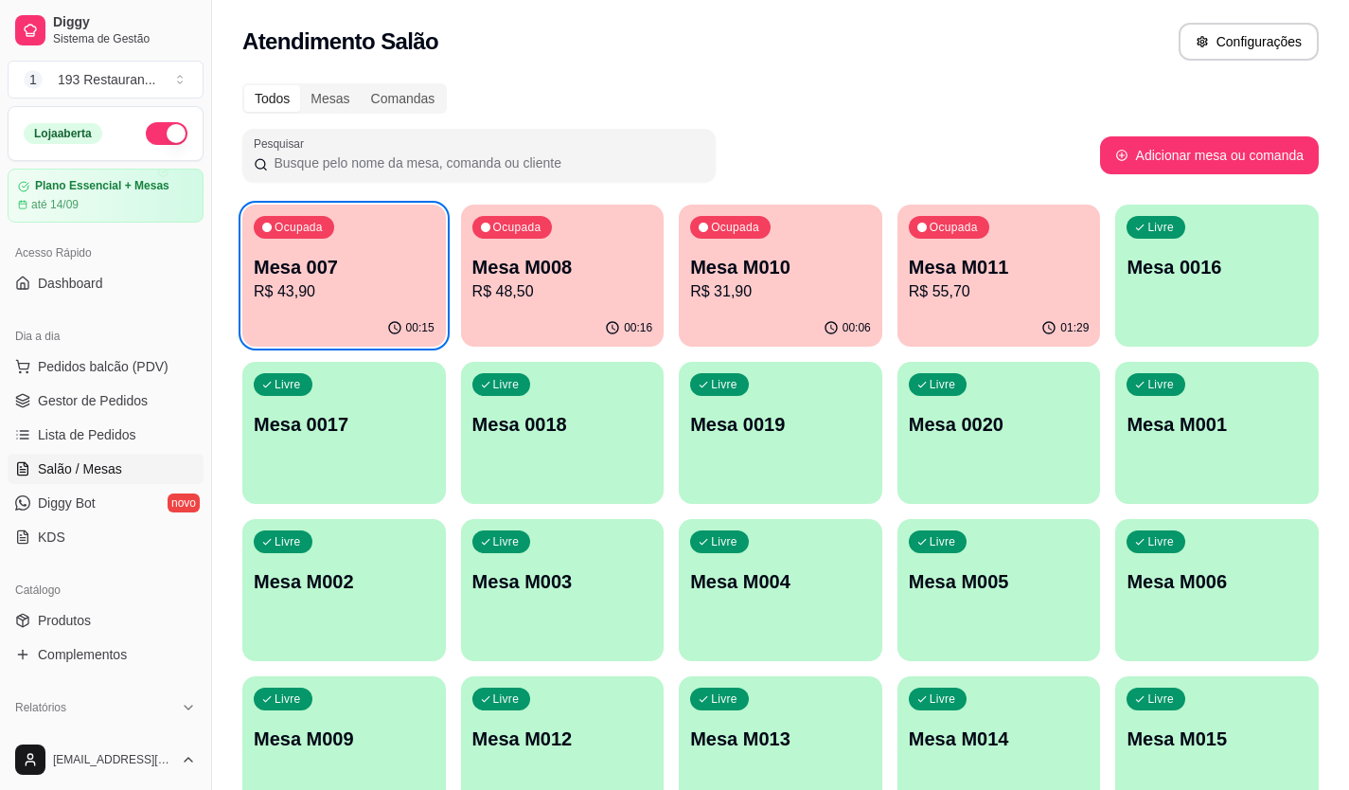
click at [536, 285] on p "R$ 48,50" at bounding box center [563, 291] width 181 height 23
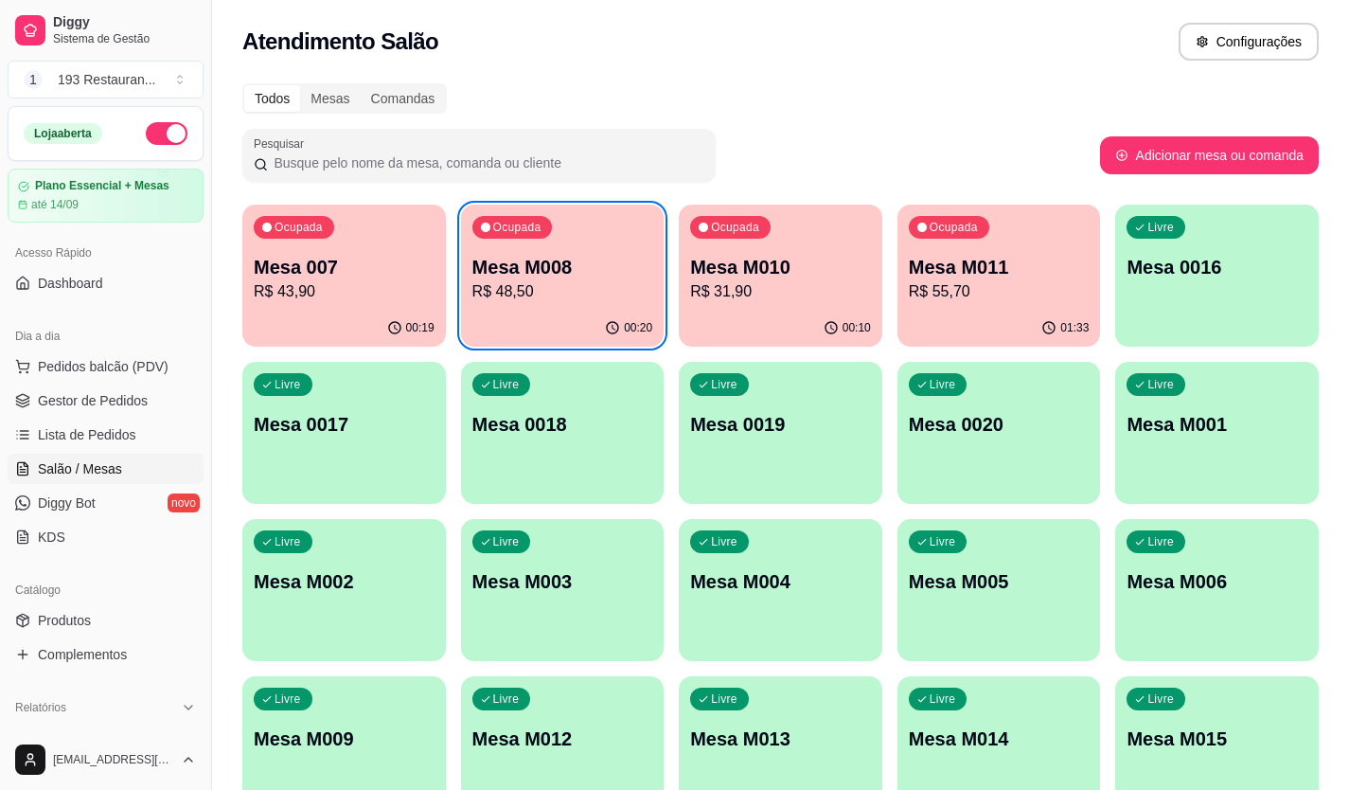
click at [974, 567] on div "Livre Mesa M005" at bounding box center [1000, 578] width 204 height 119
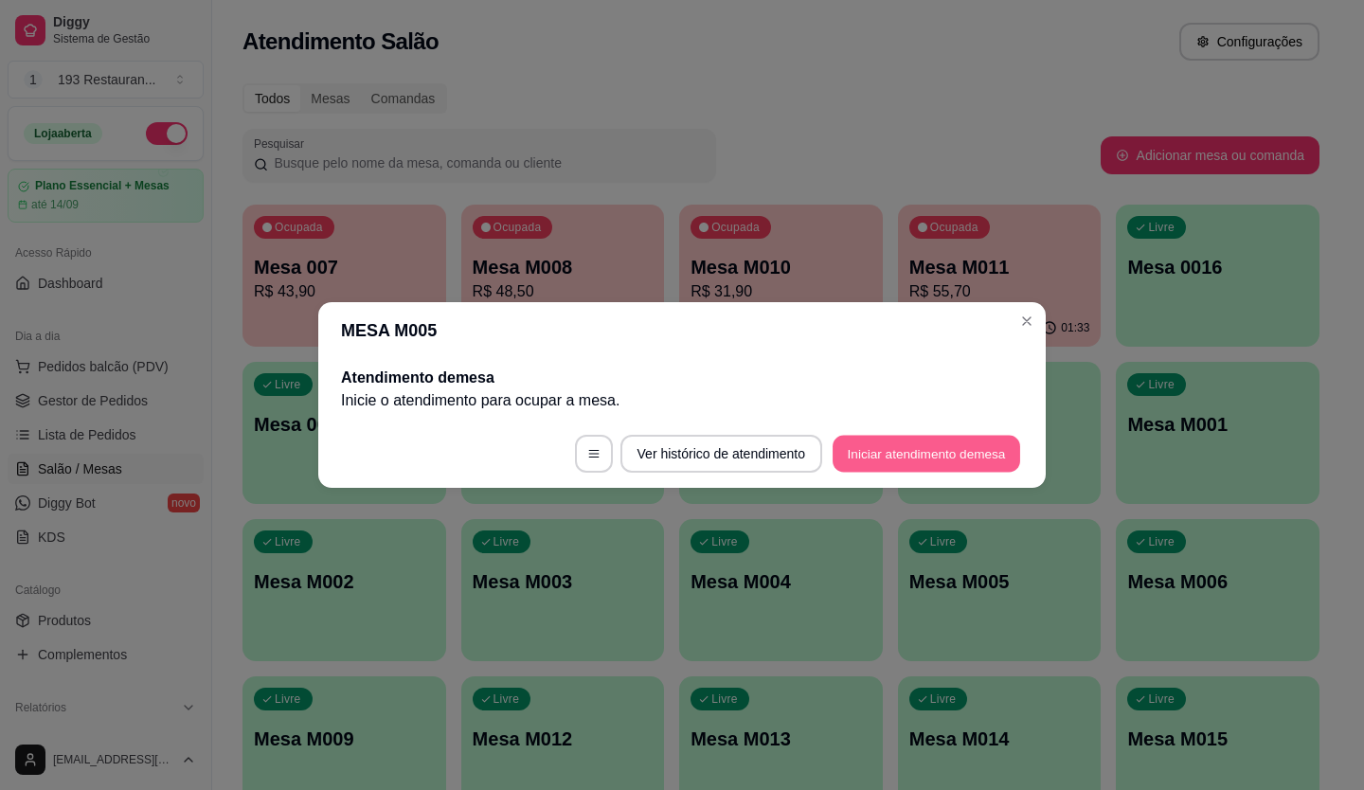
click at [926, 468] on button "Iniciar atendimento de mesa" at bounding box center [925, 454] width 187 height 37
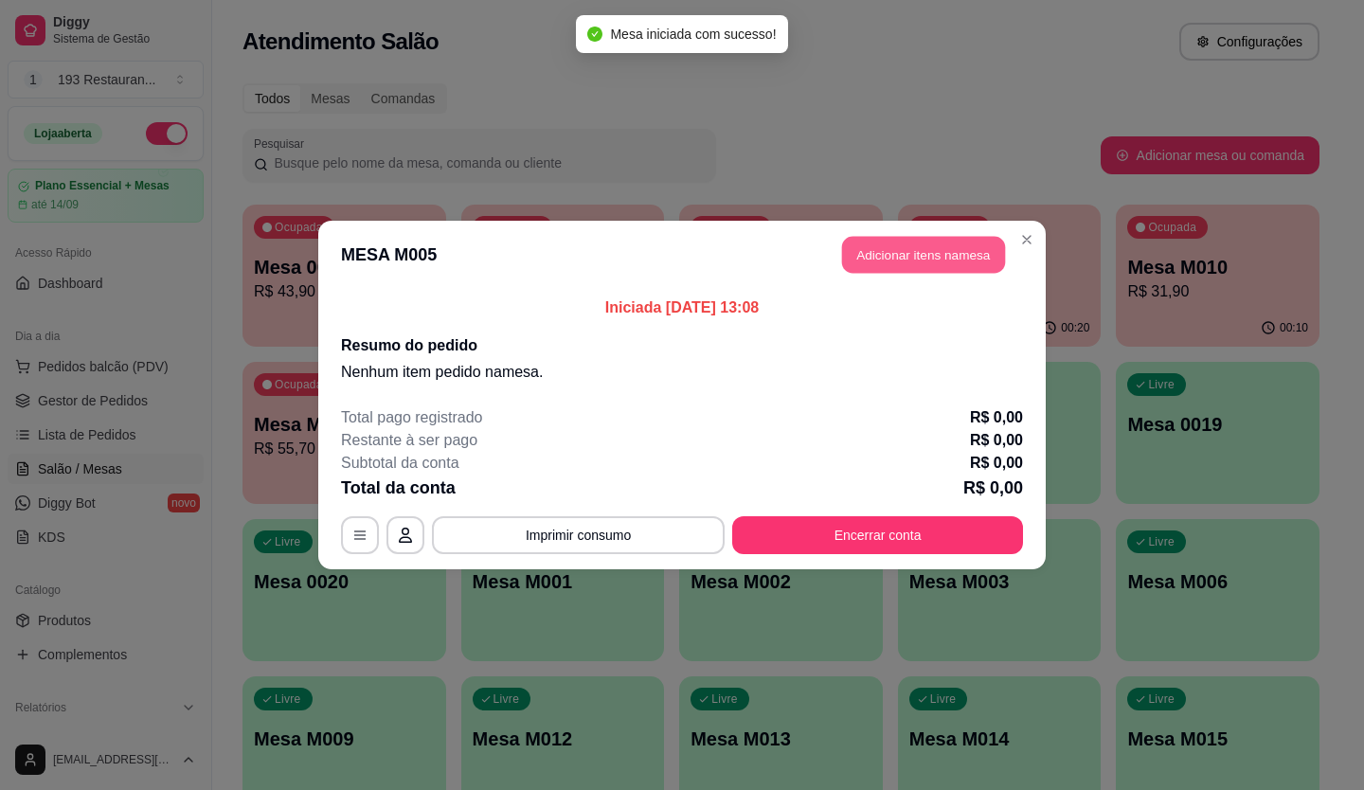
click at [878, 262] on button "Adicionar itens na mesa" at bounding box center [923, 255] width 163 height 37
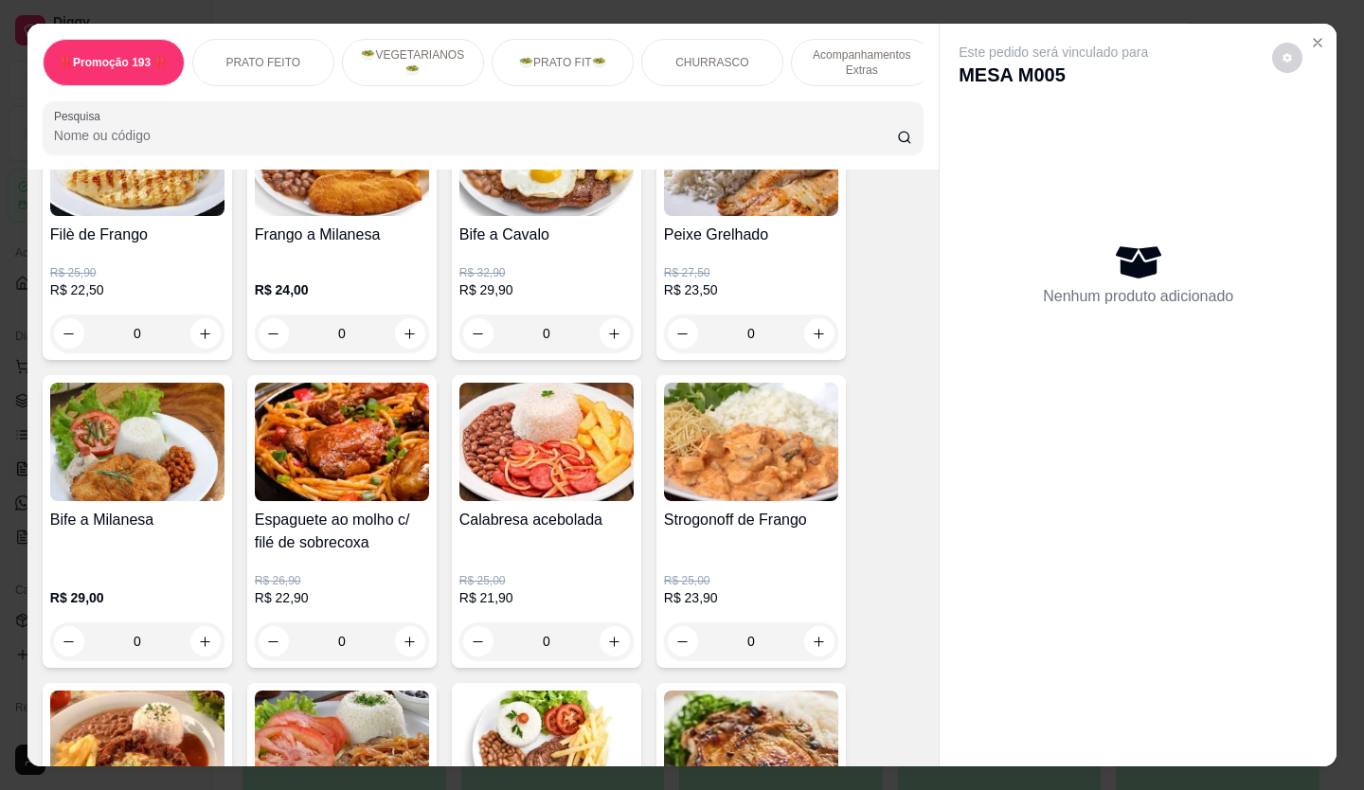
scroll to position [852, 0]
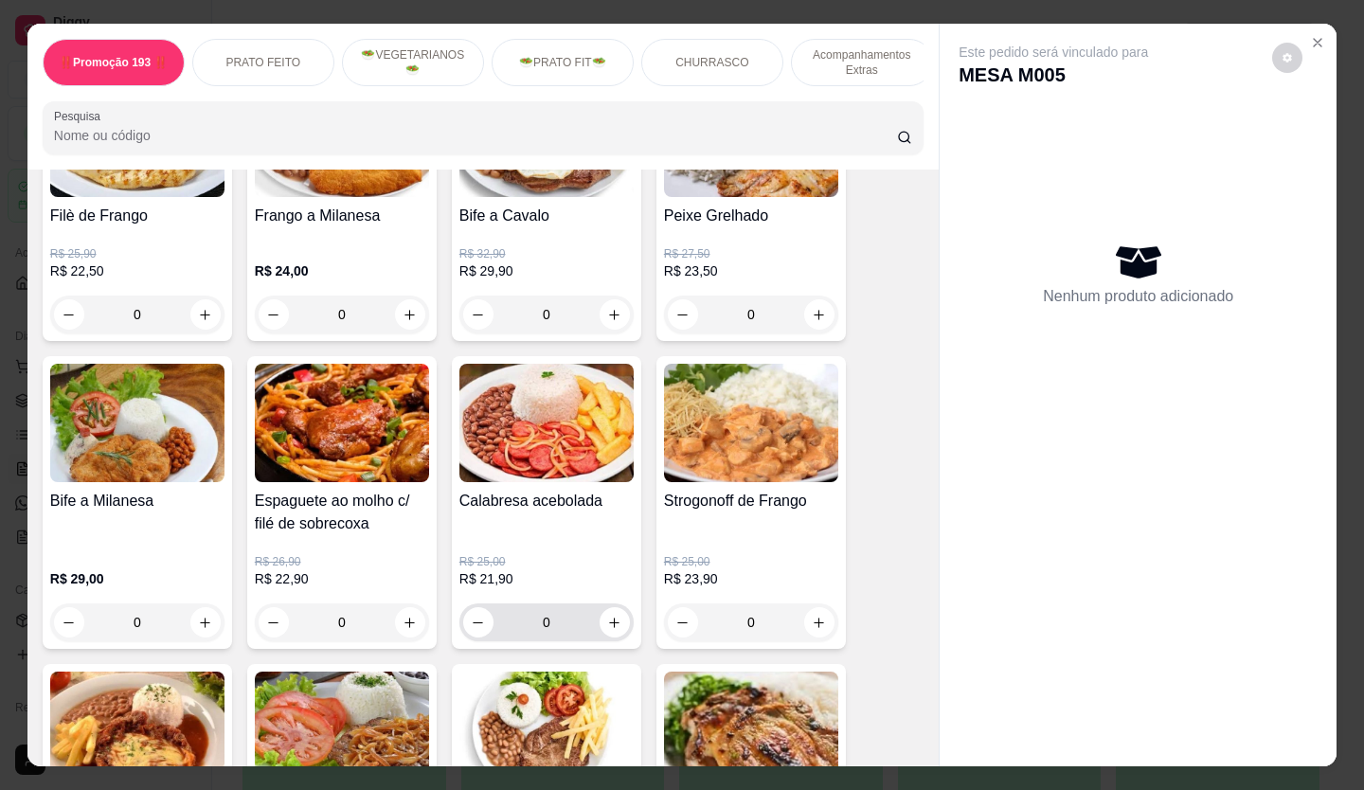
click at [598, 616] on div "0" at bounding box center [546, 622] width 167 height 38
click at [607, 625] on icon "increase-product-quantity" at bounding box center [614, 623] width 14 height 14
type input "1"
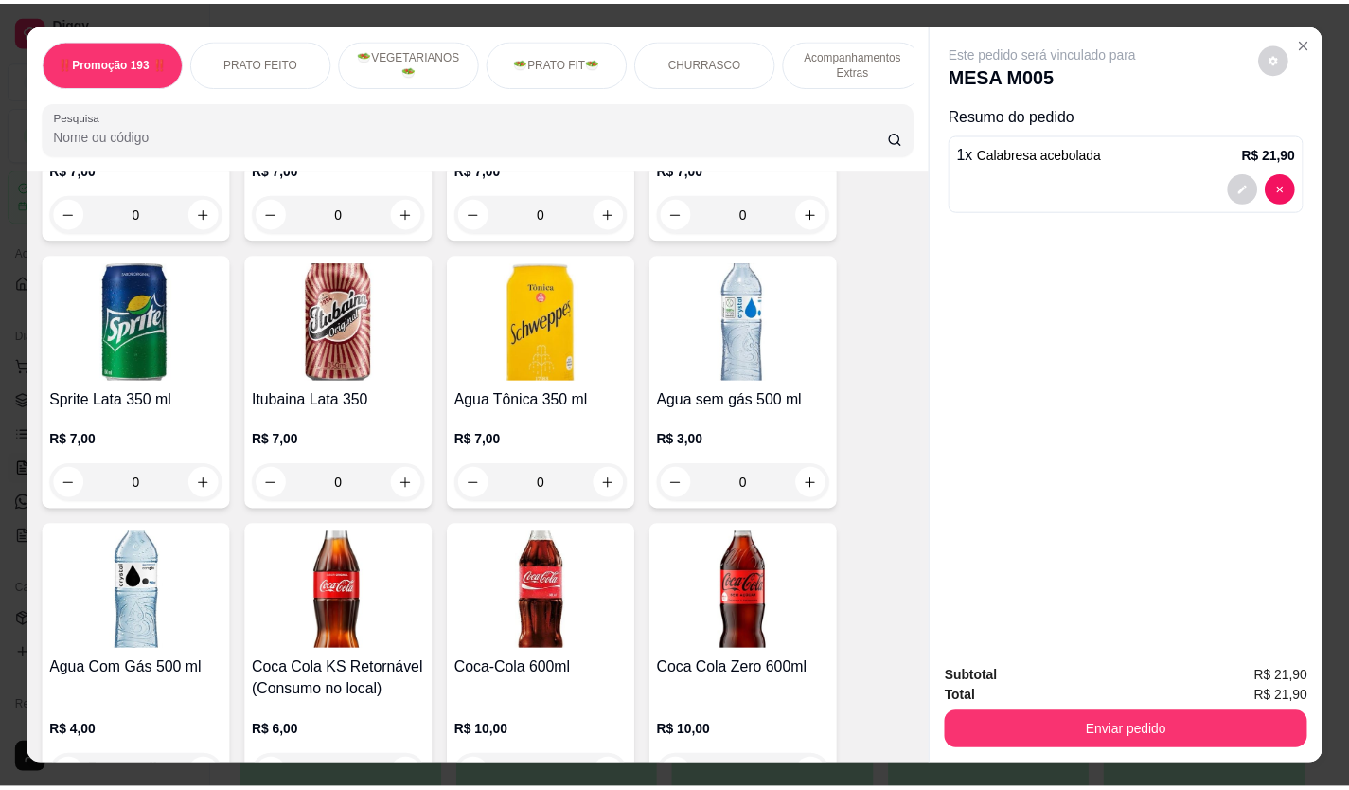
scroll to position [5208, 0]
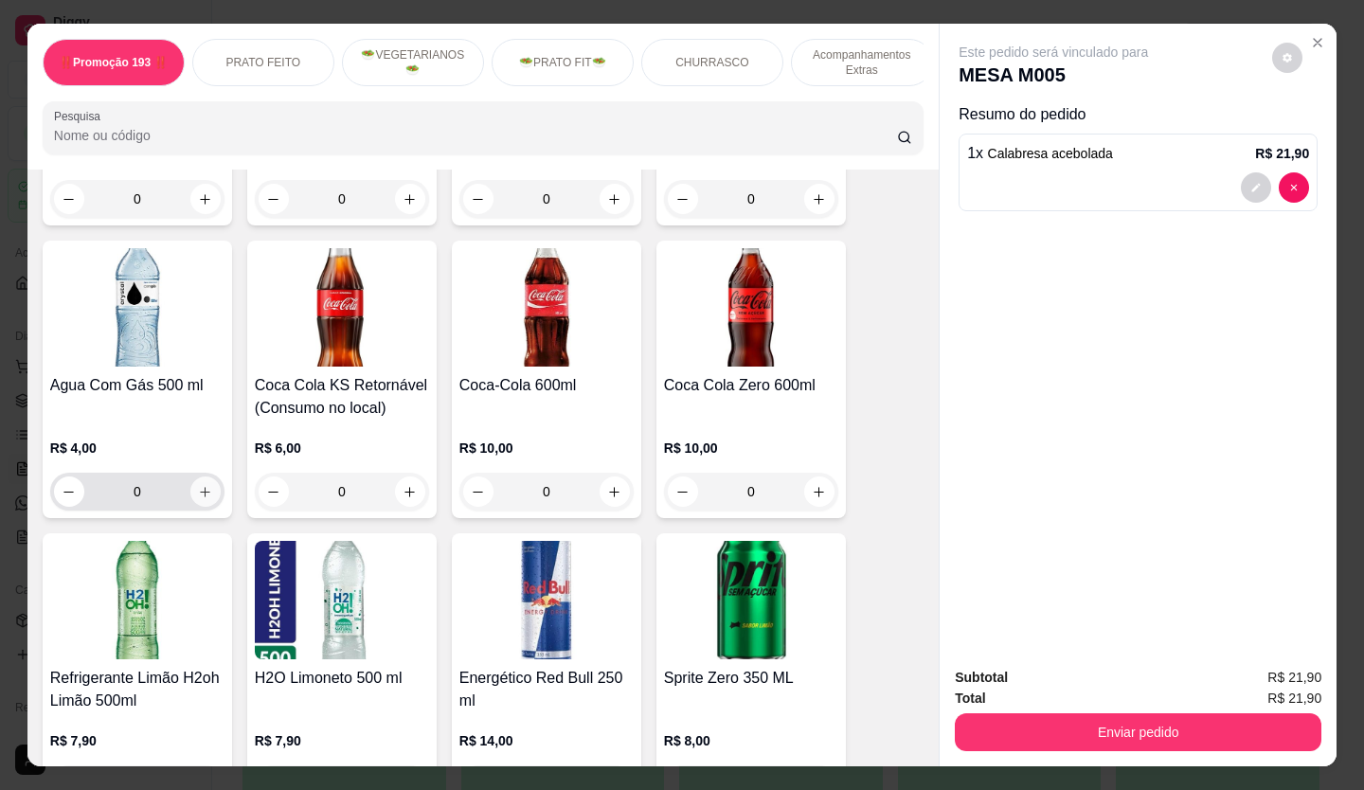
click at [207, 476] on button "increase-product-quantity" at bounding box center [205, 491] width 30 height 30
type input "1"
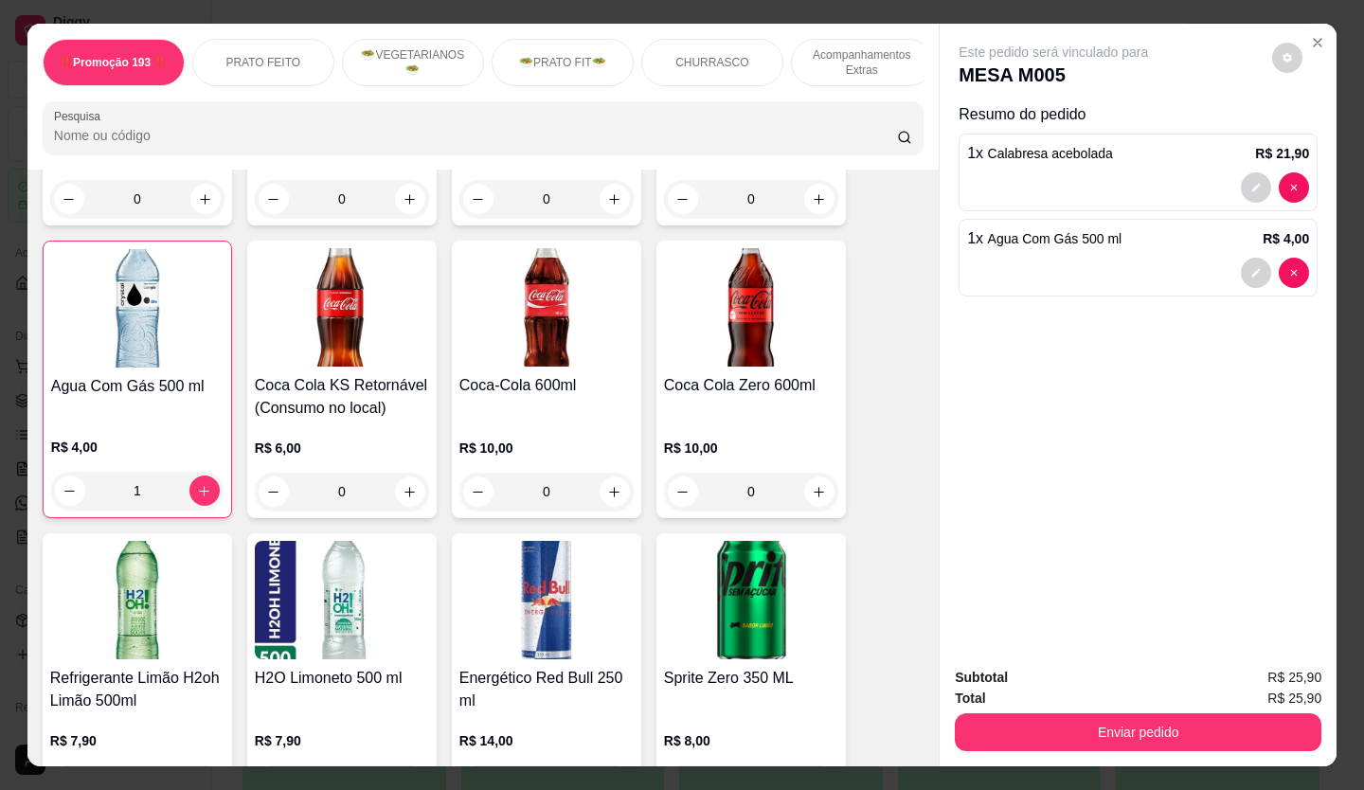
click at [1018, 713] on button "Enviar pedido" at bounding box center [1138, 732] width 366 height 38
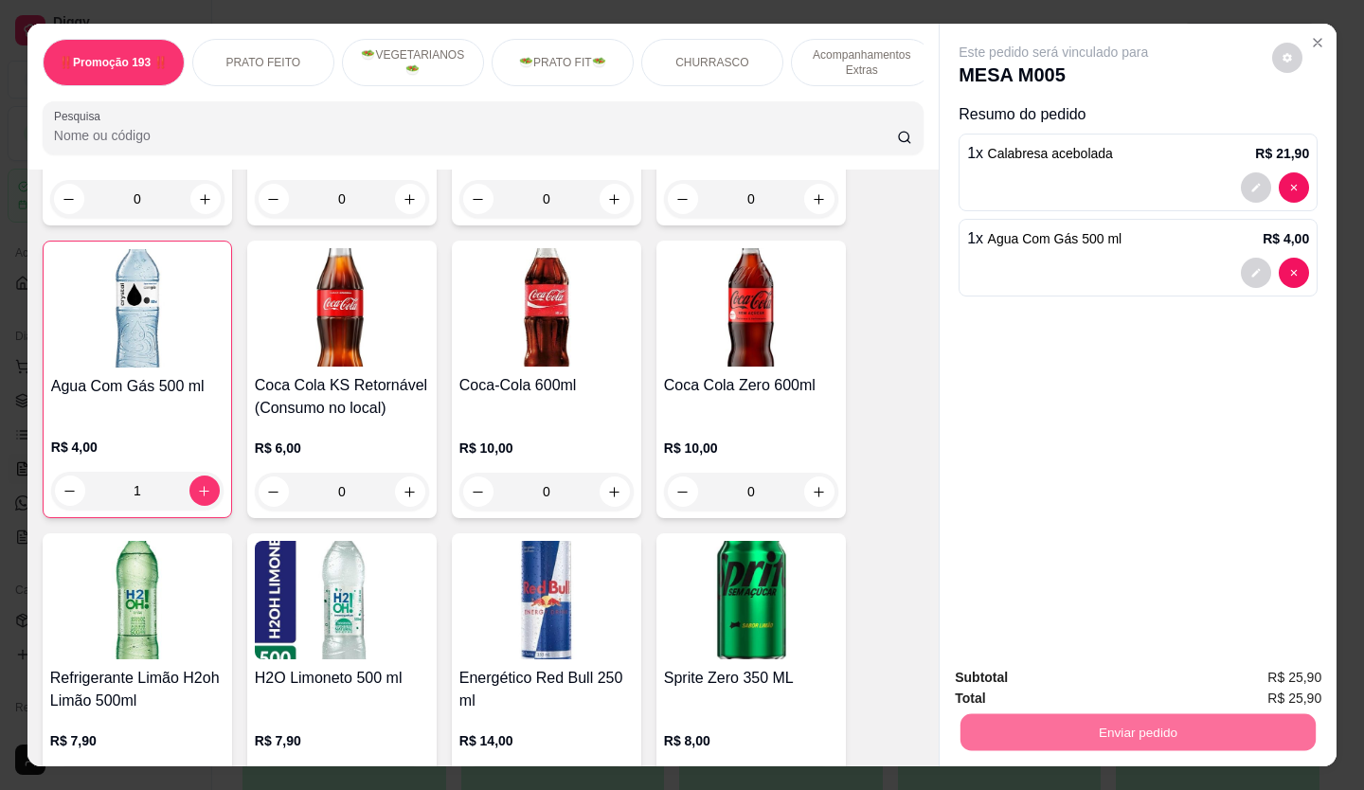
click at [1037, 660] on button "Não registrar e enviar pedido" at bounding box center [1074, 678] width 197 height 36
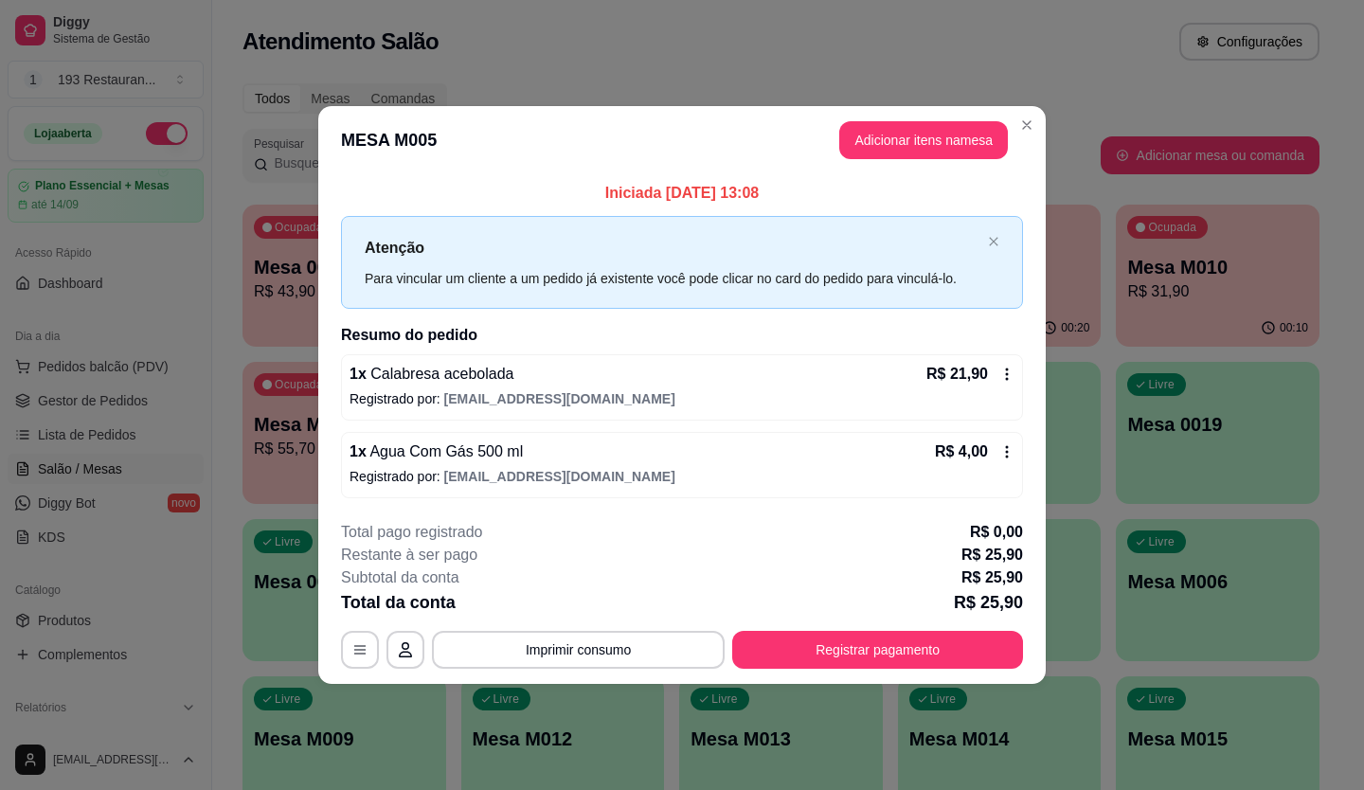
click at [1018, 141] on header "MESA M005 Adicionar itens na mesa" at bounding box center [681, 140] width 727 height 68
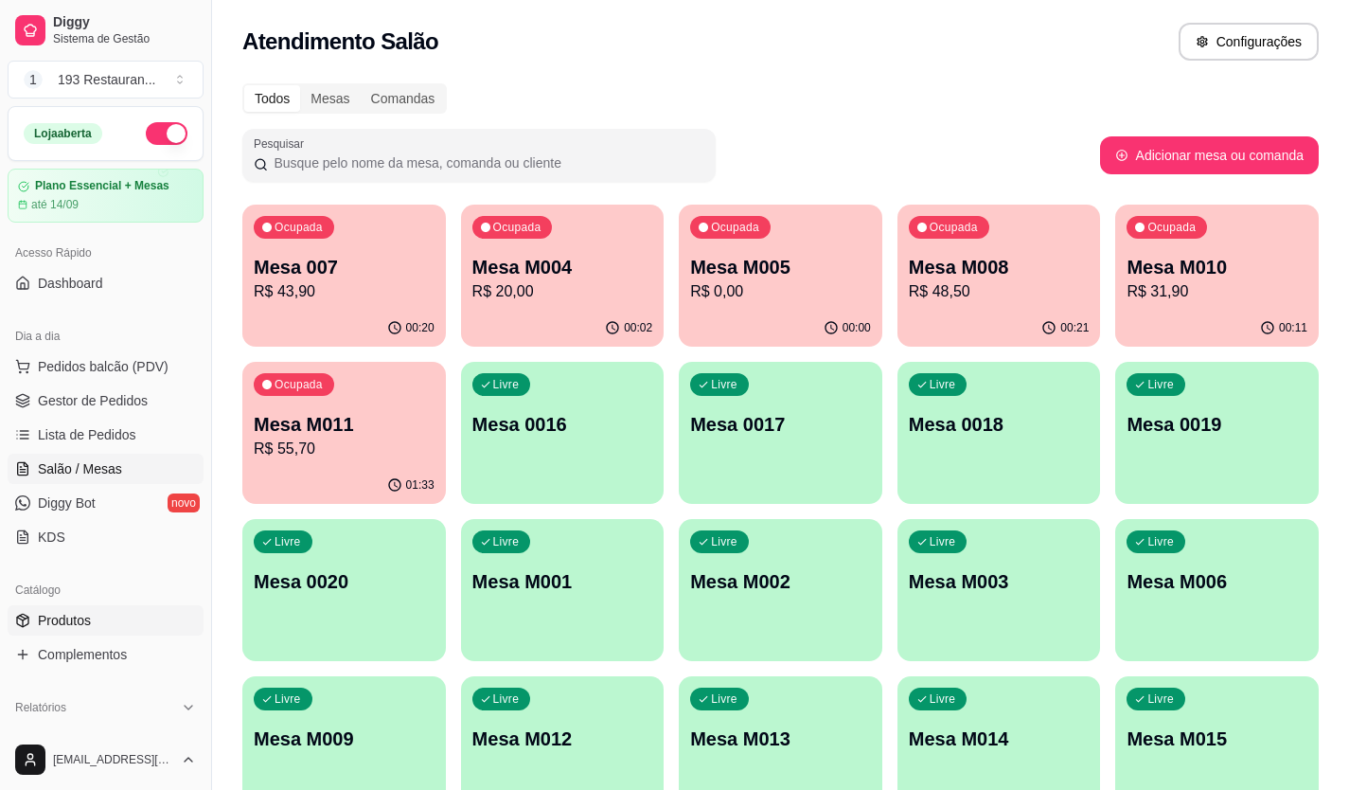
drag, startPoint x: 108, startPoint y: 635, endPoint x: 104, endPoint y: 616, distance: 20.2
click at [104, 616] on link "Produtos" at bounding box center [106, 620] width 196 height 30
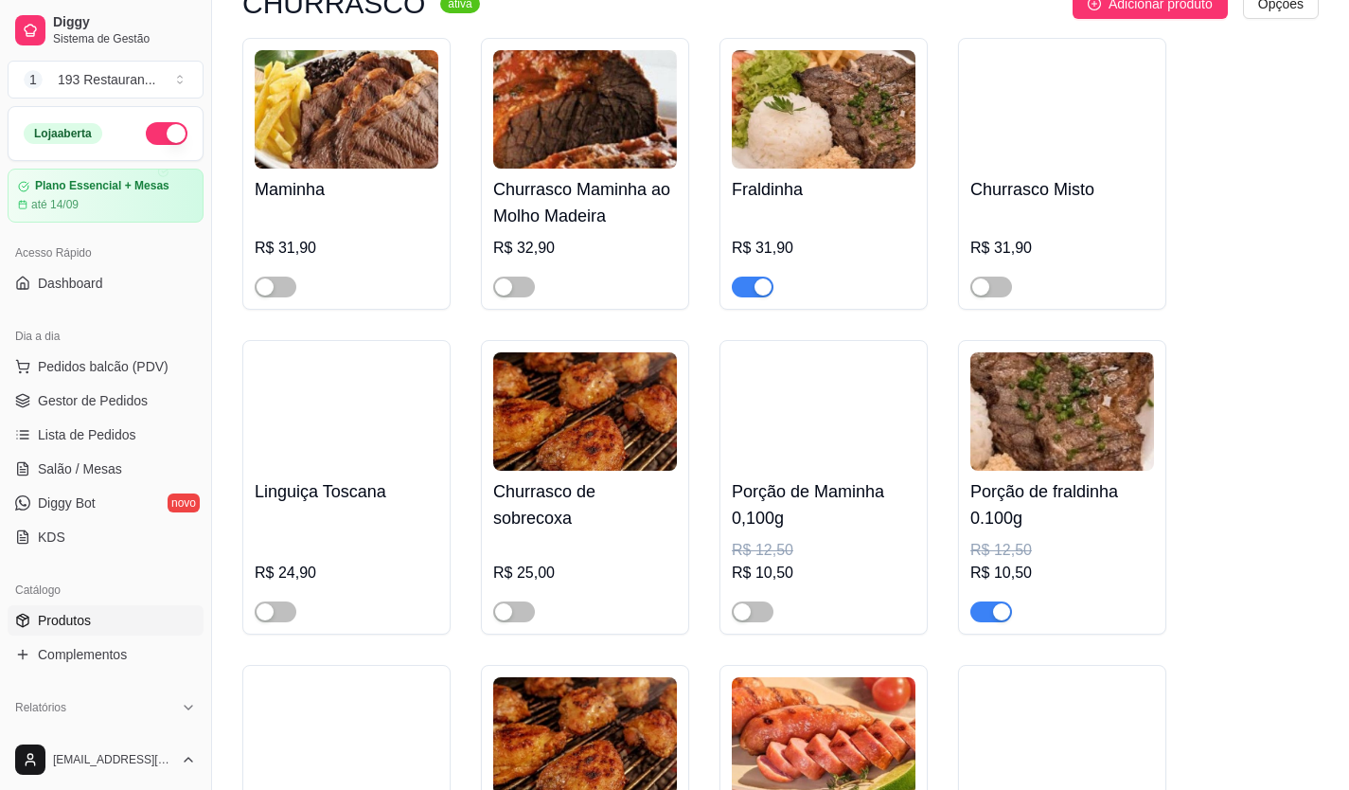
scroll to position [4254, 0]
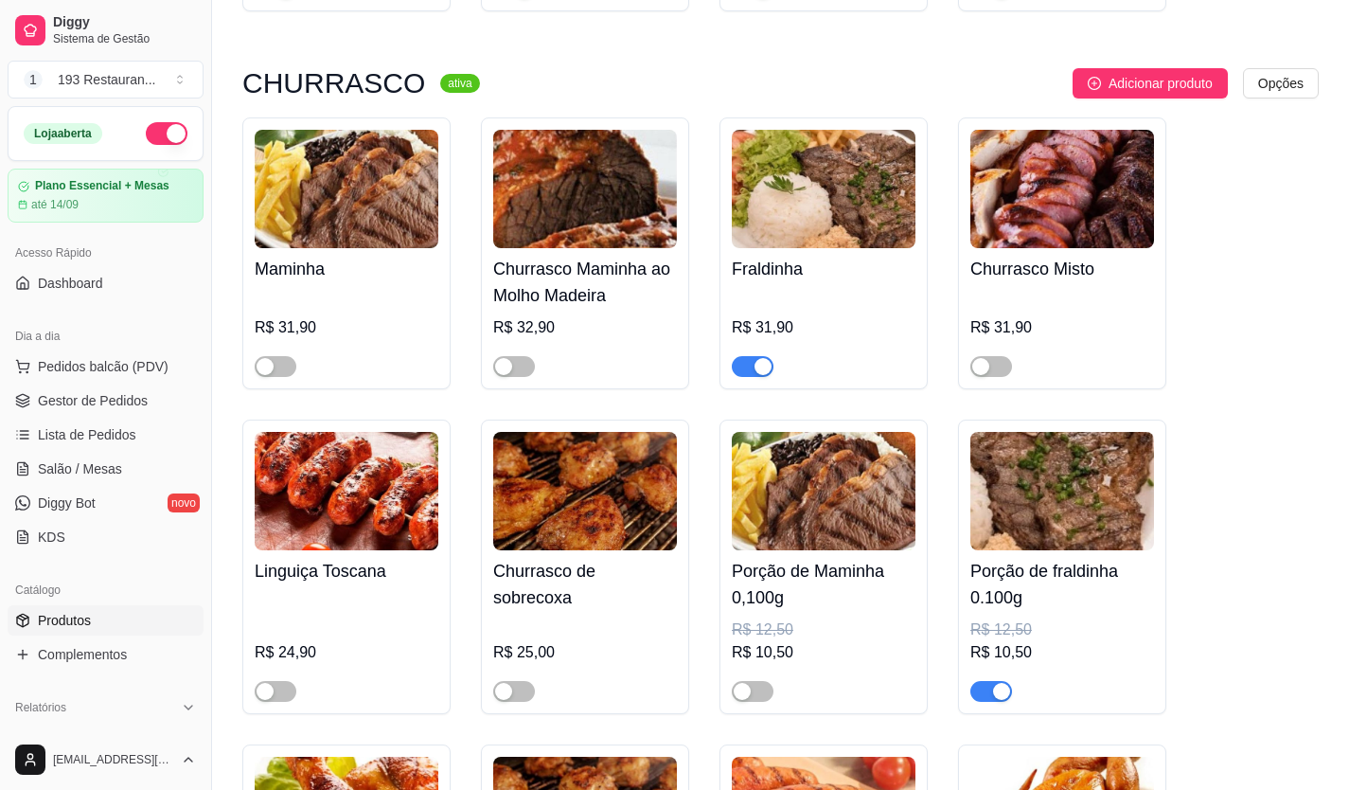
click at [755, 358] on div "button" at bounding box center [763, 366] width 17 height 17
click at [1007, 683] on div "button" at bounding box center [1001, 691] width 17 height 17
click at [87, 471] on span "Salão / Mesas" at bounding box center [80, 468] width 84 height 19
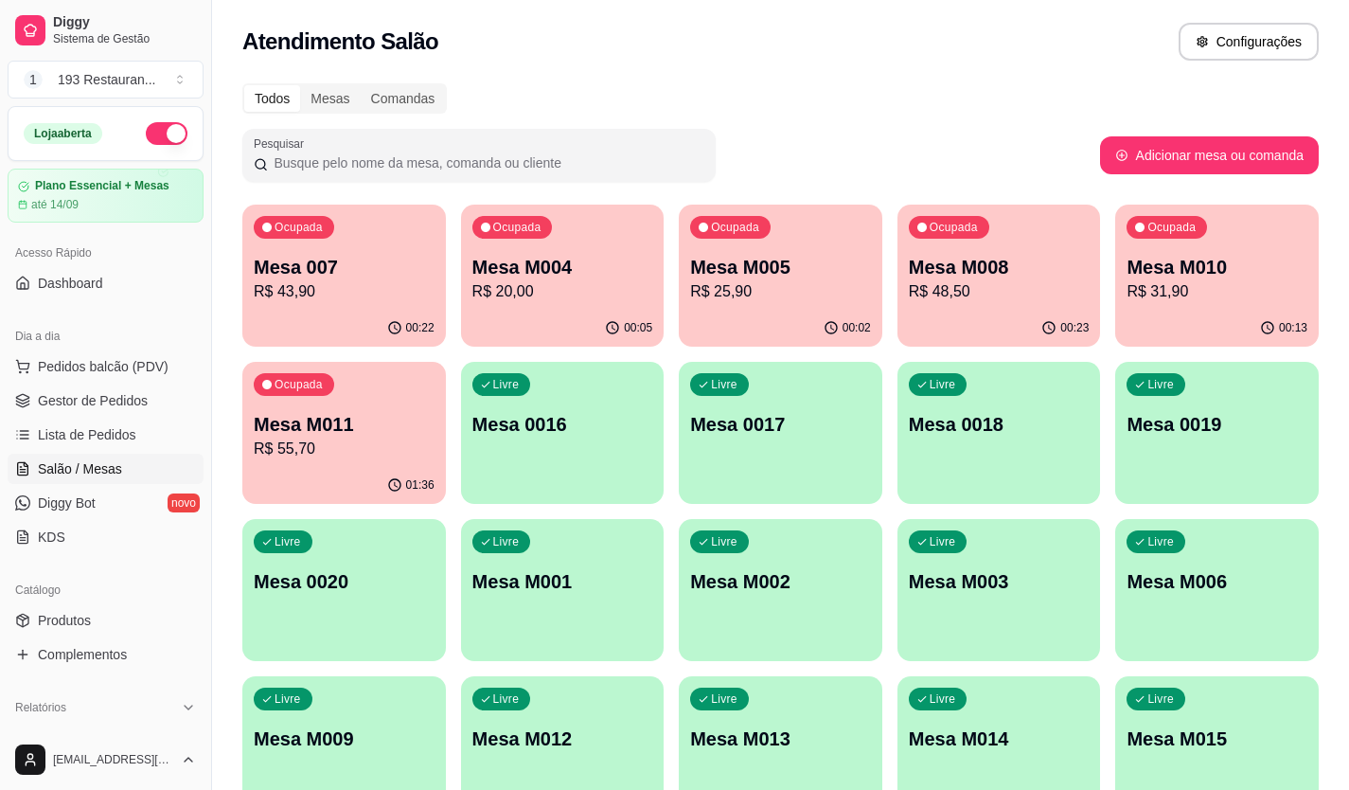
click at [975, 281] on p "R$ 48,50" at bounding box center [999, 291] width 181 height 23
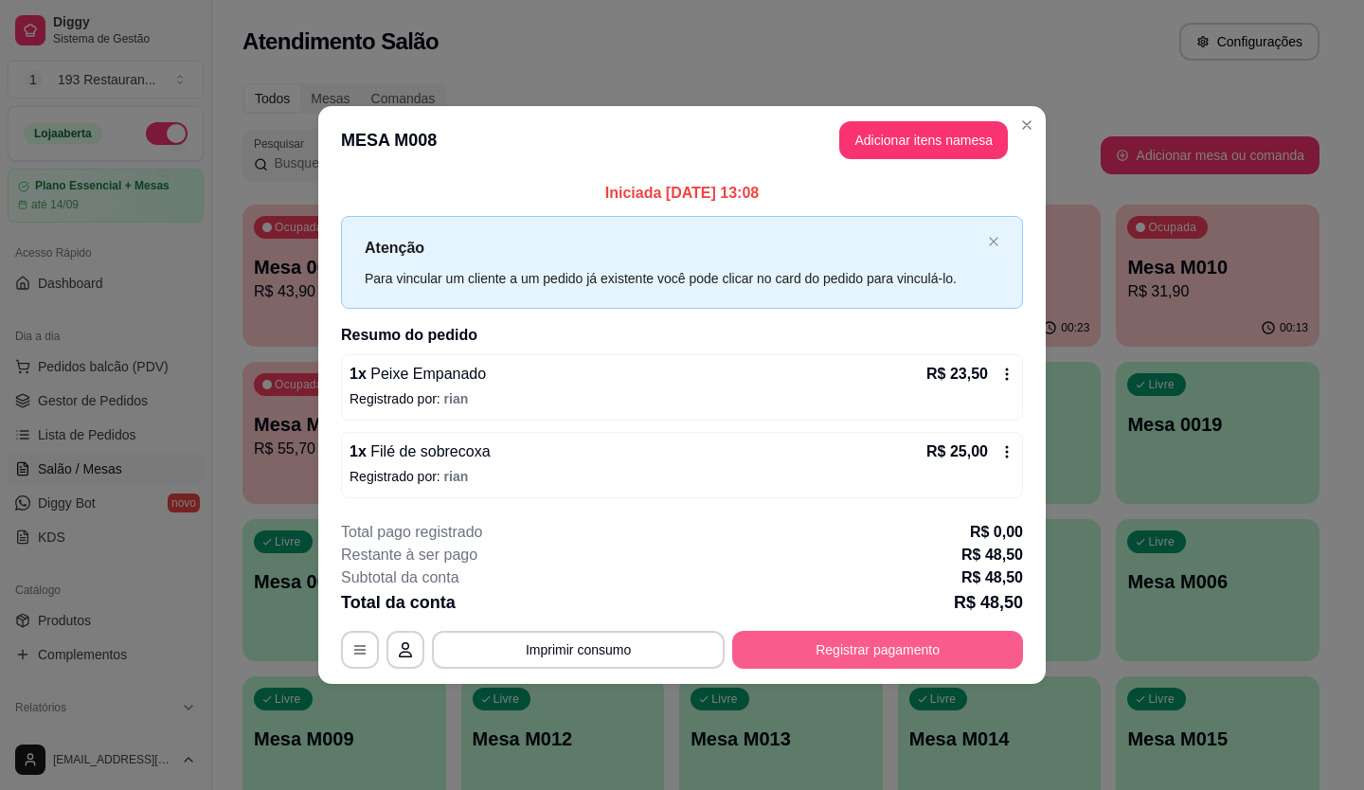
click at [951, 615] on div "Total da conta R$ 48,50" at bounding box center [682, 602] width 682 height 27
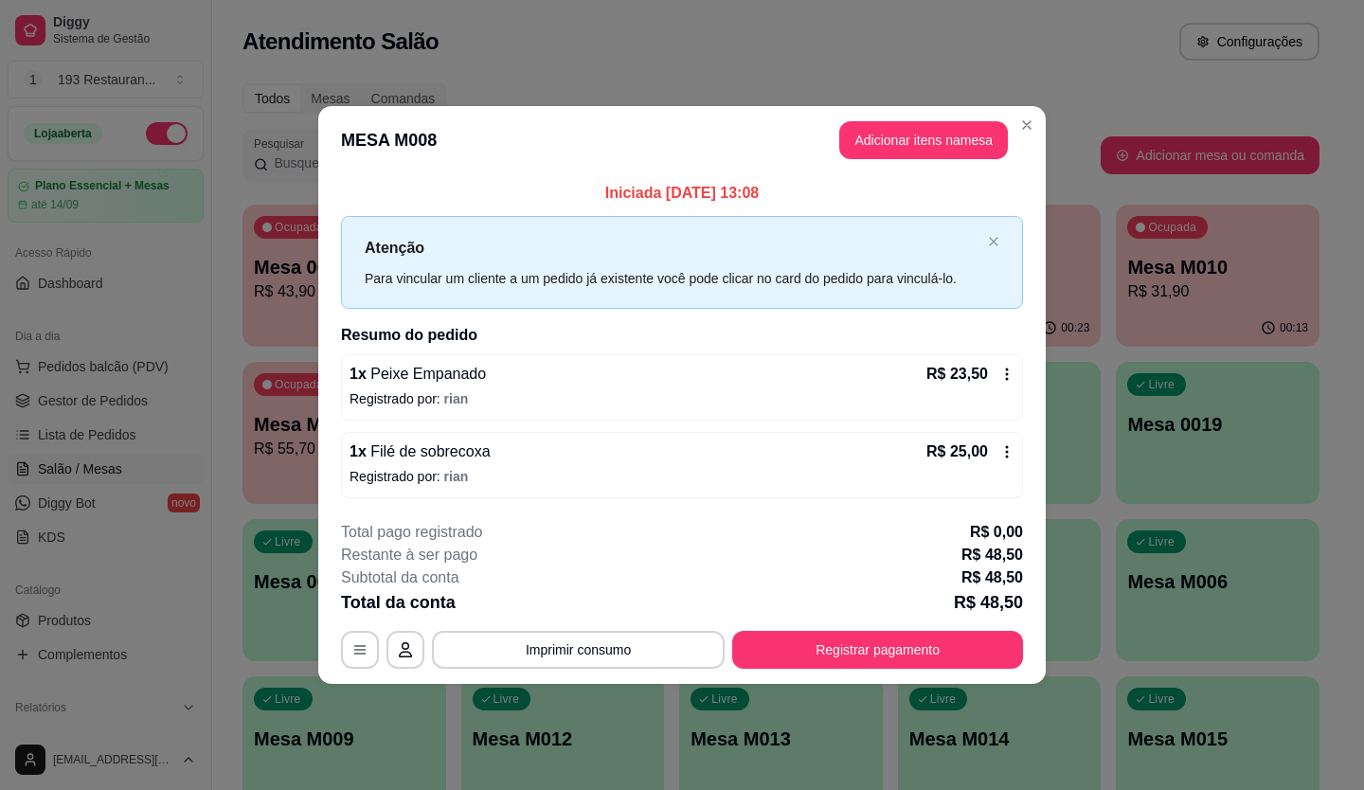
click at [937, 654] on button "Registrar pagamento" at bounding box center [877, 650] width 291 height 38
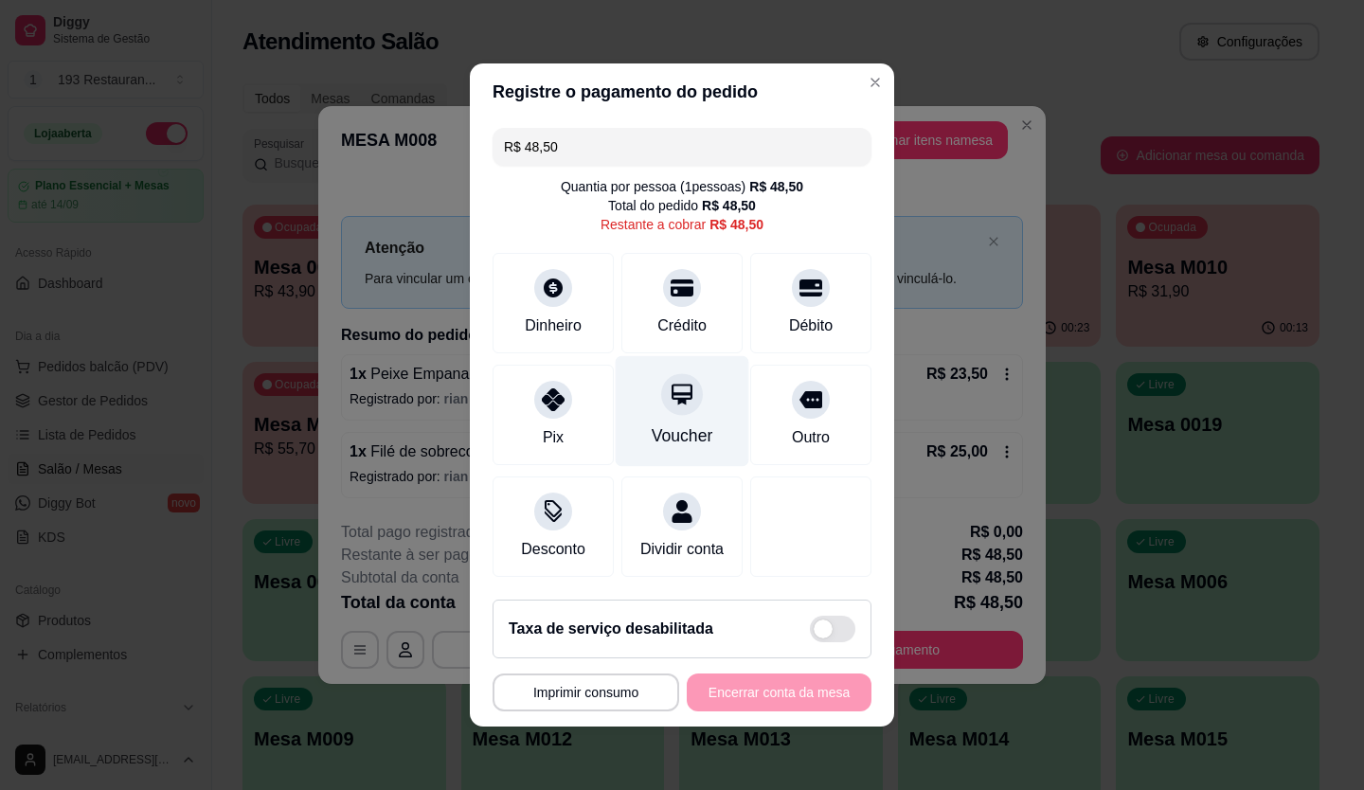
drag, startPoint x: 694, startPoint y: 385, endPoint x: 682, endPoint y: 398, distance: 17.4
click at [697, 384] on div "Voucher" at bounding box center [683, 411] width 134 height 111
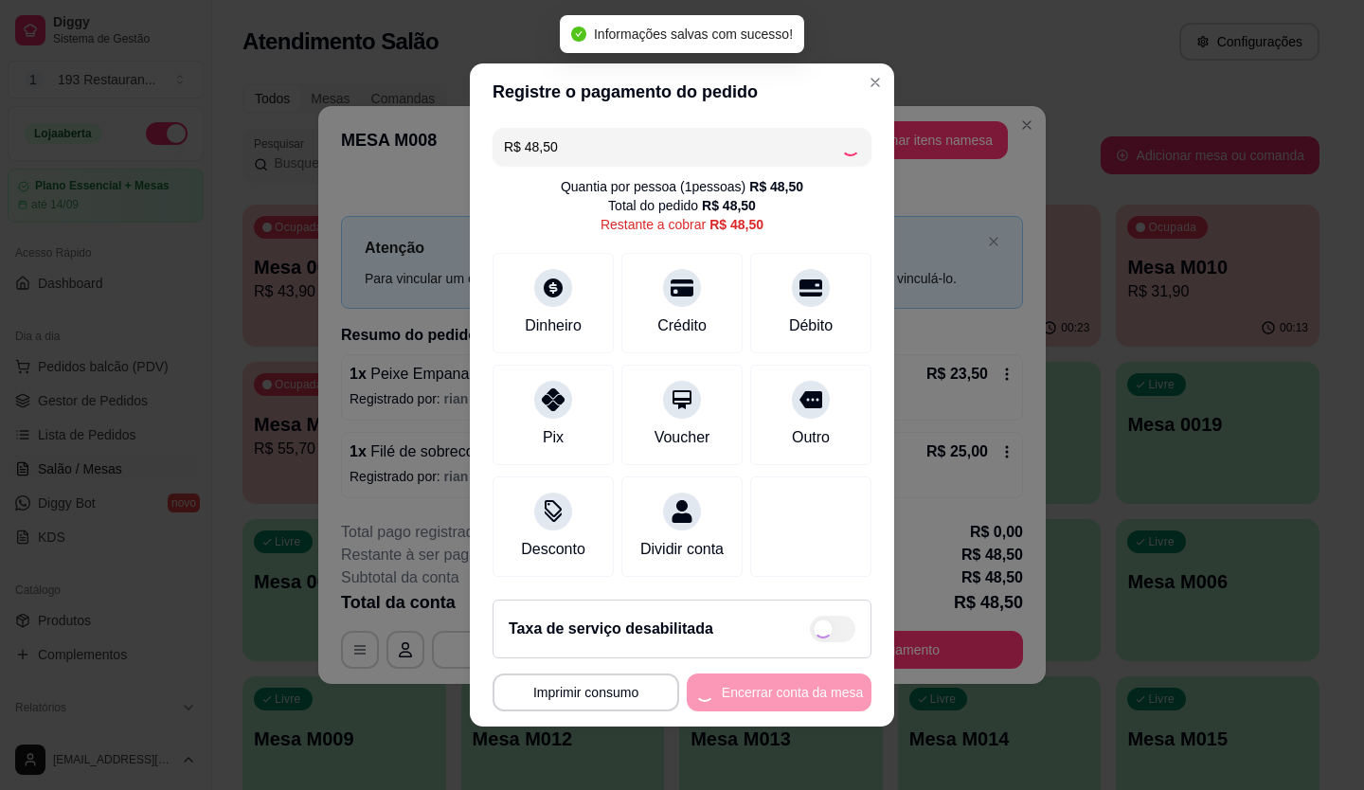
type input "R$ 0,00"
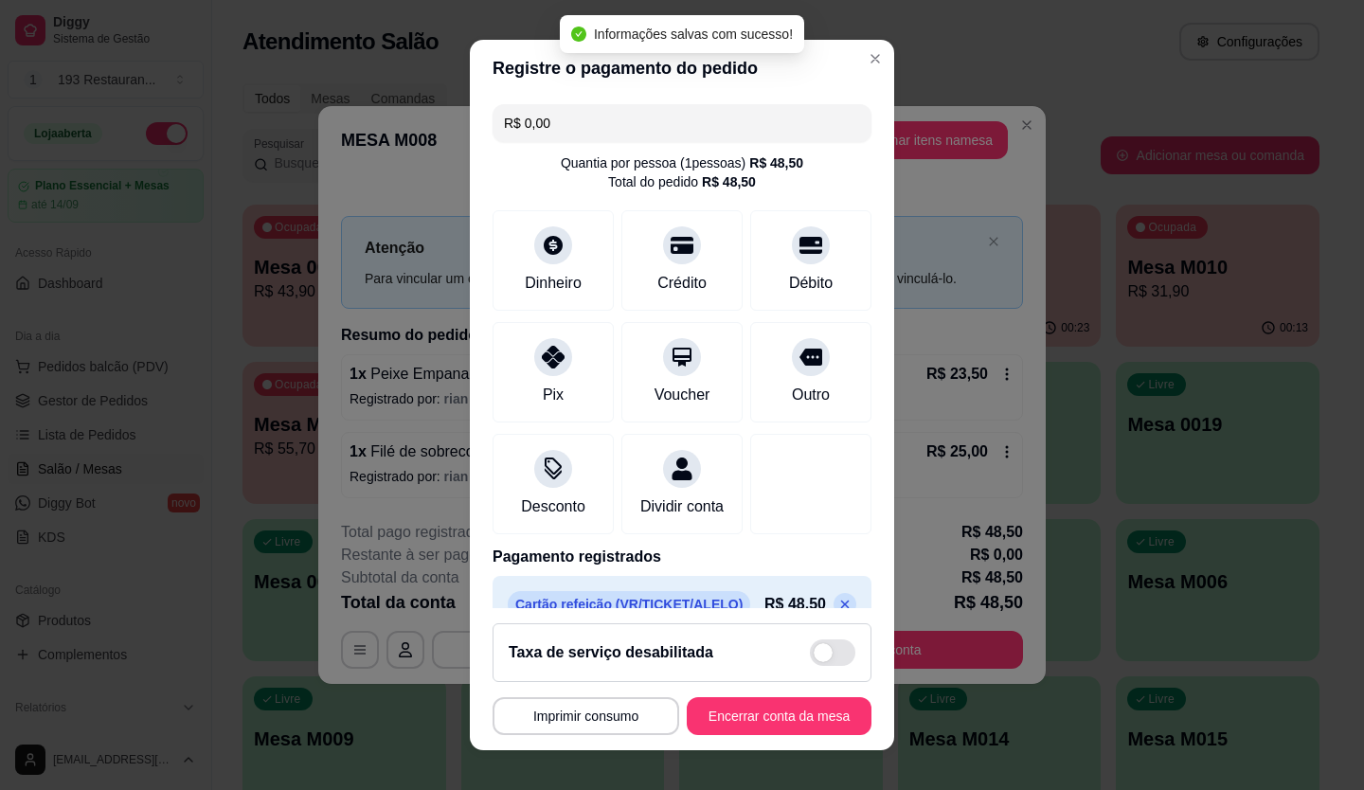
click at [776, 710] on button "Encerrar conta da mesa" at bounding box center [779, 716] width 185 height 38
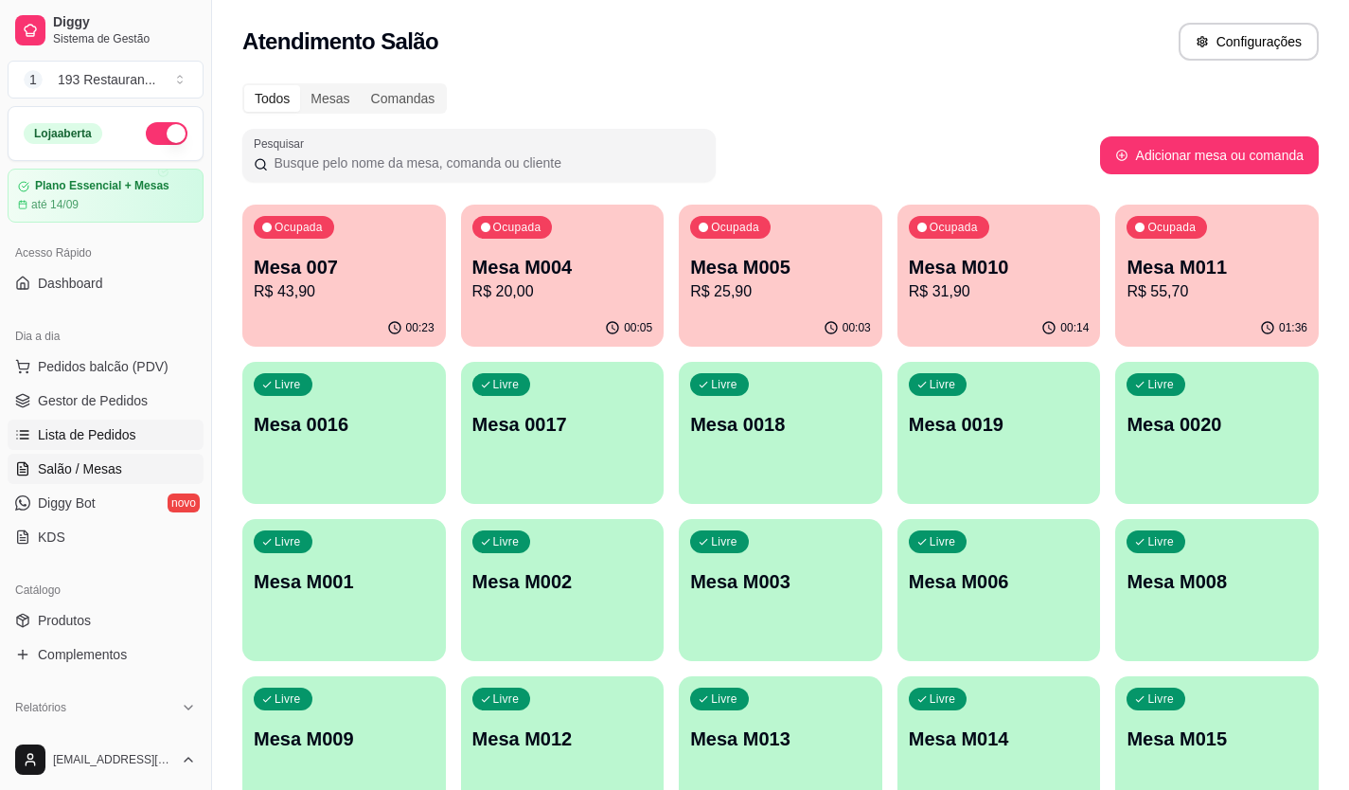
click at [105, 422] on link "Lista de Pedidos" at bounding box center [106, 434] width 196 height 30
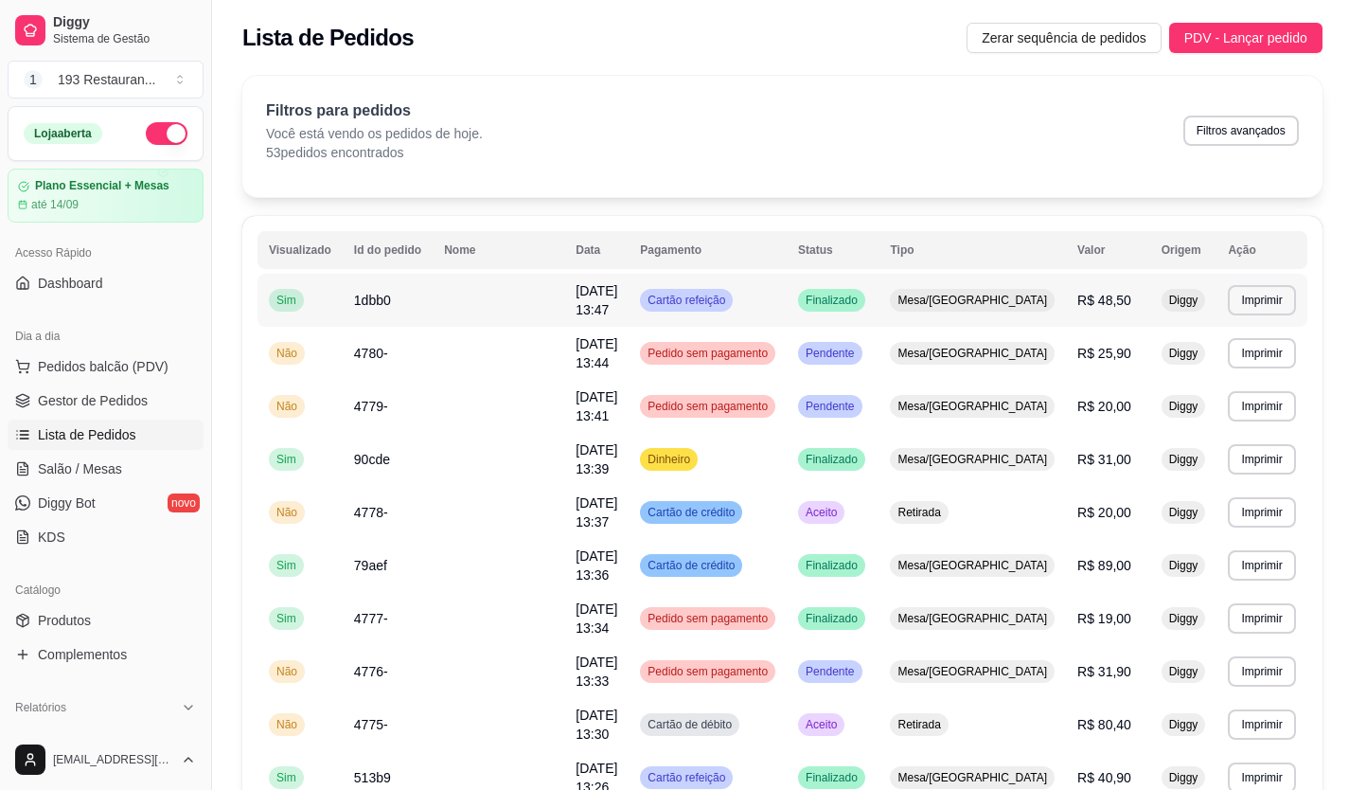
click at [625, 313] on td "22/08/25 às 13:47" at bounding box center [596, 300] width 64 height 53
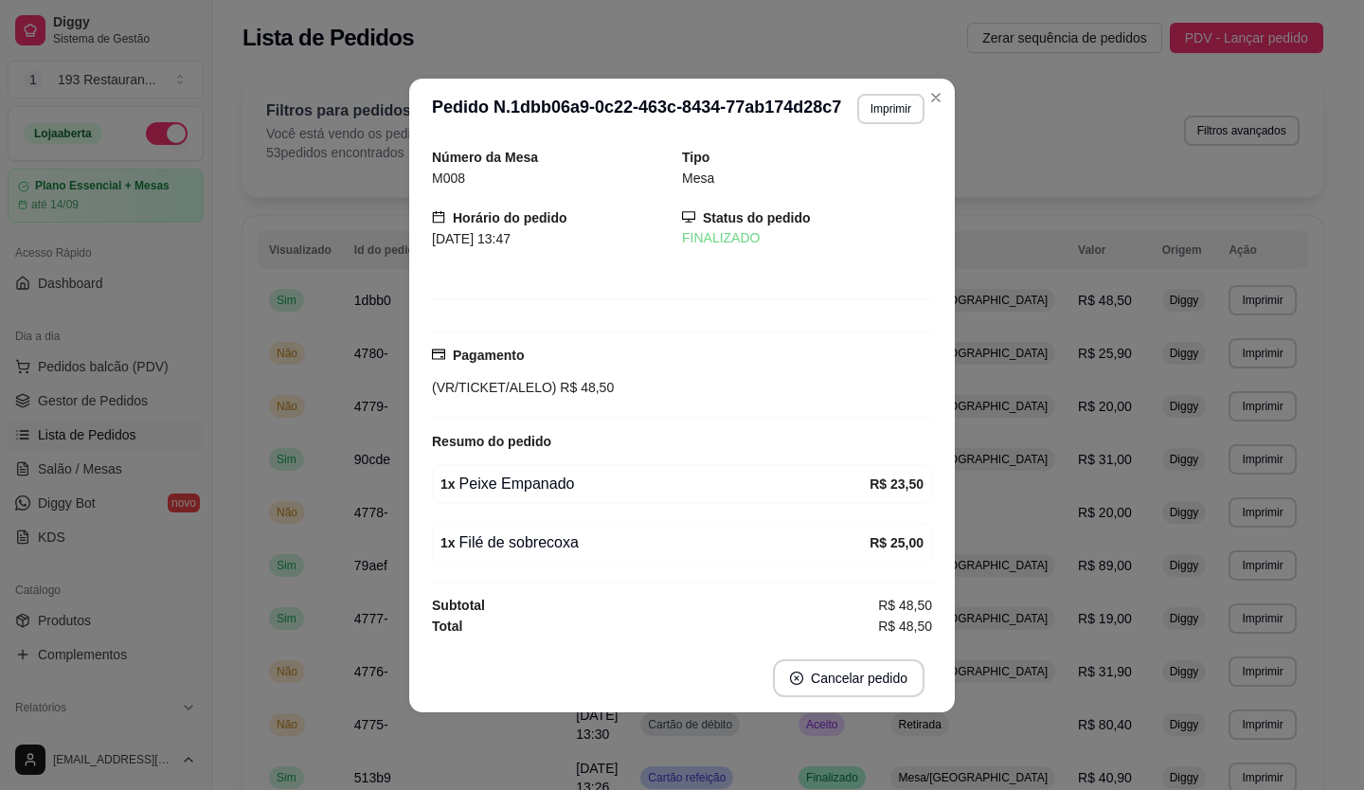
click at [871, 129] on header "**********" at bounding box center [681, 109] width 545 height 61
click at [888, 111] on button "Imprimir" at bounding box center [890, 108] width 65 height 29
click at [832, 212] on button "CAIXA" at bounding box center [857, 212] width 133 height 29
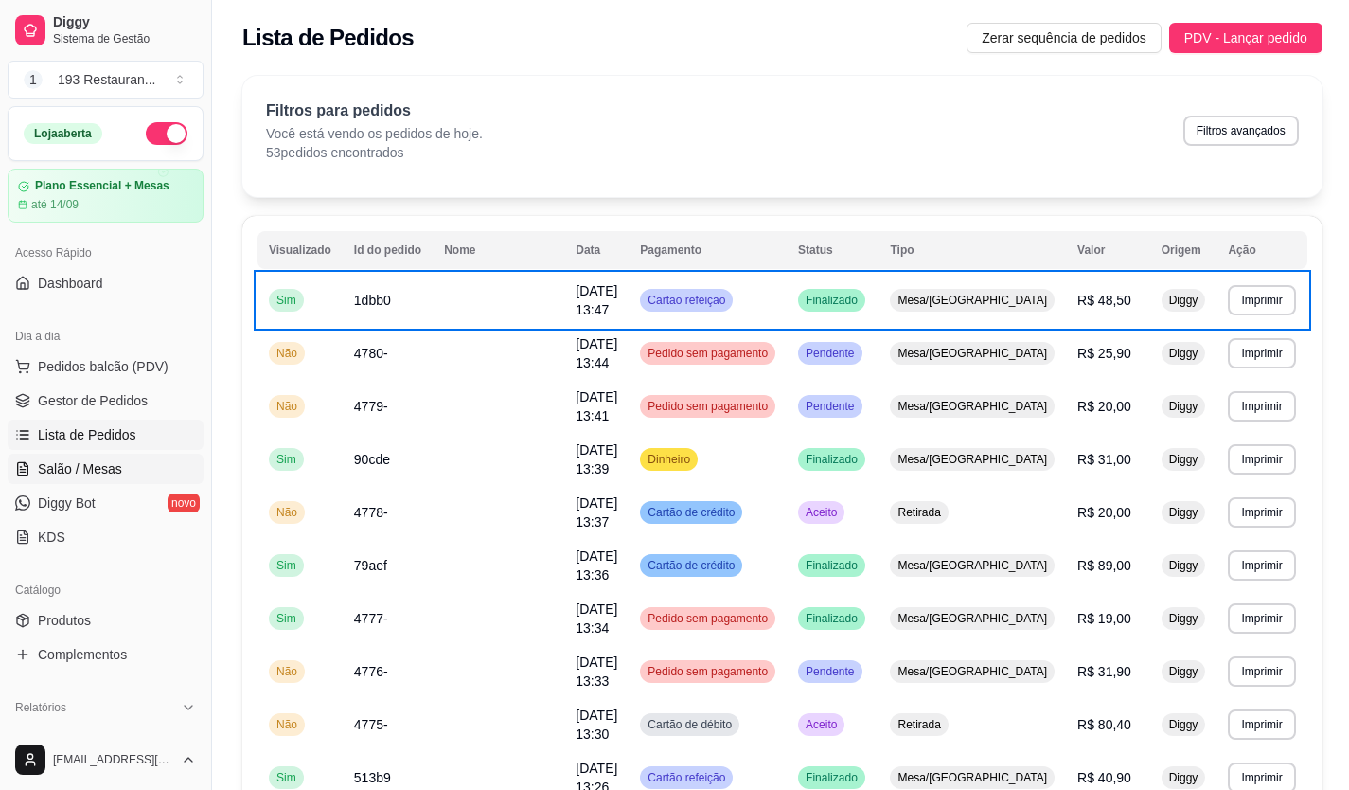
click at [99, 475] on span "Salão / Mesas" at bounding box center [80, 468] width 84 height 19
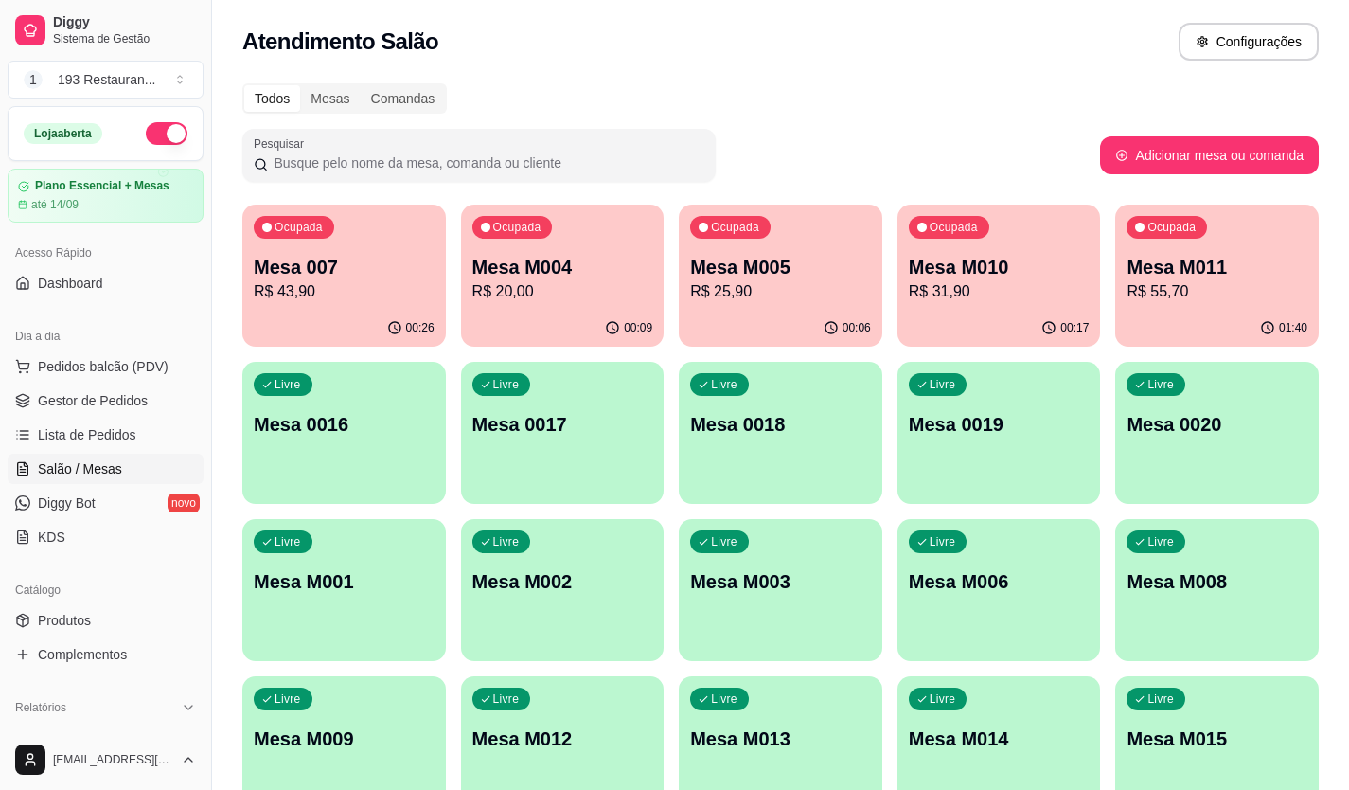
click at [567, 305] on div "Ocupada Mesa M004 R$ 20,00" at bounding box center [563, 257] width 204 height 105
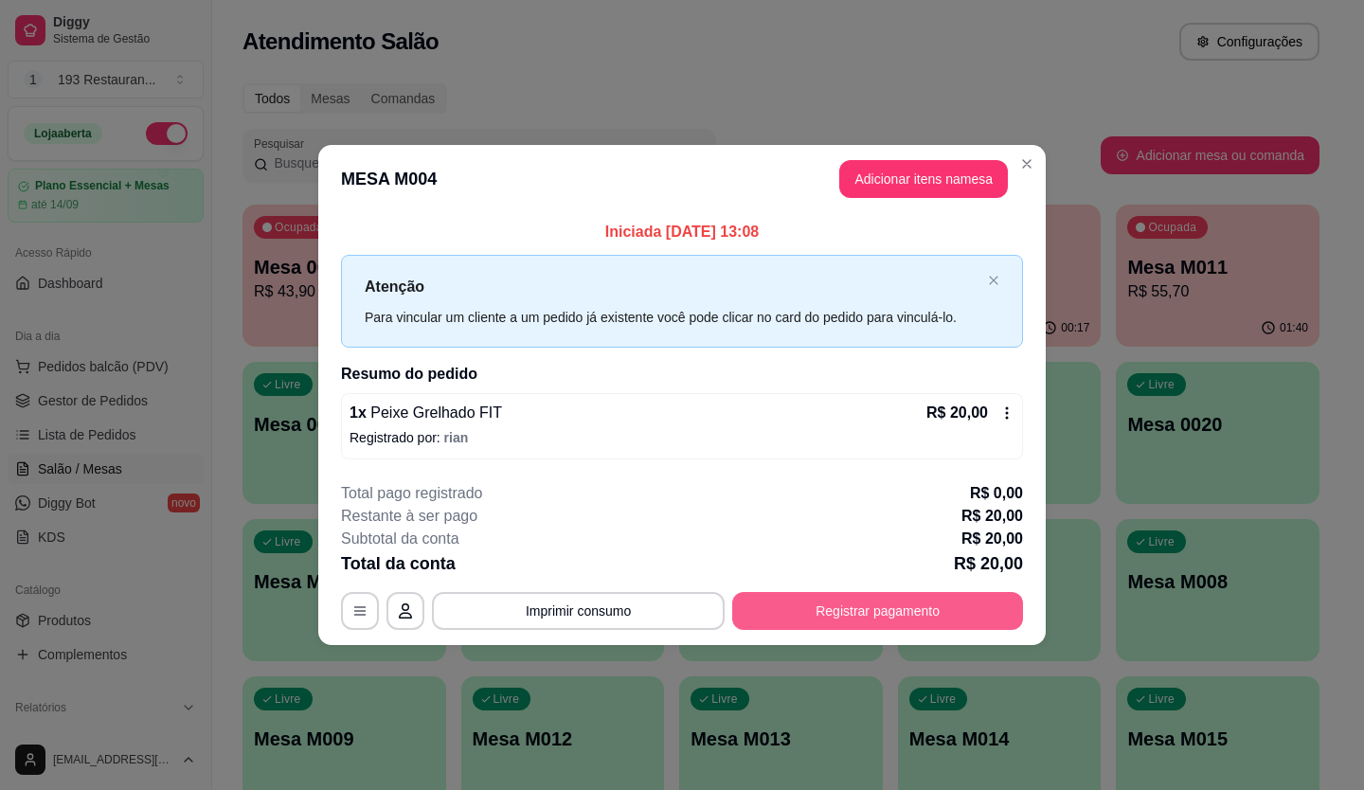
click at [839, 600] on button "Registrar pagamento" at bounding box center [877, 611] width 291 height 38
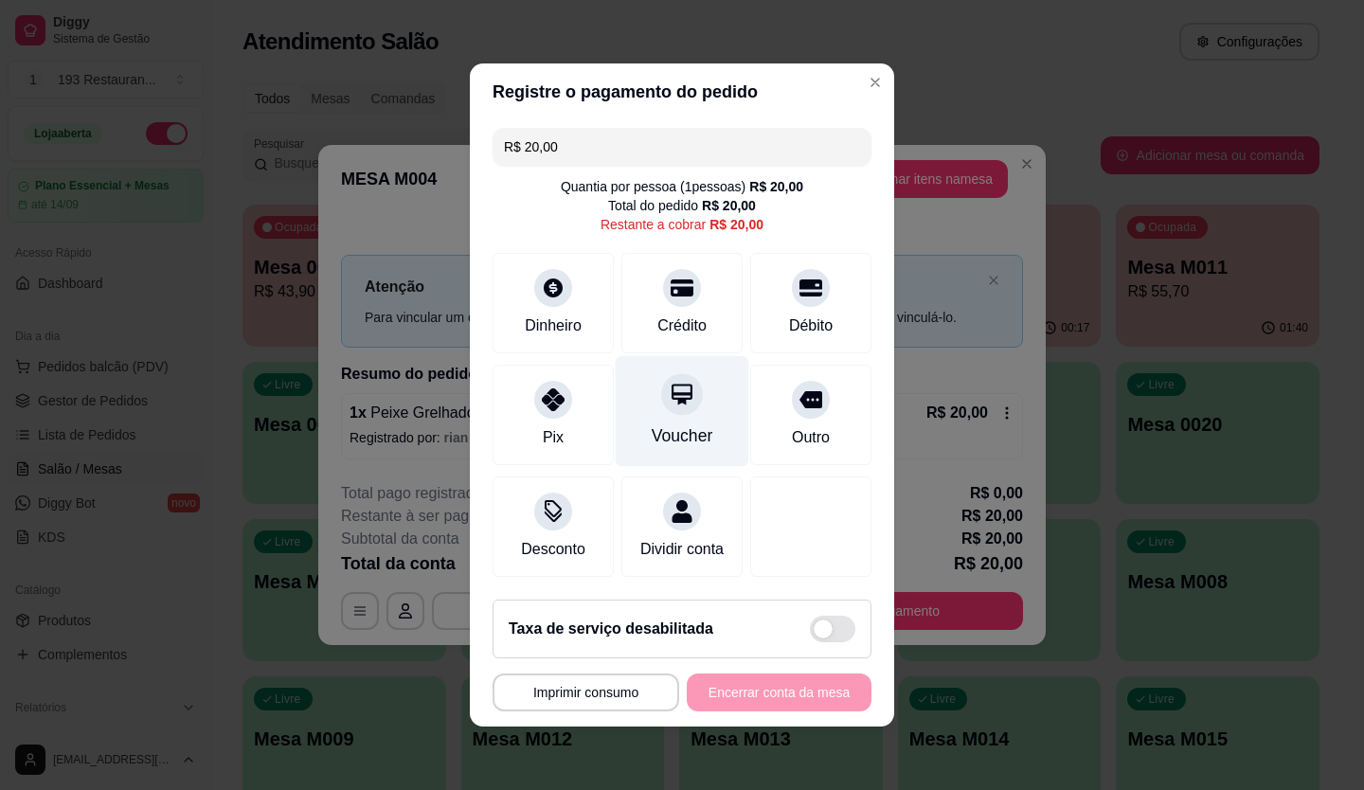
click at [686, 382] on div at bounding box center [682, 394] width 42 height 42
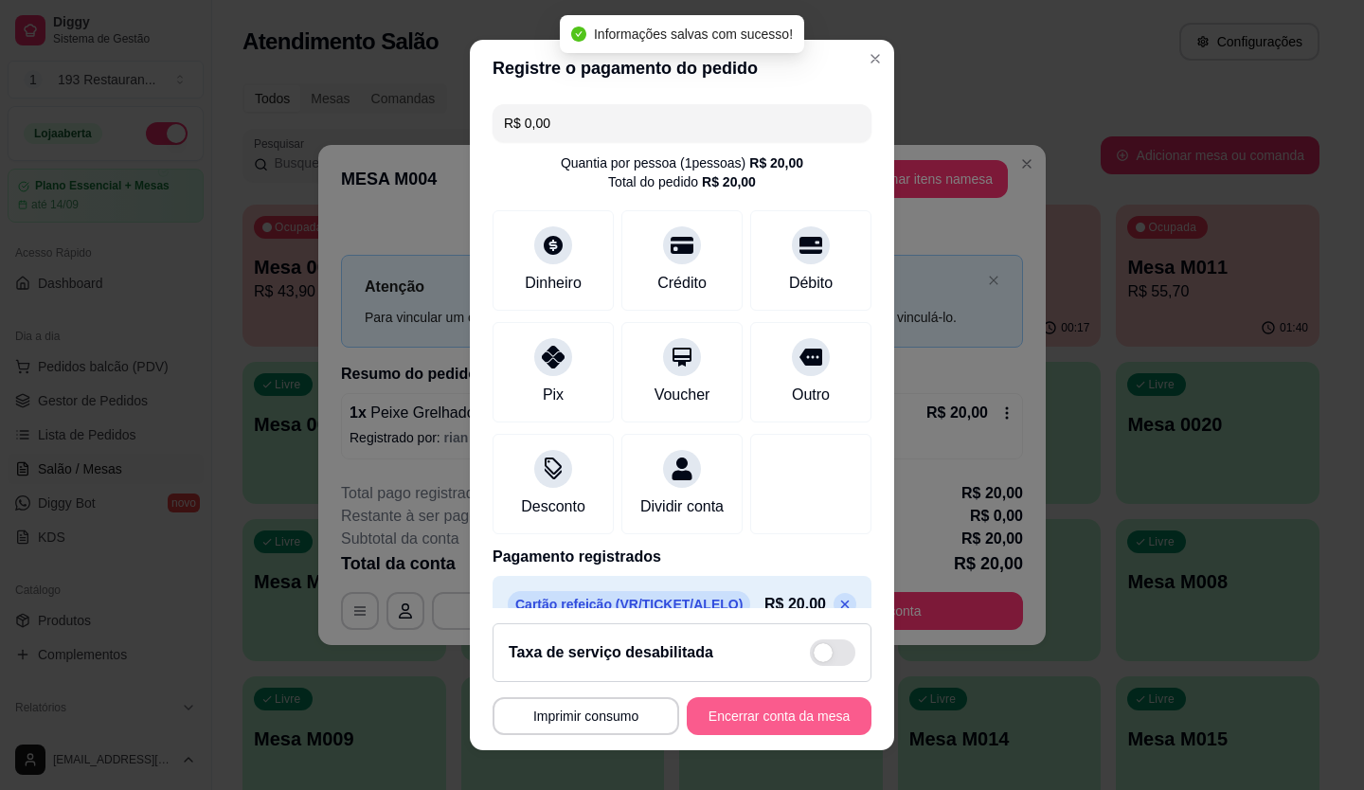
type input "R$ 0,00"
click at [783, 710] on button "Encerrar conta da mesa" at bounding box center [779, 716] width 185 height 38
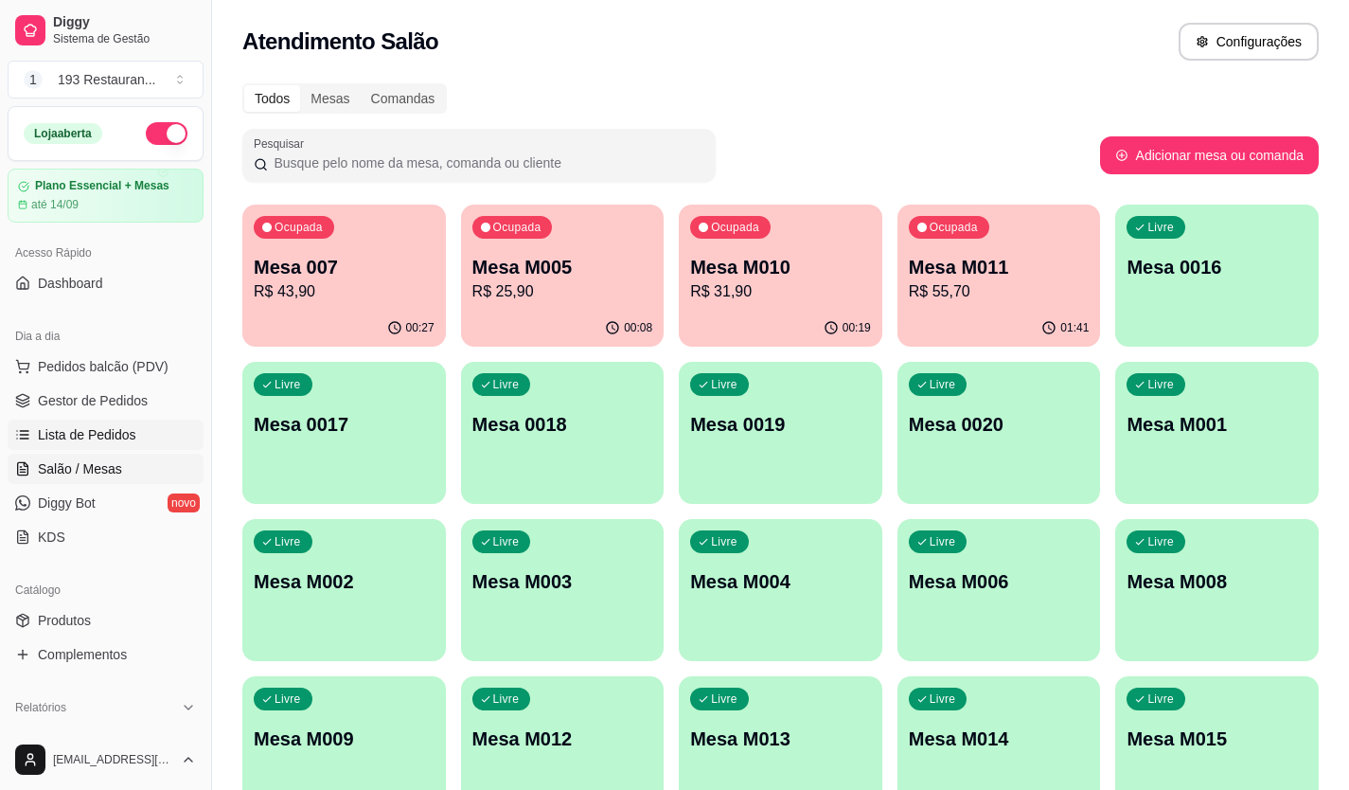
click at [111, 447] on link "Lista de Pedidos" at bounding box center [106, 434] width 196 height 30
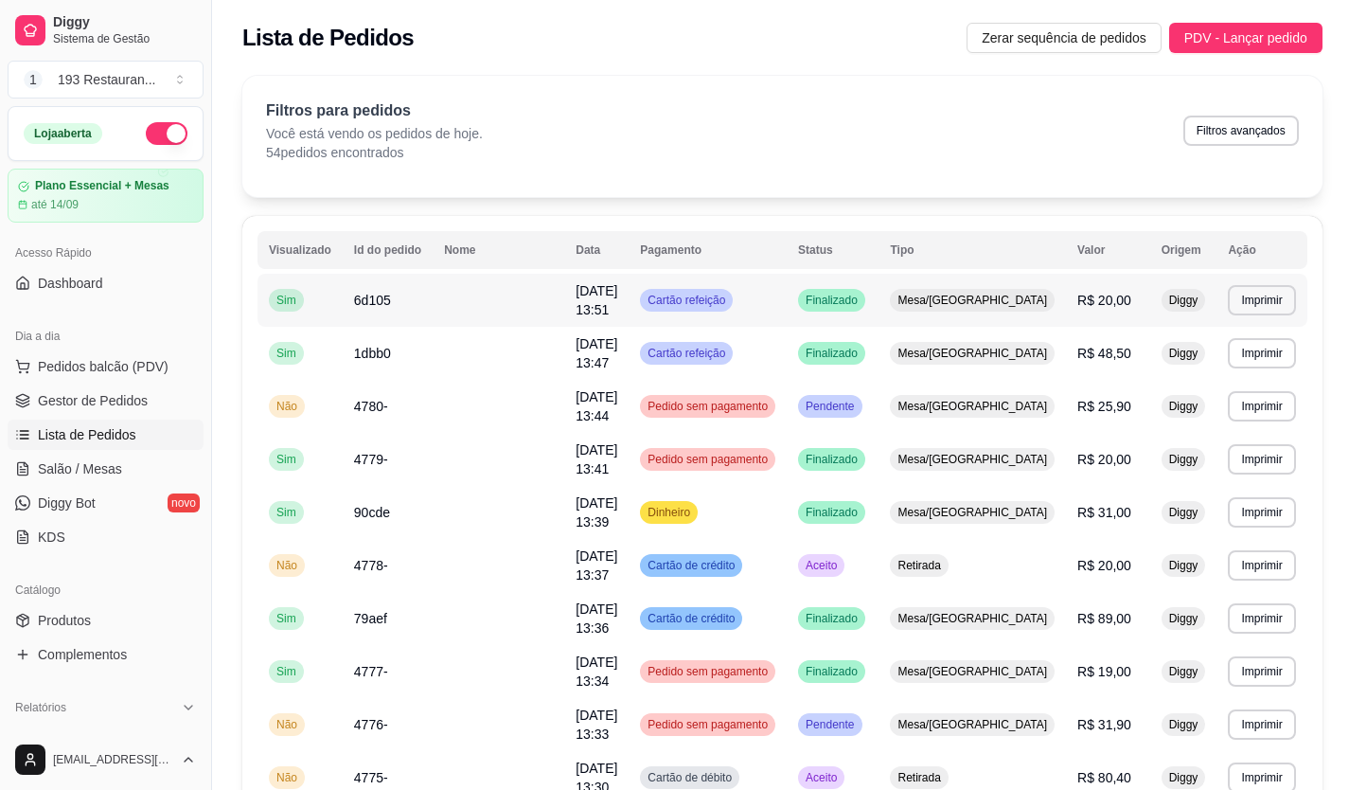
click at [977, 306] on div "Mesa/Comanda" at bounding box center [972, 300] width 165 height 23
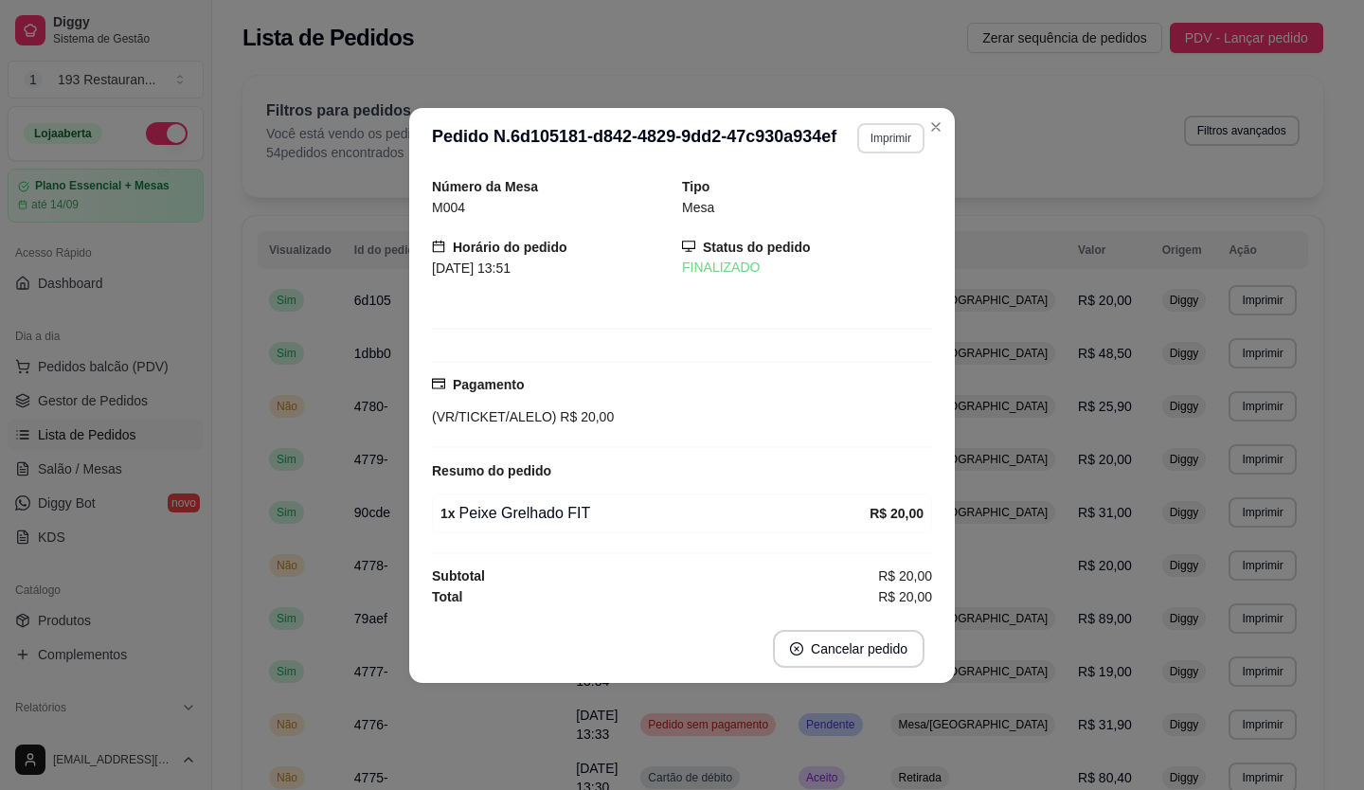
click at [879, 137] on button "Imprimir" at bounding box center [890, 138] width 67 height 30
click at [857, 242] on button "CAIXA" at bounding box center [857, 242] width 137 height 30
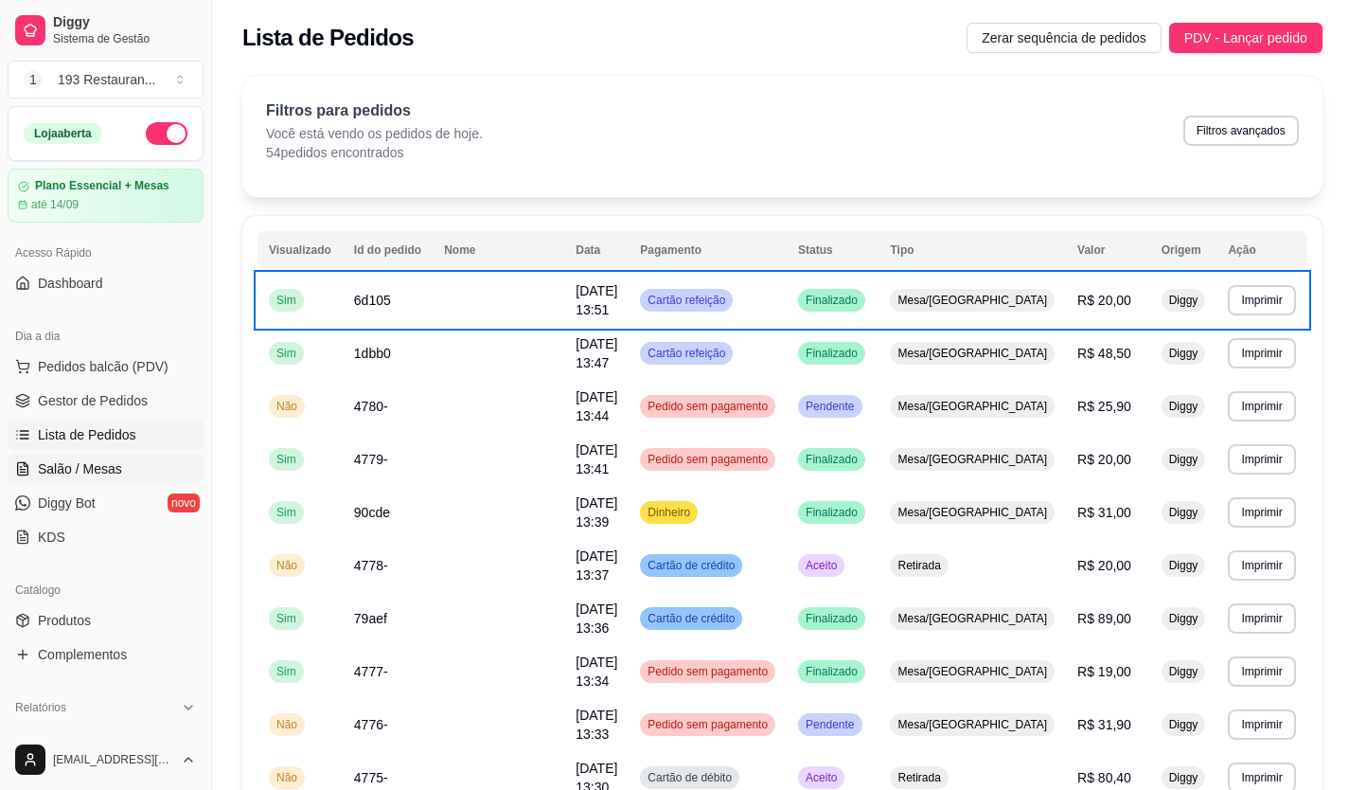
click at [93, 473] on span "Salão / Mesas" at bounding box center [80, 468] width 84 height 19
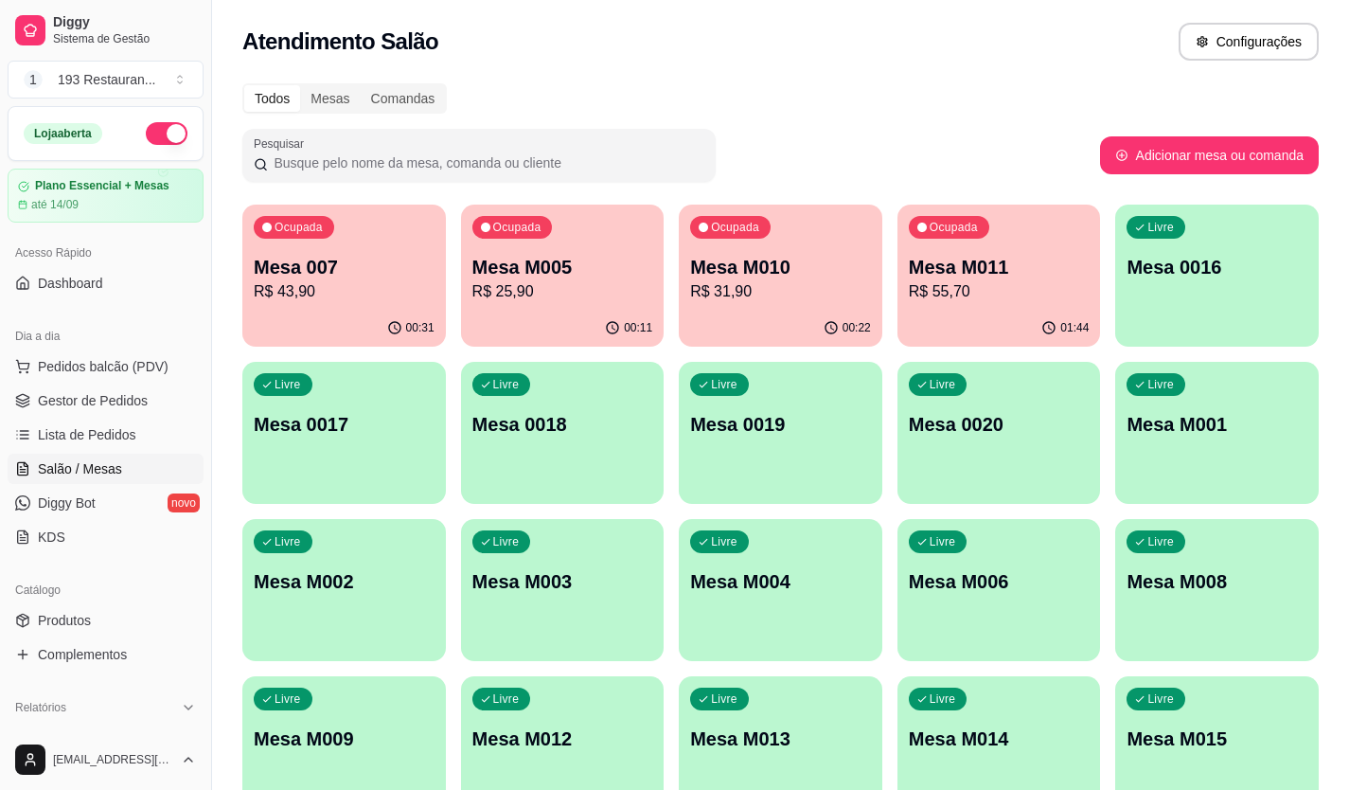
click at [398, 289] on p "R$ 43,90" at bounding box center [344, 291] width 181 height 23
click at [362, 281] on p "R$ 43,90" at bounding box center [344, 291] width 175 height 22
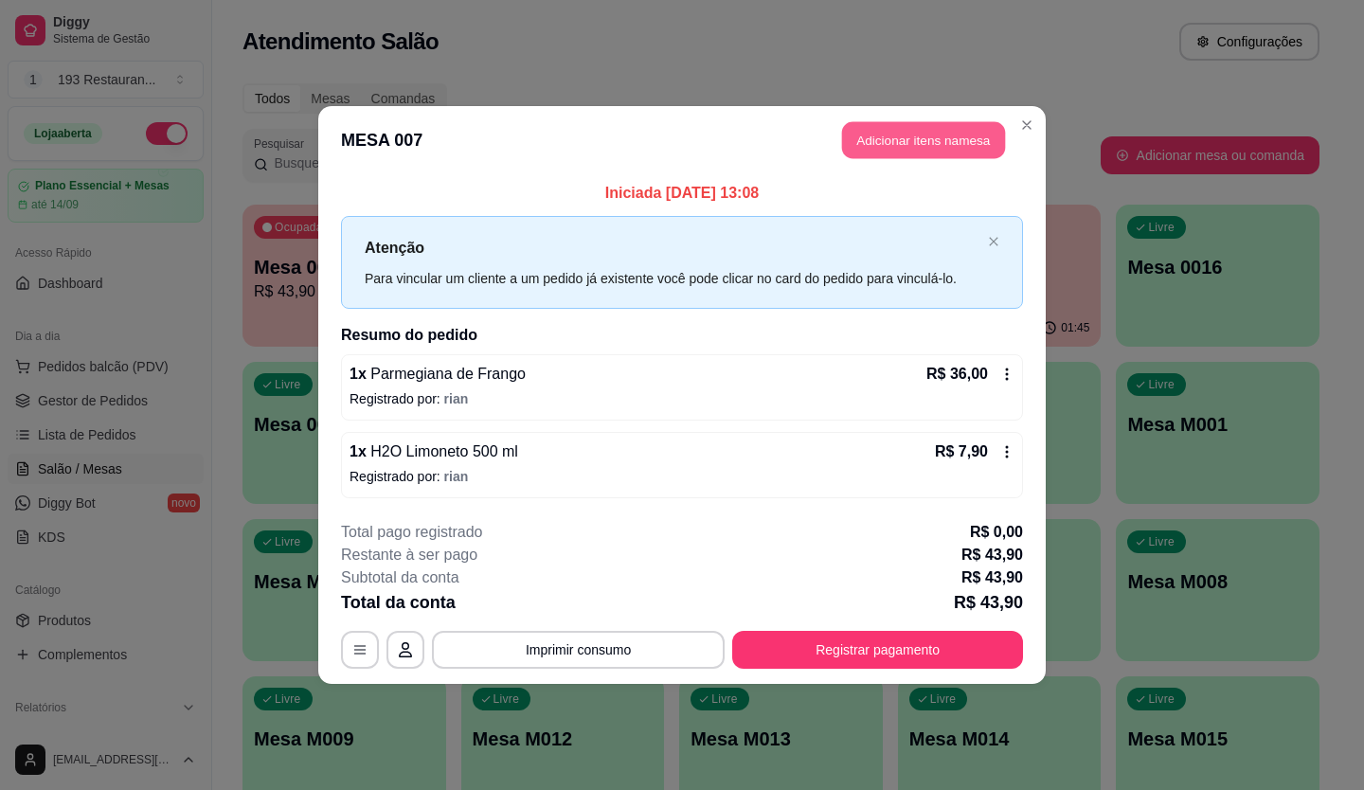
click at [897, 141] on button "Adicionar itens na mesa" at bounding box center [923, 140] width 163 height 37
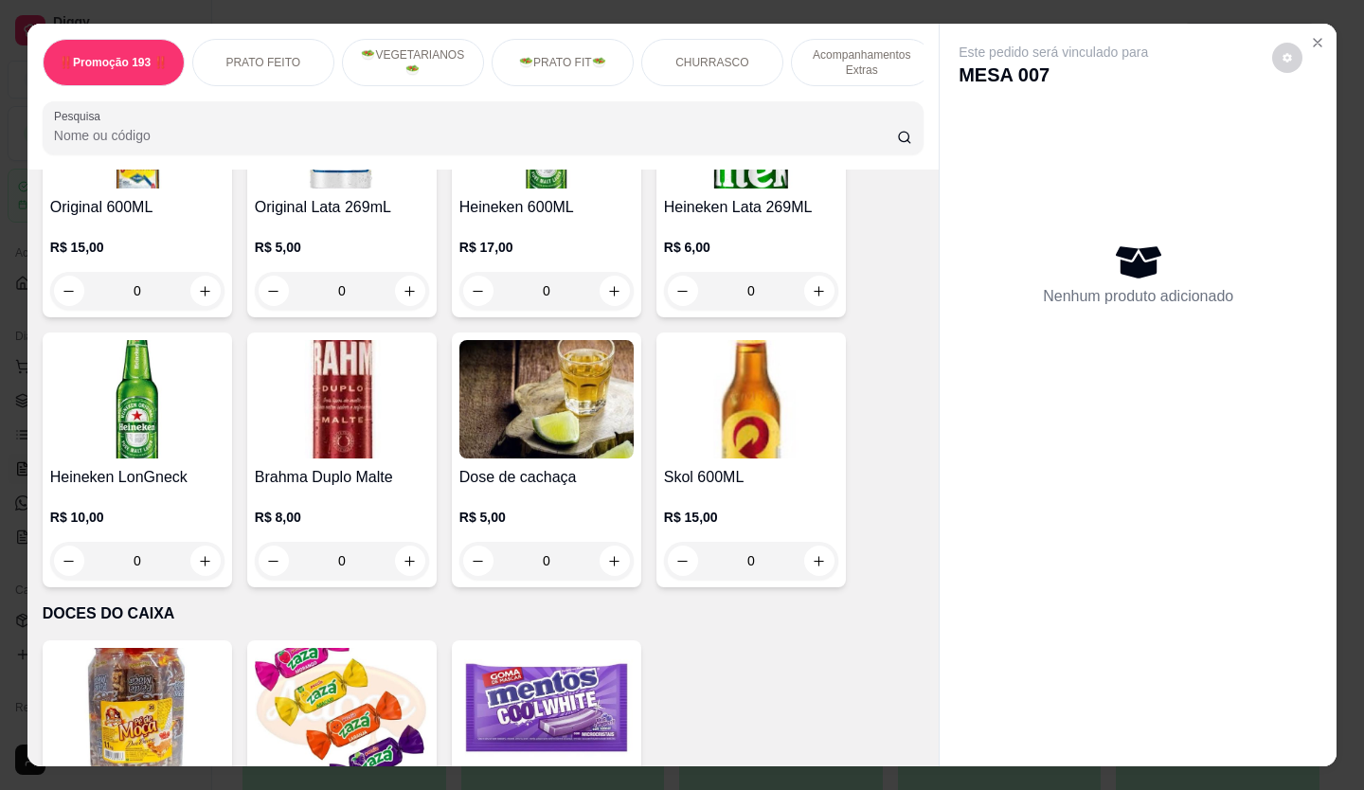
scroll to position [6947, 0]
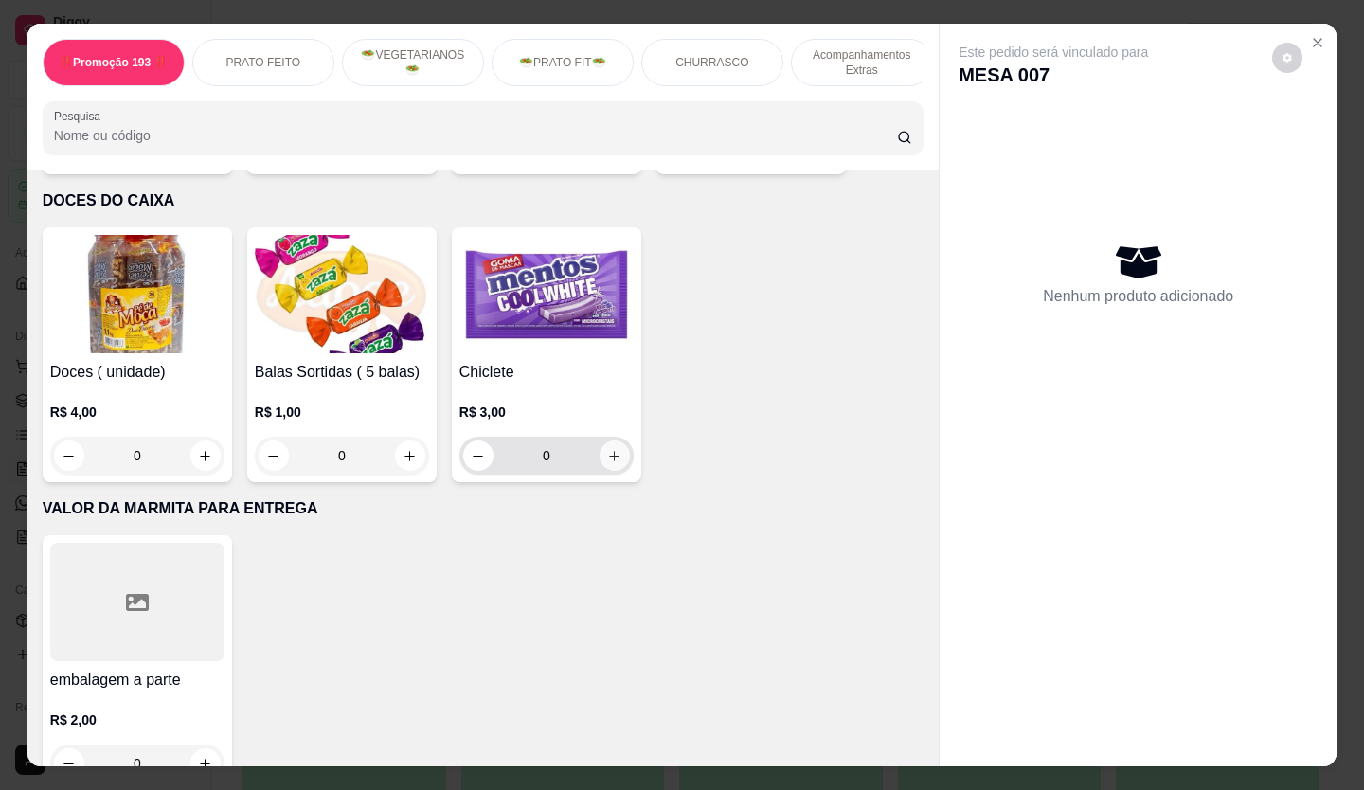
click at [610, 451] on icon "increase-product-quantity" at bounding box center [615, 456] width 10 height 10
type input "1"
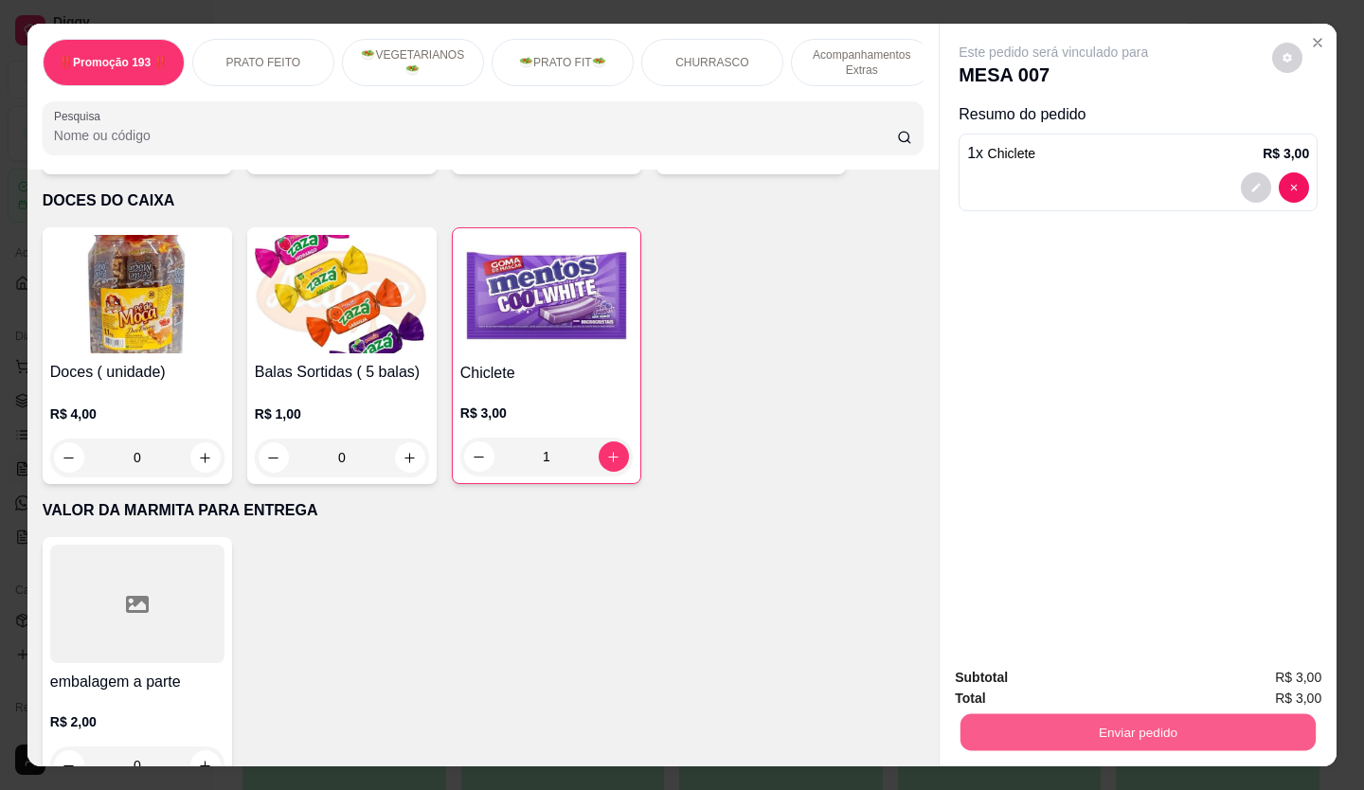
click at [1268, 727] on button "Enviar pedido" at bounding box center [1137, 732] width 355 height 37
click at [1101, 669] on button "Não registrar e enviar pedido" at bounding box center [1074, 678] width 197 height 36
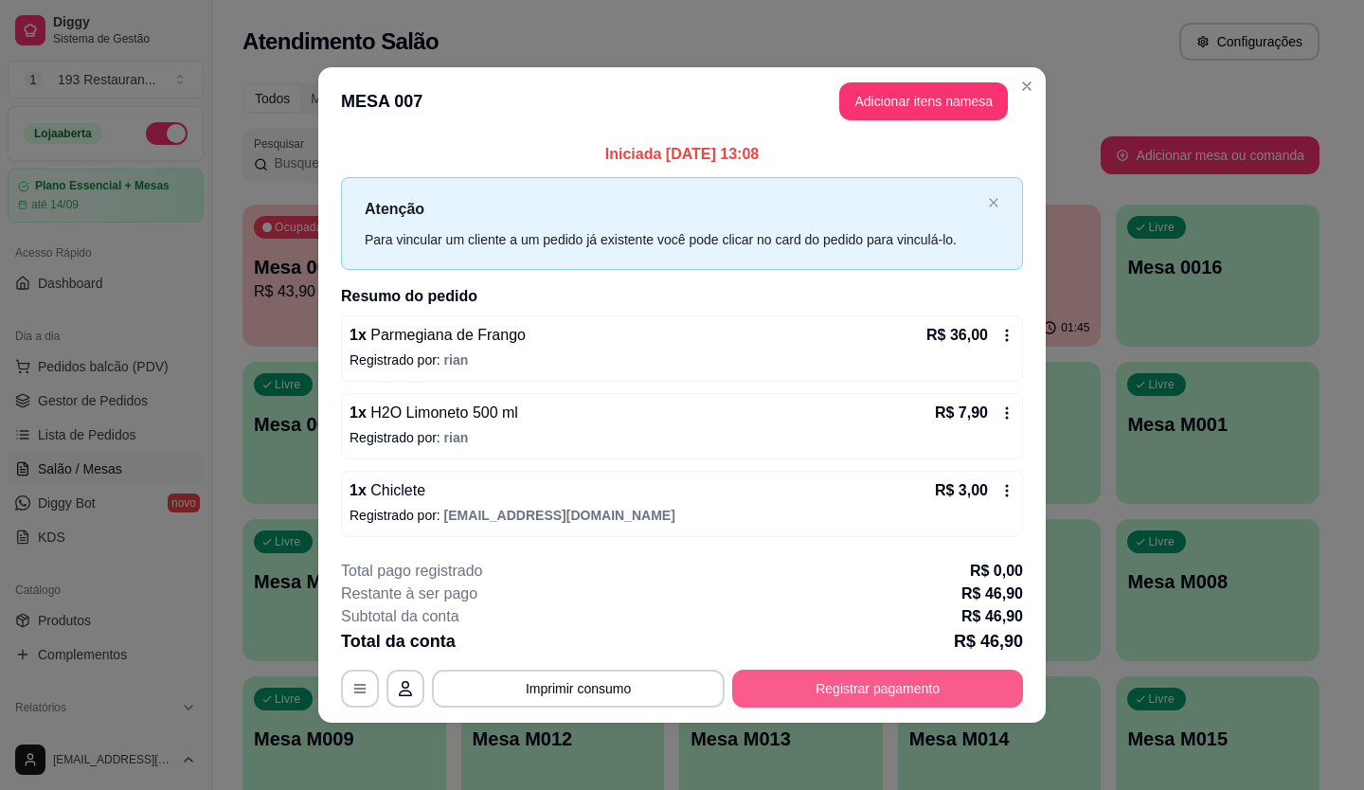
click at [885, 686] on button "Registrar pagamento" at bounding box center [877, 688] width 291 height 38
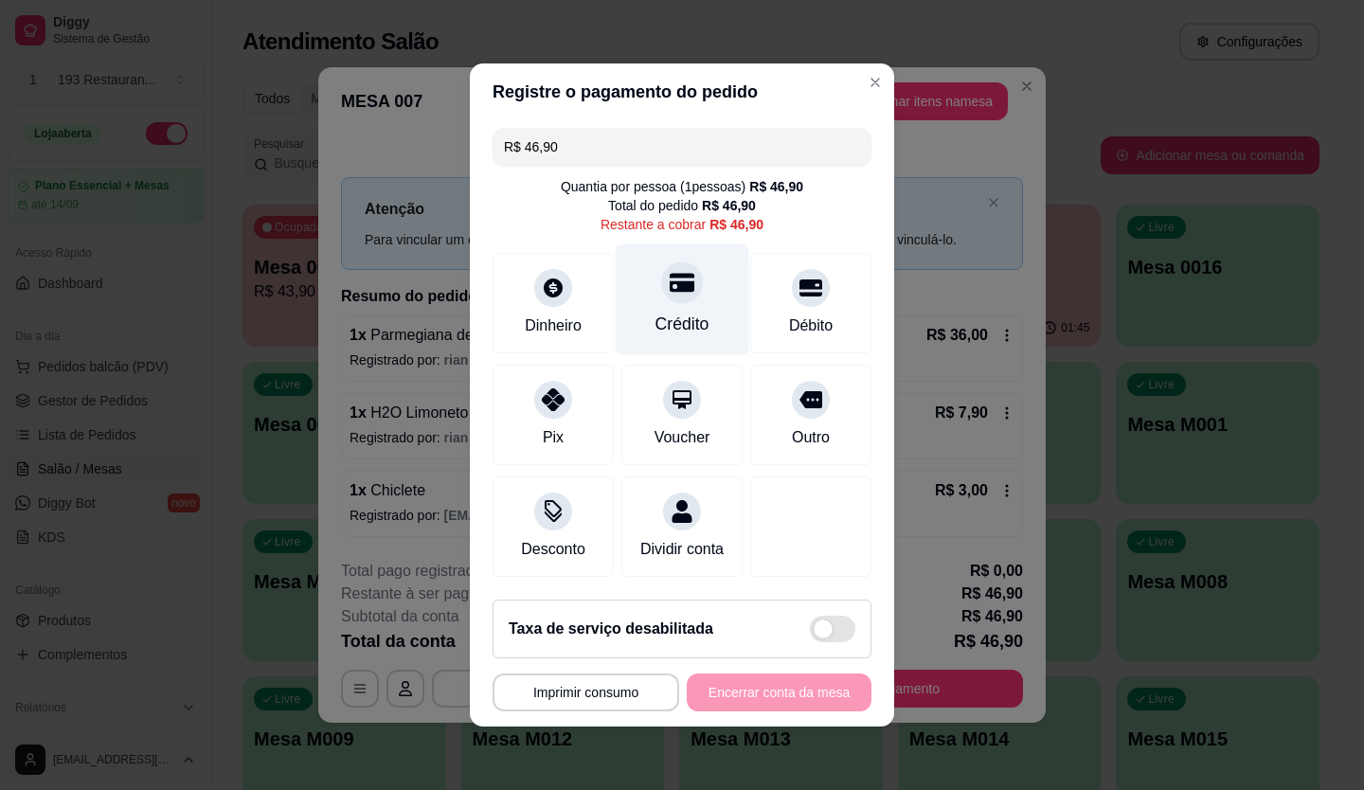
click at [670, 277] on icon at bounding box center [681, 283] width 25 height 19
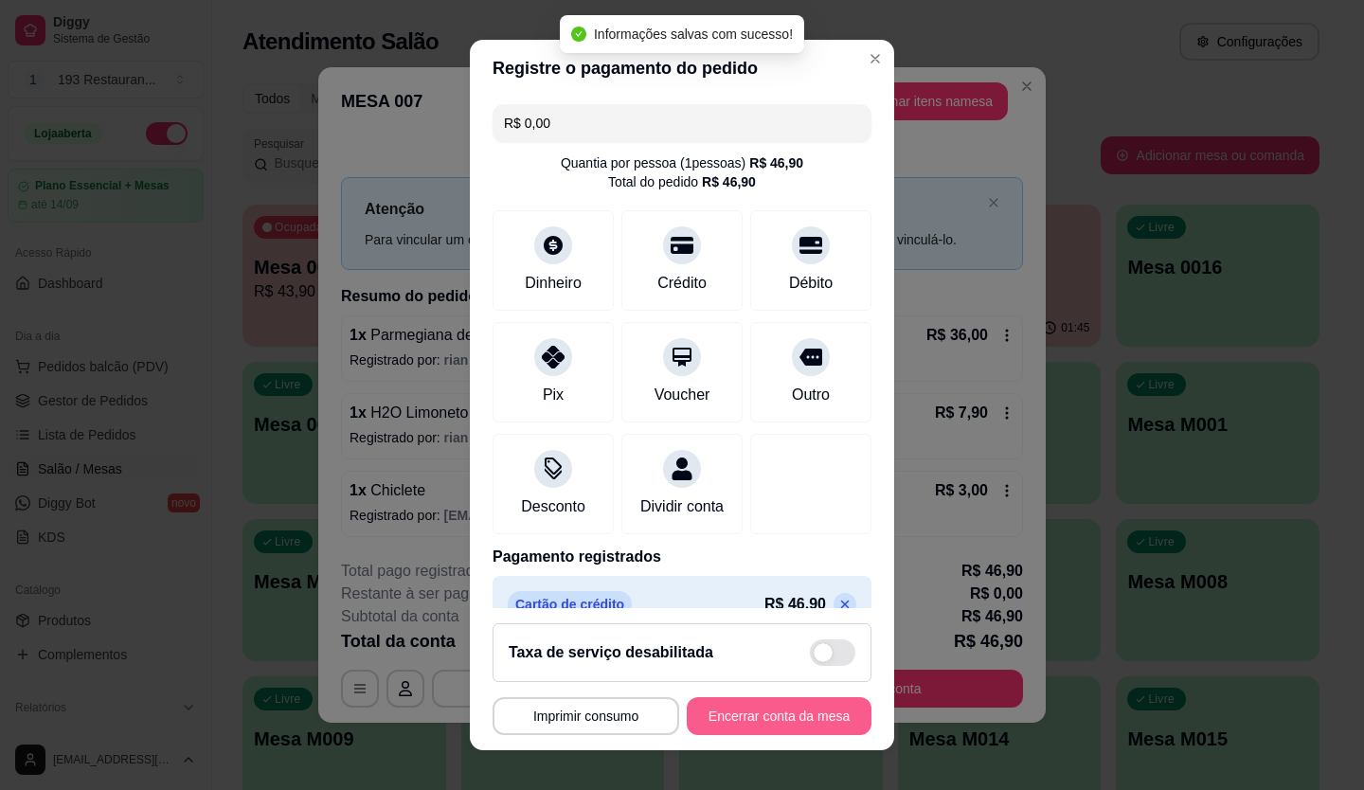
type input "R$ 0,00"
click at [800, 719] on button "Encerrar conta da mesa" at bounding box center [779, 716] width 185 height 38
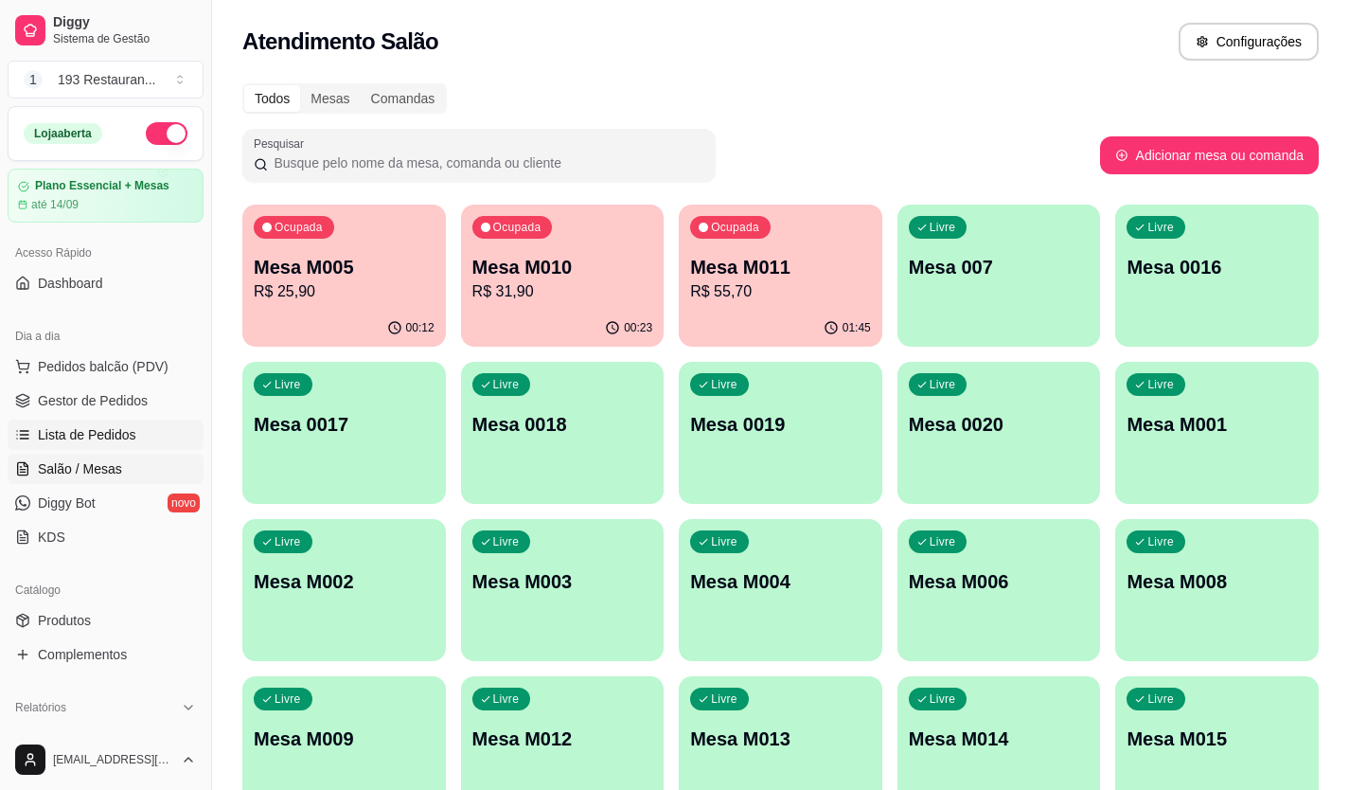
click at [86, 439] on span "Lista de Pedidos" at bounding box center [87, 434] width 98 height 19
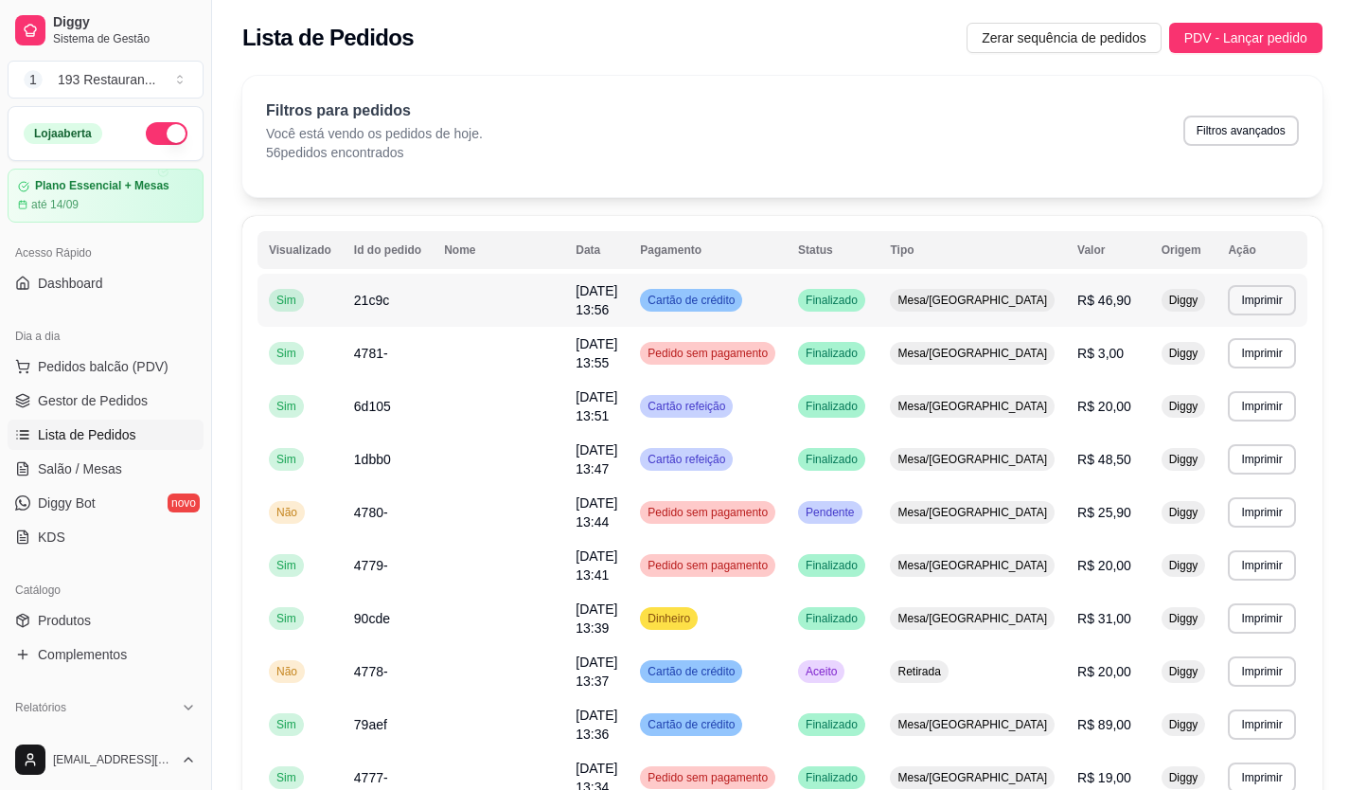
click at [787, 314] on td "Cartão de crédito" at bounding box center [708, 300] width 158 height 53
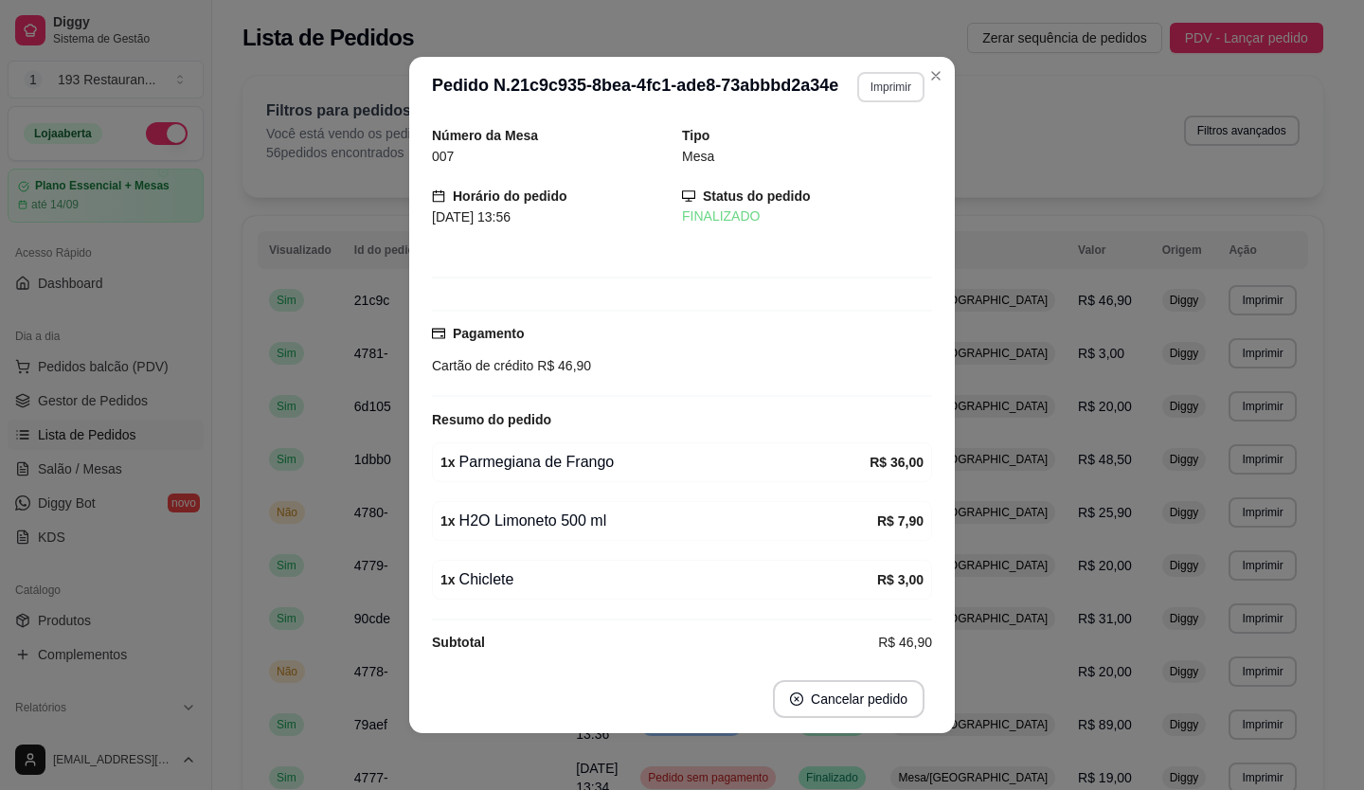
click at [873, 94] on button "Imprimir" at bounding box center [890, 87] width 67 height 30
click at [858, 187] on button "CAIXA" at bounding box center [850, 191] width 137 height 30
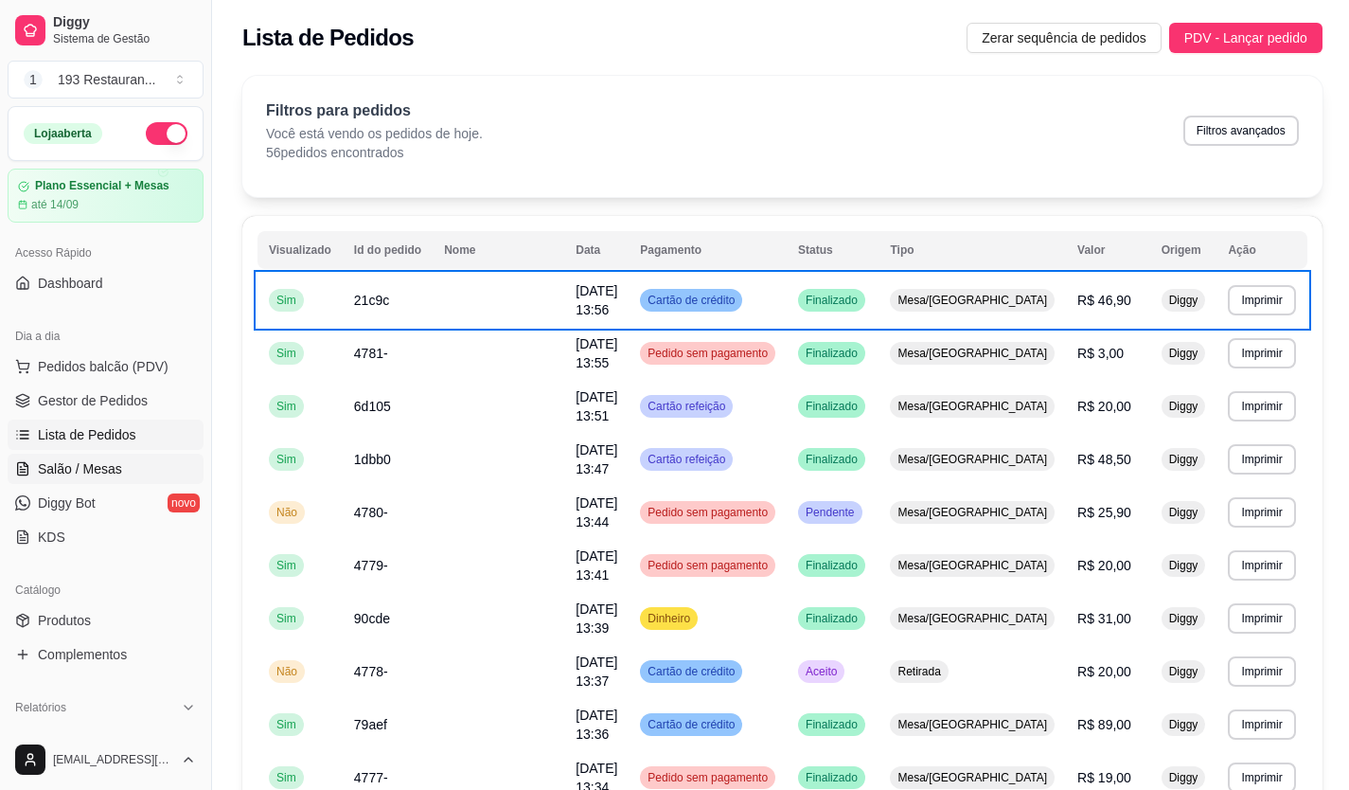
click at [102, 465] on span "Salão / Mesas" at bounding box center [80, 468] width 84 height 19
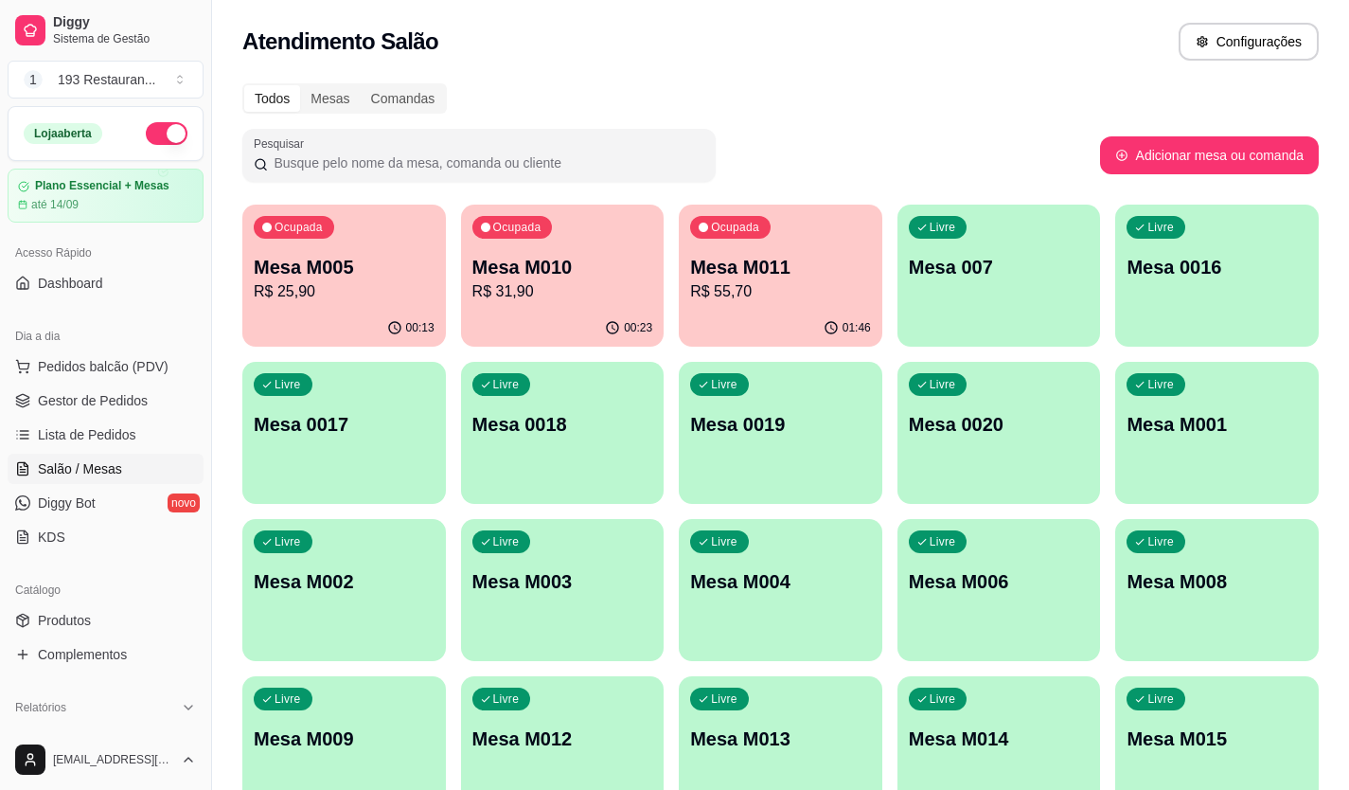
click at [371, 320] on div "00:13" at bounding box center [344, 328] width 204 height 37
click at [533, 275] on p "Mesa M010" at bounding box center [563, 267] width 181 height 27
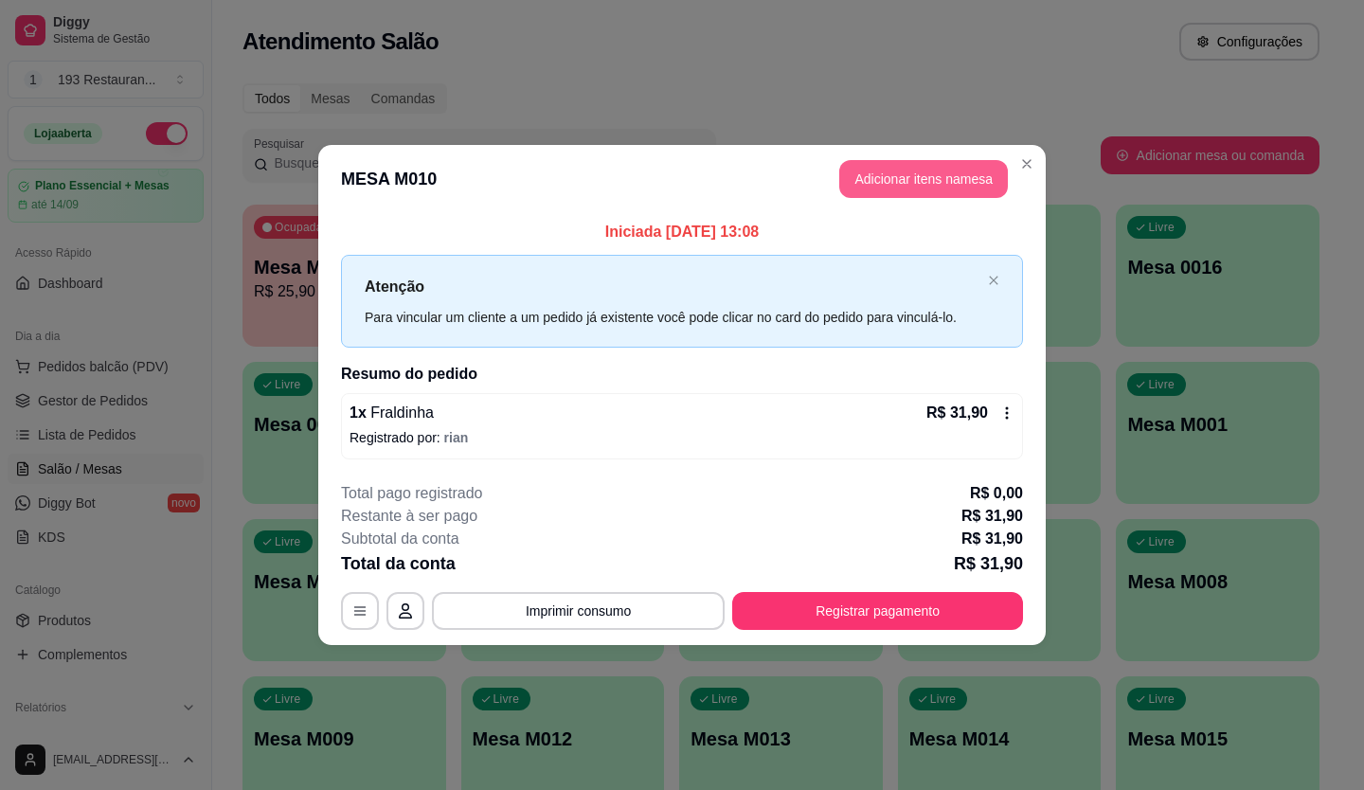
click at [902, 172] on button "Adicionar itens na mesa" at bounding box center [923, 179] width 169 height 38
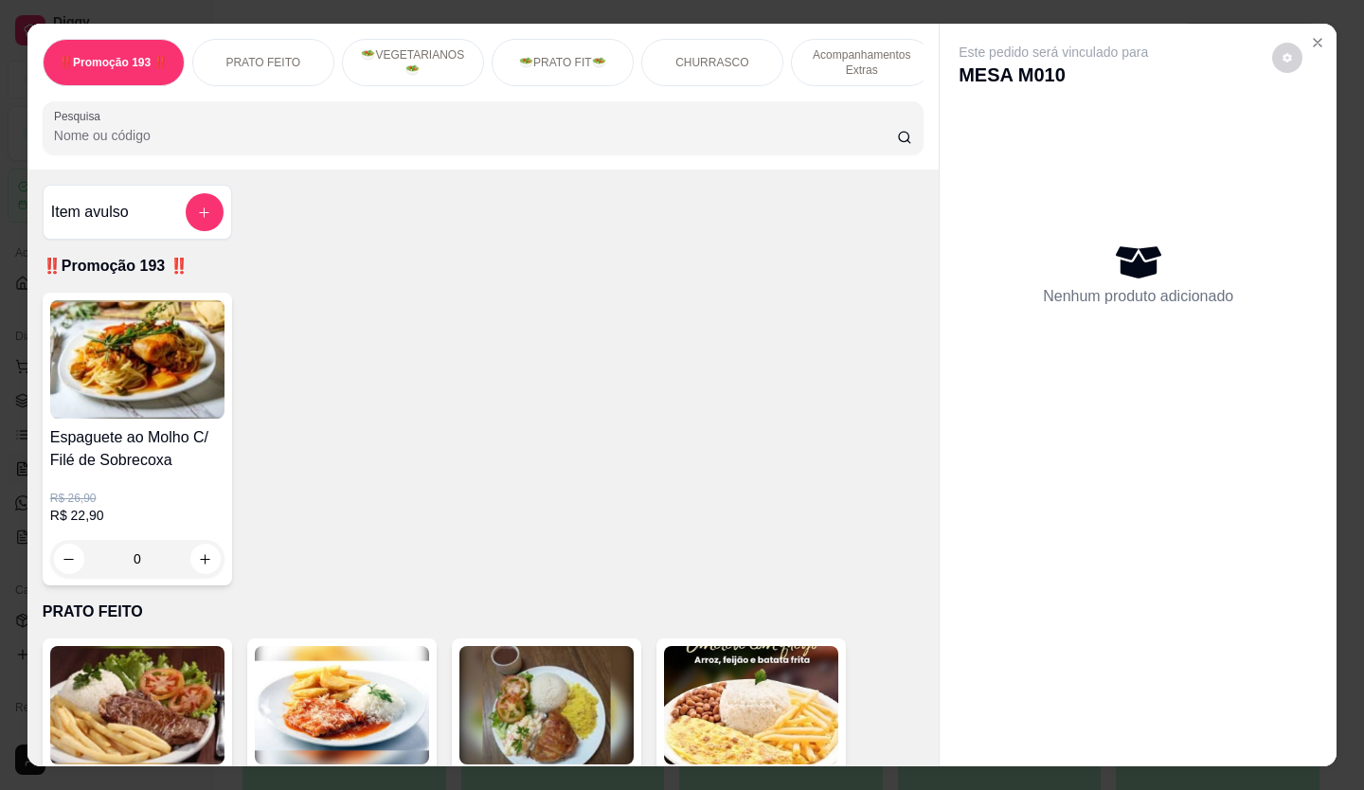
drag, startPoint x: 236, startPoint y: 501, endPoint x: 1022, endPoint y: 588, distance: 790.8
click at [1022, 588] on div "Este pedido será vinculado para MESA M010 Nenhum produto adicionado" at bounding box center [1137, 380] width 397 height 712
drag, startPoint x: 798, startPoint y: 544, endPoint x: 674, endPoint y: 491, distance: 134.5
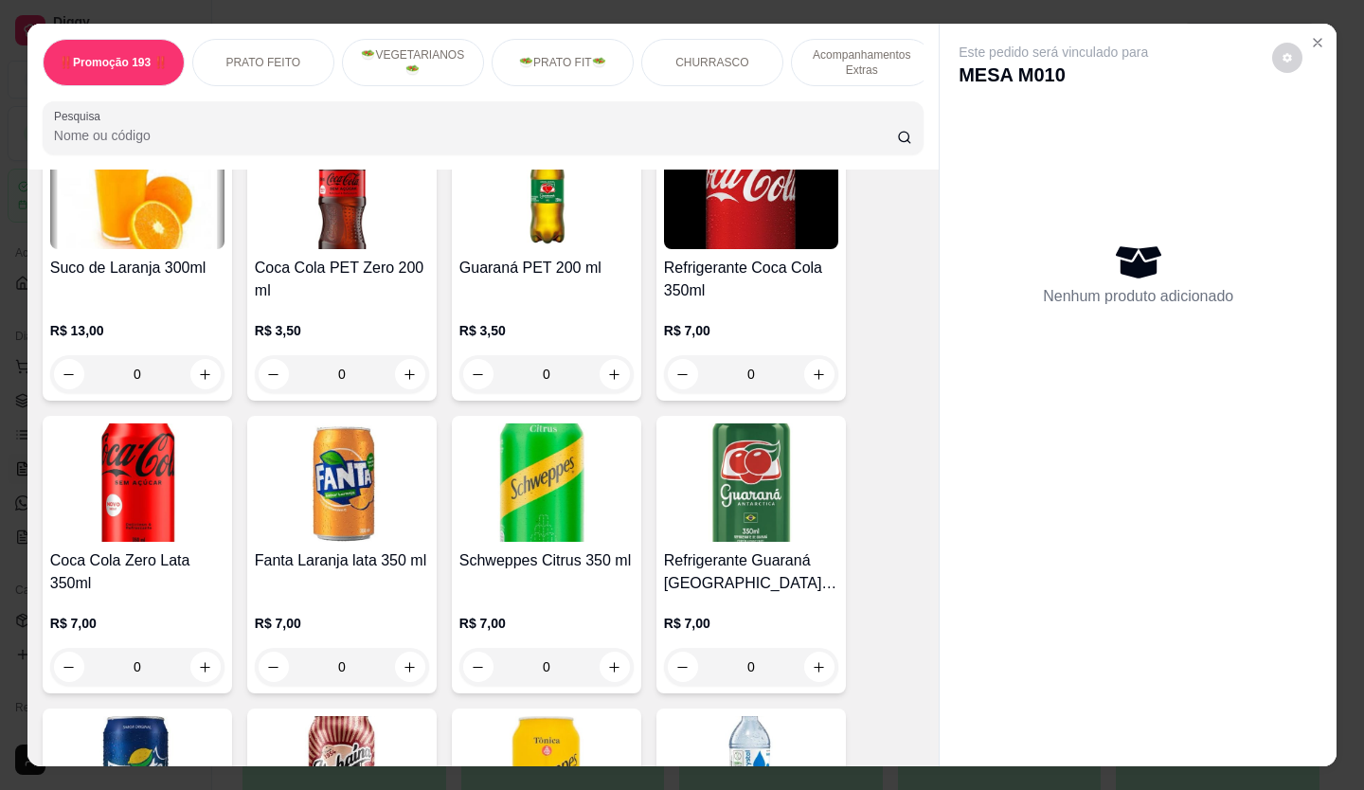
scroll to position [4451, 0]
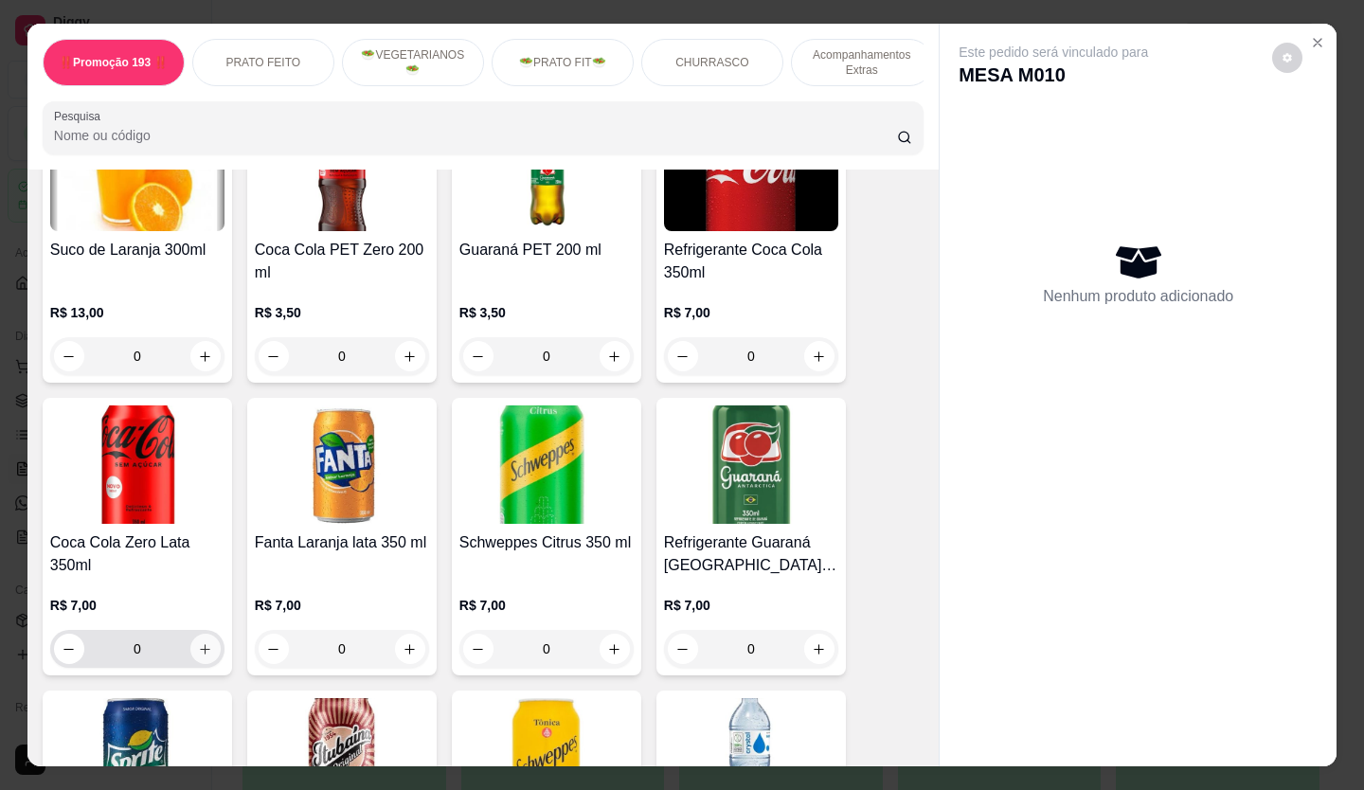
click at [201, 642] on icon "increase-product-quantity" at bounding box center [205, 649] width 14 height 14
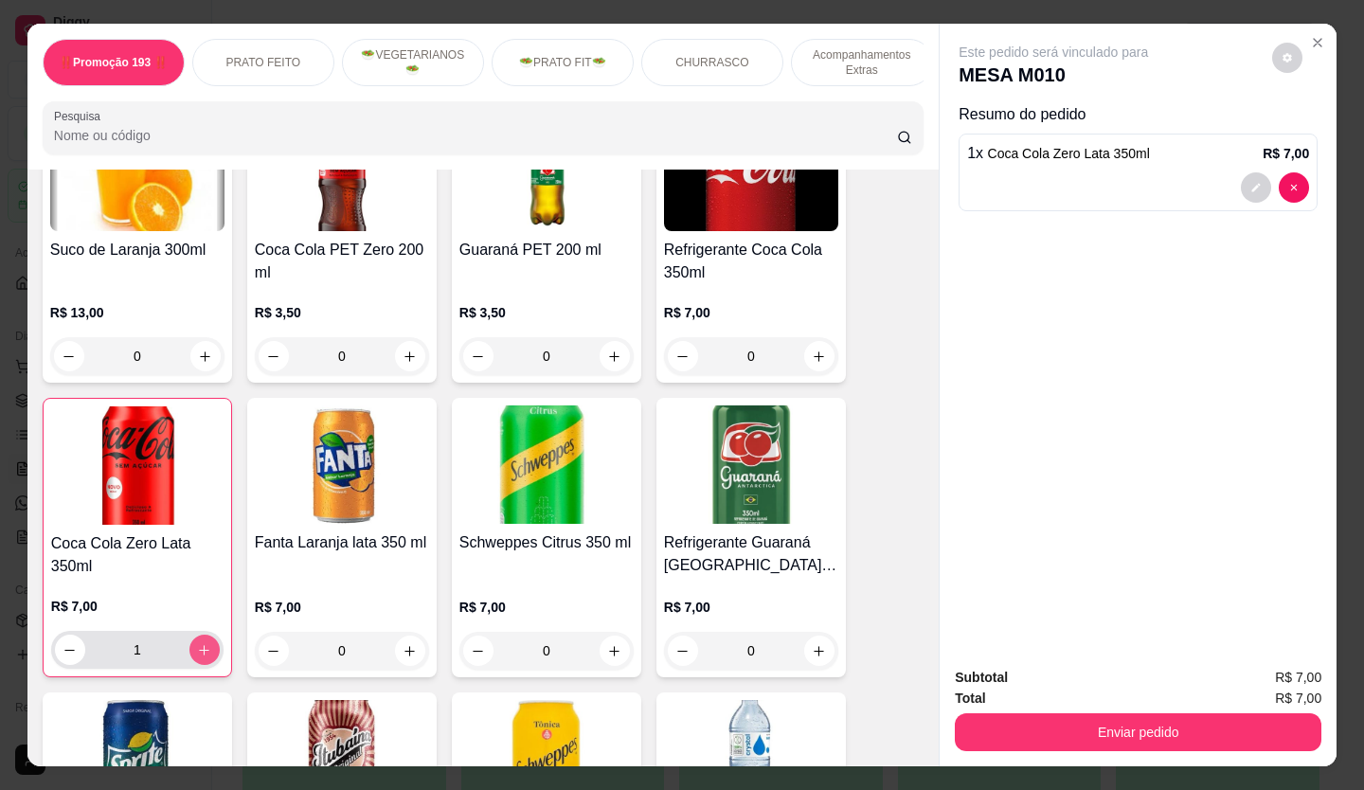
type input "1"
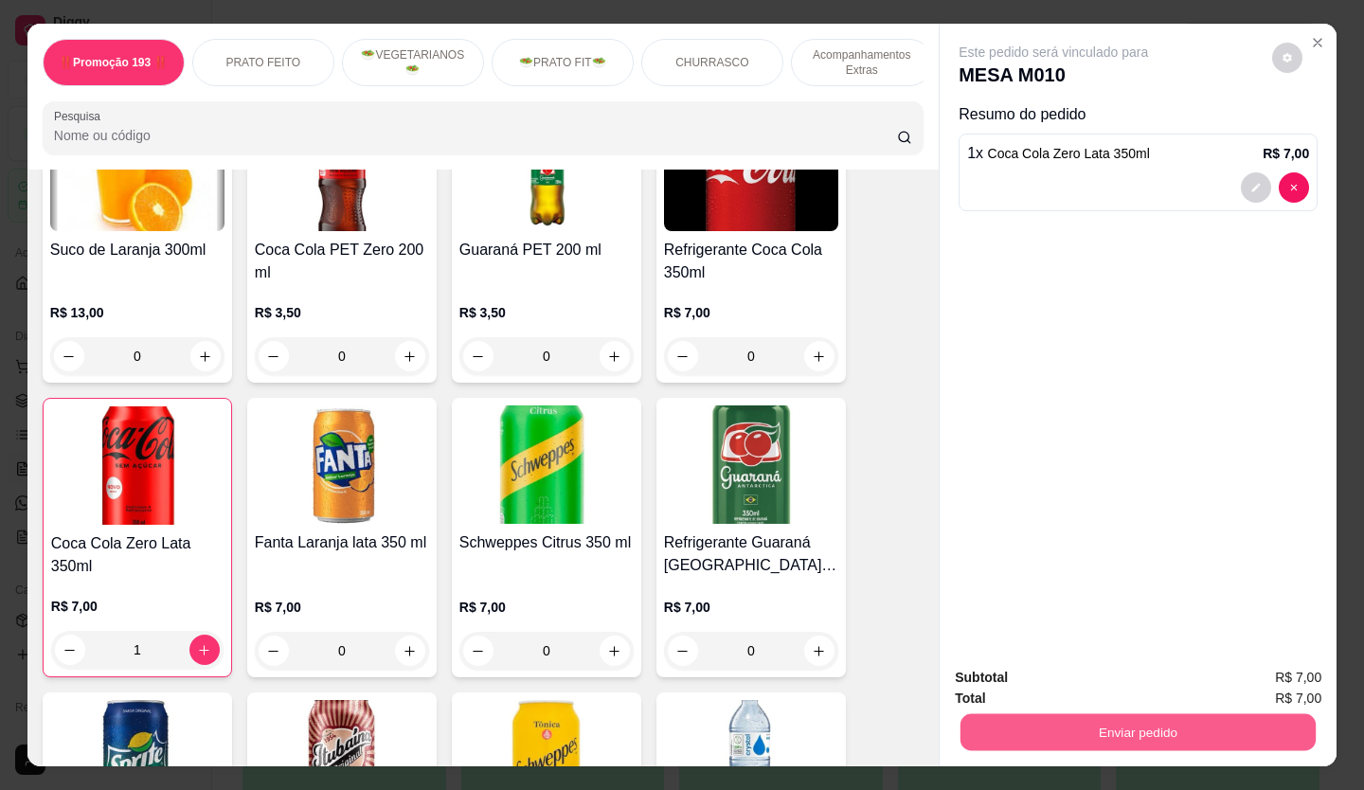
click at [986, 723] on button "Enviar pedido" at bounding box center [1137, 732] width 355 height 37
click at [1043, 681] on button "Não registrar e enviar pedido" at bounding box center [1073, 677] width 205 height 38
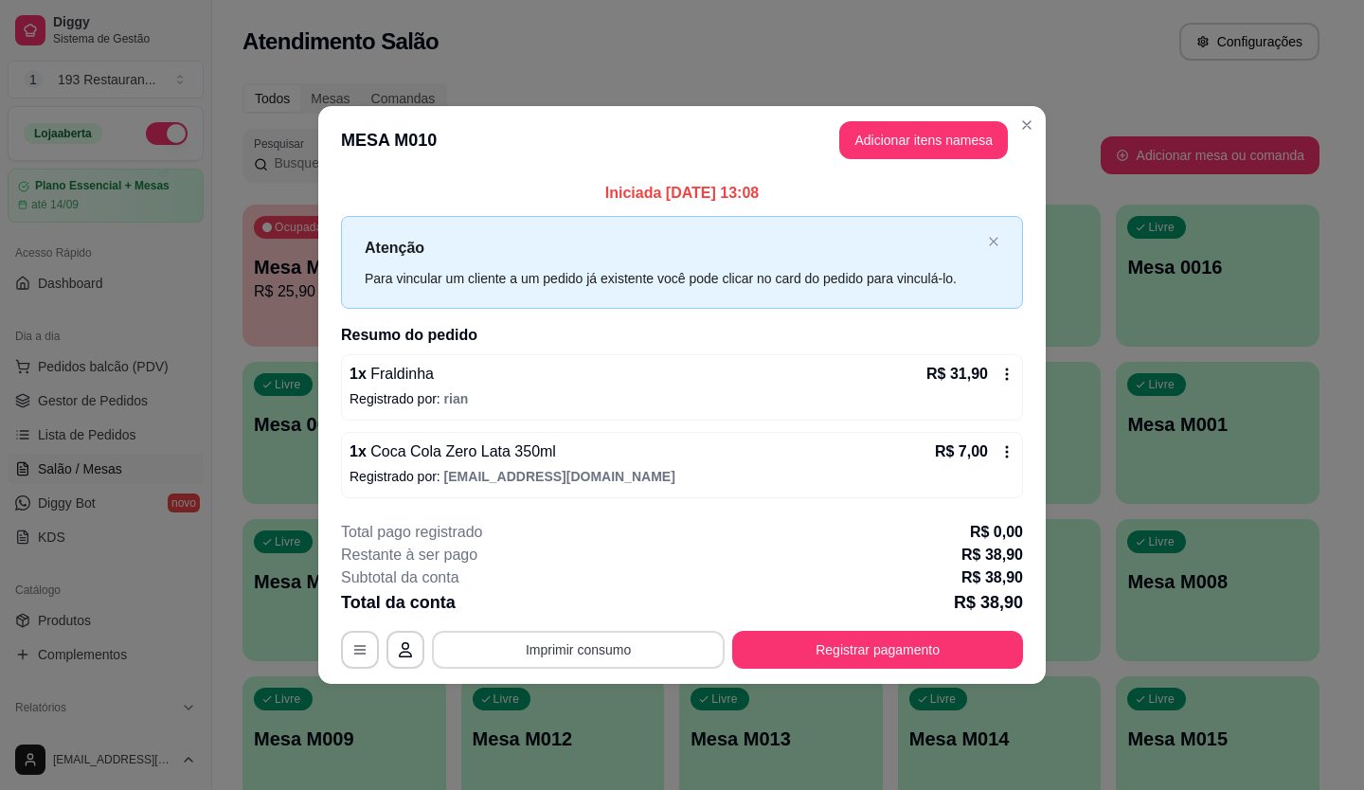
click at [596, 644] on button "Imprimir consumo" at bounding box center [578, 650] width 293 height 38
click at [614, 609] on button "CAIXA" at bounding box center [583, 605] width 137 height 30
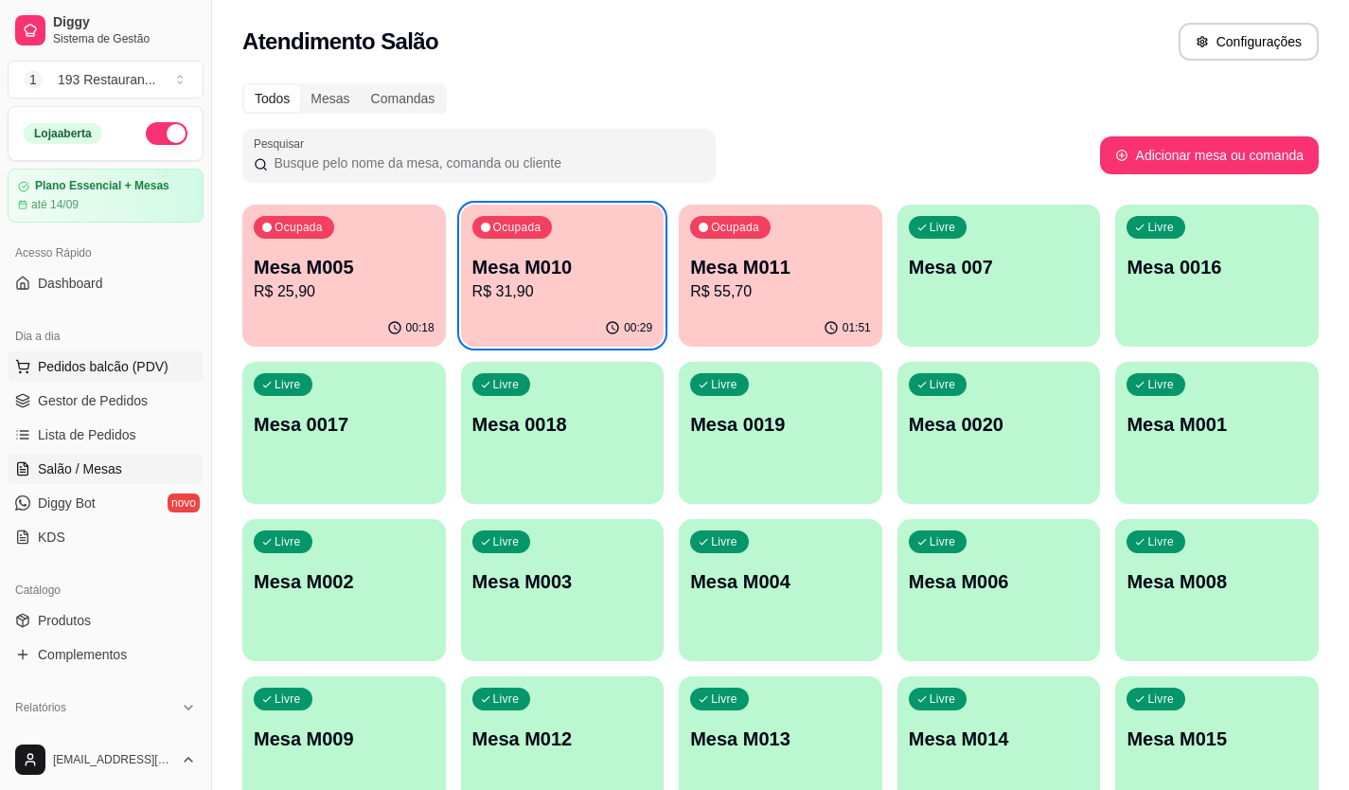
click at [79, 366] on span "Pedidos balcão (PDV)" at bounding box center [103, 366] width 131 height 19
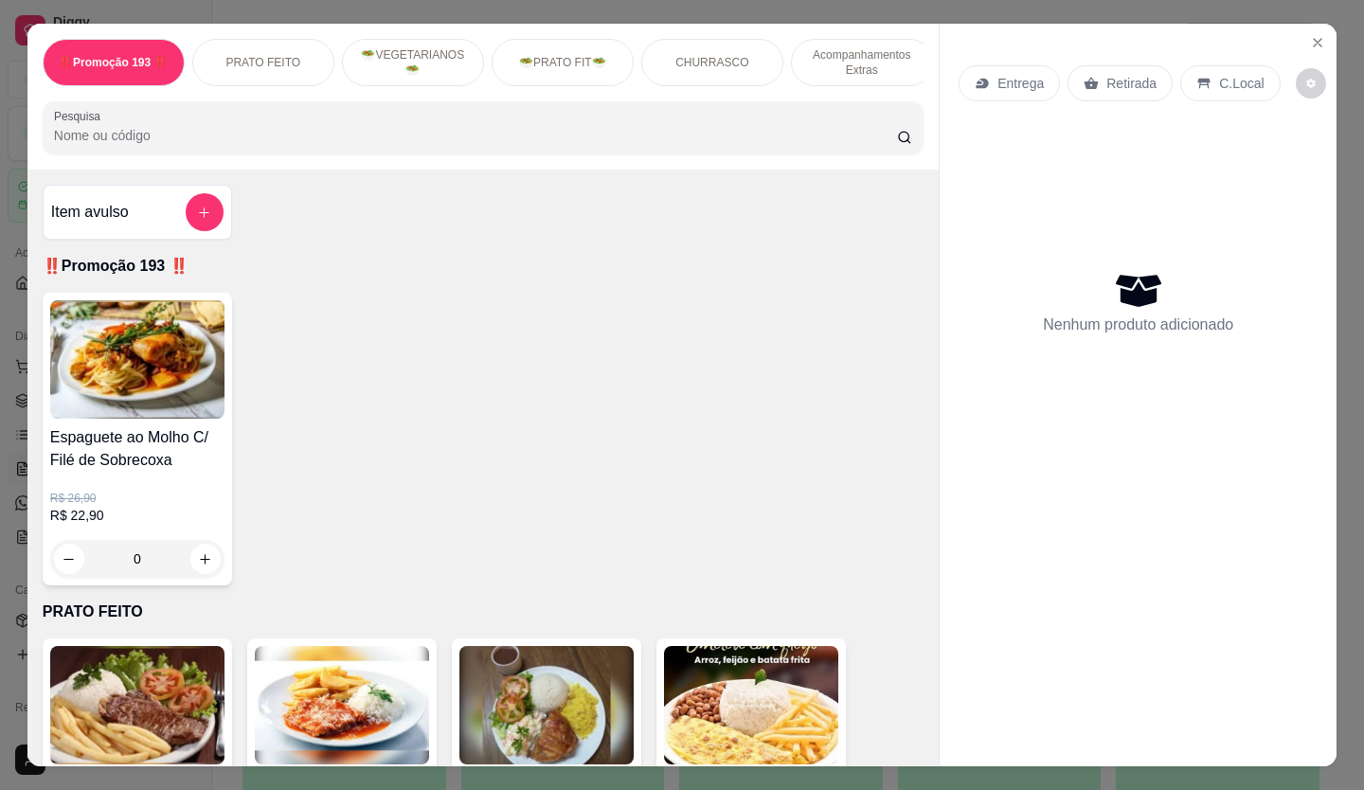
click at [1084, 77] on icon at bounding box center [1091, 83] width 14 height 12
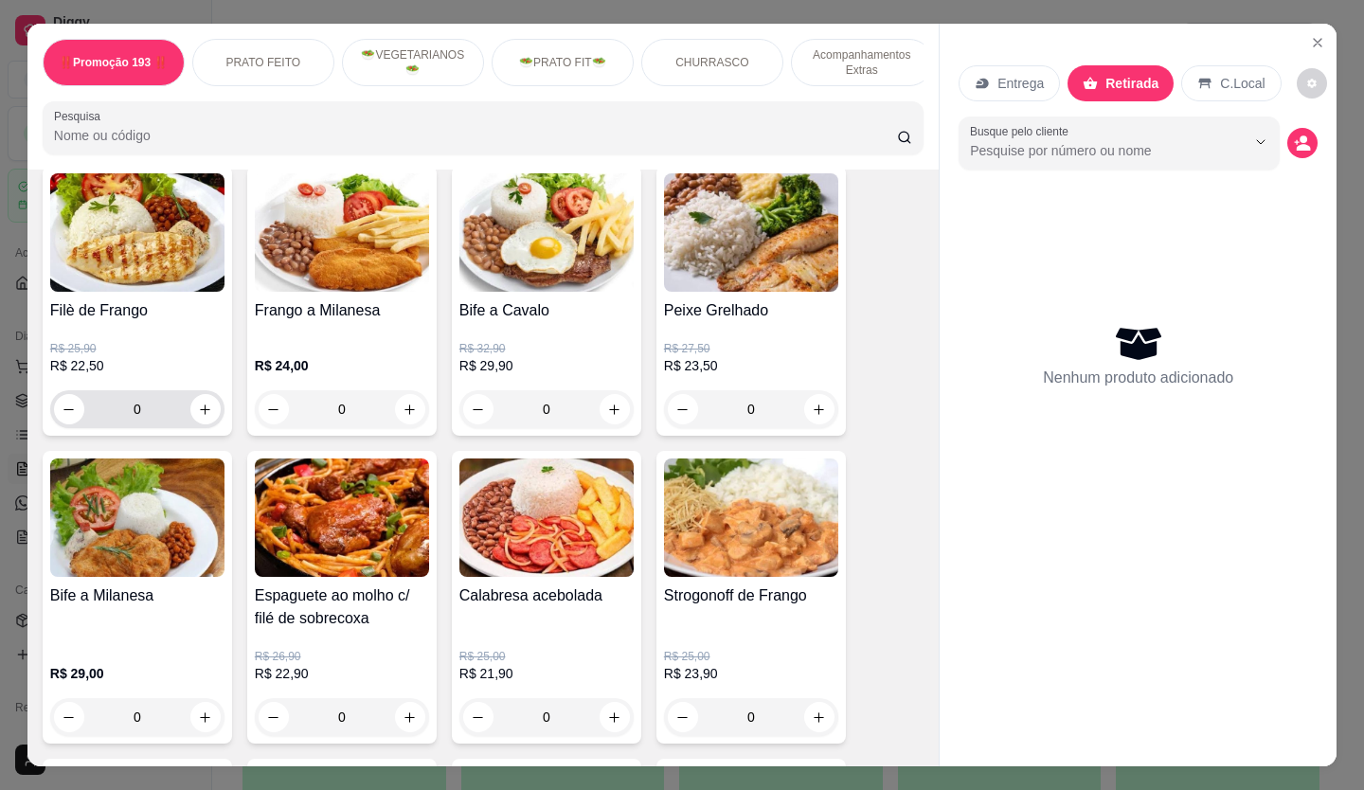
click at [204, 424] on button "increase-product-quantity" at bounding box center [205, 409] width 30 height 30
type input "1"
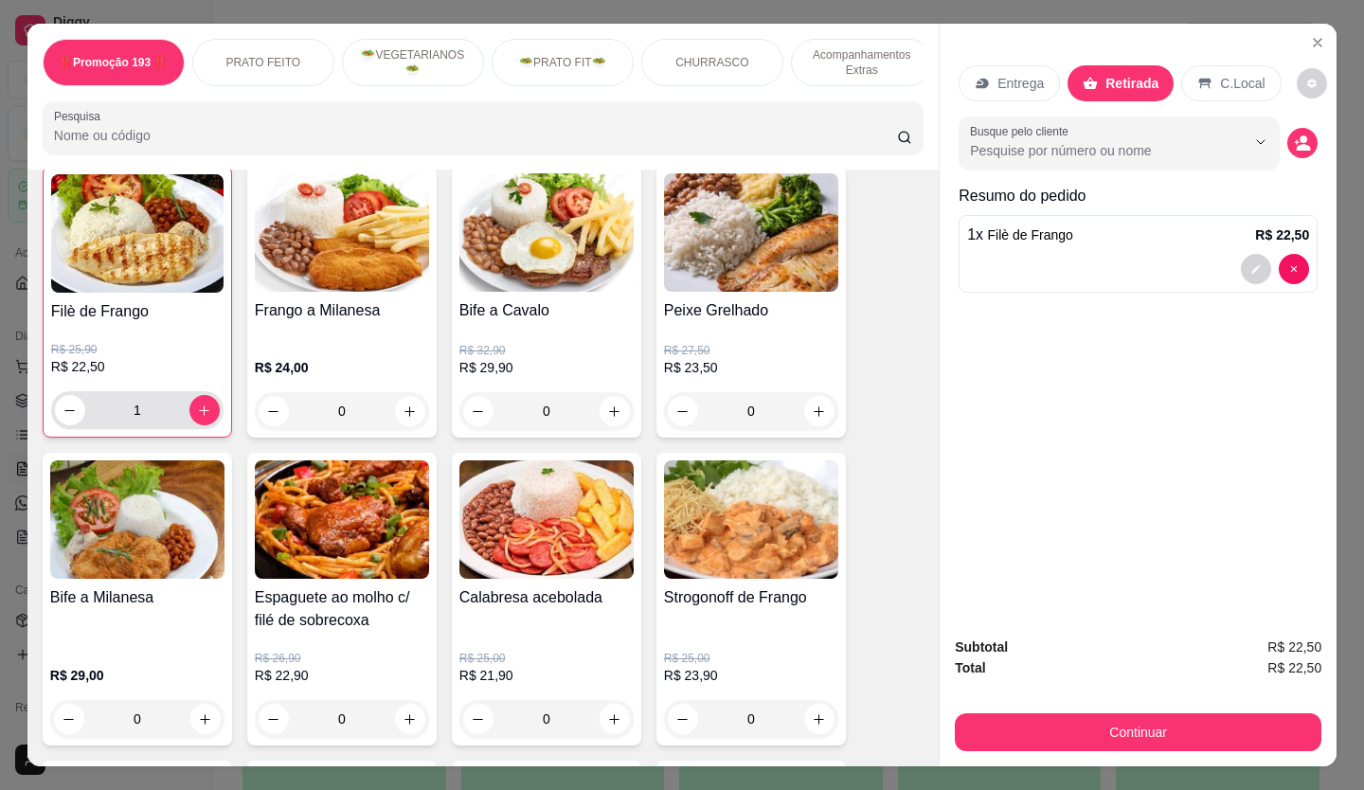
scroll to position [759, 0]
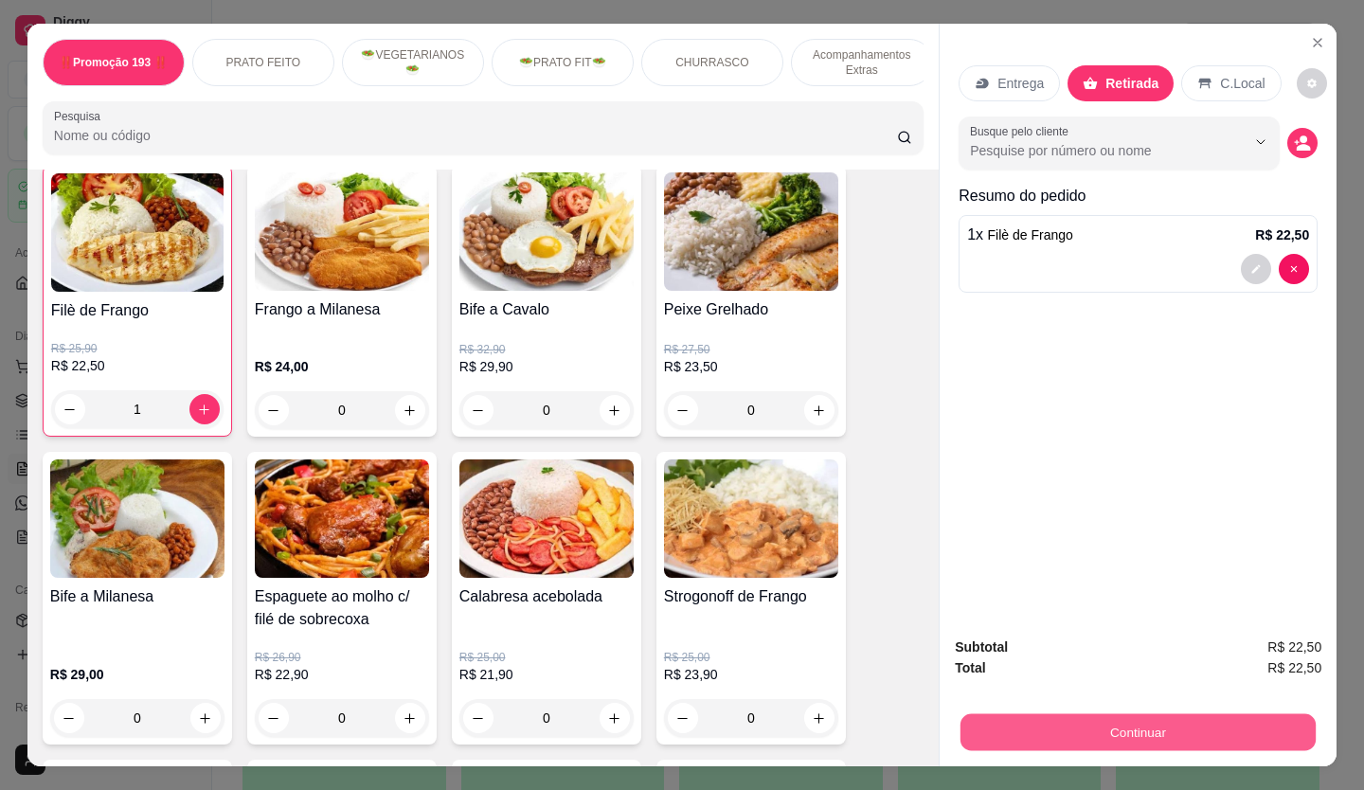
click at [1115, 718] on button "Continuar" at bounding box center [1137, 732] width 355 height 37
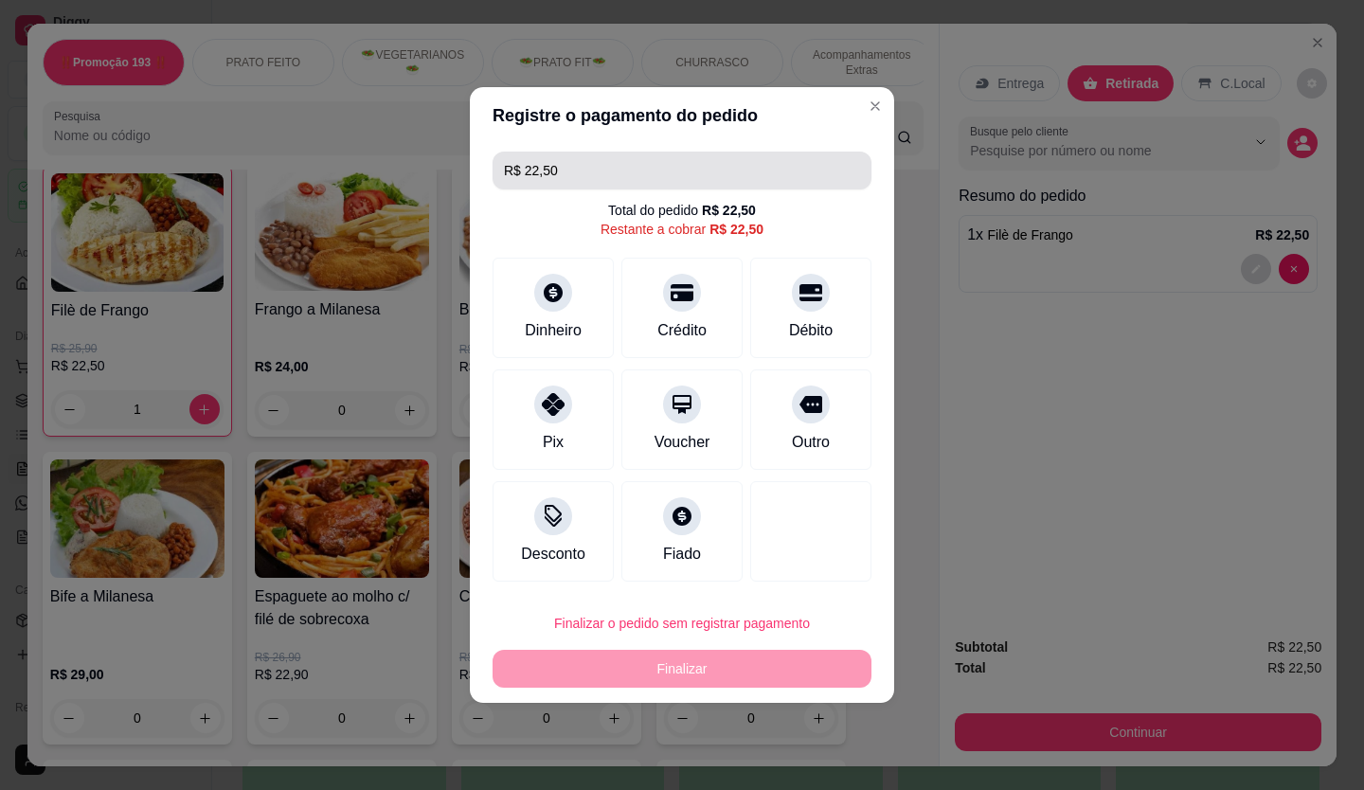
click at [621, 187] on input "R$ 22,50" at bounding box center [682, 171] width 356 height 38
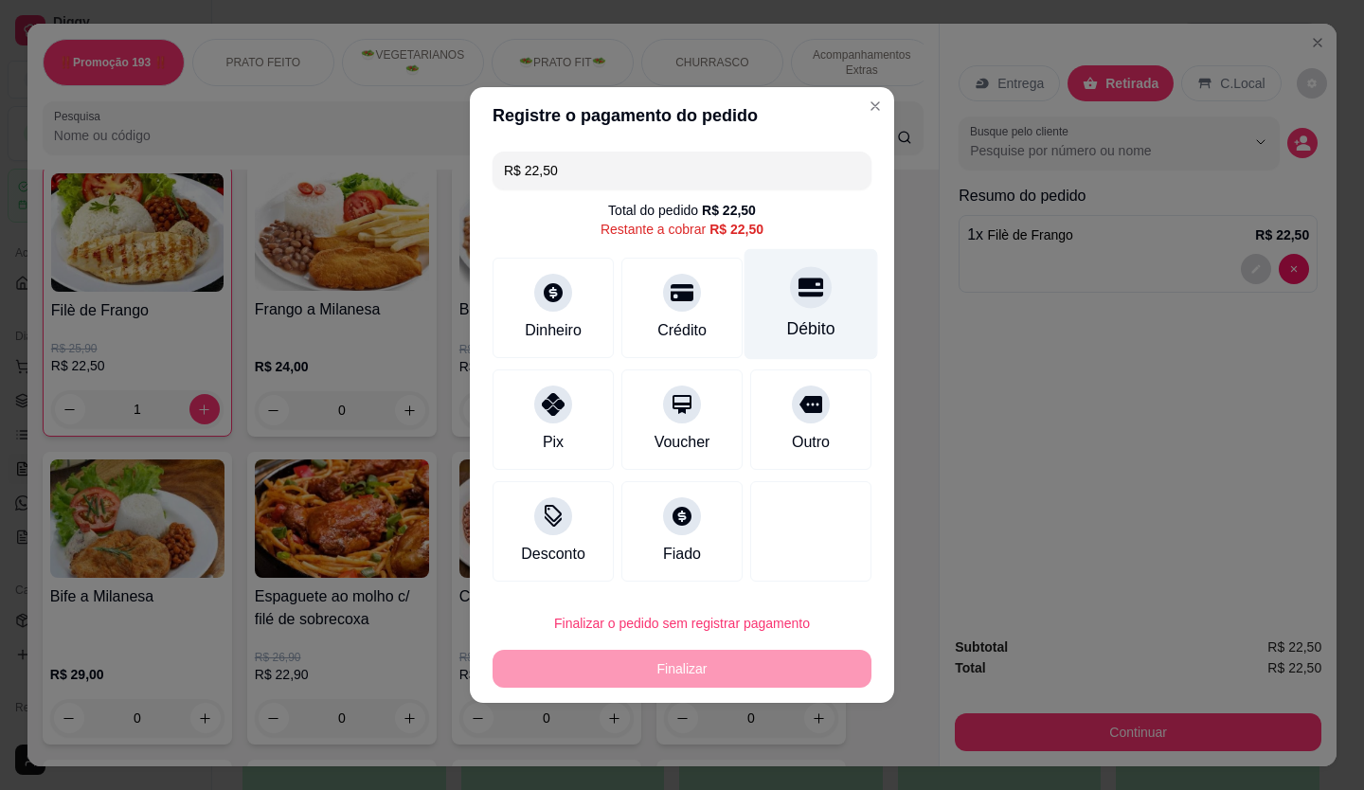
click at [806, 299] on icon at bounding box center [810, 287] width 25 height 25
type input "R$ 0,00"
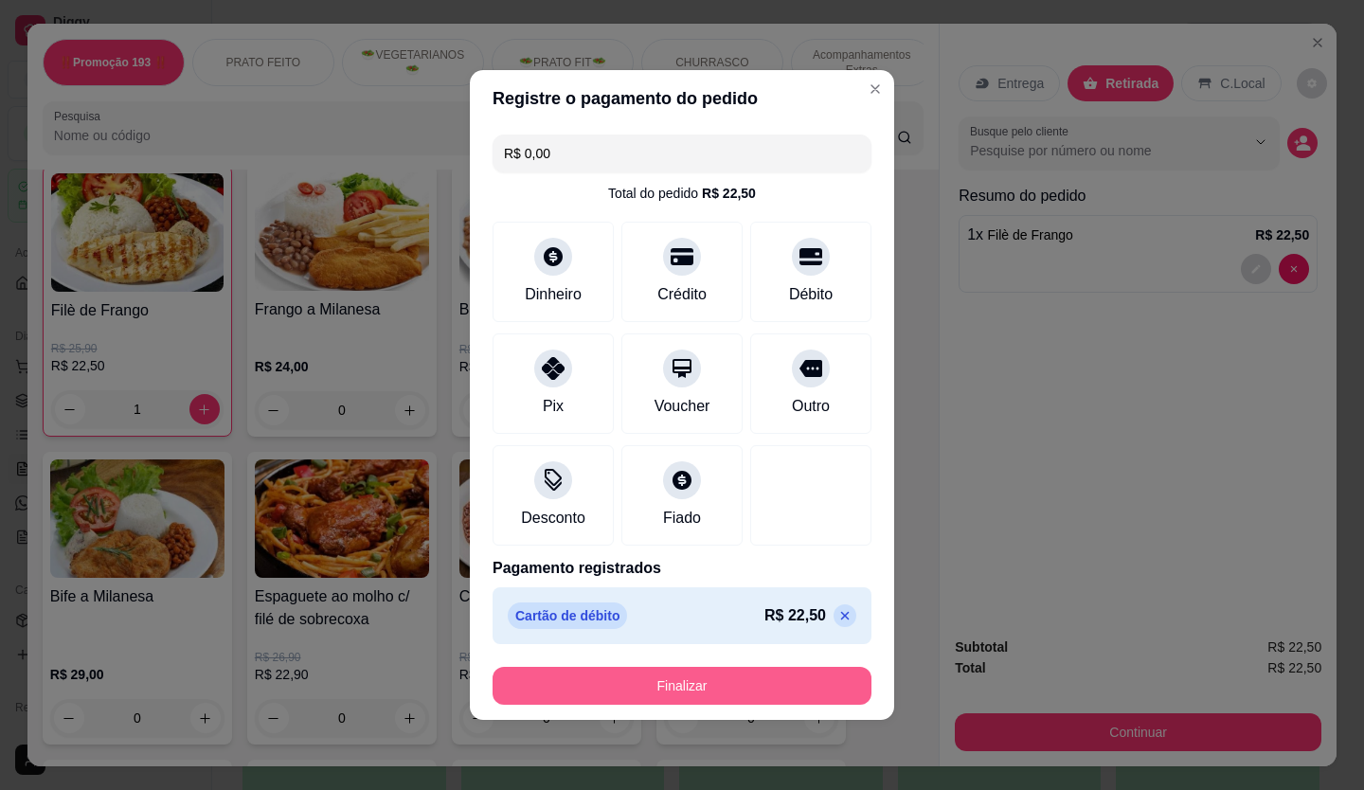
click at [721, 687] on button "Finalizar" at bounding box center [681, 686] width 379 height 38
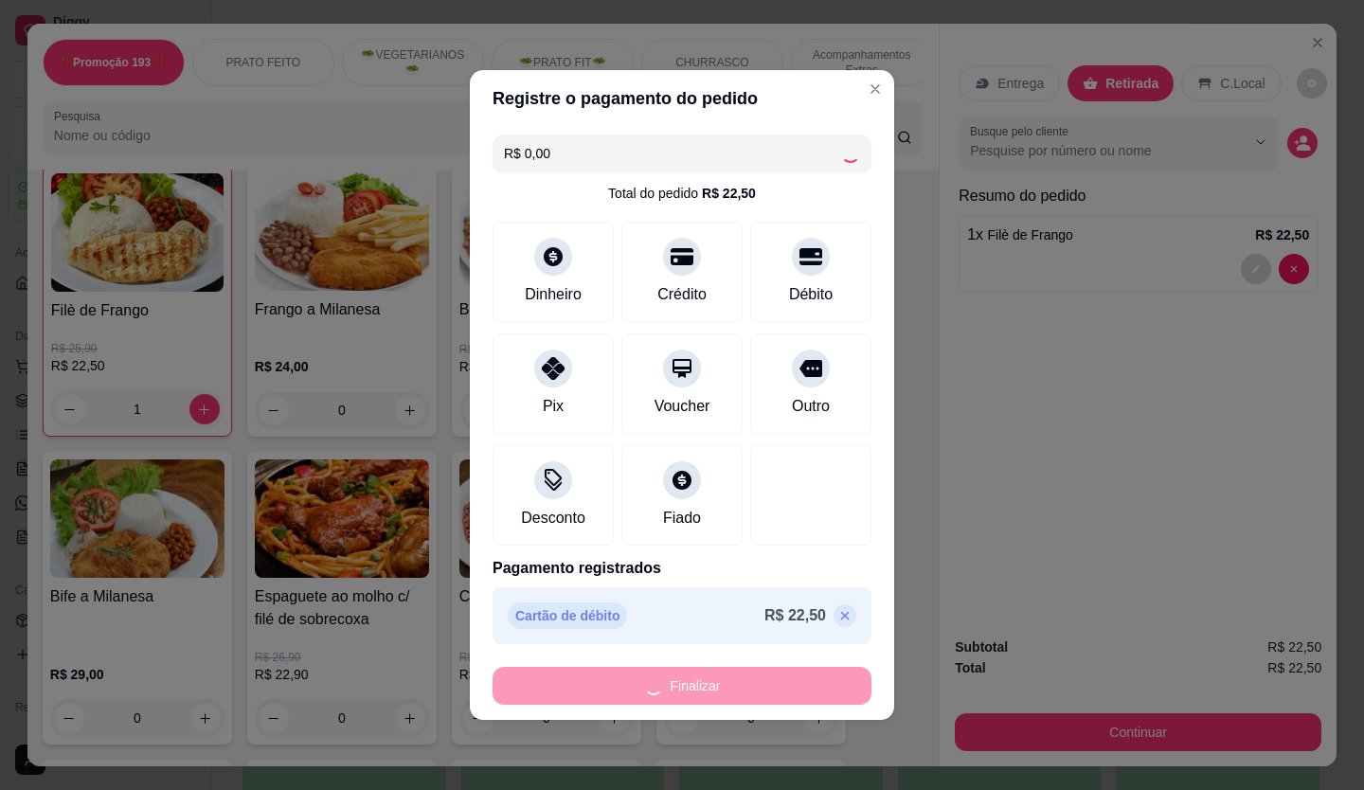
type input "0"
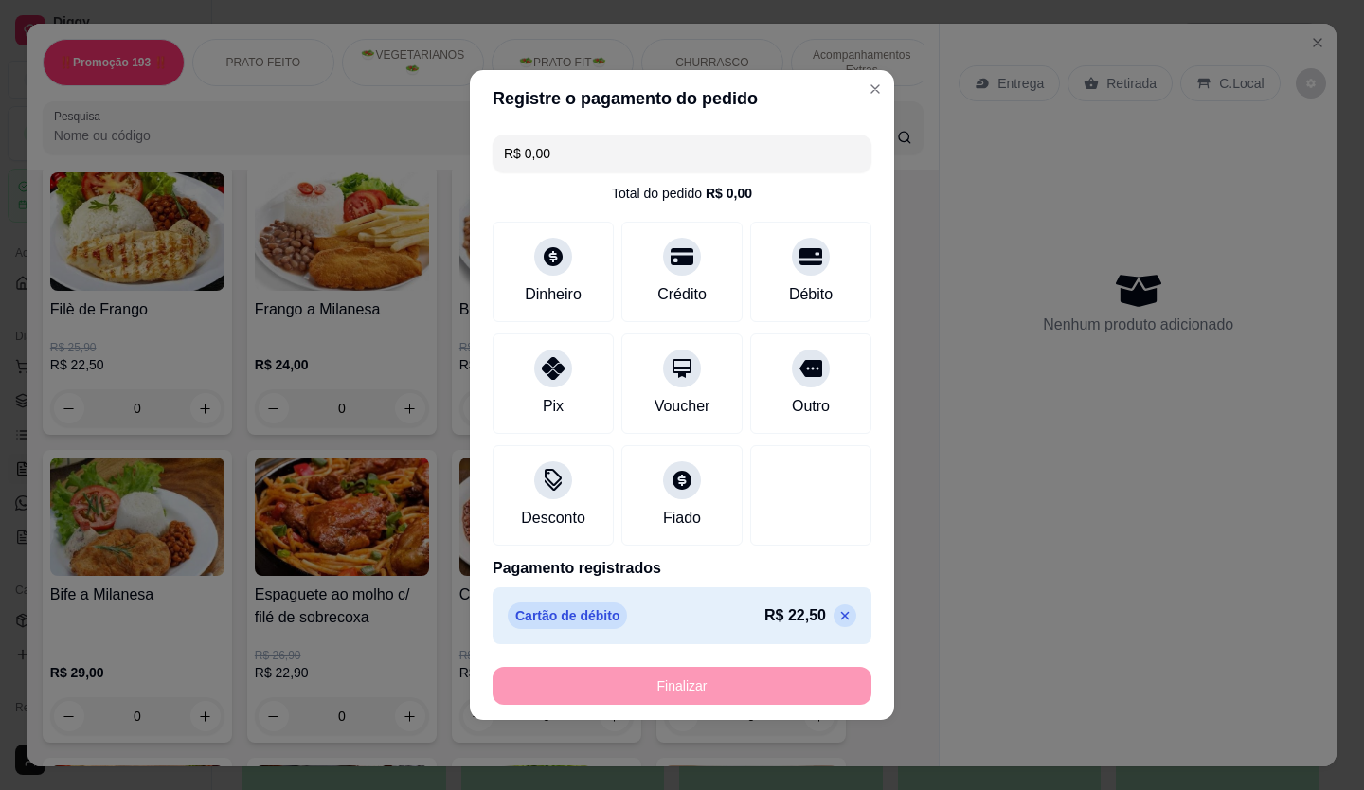
type input "-R$ 22,50"
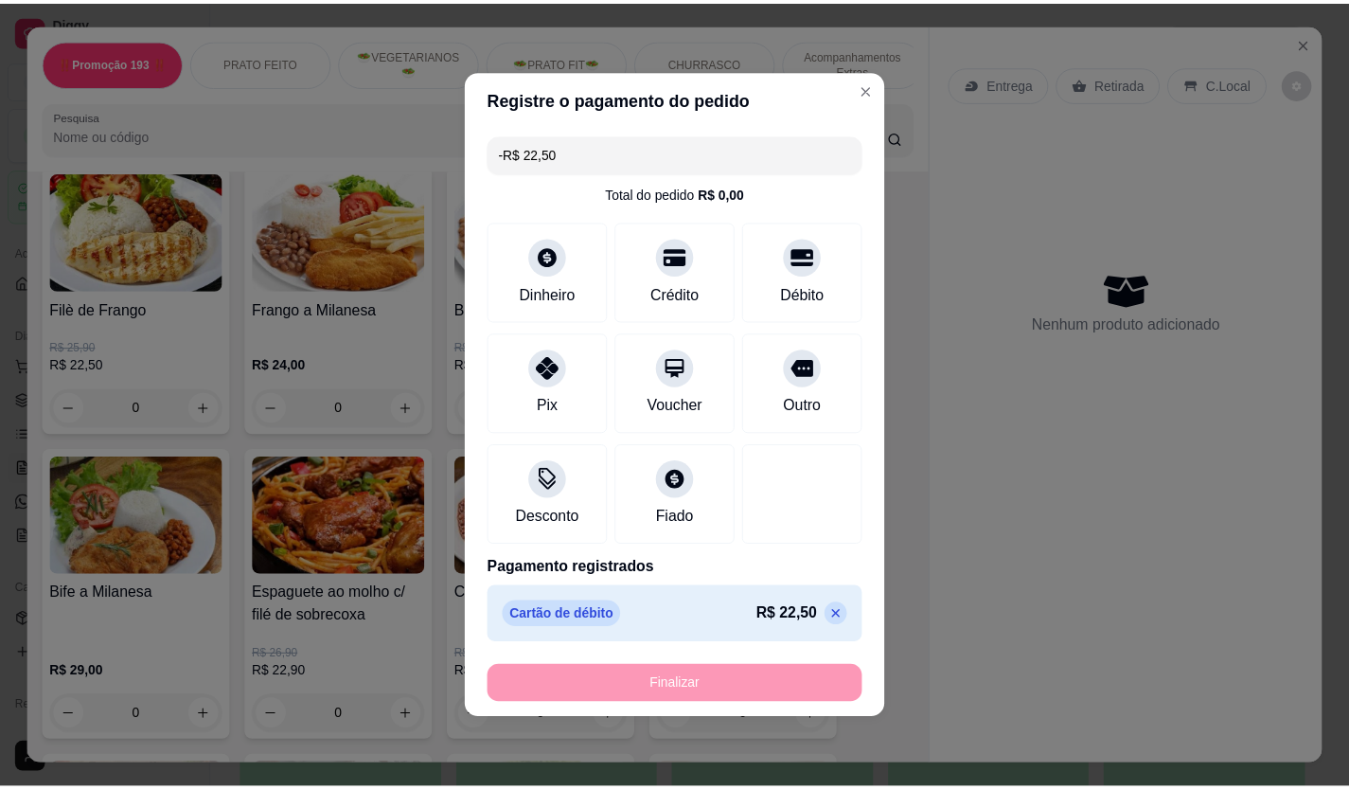
scroll to position [758, 0]
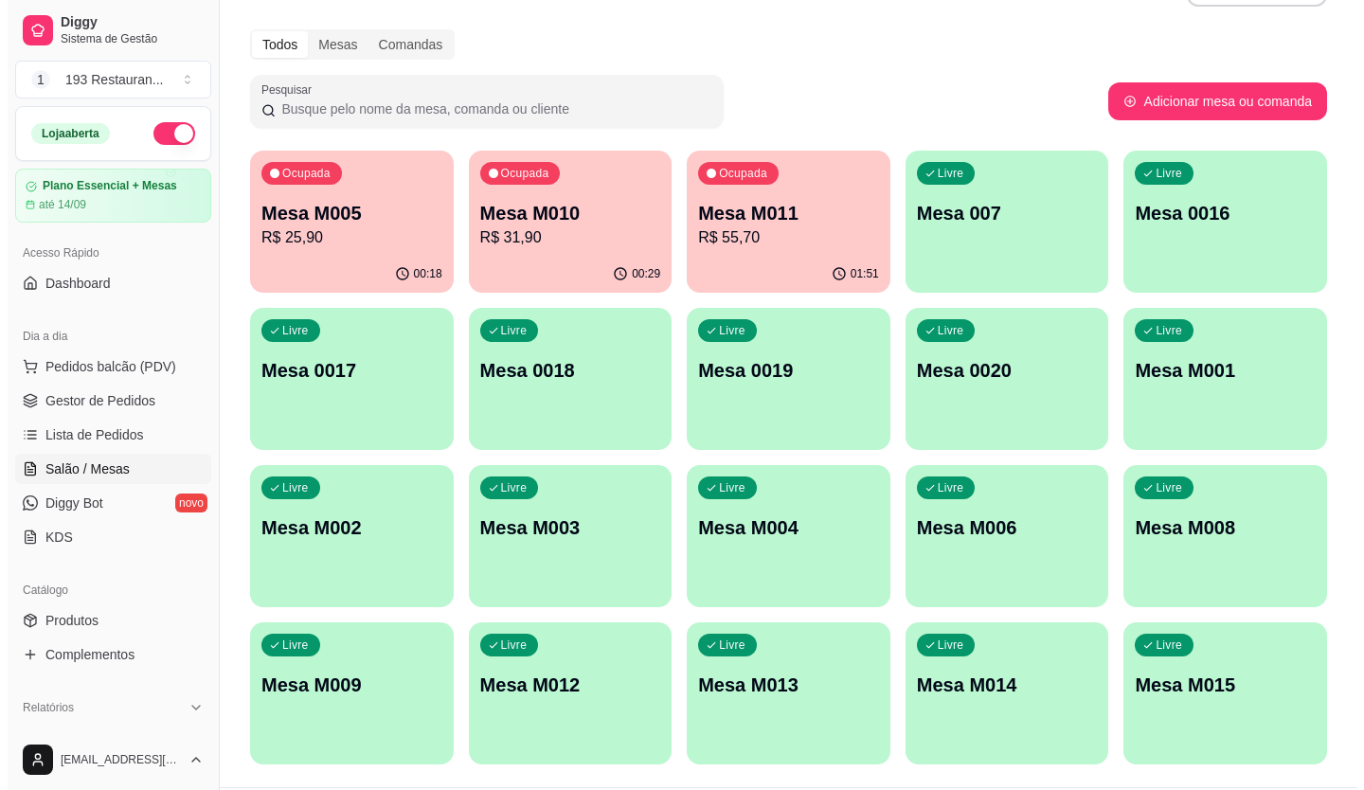
scroll to position [105, 0]
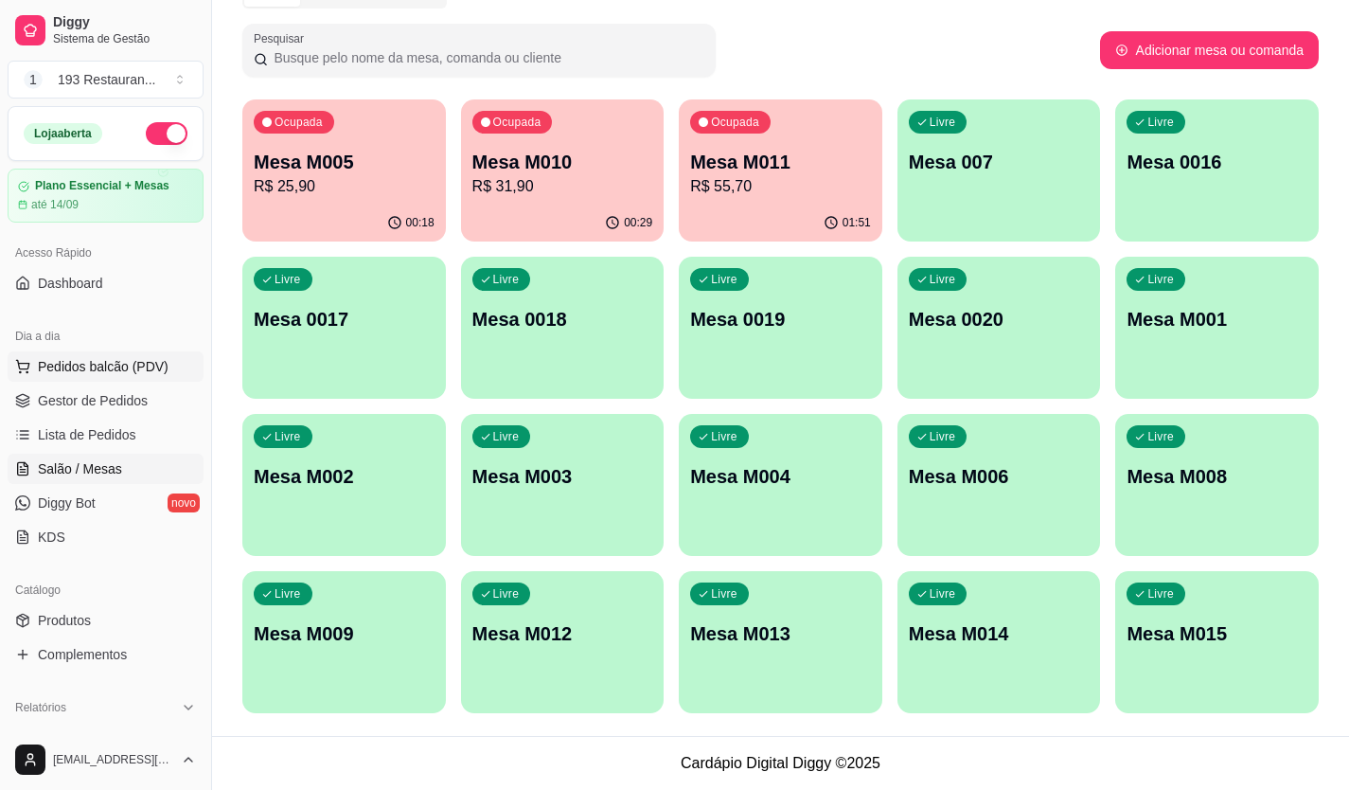
click at [117, 372] on span "Pedidos balcão (PDV)" at bounding box center [103, 366] width 131 height 19
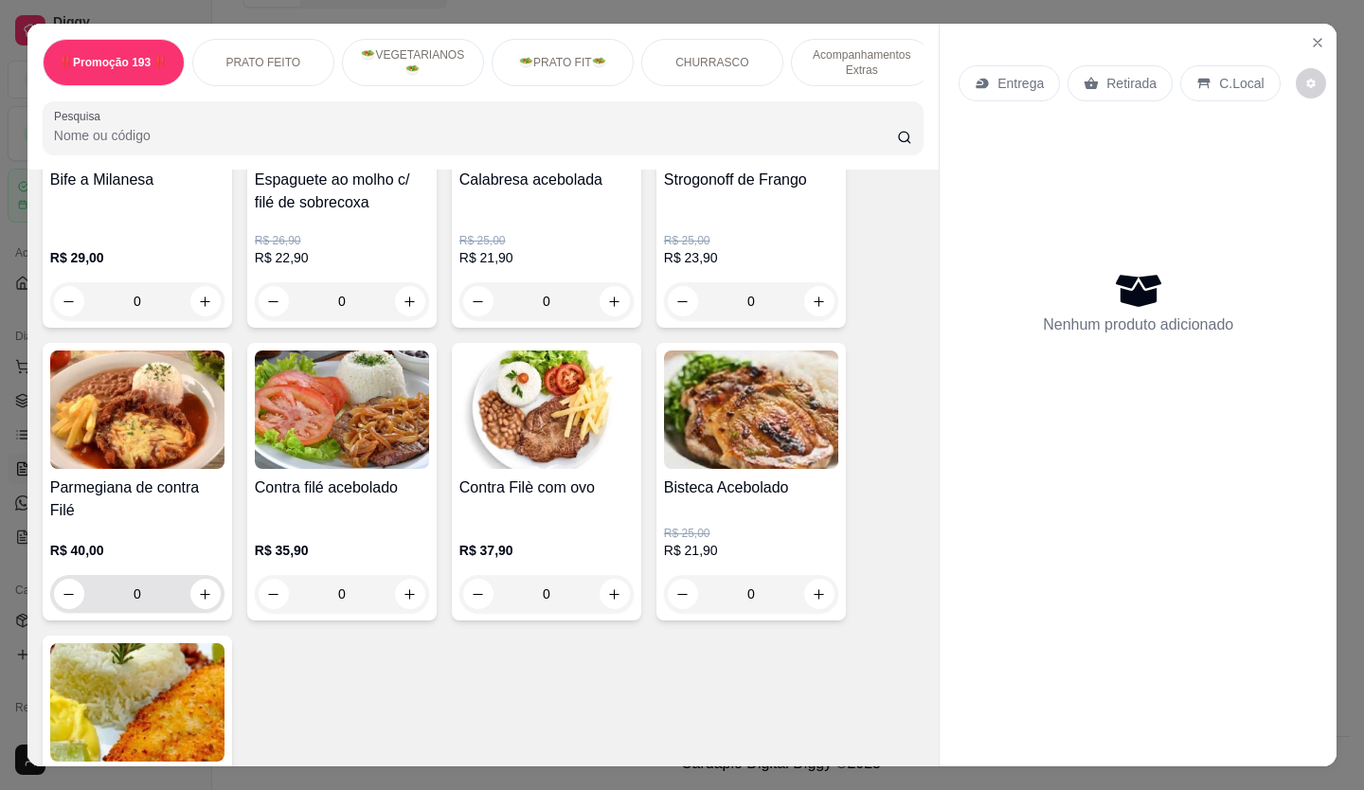
scroll to position [1420, 0]
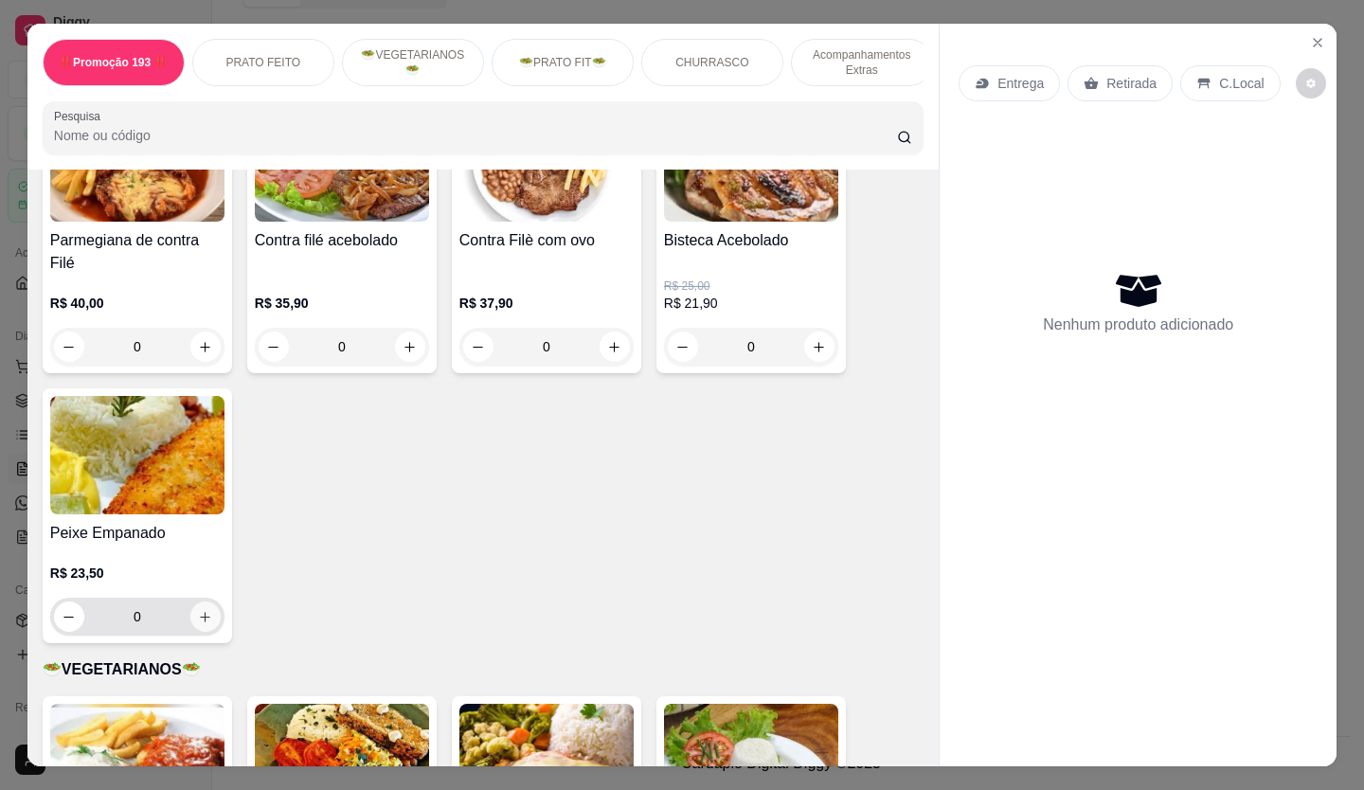
click at [205, 610] on icon "increase-product-quantity" at bounding box center [205, 617] width 14 height 14
type input "1"
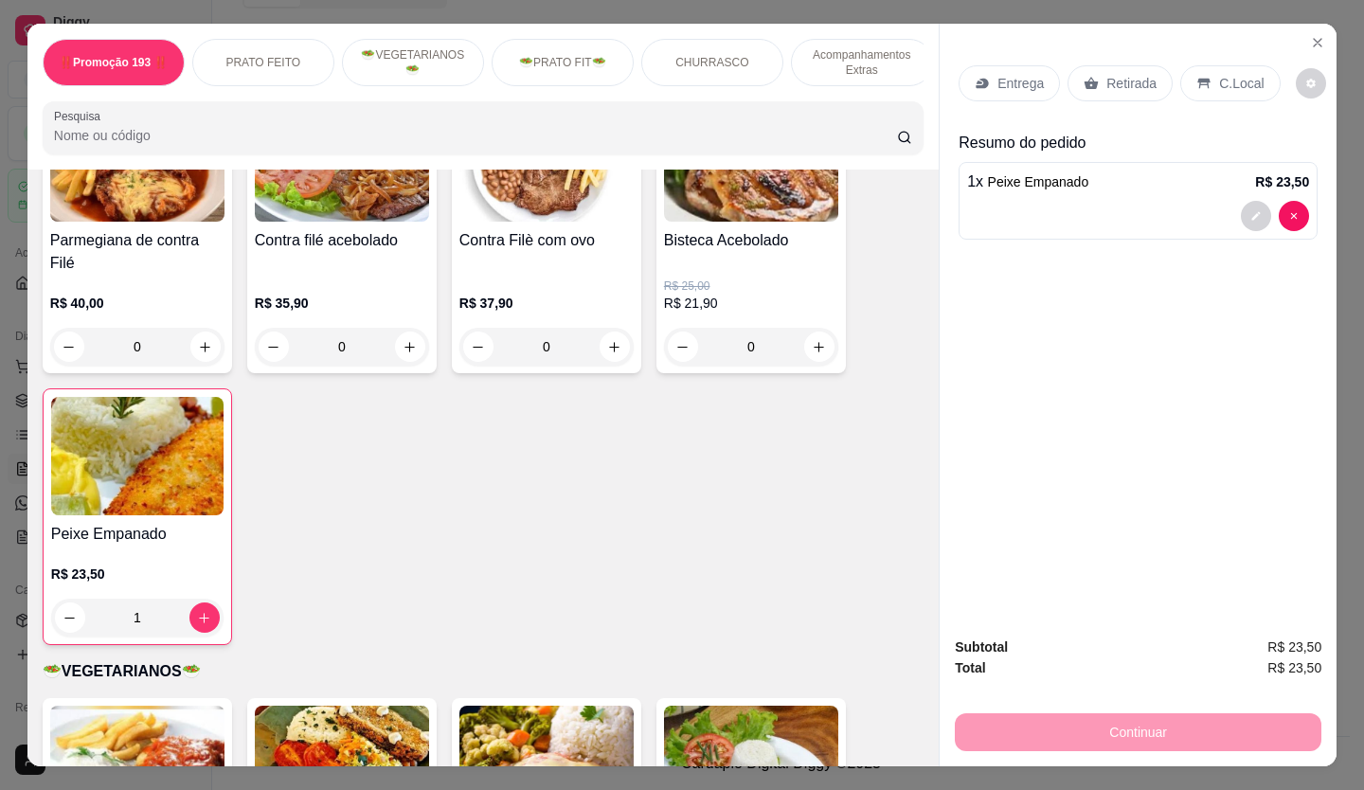
click at [1143, 74] on p "Retirada" at bounding box center [1131, 83] width 50 height 19
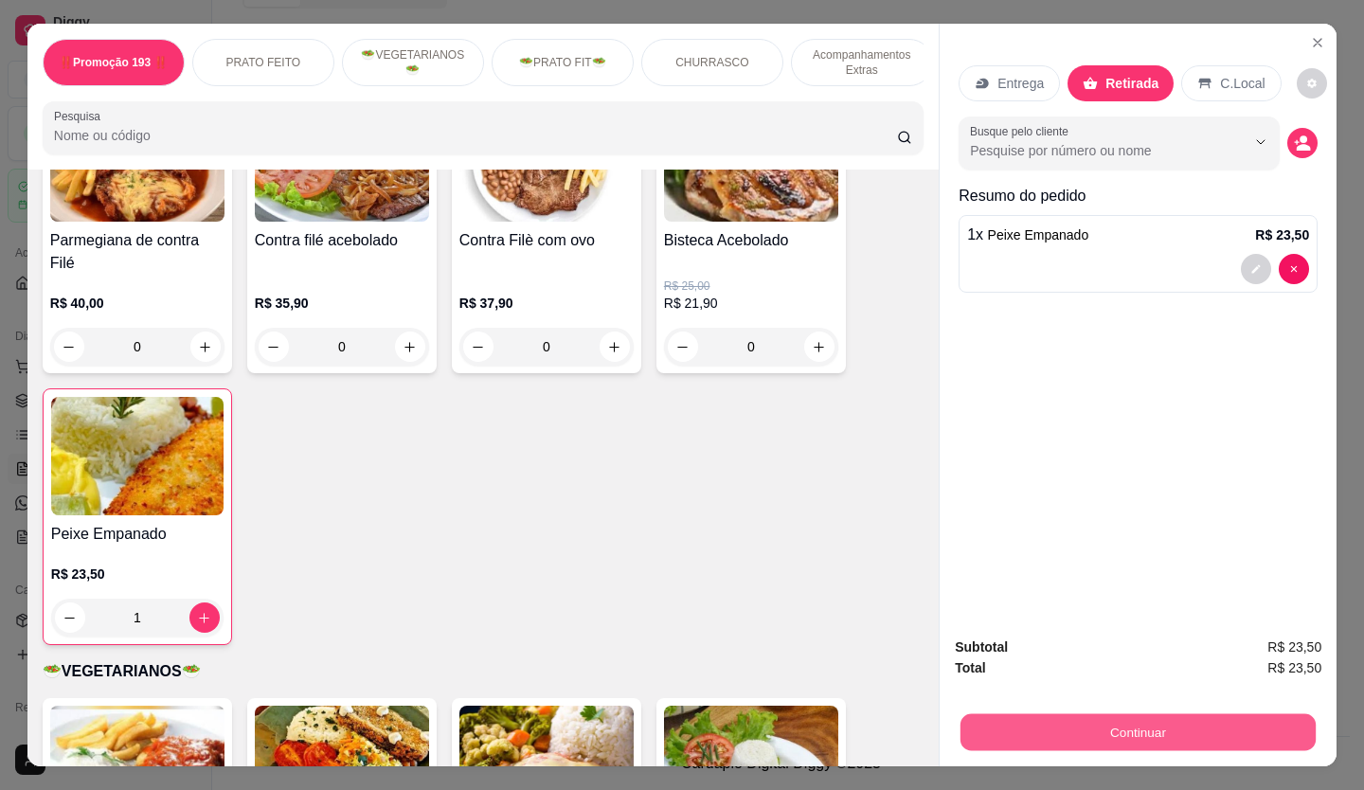
click at [1112, 735] on button "Continuar" at bounding box center [1137, 732] width 355 height 37
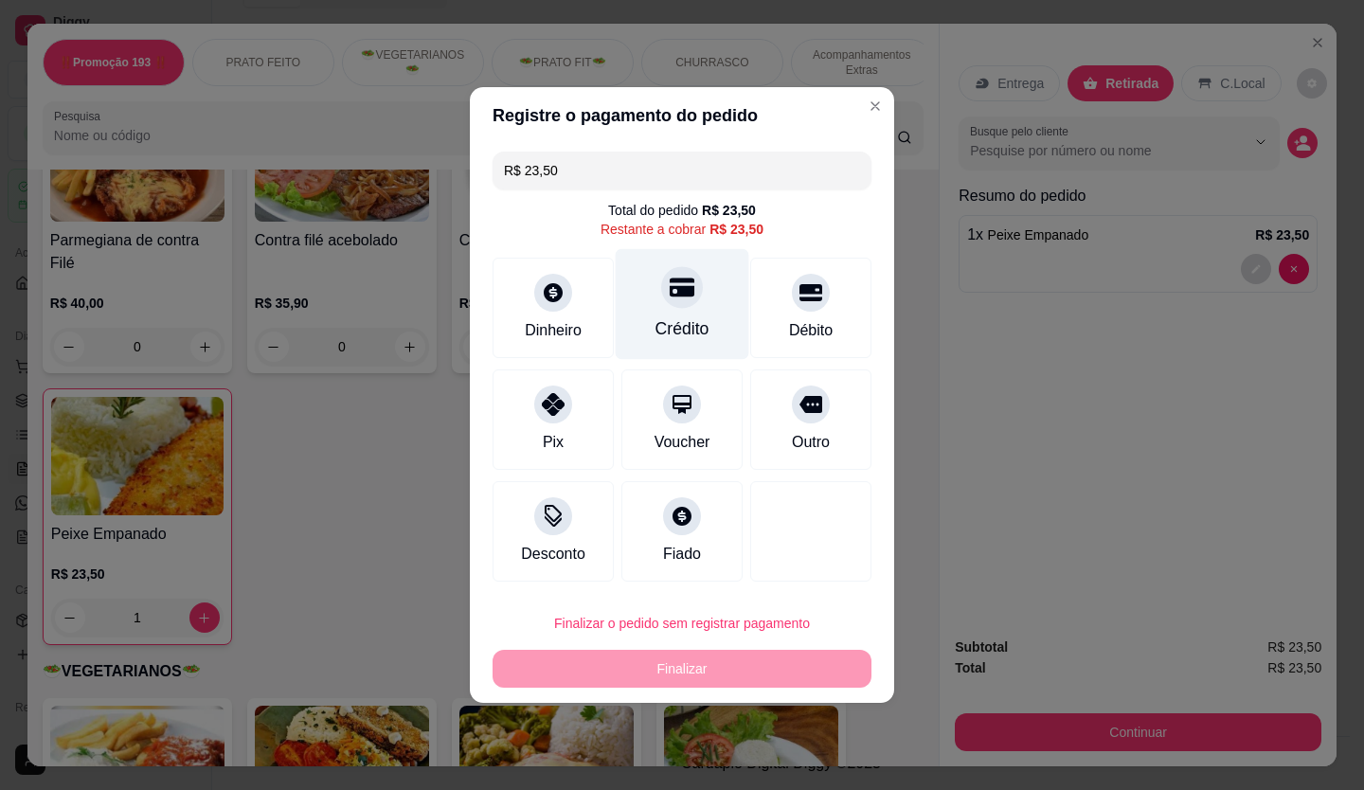
click at [686, 313] on div "Crédito" at bounding box center [683, 304] width 134 height 111
type input "R$ 0,00"
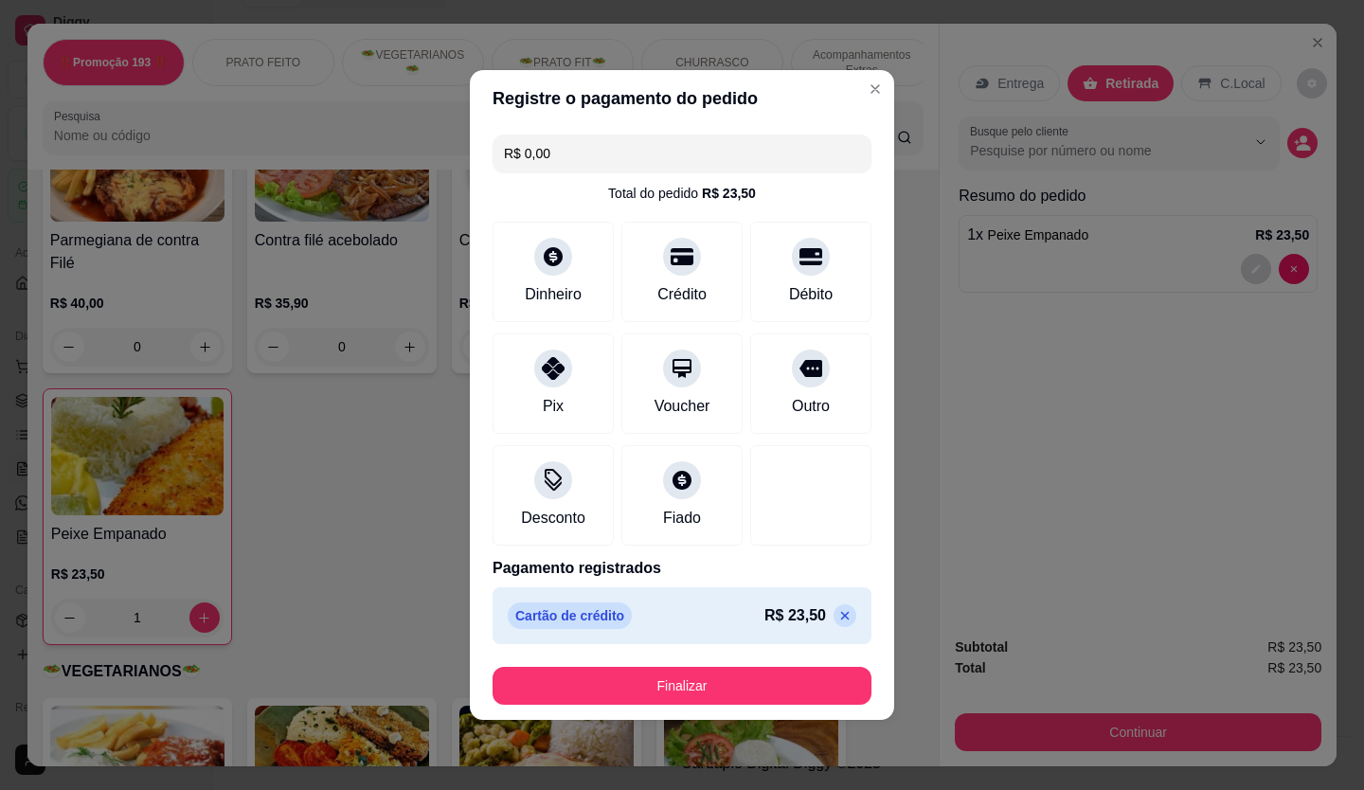
click at [572, 717] on footer "Finalizar" at bounding box center [682, 686] width 424 height 68
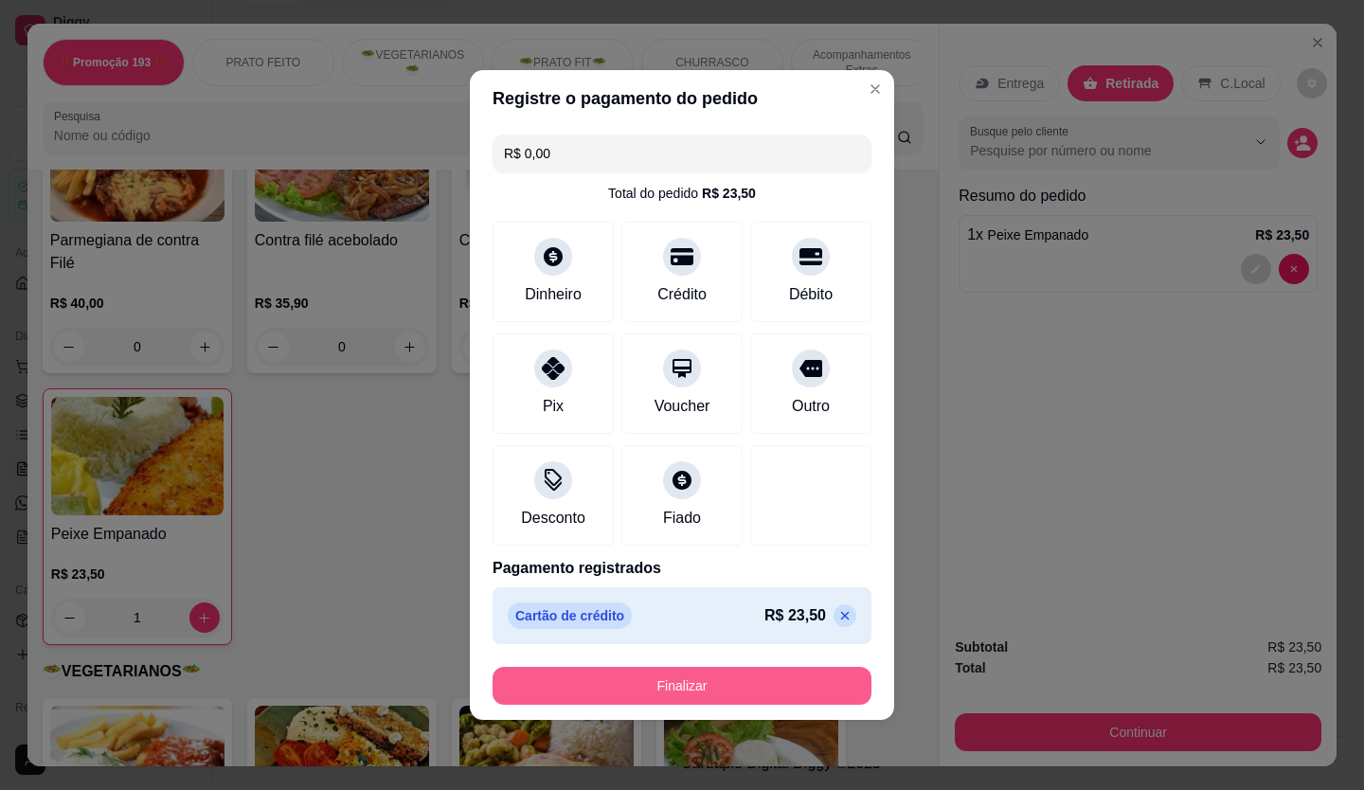
click at [587, 691] on button "Finalizar" at bounding box center [681, 686] width 379 height 38
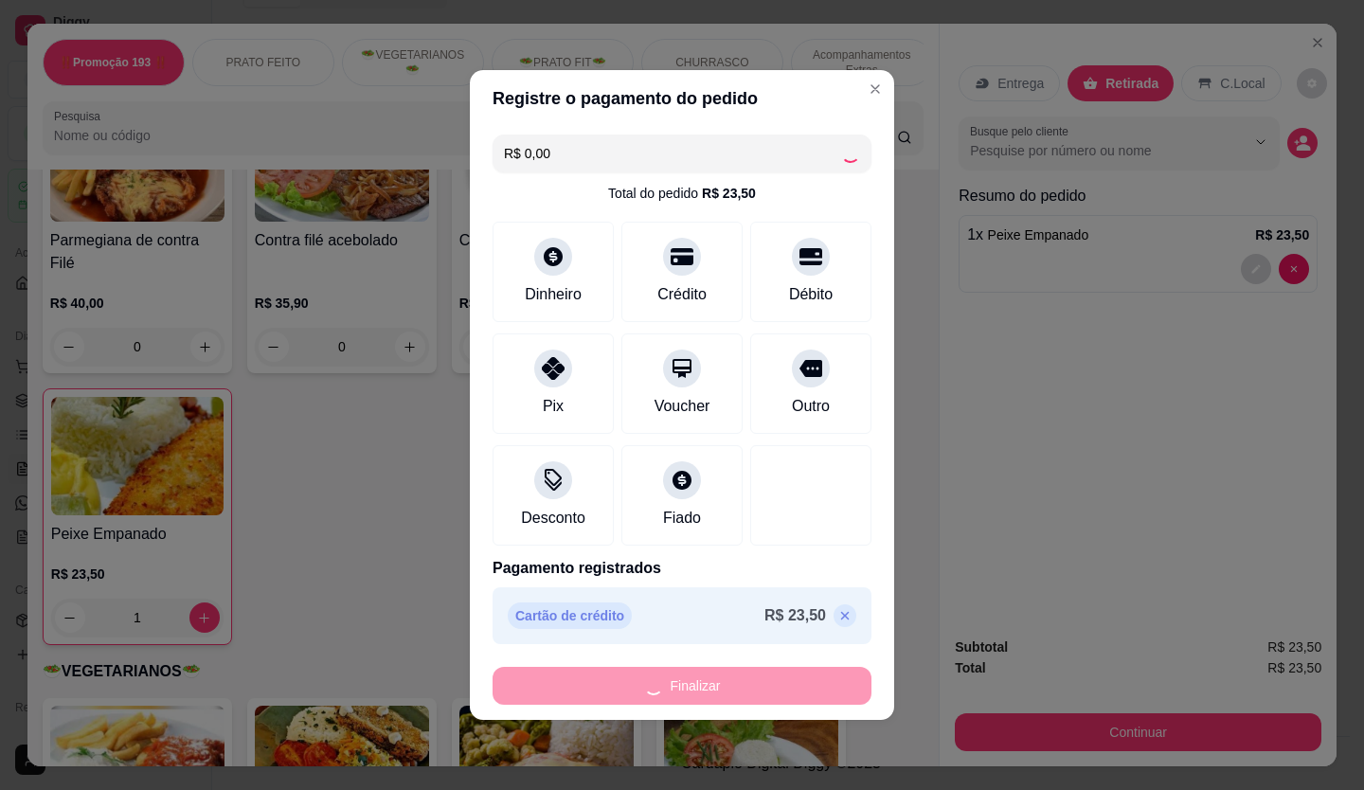
type input "0"
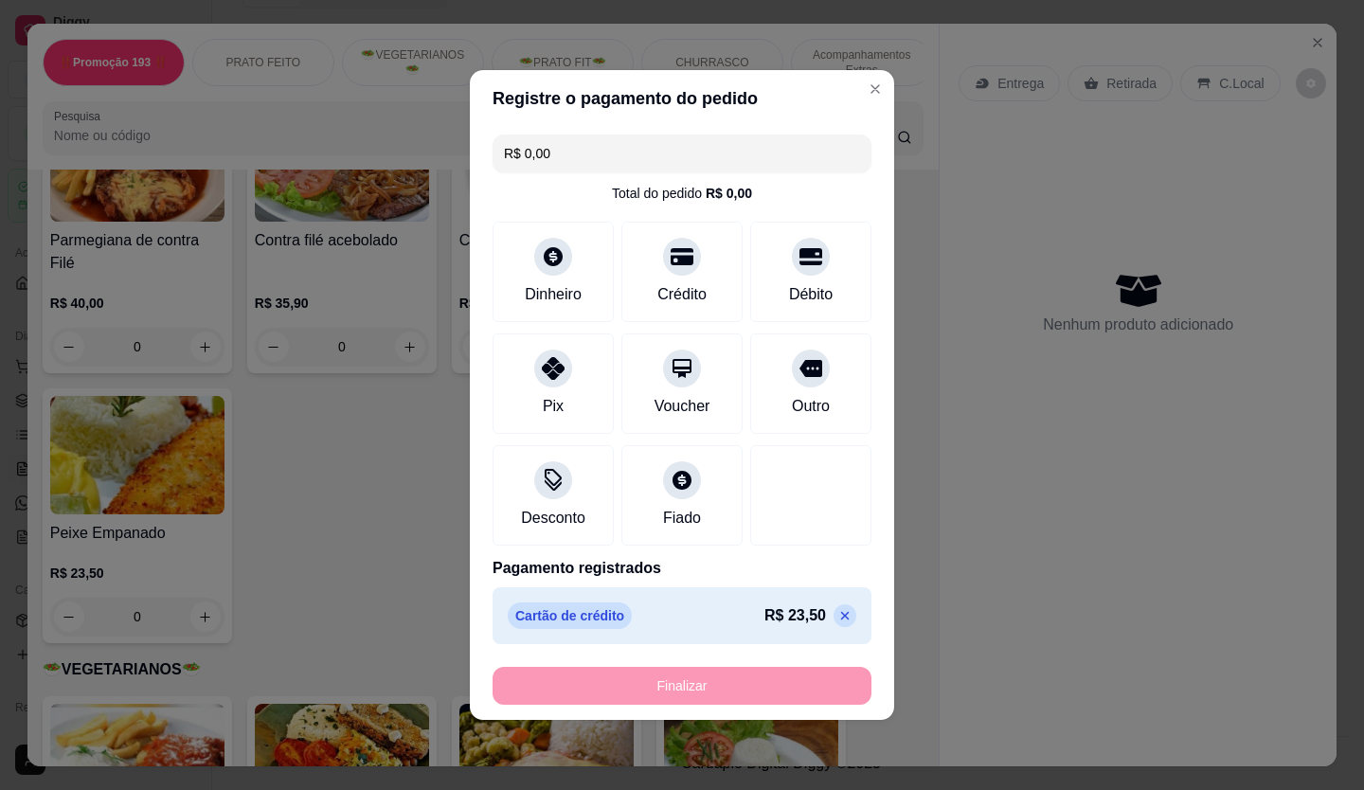
type input "-R$ 23,50"
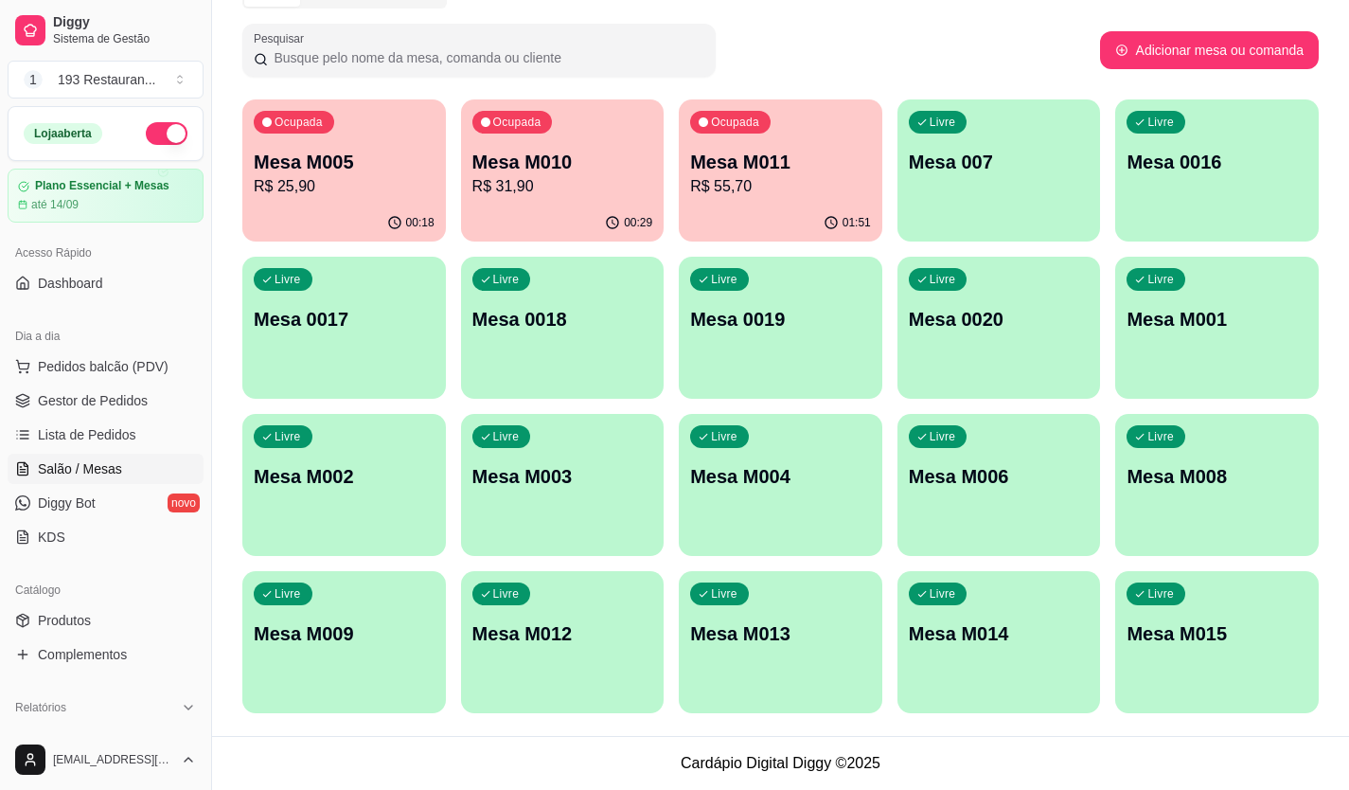
click at [1274, 614] on div "Livre Mesa M015" at bounding box center [1218, 630] width 204 height 119
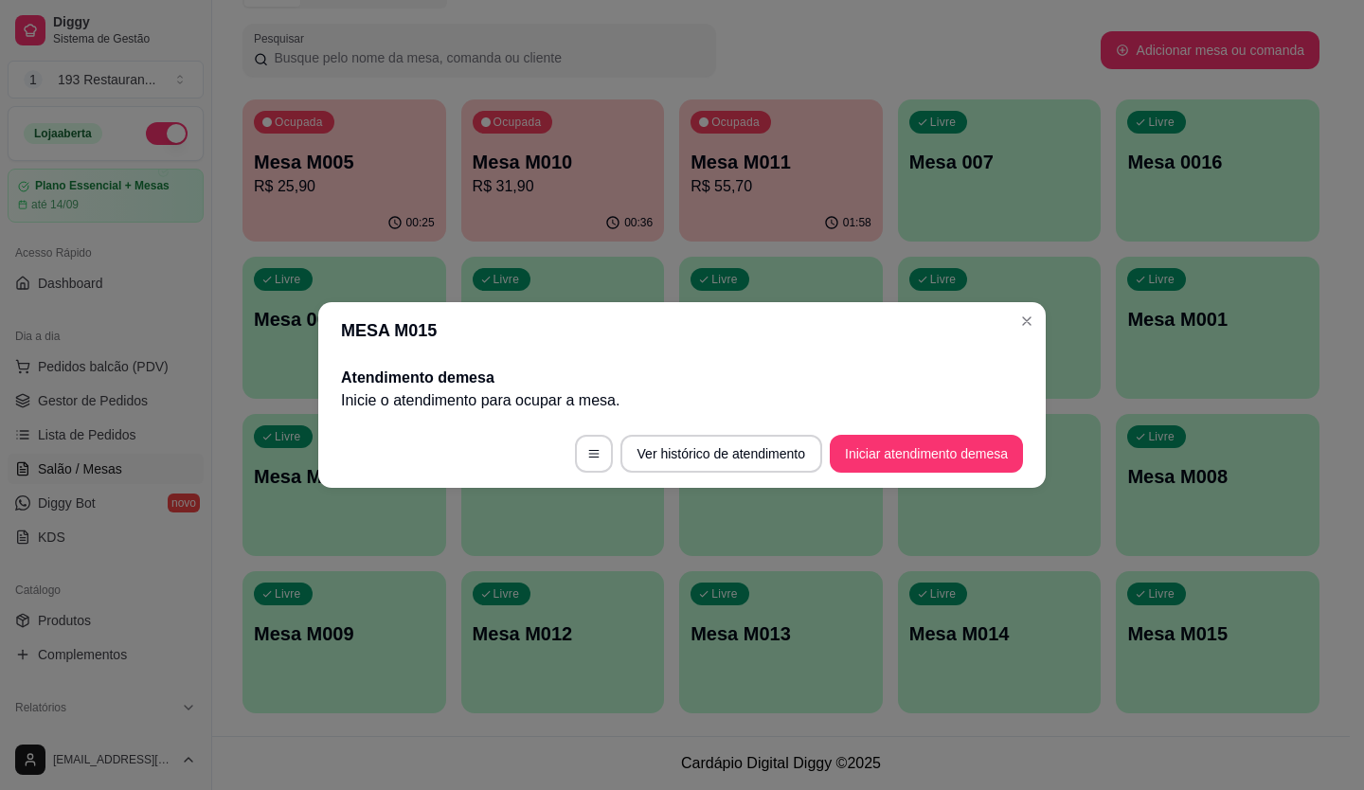
click at [966, 463] on button "Iniciar atendimento de mesa" at bounding box center [926, 454] width 193 height 38
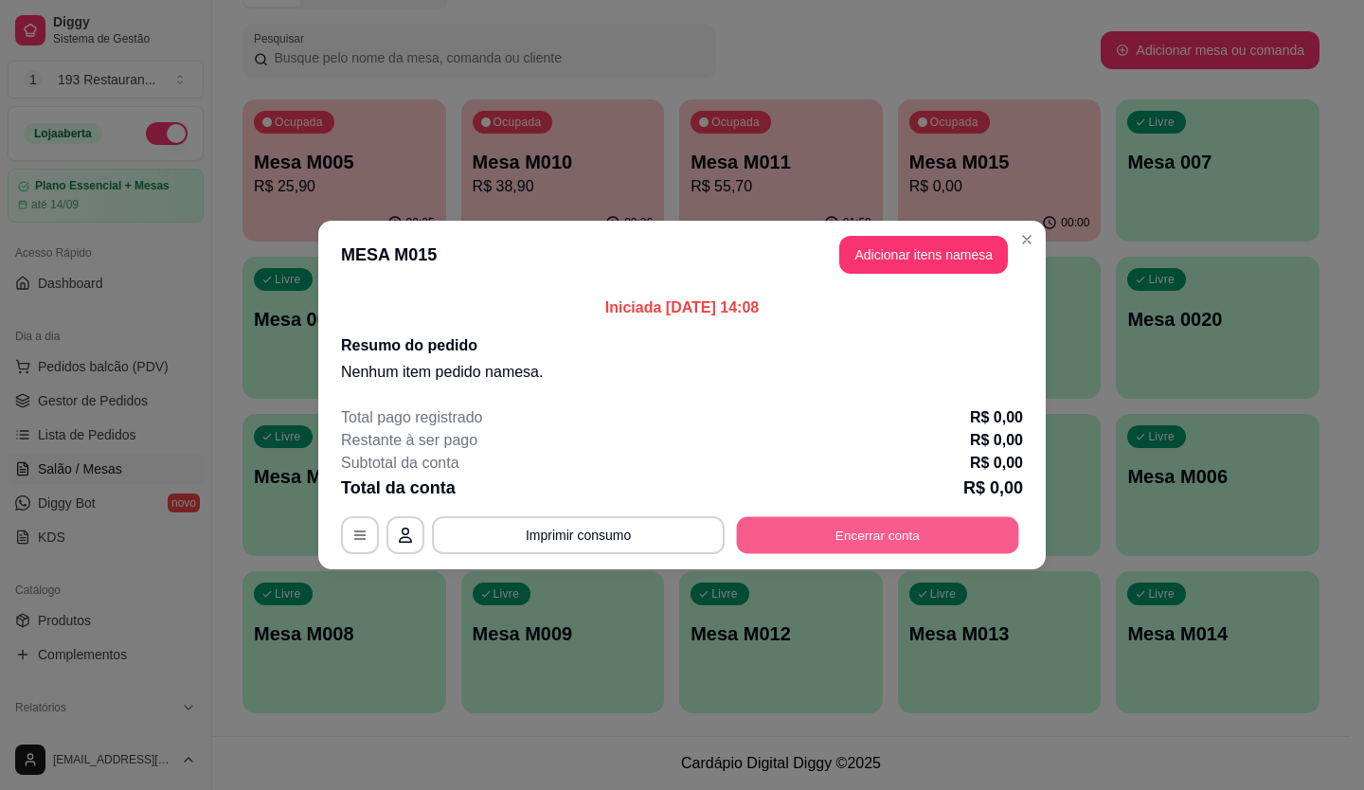
click at [937, 542] on button "Encerrar conta" at bounding box center [878, 535] width 282 height 37
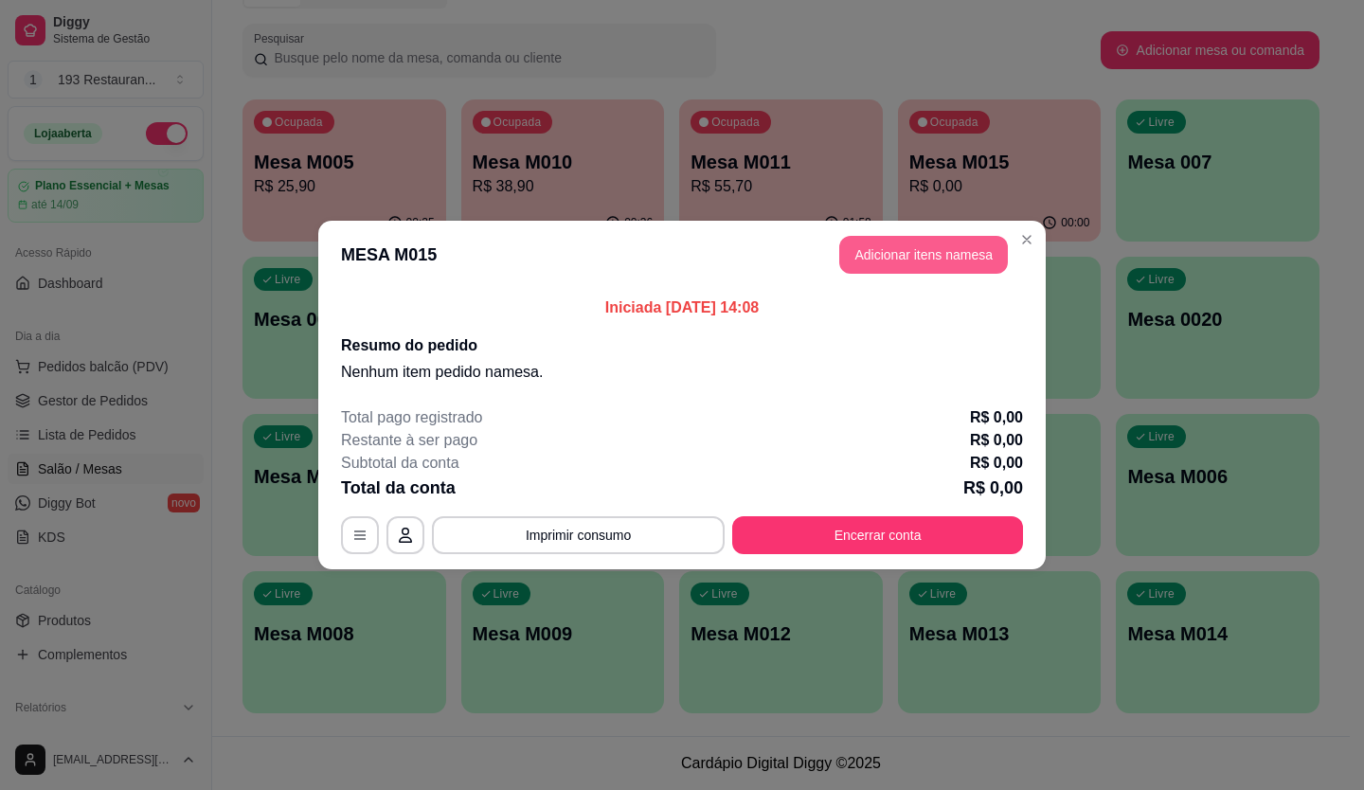
click at [890, 271] on button "Adicionar itens na mesa" at bounding box center [923, 255] width 169 height 38
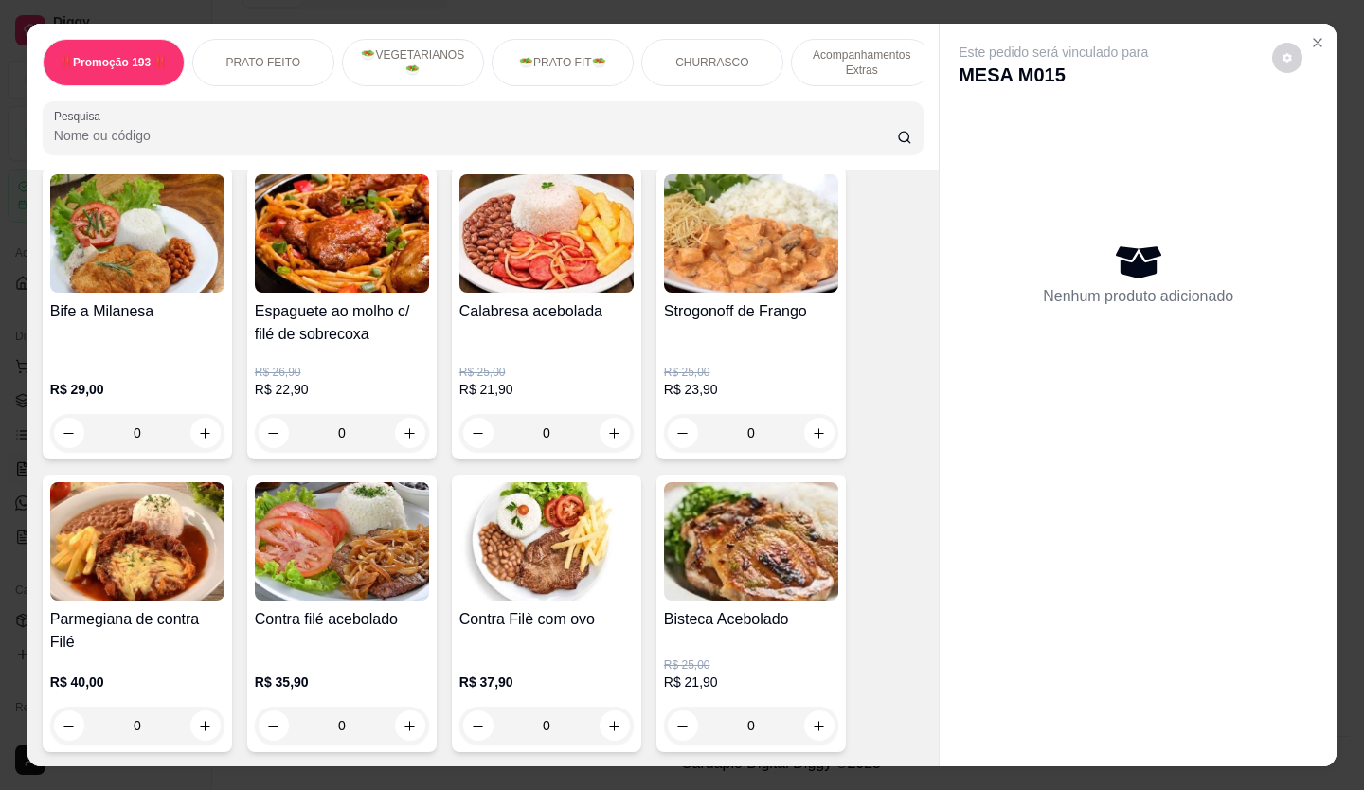
scroll to position [758, 0]
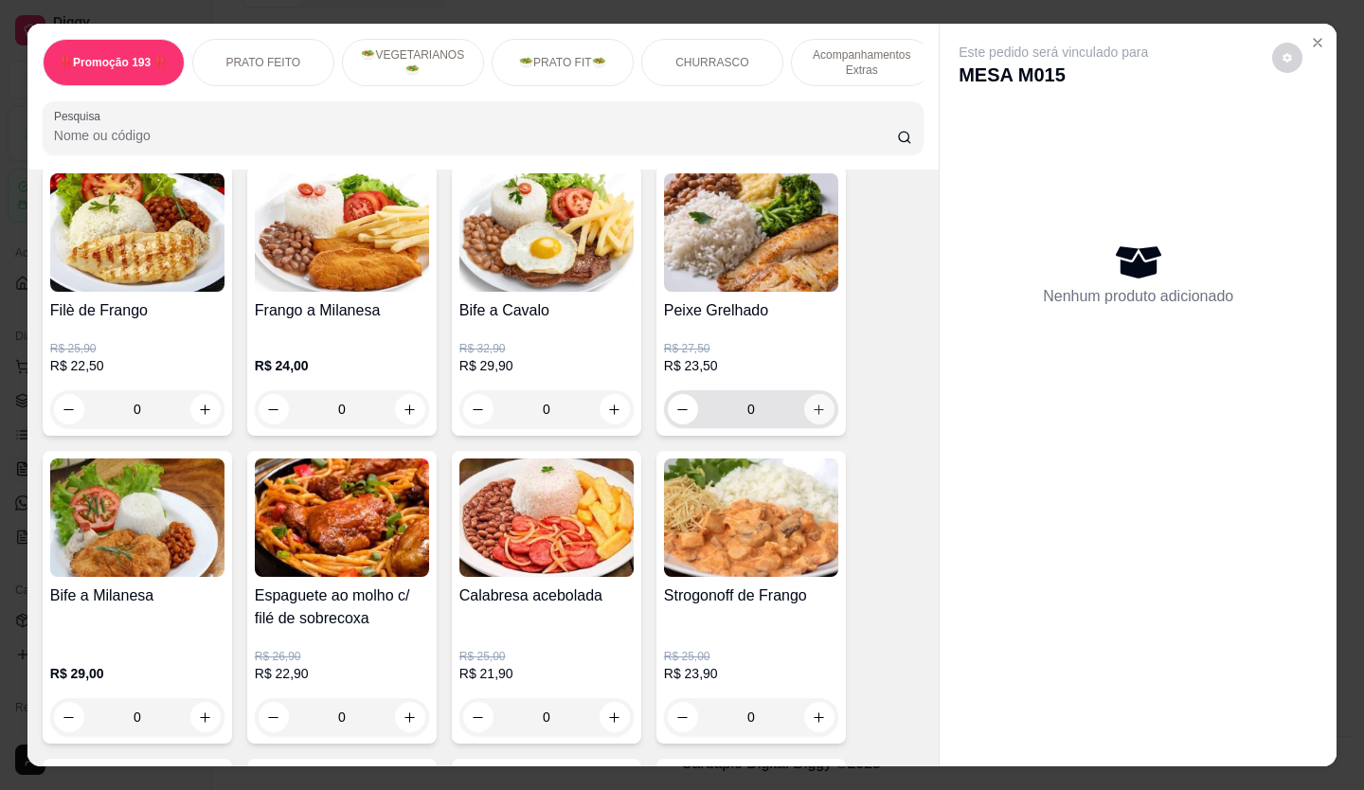
click at [811, 402] on button "increase-product-quantity" at bounding box center [819, 409] width 30 height 30
type input "1"
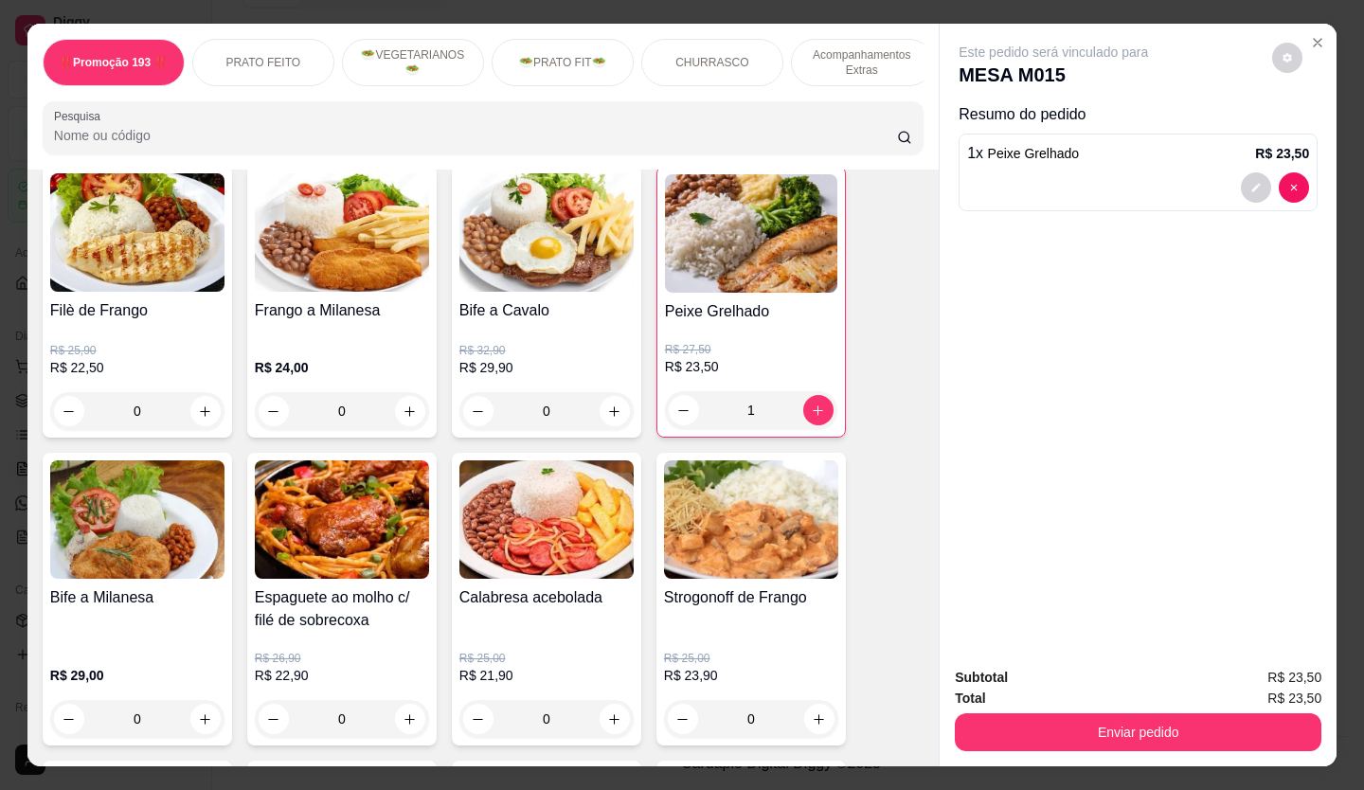
click at [1090, 708] on div "Enviar pedido" at bounding box center [1138, 729] width 366 height 43
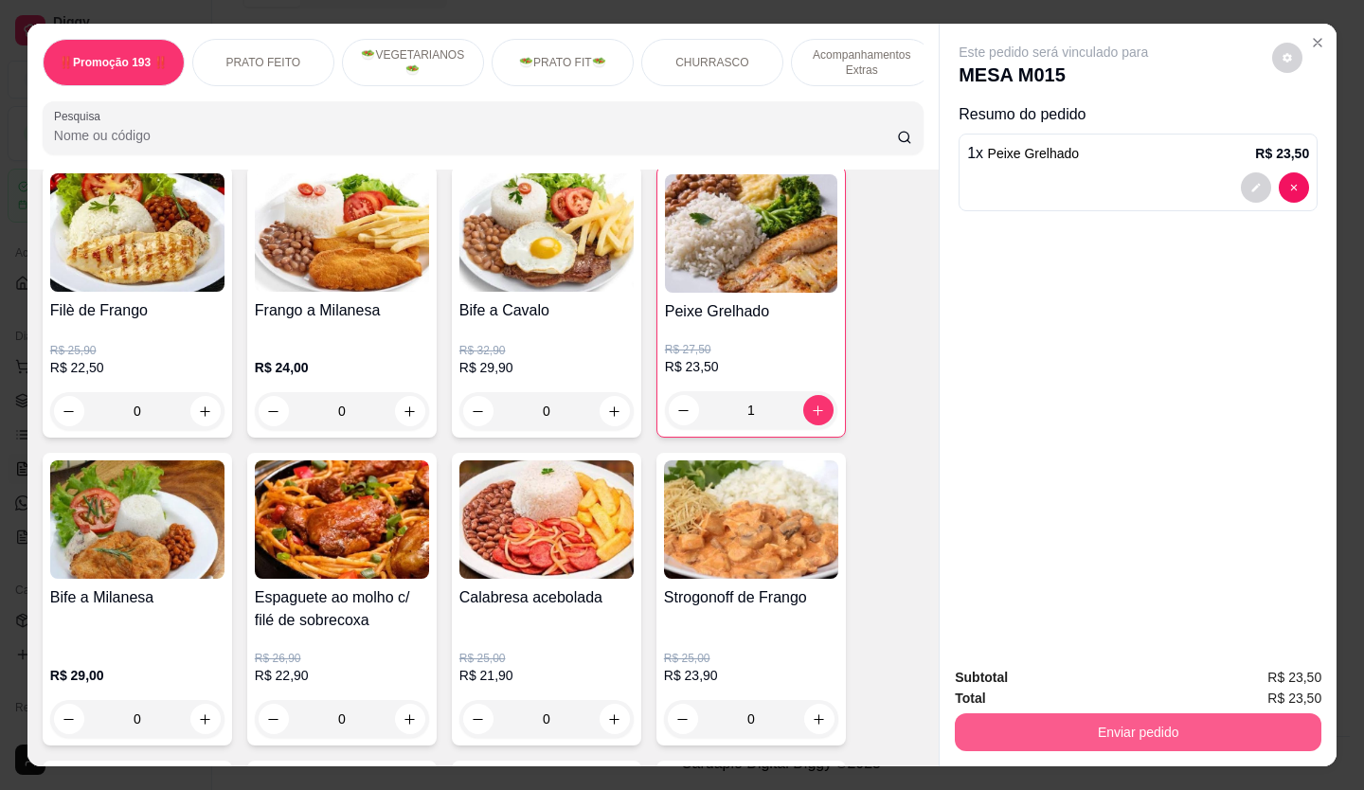
click at [1100, 722] on button "Enviar pedido" at bounding box center [1138, 732] width 366 height 38
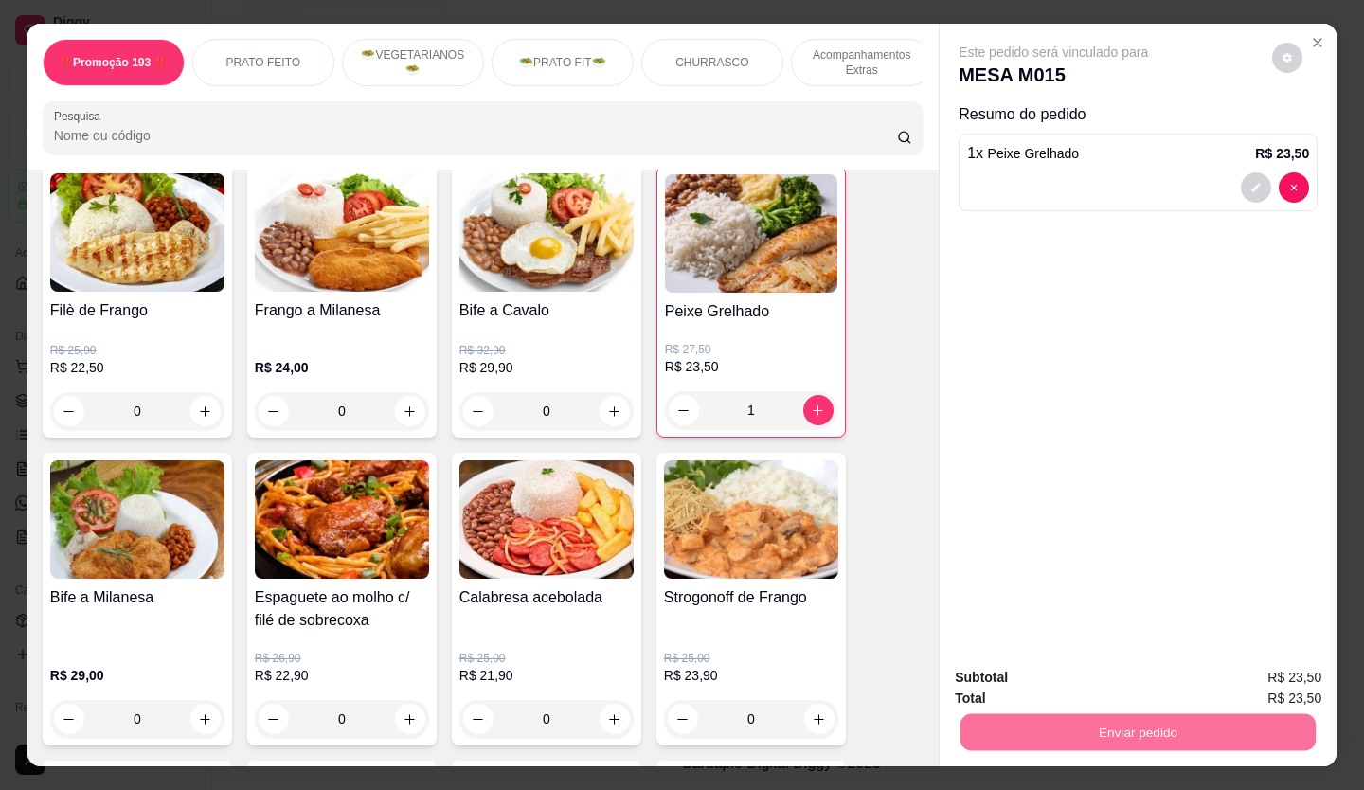
click at [1086, 676] on button "Não registrar e enviar pedido" at bounding box center [1075, 677] width 191 height 35
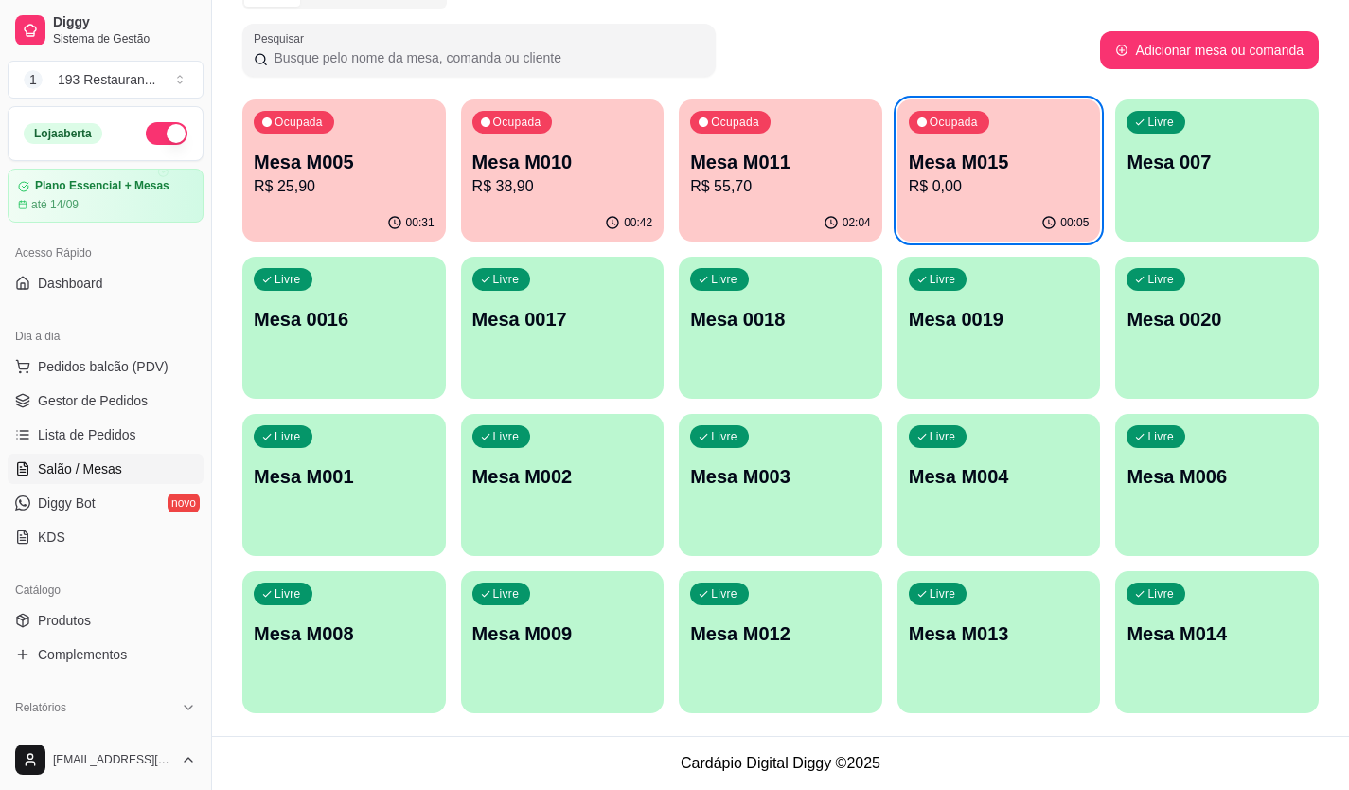
click at [313, 171] on p "Mesa M005" at bounding box center [344, 162] width 181 height 27
click at [829, 186] on p "R$ 55,70" at bounding box center [780, 186] width 181 height 23
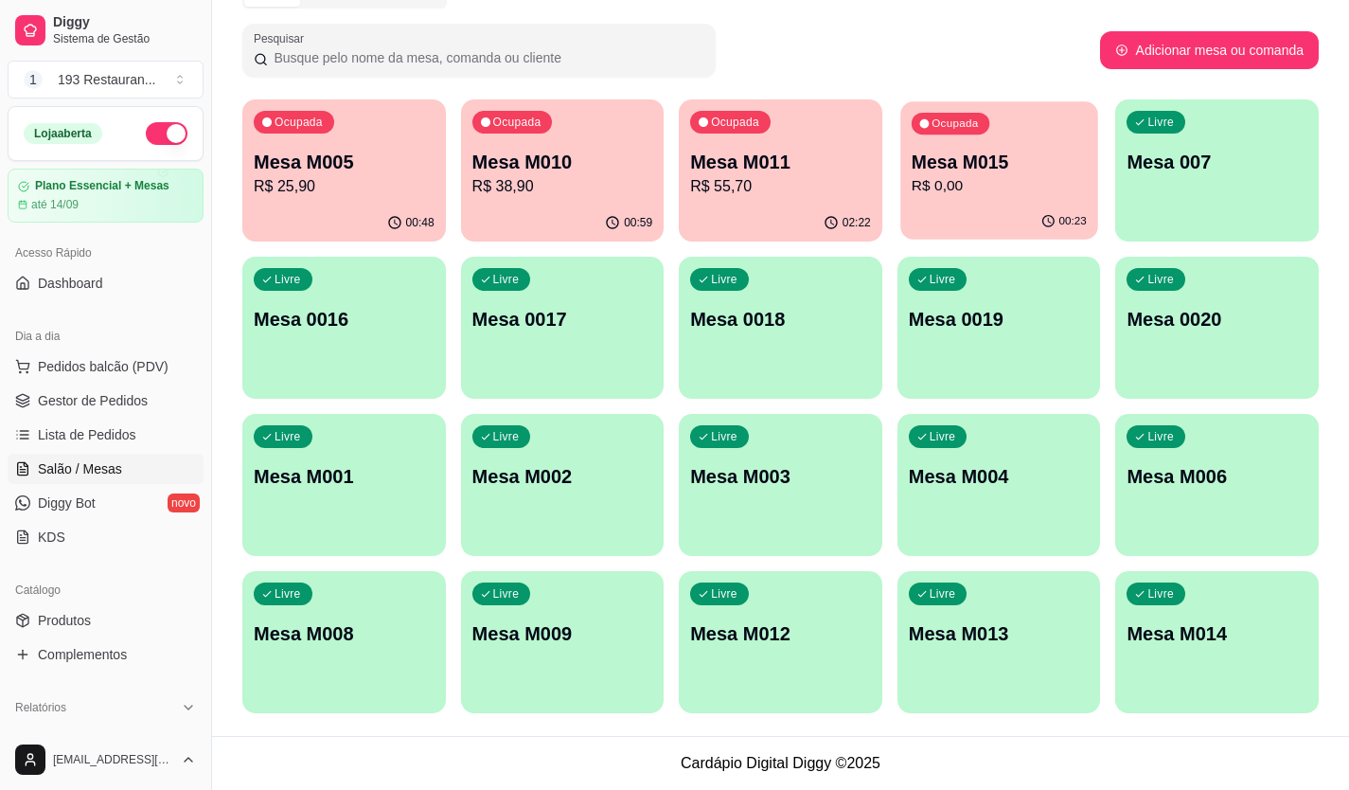
click at [1010, 202] on div "Ocupada Mesa M015 R$ 0,00" at bounding box center [999, 152] width 197 height 102
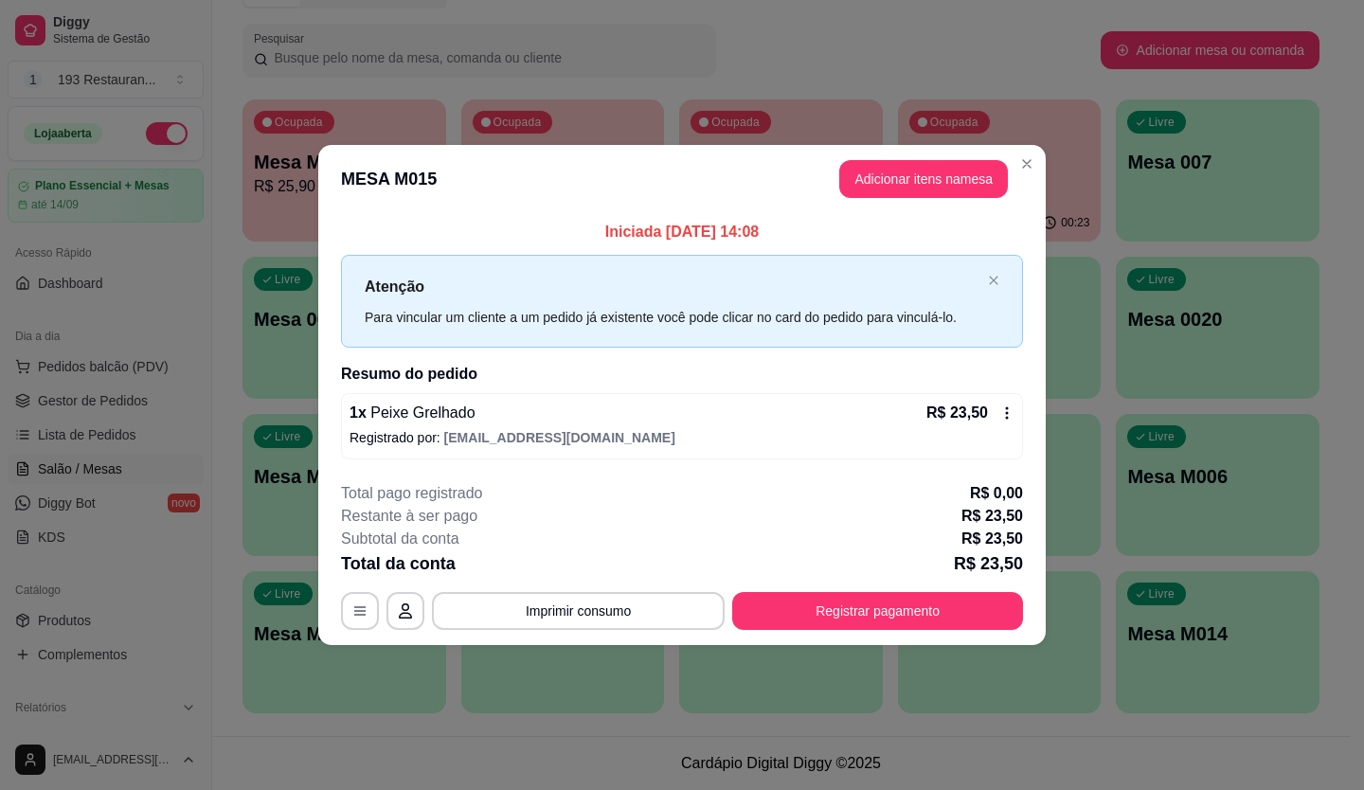
click at [940, 157] on header "MESA M015 Adicionar itens na mesa" at bounding box center [681, 179] width 727 height 68
click at [937, 170] on button "Adicionar itens na mesa" at bounding box center [923, 179] width 163 height 37
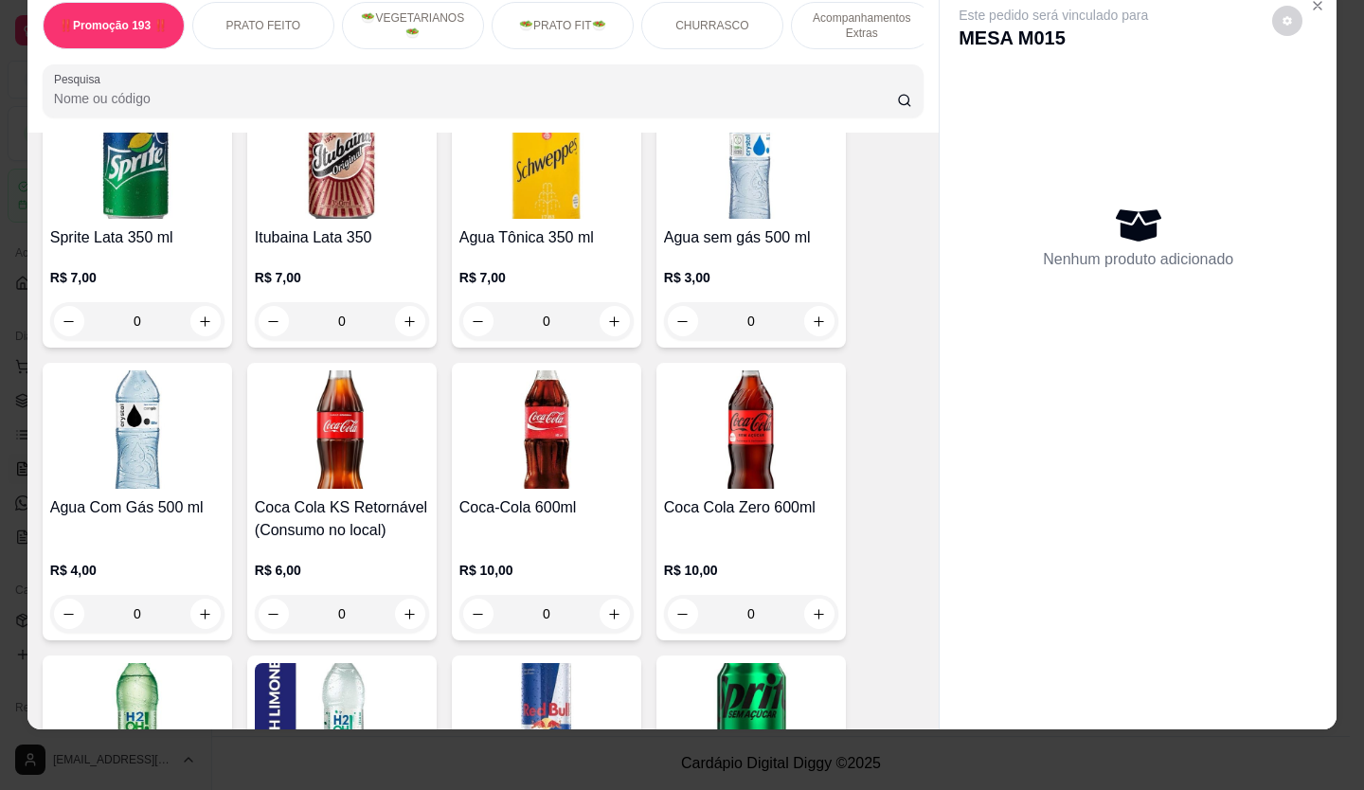
scroll to position [5019, 0]
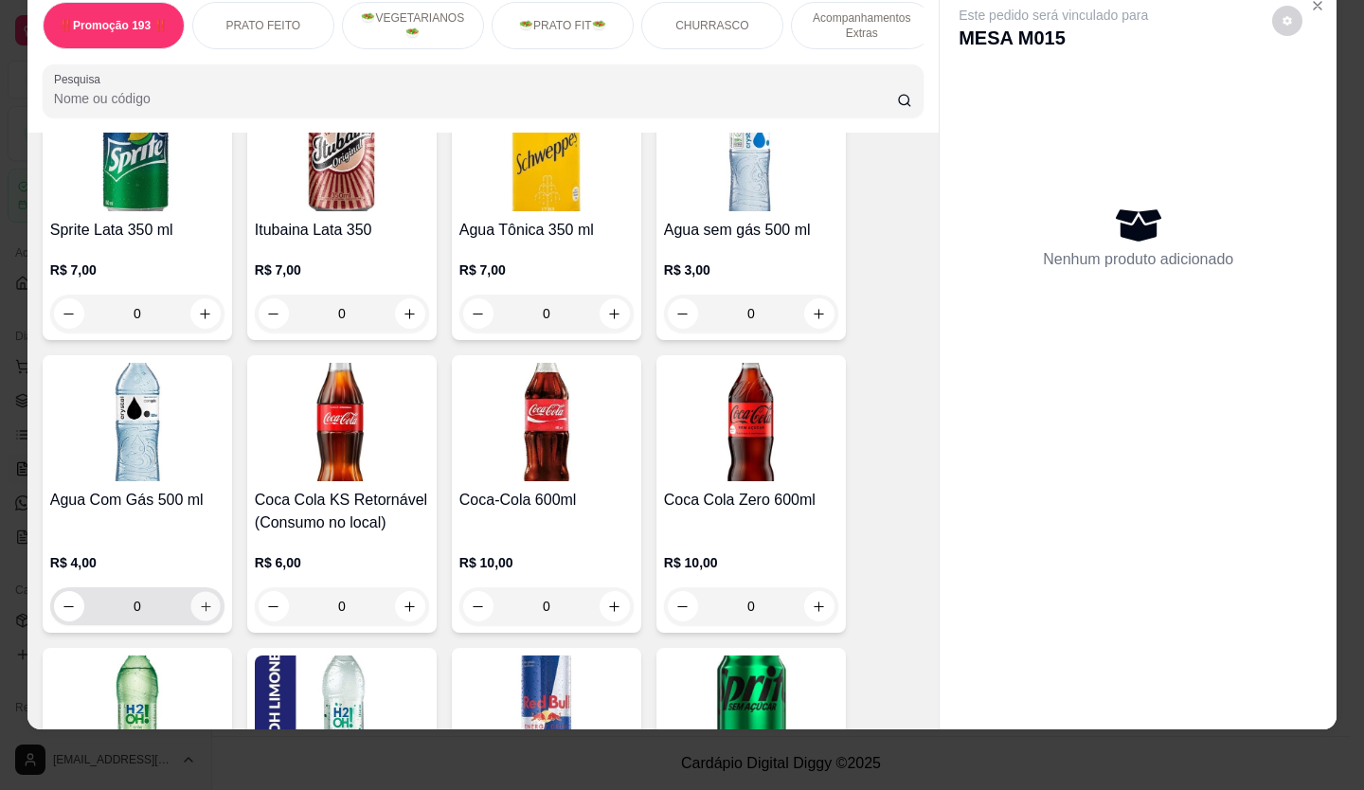
click at [191, 592] on button "increase-product-quantity" at bounding box center [204, 606] width 29 height 29
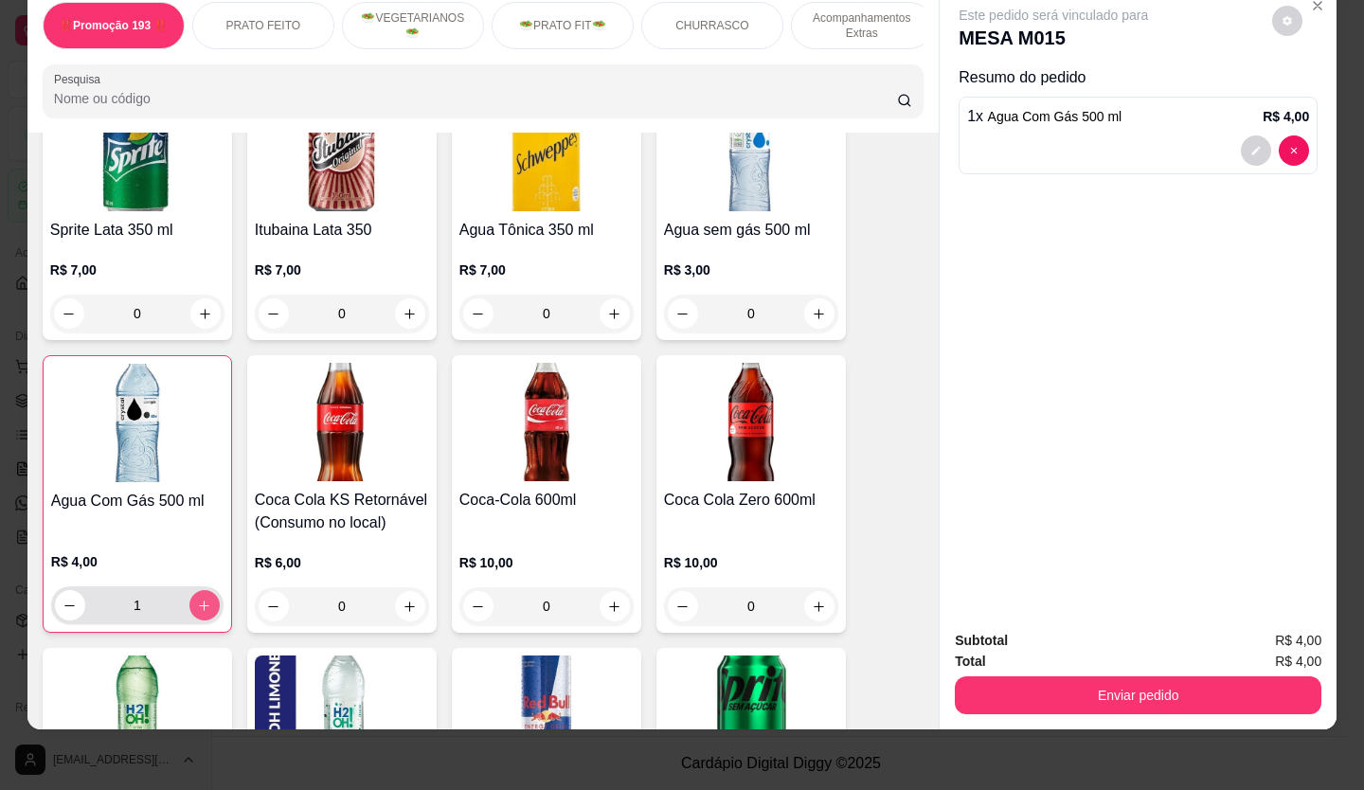
click at [197, 598] on icon "increase-product-quantity" at bounding box center [204, 605] width 14 height 14
click at [205, 590] on button "increase-product-quantity" at bounding box center [204, 605] width 30 height 30
type input "3"
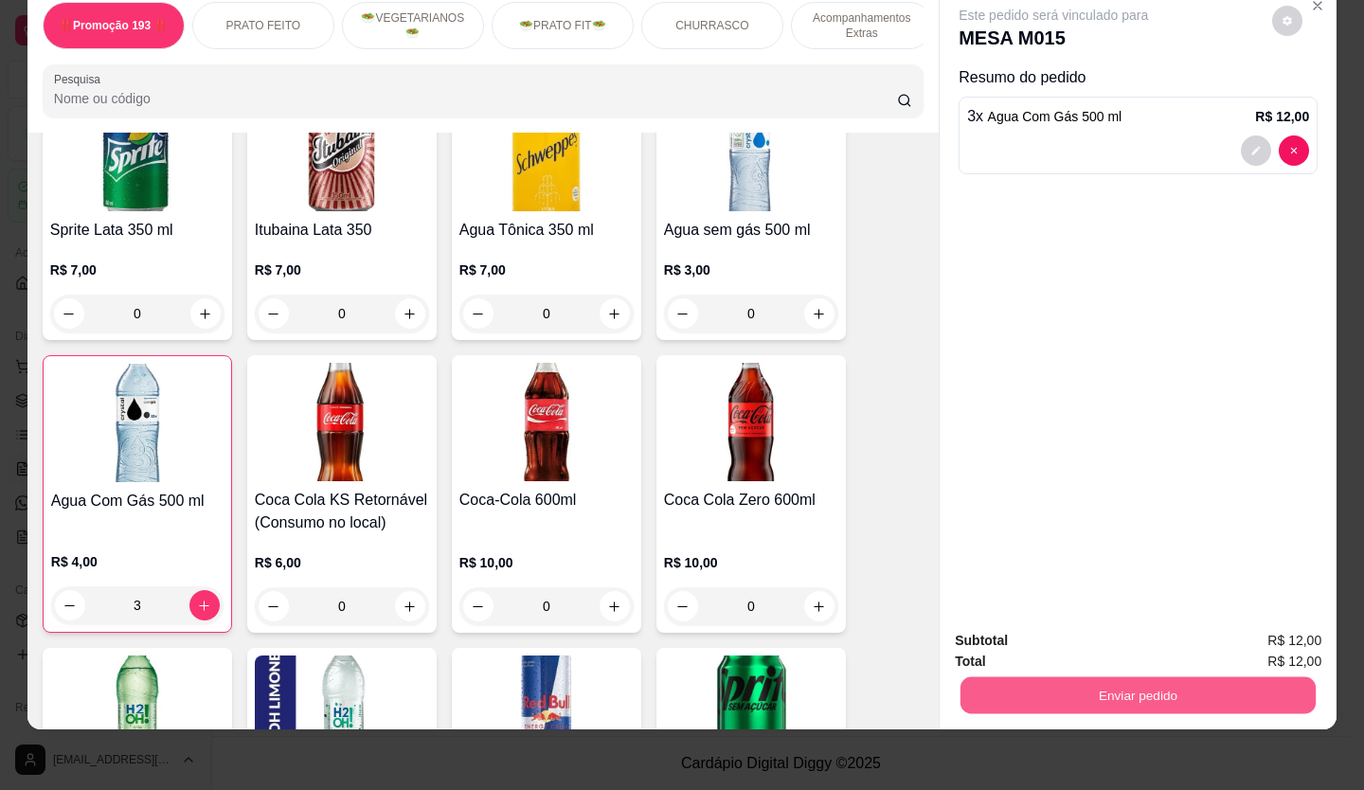
click at [1223, 677] on button "Enviar pedido" at bounding box center [1137, 695] width 355 height 37
click at [1088, 640] on button "Não registrar e enviar pedido" at bounding box center [1074, 635] width 197 height 36
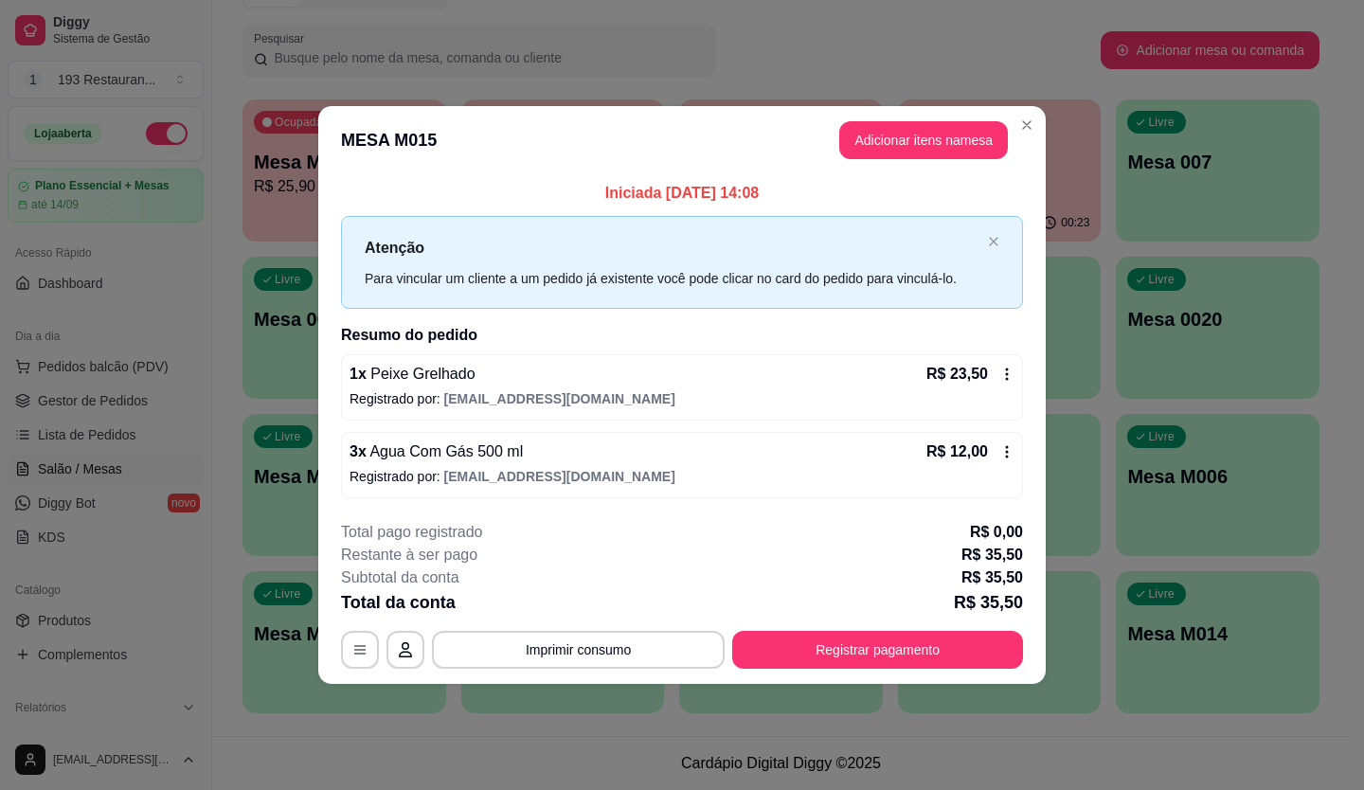
drag, startPoint x: 463, startPoint y: 432, endPoint x: 463, endPoint y: 442, distance: 10.4
click at [463, 442] on div "3 x Agua Com Gás 500 ml R$ 12,00 Registrado por: restaurante193pedidos@gmail.com" at bounding box center [682, 465] width 682 height 66
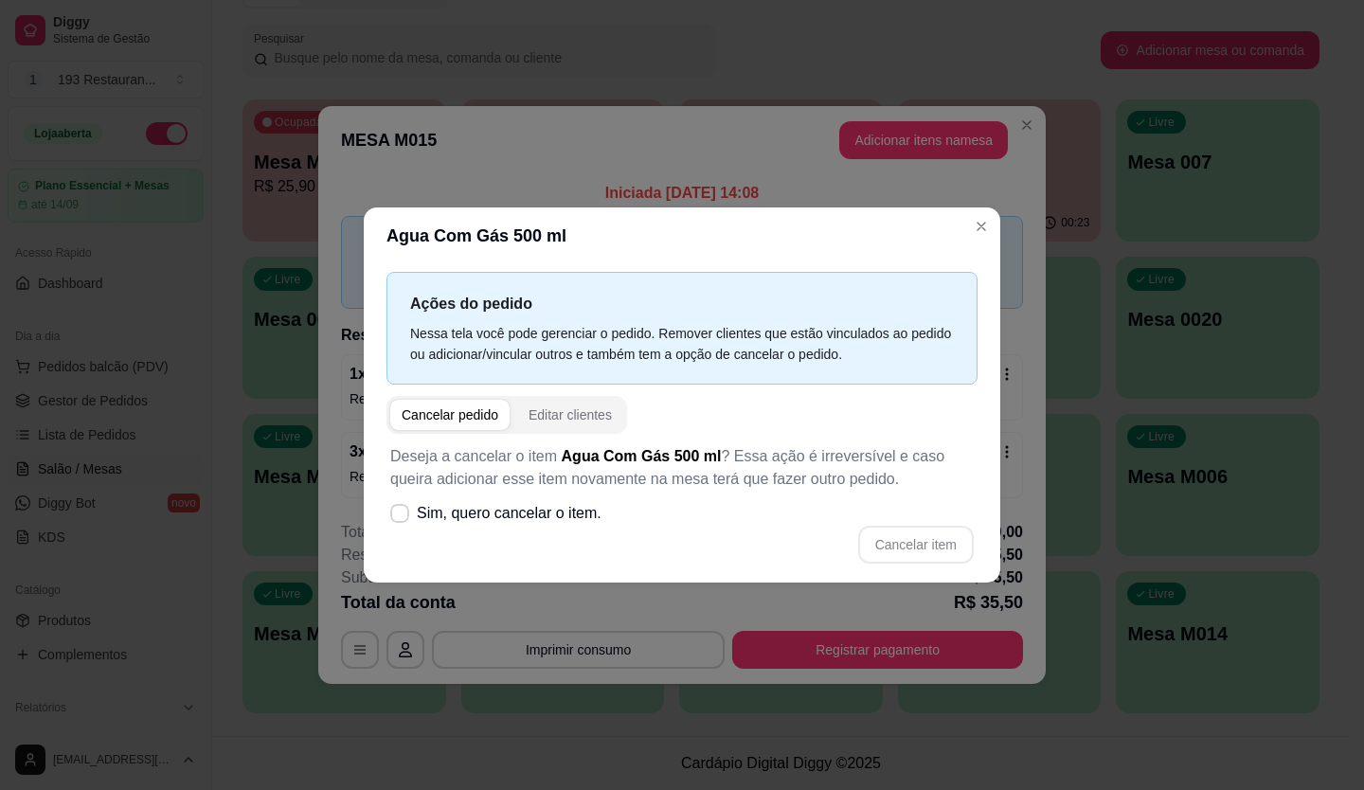
click at [410, 534] on div "Cancelar item" at bounding box center [681, 545] width 583 height 38
click at [408, 515] on label "Sim, quero cancelar o item." at bounding box center [496, 513] width 226 height 38
click at [402, 517] on input "Sim, quero cancelar o item." at bounding box center [395, 523] width 12 height 12
checkbox input "true"
click at [929, 530] on button "Cancelar item" at bounding box center [915, 545] width 113 height 37
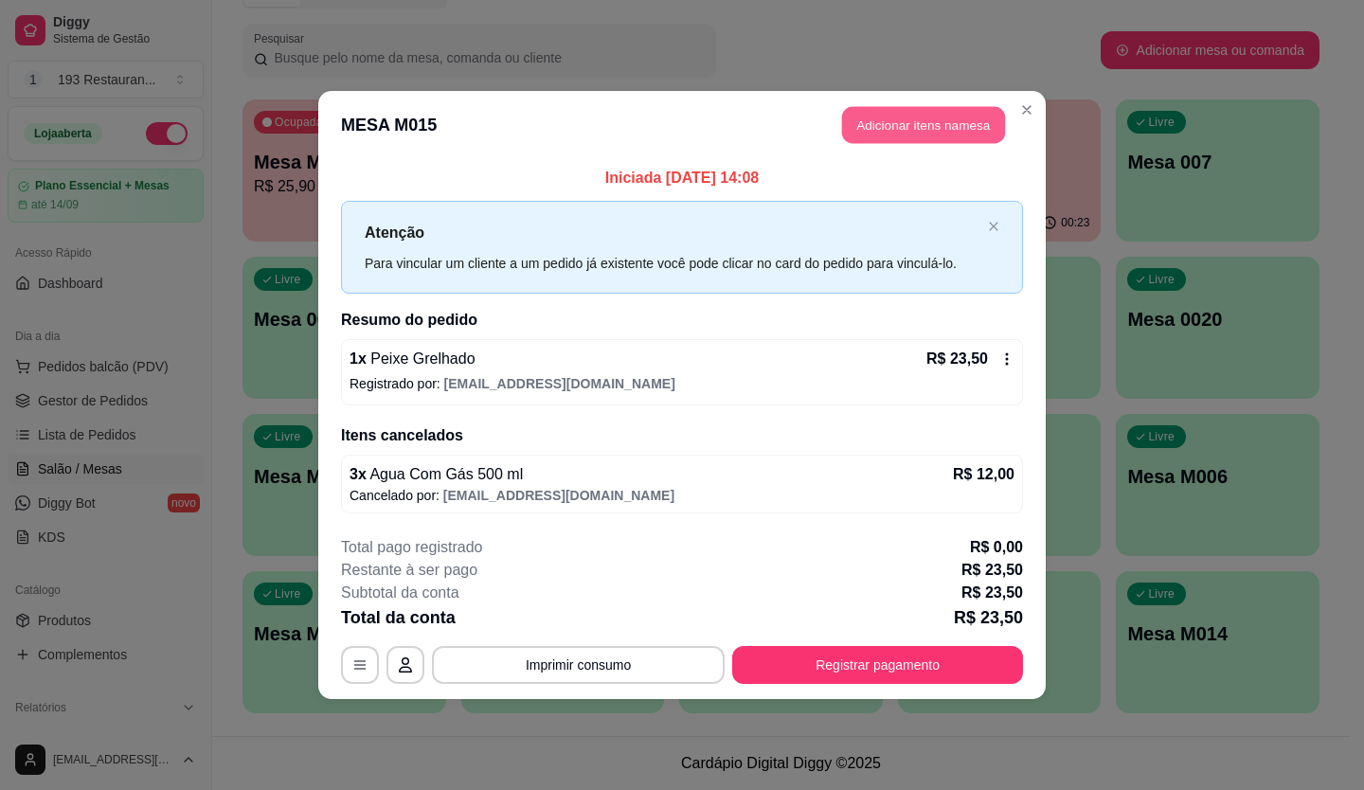
click at [926, 138] on button "Adicionar itens na mesa" at bounding box center [923, 125] width 163 height 37
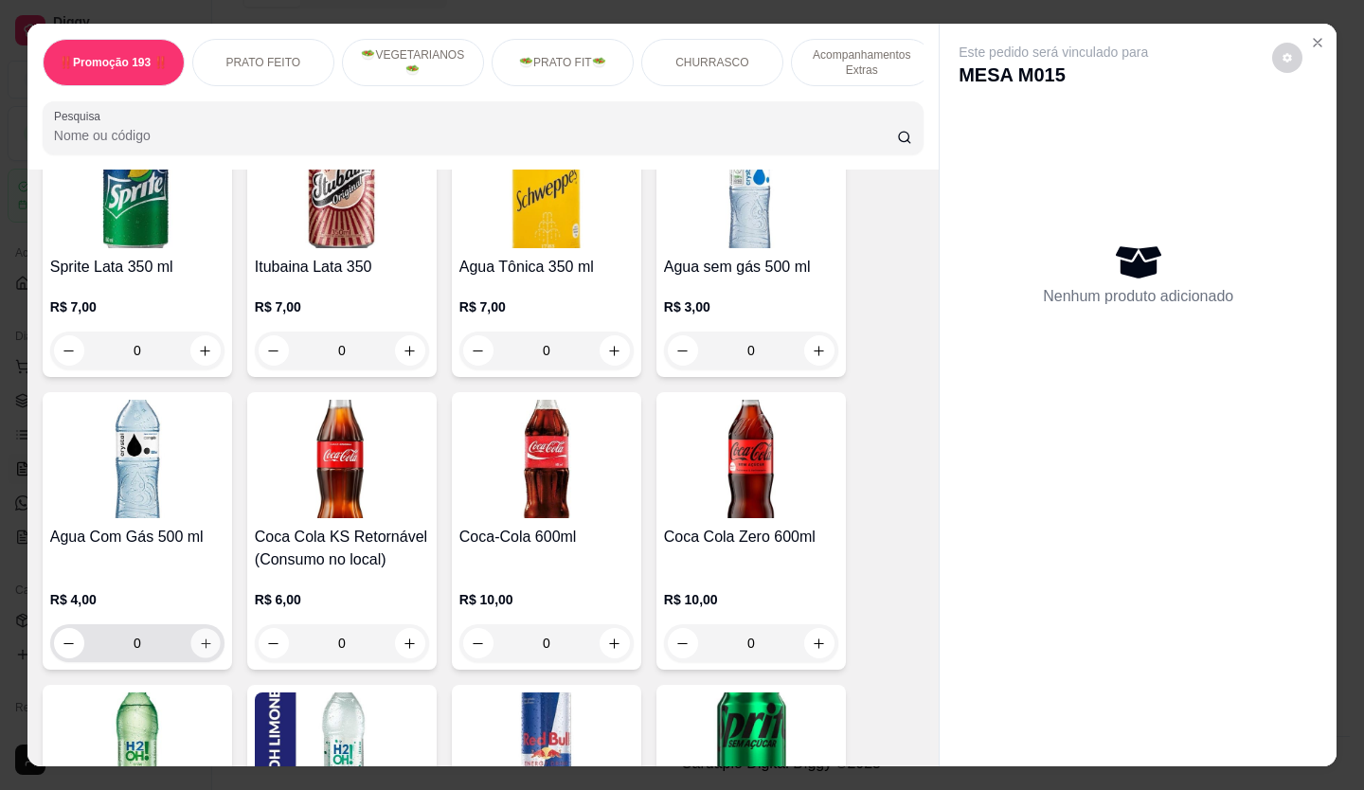
click at [190, 629] on button "increase-product-quantity" at bounding box center [204, 643] width 29 height 29
type input "1"
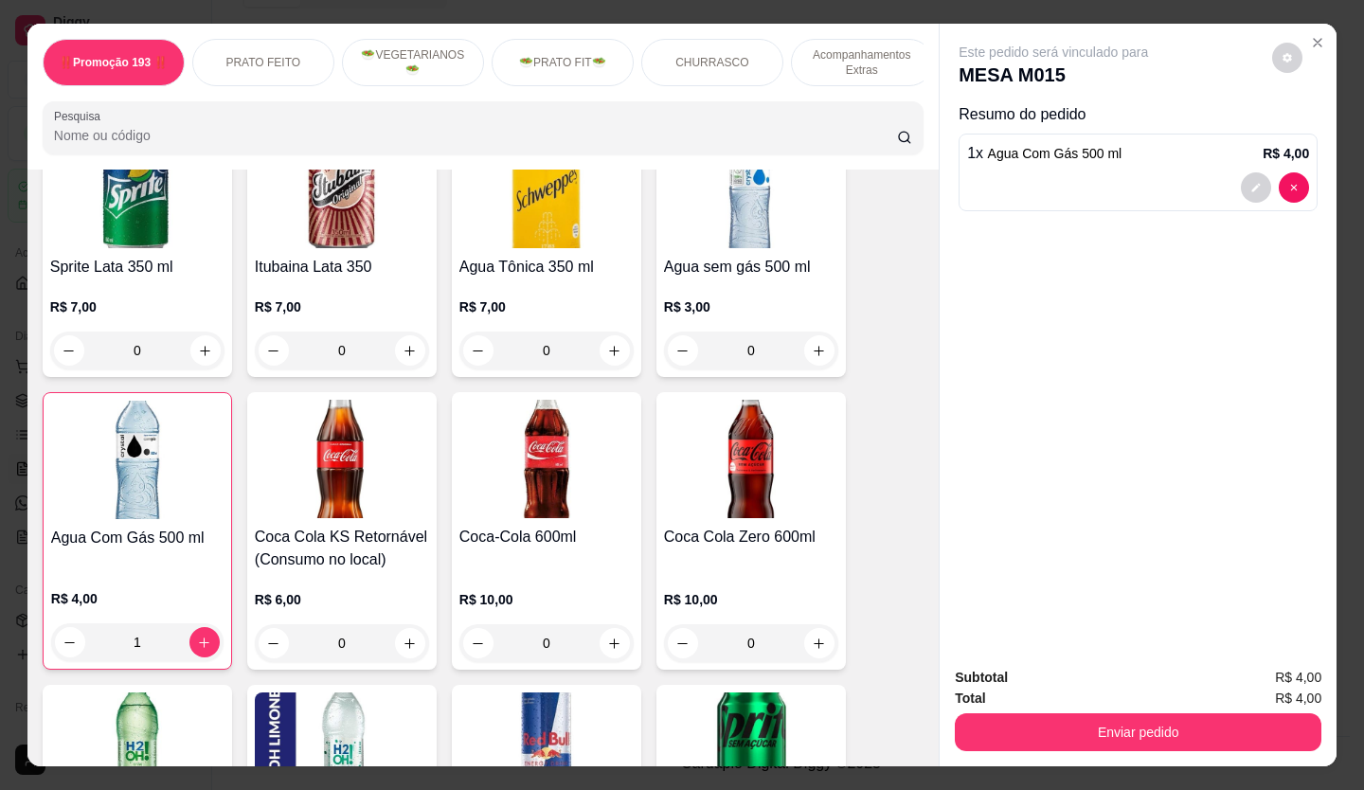
click at [1075, 751] on div "Subtotal R$ 4,00 Total R$ 4,00 Enviar pedido" at bounding box center [1137, 709] width 397 height 115
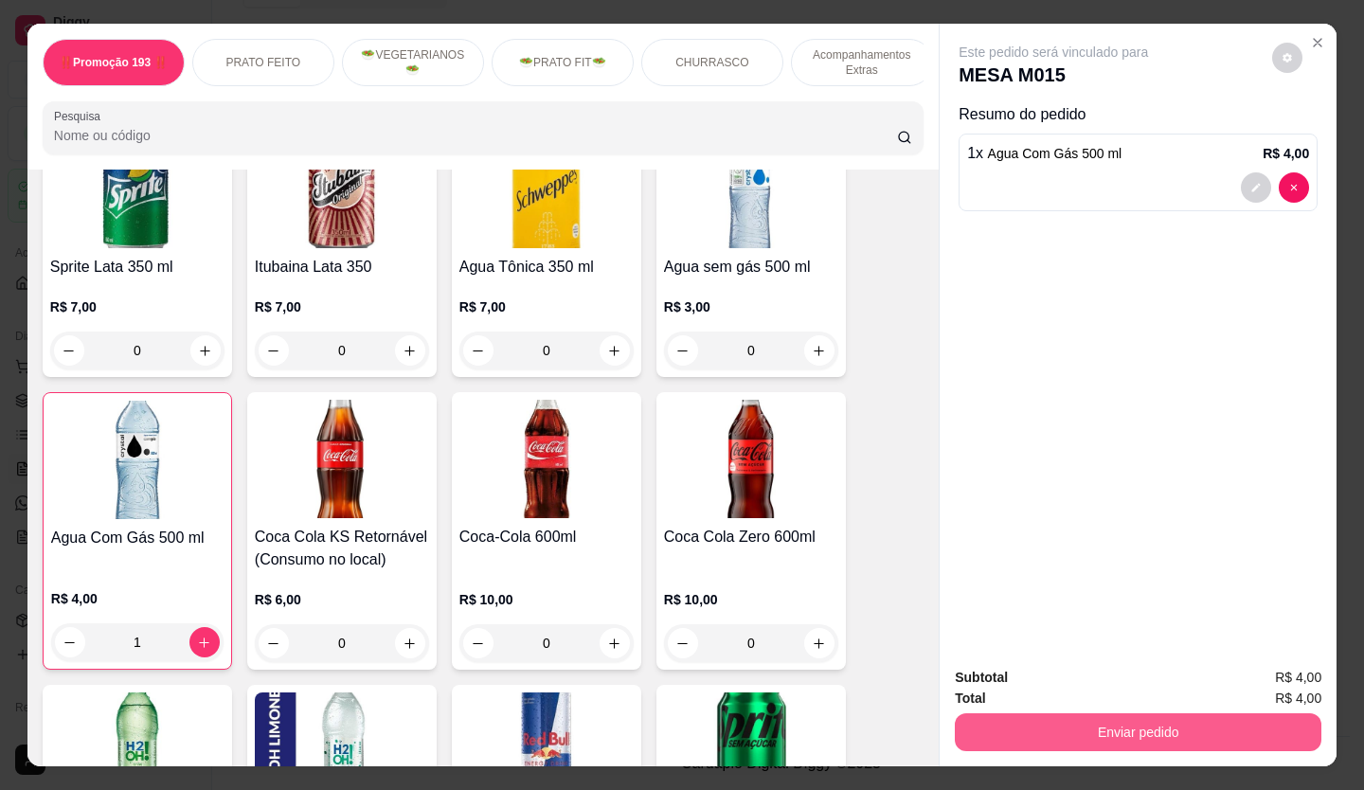
click at [1102, 725] on button "Enviar pedido" at bounding box center [1138, 732] width 366 height 38
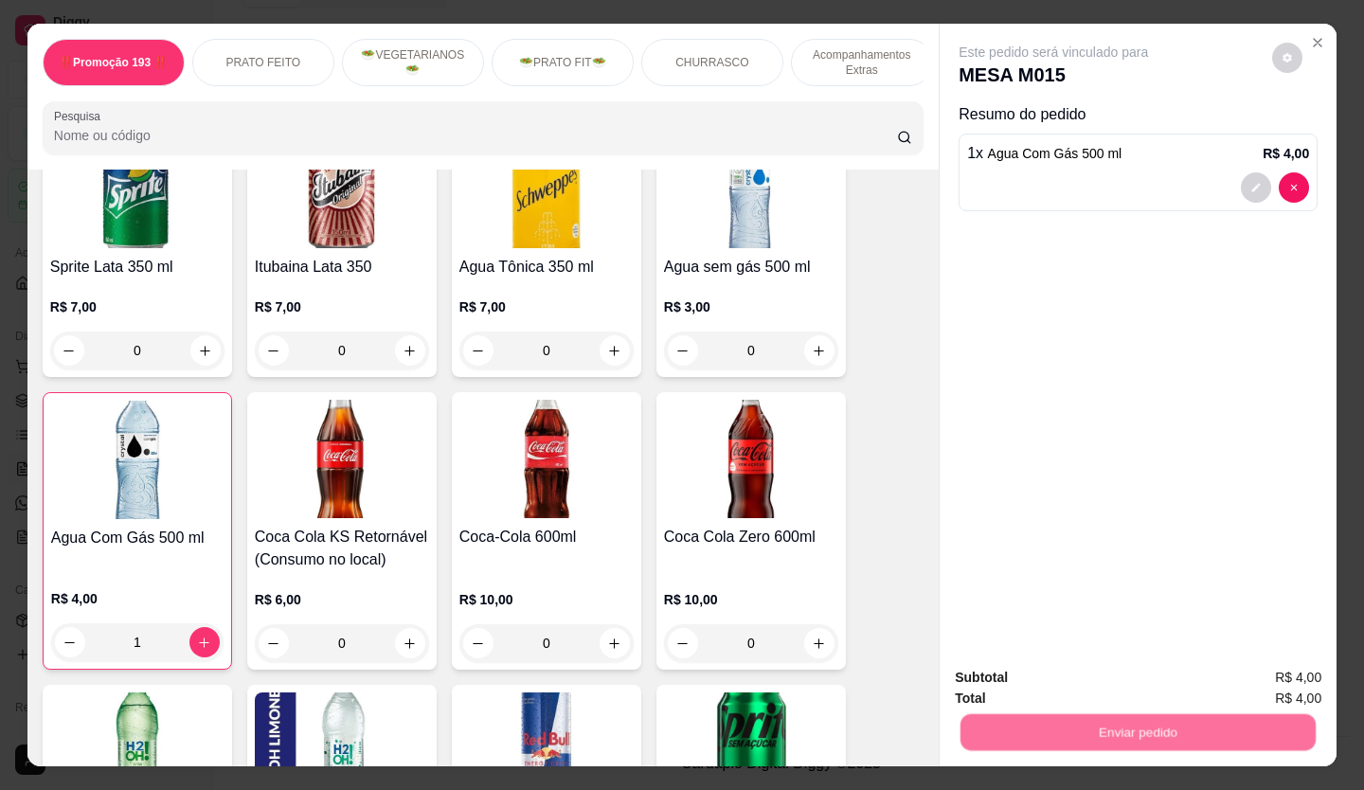
click at [1041, 677] on button "Não registrar e enviar pedido" at bounding box center [1075, 678] width 191 height 35
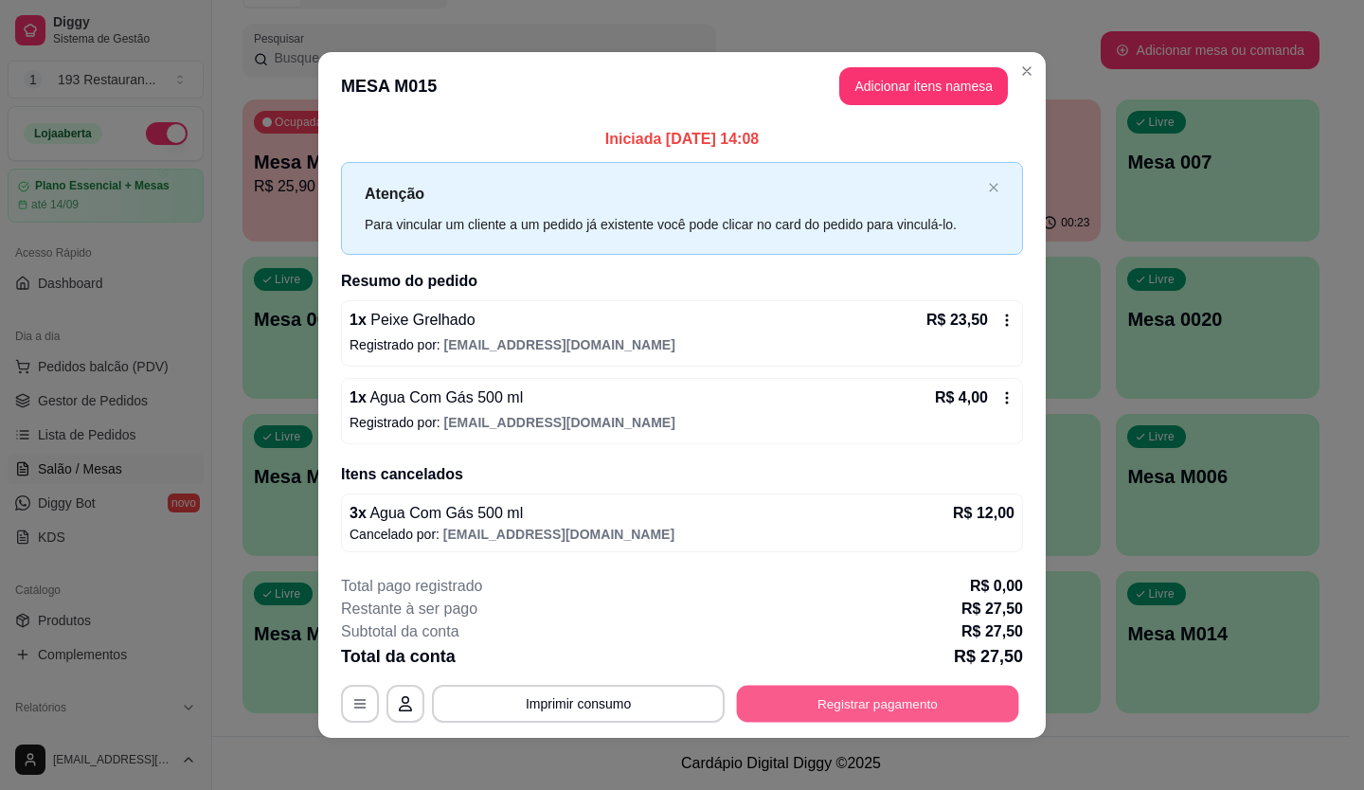
click at [812, 708] on button "Registrar pagamento" at bounding box center [878, 703] width 282 height 37
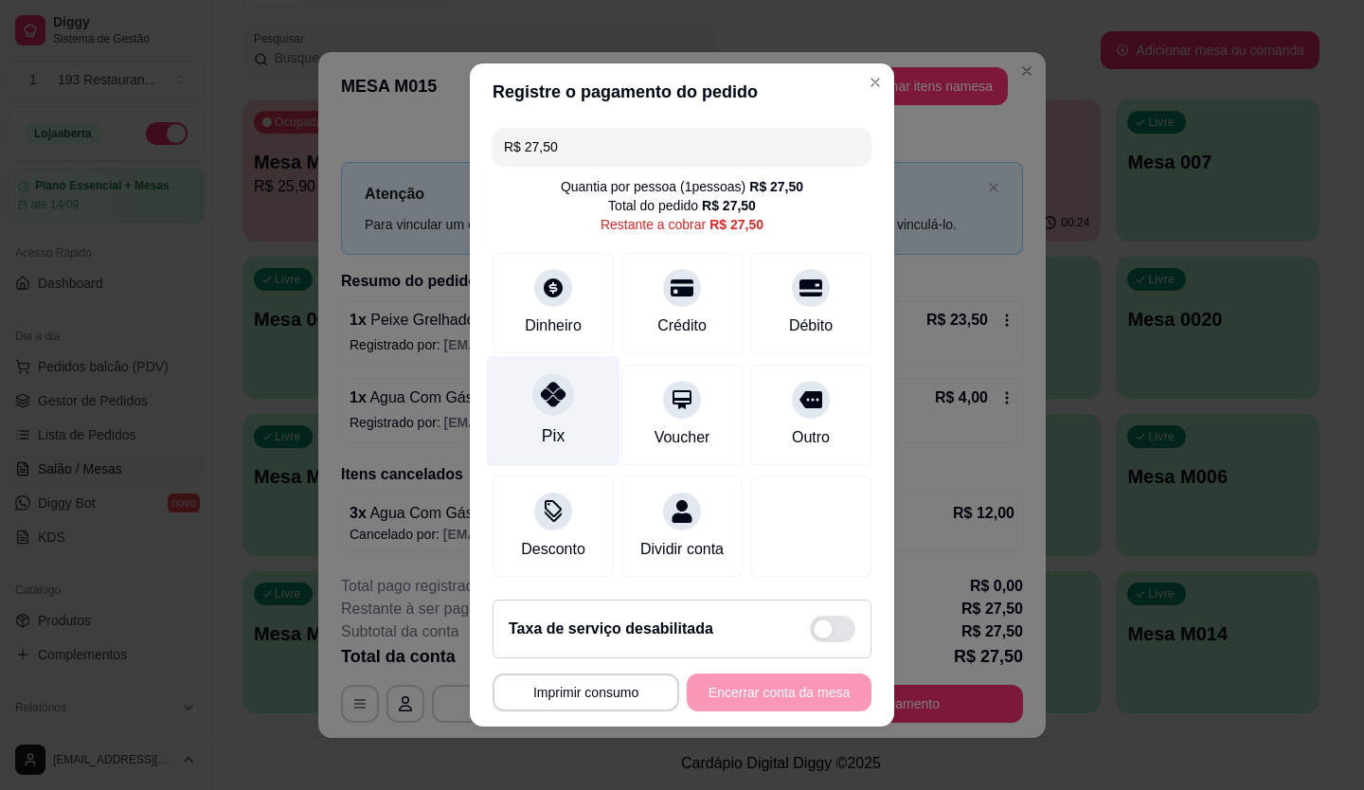
click at [541, 387] on icon at bounding box center [553, 394] width 25 height 25
type input "R$ 0,00"
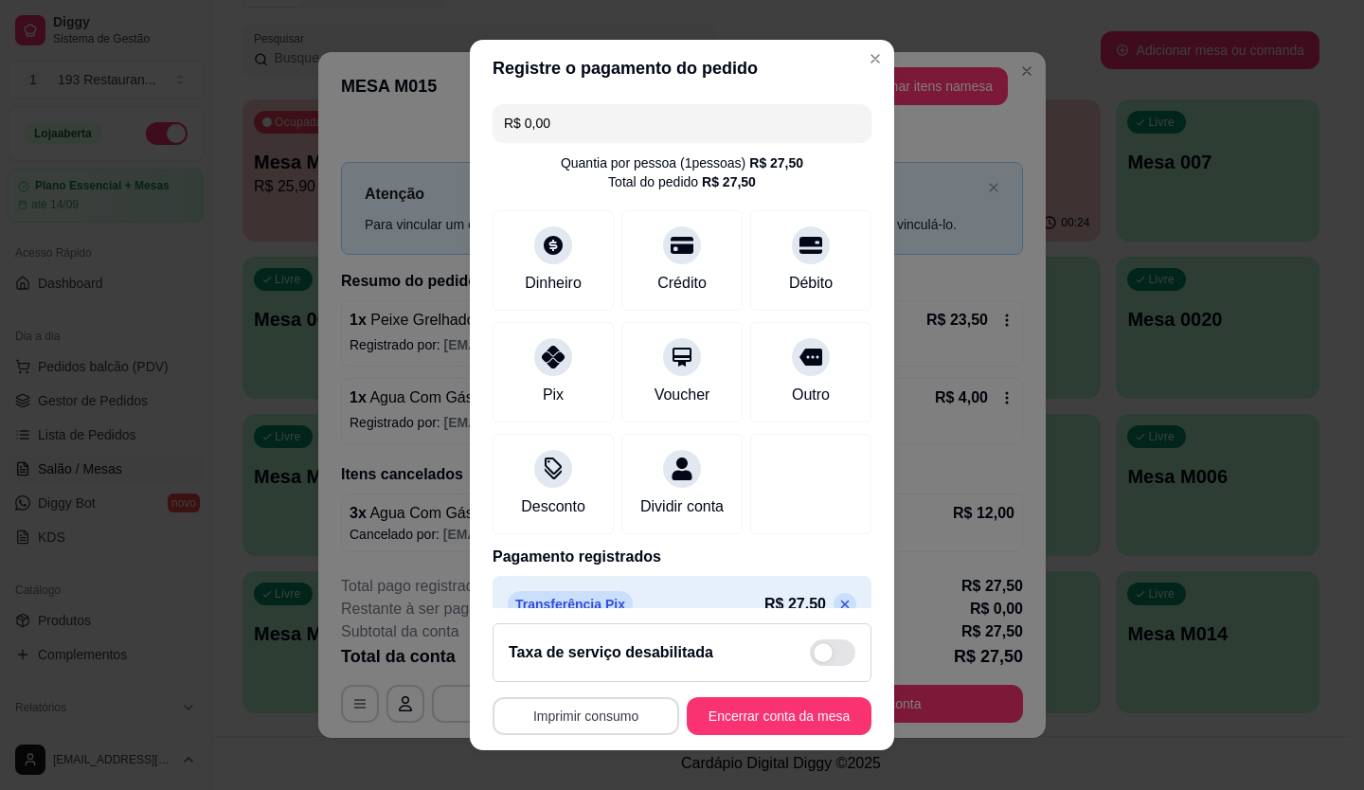
click at [598, 712] on button "Imprimir consumo" at bounding box center [585, 716] width 187 height 38
click at [596, 673] on button "CAIXA" at bounding box center [580, 672] width 137 height 30
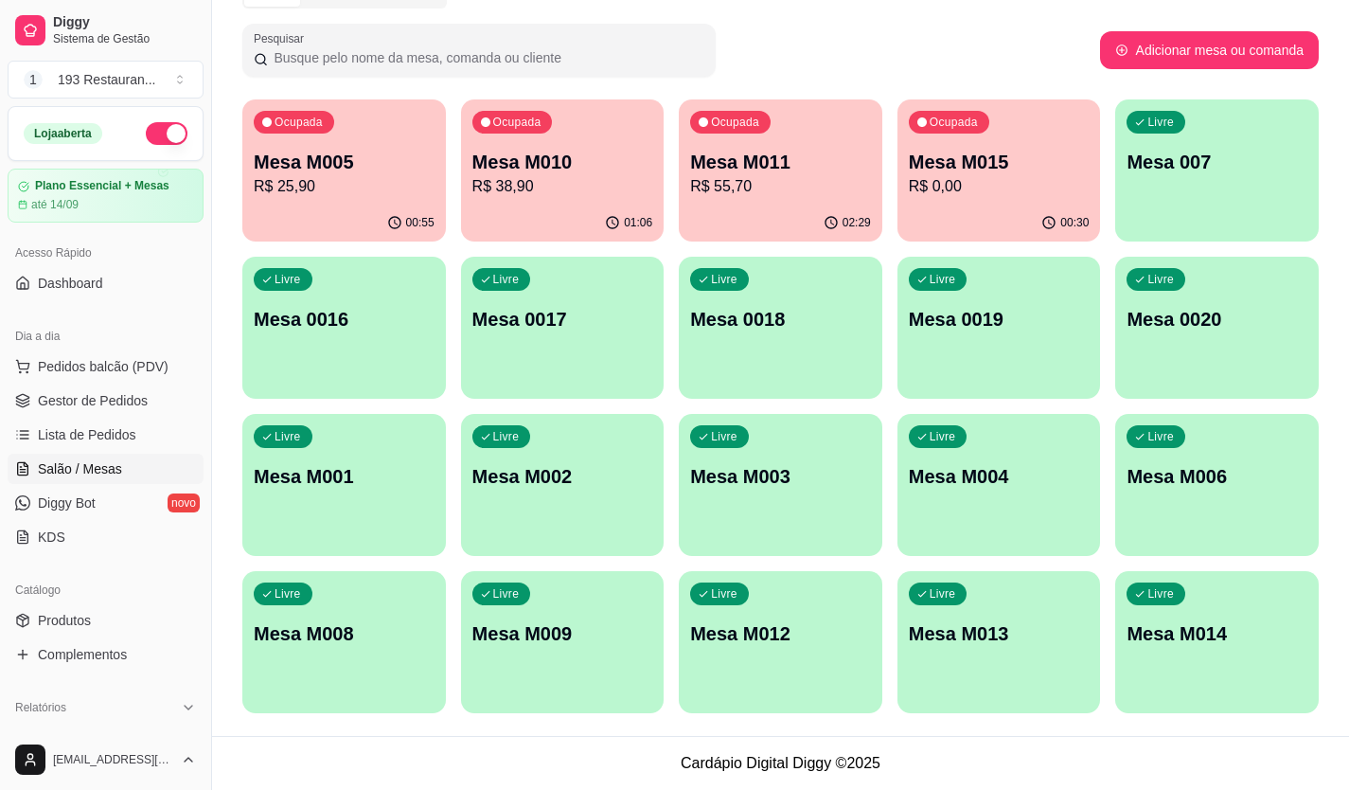
click at [1058, 211] on div "00:30" at bounding box center [1000, 223] width 204 height 37
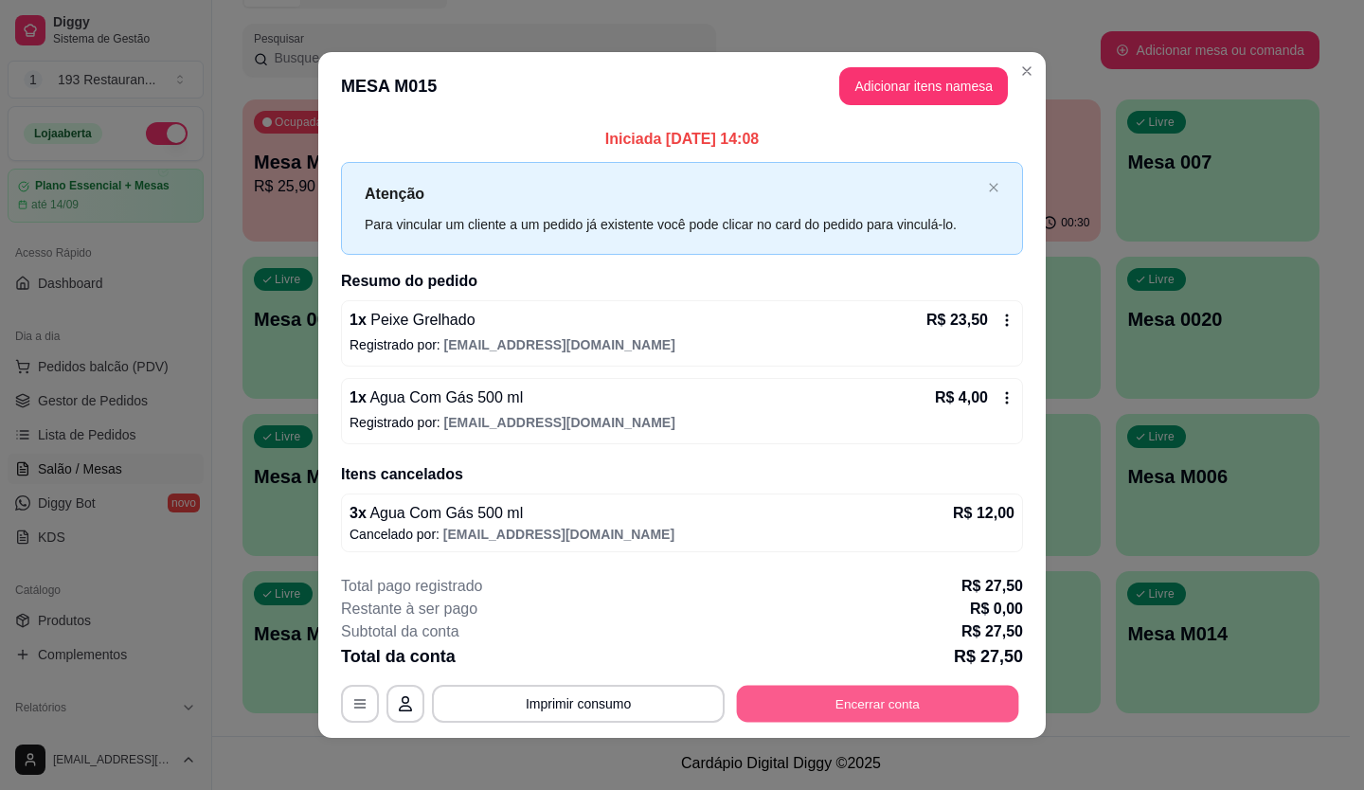
click at [841, 699] on button "Encerrar conta" at bounding box center [878, 703] width 282 height 37
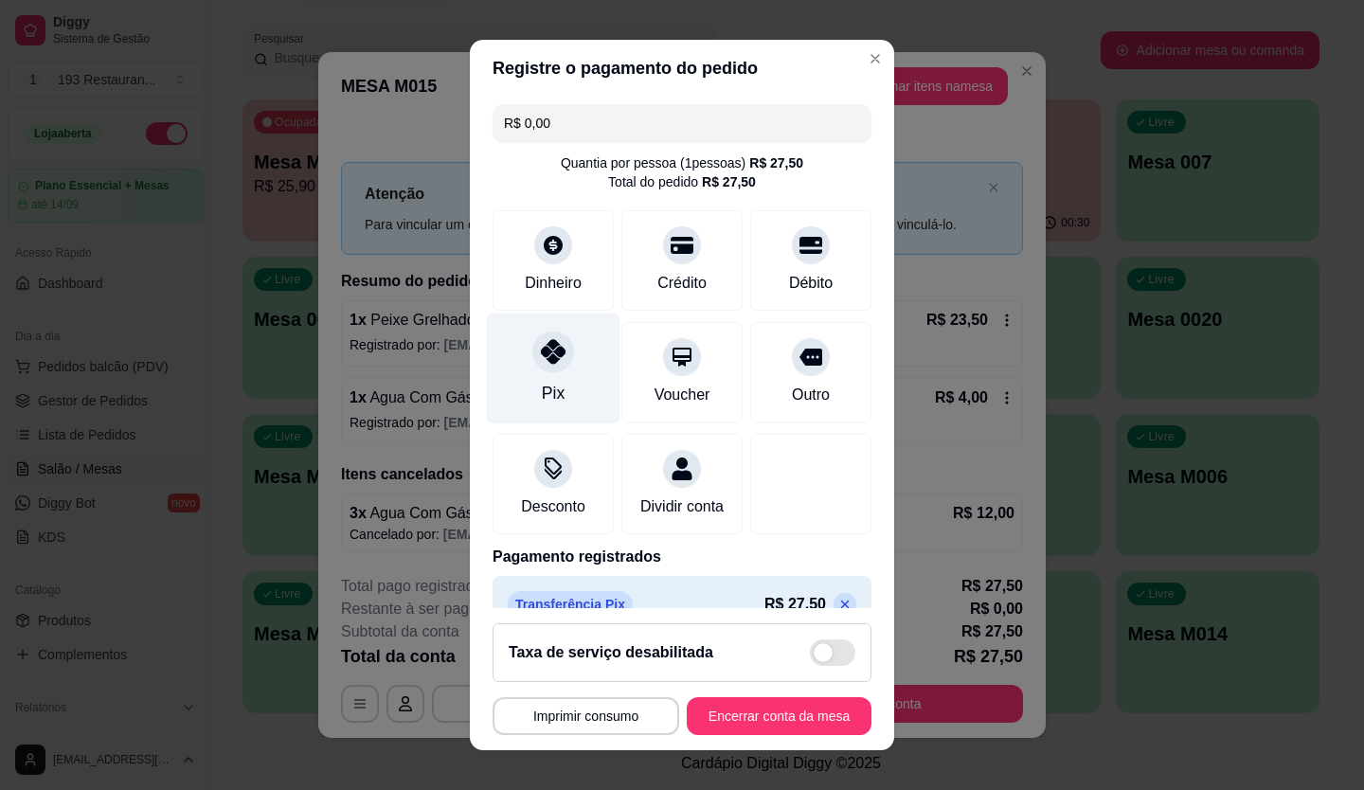
click at [548, 340] on div at bounding box center [553, 351] width 42 height 42
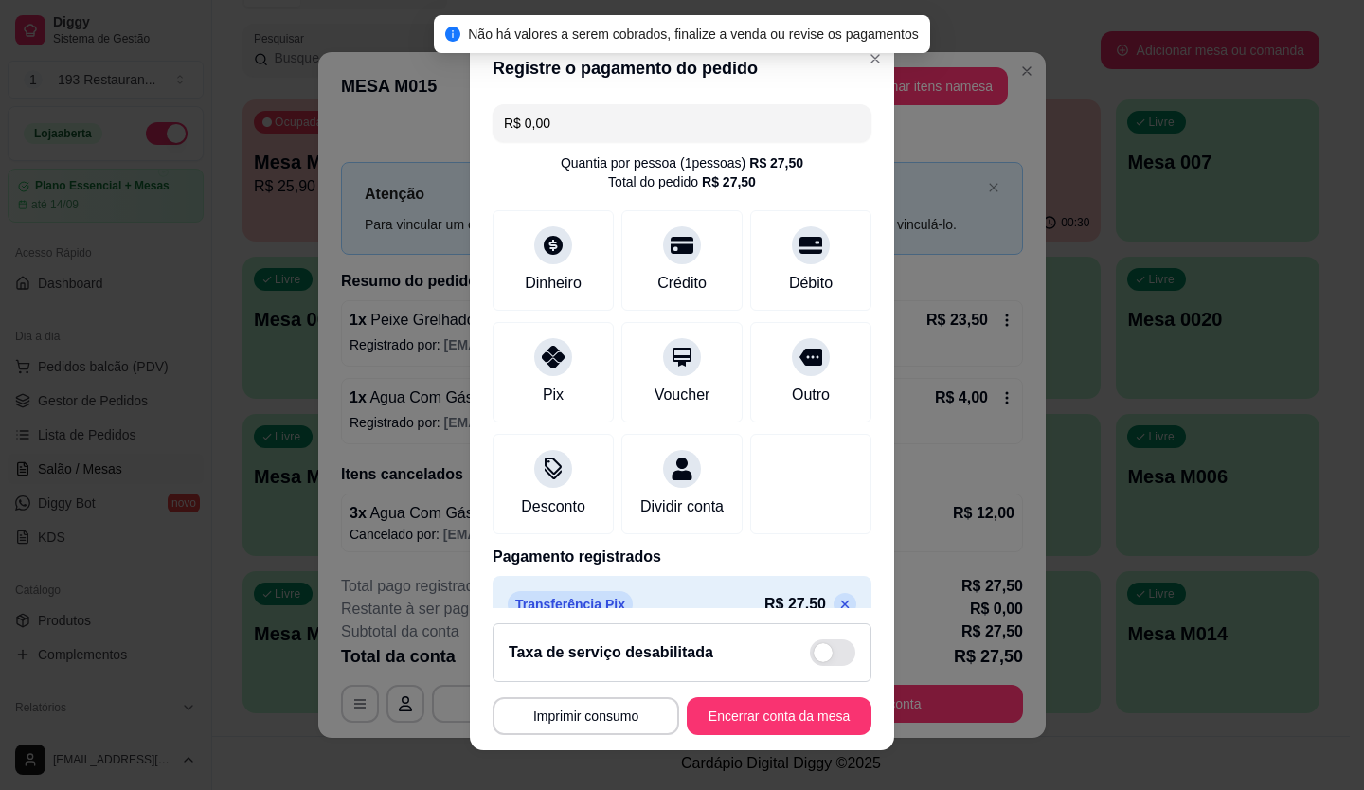
click at [713, 740] on footer "**********" at bounding box center [682, 679] width 424 height 142
click at [559, 355] on div at bounding box center [553, 351] width 42 height 42
click at [772, 722] on button "Encerrar conta da mesa" at bounding box center [779, 716] width 185 height 38
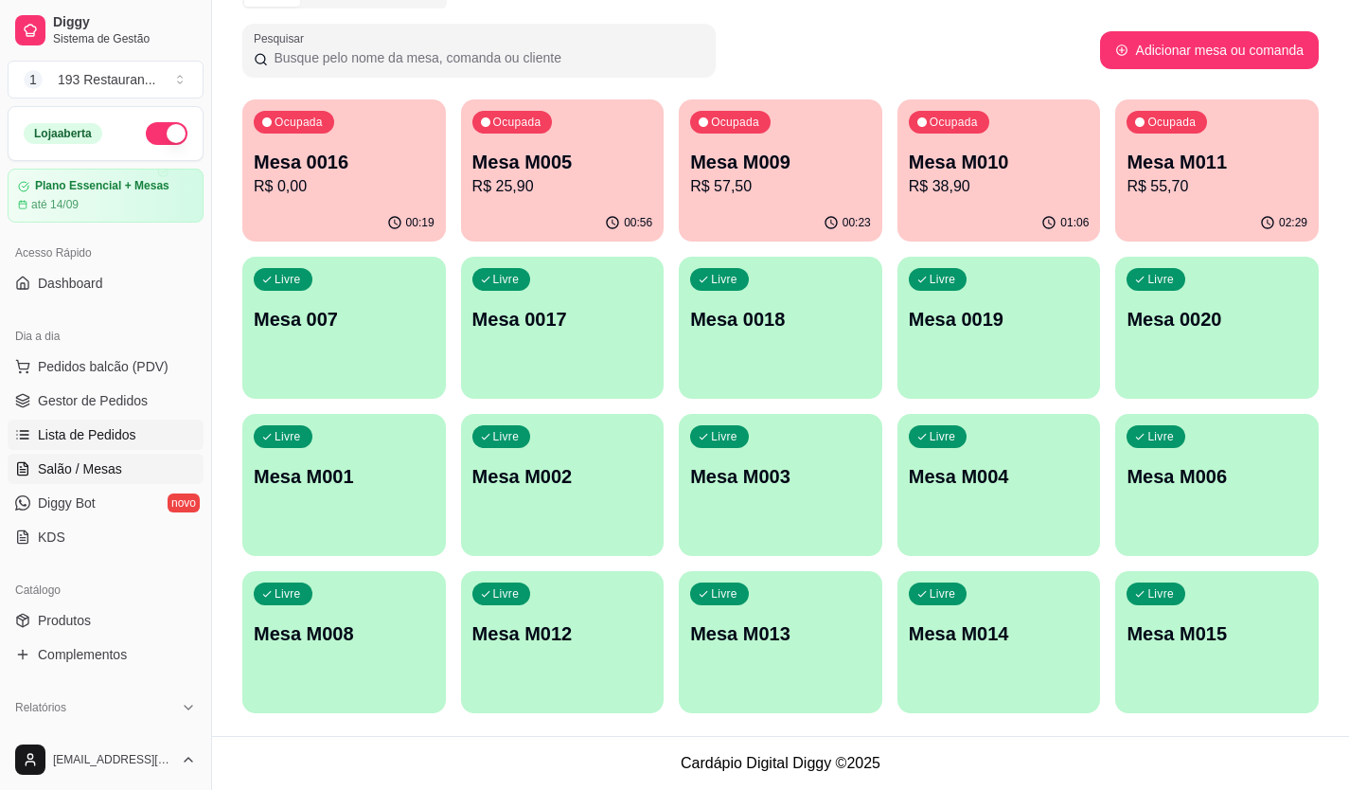
click at [133, 440] on link "Lista de Pedidos" at bounding box center [106, 434] width 196 height 30
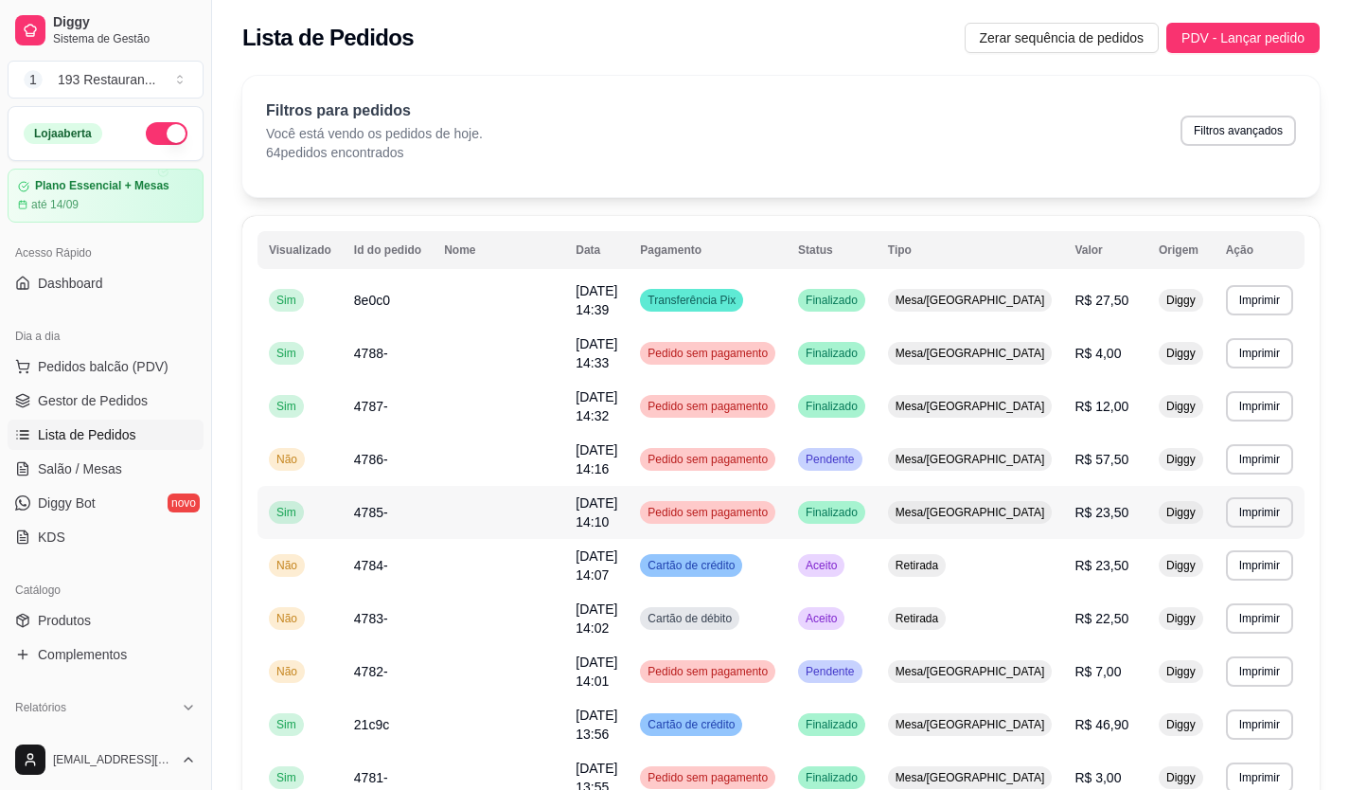
click at [1053, 486] on td "Mesa/Comanda" at bounding box center [970, 512] width 187 height 53
click at [787, 539] on td "Cartão de crédito" at bounding box center [708, 565] width 158 height 53
click at [86, 366] on span "Pedidos balcão (PDV)" at bounding box center [103, 366] width 131 height 19
click at [128, 461] on link "Salão / Mesas" at bounding box center [106, 469] width 196 height 30
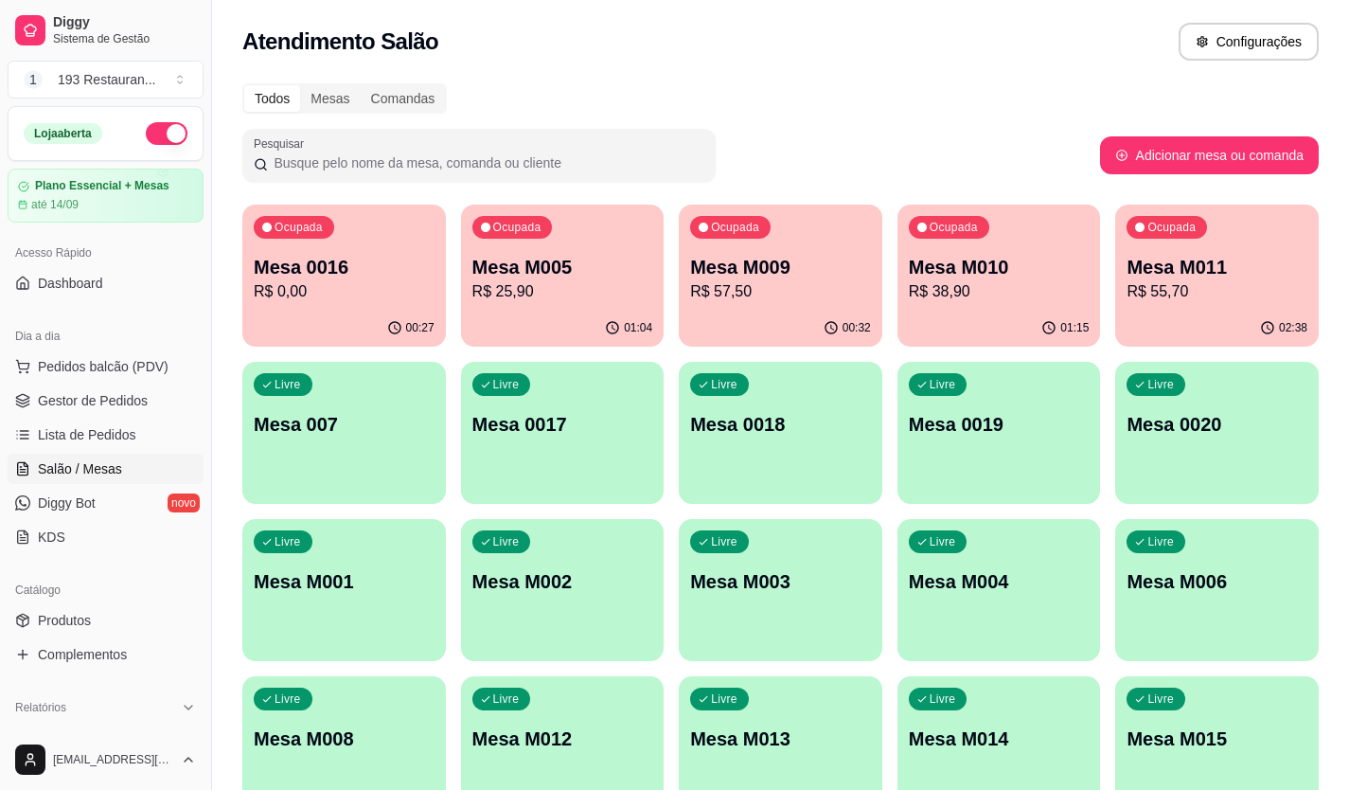
click at [967, 282] on p "R$ 38,90" at bounding box center [999, 291] width 181 height 23
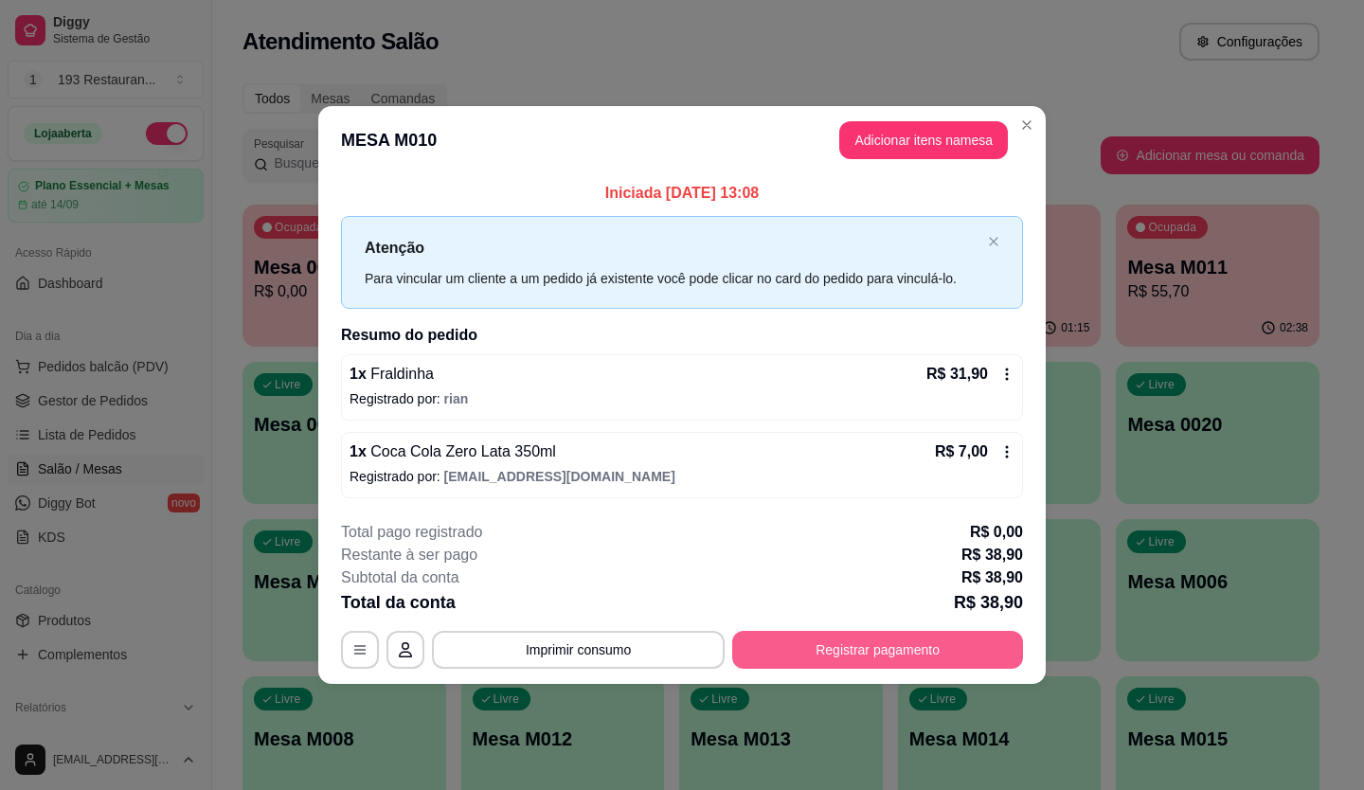
click at [858, 636] on button "Registrar pagamento" at bounding box center [877, 650] width 291 height 38
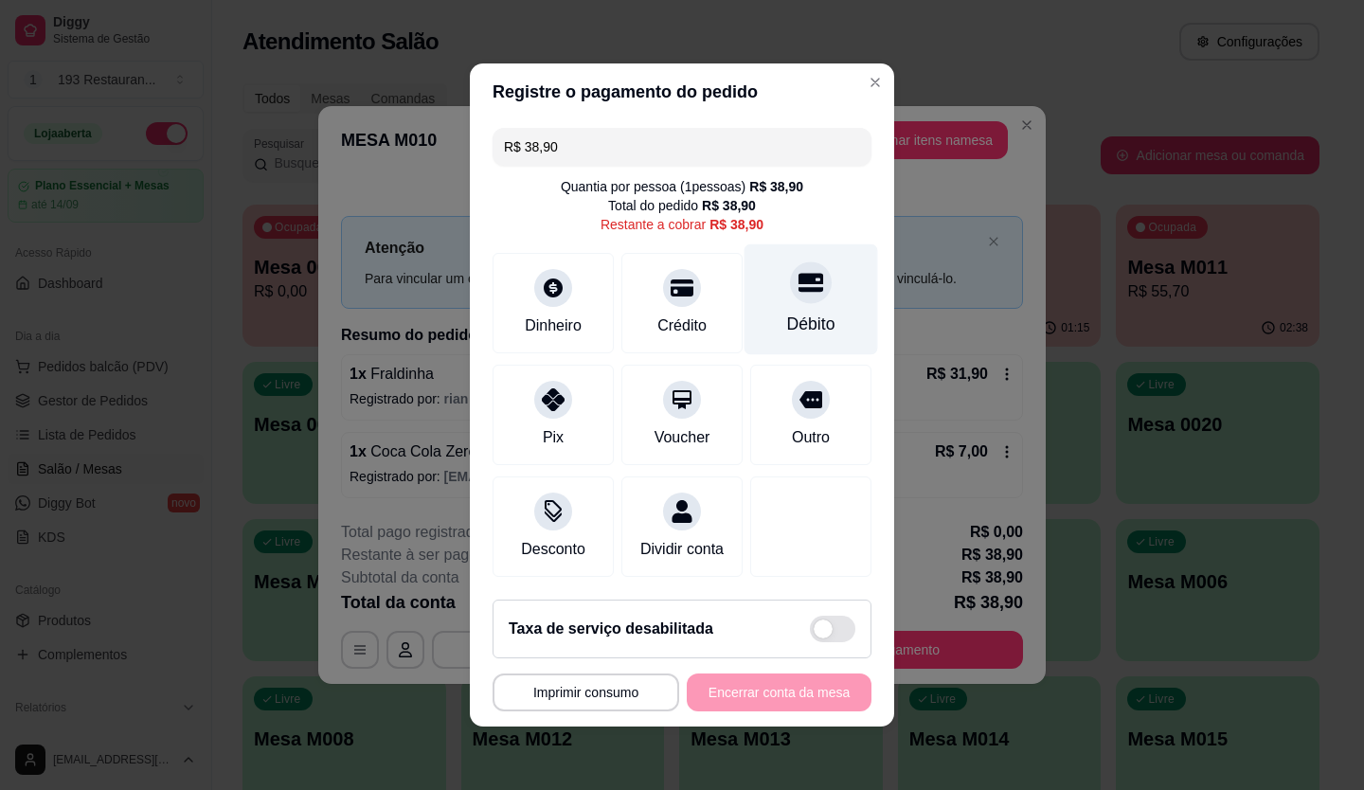
click at [790, 281] on div at bounding box center [811, 282] width 42 height 42
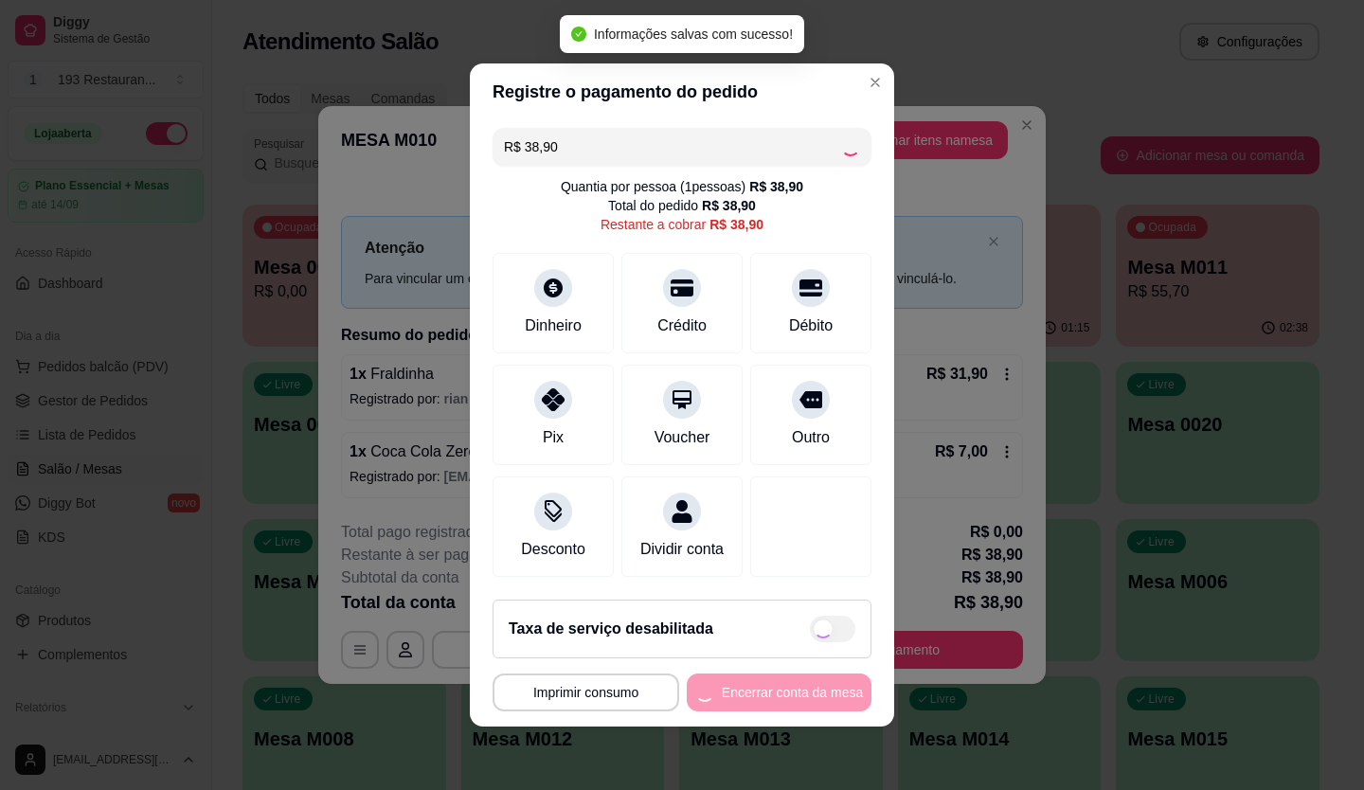
type input "R$ 0,00"
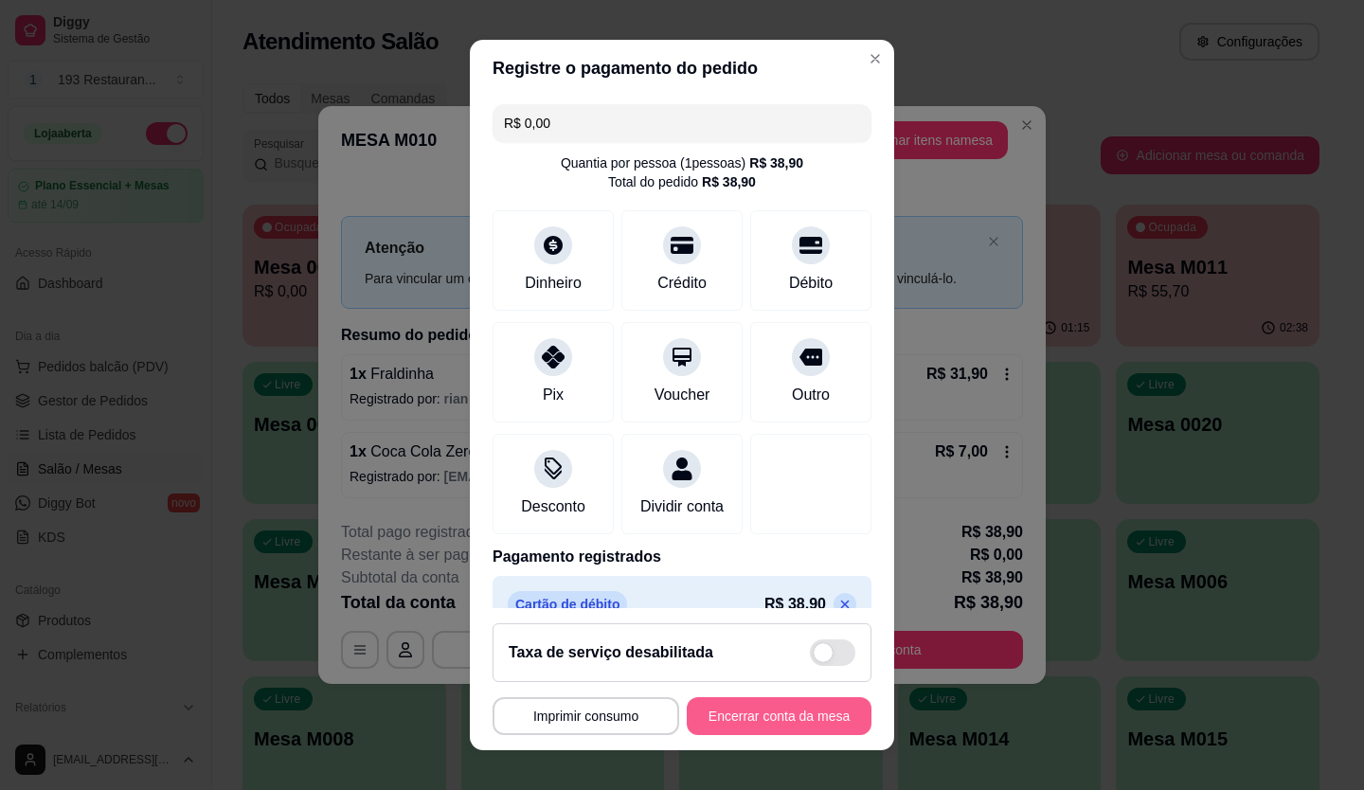
click at [824, 722] on button "Encerrar conta da mesa" at bounding box center [779, 716] width 185 height 38
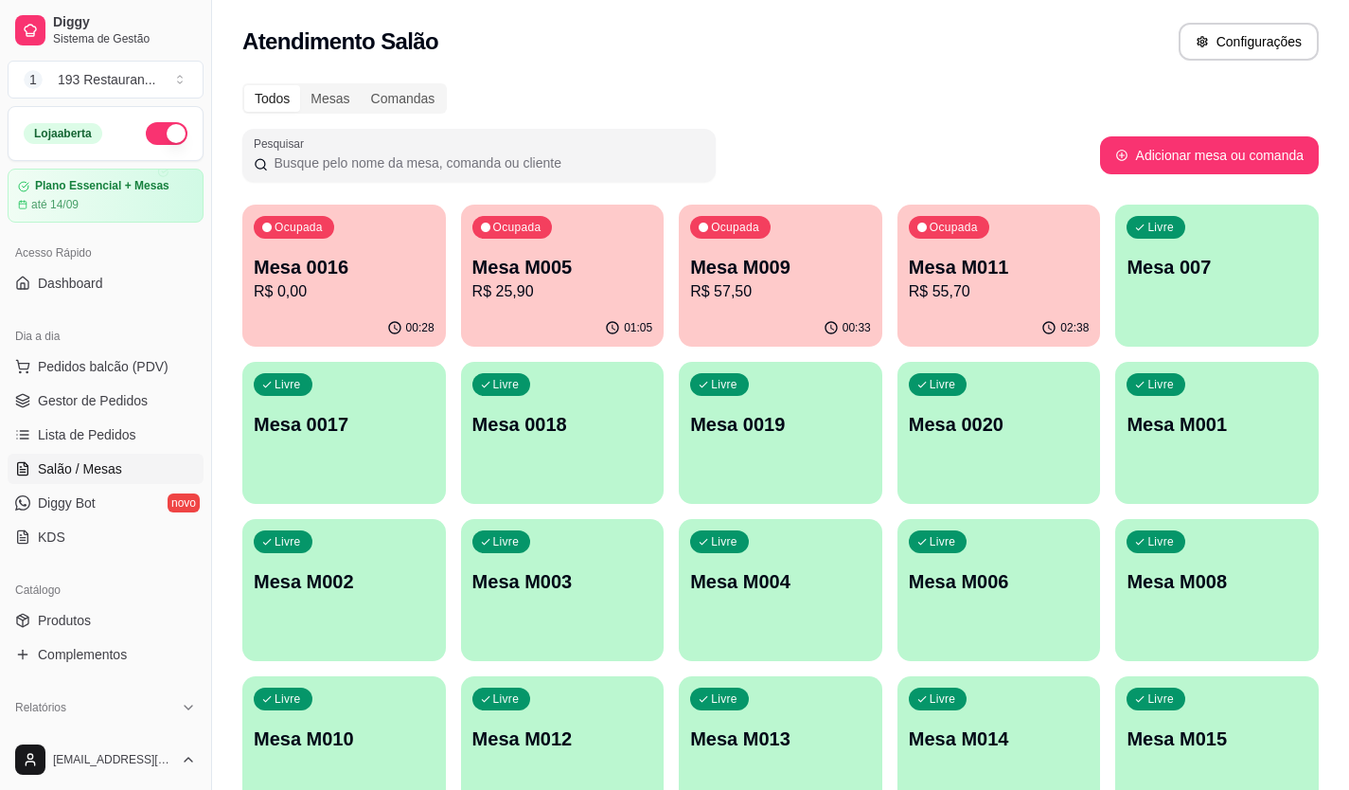
click at [750, 292] on p "R$ 57,50" at bounding box center [780, 291] width 181 height 23
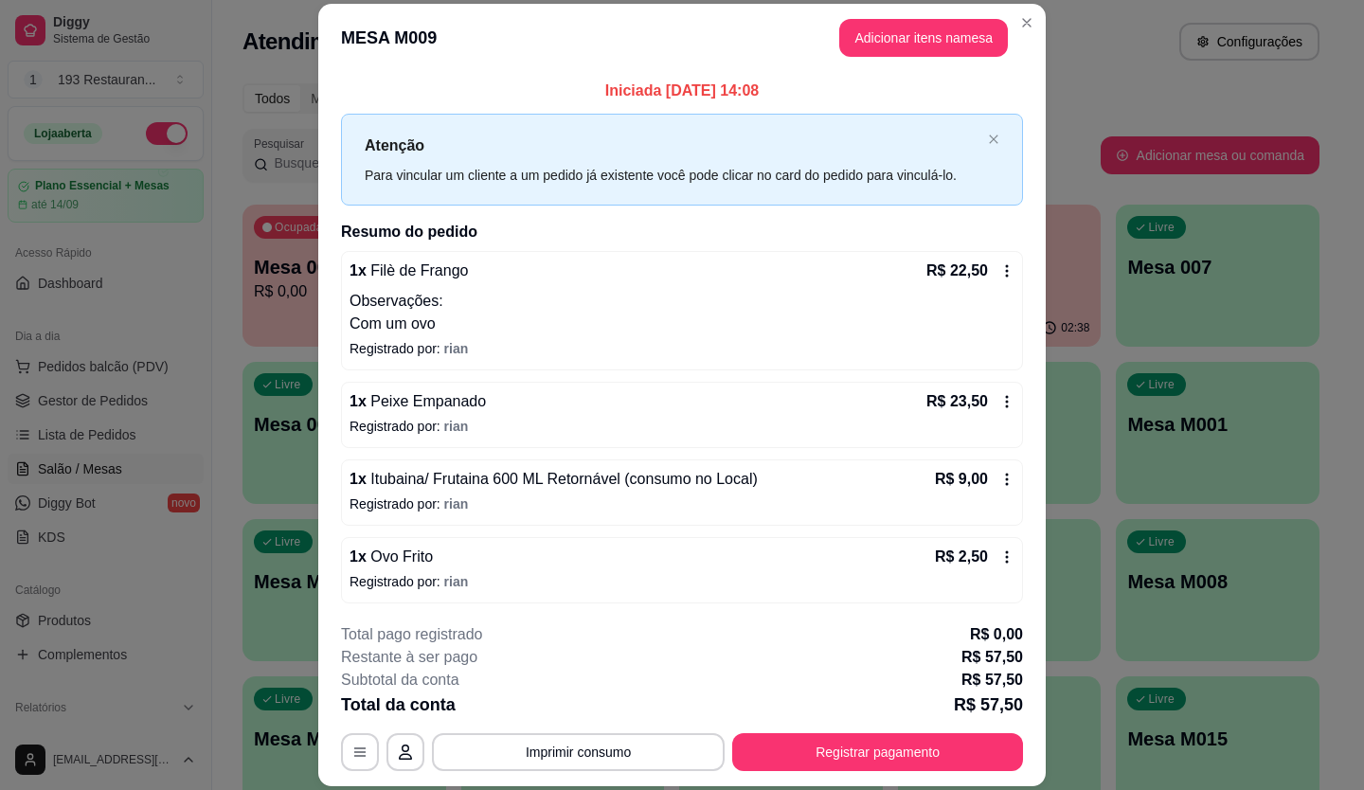
scroll to position [3, 0]
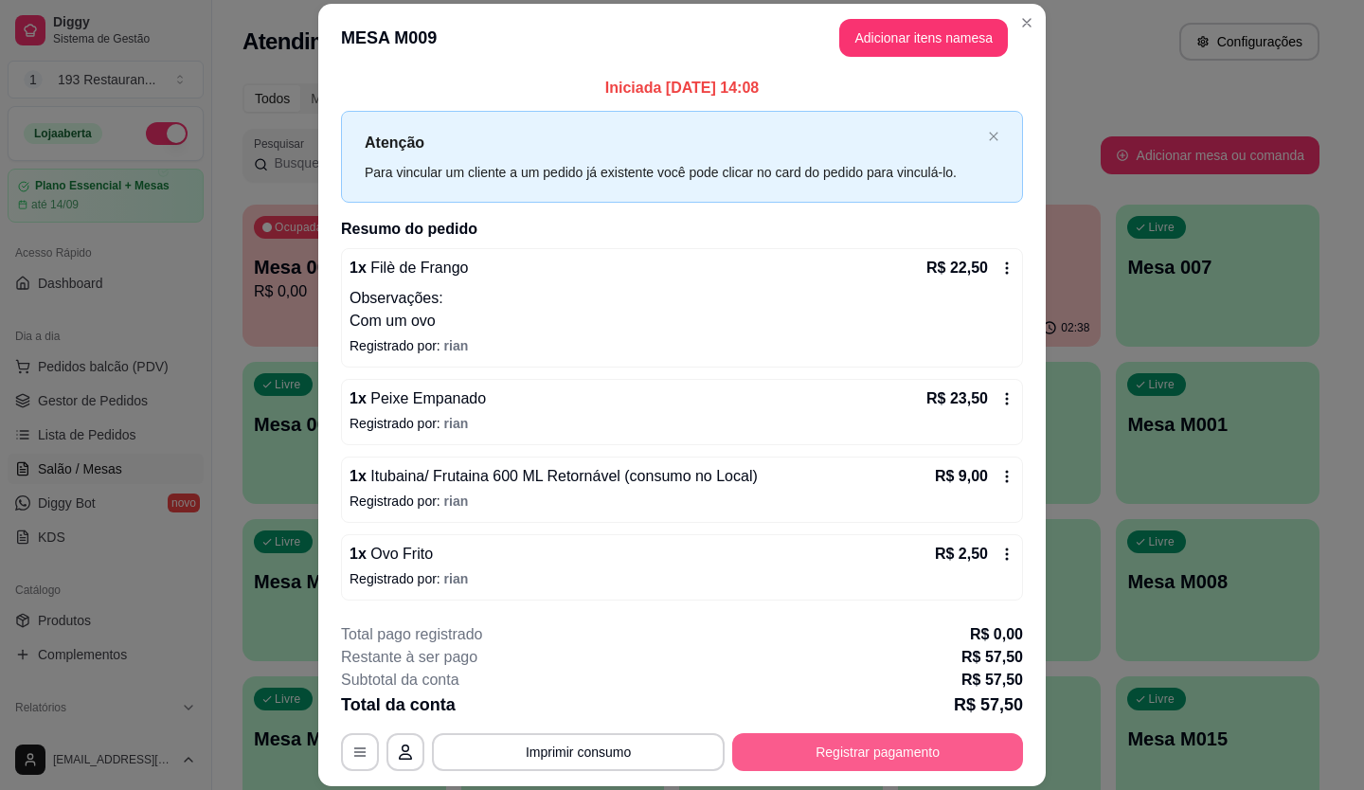
click at [874, 766] on button "Registrar pagamento" at bounding box center [877, 752] width 291 height 38
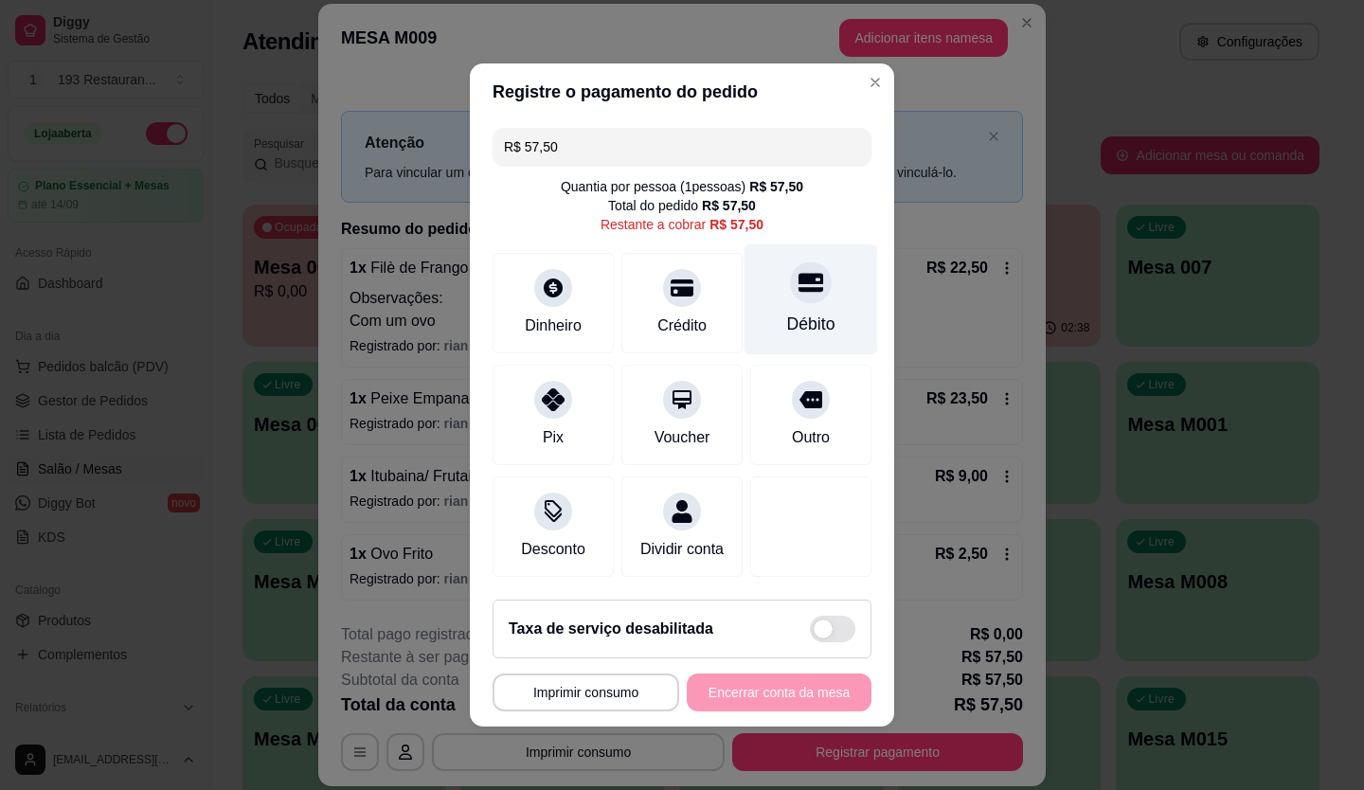
click at [798, 276] on icon at bounding box center [810, 282] width 25 height 25
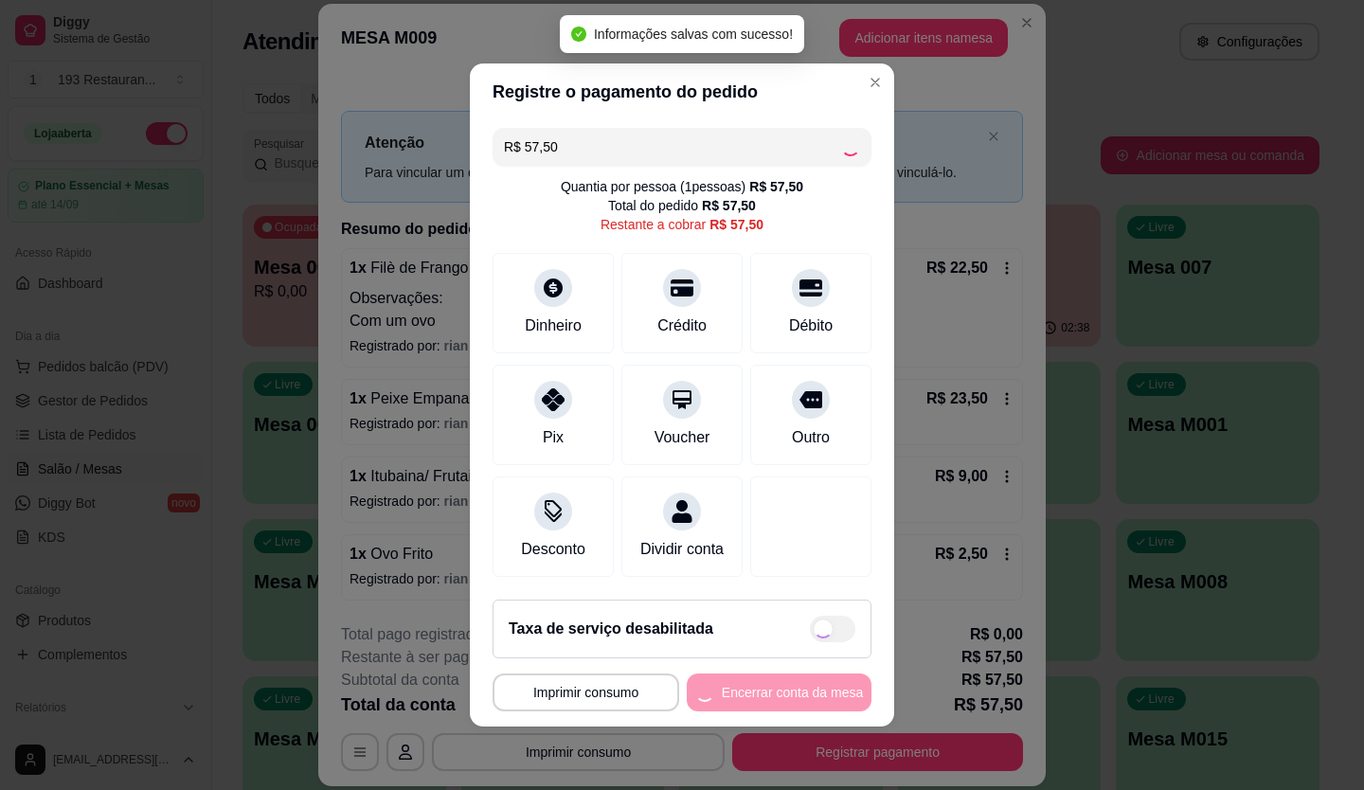
type input "R$ 0,00"
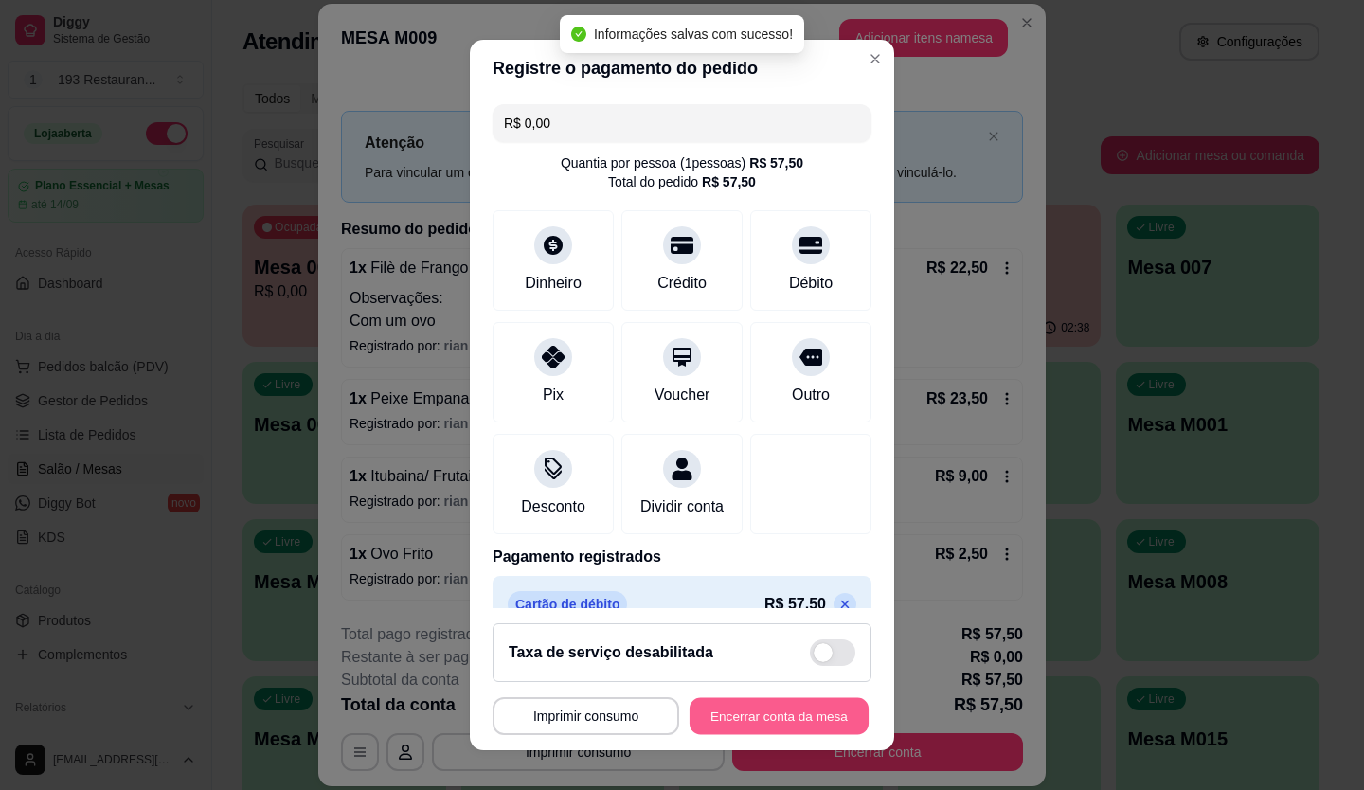
click at [768, 706] on button "Encerrar conta da mesa" at bounding box center [778, 716] width 179 height 37
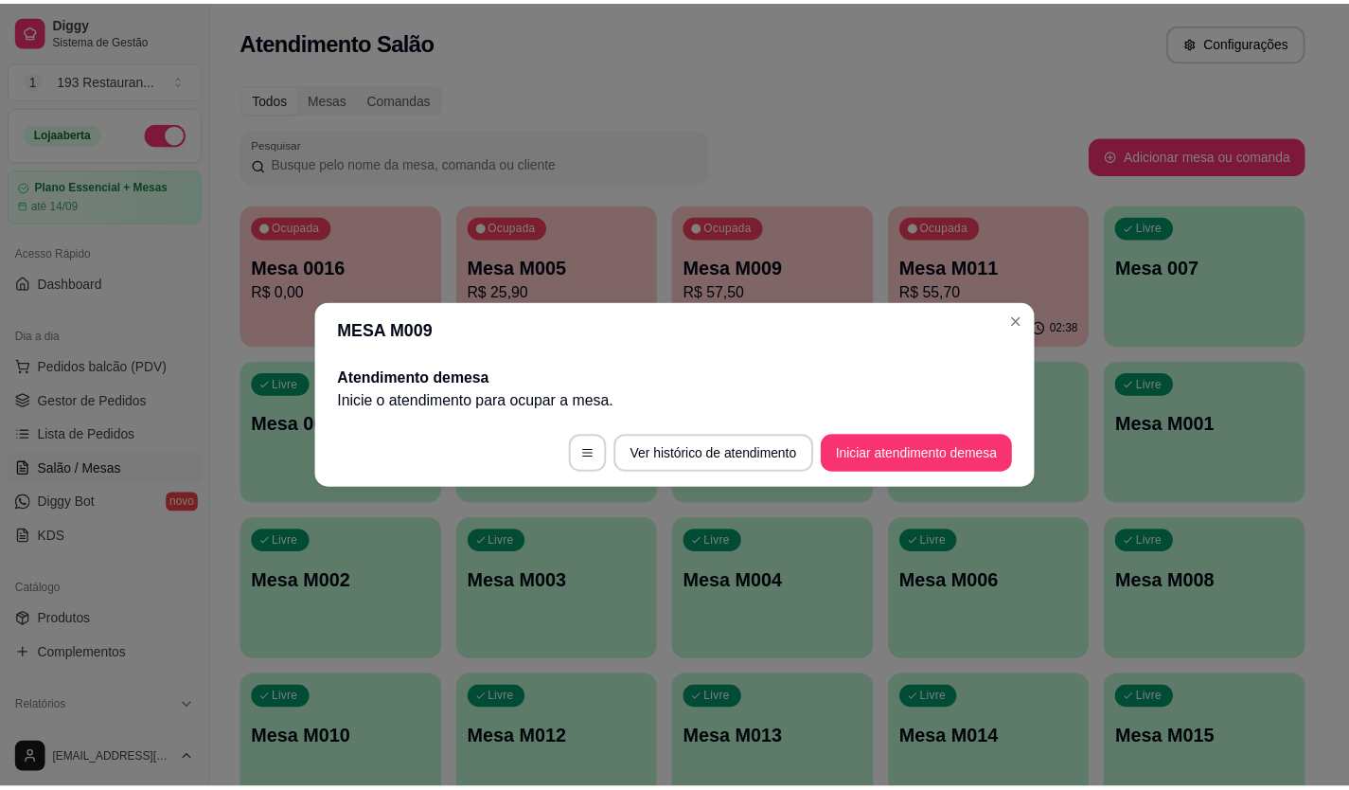
scroll to position [0, 0]
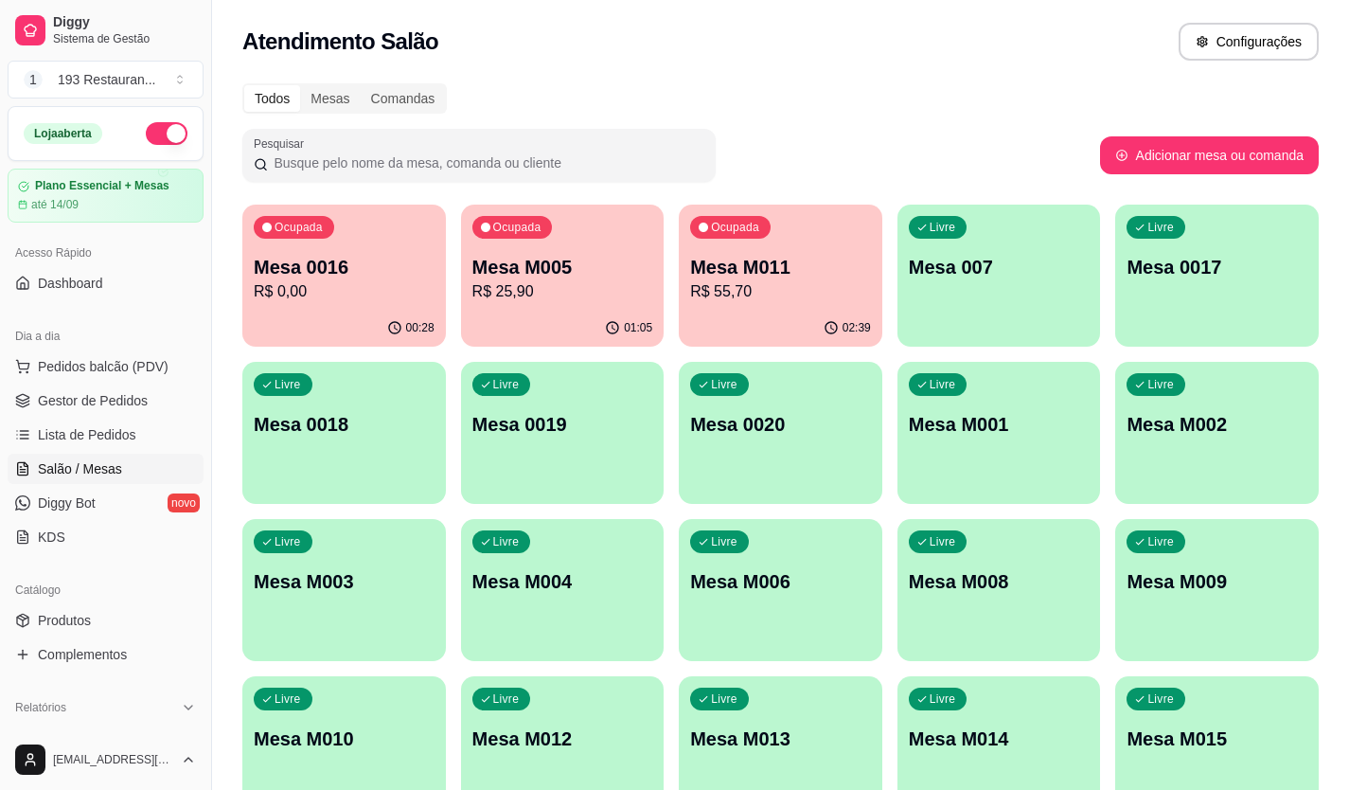
click at [595, 292] on p "R$ 25,90" at bounding box center [563, 291] width 181 height 23
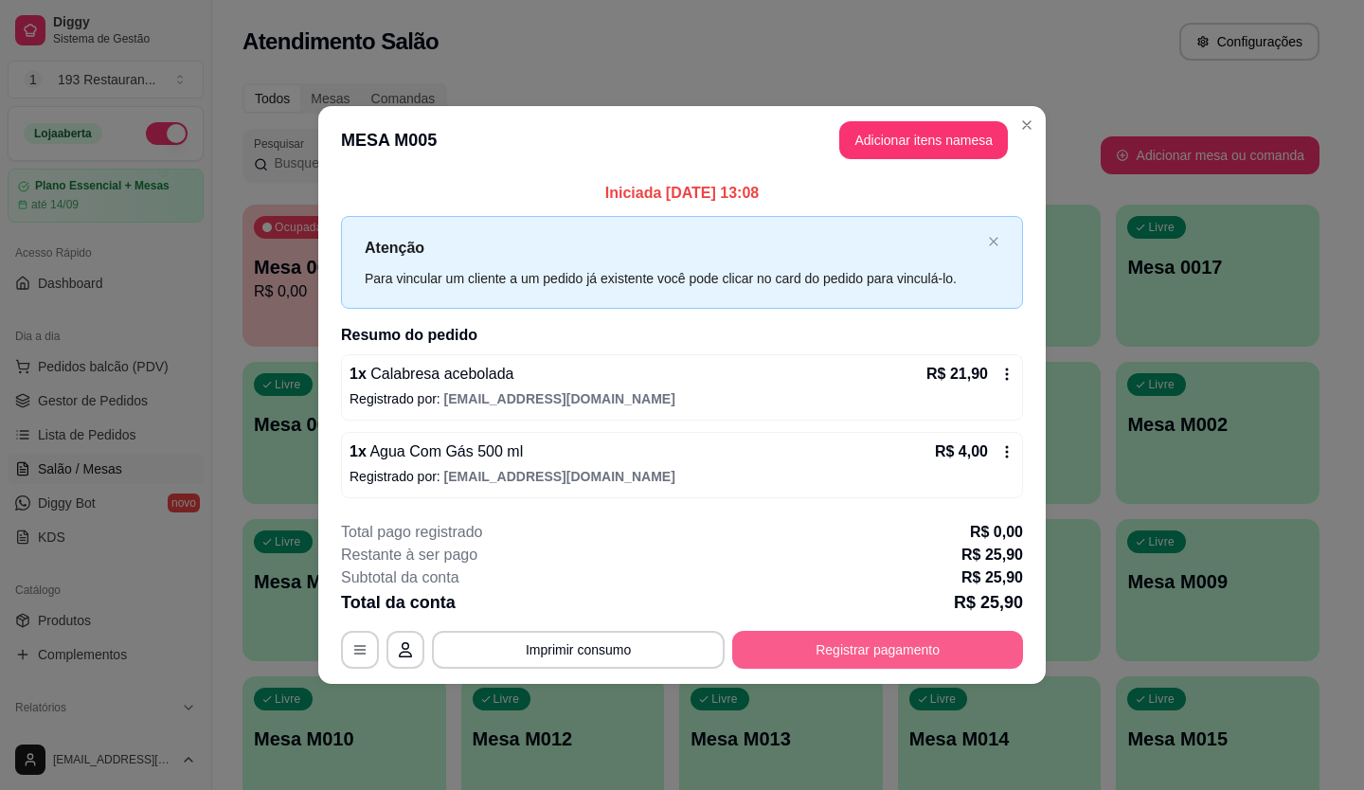
click at [901, 639] on button "Registrar pagamento" at bounding box center [877, 650] width 291 height 38
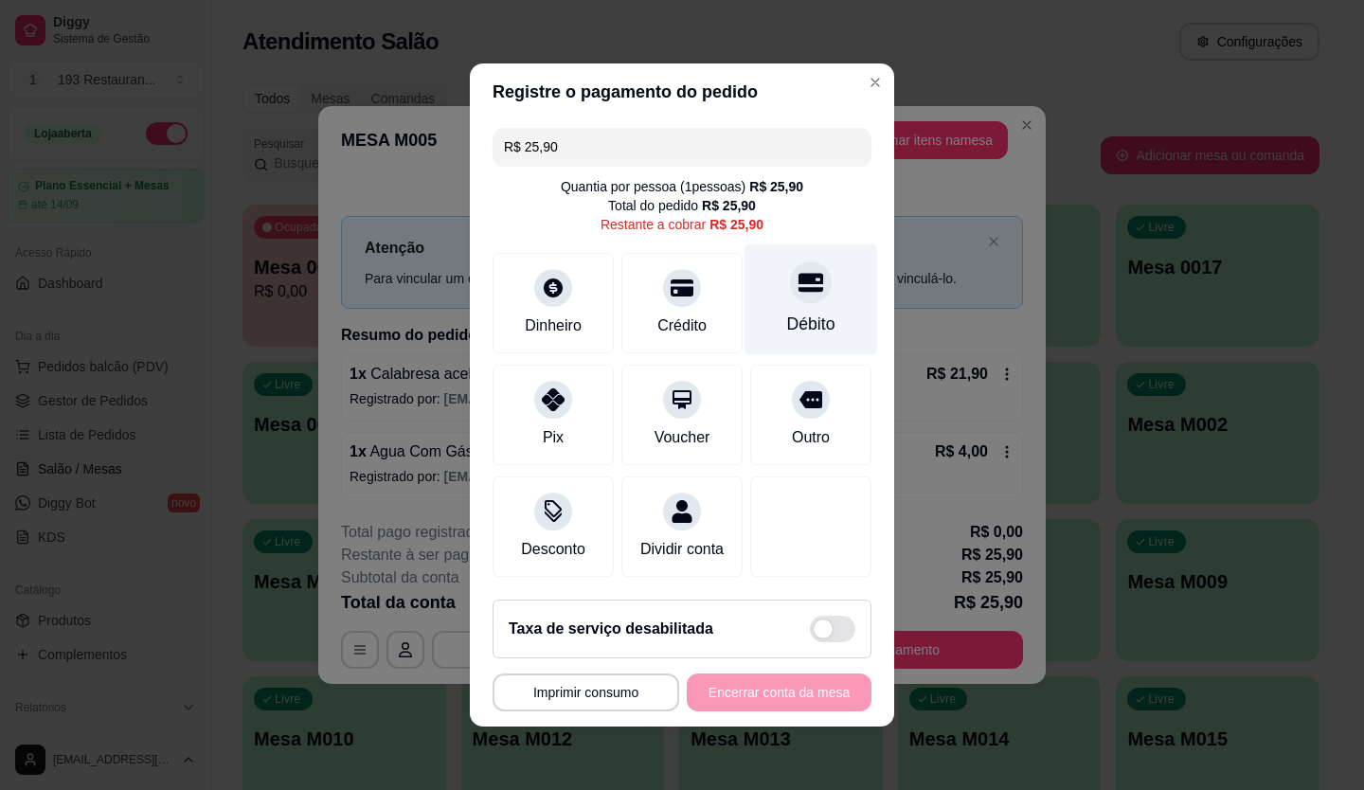
click at [807, 297] on div "Débito" at bounding box center [811, 299] width 134 height 111
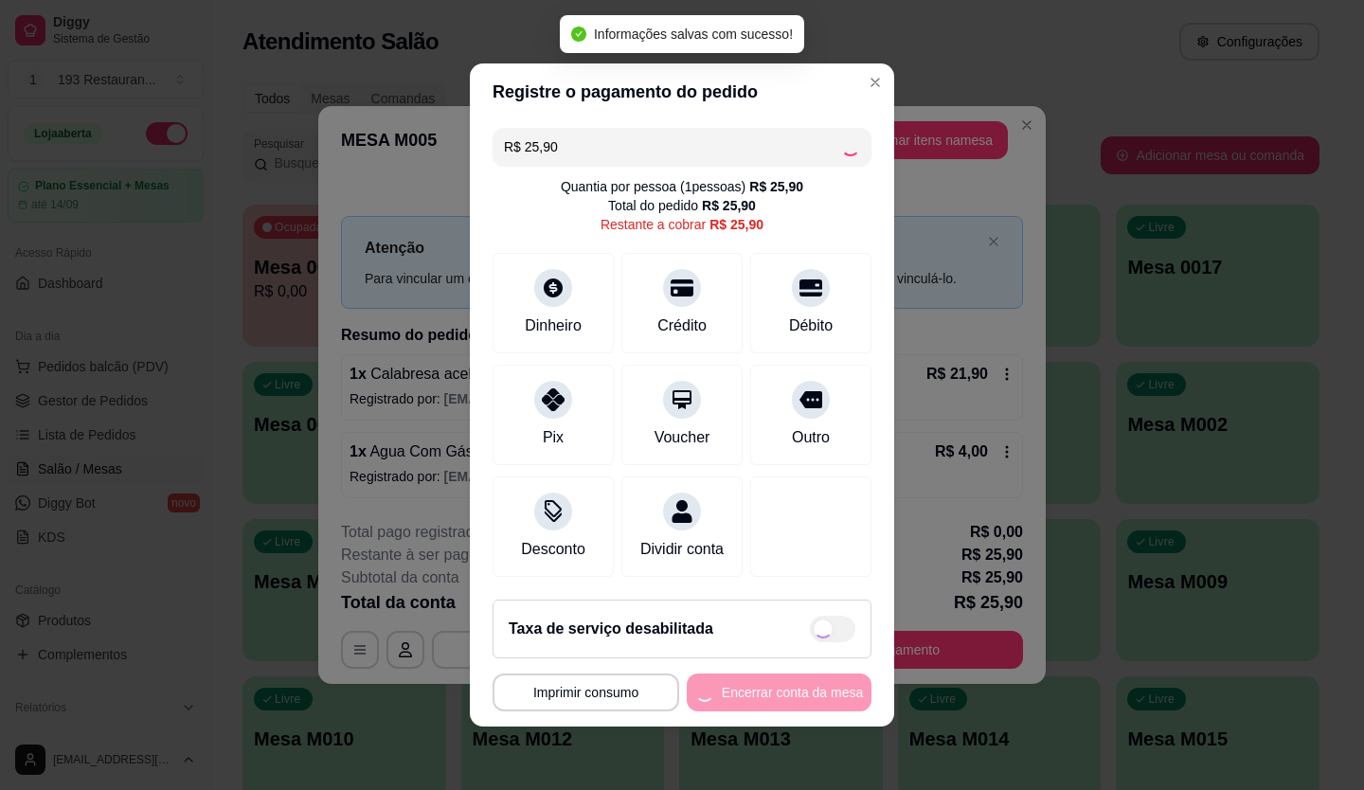
type input "R$ 0,00"
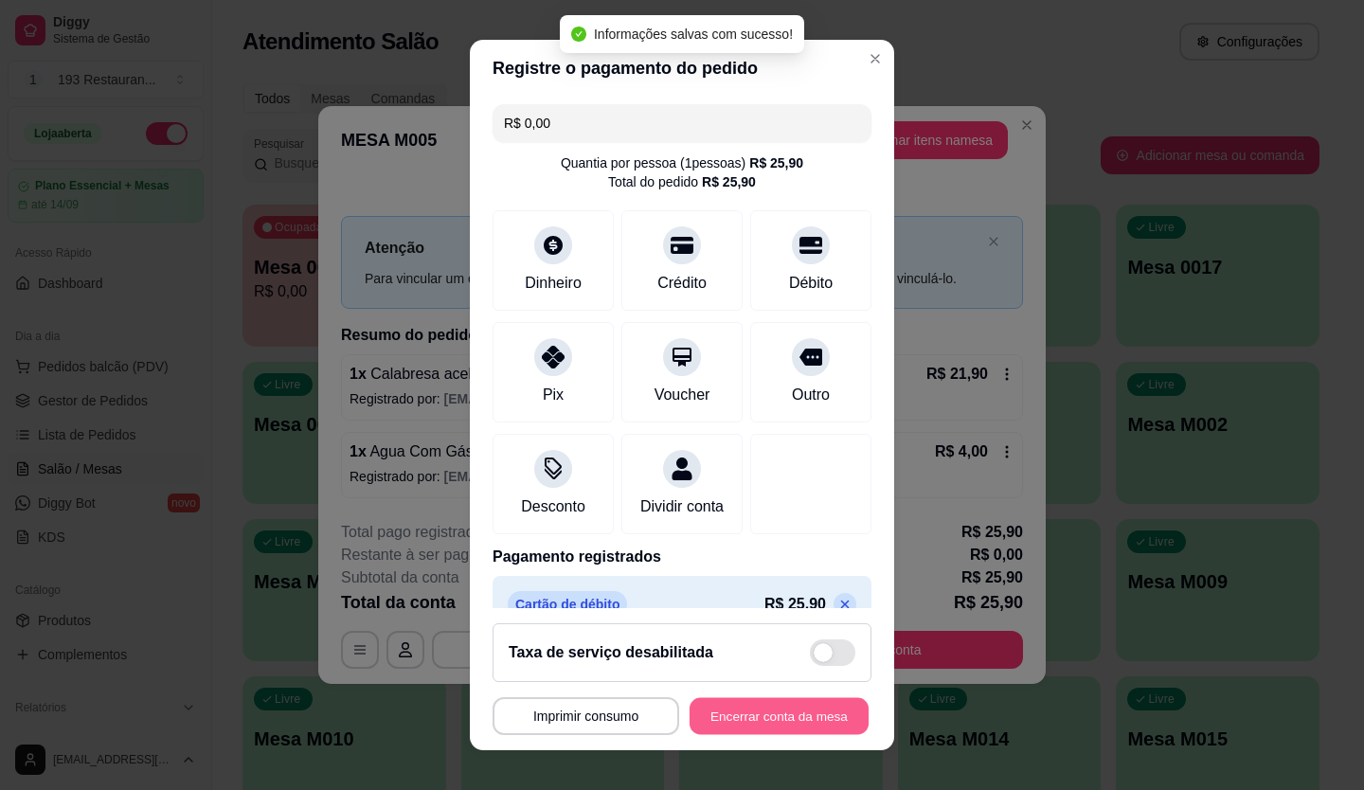
click at [806, 703] on button "Encerrar conta da mesa" at bounding box center [778, 716] width 179 height 37
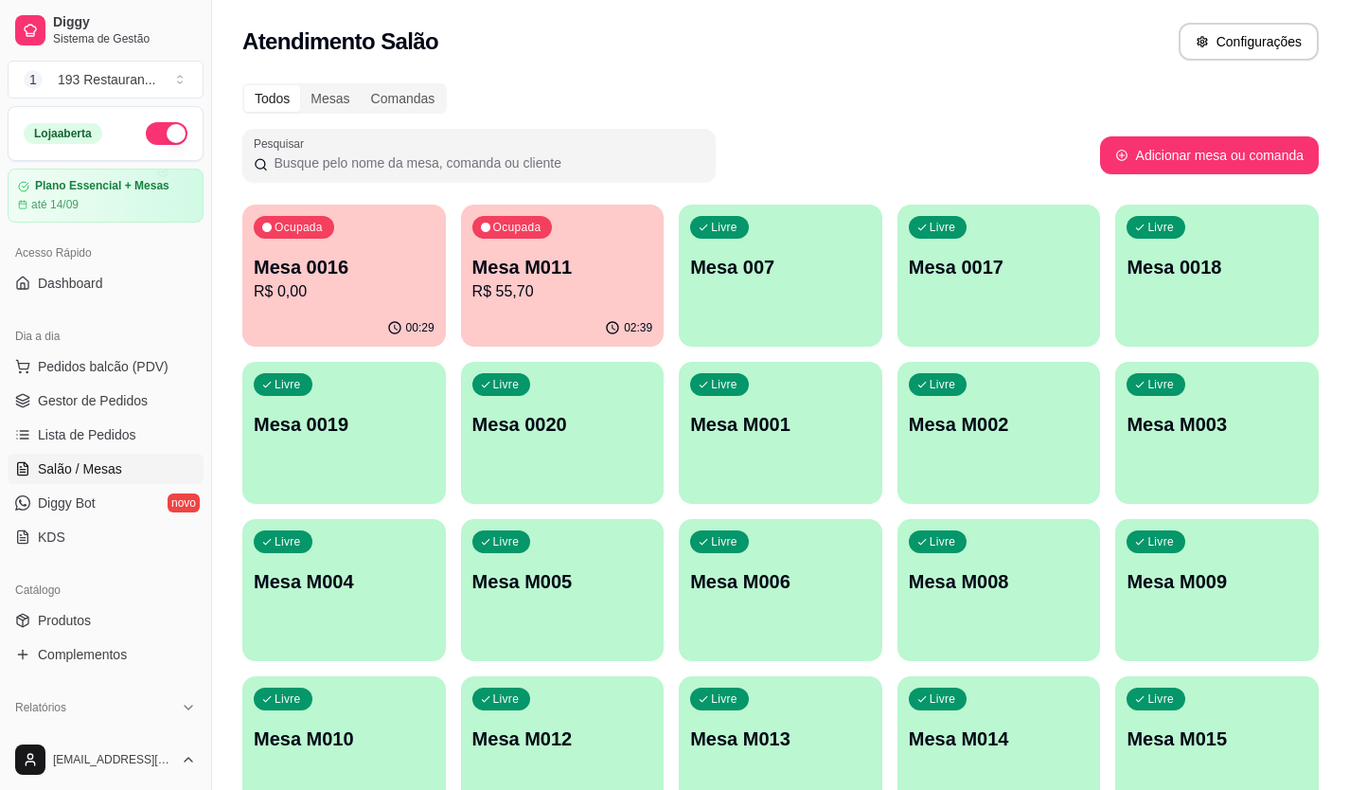
click at [1031, 329] on div "button" at bounding box center [1000, 335] width 204 height 23
click at [562, 270] on p "Mesa M011" at bounding box center [563, 267] width 181 height 27
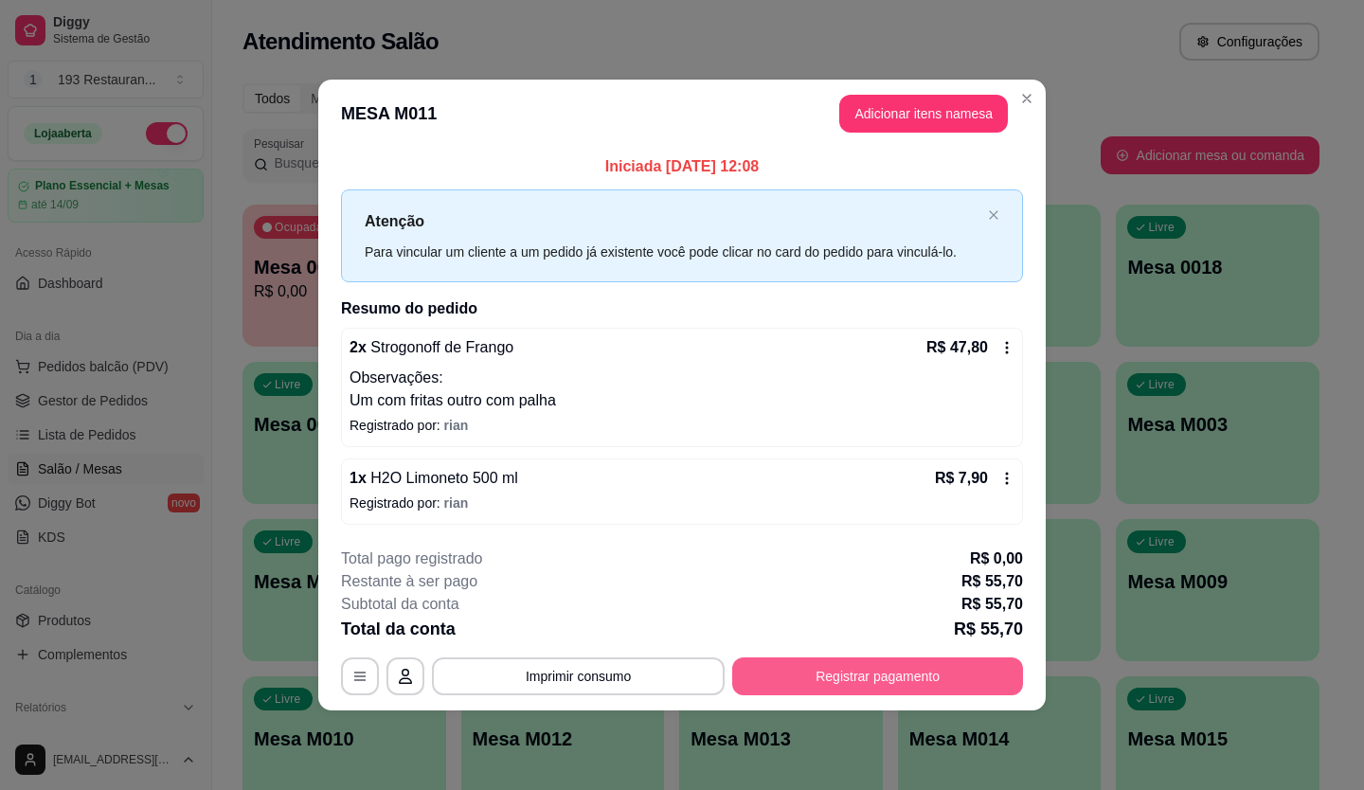
click at [906, 667] on button "Registrar pagamento" at bounding box center [877, 676] width 291 height 38
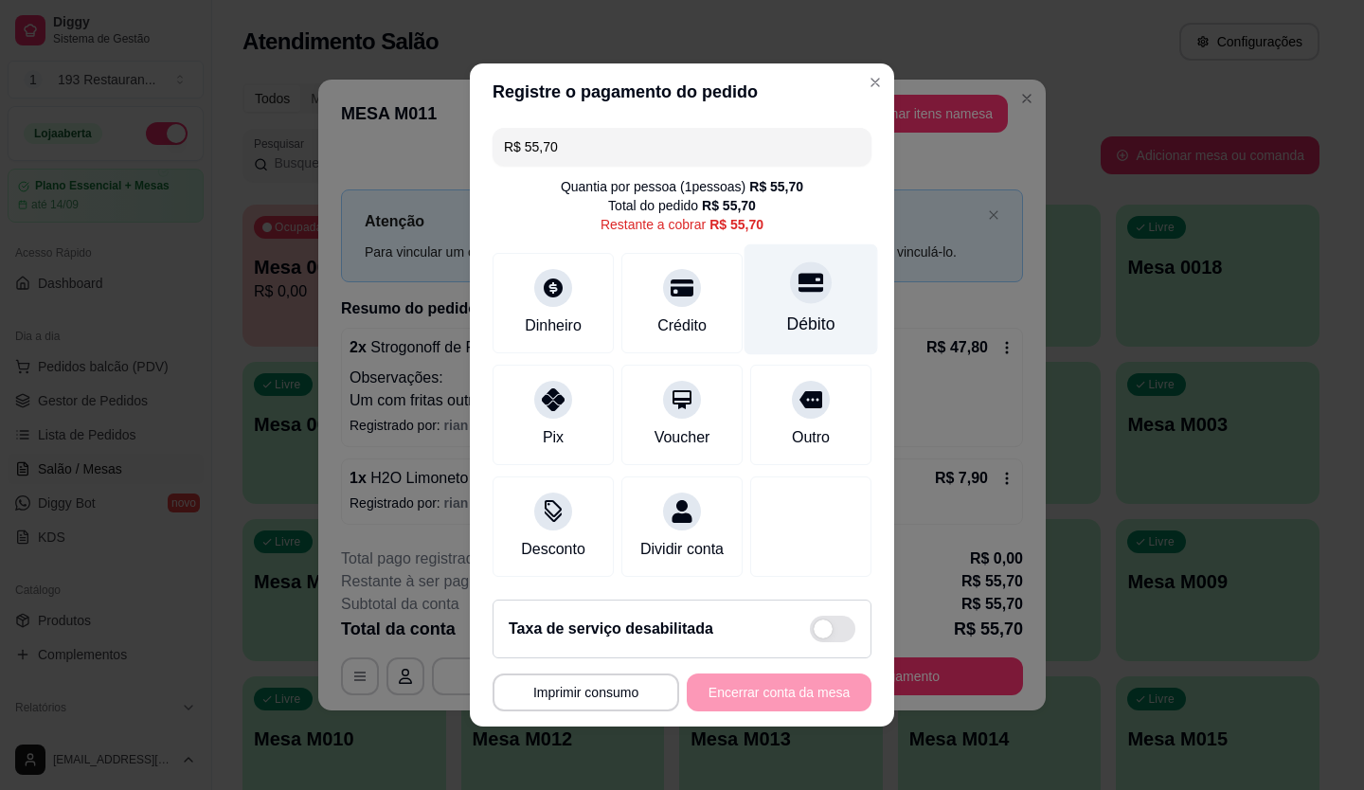
click at [774, 295] on div "Débito" at bounding box center [811, 299] width 134 height 111
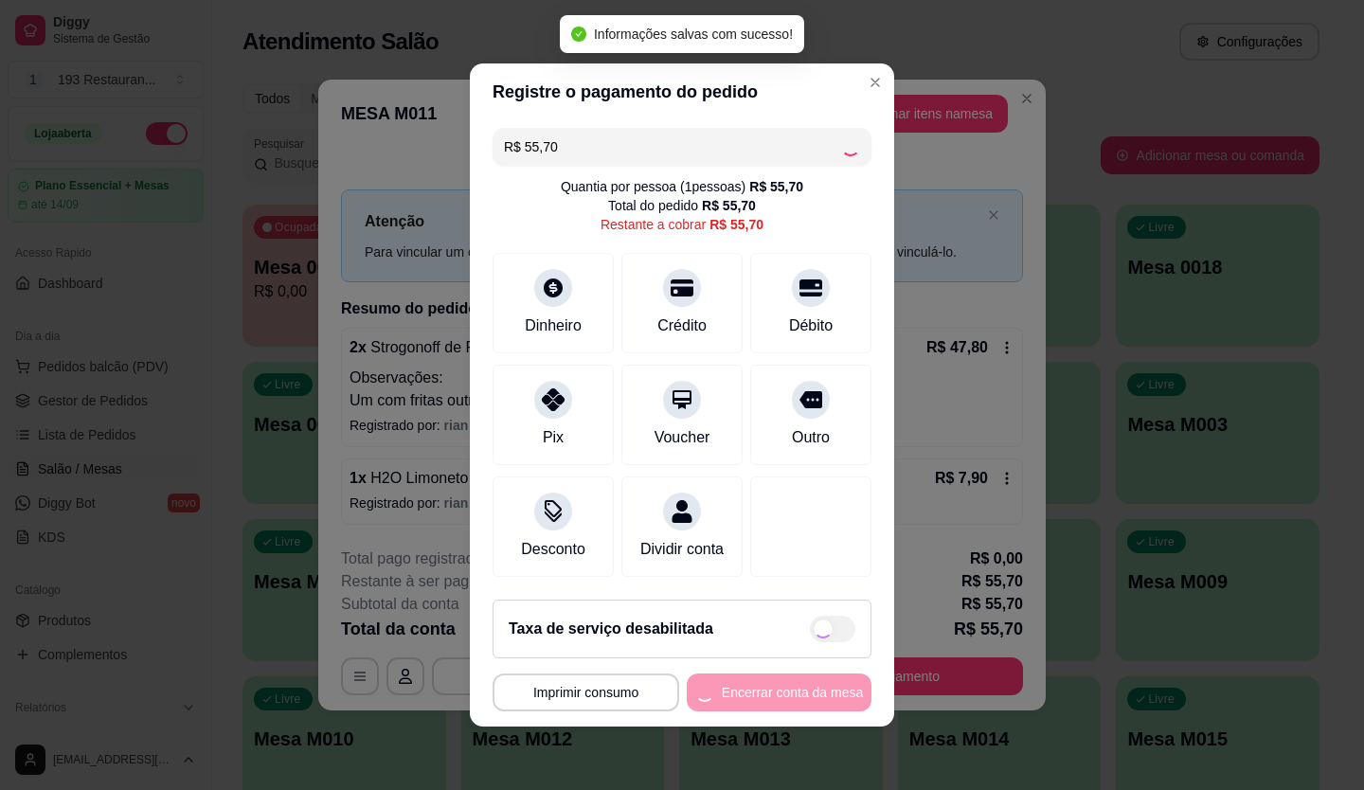
type input "R$ 0,00"
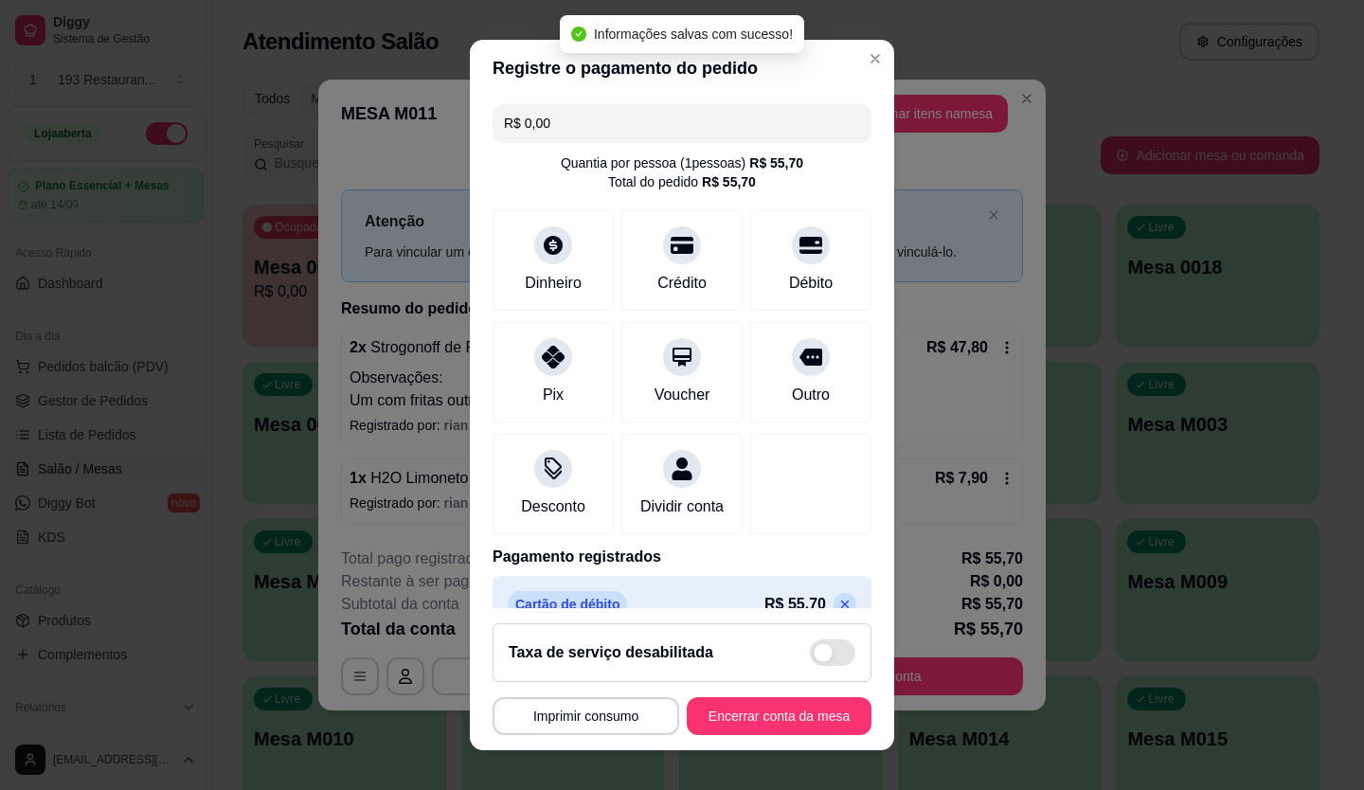
click at [763, 726] on button "Encerrar conta da mesa" at bounding box center [779, 716] width 185 height 38
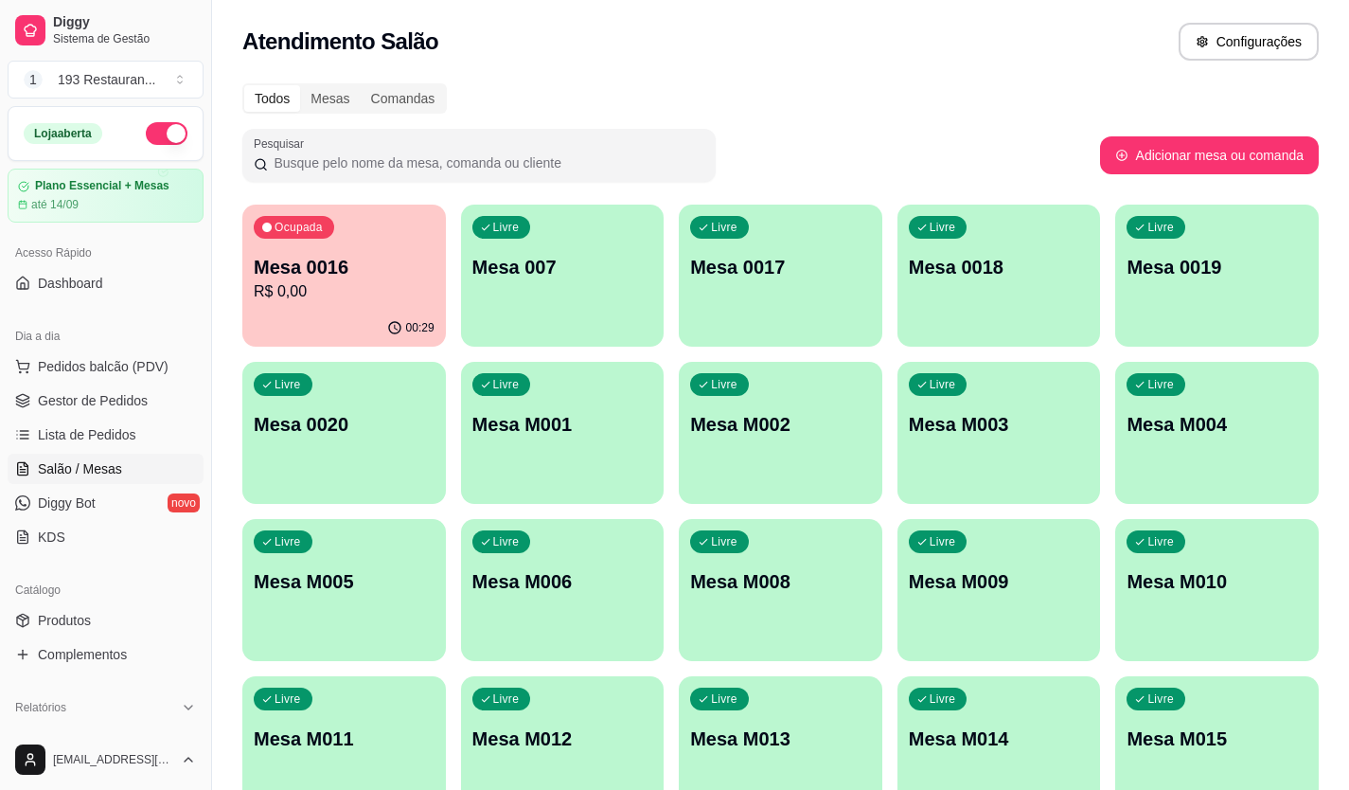
click at [286, 291] on p "R$ 0,00" at bounding box center [344, 291] width 181 height 23
click at [353, 299] on p "R$ 0,00" at bounding box center [344, 291] width 175 height 22
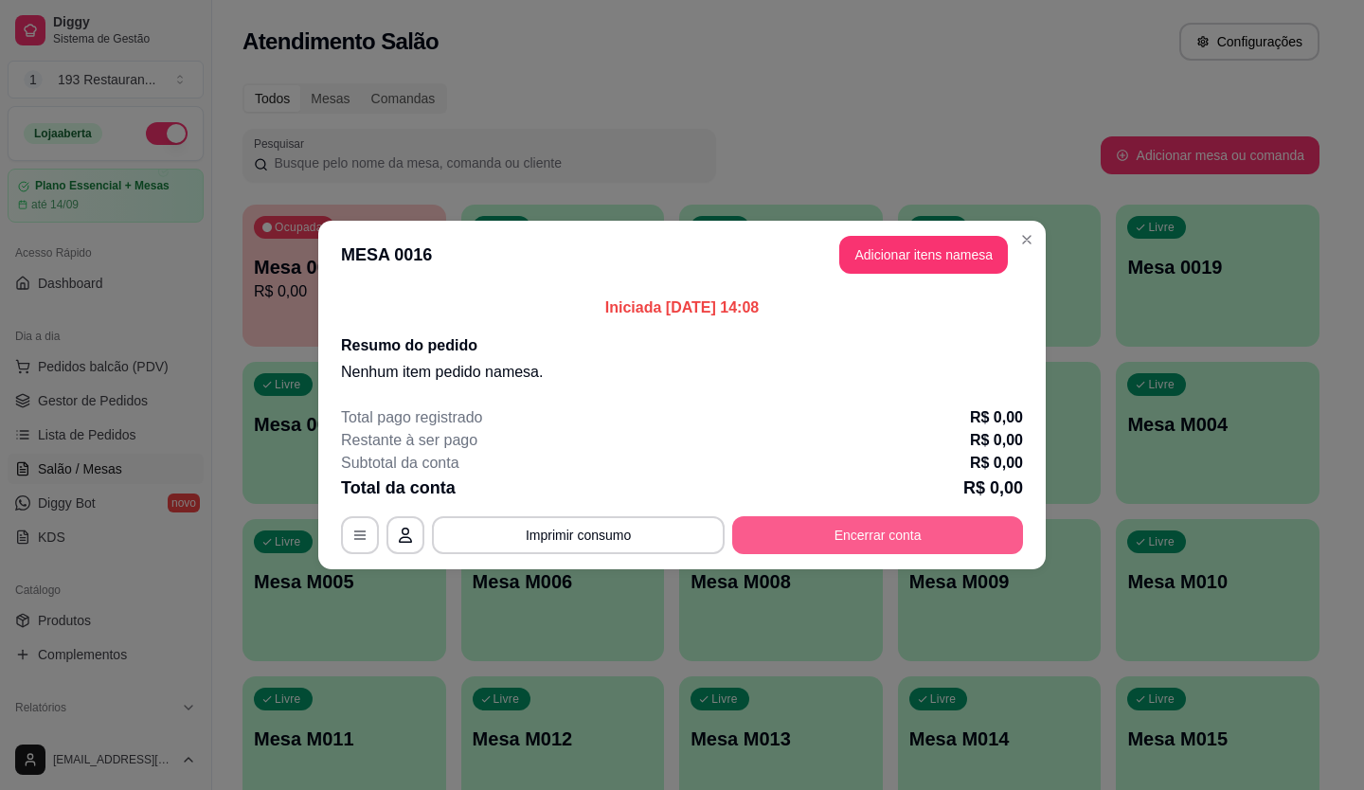
click at [867, 535] on button "Encerrar conta" at bounding box center [877, 535] width 291 height 38
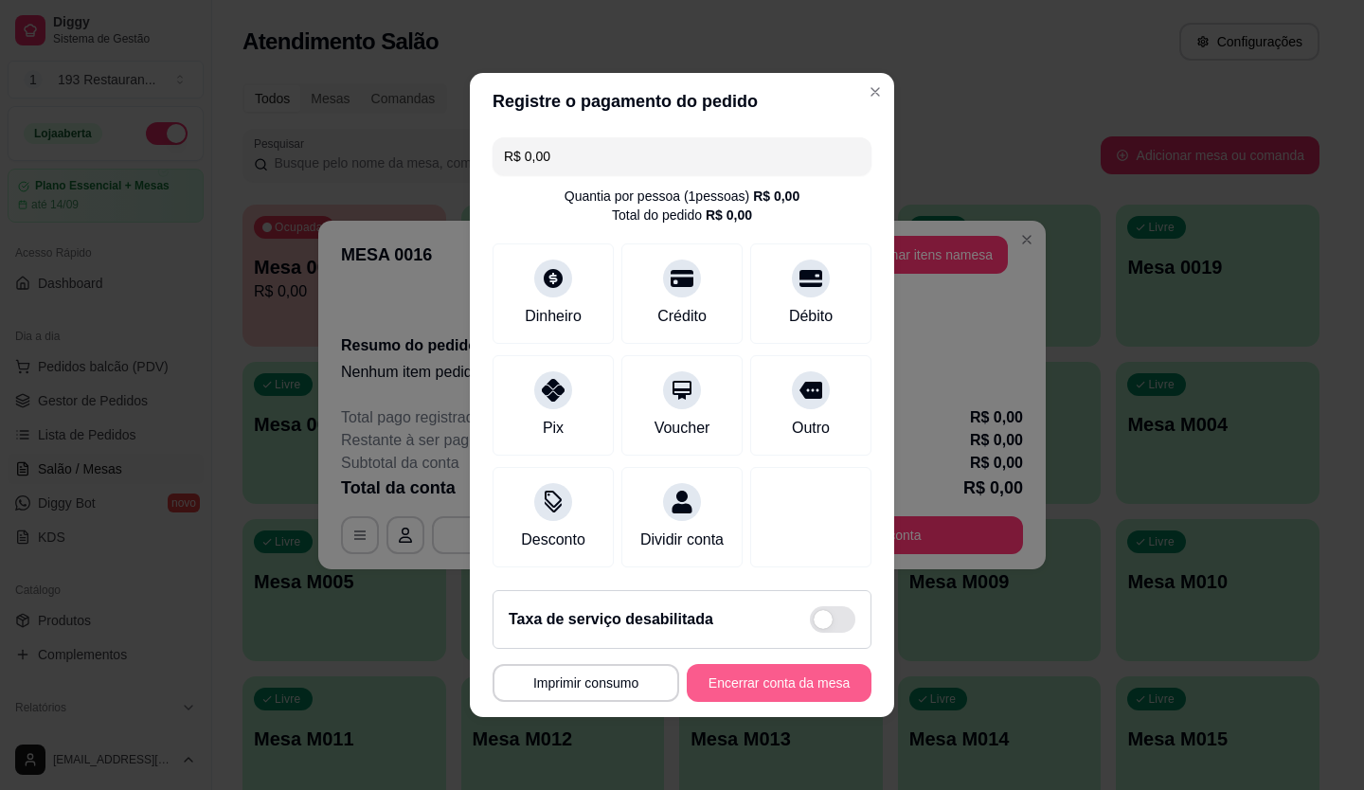
click at [749, 695] on button "Encerrar conta da mesa" at bounding box center [779, 683] width 185 height 38
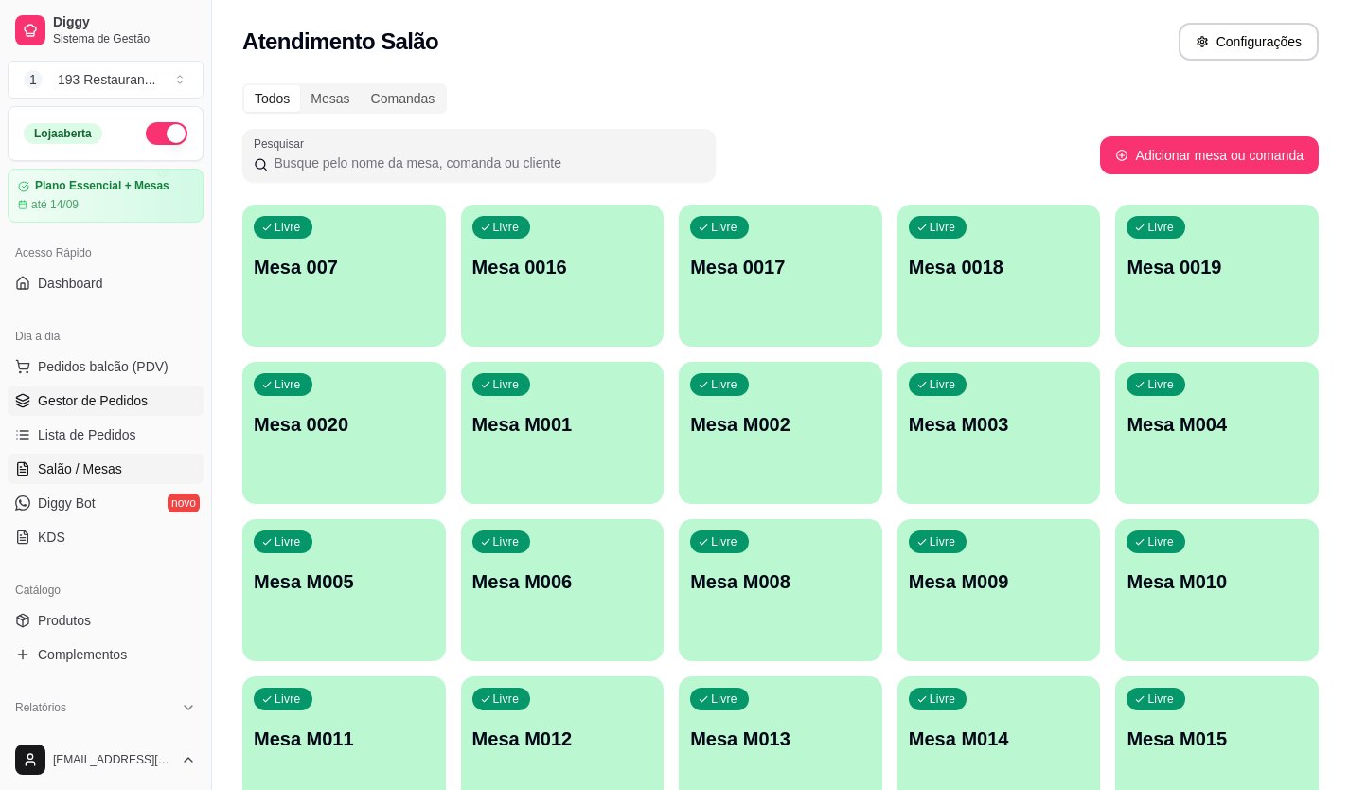
click at [84, 395] on span "Gestor de Pedidos" at bounding box center [93, 400] width 110 height 19
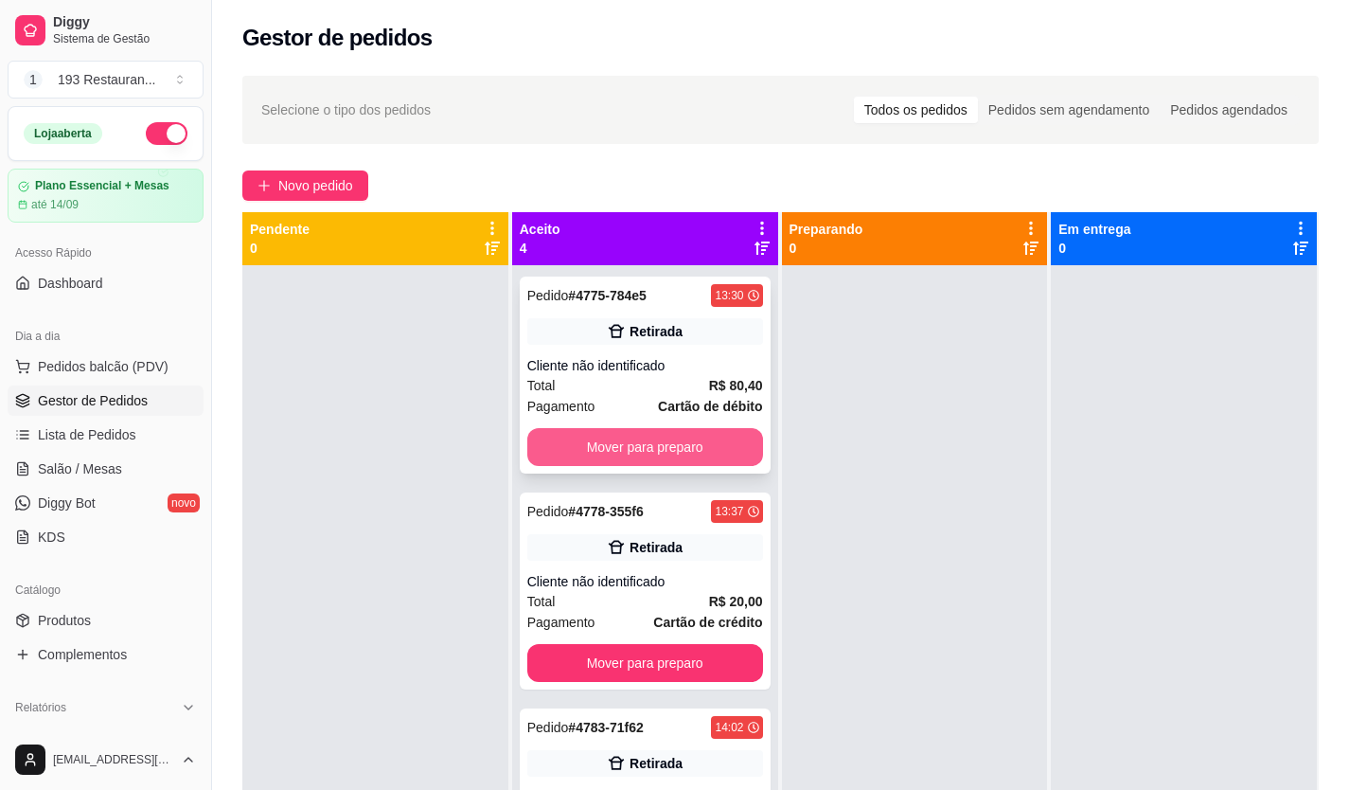
click at [597, 427] on div "Pedido # 4775-784e5 13:30 Retirada Cliente não identificado Total R$ 80,40 Paga…" at bounding box center [645, 375] width 251 height 197
click at [682, 439] on button "Mover para preparo" at bounding box center [644, 447] width 228 height 37
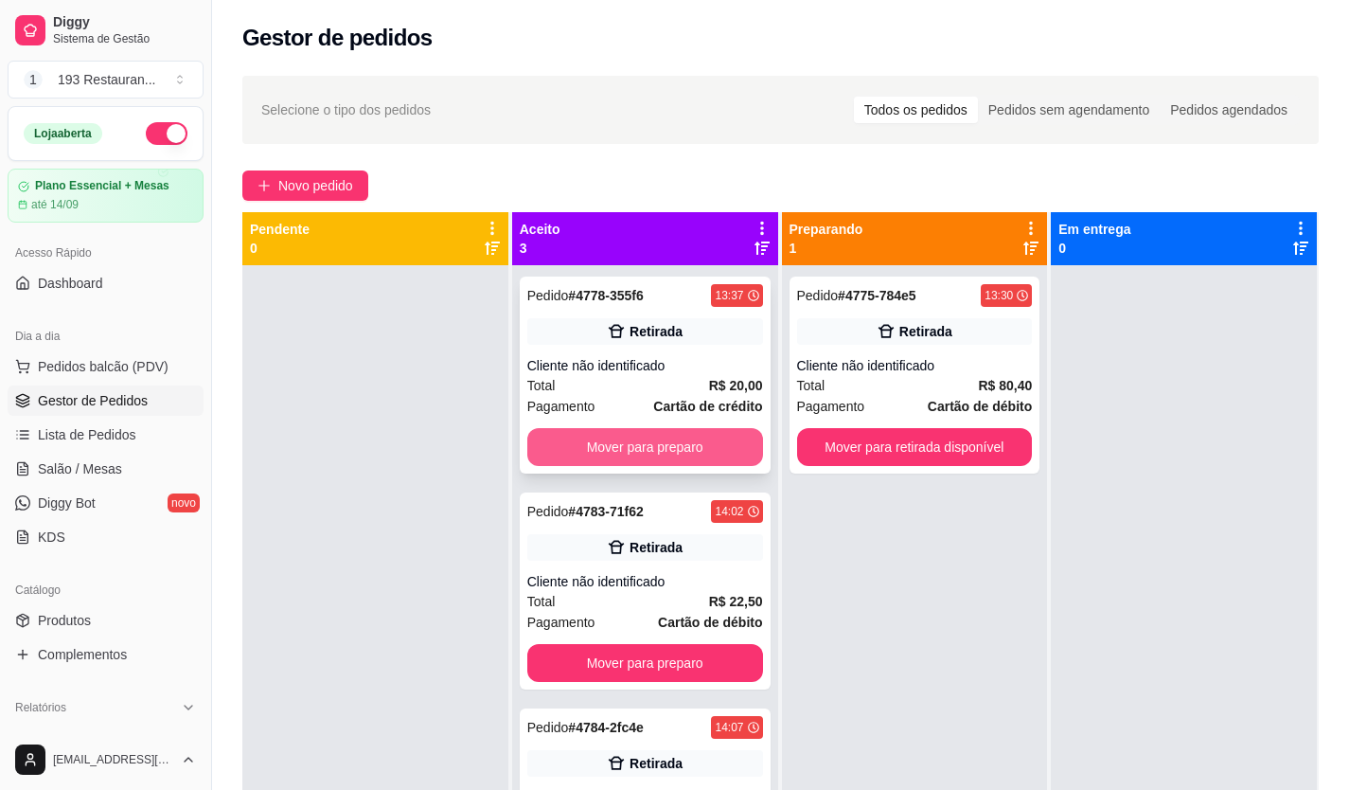
click at [683, 439] on button "Mover para preparo" at bounding box center [645, 447] width 236 height 38
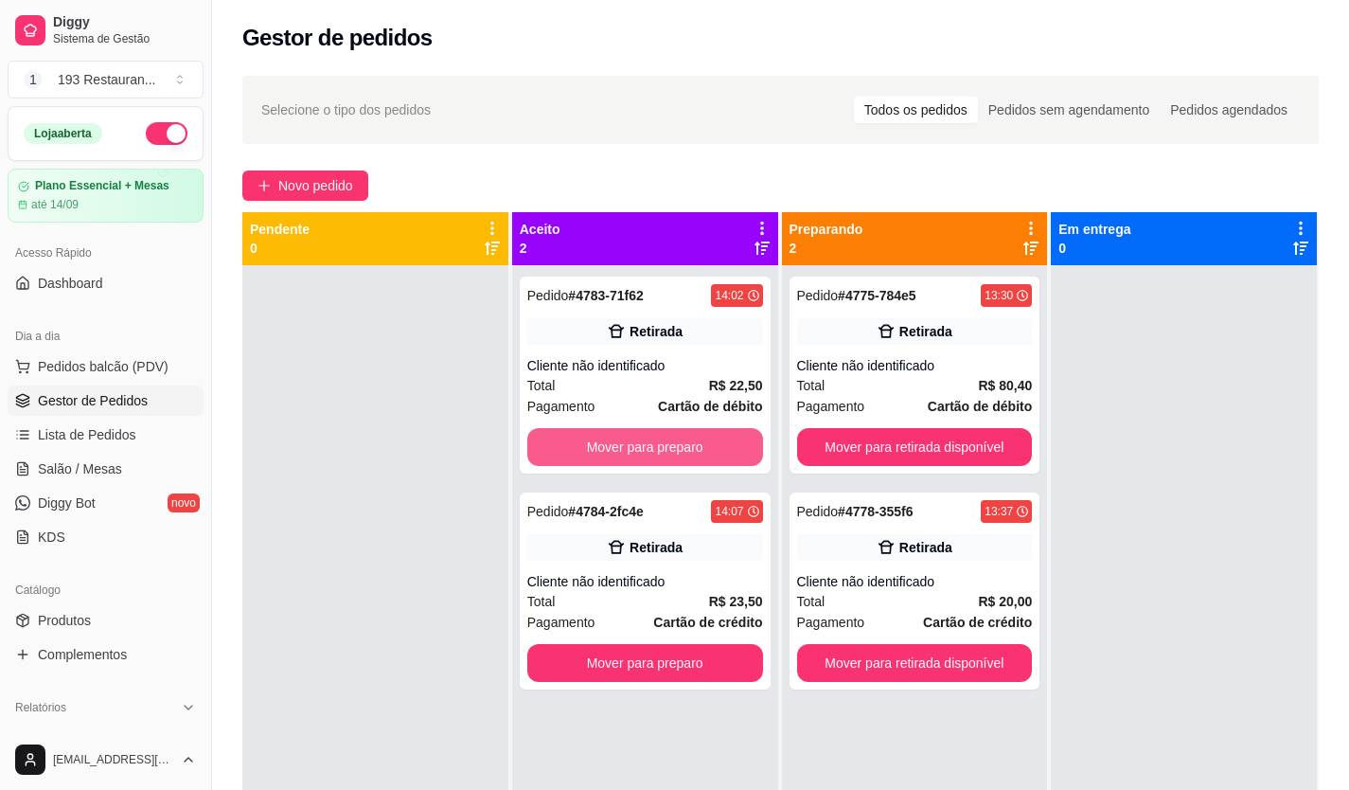
click at [683, 439] on button "Mover para preparo" at bounding box center [645, 447] width 236 height 38
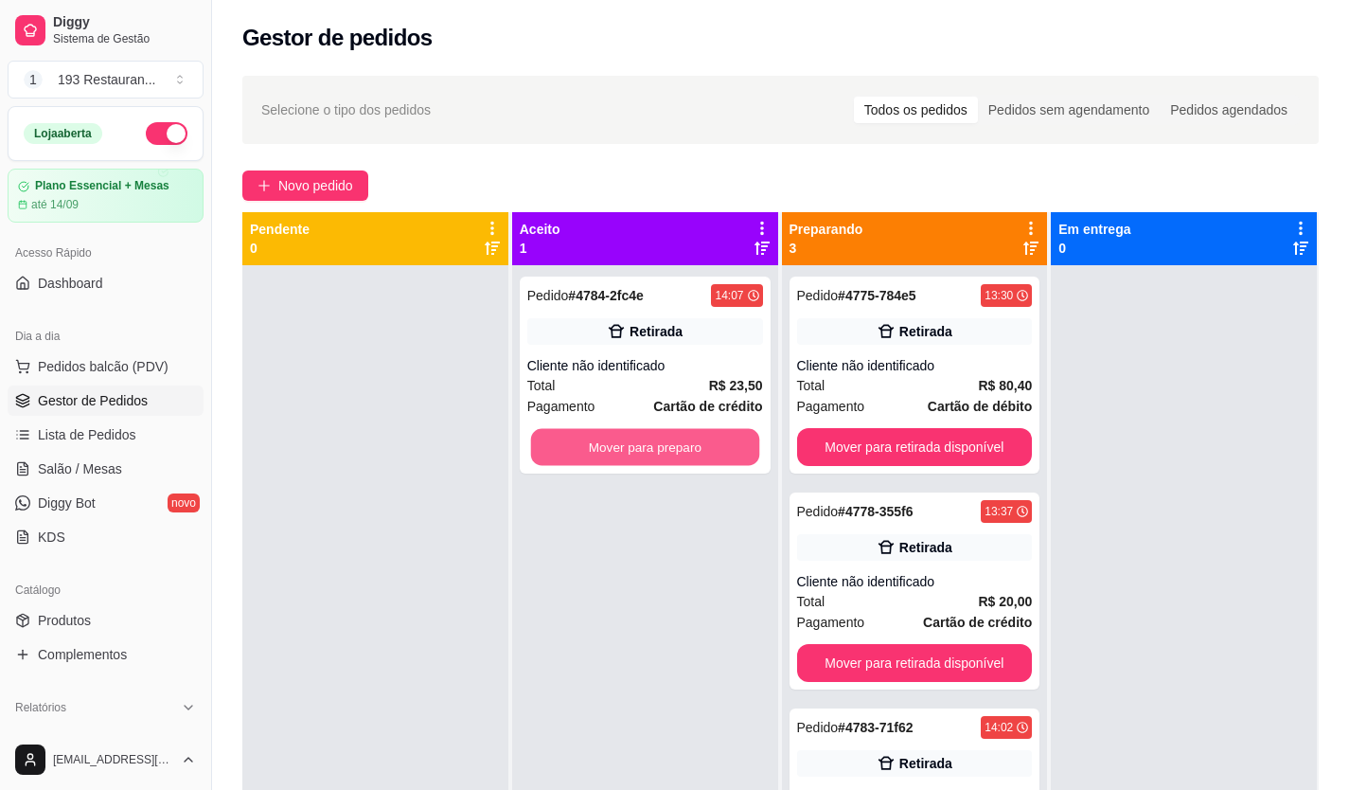
click at [683, 439] on button "Mover para preparo" at bounding box center [644, 447] width 228 height 37
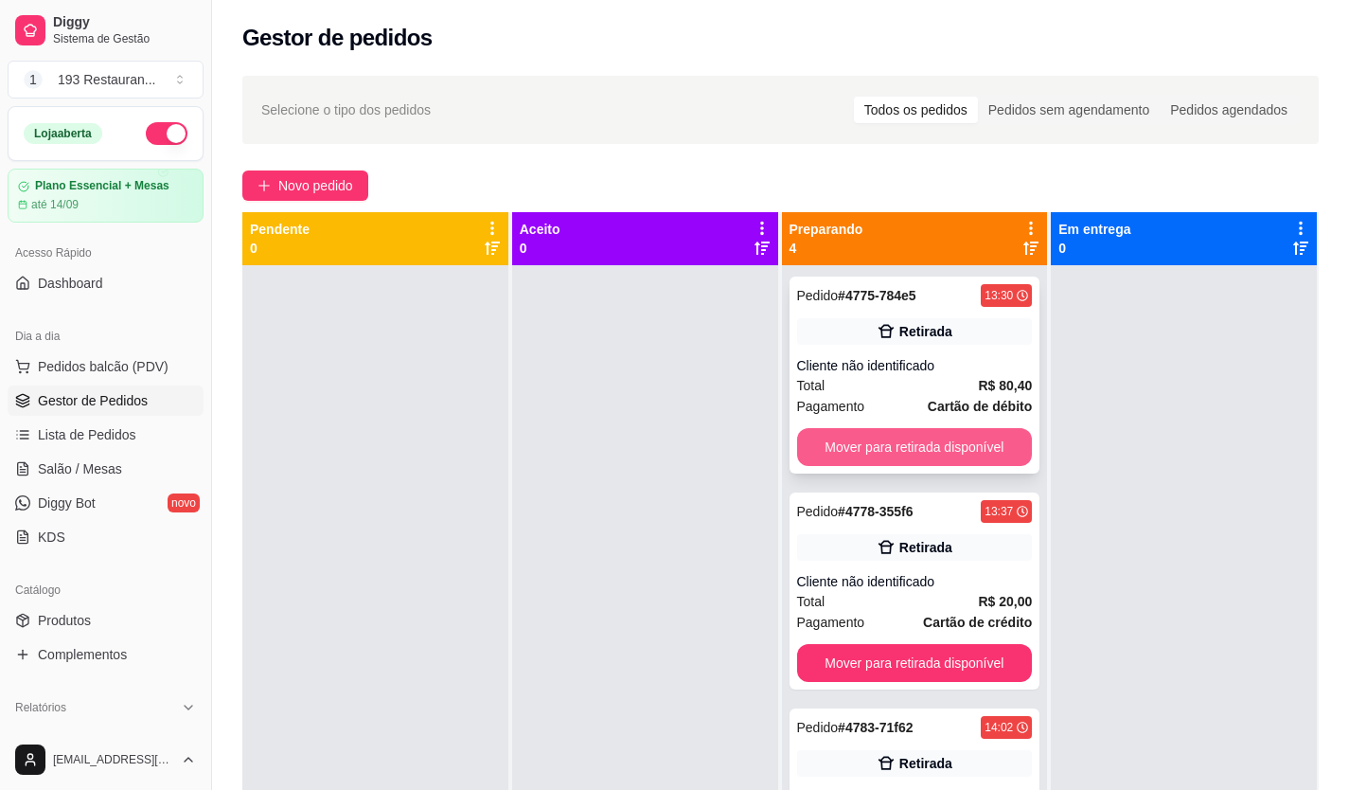
click at [904, 444] on button "Mover para retirada disponível" at bounding box center [915, 447] width 236 height 38
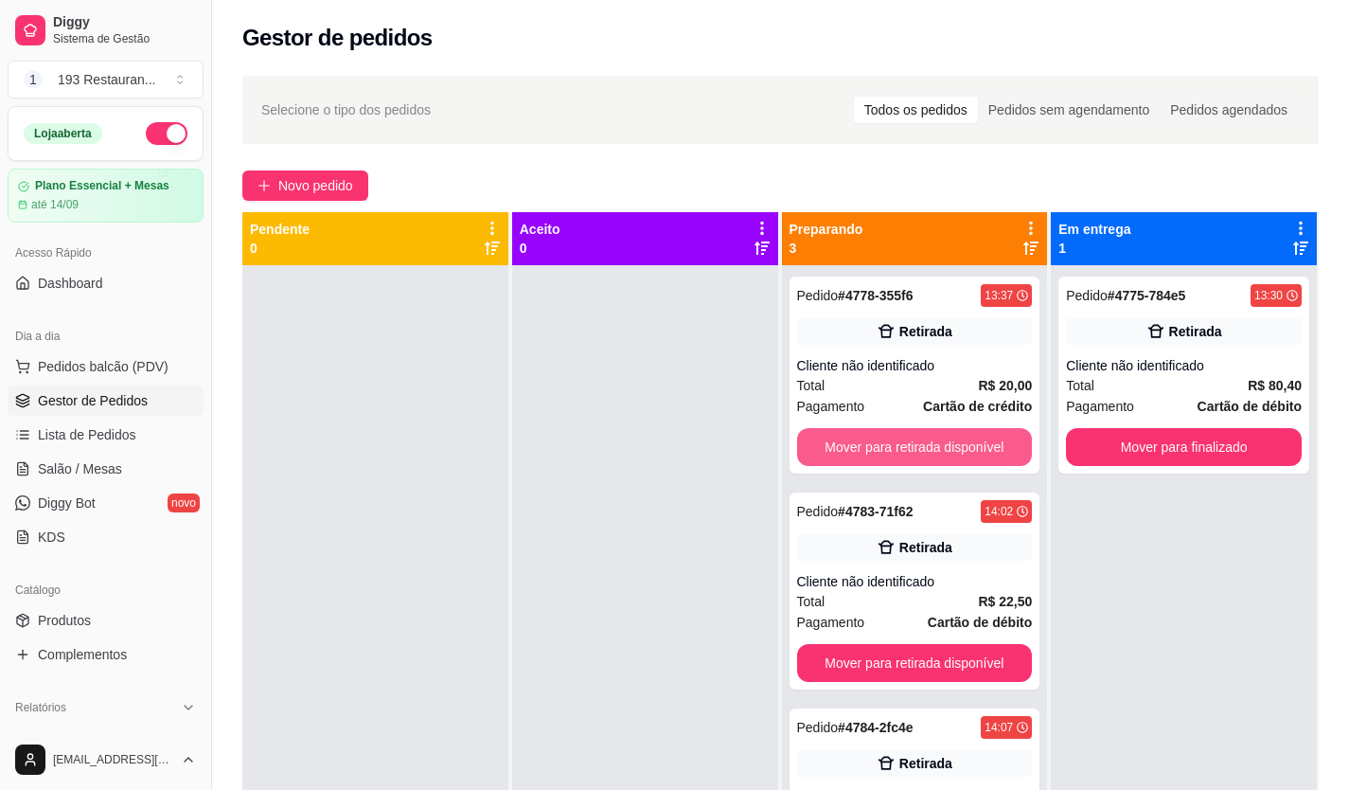
click at [904, 444] on button "Mover para retirada disponível" at bounding box center [915, 447] width 236 height 38
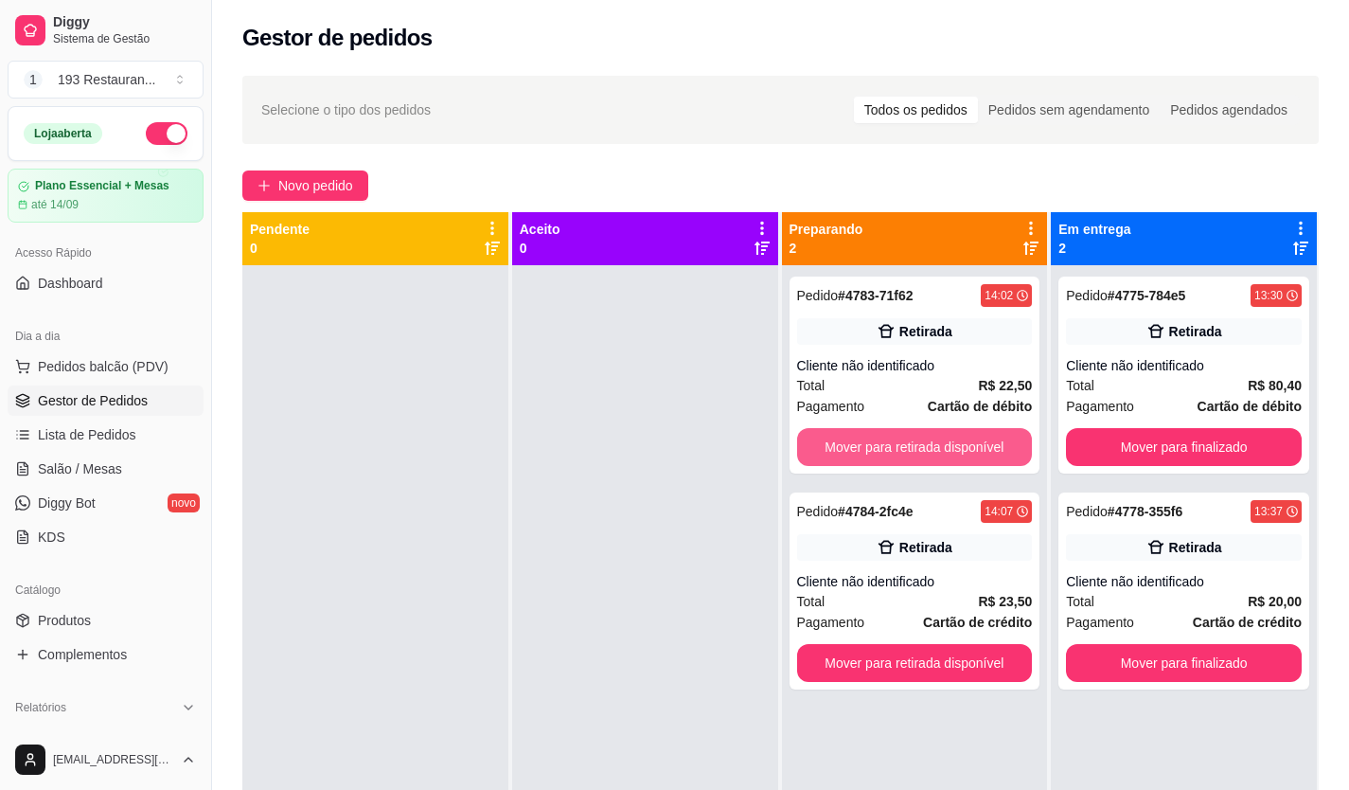
click at [905, 443] on button "Mover para retirada disponível" at bounding box center [915, 447] width 236 height 38
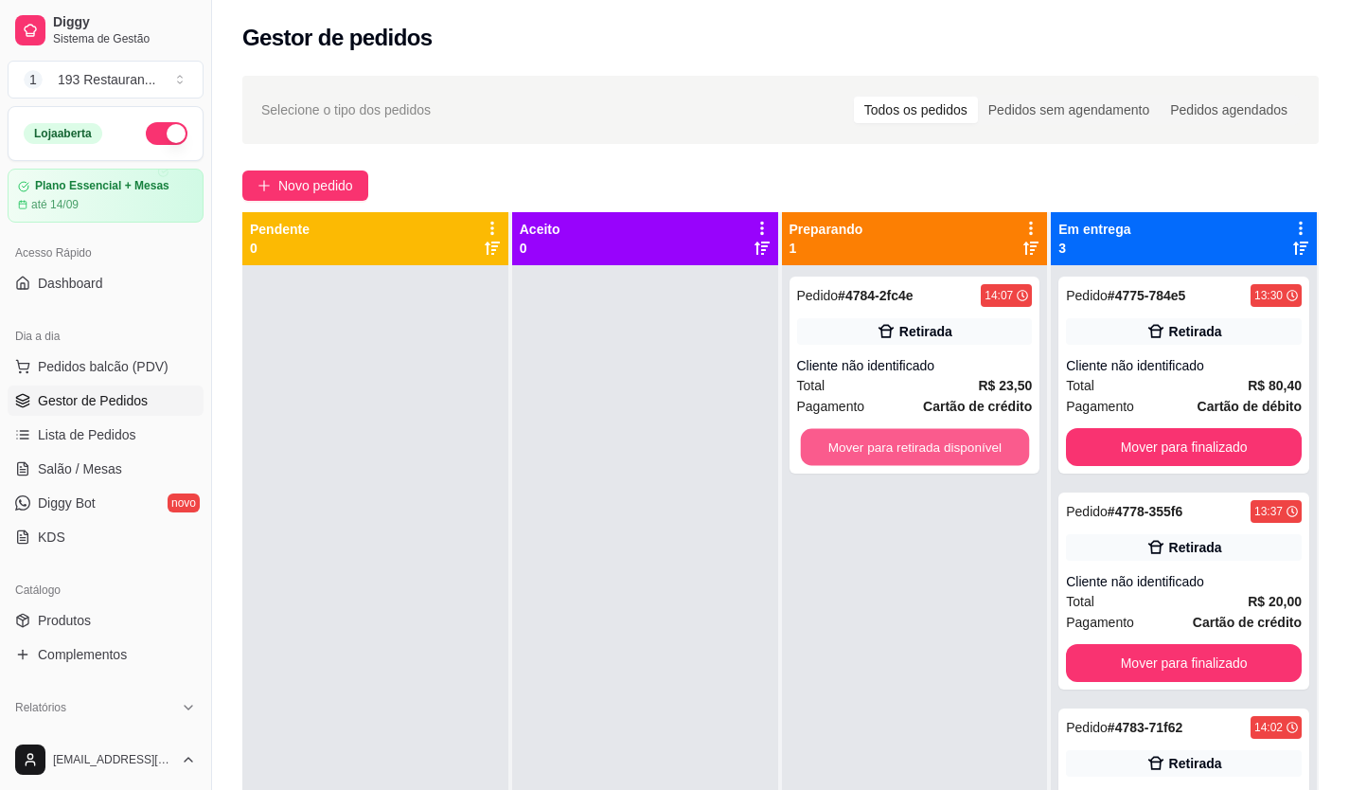
click at [905, 443] on button "Mover para retirada disponível" at bounding box center [914, 447] width 228 height 37
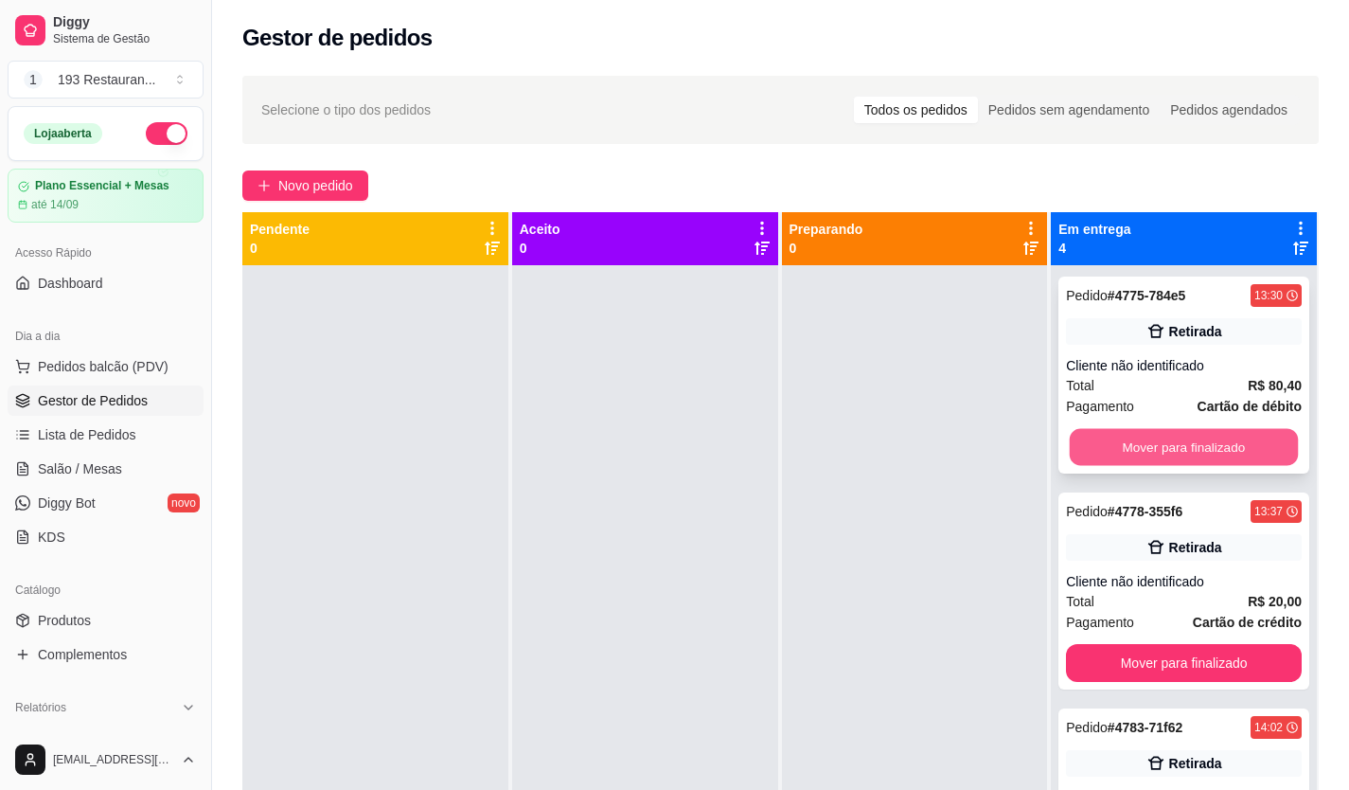
click at [1187, 429] on button "Mover para finalizado" at bounding box center [1184, 447] width 228 height 37
click at [1188, 429] on button "Mover para finalizado" at bounding box center [1184, 447] width 236 height 38
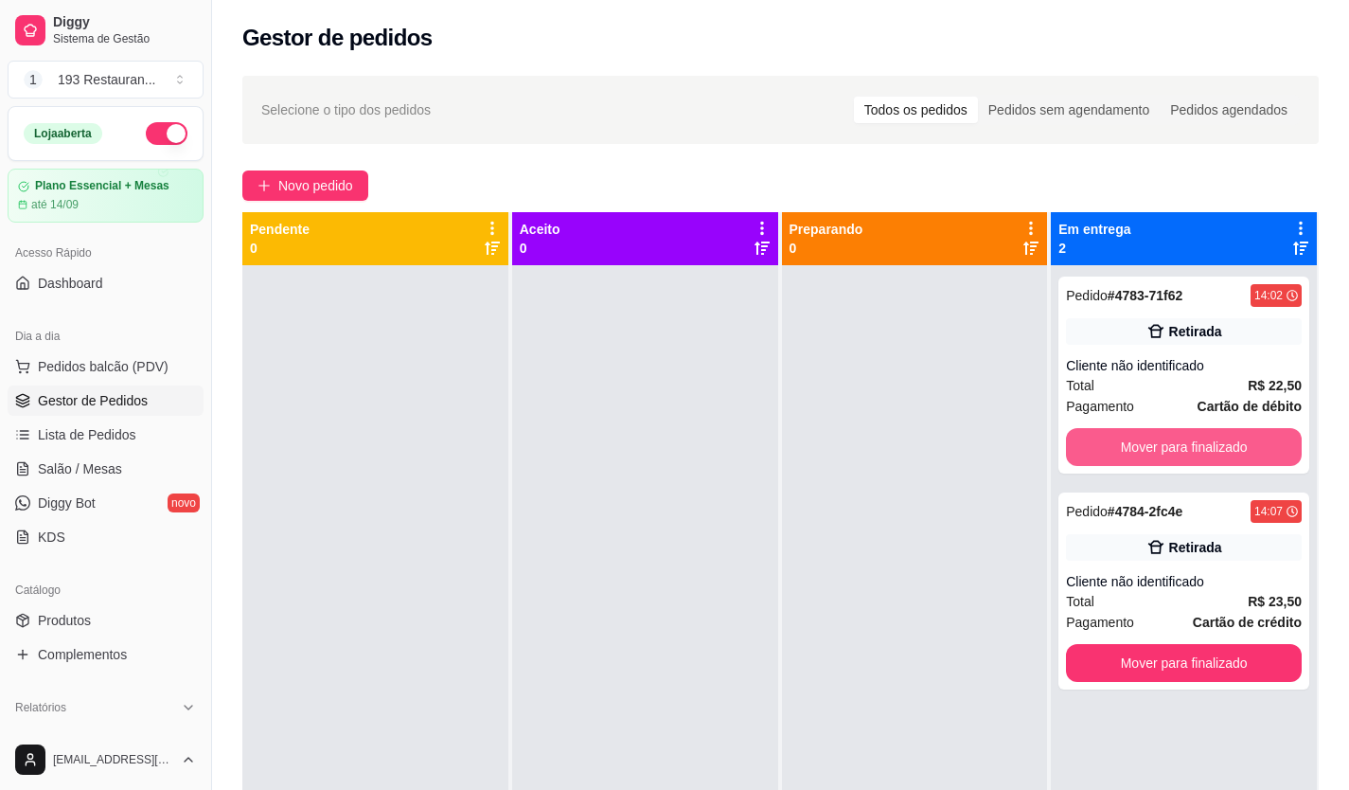
click at [1189, 430] on button "Mover para finalizado" at bounding box center [1184, 447] width 236 height 38
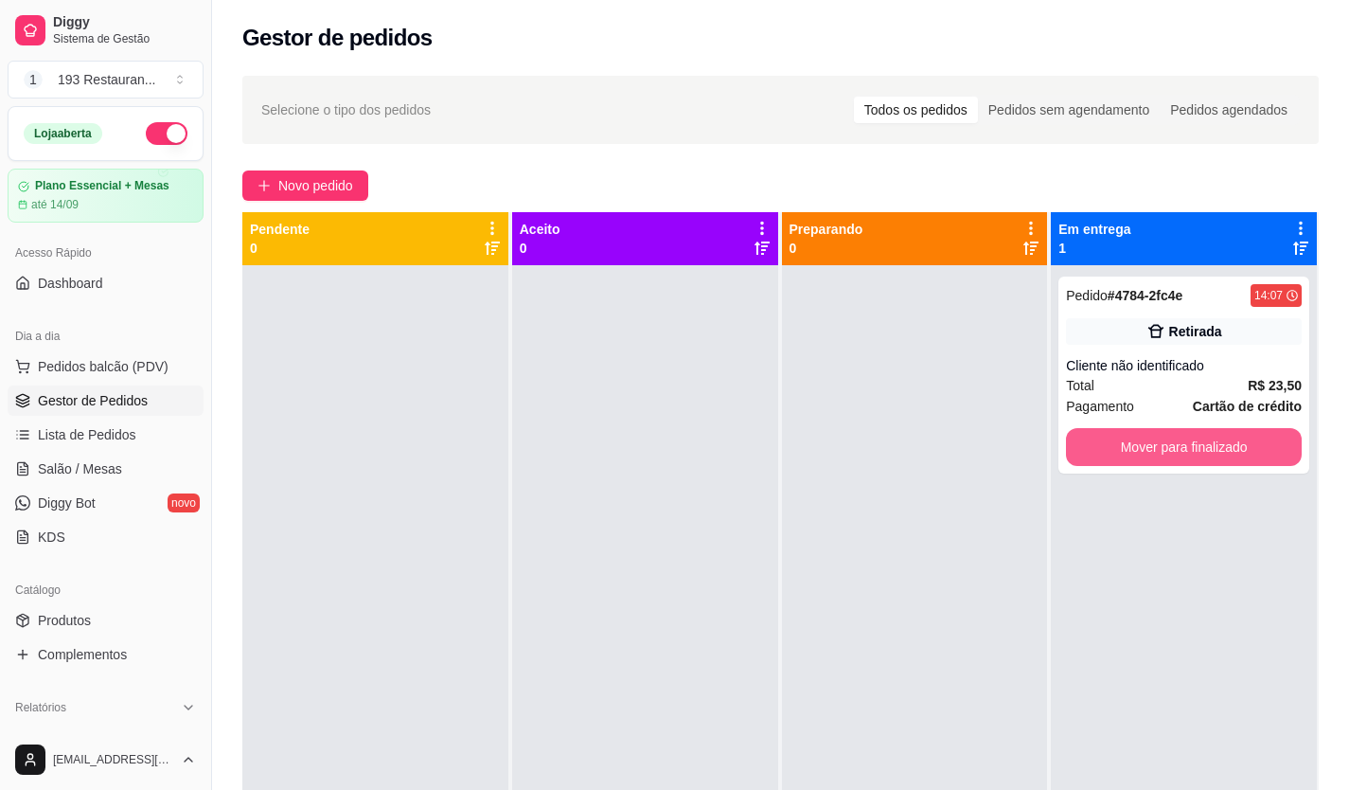
click at [1189, 430] on button "Mover para finalizado" at bounding box center [1184, 447] width 236 height 38
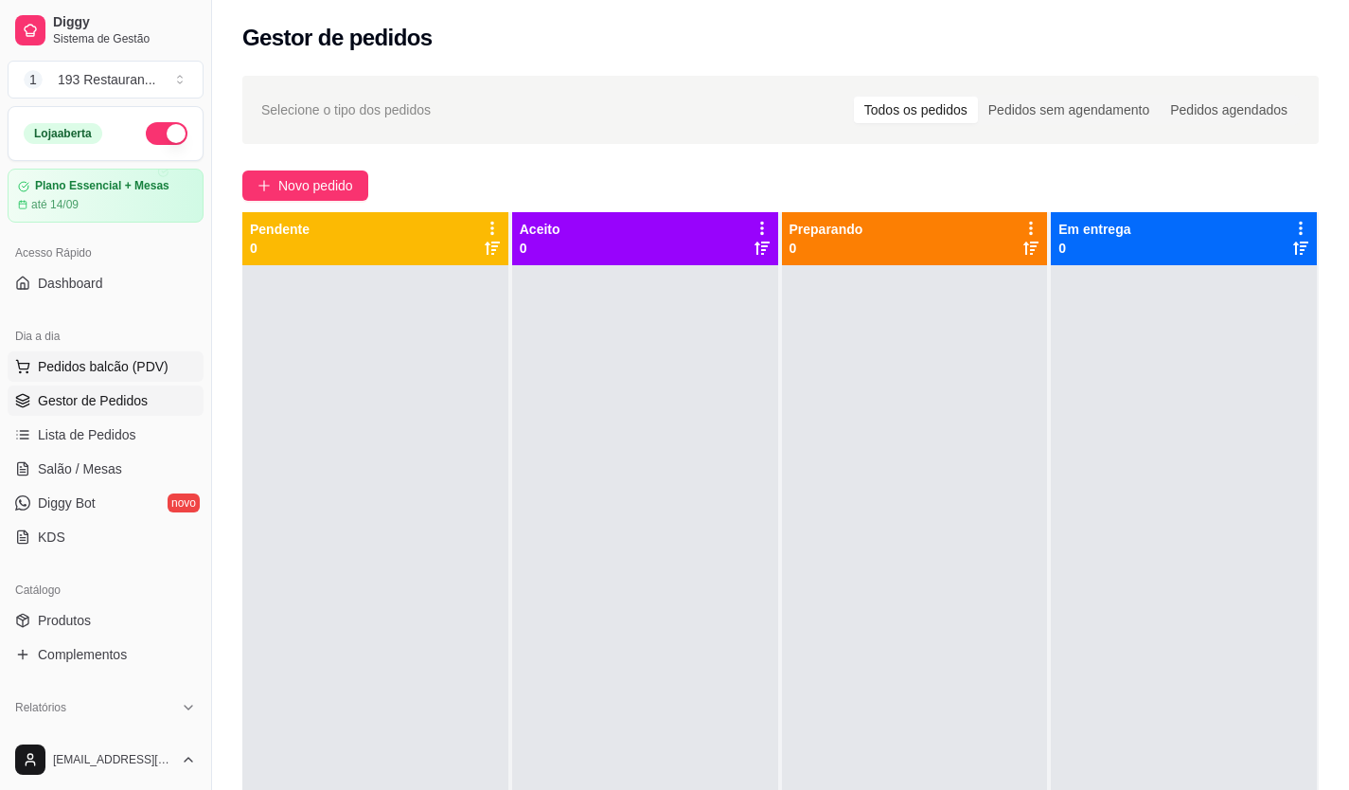
scroll to position [284, 0]
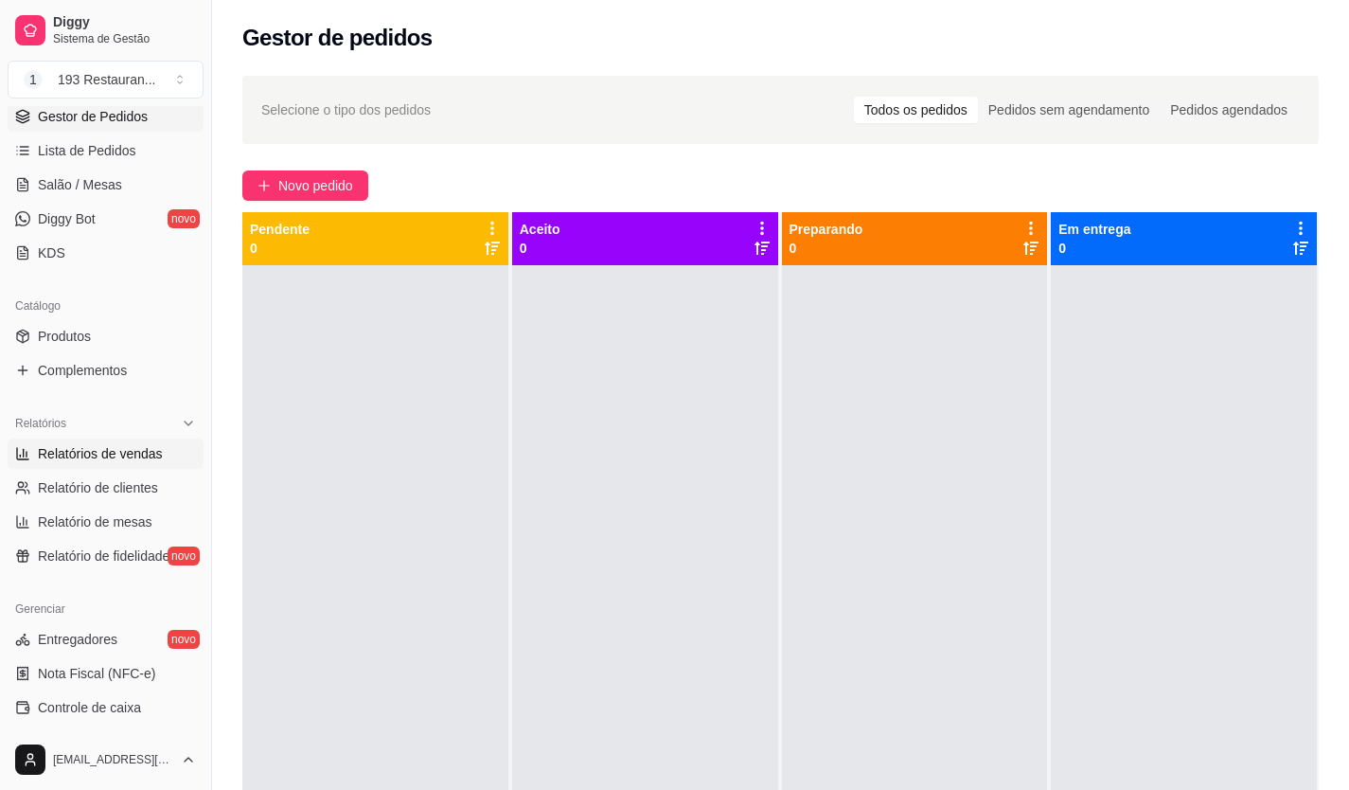
click at [139, 456] on span "Relatórios de vendas" at bounding box center [100, 453] width 125 height 19
select select "ALL"
select select "0"
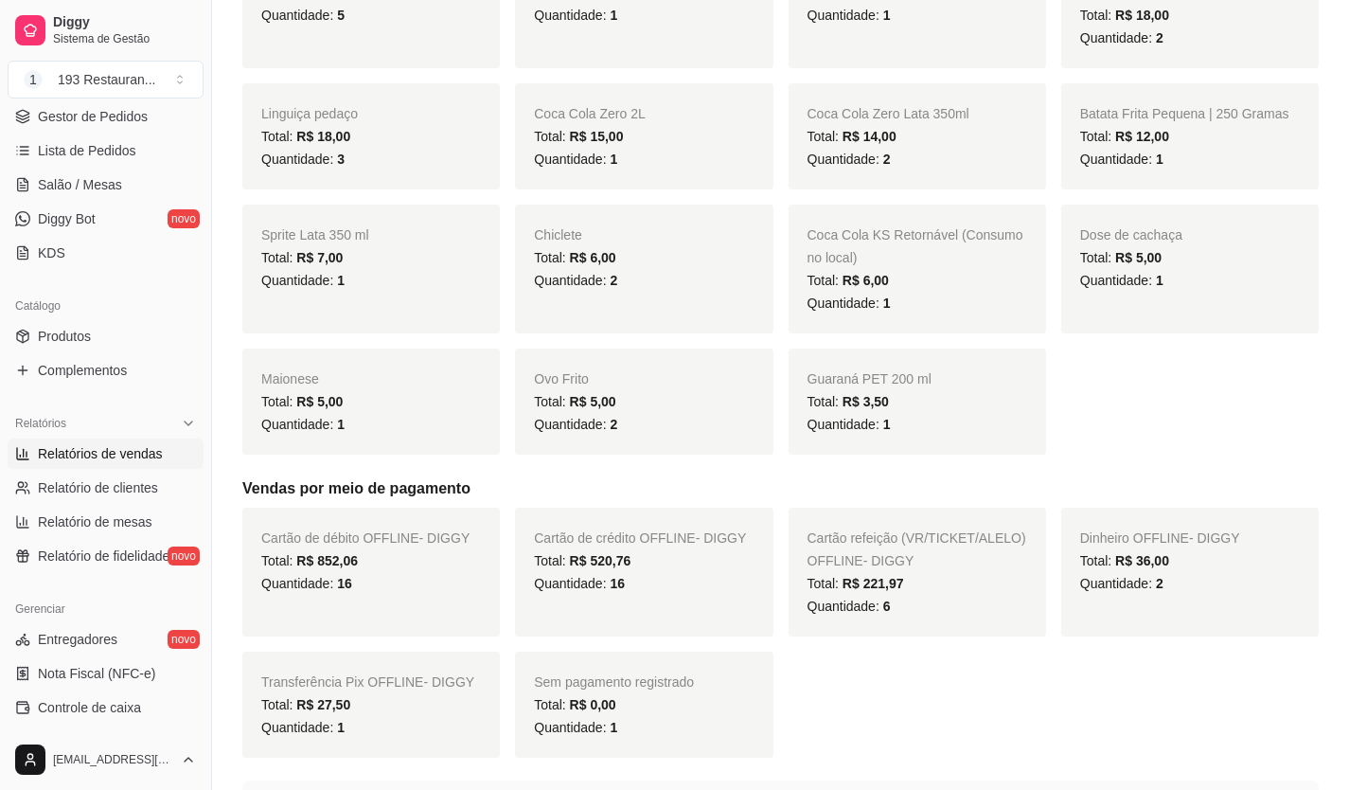
scroll to position [1326, 0]
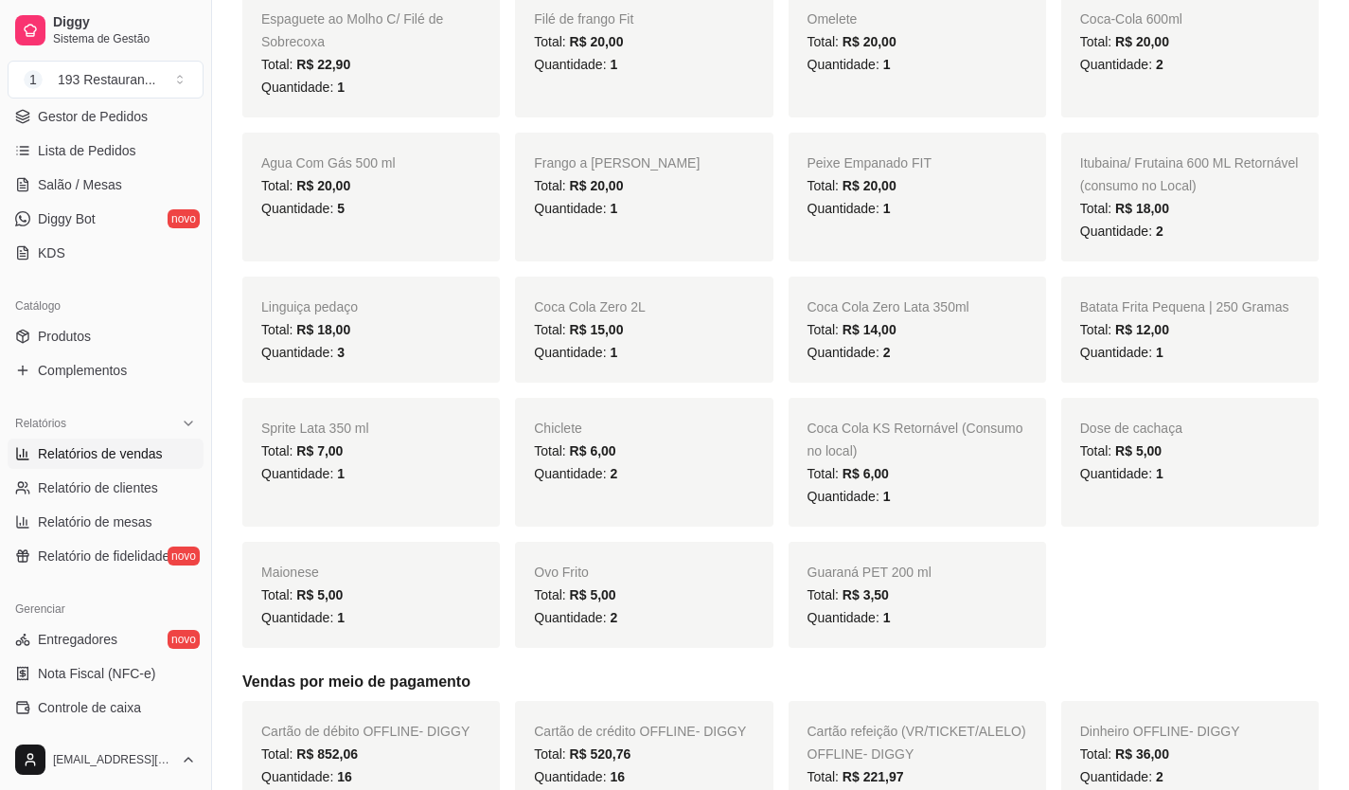
click at [741, 409] on div "Chiclete Total: R$ 6,00 Quantidade: 2" at bounding box center [644, 462] width 258 height 129
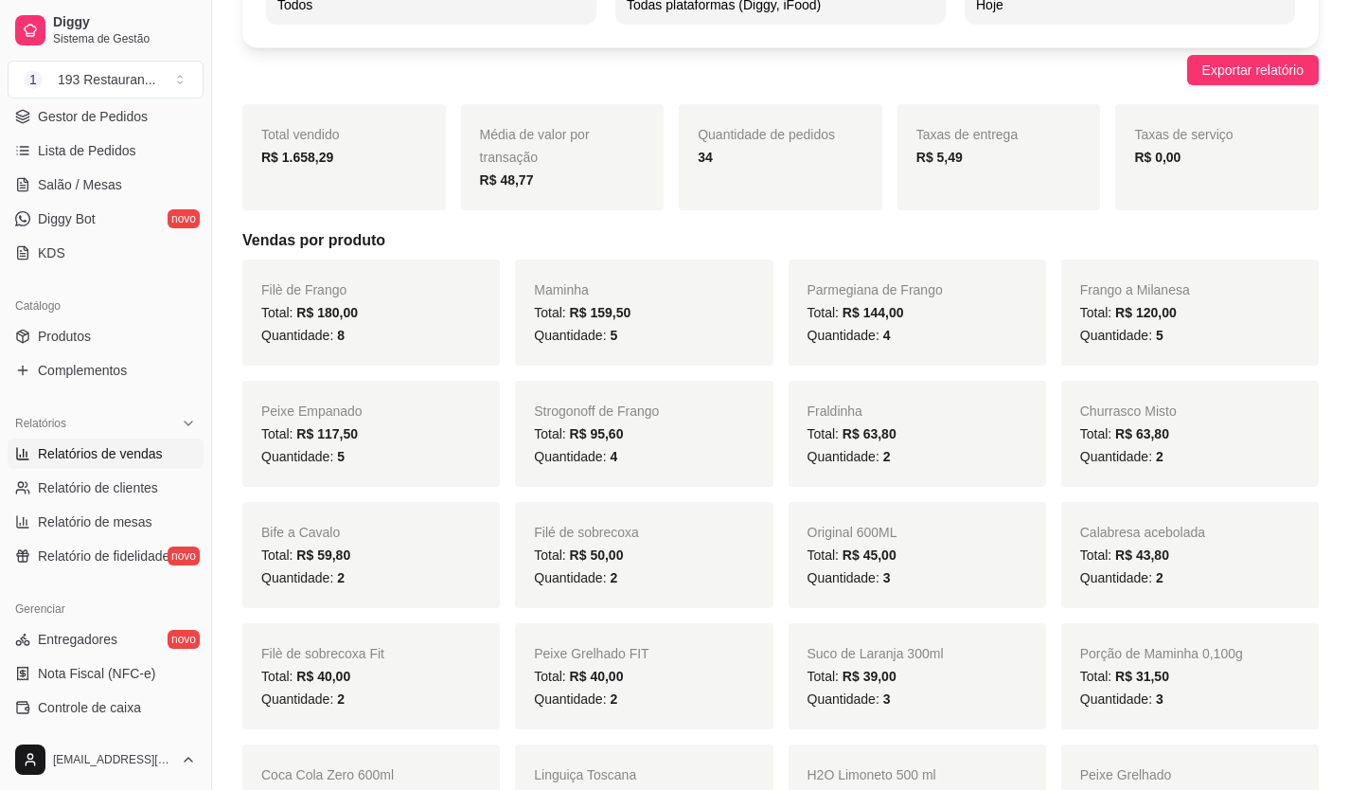
scroll to position [0, 0]
